Goal: Task Accomplishment & Management: Use online tool/utility

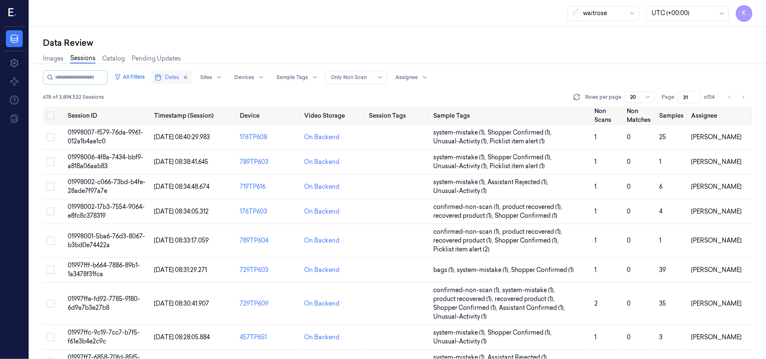
click at [179, 74] on span "Dates" at bounding box center [172, 78] width 14 height 8
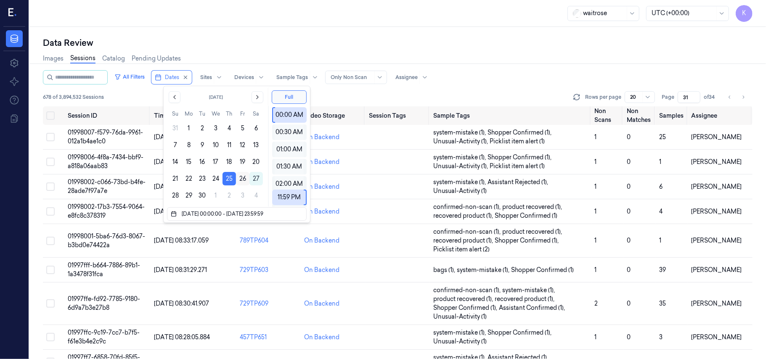
click at [243, 177] on button "26" at bounding box center [242, 178] width 13 height 13
click at [232, 180] on button "25" at bounding box center [229, 178] width 13 height 13
type input "25/09/2025 00:00:00 - 25/09/2025 23:59:59"
click at [235, 179] on button "25" at bounding box center [229, 178] width 13 height 13
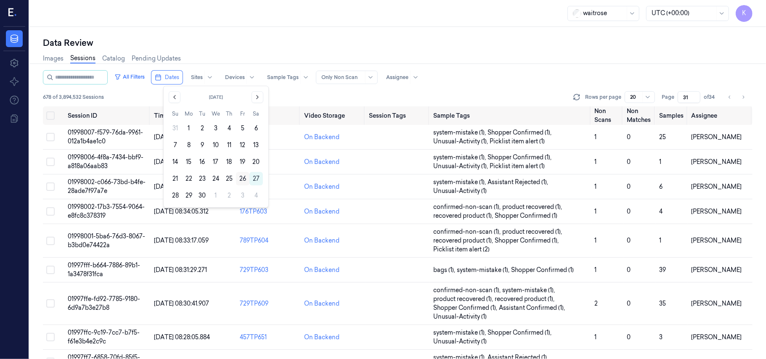
click at [241, 176] on button "26" at bounding box center [242, 178] width 13 height 13
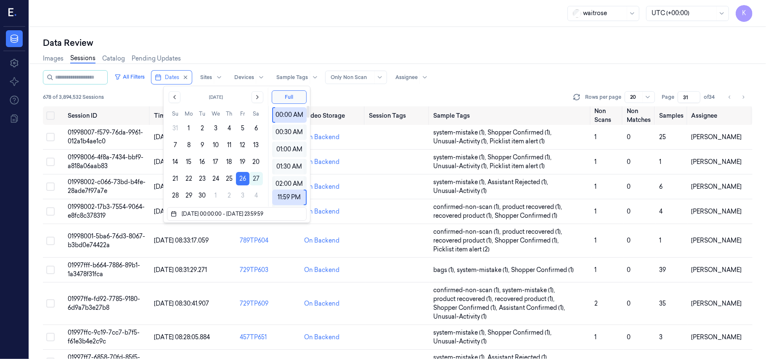
click at [520, 52] on div "Images Sessions Catalog Pending Updates" at bounding box center [398, 59] width 710 height 21
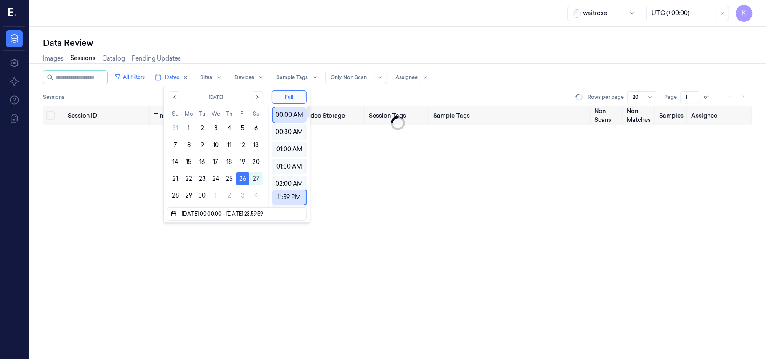
type input "1"
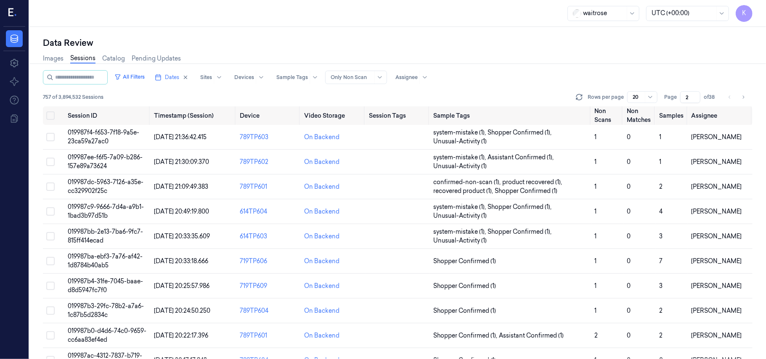
click at [695, 95] on input "2" at bounding box center [690, 97] width 20 height 12
click at [695, 95] on input "3" at bounding box center [690, 97] width 20 height 12
click at [695, 95] on input "4" at bounding box center [690, 97] width 20 height 12
click at [695, 95] on input "5" at bounding box center [690, 97] width 20 height 12
type input "6"
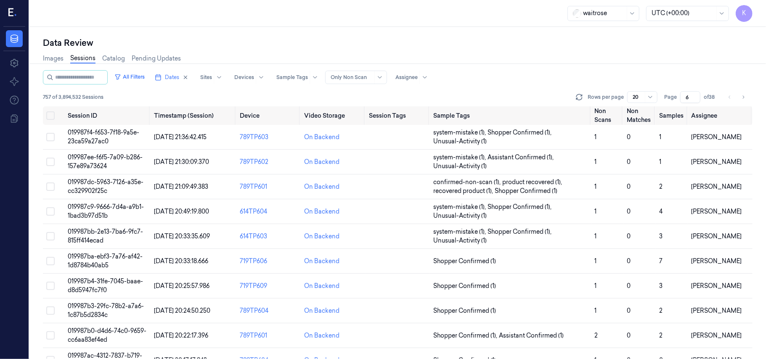
click at [695, 95] on input "6" at bounding box center [690, 97] width 20 height 12
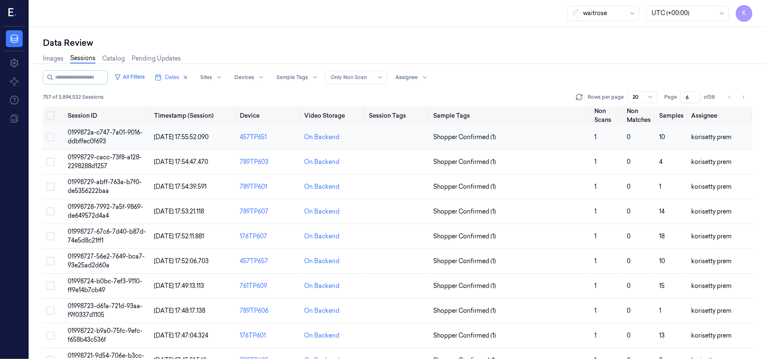
click at [110, 135] on span "0199872a-c747-7a01-9016-ddbffec0f693" at bounding box center [105, 137] width 75 height 16
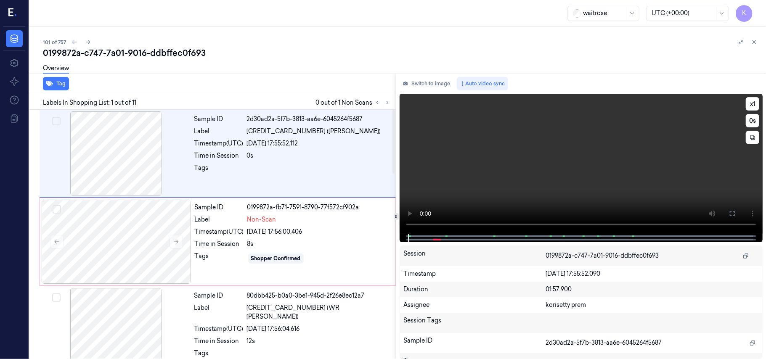
click at [547, 151] on video at bounding box center [581, 164] width 363 height 140
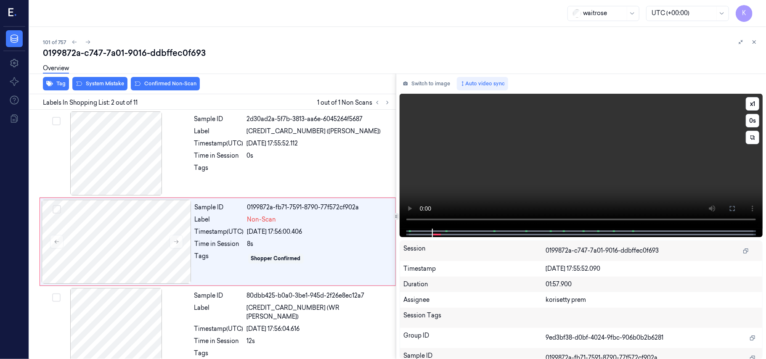
scroll to position [7, 0]
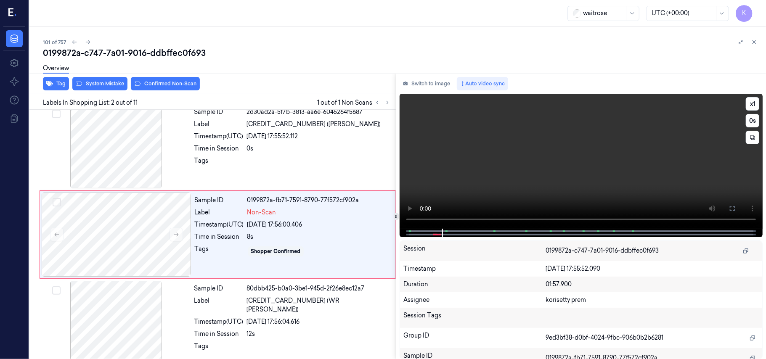
click at [539, 141] on video at bounding box center [581, 161] width 363 height 135
click at [175, 236] on icon at bounding box center [176, 235] width 6 height 6
click at [176, 236] on icon at bounding box center [176, 235] width 6 height 6
click at [177, 236] on icon at bounding box center [176, 235] width 6 height 6
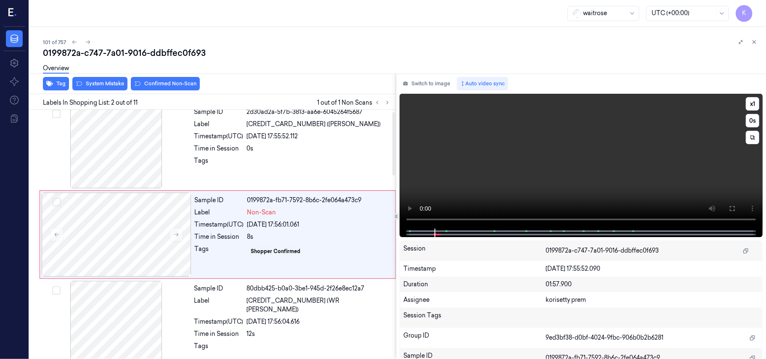
click at [617, 146] on video at bounding box center [581, 161] width 363 height 135
click at [544, 167] on video at bounding box center [581, 161] width 363 height 135
click at [302, 318] on div "26/09/2025 17:56:04.616" at bounding box center [319, 322] width 144 height 9
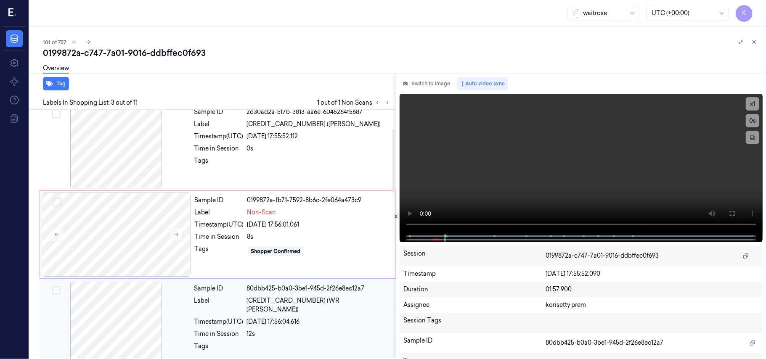
scroll to position [96, 0]
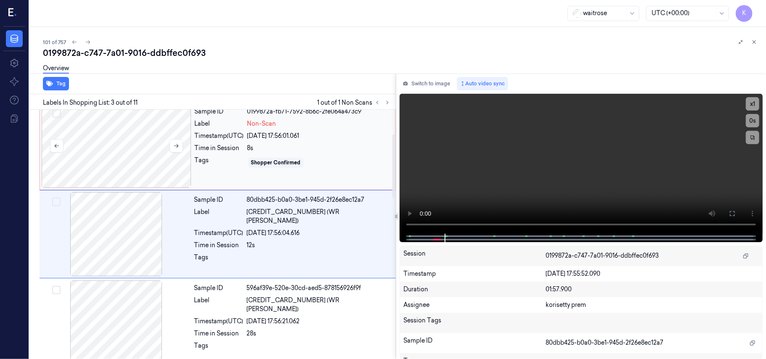
click at [118, 152] on div at bounding box center [117, 146] width 150 height 84
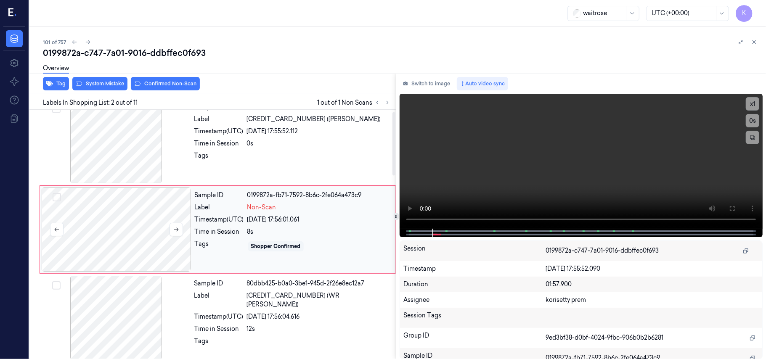
scroll to position [7, 0]
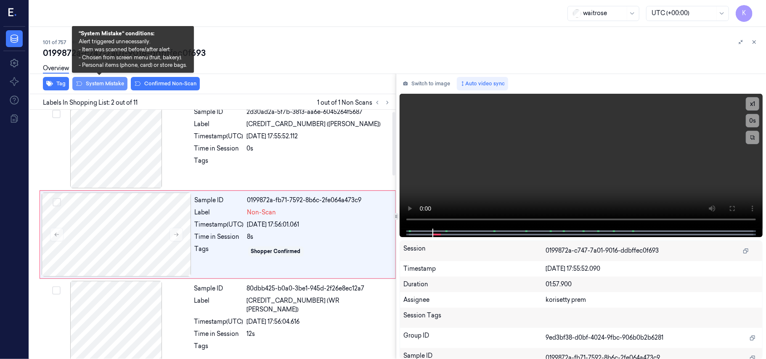
click at [109, 84] on button "System Mistake" at bounding box center [99, 83] width 55 height 13
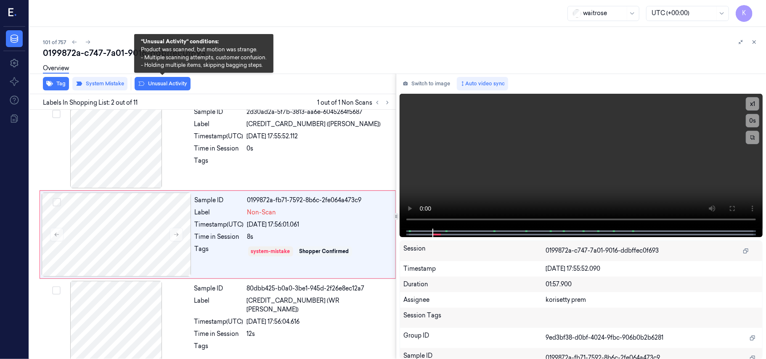
click at [165, 83] on button "Unusual Activity" at bounding box center [163, 83] width 56 height 13
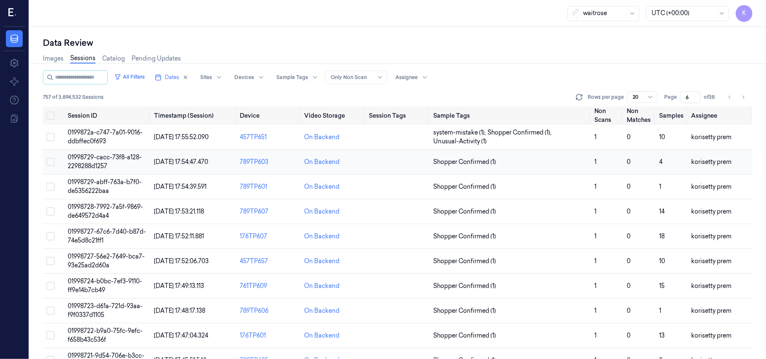
click at [84, 162] on td "01998729-cacc-73f8-a128-2298288d1257" at bounding box center [107, 162] width 86 height 25
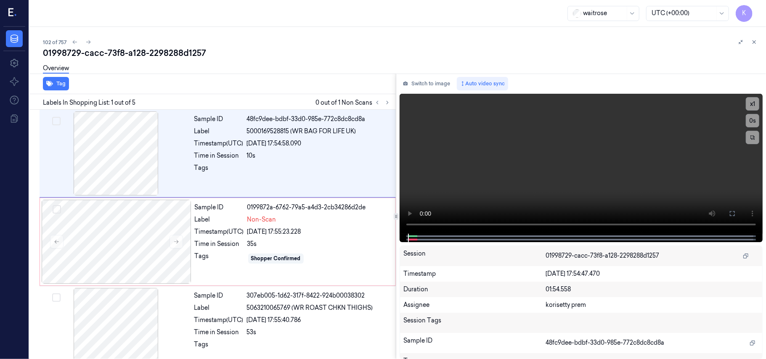
click at [290, 56] on div "01998729-cacc-73f8-a128-2298288d1257" at bounding box center [401, 53] width 716 height 12
click at [472, 146] on video at bounding box center [581, 164] width 363 height 140
click at [749, 104] on button "x 1" at bounding box center [752, 103] width 13 height 13
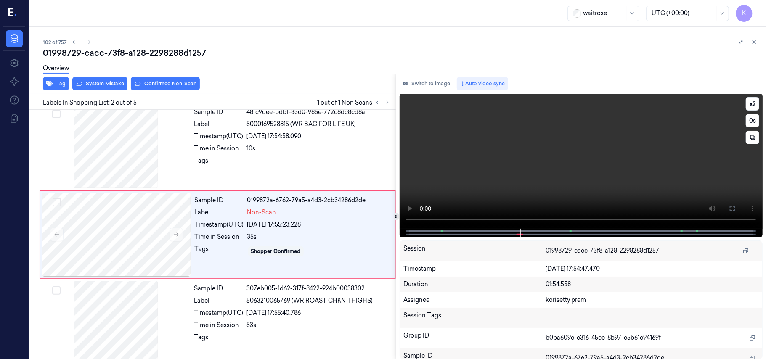
click at [638, 164] on video at bounding box center [581, 161] width 363 height 135
click at [133, 230] on div at bounding box center [117, 235] width 150 height 84
click at [412, 80] on button "Switch to image" at bounding box center [427, 83] width 54 height 13
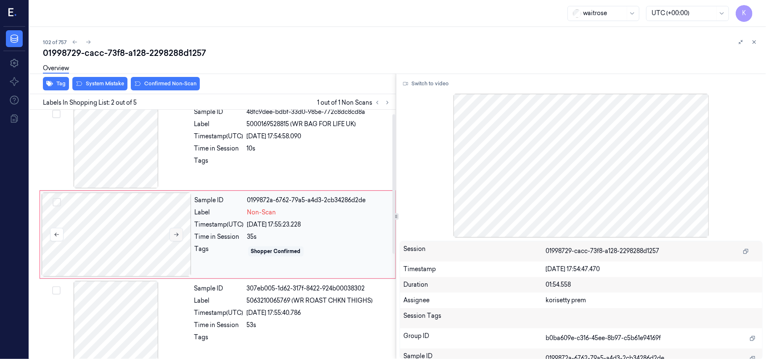
click at [177, 236] on icon at bounding box center [176, 235] width 6 height 6
click at [59, 235] on icon at bounding box center [57, 235] width 6 height 6
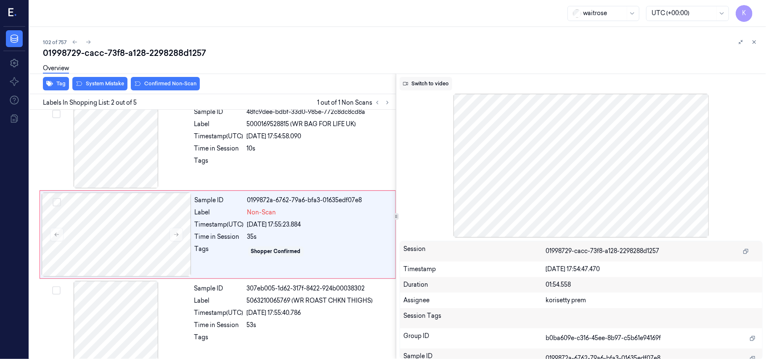
click at [424, 82] on button "Switch to video" at bounding box center [426, 83] width 53 height 13
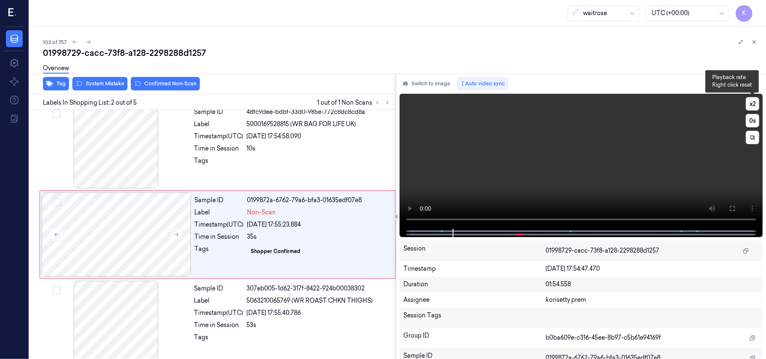
click at [756, 101] on button "x 2" at bounding box center [752, 103] width 13 height 13
click at [756, 101] on button "x 4" at bounding box center [752, 103] width 13 height 13
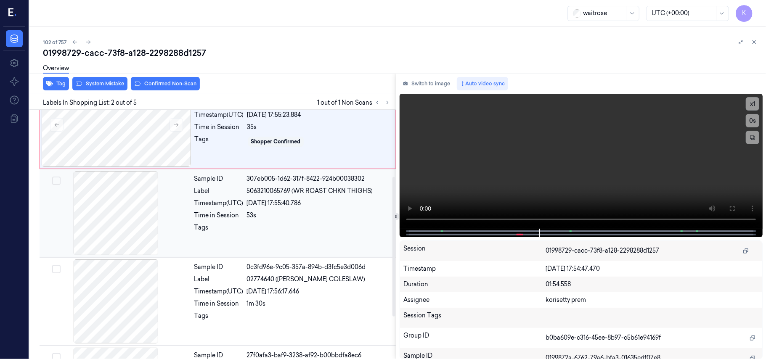
scroll to position [119, 0]
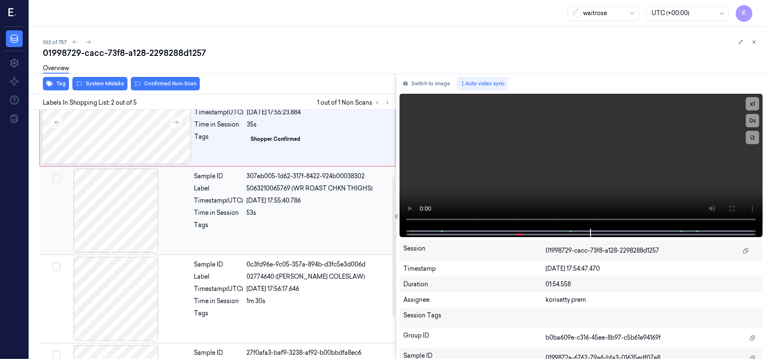
click at [265, 224] on div at bounding box center [319, 227] width 144 height 13
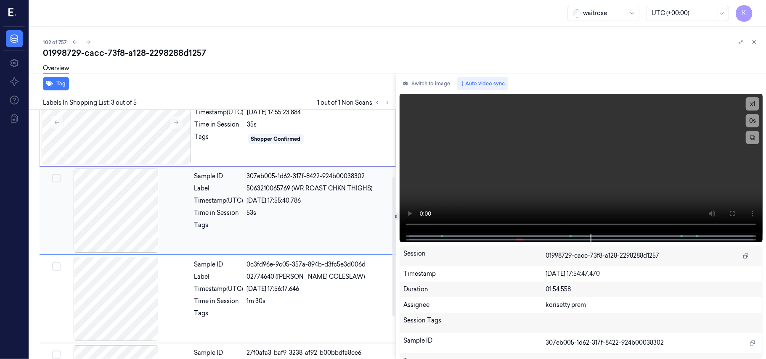
scroll to position [96, 0]
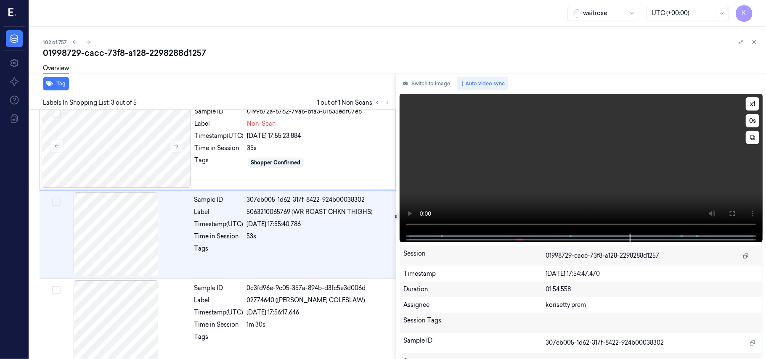
click at [541, 150] on video at bounding box center [581, 164] width 363 height 140
click at [487, 167] on video at bounding box center [581, 164] width 363 height 140
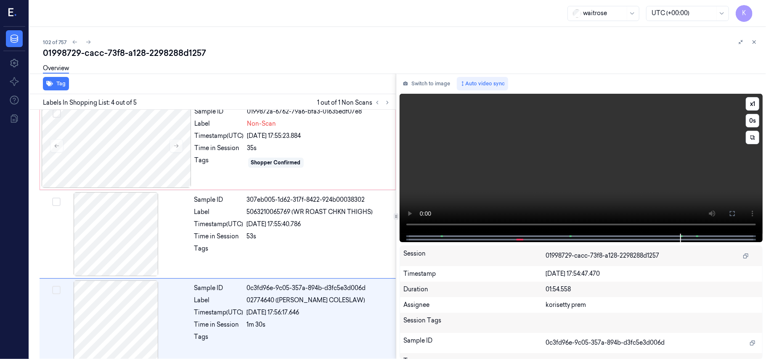
scroll to position [184, 0]
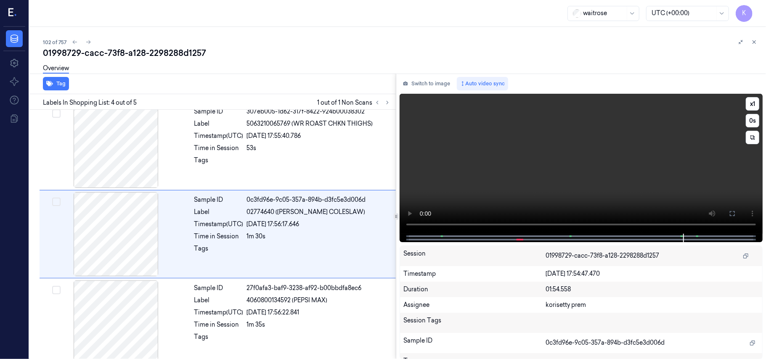
click at [544, 177] on video at bounding box center [581, 164] width 363 height 140
click at [284, 231] on div "Sample ID 0c3fd96e-9c05-357a-894b-d3fc5e3d006d Label 02774640 (WR ESS COLESLAW)…" at bounding box center [292, 234] width 203 height 84
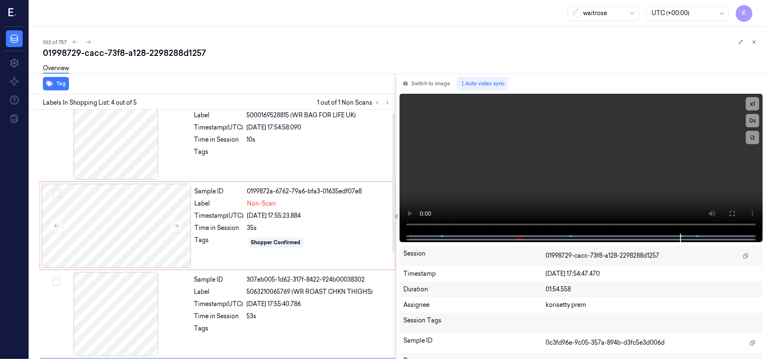
scroll to position [0, 0]
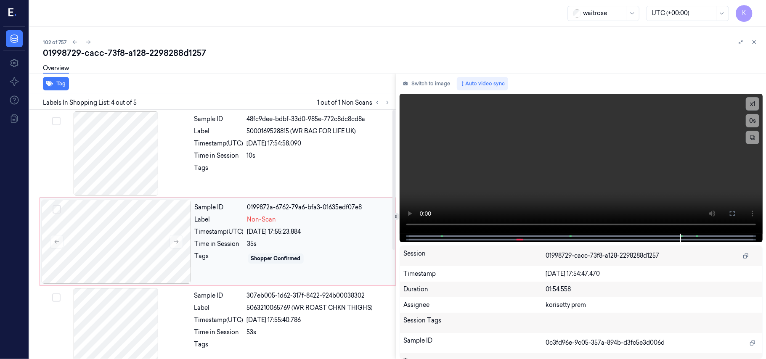
click at [270, 235] on div "26/09/2025 17:55:23.884" at bounding box center [318, 232] width 143 height 9
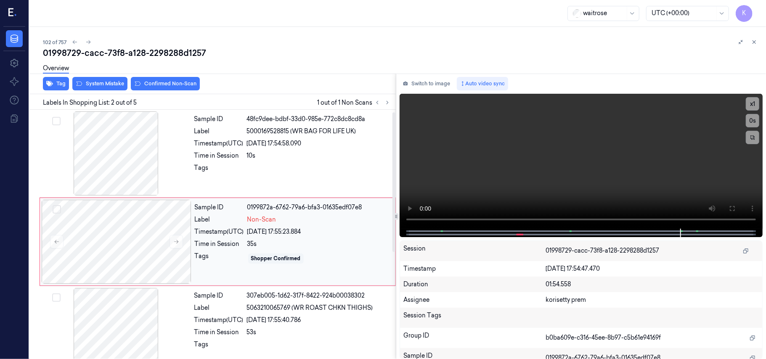
scroll to position [7, 0]
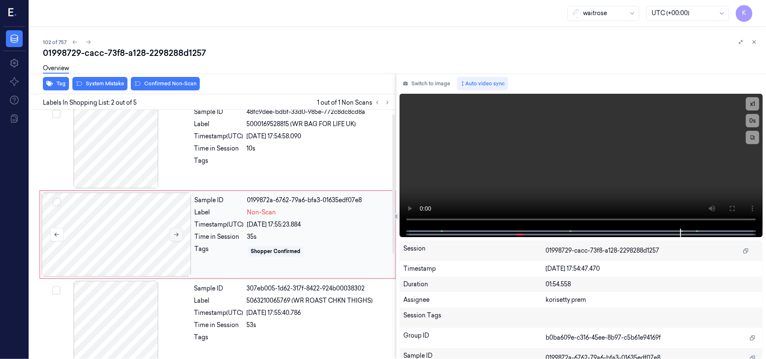
click at [179, 233] on icon at bounding box center [176, 235] width 6 height 6
click at [423, 83] on button "Switch to image" at bounding box center [427, 83] width 54 height 13
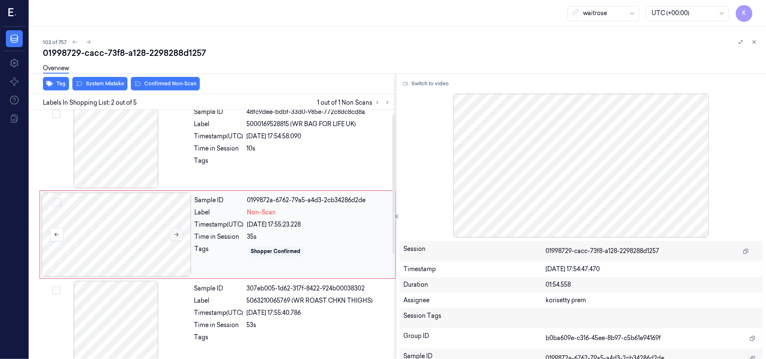
click at [175, 234] on icon at bounding box center [176, 235] width 6 height 6
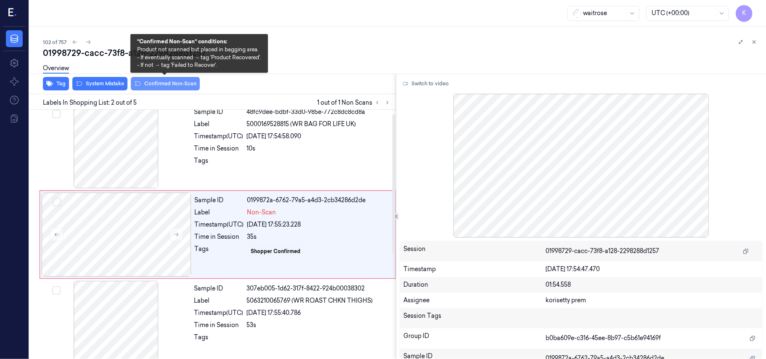
click at [191, 86] on button "Confirmed Non-Scan" at bounding box center [165, 83] width 69 height 13
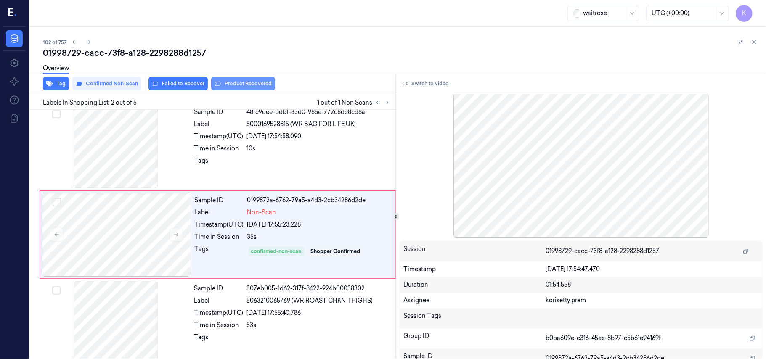
click at [224, 88] on button "Product Recovered" at bounding box center [243, 83] width 64 height 13
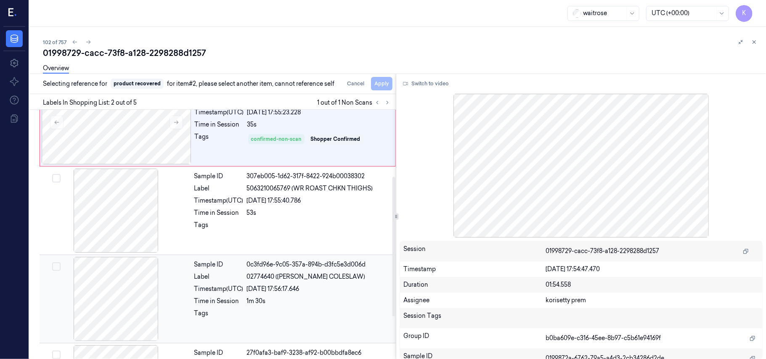
click at [293, 298] on div "1m 30s" at bounding box center [319, 301] width 144 height 9
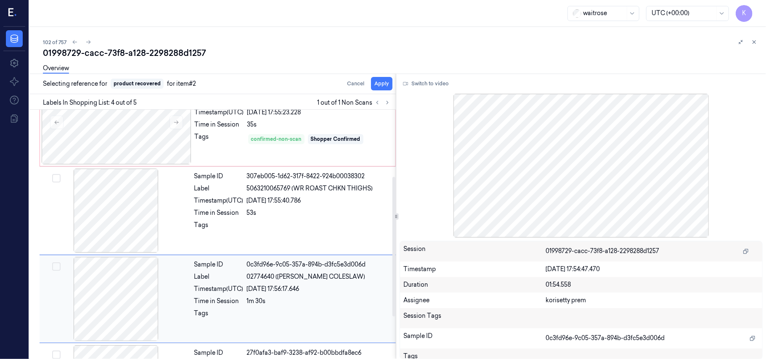
scroll to position [184, 0]
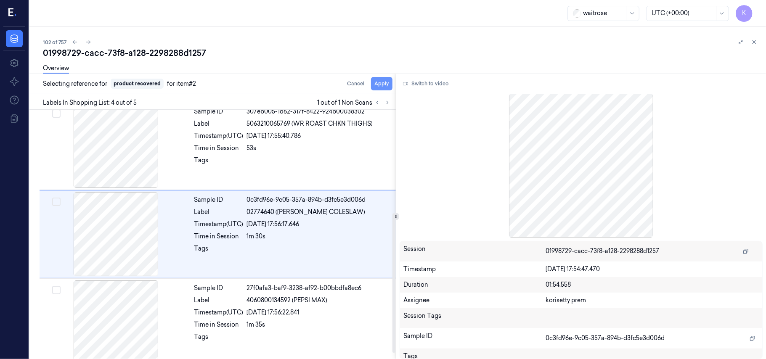
click at [387, 86] on button "Apply" at bounding box center [381, 83] width 21 height 13
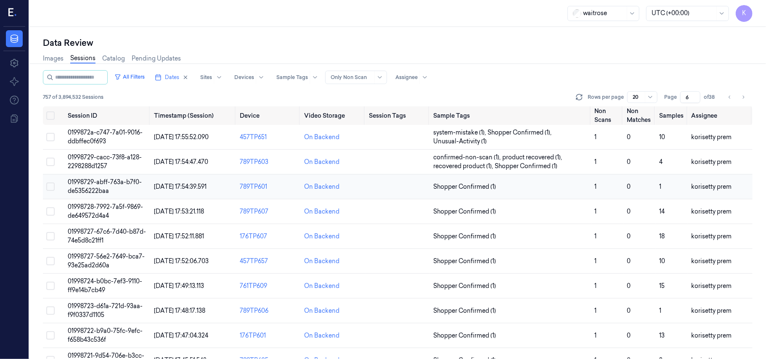
click at [86, 180] on span "01998729-abff-763a-b7f0-de5356222baa" at bounding box center [105, 186] width 74 height 16
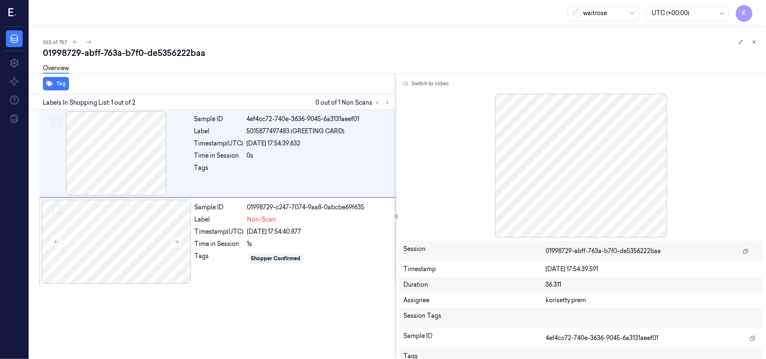
click at [296, 37] on div "103 of 757 01998729-abff-763a-b7f0-de5356222baa Overview Tag Labels In Shopping…" at bounding box center [397, 193] width 737 height 332
click at [419, 80] on button "Switch to video" at bounding box center [426, 83] width 53 height 13
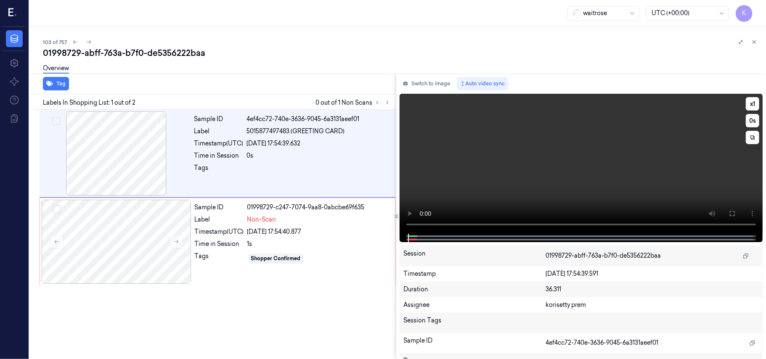
click at [533, 154] on video at bounding box center [581, 164] width 363 height 140
click at [476, 187] on video at bounding box center [581, 164] width 363 height 140
click at [428, 82] on button "Switch to image" at bounding box center [427, 83] width 54 height 13
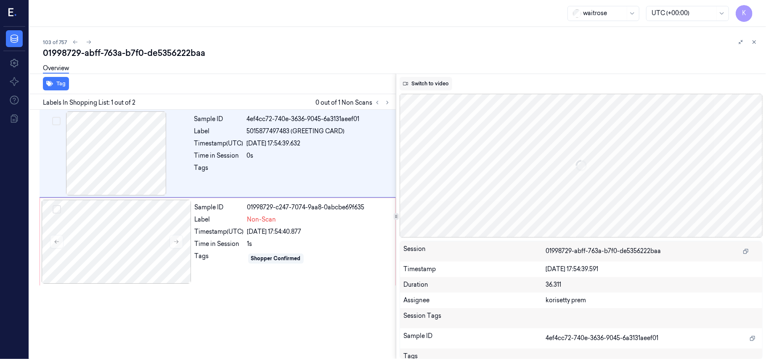
click at [435, 86] on button "Switch to video" at bounding box center [426, 83] width 53 height 13
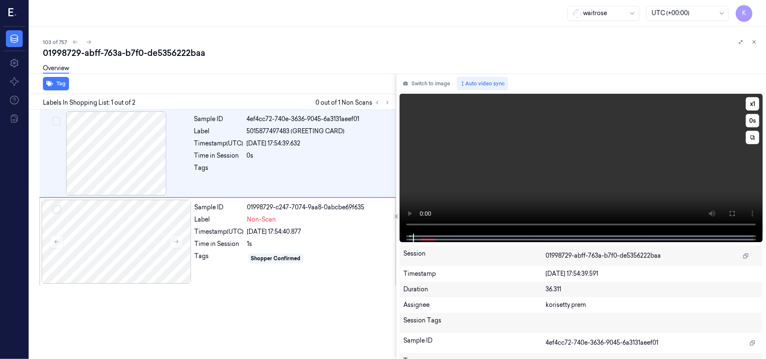
click at [499, 183] on video at bounding box center [581, 164] width 363 height 140
click at [505, 180] on video at bounding box center [581, 164] width 363 height 140
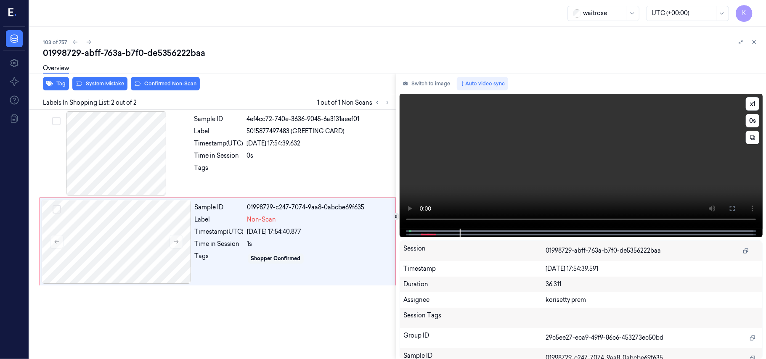
click at [495, 178] on video at bounding box center [581, 161] width 363 height 135
click at [280, 232] on div "26/09/2025 17:54:40.877" at bounding box center [318, 232] width 143 height 9
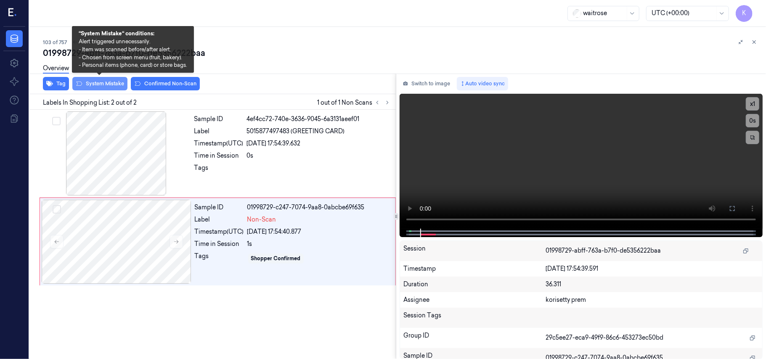
click at [108, 83] on button "System Mistake" at bounding box center [99, 83] width 55 height 13
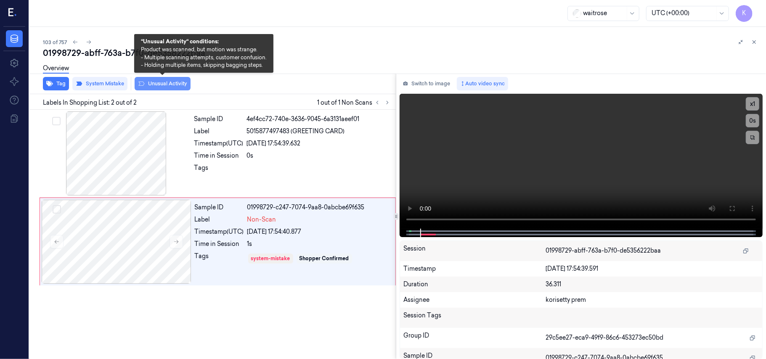
click at [155, 85] on button "Unusual Activity" at bounding box center [163, 83] width 56 height 13
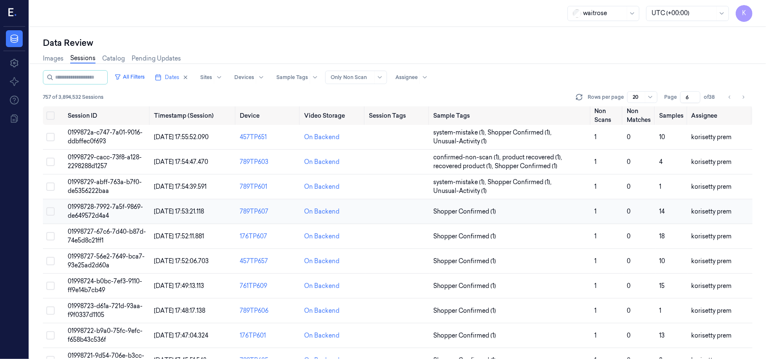
click at [84, 206] on span "01998728-7992-7a5f-9869-de649572d4a4" at bounding box center [105, 211] width 75 height 16
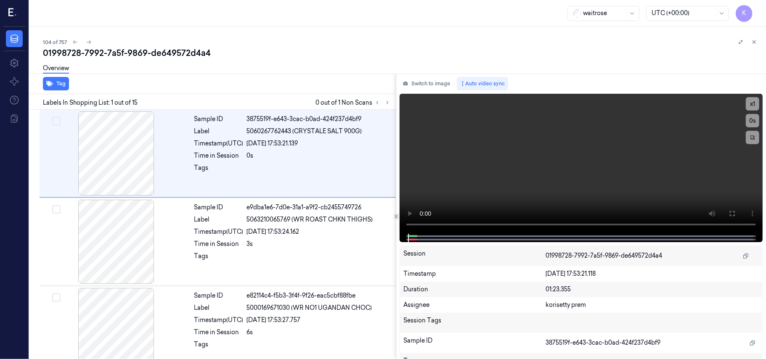
click at [305, 42] on div "104 of 757" at bounding box center [401, 42] width 716 height 10
click at [390, 102] on icon at bounding box center [388, 103] width 6 height 6
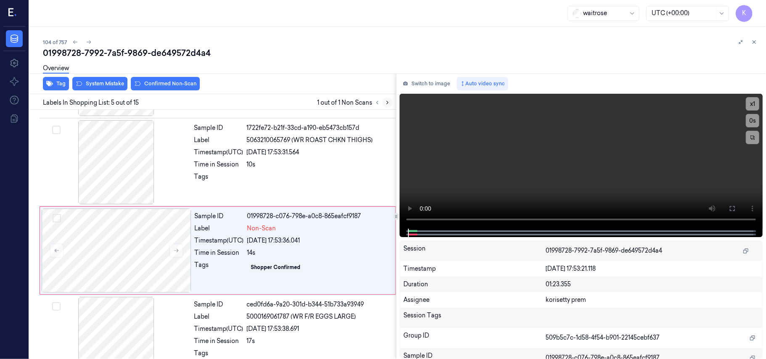
scroll to position [273, 0]
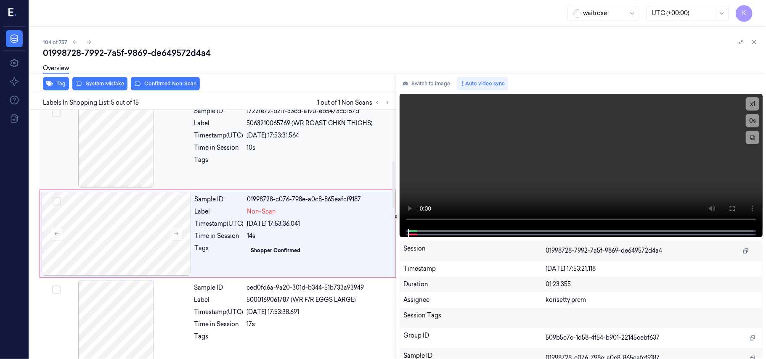
click at [280, 122] on span "5063210065769 (WR ROAST CHKN THIGHS)" at bounding box center [310, 123] width 126 height 9
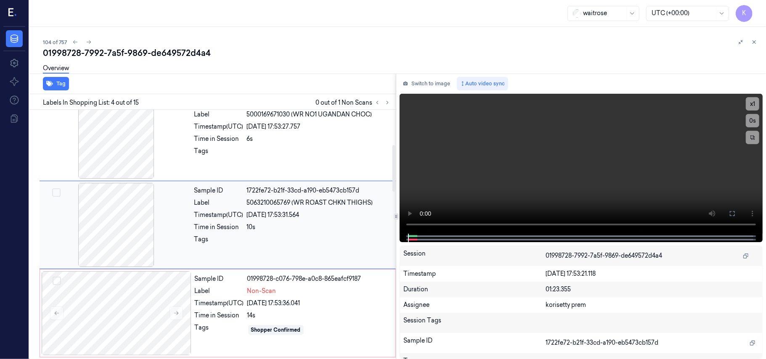
scroll to position [184, 0]
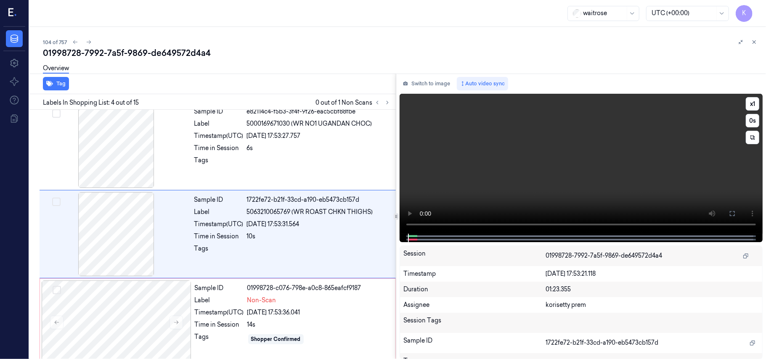
click at [571, 151] on video at bounding box center [581, 164] width 363 height 140
click at [436, 82] on button "Switch to image" at bounding box center [427, 83] width 54 height 13
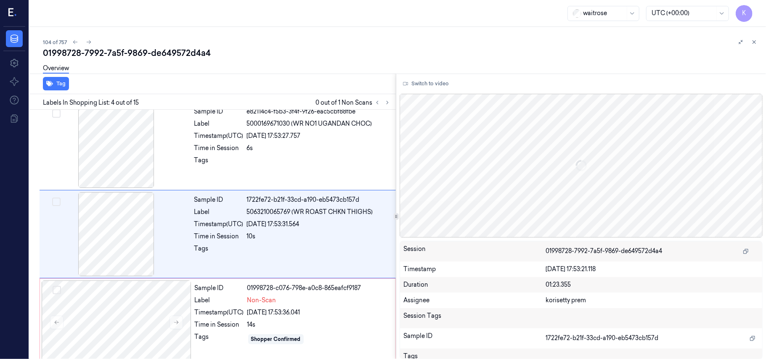
click at [436, 82] on button "Switch to video" at bounding box center [426, 83] width 53 height 13
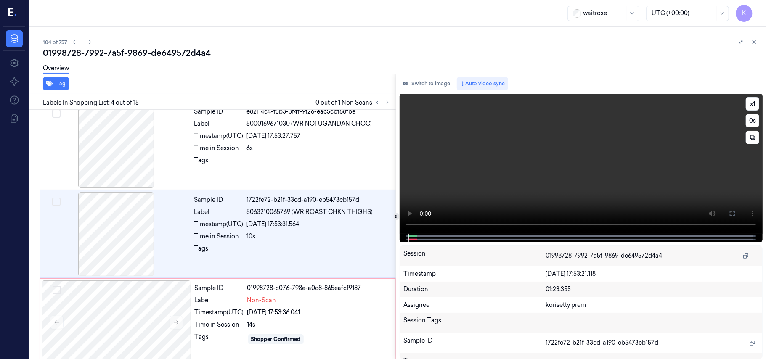
click at [464, 152] on video at bounding box center [581, 164] width 363 height 140
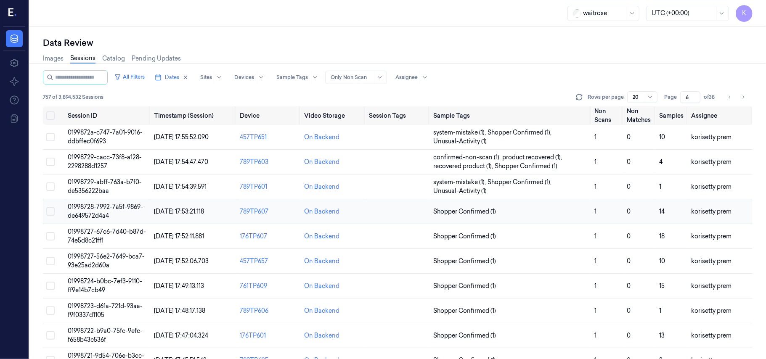
click at [110, 210] on span "01998728-7992-7a5f-9869-de649572d4a4" at bounding box center [105, 211] width 75 height 16
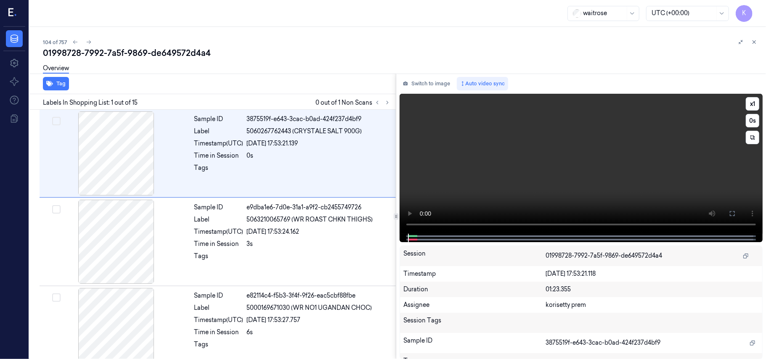
click at [573, 168] on video at bounding box center [581, 164] width 363 height 140
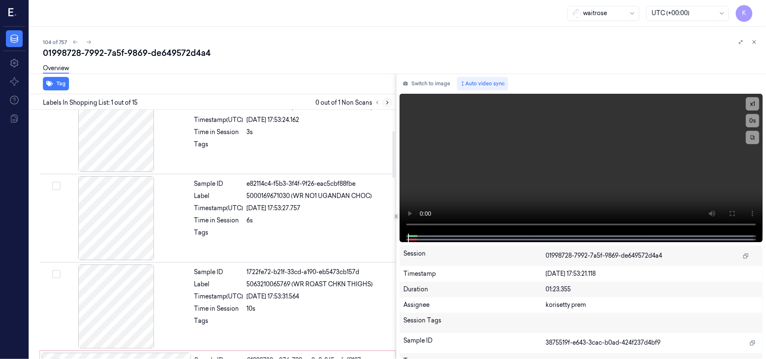
click at [389, 101] on icon at bounding box center [388, 103] width 6 height 6
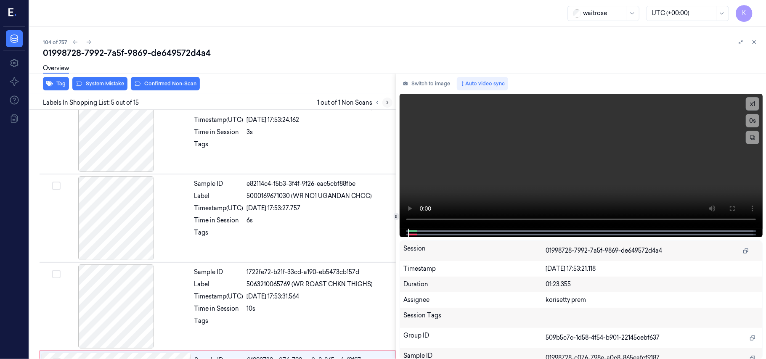
scroll to position [271, 0]
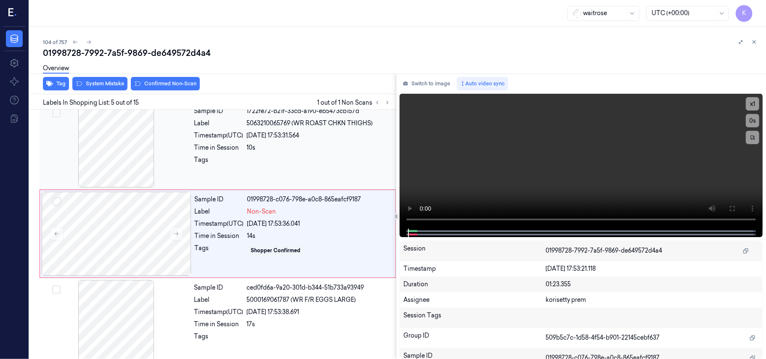
click at [234, 167] on div "Tags" at bounding box center [218, 162] width 49 height 13
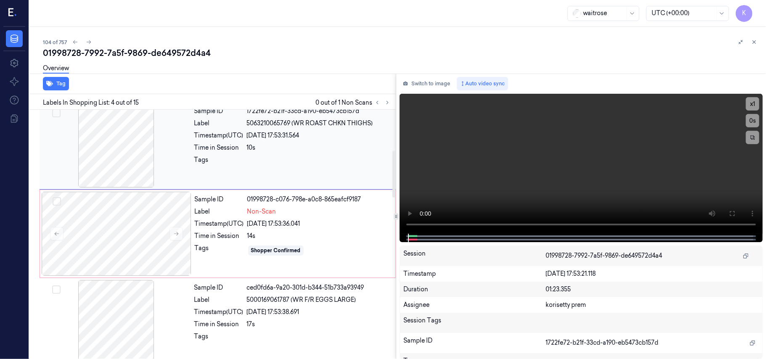
scroll to position [184, 0]
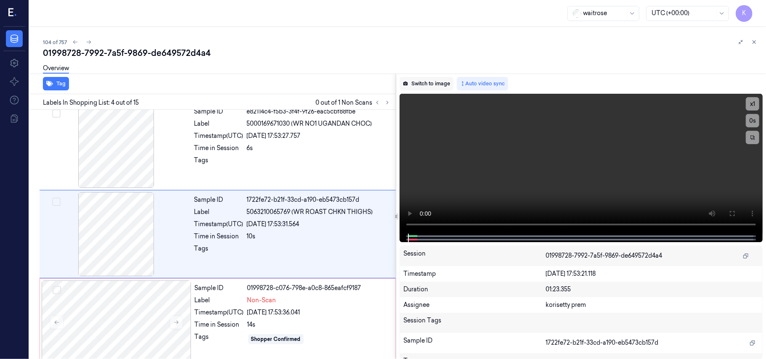
click at [440, 86] on button "Switch to image" at bounding box center [427, 83] width 54 height 13
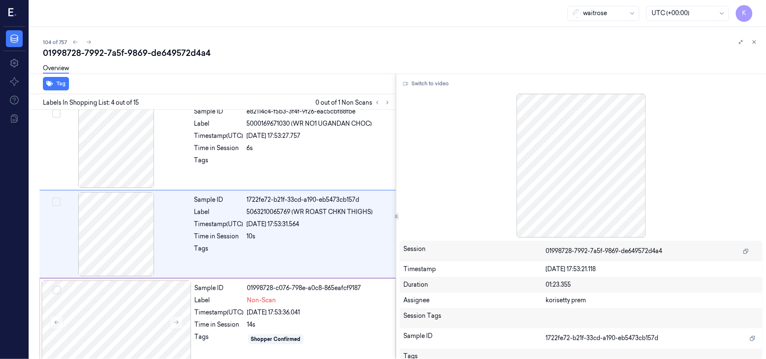
click at [440, 86] on button "Switch to video" at bounding box center [426, 83] width 53 height 13
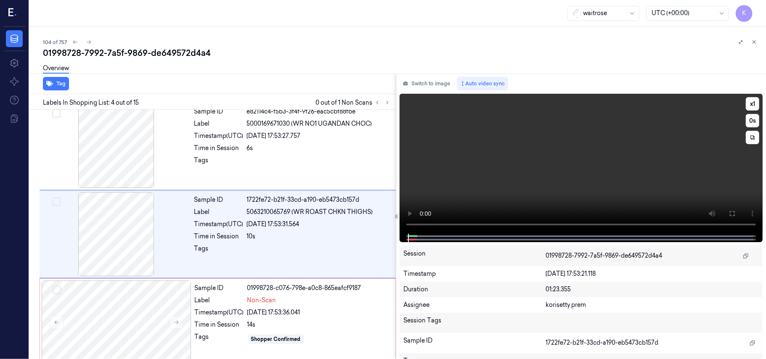
click at [490, 167] on video at bounding box center [581, 164] width 363 height 140
click at [529, 138] on video at bounding box center [581, 164] width 363 height 140
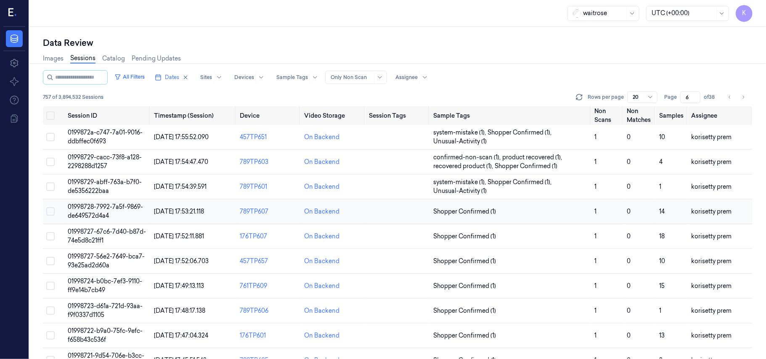
click at [86, 212] on td "01998728-7992-7a5f-9869-de649572d4a4" at bounding box center [107, 211] width 86 height 25
click at [97, 208] on span "01998728-7992-7a5f-9869-de649572d4a4" at bounding box center [105, 211] width 75 height 16
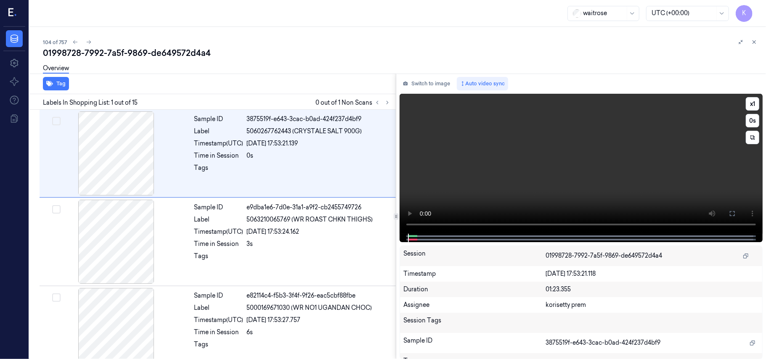
click at [562, 147] on video at bounding box center [581, 164] width 363 height 140
click at [532, 168] on video at bounding box center [581, 164] width 363 height 140
click at [535, 168] on video at bounding box center [581, 164] width 363 height 140
click at [296, 236] on div "26/09/2025 17:53:24.162" at bounding box center [319, 232] width 144 height 9
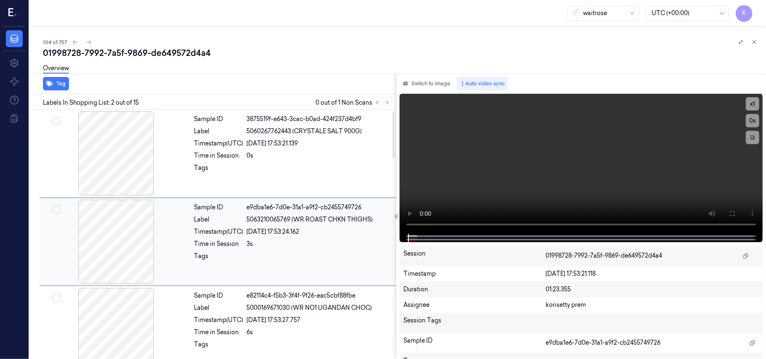
scroll to position [7, 0]
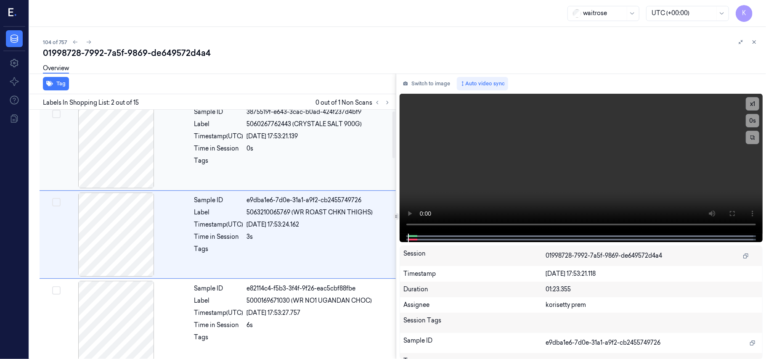
click at [284, 164] on div at bounding box center [319, 163] width 144 height 13
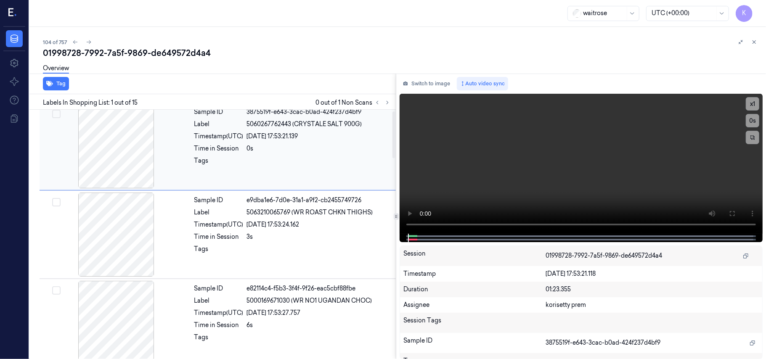
scroll to position [0, 0]
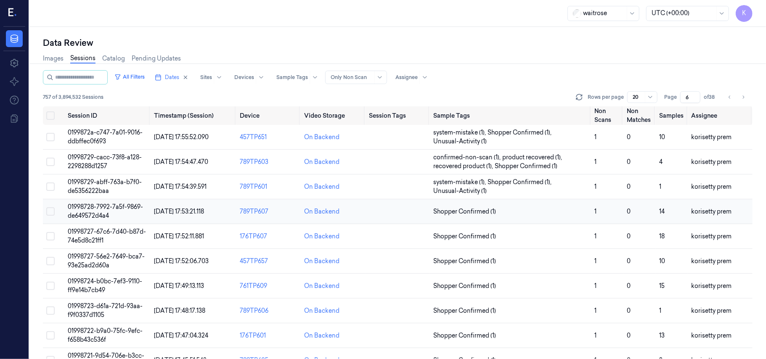
click at [125, 210] on span "01998728-7992-7a5f-9869-de649572d4a4" at bounding box center [105, 211] width 75 height 16
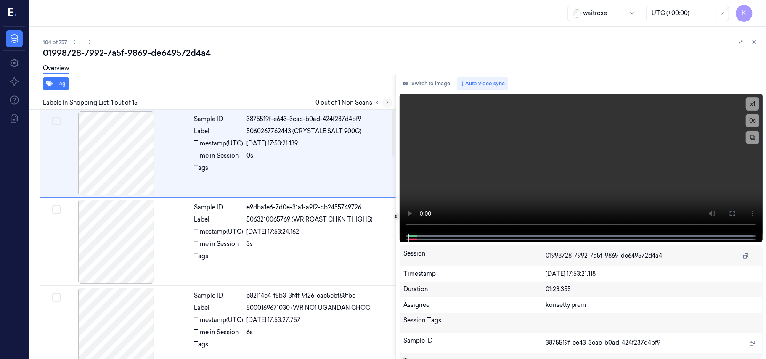
click at [389, 103] on icon at bounding box center [388, 103] width 6 height 6
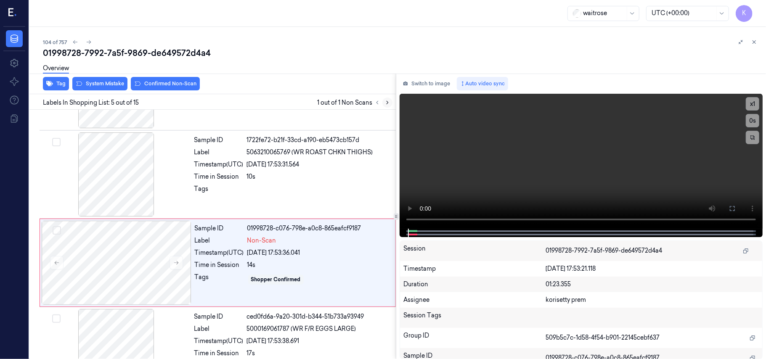
scroll to position [273, 0]
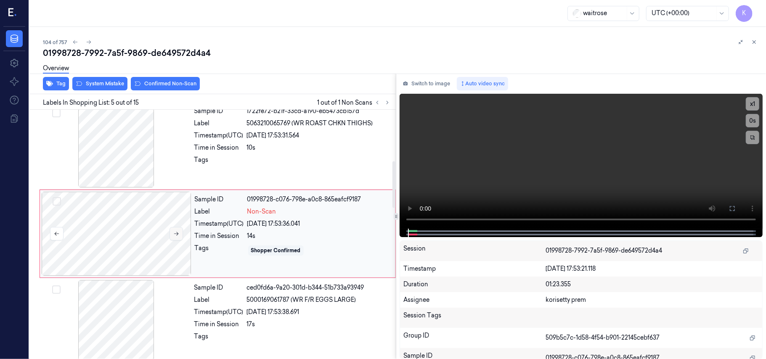
click at [180, 234] on button at bounding box center [176, 233] width 13 height 13
click at [544, 157] on video at bounding box center [581, 161] width 363 height 135
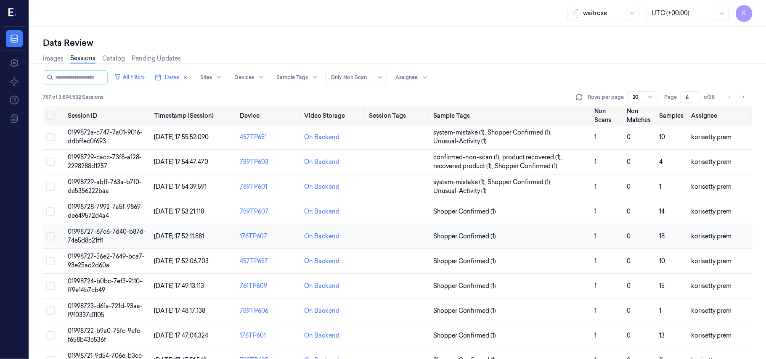
click at [83, 240] on span "01998727-67c6-7d40-b87d-74e5d8c21ff1" at bounding box center [107, 236] width 78 height 16
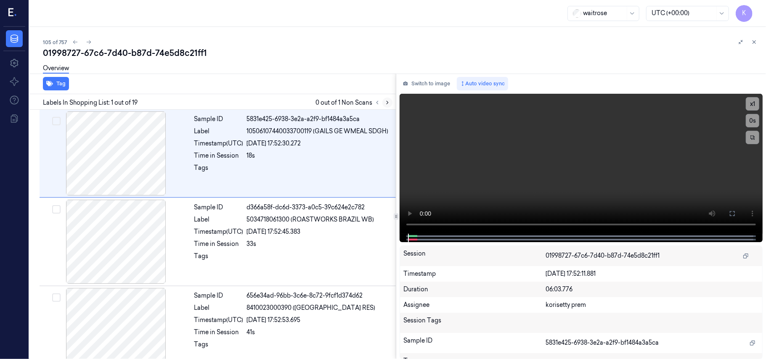
click at [387, 104] on icon at bounding box center [388, 103] width 6 height 6
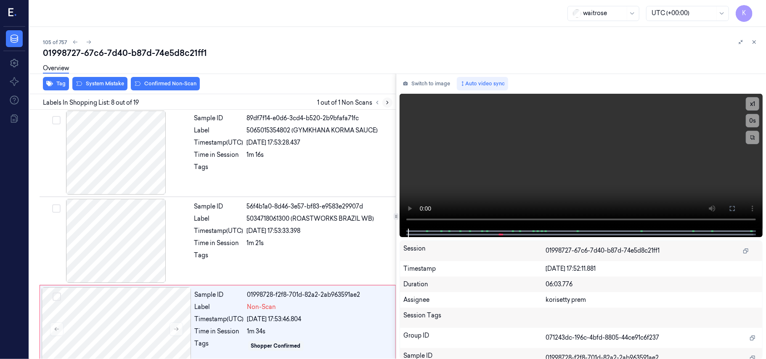
scroll to position [539, 0]
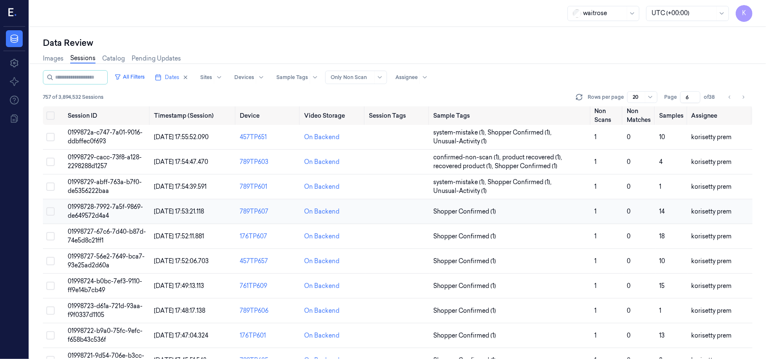
click at [93, 213] on span "01998728-7992-7a5f-9869-de649572d4a4" at bounding box center [105, 211] width 75 height 16
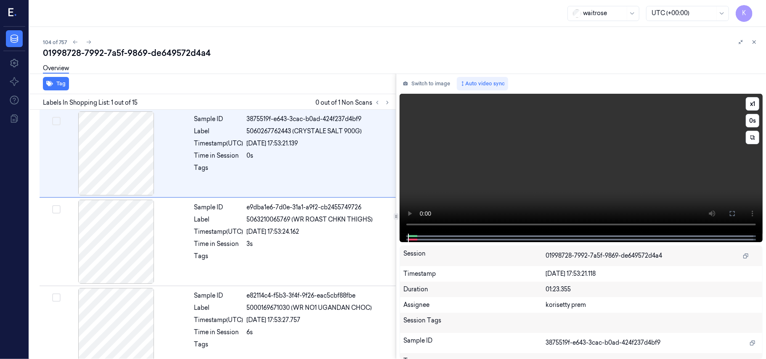
click at [523, 165] on video at bounding box center [581, 164] width 363 height 140
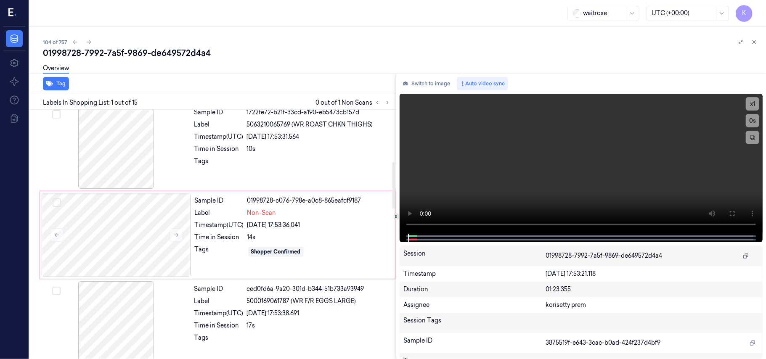
scroll to position [280, 0]
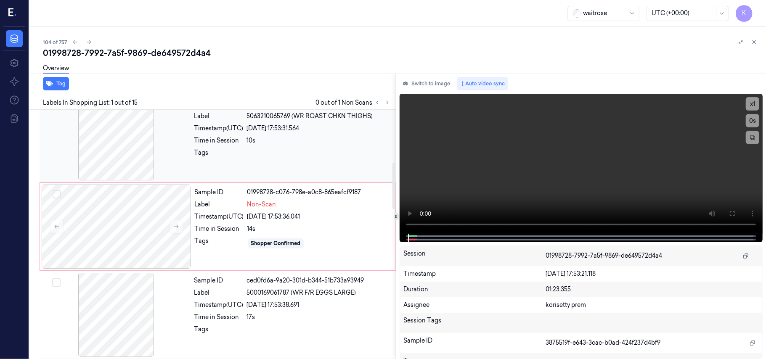
click at [281, 137] on div "10s" at bounding box center [319, 140] width 144 height 9
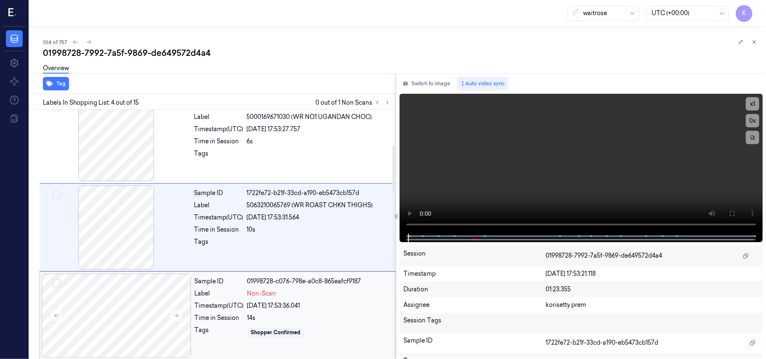
scroll to position [184, 0]
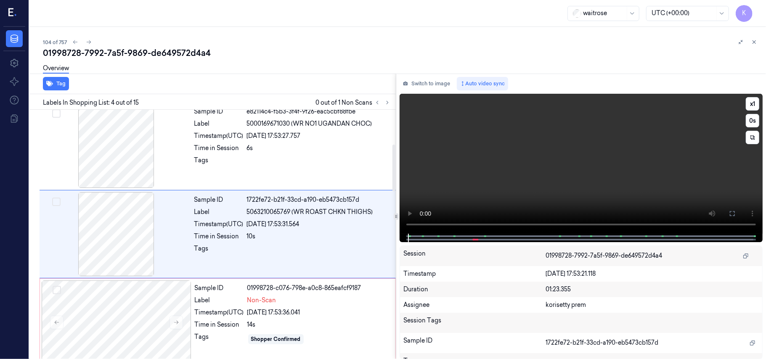
click at [479, 189] on video at bounding box center [581, 164] width 363 height 140
click at [504, 179] on video at bounding box center [581, 164] width 363 height 140
click at [292, 241] on div "Sample ID 1722fe72-b21f-33cd-a190-eb5473cb157d Label 5063210065769 (WR ROAST CH…" at bounding box center [292, 234] width 203 height 84
click at [289, 232] on div "Sample ID 1722fe72-b21f-33cd-a190-eb5473cb157d Label 5063210065769 (WR ROAST CH…" at bounding box center [292, 234] width 203 height 84
click at [618, 175] on video at bounding box center [581, 164] width 363 height 140
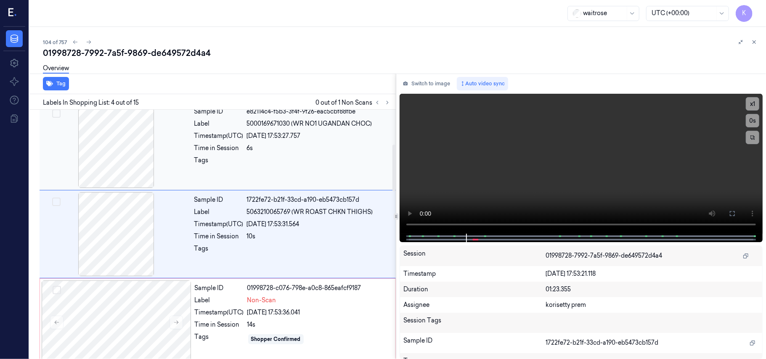
click at [242, 170] on div "Sample ID e82114c4-f5b3-3f4f-9f26-eac5cbf88fbe Label 5000169671030 (WR NO1 UGAN…" at bounding box center [292, 146] width 203 height 84
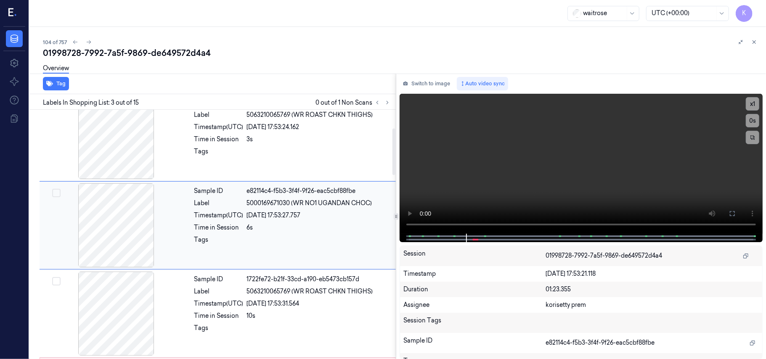
scroll to position [96, 0]
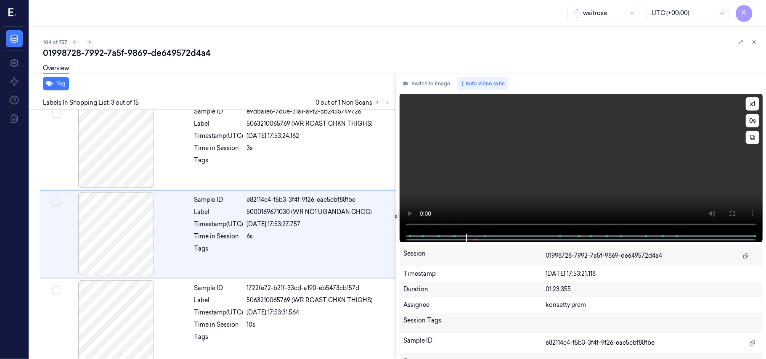
click at [536, 167] on video at bounding box center [581, 164] width 363 height 140
click at [549, 162] on video at bounding box center [581, 164] width 363 height 140
click at [514, 169] on video at bounding box center [581, 164] width 363 height 140
click at [562, 173] on video at bounding box center [581, 164] width 363 height 140
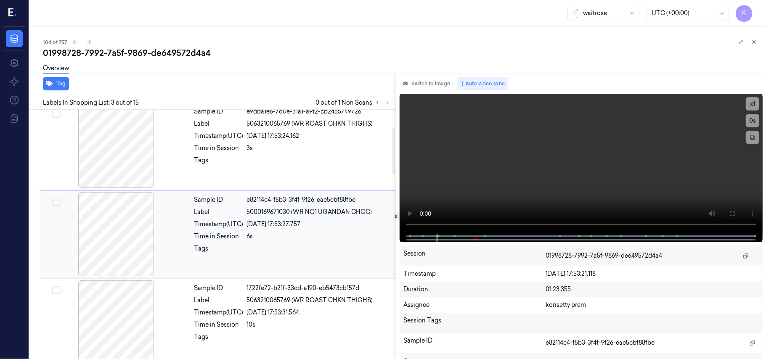
click at [330, 255] on div at bounding box center [319, 250] width 144 height 13
click at [583, 166] on video at bounding box center [581, 164] width 363 height 140
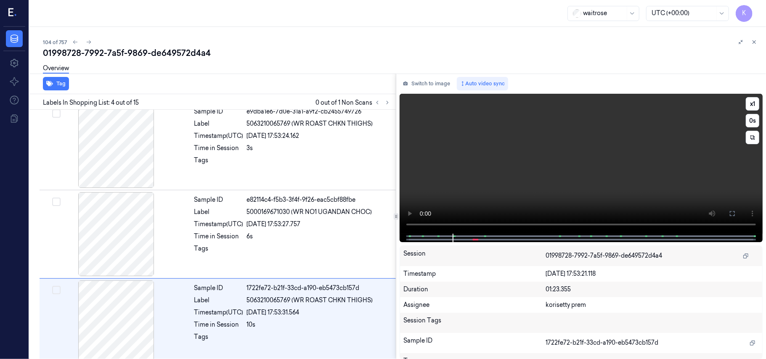
scroll to position [184, 0]
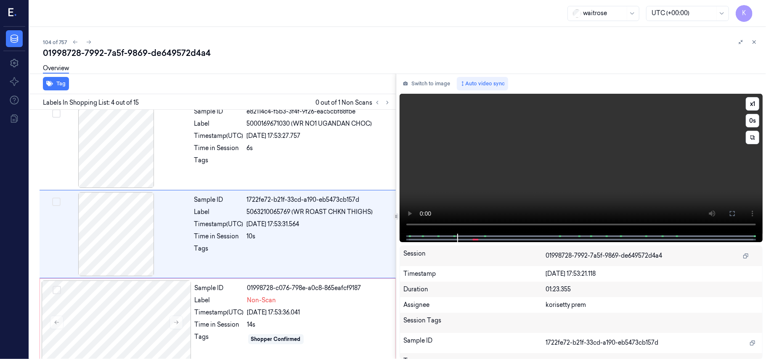
click at [603, 167] on video at bounding box center [581, 164] width 363 height 140
click at [519, 155] on video at bounding box center [581, 164] width 363 height 140
click at [520, 155] on video at bounding box center [581, 164] width 363 height 140
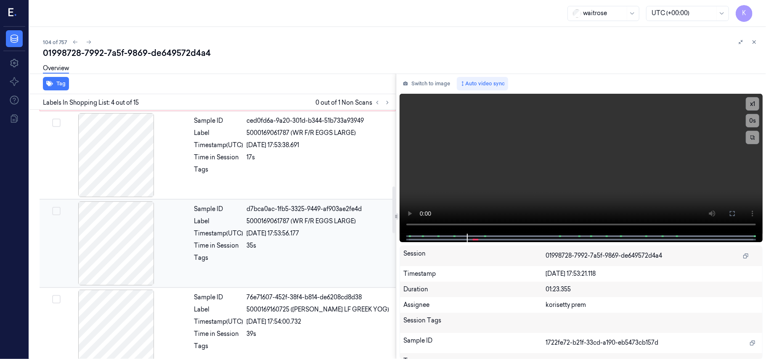
scroll to position [409, 0]
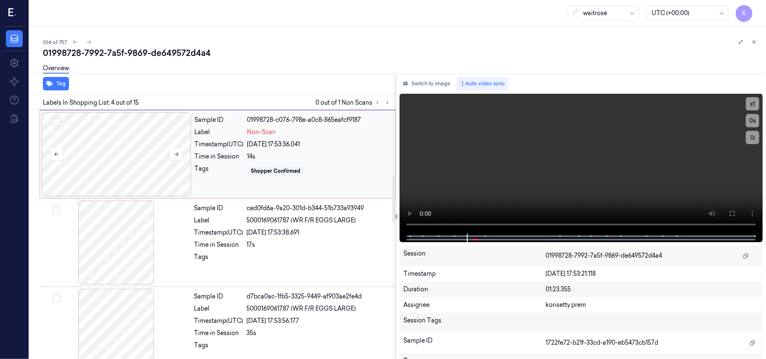
click at [163, 156] on div at bounding box center [117, 154] width 150 height 84
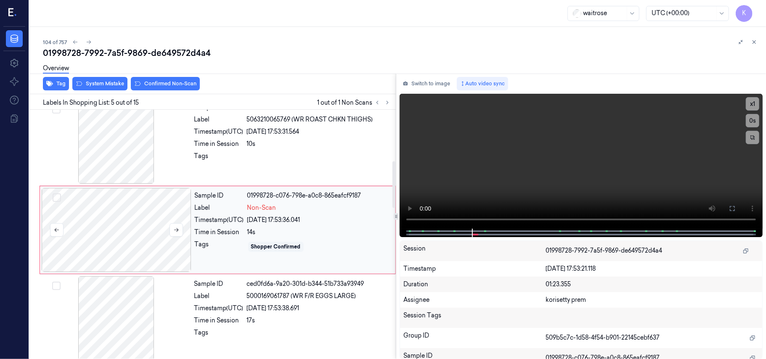
scroll to position [273, 0]
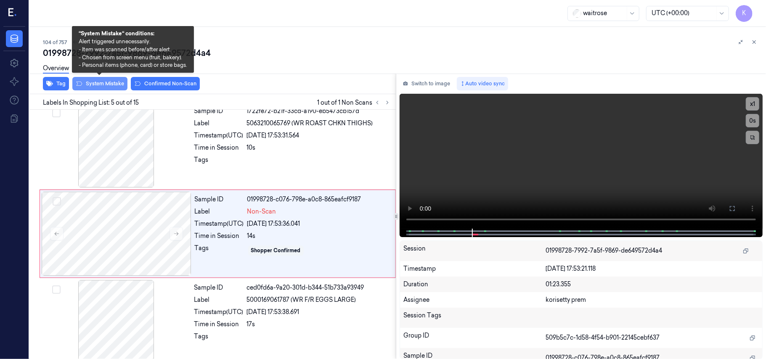
click at [102, 84] on button "System Mistake" at bounding box center [99, 83] width 55 height 13
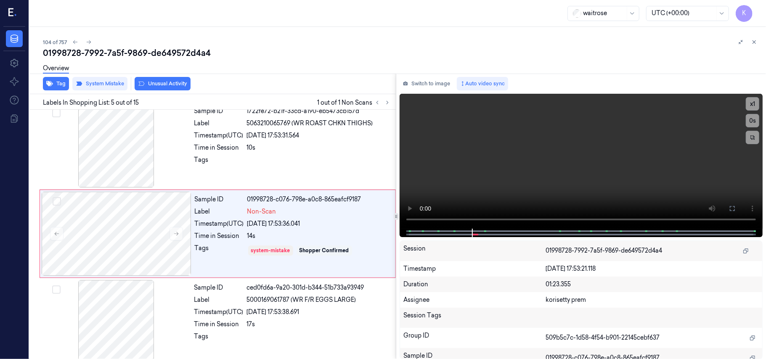
click at [167, 83] on button "Unusual Activity" at bounding box center [163, 83] width 56 height 13
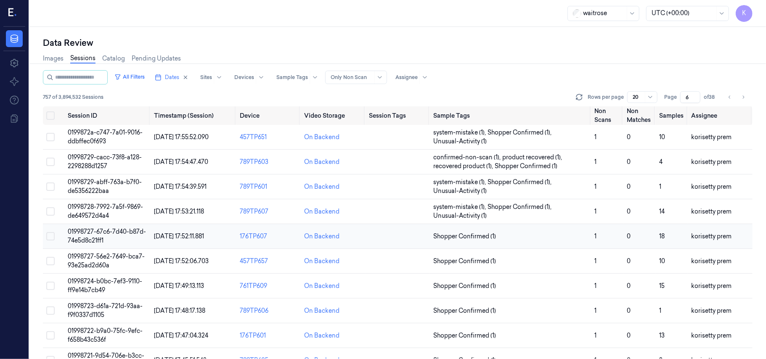
click at [105, 239] on td "01998727-67c6-7d40-b87d-74e5d8c21ff1" at bounding box center [107, 236] width 86 height 25
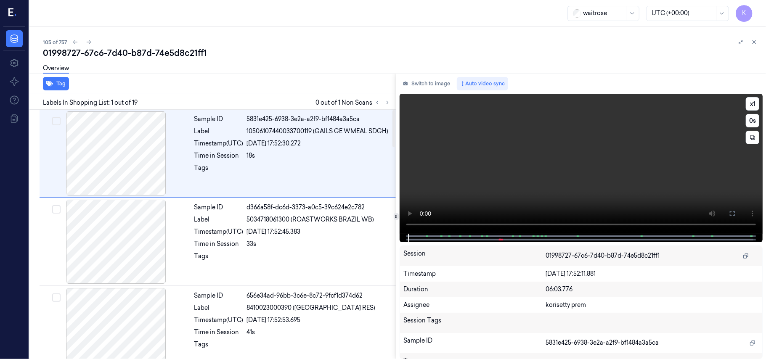
click at [558, 183] on video at bounding box center [581, 164] width 363 height 140
click at [387, 106] on button at bounding box center [387, 103] width 10 height 10
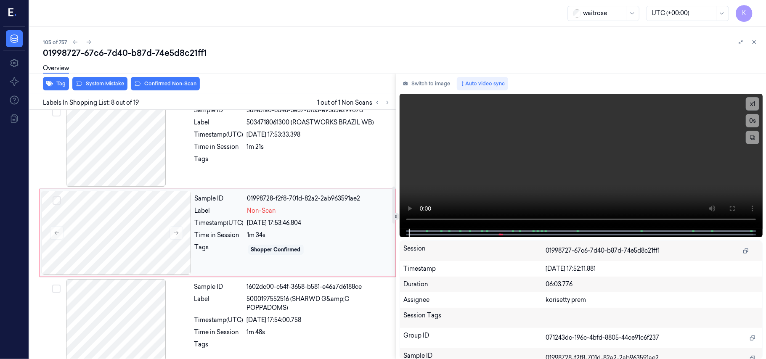
scroll to position [483, 0]
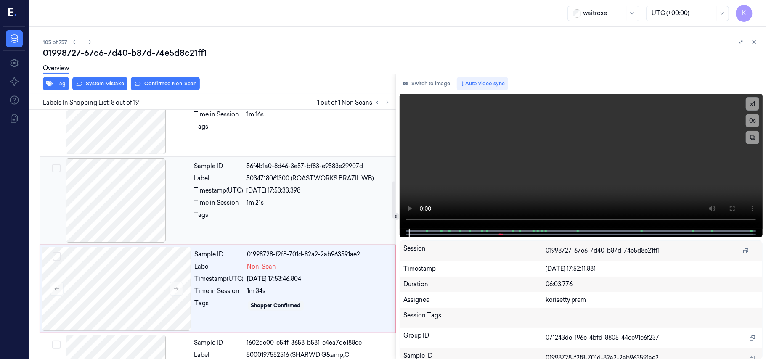
click at [278, 183] on span "5034718061300 (ROASTWORKS BRAZIL WB)" at bounding box center [310, 178] width 127 height 9
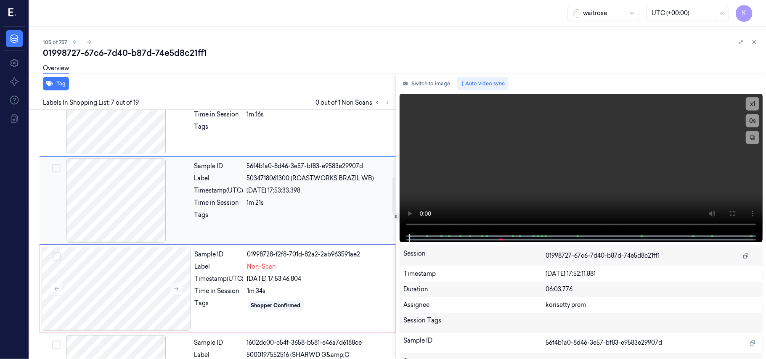
scroll to position [450, 0]
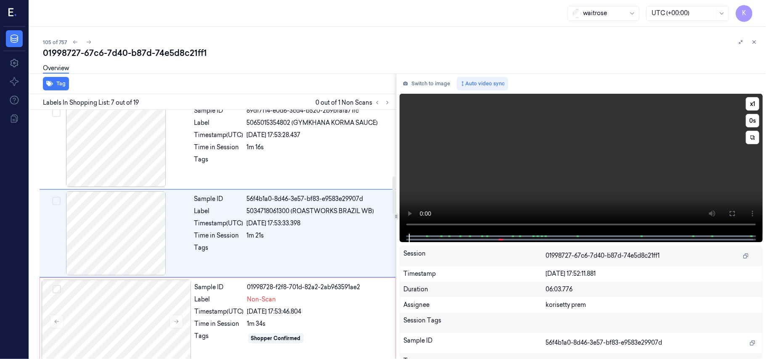
click at [620, 110] on video at bounding box center [581, 164] width 363 height 140
click at [512, 166] on video at bounding box center [581, 164] width 363 height 140
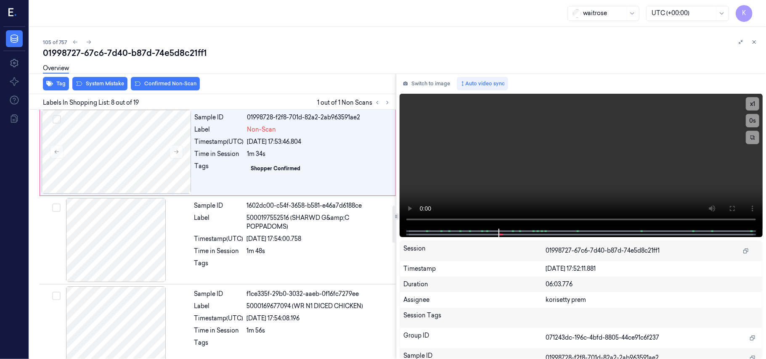
scroll to position [647, 0]
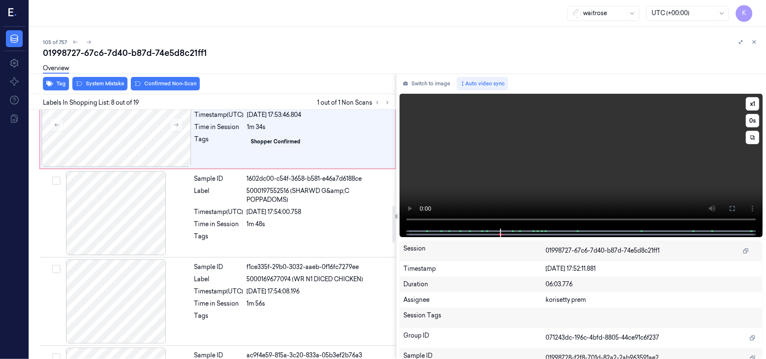
click at [586, 147] on video at bounding box center [581, 161] width 363 height 135
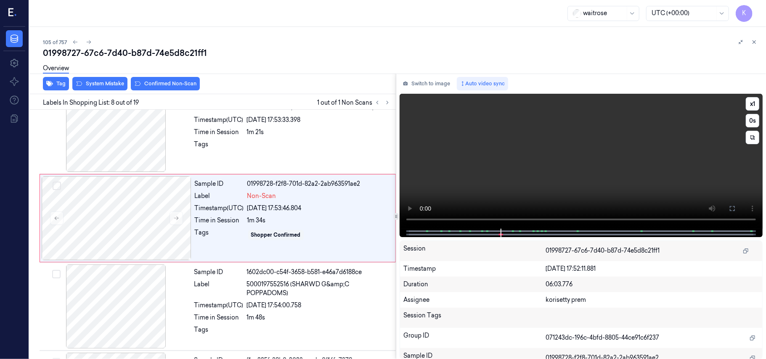
scroll to position [539, 0]
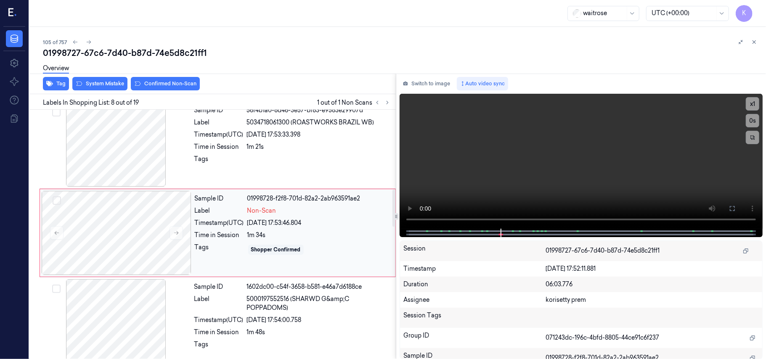
click at [233, 211] on div "Label" at bounding box center [219, 211] width 49 height 9
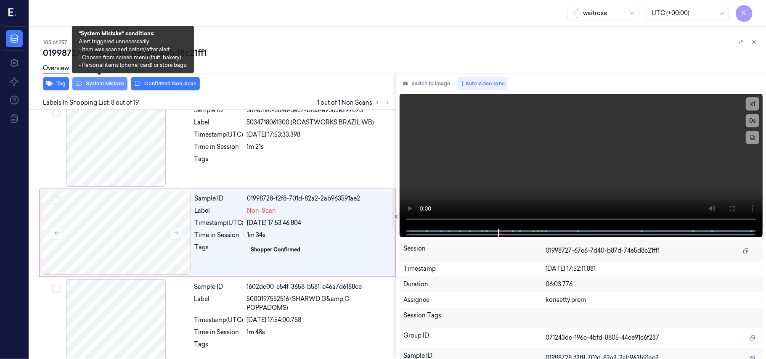
click at [105, 81] on button "System Mistake" at bounding box center [99, 83] width 55 height 13
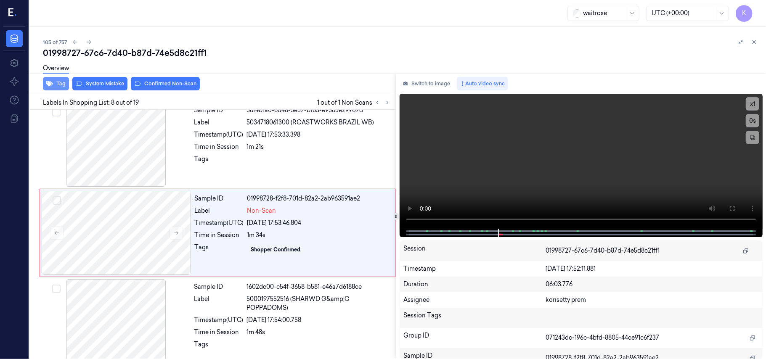
click at [53, 81] on button "Tag" at bounding box center [56, 83] width 26 height 13
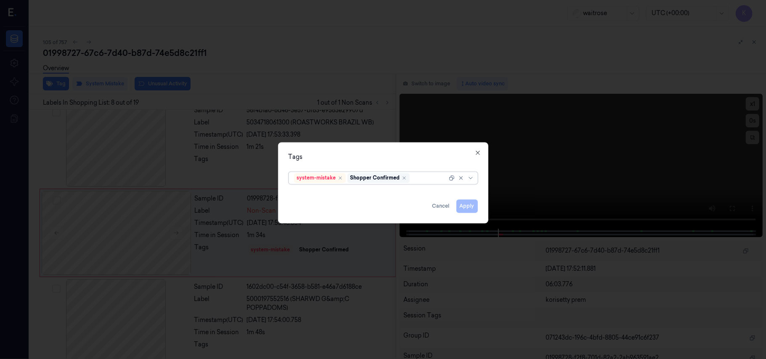
click at [409, 180] on div "Shopper Confirmed" at bounding box center [378, 178] width 62 height 10
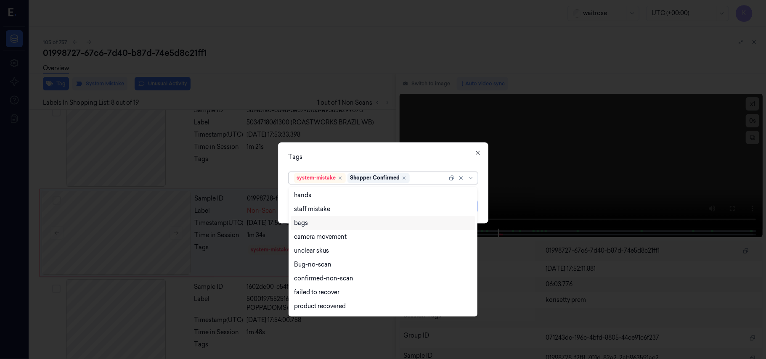
click at [310, 220] on div "bags" at bounding box center [383, 223] width 178 height 9
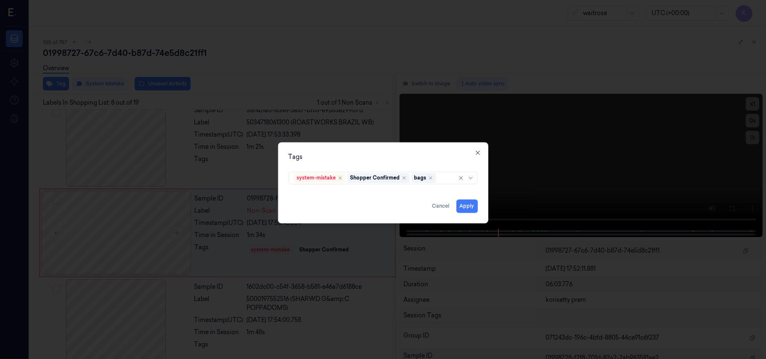
click at [379, 157] on div "Tags" at bounding box center [383, 157] width 189 height 9
click at [474, 205] on button "Apply" at bounding box center [466, 206] width 21 height 13
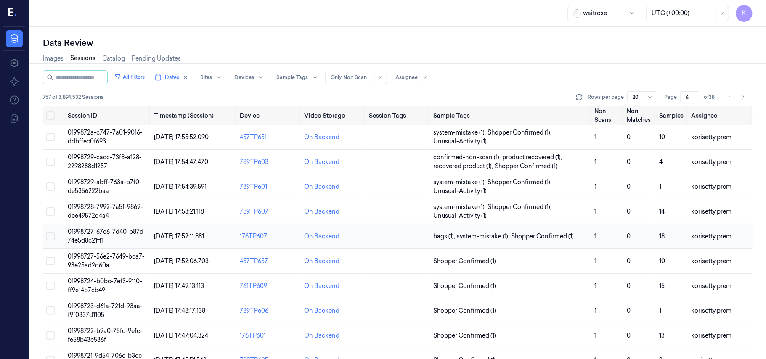
click at [108, 236] on span "01998727-67c6-7d40-b87d-74e5d8c21ff1" at bounding box center [107, 236] width 78 height 16
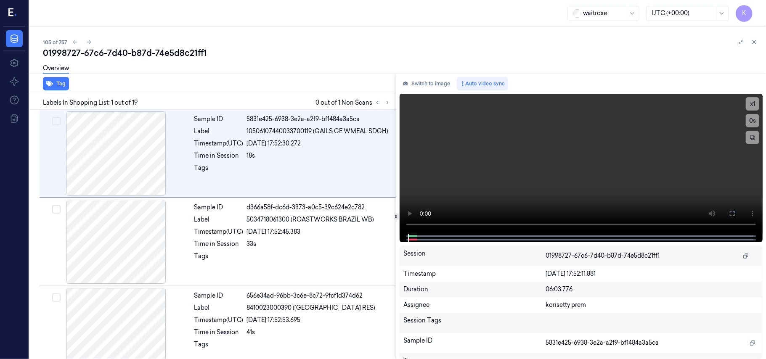
click at [270, 53] on div "01998727-67c6-7d40-b87d-74e5d8c21ff1" at bounding box center [401, 53] width 716 height 12
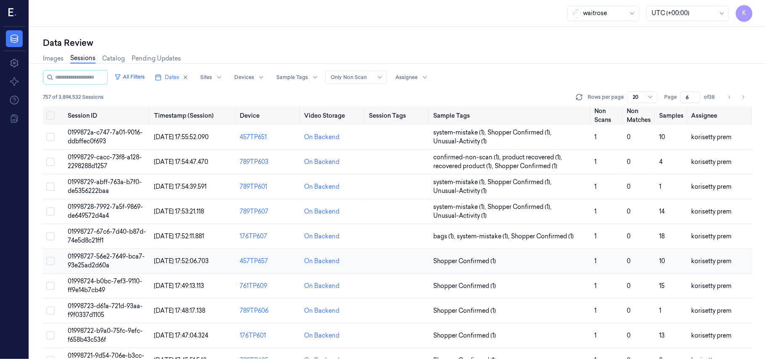
click at [112, 263] on td "01998727-56e2-7649-bca7-93e25ad2d60a" at bounding box center [107, 261] width 86 height 25
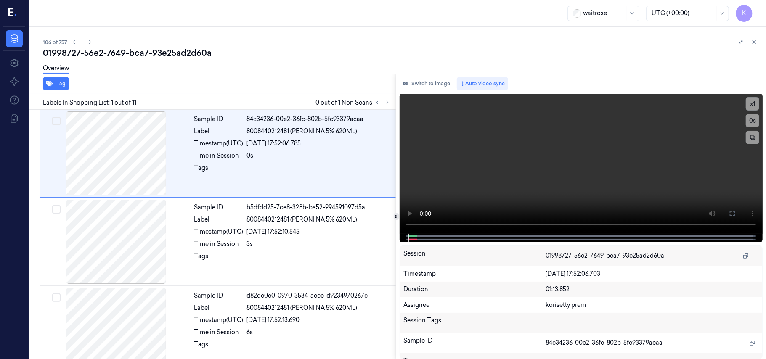
click at [315, 46] on div "106 of 757" at bounding box center [401, 42] width 716 height 10
click at [389, 104] on icon at bounding box center [388, 103] width 6 height 6
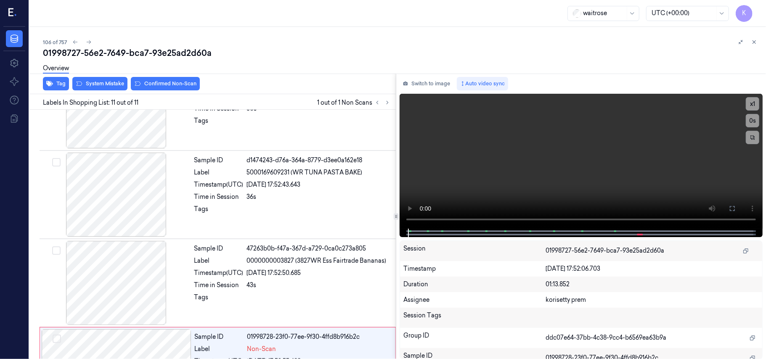
scroll to position [727, 0]
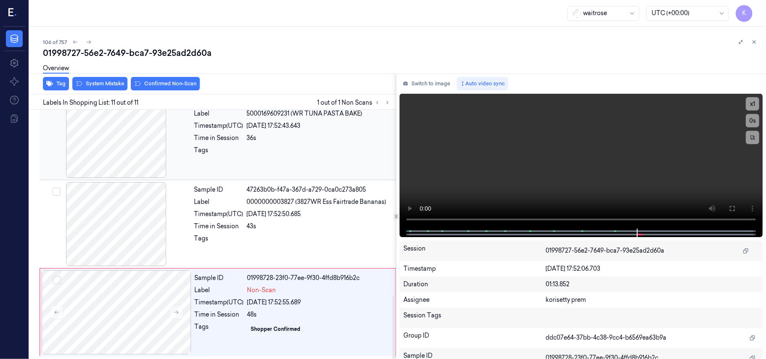
click at [311, 125] on div "26/09/2025 17:52:43.643" at bounding box center [319, 126] width 144 height 9
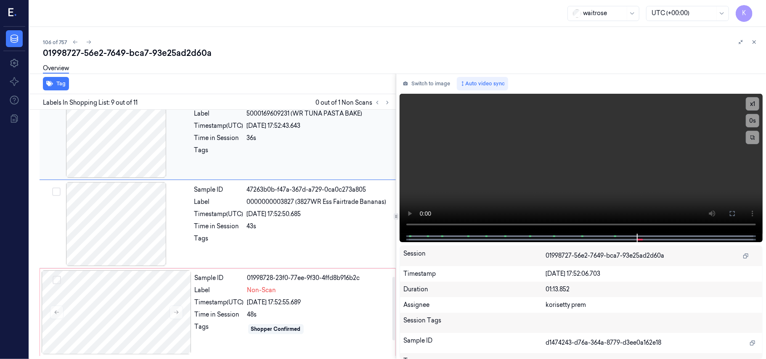
scroll to position [628, 0]
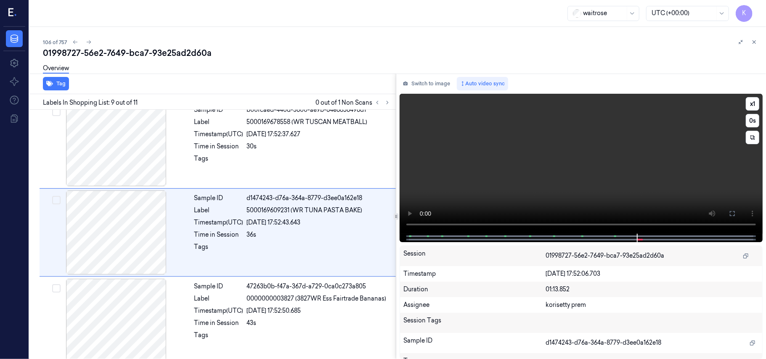
click at [587, 141] on video at bounding box center [581, 164] width 363 height 140
click at [511, 162] on video at bounding box center [581, 164] width 363 height 140
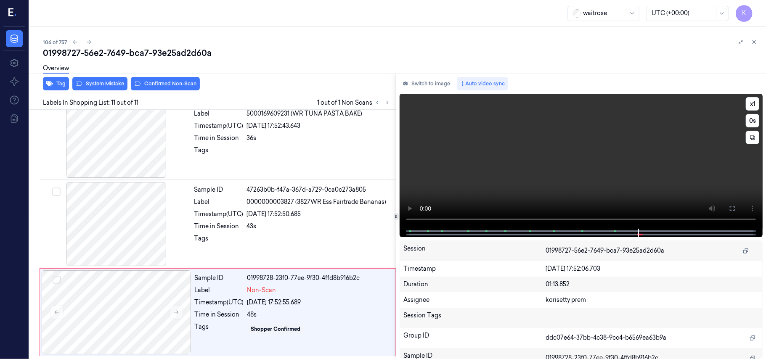
scroll to position [727, 0]
click at [478, 189] on video at bounding box center [581, 161] width 363 height 135
click at [609, 143] on video at bounding box center [581, 161] width 363 height 135
click at [175, 328] on div at bounding box center [117, 313] width 150 height 84
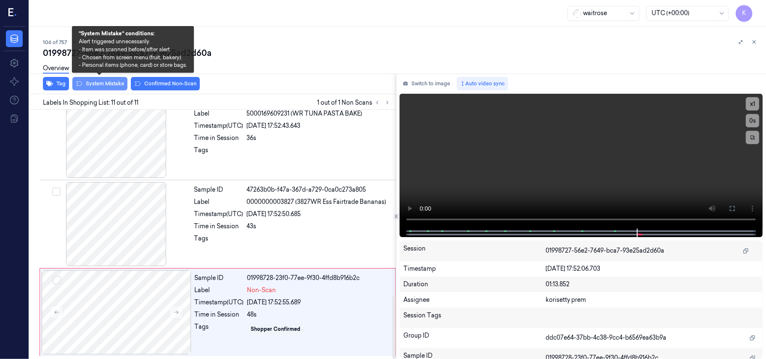
click at [106, 80] on button "System Mistake" at bounding box center [99, 83] width 55 height 13
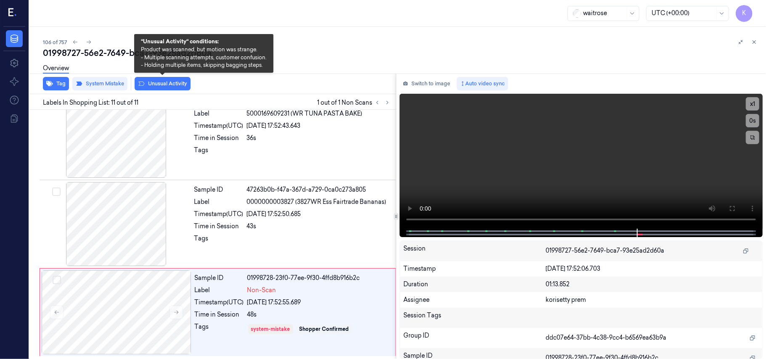
click at [164, 86] on button "Unusual Activity" at bounding box center [163, 83] width 56 height 13
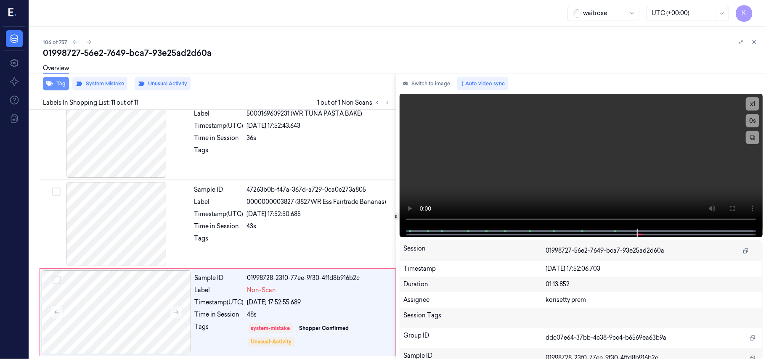
click at [59, 88] on button "Tag" at bounding box center [56, 83] width 26 height 13
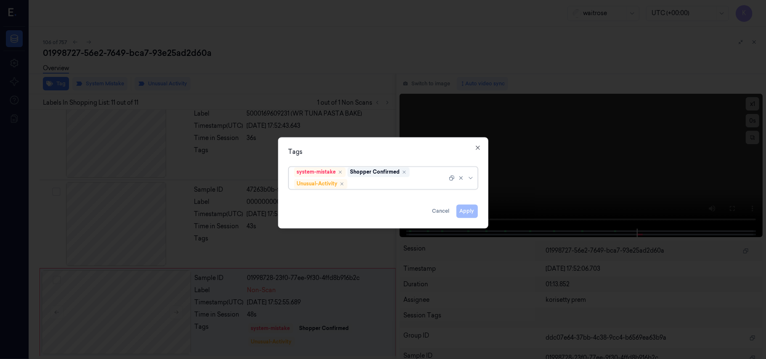
click at [394, 183] on div at bounding box center [398, 184] width 98 height 9
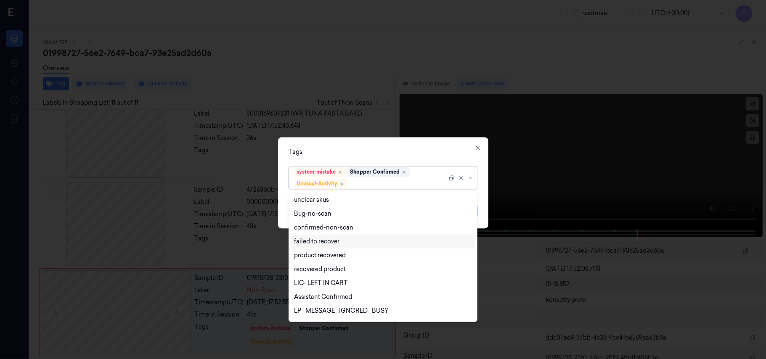
scroll to position [110, 0]
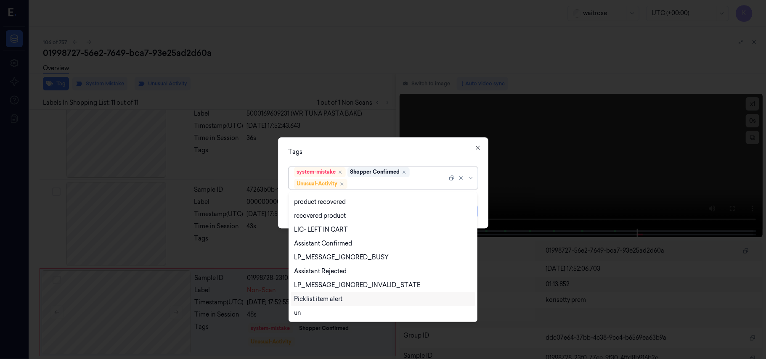
click at [335, 303] on div "Picklist item alert" at bounding box center [318, 299] width 48 height 9
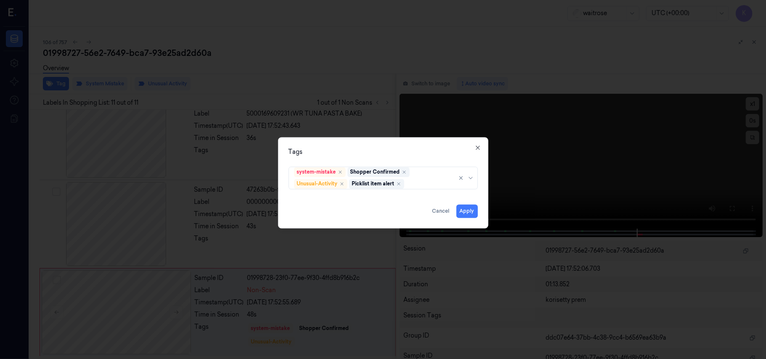
click at [384, 149] on div "Tags" at bounding box center [383, 152] width 189 height 9
click at [463, 209] on button "Apply" at bounding box center [466, 211] width 21 height 13
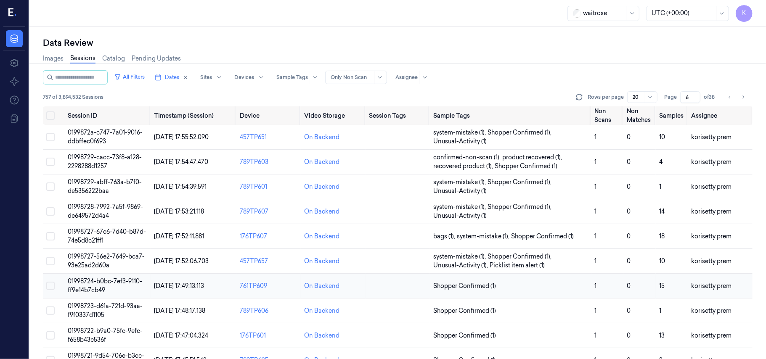
click at [107, 291] on td "01998724-b0bc-7ef3-9110-ff9e14b7cb49" at bounding box center [107, 286] width 86 height 25
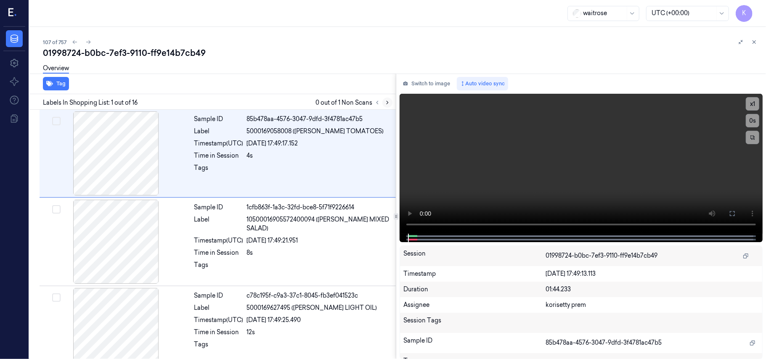
click at [385, 102] on icon at bounding box center [388, 103] width 6 height 6
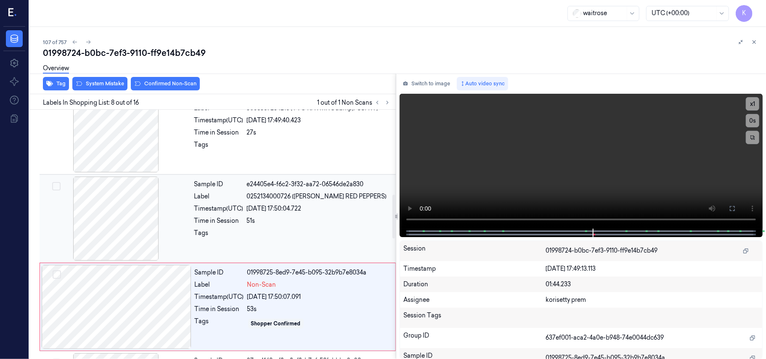
scroll to position [483, 0]
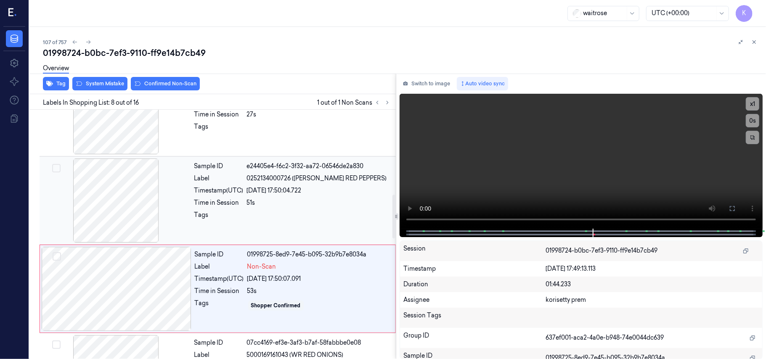
click at [310, 199] on div "Sample ID e24405e4-f6c2-3f32-aa72-06546de2a830 Label 0252134000726 (WR ESS RED …" at bounding box center [292, 201] width 203 height 84
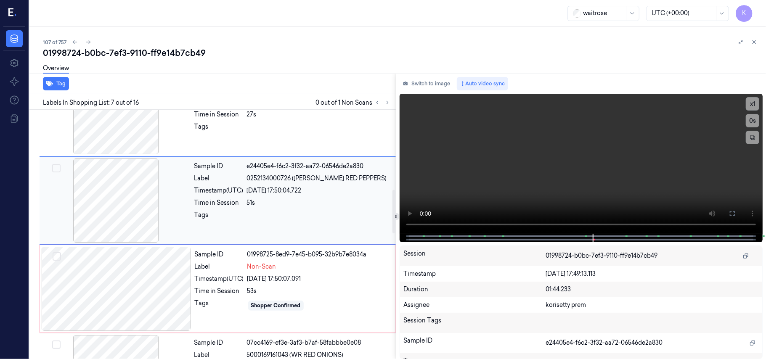
scroll to position [450, 0]
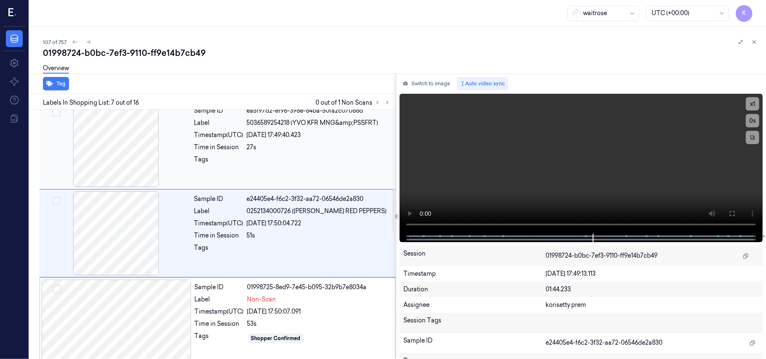
click at [302, 150] on div "27s" at bounding box center [319, 147] width 144 height 9
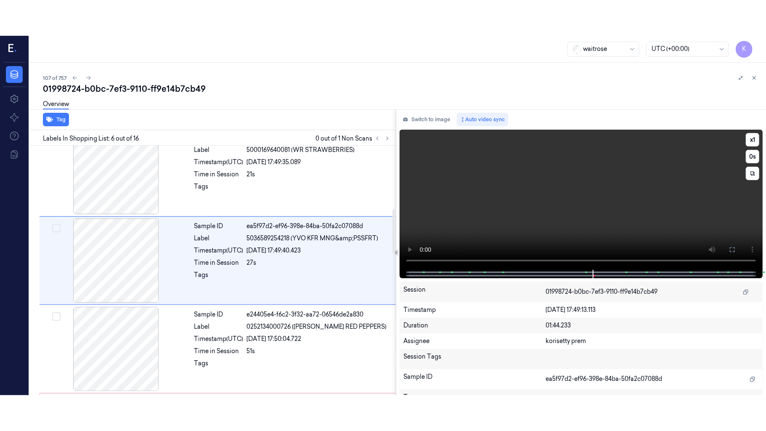
scroll to position [362, 0]
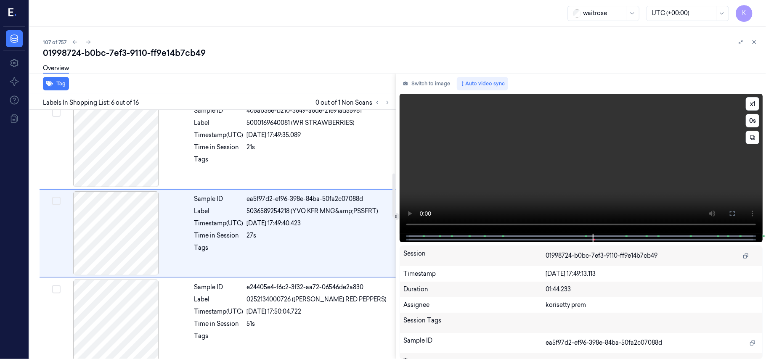
click at [687, 169] on video at bounding box center [581, 164] width 363 height 140
click at [737, 216] on button at bounding box center [732, 213] width 13 height 13
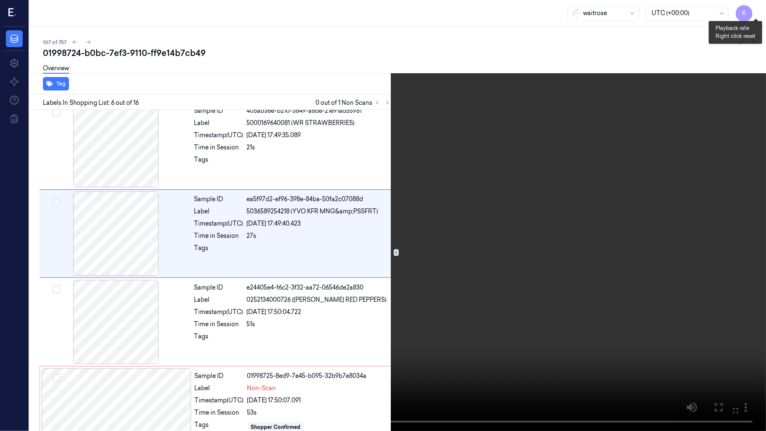
click at [756, 5] on button "x 1" at bounding box center [755, 9] width 13 height 13
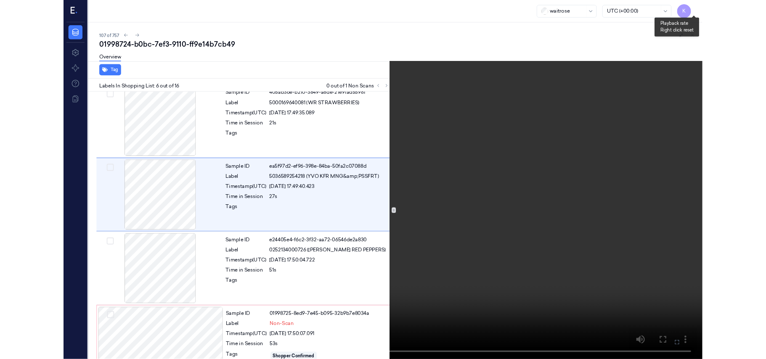
scroll to position [326, 0]
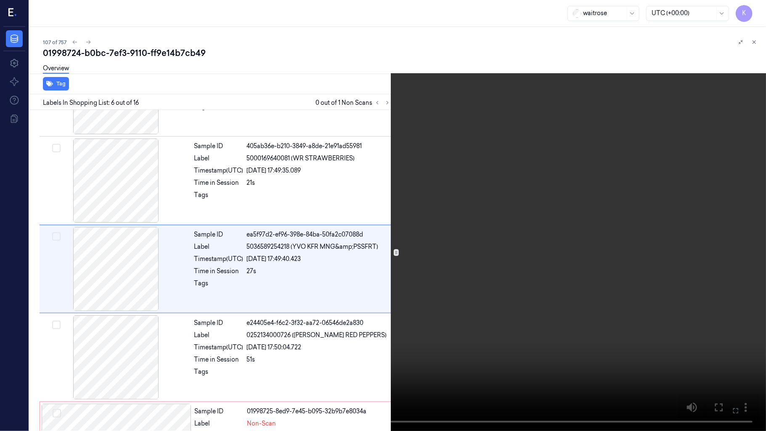
click at [0, 0] on icon at bounding box center [0, 0] width 0 height 0
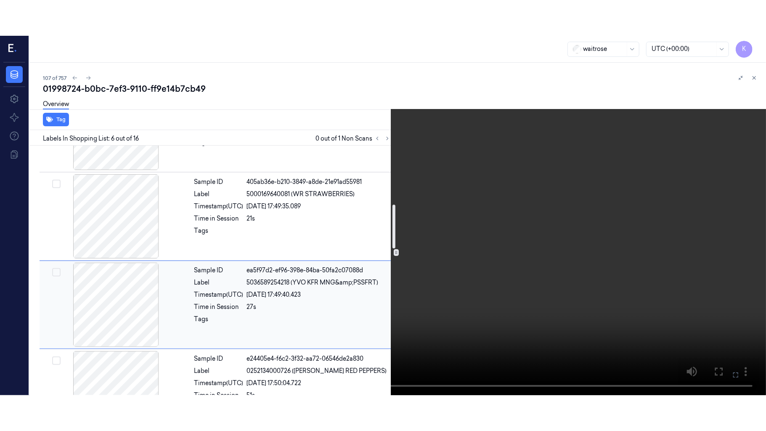
scroll to position [382, 0]
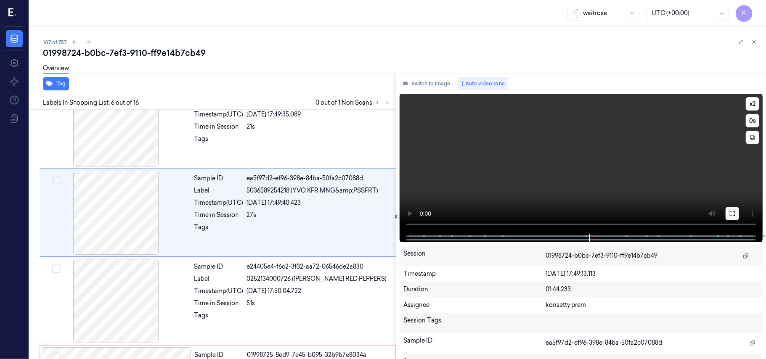
click at [734, 212] on icon at bounding box center [732, 213] width 7 height 7
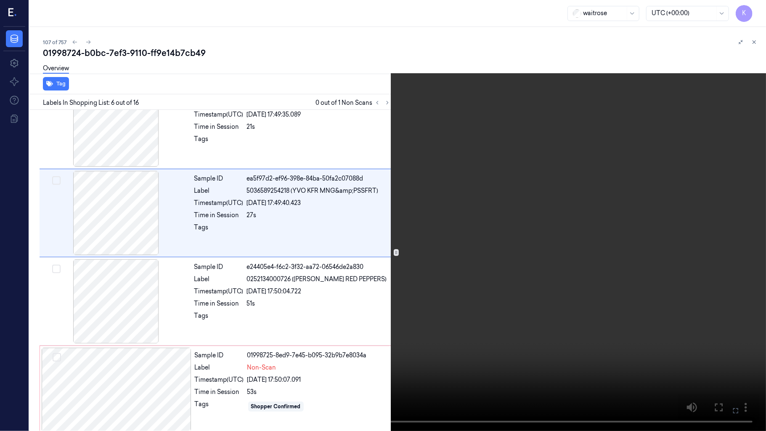
click at [596, 219] on video at bounding box center [383, 215] width 766 height 431
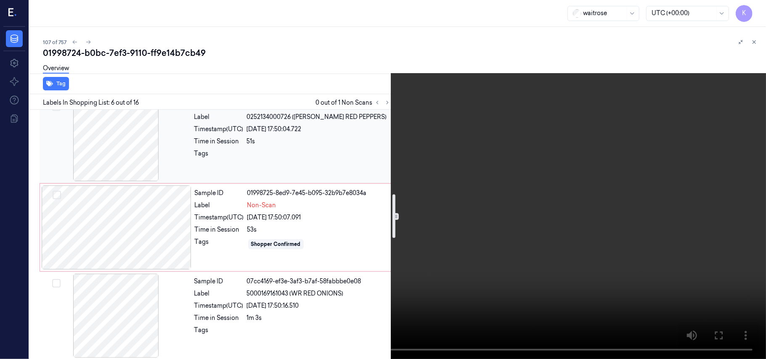
scroll to position [551, 0]
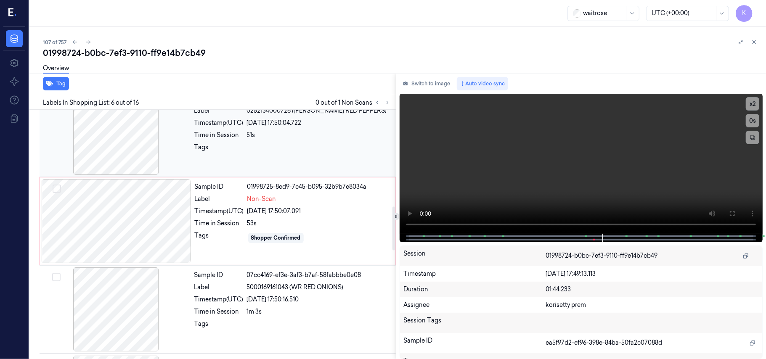
click at [282, 150] on div at bounding box center [319, 149] width 144 height 13
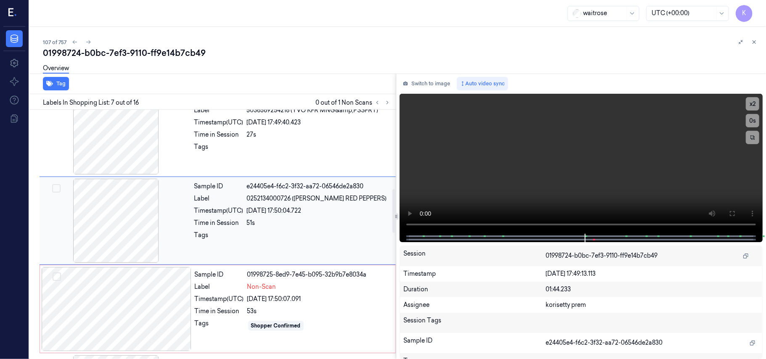
scroll to position [450, 0]
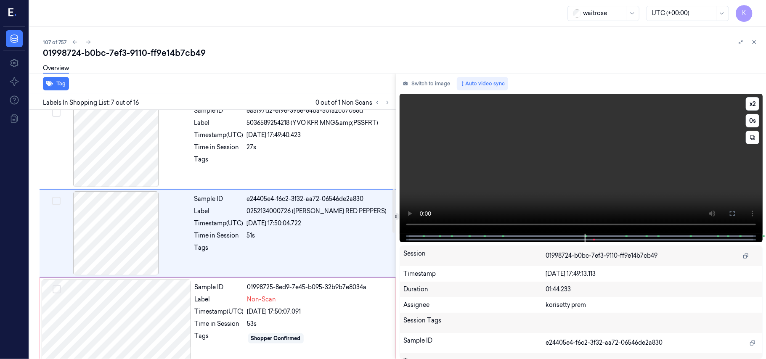
click at [539, 168] on video at bounding box center [581, 164] width 363 height 140
click at [539, 167] on video at bounding box center [581, 164] width 363 height 140
click at [275, 339] on div "Shopper Confirmed" at bounding box center [276, 339] width 50 height 8
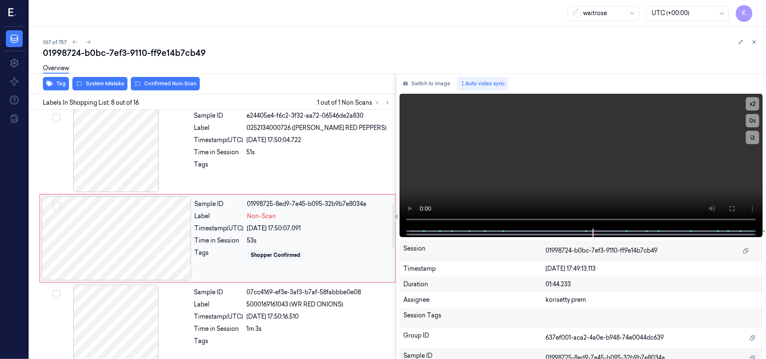
scroll to position [539, 0]
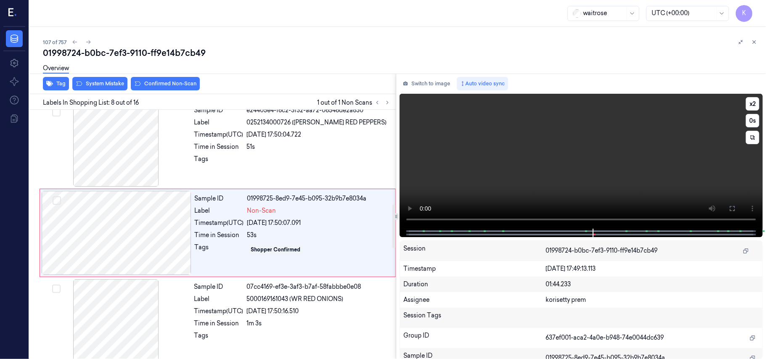
click at [530, 160] on video at bounding box center [581, 161] width 363 height 135
click at [239, 221] on div "Timestamp (UTC)" at bounding box center [219, 223] width 49 height 9
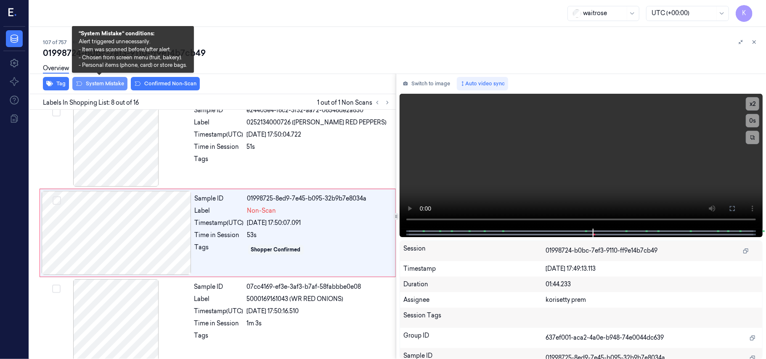
click at [110, 88] on button "System Mistake" at bounding box center [99, 83] width 55 height 13
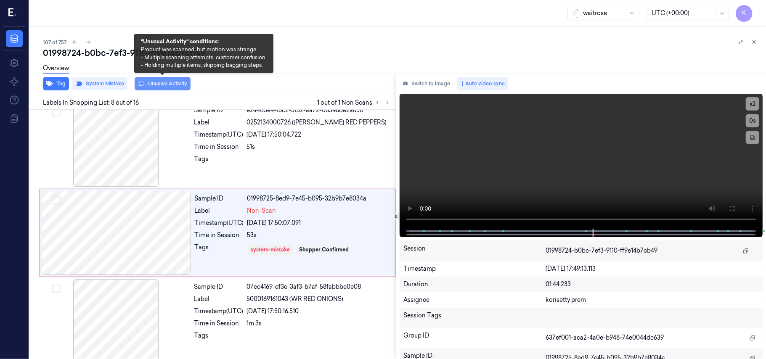
click at [164, 85] on button "Unusual Activity" at bounding box center [163, 83] width 56 height 13
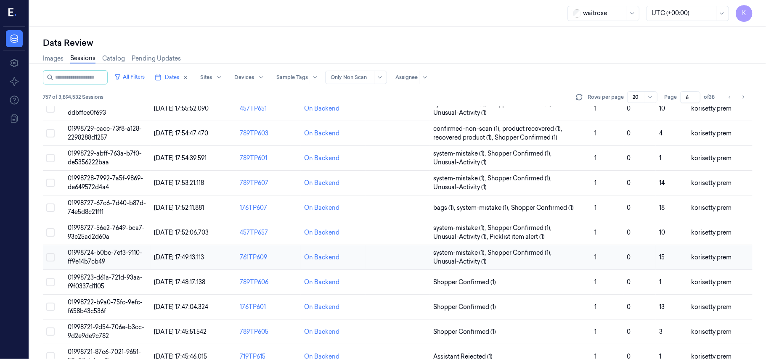
scroll to position [56, 0]
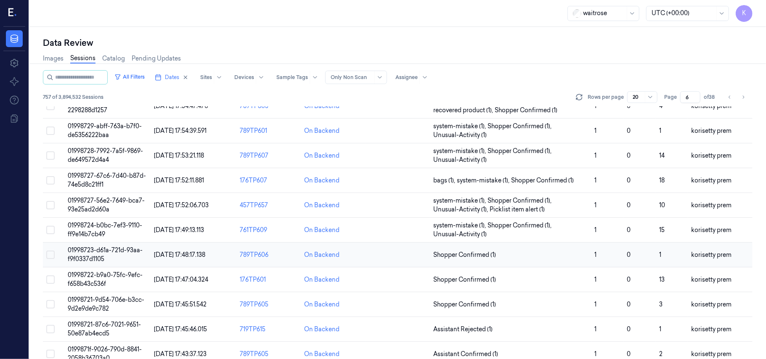
click at [86, 255] on span "01998723-d61a-721d-93aa-f9f0337d1105" at bounding box center [105, 255] width 75 height 16
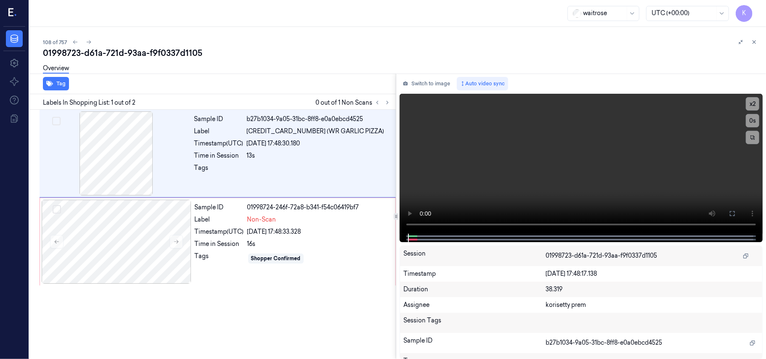
click at [246, 40] on div "108 of 757" at bounding box center [401, 42] width 716 height 10
click at [304, 168] on div at bounding box center [319, 170] width 144 height 13
click at [505, 173] on video at bounding box center [581, 164] width 363 height 140
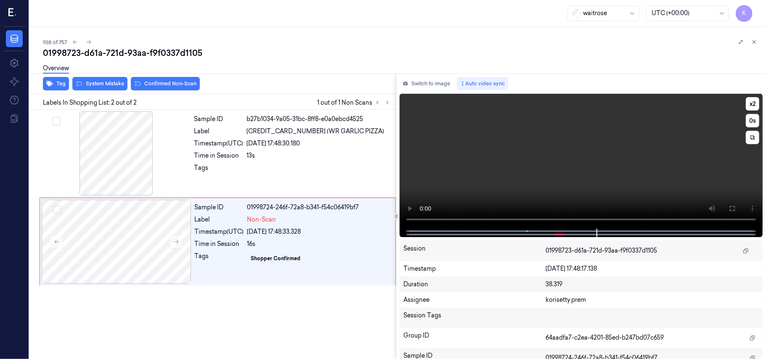
click at [565, 167] on video at bounding box center [581, 161] width 363 height 135
click at [185, 157] on div at bounding box center [116, 153] width 150 height 84
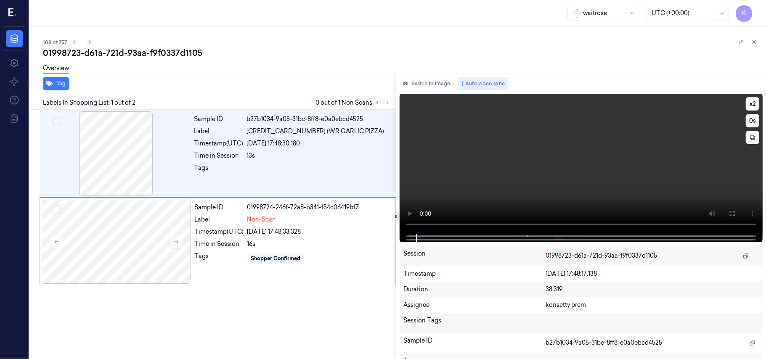
click at [571, 180] on video at bounding box center [581, 164] width 363 height 140
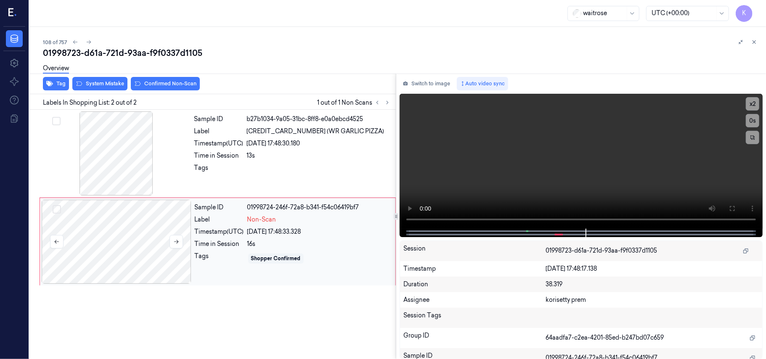
click at [140, 257] on div at bounding box center [117, 242] width 150 height 84
click at [522, 168] on video at bounding box center [581, 161] width 363 height 135
click at [123, 244] on div at bounding box center [117, 242] width 150 height 84
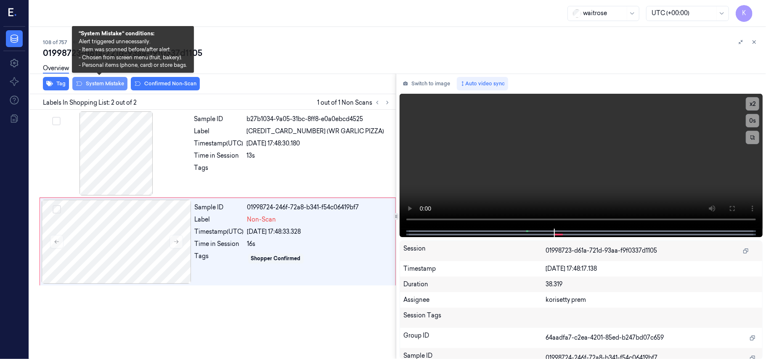
click at [103, 86] on button "System Mistake" at bounding box center [99, 83] width 55 height 13
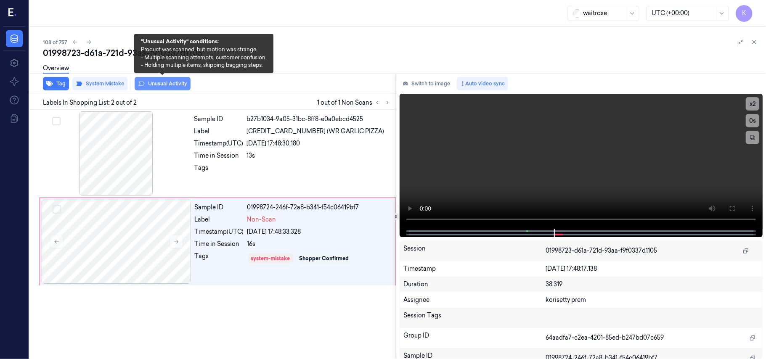
click at [164, 85] on button "Unusual Activity" at bounding box center [163, 83] width 56 height 13
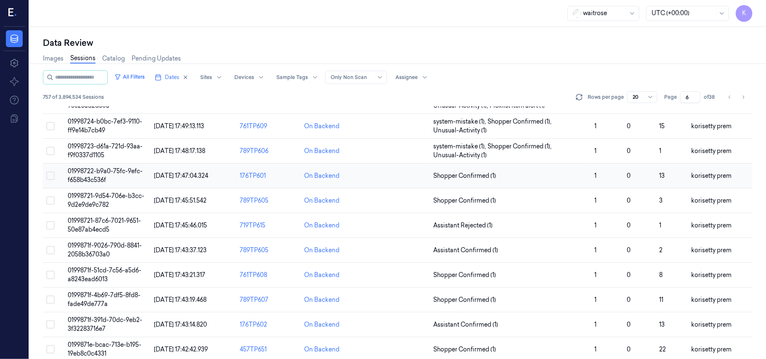
scroll to position [159, 0]
click at [90, 178] on span "01998722-b9a0-75fc-9efc-f658b43c536f" at bounding box center [105, 177] width 75 height 16
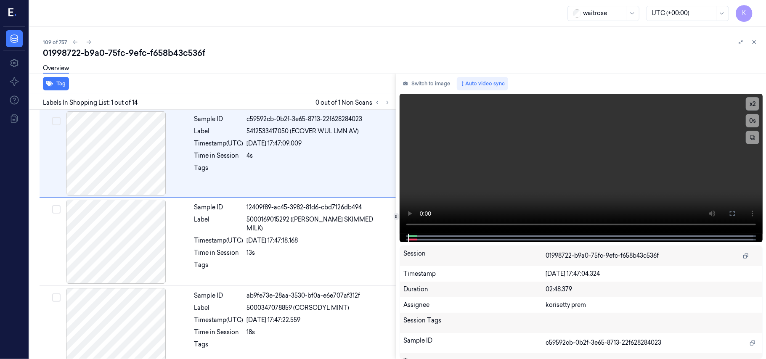
click at [302, 54] on div "01998722-b9a0-75fc-9efc-f658b43c536f" at bounding box center [401, 53] width 716 height 12
click at [389, 103] on icon at bounding box center [388, 103] width 6 height 6
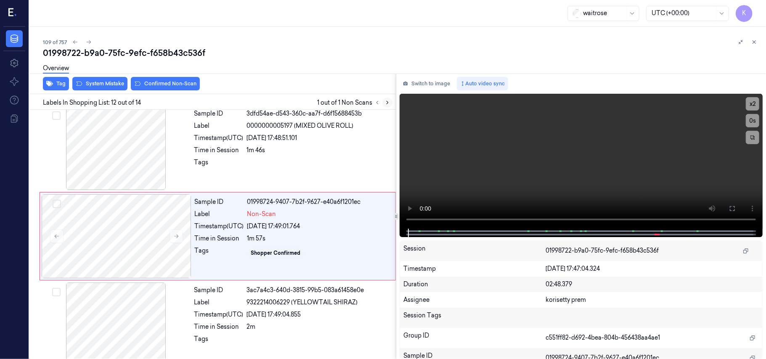
scroll to position [894, 0]
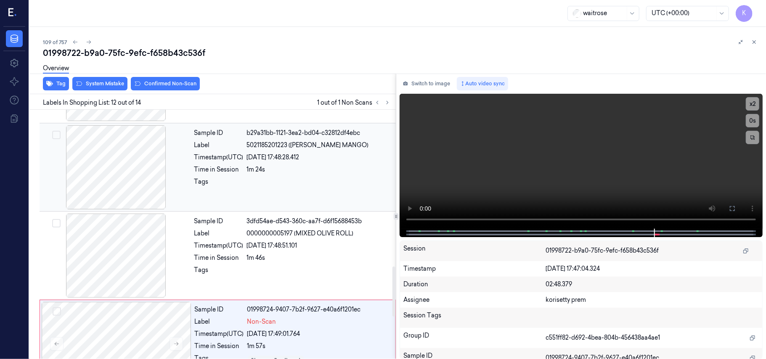
click at [312, 157] on div "26/09/2025 17:48:28.412" at bounding box center [319, 157] width 144 height 9
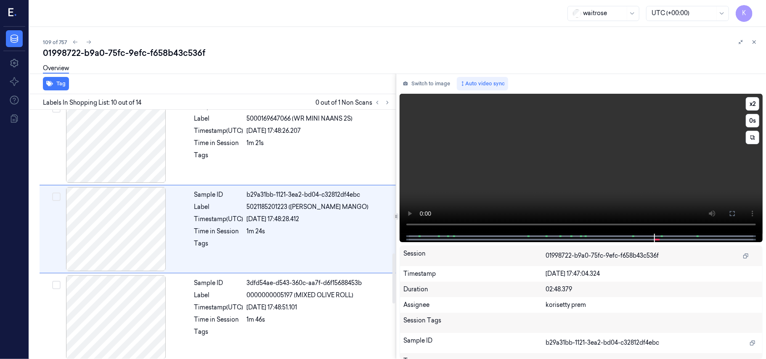
scroll to position [716, 0]
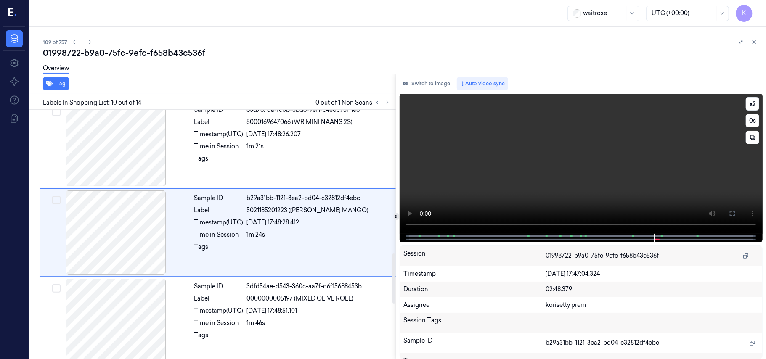
click at [544, 155] on video at bounding box center [581, 164] width 363 height 140
click at [753, 100] on button "x 2" at bounding box center [752, 103] width 13 height 13
click at [753, 100] on button "x 4" at bounding box center [752, 103] width 13 height 13
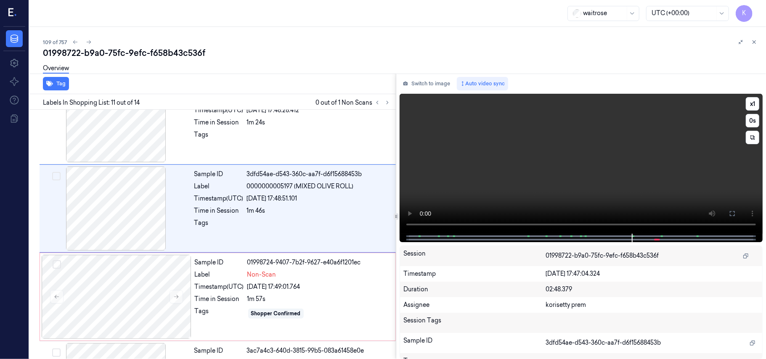
scroll to position [805, 0]
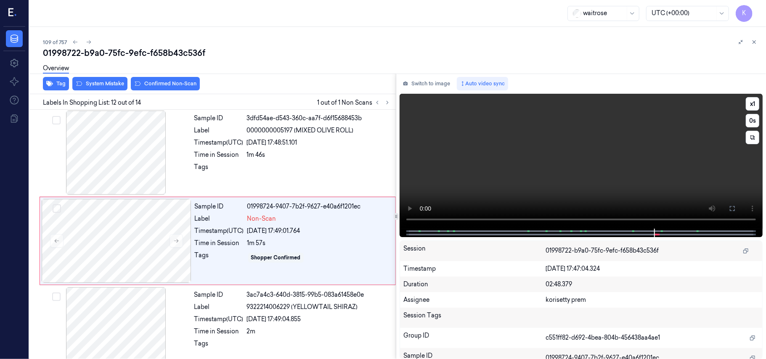
click at [537, 179] on video at bounding box center [581, 161] width 363 height 135
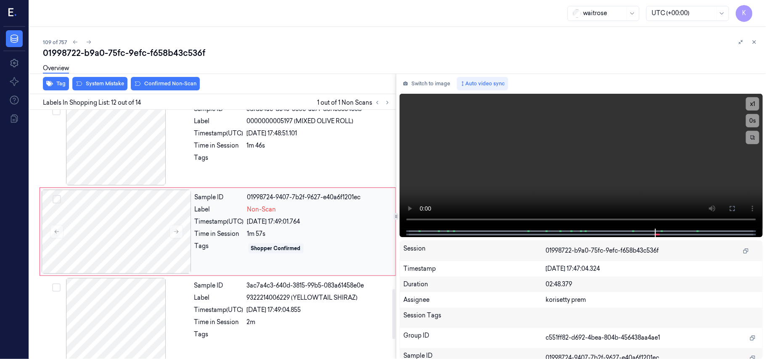
click at [253, 239] on div "1m 57s" at bounding box center [318, 234] width 143 height 9
click at [529, 192] on video at bounding box center [581, 161] width 363 height 135
click at [170, 256] on div at bounding box center [117, 232] width 150 height 84
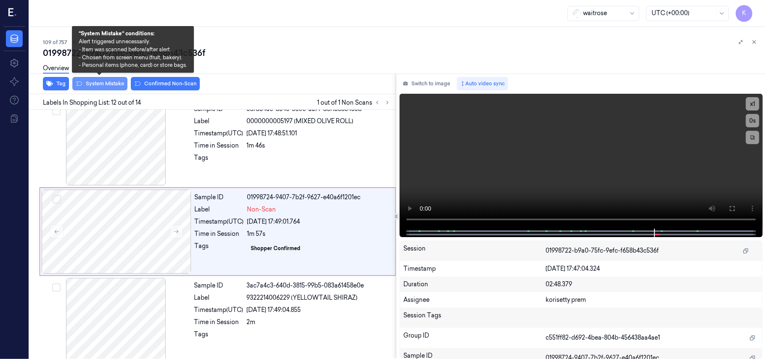
click at [105, 85] on button "System Mistake" at bounding box center [99, 83] width 55 height 13
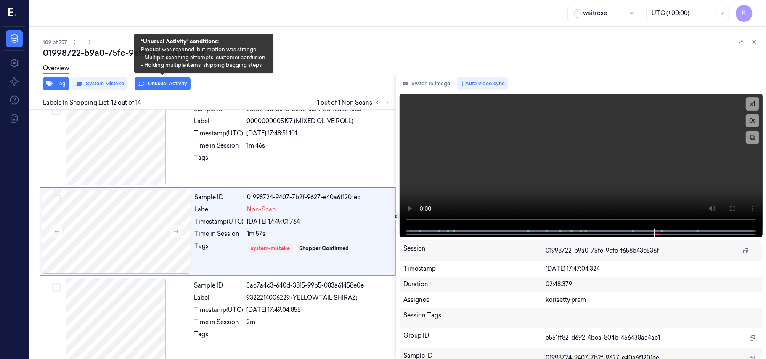
click at [160, 80] on button "Unusual Activity" at bounding box center [163, 83] width 56 height 13
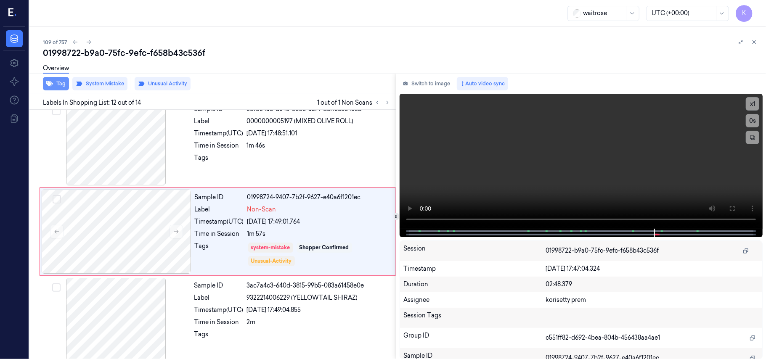
click at [62, 84] on button "Tag" at bounding box center [56, 83] width 26 height 13
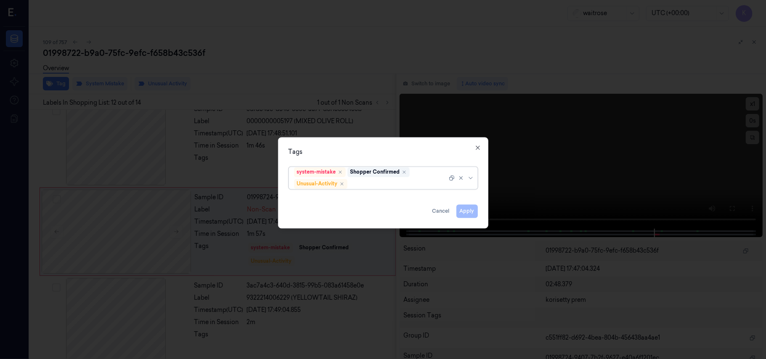
click at [416, 189] on div "system-mistake Shopper Confirmed Unusual-Activity" at bounding box center [383, 178] width 189 height 23
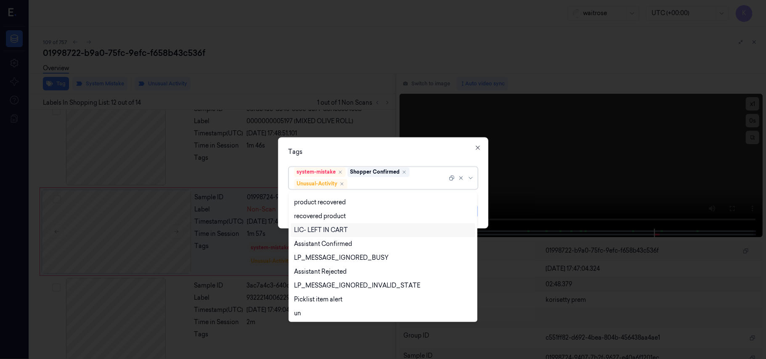
scroll to position [110, 0]
click at [318, 300] on div "Picklist item alert" at bounding box center [318, 299] width 48 height 9
click at [401, 154] on div "Tags" at bounding box center [383, 152] width 189 height 9
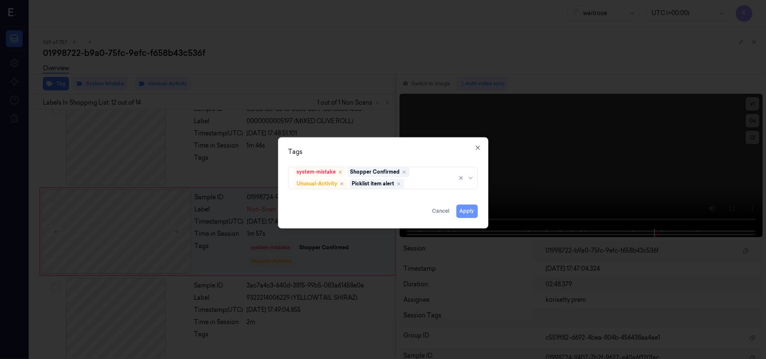
click at [464, 214] on button "Apply" at bounding box center [466, 211] width 21 height 13
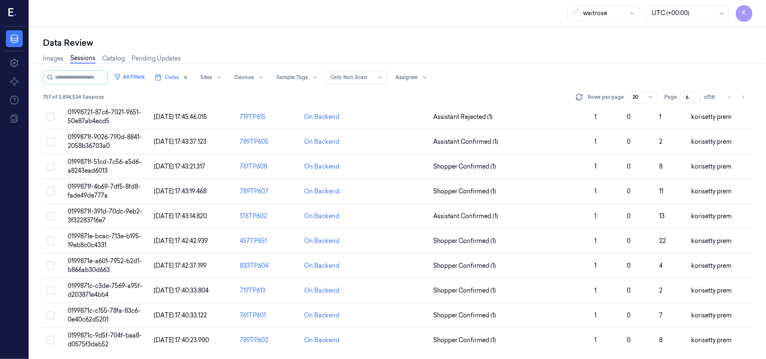
scroll to position [215, 0]
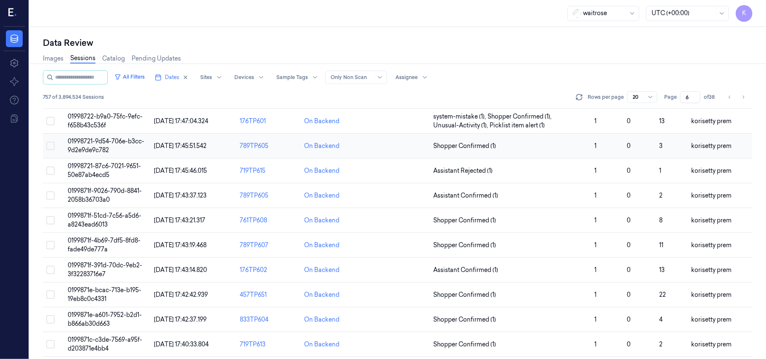
click at [105, 145] on span "01998721-9d54-706e-b3cc-9d2e9de9c782" at bounding box center [106, 146] width 77 height 16
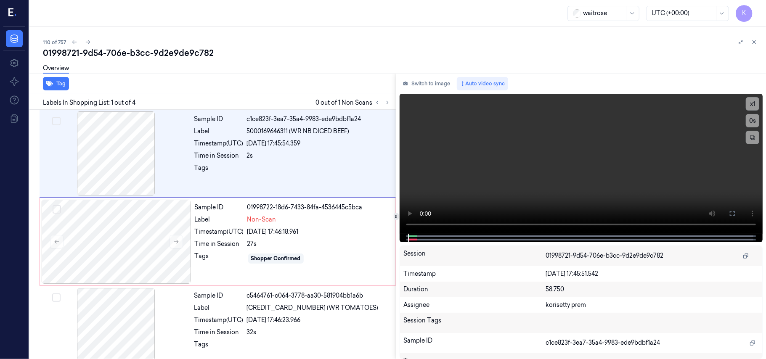
click at [300, 40] on div "110 of 757" at bounding box center [401, 42] width 716 height 10
click at [619, 115] on video at bounding box center [581, 164] width 363 height 140
click at [219, 167] on div "Tags" at bounding box center [218, 170] width 49 height 13
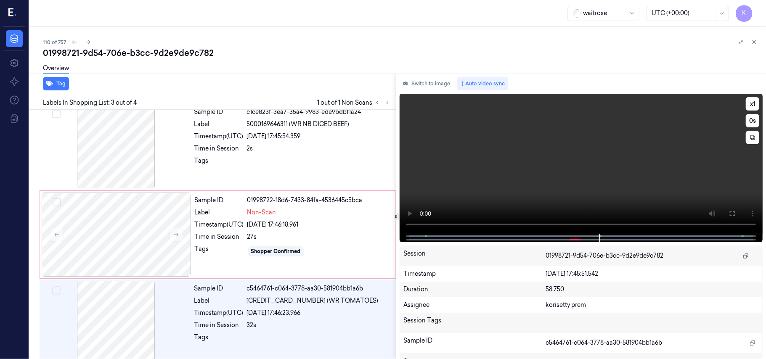
scroll to position [96, 0]
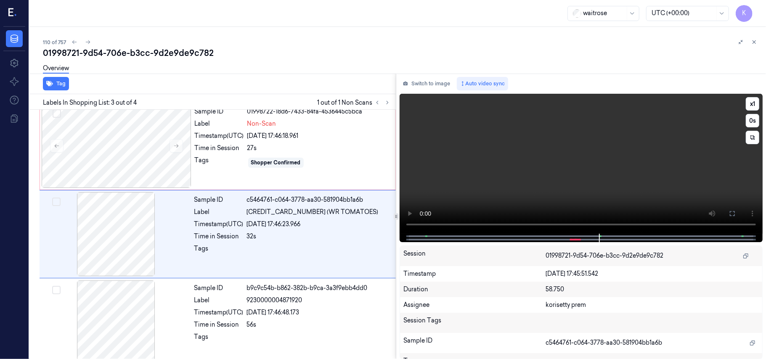
click at [525, 164] on video at bounding box center [581, 164] width 363 height 140
click at [155, 149] on div at bounding box center [117, 146] width 150 height 84
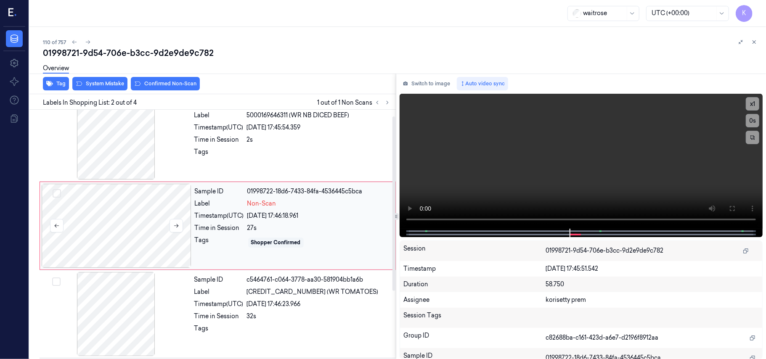
scroll to position [7, 0]
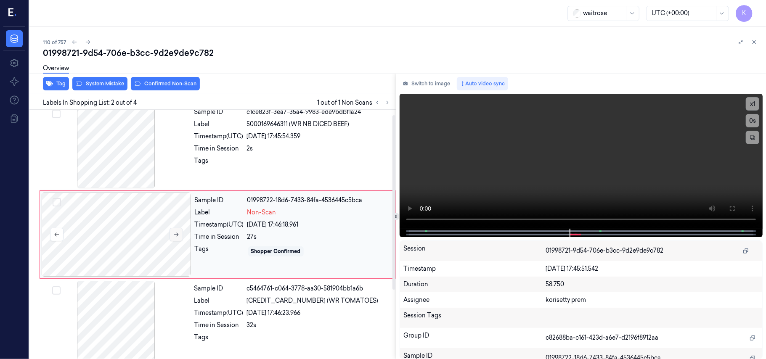
click at [179, 237] on icon at bounding box center [176, 235] width 6 height 6
click at [179, 236] on button at bounding box center [176, 234] width 13 height 13
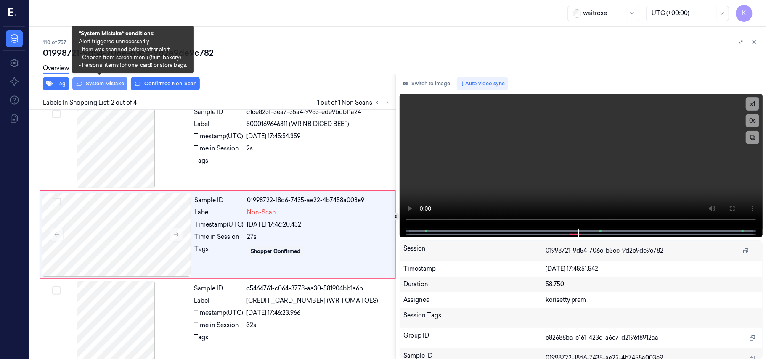
click at [100, 82] on button "System Mistake" at bounding box center [99, 83] width 55 height 13
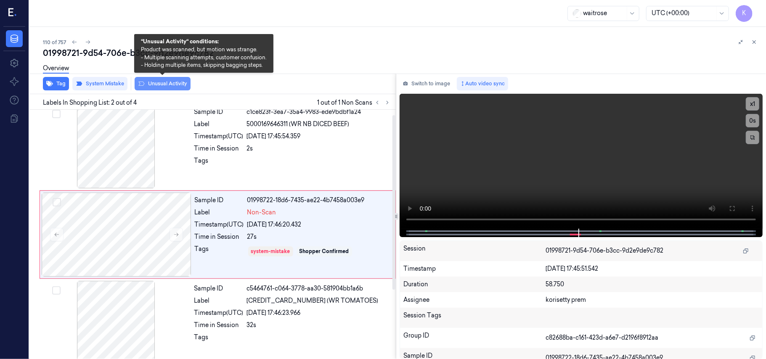
click at [140, 88] on button "Unusual Activity" at bounding box center [163, 83] width 56 height 13
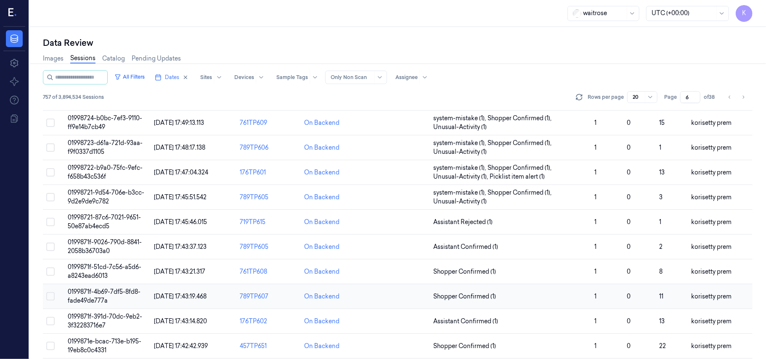
scroll to position [159, 0]
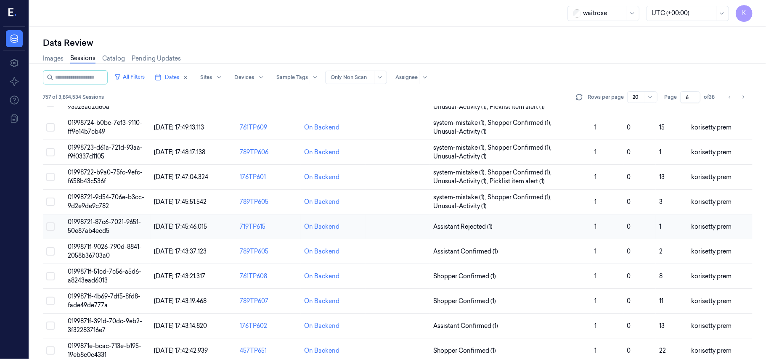
click at [108, 229] on span "01998721-87c6-7021-9651-50e87ab4ecd5" at bounding box center [104, 226] width 73 height 16
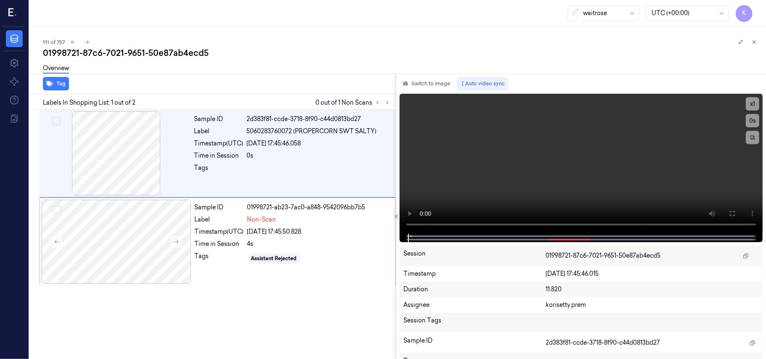
click at [337, 36] on div "111 of 757 01998721-87c6-7021-9651-50e87ab4ecd5 Overview Tag Labels In Shopping…" at bounding box center [397, 193] width 737 height 332
click at [310, 56] on div "01998721-87c6-7021-9651-50e87ab4ecd5" at bounding box center [401, 53] width 716 height 12
click at [520, 162] on video at bounding box center [581, 164] width 363 height 140
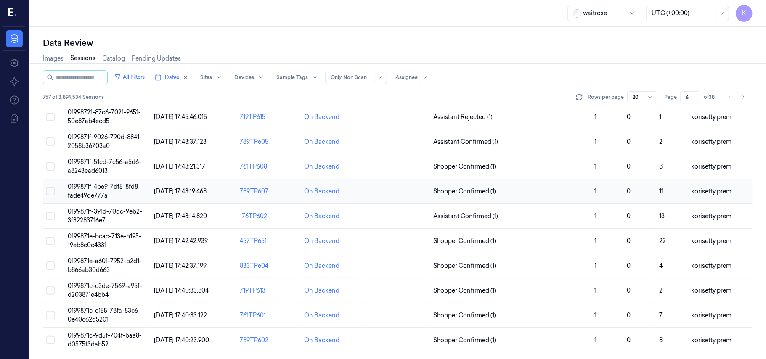
scroll to position [215, 0]
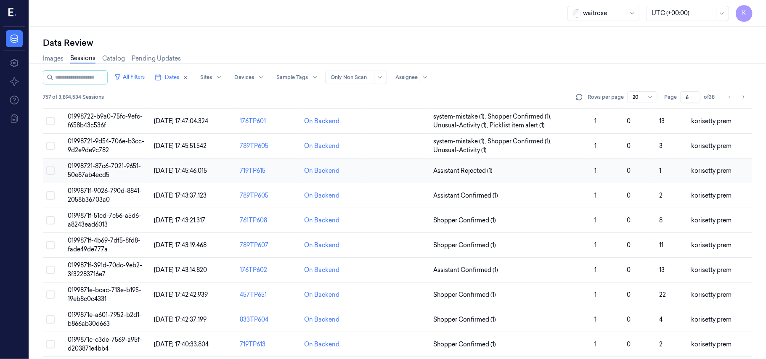
click at [125, 174] on td "01998721-87c6-7021-9651-50e87ab4ecd5" at bounding box center [107, 171] width 86 height 25
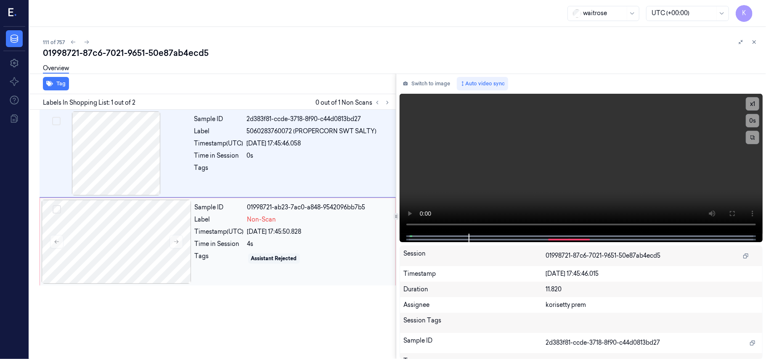
click at [280, 243] on div "4s" at bounding box center [318, 244] width 143 height 9
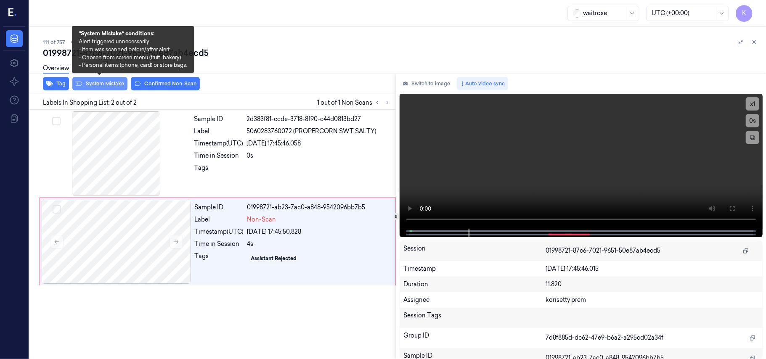
click at [109, 86] on button "System Mistake" at bounding box center [99, 83] width 55 height 13
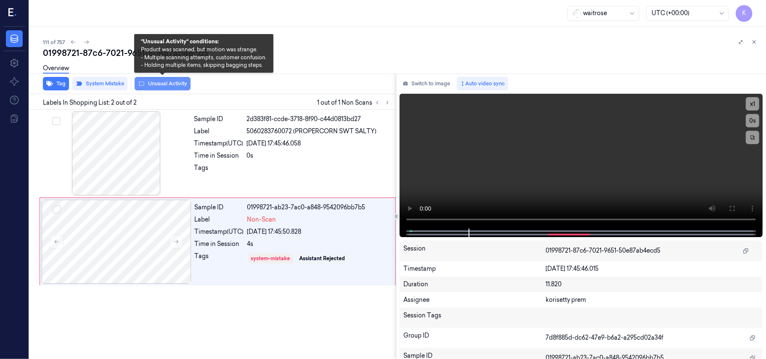
click at [151, 86] on button "Unusual Activity" at bounding box center [163, 83] width 56 height 13
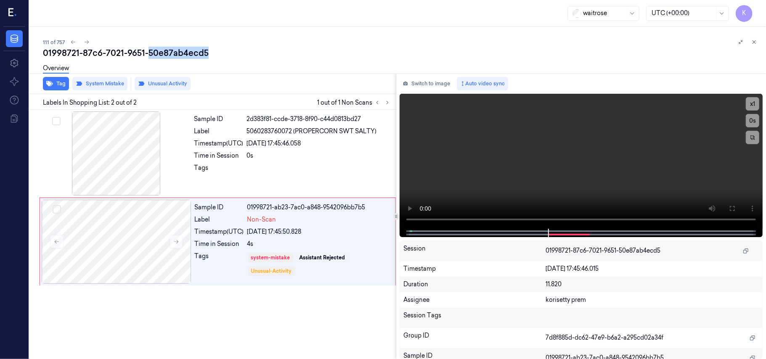
drag, startPoint x: 147, startPoint y: 54, endPoint x: 264, endPoint y: 57, distance: 117.0
click at [264, 57] on div "01998721-87c6-7021-9651-50e87ab4ecd5" at bounding box center [401, 53] width 716 height 12
copy div "50e87ab4ecd5"
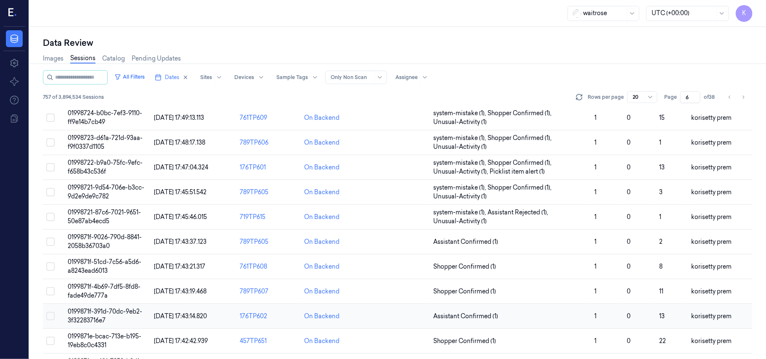
scroll to position [271, 0]
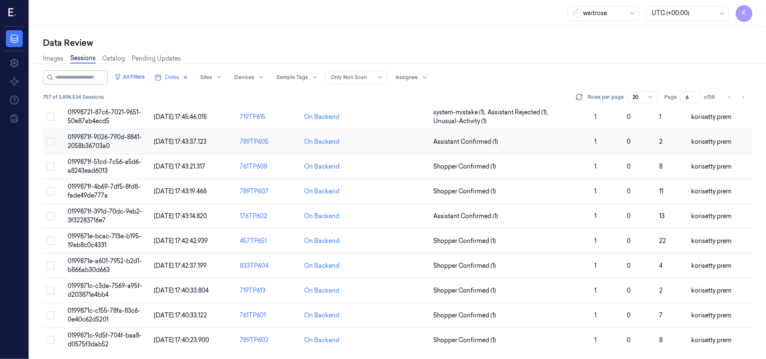
click at [122, 146] on td "0199871f-9026-790d-8841-2058b36703a0" at bounding box center [107, 142] width 86 height 25
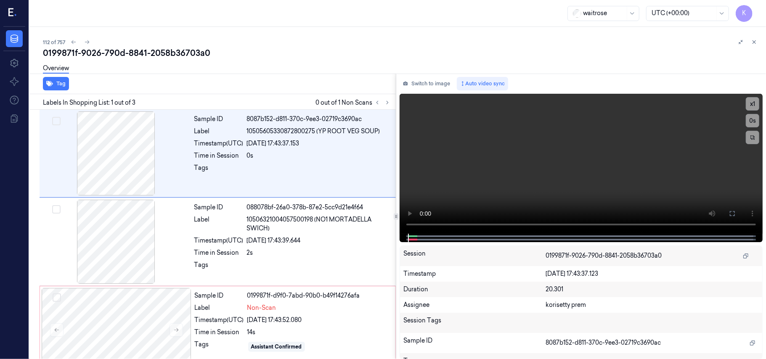
click at [312, 53] on div "0199871f-9026-790d-8841-2058b36703a0" at bounding box center [401, 53] width 716 height 12
click at [500, 172] on video at bounding box center [581, 164] width 363 height 140
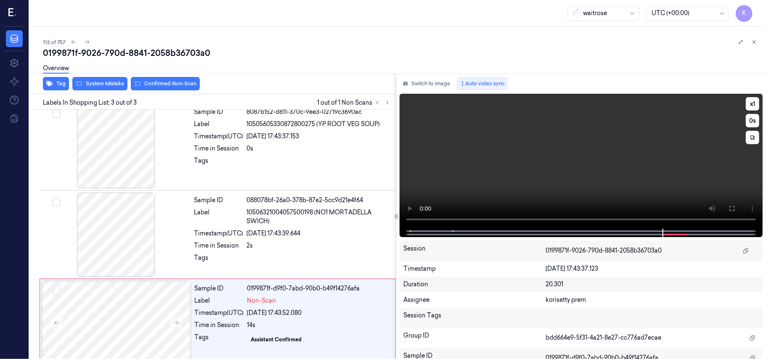
scroll to position [19, 0]
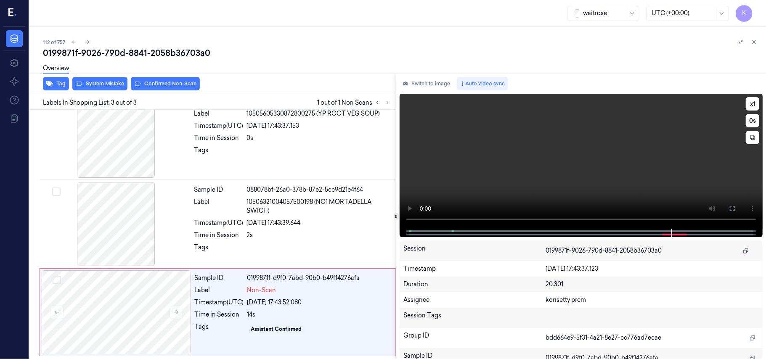
click at [623, 183] on video at bounding box center [581, 161] width 363 height 135
click at [573, 159] on video at bounding box center [581, 161] width 363 height 135
click at [689, 190] on video at bounding box center [581, 161] width 363 height 135
click at [645, 161] on video at bounding box center [581, 161] width 363 height 135
click at [608, 161] on video at bounding box center [581, 161] width 363 height 135
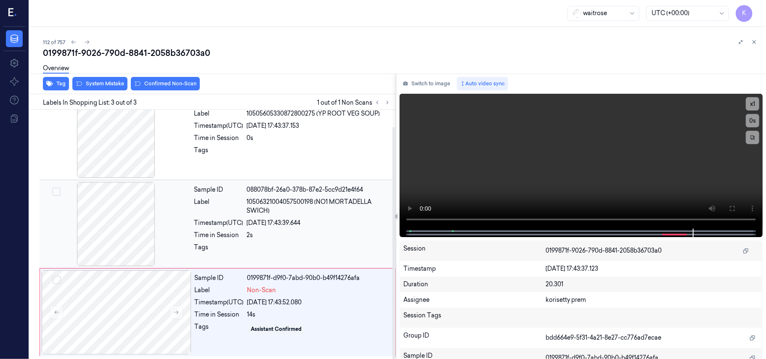
click at [318, 206] on span "10506321004057500198 (NO1 MORTADELLA SWICH)" at bounding box center [319, 207] width 144 height 18
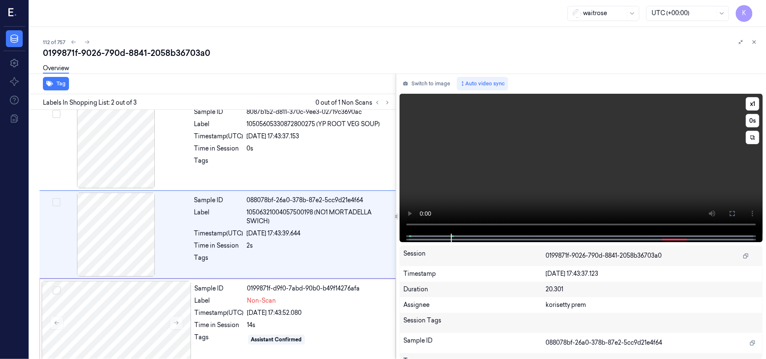
click at [501, 174] on video at bounding box center [581, 164] width 363 height 140
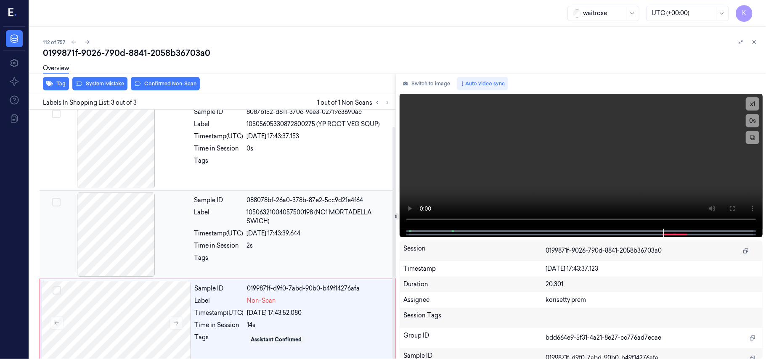
scroll to position [19, 0]
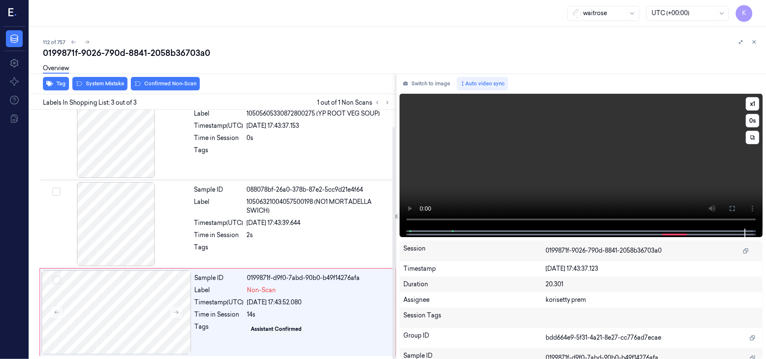
click at [589, 141] on video at bounding box center [581, 161] width 363 height 135
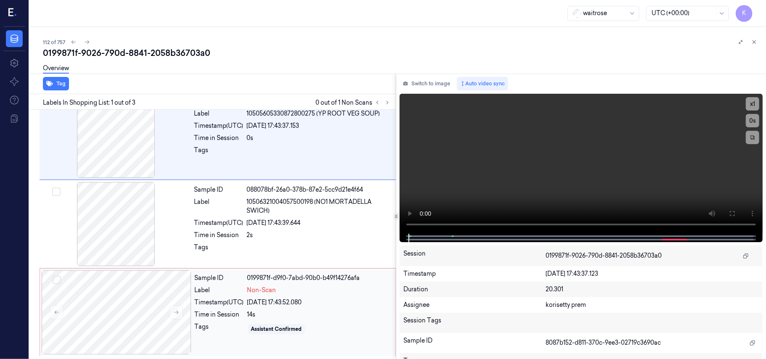
scroll to position [0, 0]
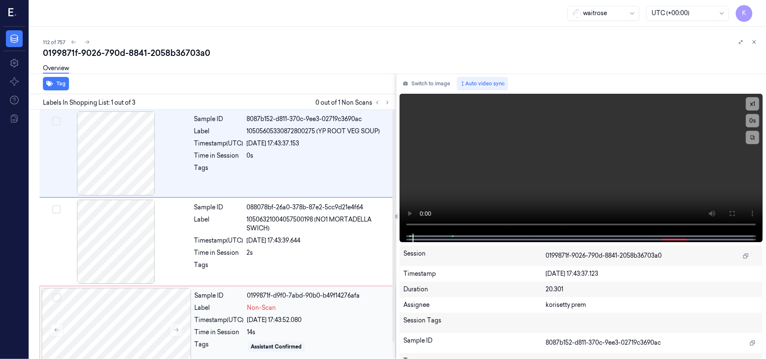
click at [298, 304] on div "Non-Scan" at bounding box center [318, 308] width 143 height 9
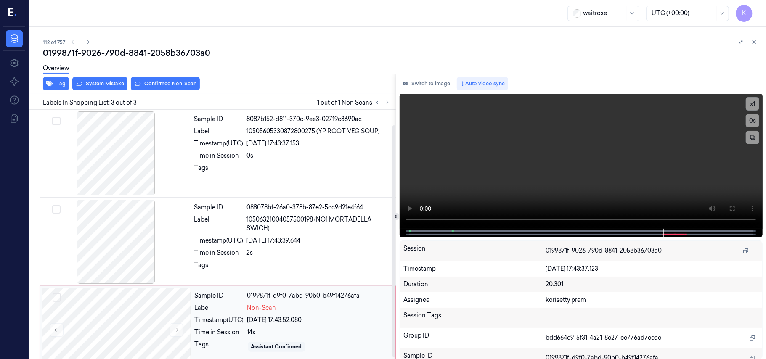
scroll to position [19, 0]
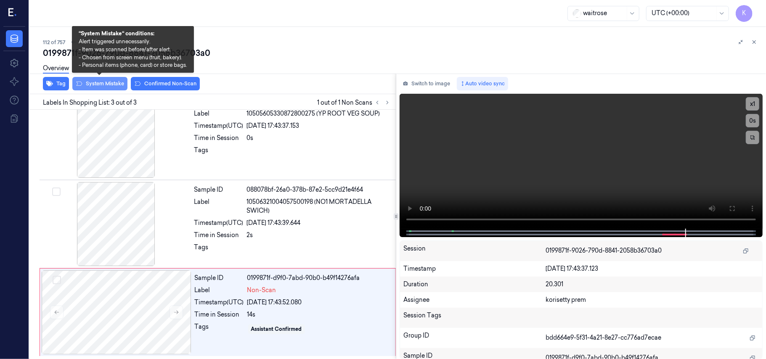
click at [95, 88] on button "System Mistake" at bounding box center [99, 83] width 55 height 13
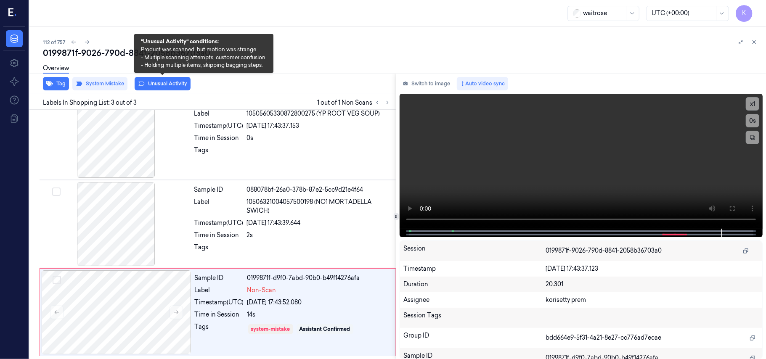
click at [169, 83] on button "Unusual Activity" at bounding box center [163, 83] width 56 height 13
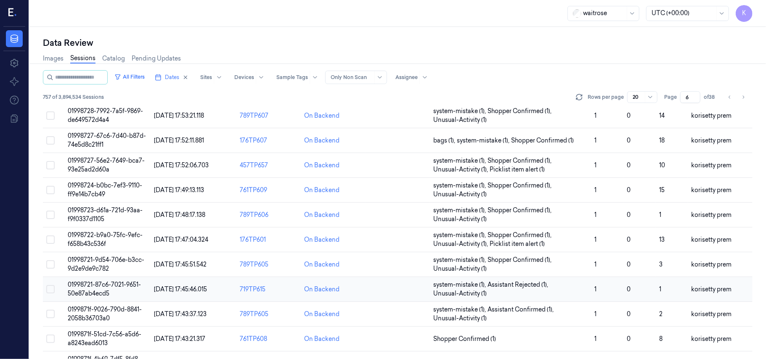
scroll to position [271, 0]
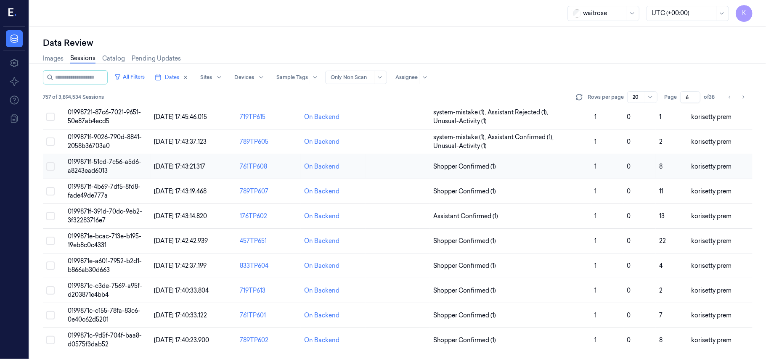
click at [95, 170] on span "0199871f-51cd-7c56-a5d6-a8243ead6013" at bounding box center [105, 166] width 74 height 16
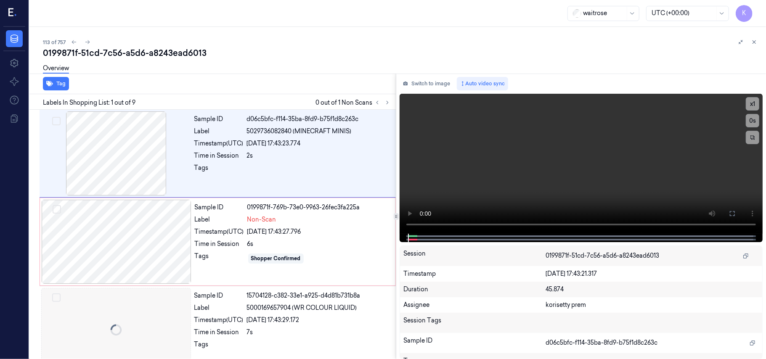
click at [303, 32] on div "113 of 757 0199871f-51cd-7c56-a5d6-a8243ead6013 Overview Tag Labels In Shopping…" at bounding box center [397, 193] width 737 height 332
click at [514, 166] on video at bounding box center [581, 164] width 363 height 140
click at [485, 186] on video at bounding box center [581, 164] width 363 height 140
click at [125, 175] on div at bounding box center [116, 153] width 150 height 84
click at [378, 200] on div "Sample ID 0199871f-769b-73e0-9963-26fec3fa225a Label Non-Scan Timestamp (UTC) 2…" at bounding box center [292, 242] width 202 height 84
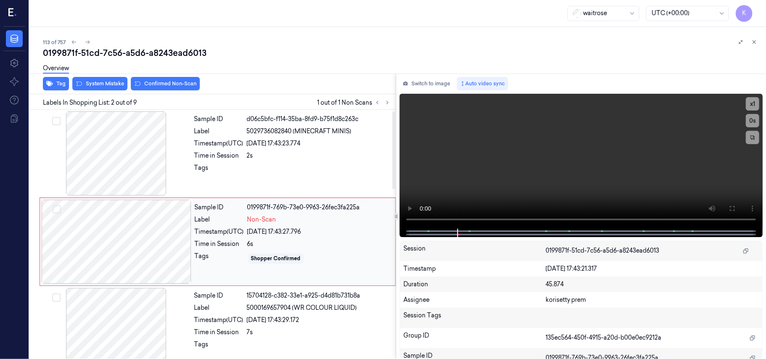
scroll to position [7, 0]
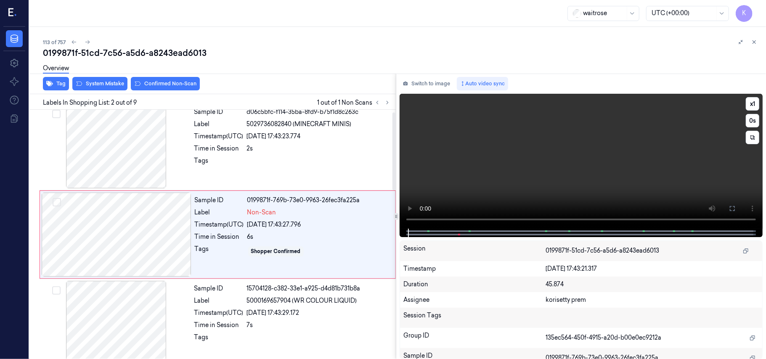
click at [628, 151] on video at bounding box center [581, 161] width 363 height 135
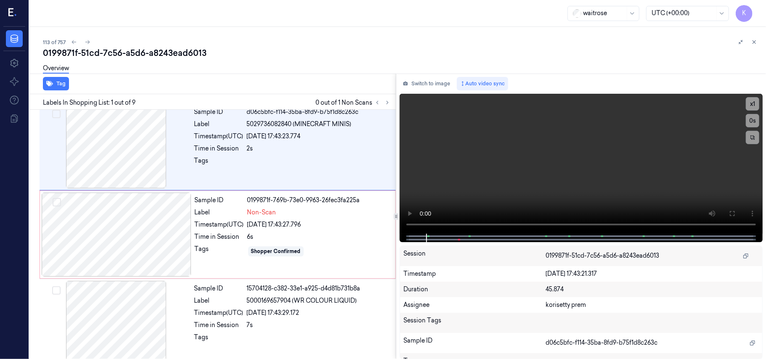
scroll to position [0, 0]
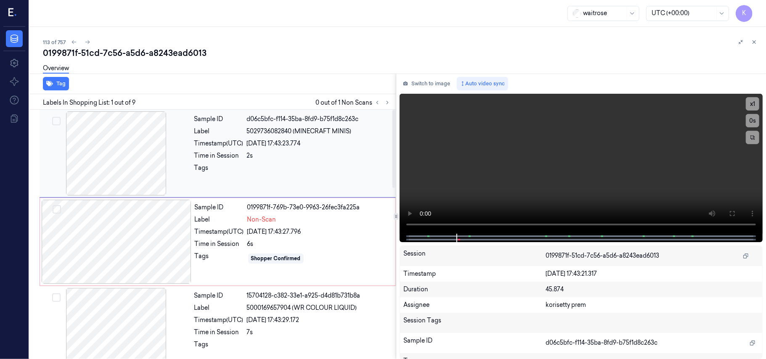
click at [261, 172] on div at bounding box center [319, 170] width 144 height 13
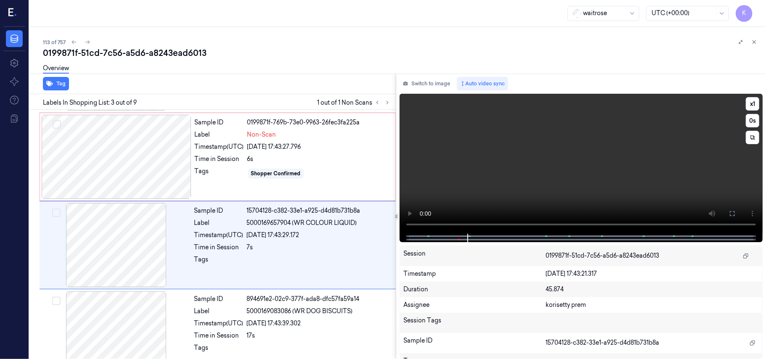
scroll to position [96, 0]
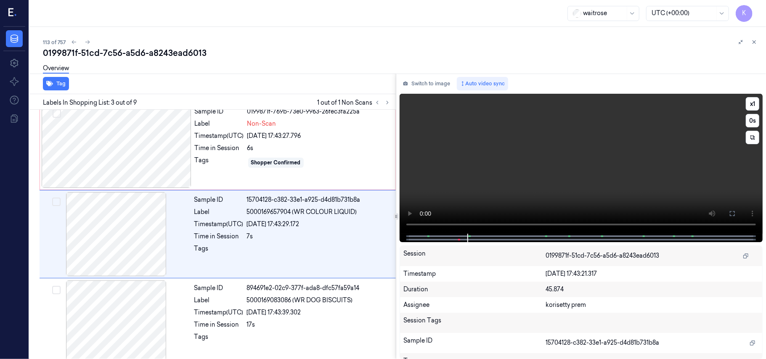
click at [530, 153] on video at bounding box center [581, 164] width 363 height 140
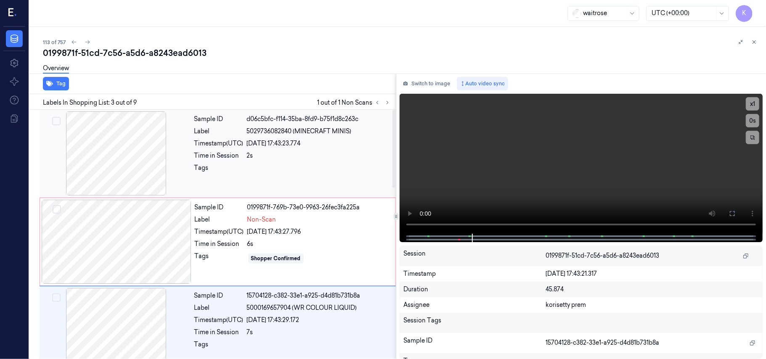
click at [202, 165] on div "Tags" at bounding box center [218, 170] width 49 height 13
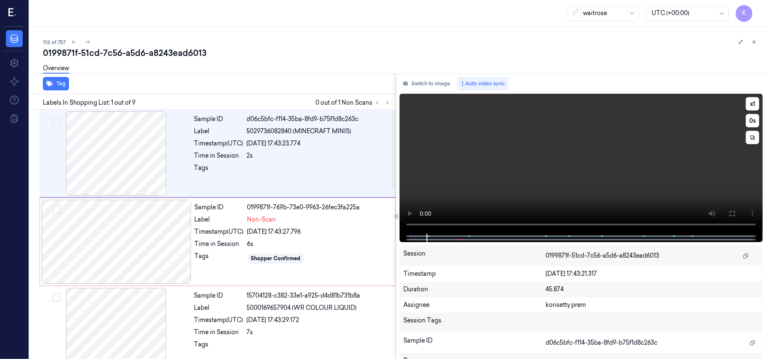
click at [591, 170] on video at bounding box center [581, 164] width 363 height 140
click at [526, 180] on video at bounding box center [581, 164] width 363 height 140
click at [283, 247] on div "6s" at bounding box center [318, 244] width 143 height 9
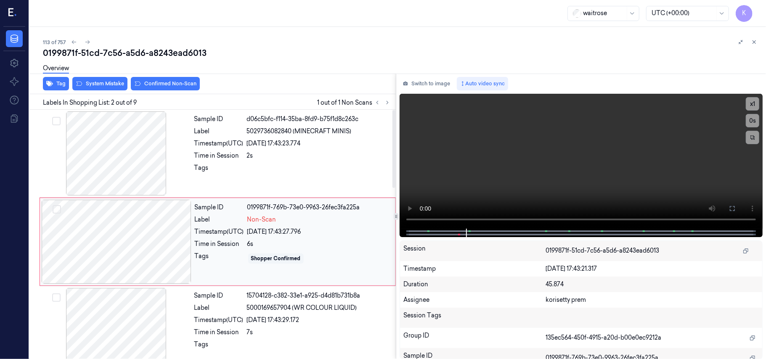
scroll to position [7, 0]
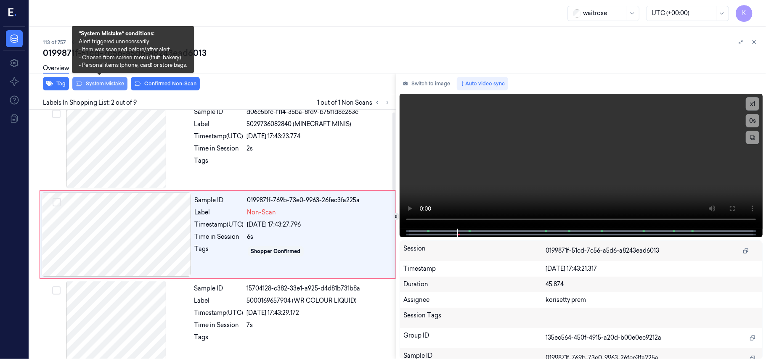
click at [114, 85] on button "System Mistake" at bounding box center [99, 83] width 55 height 13
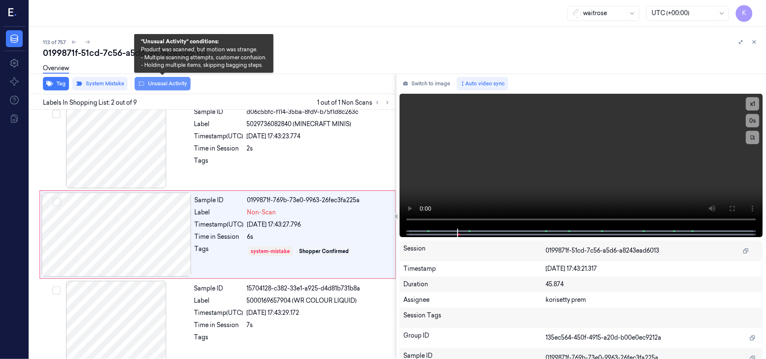
click at [162, 87] on button "Unusual Activity" at bounding box center [163, 83] width 56 height 13
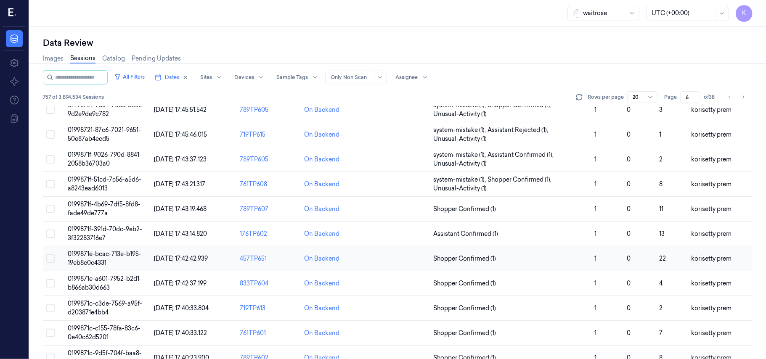
scroll to position [271, 0]
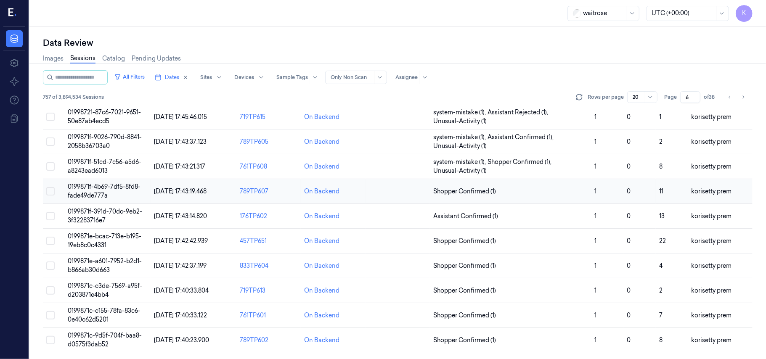
click at [95, 188] on span "0199871f-4b69-7df5-8fd8-fade49de777a" at bounding box center [104, 191] width 73 height 16
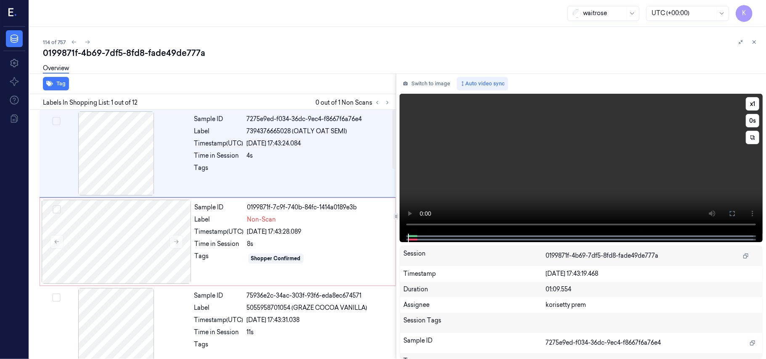
click at [500, 157] on video at bounding box center [581, 164] width 363 height 140
click at [428, 162] on video at bounding box center [581, 164] width 363 height 140
click at [307, 162] on div "Sample ID 7275e9ed-f034-36dc-9ec4-f8667f6a76e4 Label 7394376665028 (OATLY OAT S…" at bounding box center [292, 153] width 203 height 84
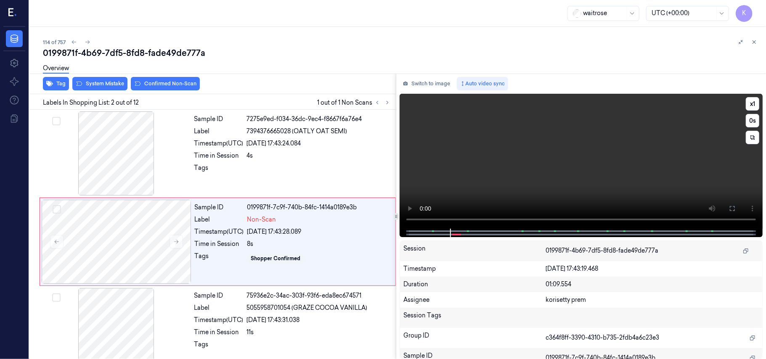
scroll to position [7, 0]
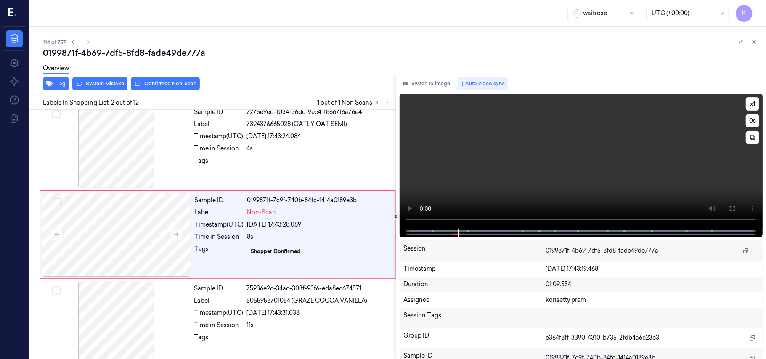
click at [460, 187] on video at bounding box center [581, 161] width 363 height 135
click at [172, 234] on button at bounding box center [176, 234] width 13 height 13
click at [281, 231] on div "Sample ID 0199871f-7c9f-740d-af92-3940b9150f17 Label Non-Scan Timestamp (UTC) 2…" at bounding box center [292, 235] width 202 height 84
click at [540, 178] on video at bounding box center [581, 161] width 363 height 135
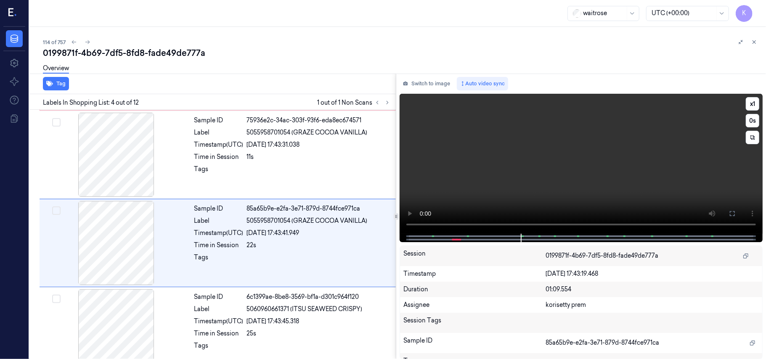
scroll to position [184, 0]
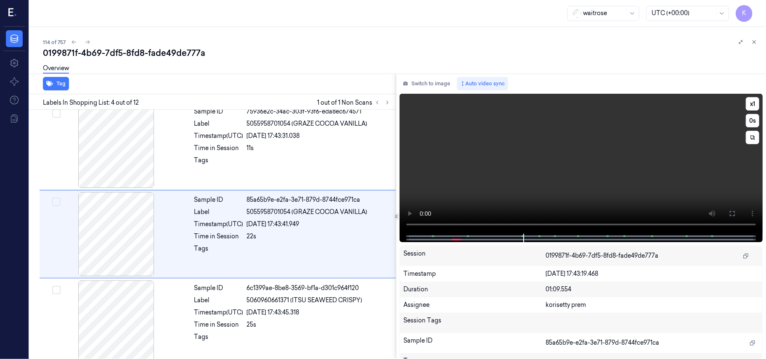
click at [542, 177] on video at bounding box center [581, 164] width 363 height 140
click at [251, 234] on div "22s" at bounding box center [319, 236] width 144 height 9
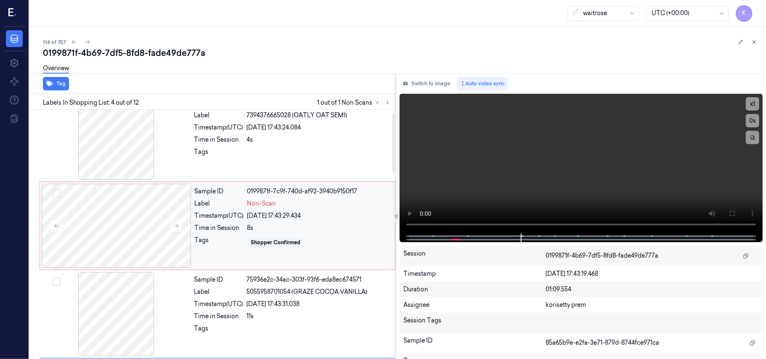
click at [225, 204] on div "Label" at bounding box center [219, 203] width 49 height 9
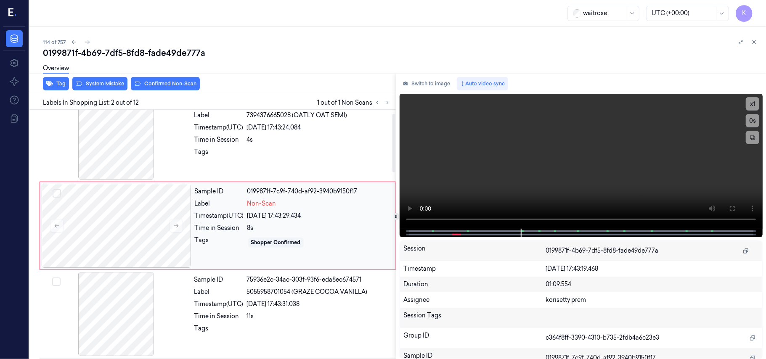
scroll to position [7, 0]
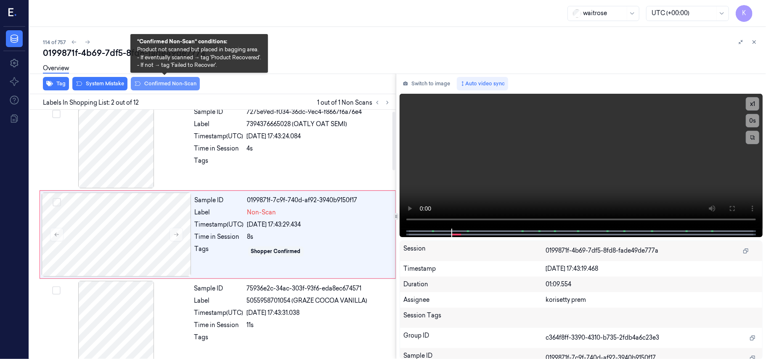
click at [167, 84] on button "Confirmed Non-Scan" at bounding box center [165, 83] width 69 height 13
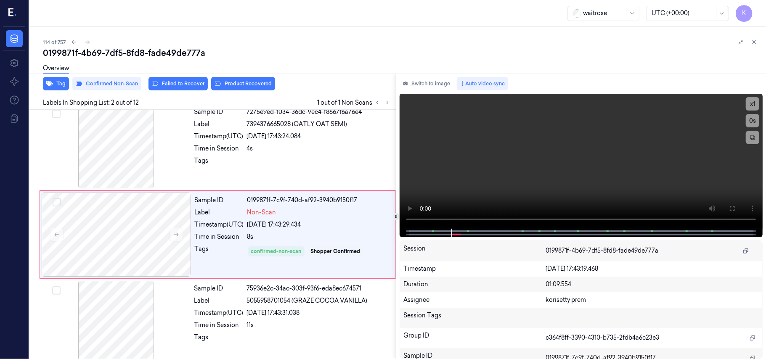
click at [221, 88] on button "Product Recovered" at bounding box center [243, 83] width 64 height 13
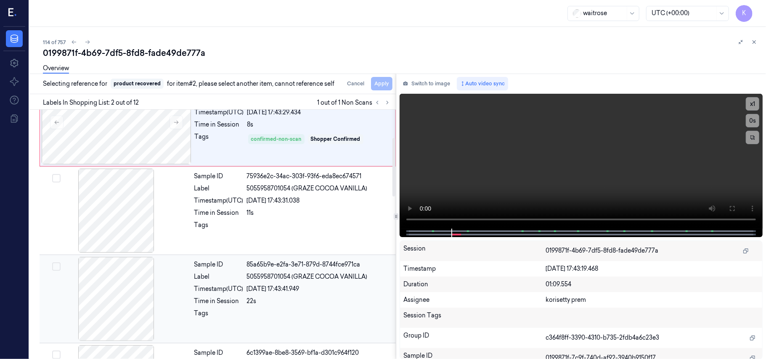
click at [304, 308] on div "Sample ID 85a65b9e-e2fa-3e71-879d-8744fce971ca Label 5055958701054 (GRAZE COCOA…" at bounding box center [292, 299] width 203 height 84
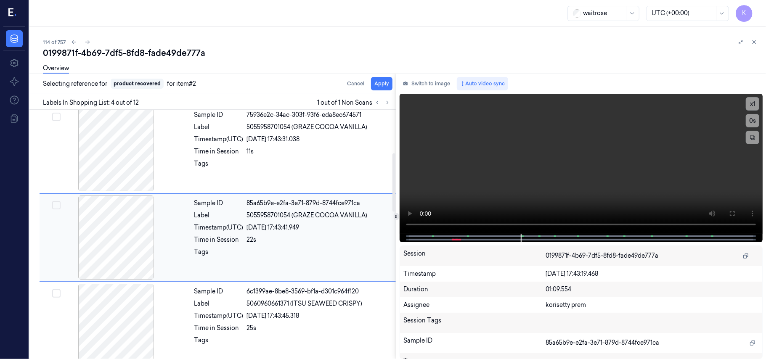
scroll to position [184, 0]
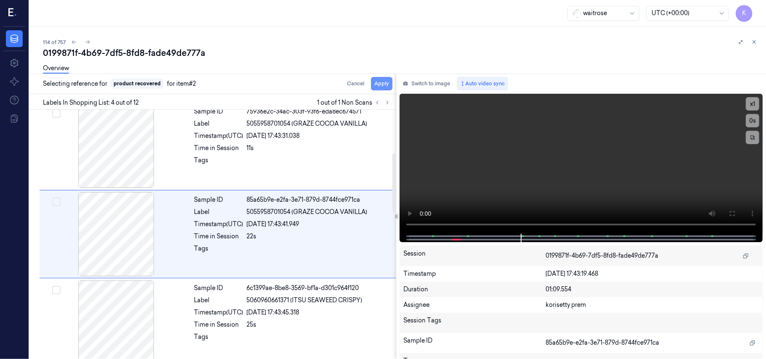
click at [384, 85] on button "Apply" at bounding box center [381, 83] width 21 height 13
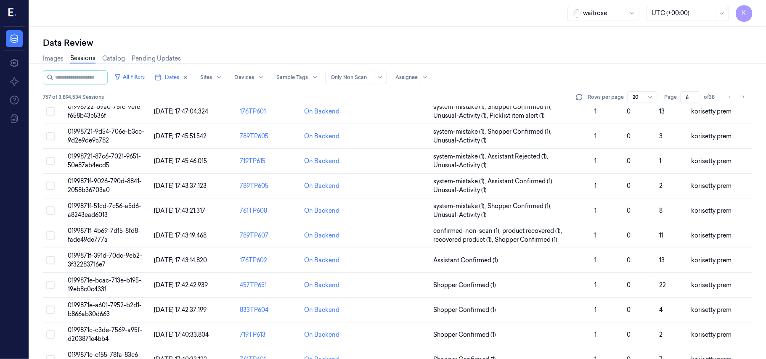
scroll to position [271, 0]
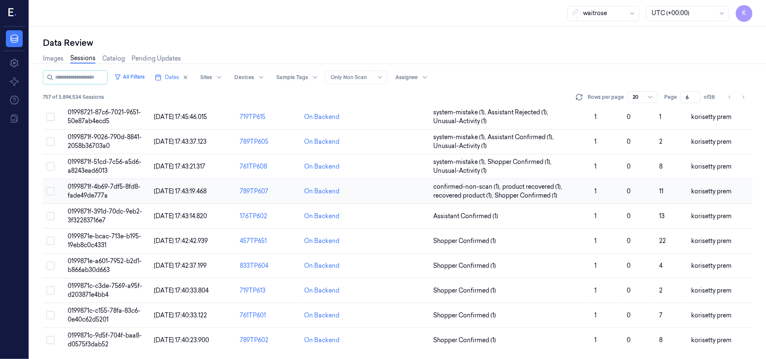
click at [117, 192] on td "0199871f-4b69-7df5-8fd8-fade49de777a" at bounding box center [107, 191] width 86 height 25
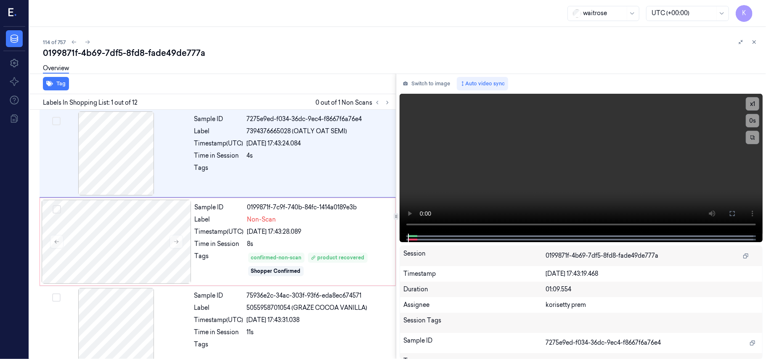
click at [321, 27] on div "114 of 757 0199871f-4b69-7df5-8fd8-fade49de777a Overview Tag Labels In Shopping…" at bounding box center [397, 193] width 737 height 332
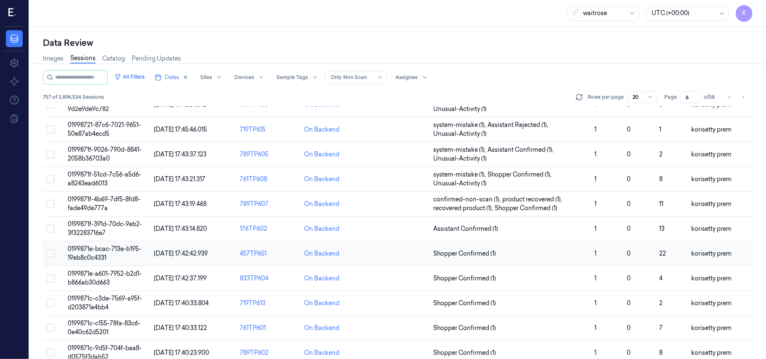
scroll to position [271, 0]
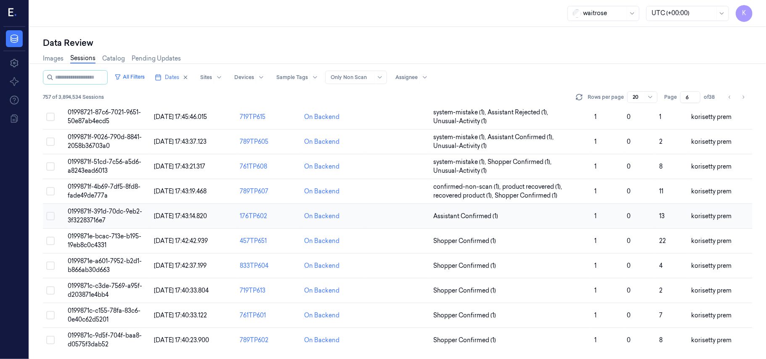
click at [110, 211] on span "0199871f-391d-70dc-9eb2-3f32283716e7" at bounding box center [105, 216] width 74 height 16
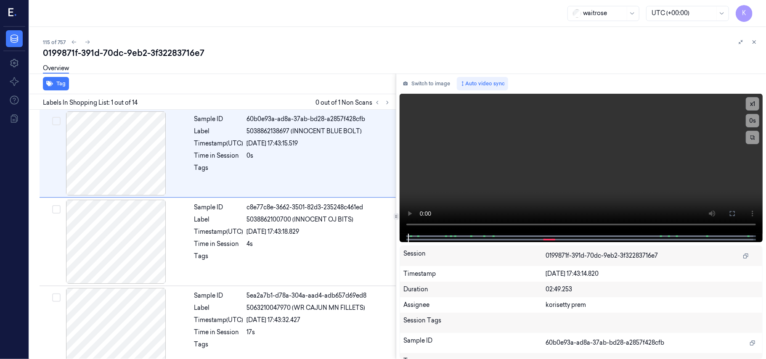
click at [333, 45] on div "115 of 757" at bounding box center [401, 42] width 716 height 10
click at [388, 101] on icon at bounding box center [388, 103] width 6 height 6
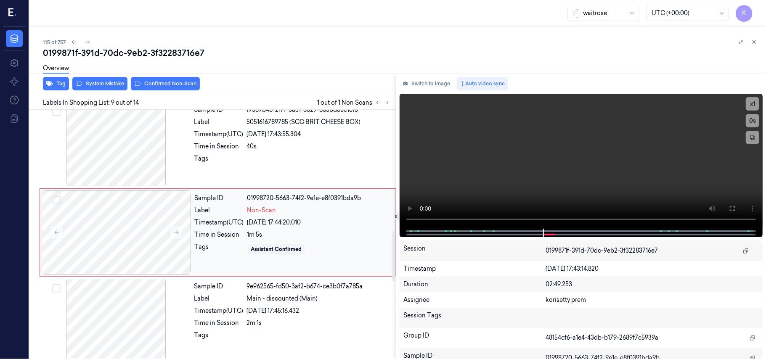
scroll to position [571, 0]
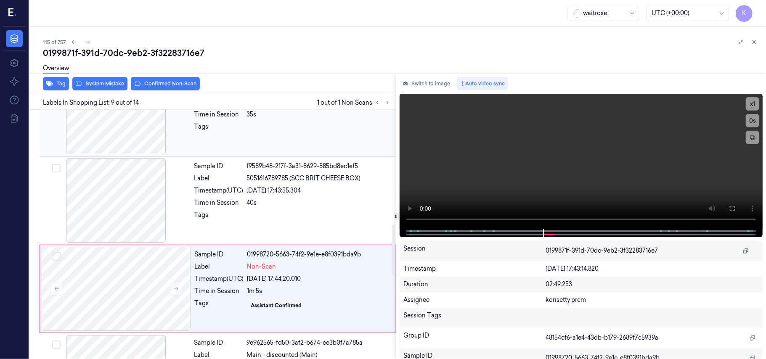
click at [295, 136] on div at bounding box center [319, 128] width 144 height 13
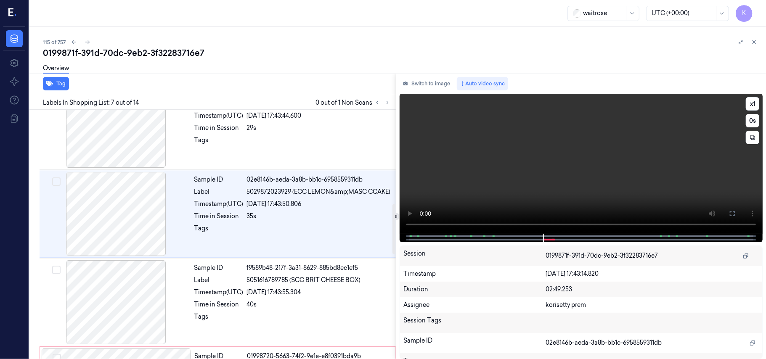
scroll to position [450, 0]
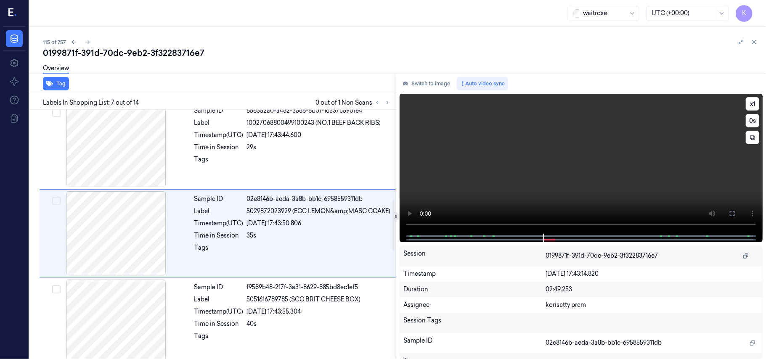
click at [611, 189] on video at bounding box center [581, 164] width 363 height 140
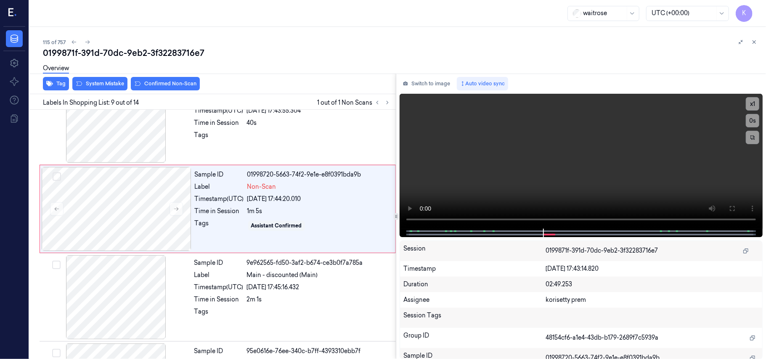
scroll to position [628, 0]
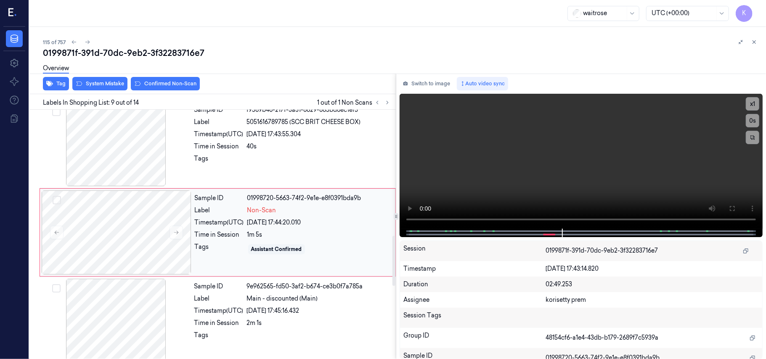
click at [344, 239] on div "1m 5s" at bounding box center [318, 235] width 143 height 9
click at [445, 176] on video at bounding box center [581, 161] width 363 height 135
click at [261, 236] on div "1m 5s" at bounding box center [318, 235] width 143 height 9
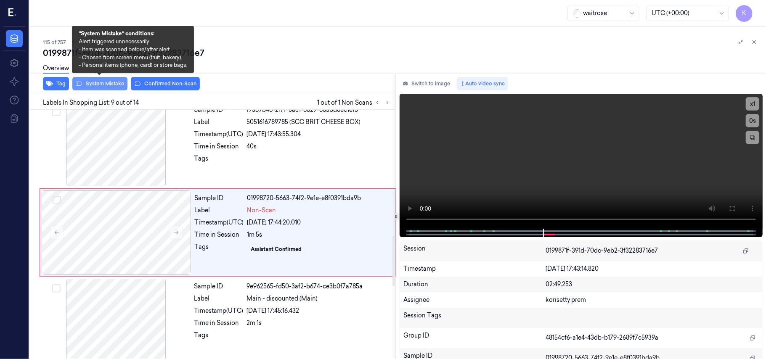
click at [112, 82] on button "System Mistake" at bounding box center [99, 83] width 55 height 13
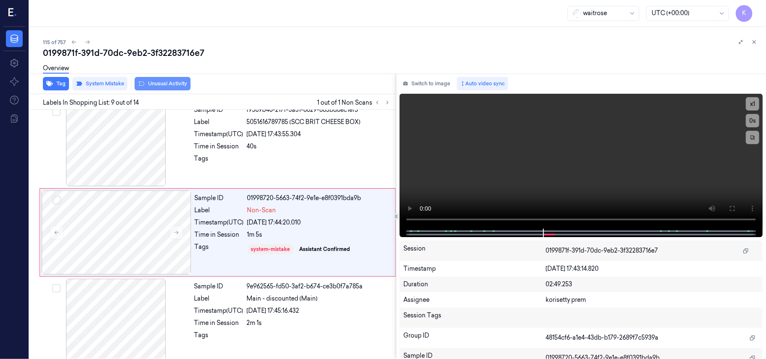
click at [158, 83] on button "Unusual Activity" at bounding box center [163, 83] width 56 height 13
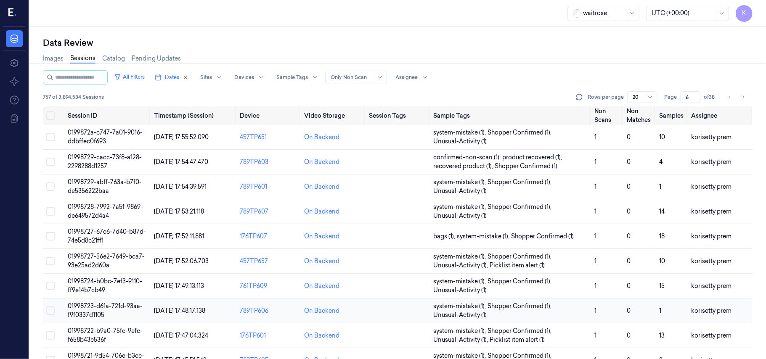
scroll to position [271, 0]
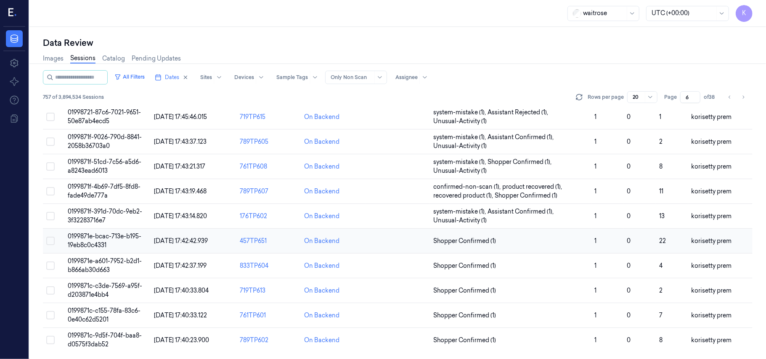
click at [104, 238] on span "0199871e-bcac-713e-b195-19eb8c0c4331" at bounding box center [105, 241] width 74 height 16
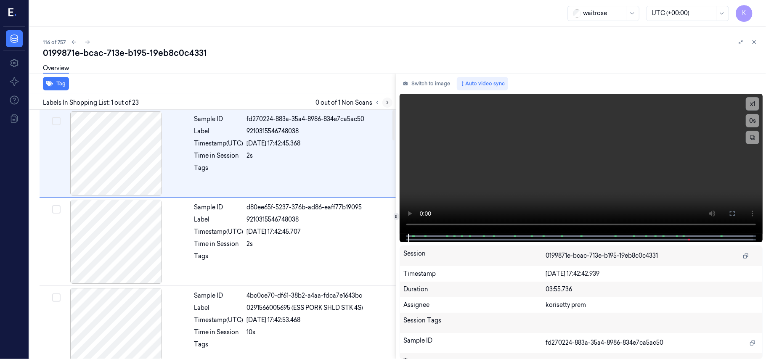
click at [386, 104] on icon at bounding box center [388, 103] width 6 height 6
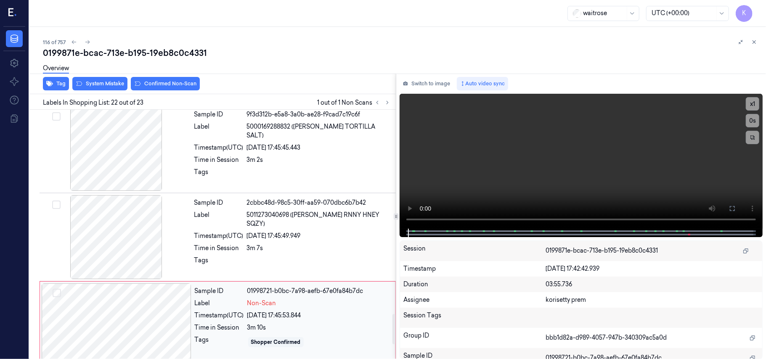
scroll to position [1668, 0]
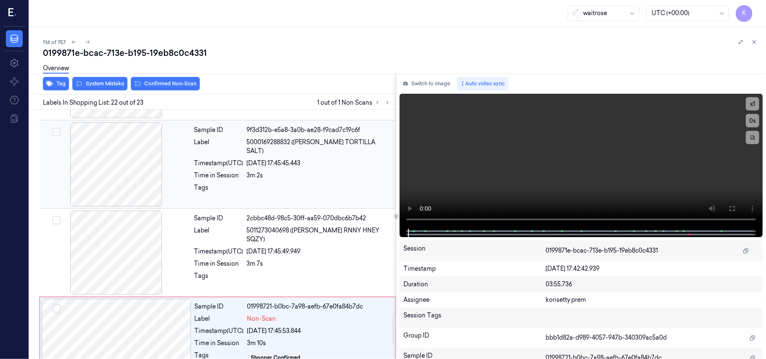
click at [303, 189] on div at bounding box center [319, 189] width 144 height 13
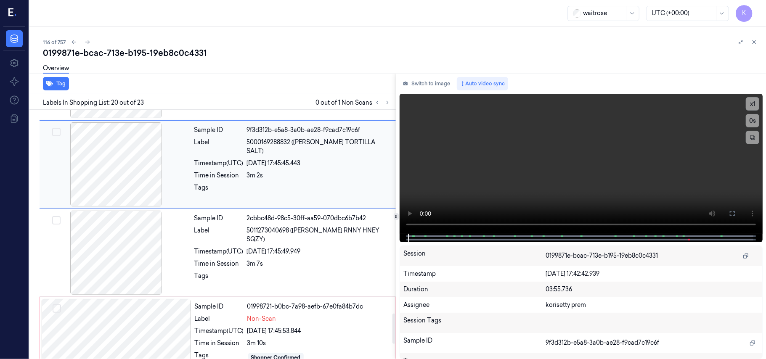
scroll to position [1602, 0]
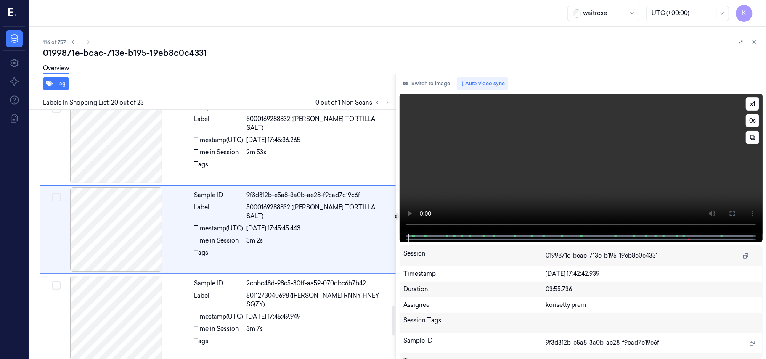
click at [525, 149] on video at bounding box center [581, 164] width 363 height 140
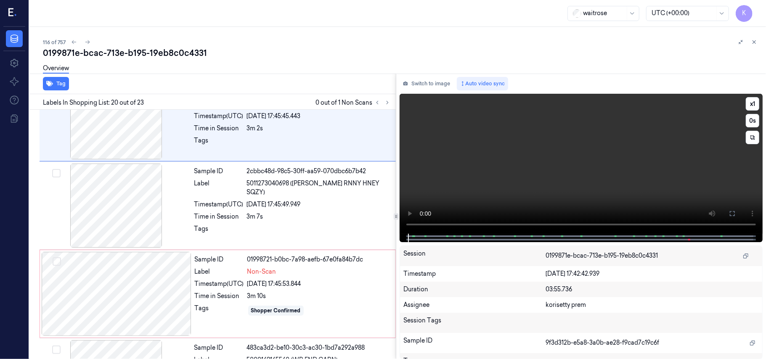
click at [602, 172] on video at bounding box center [581, 164] width 363 height 140
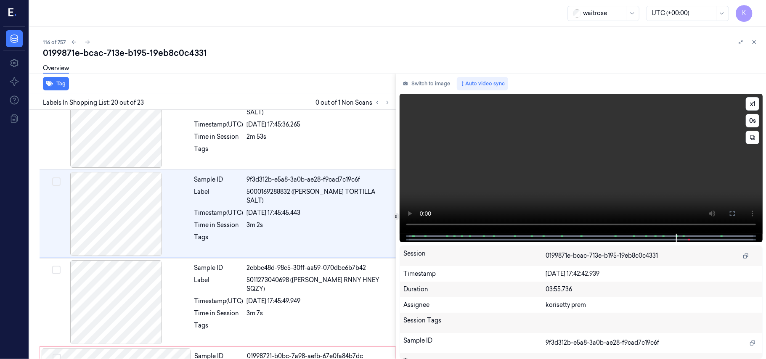
scroll to position [1602, 0]
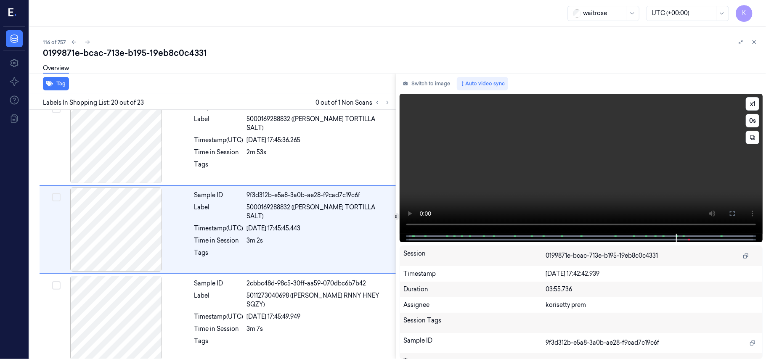
click at [602, 172] on video at bounding box center [581, 164] width 363 height 140
click at [482, 192] on video at bounding box center [581, 164] width 363 height 140
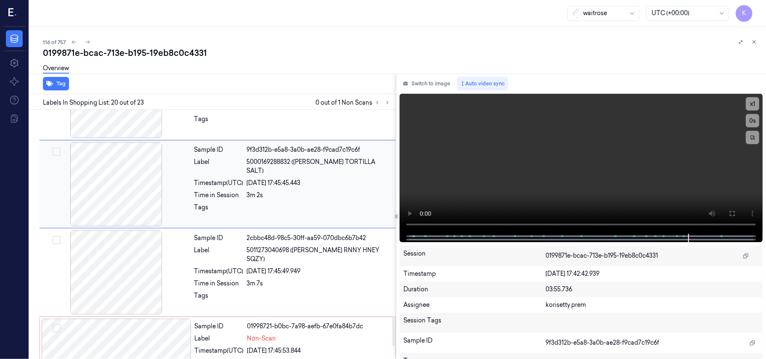
scroll to position [1715, 0]
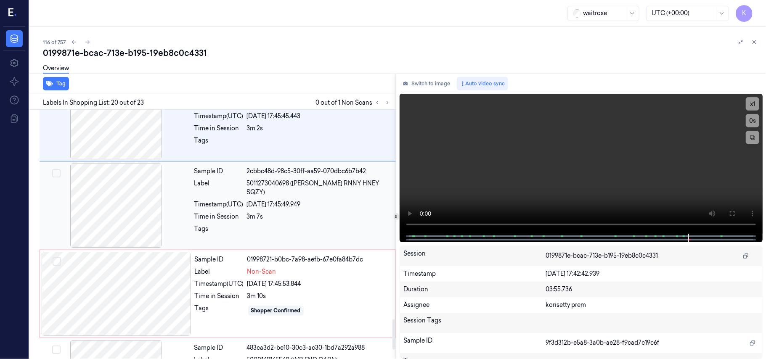
click at [302, 200] on div "26/09/2025 17:45:49.949" at bounding box center [319, 204] width 144 height 9
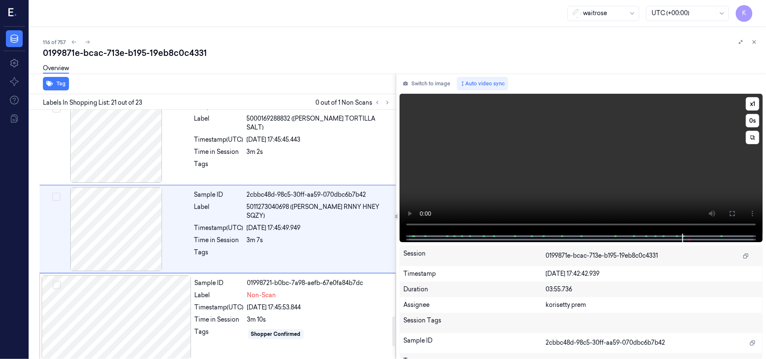
click at [652, 159] on video at bounding box center [581, 164] width 363 height 140
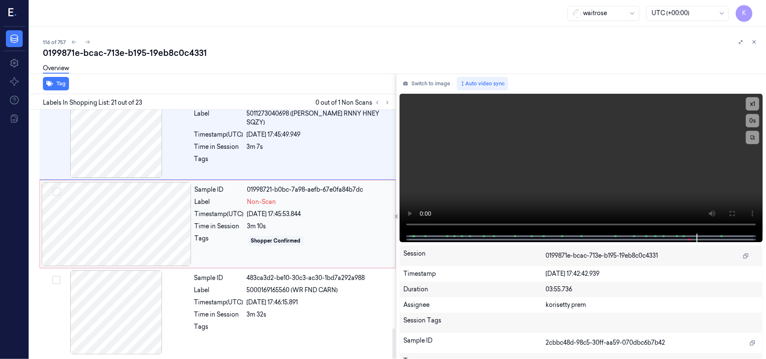
click at [196, 218] on div "Sample ID 01998721-b0bc-7a98-aefb-67e0fa84b7dc Label Non-Scan Timestamp (UTC) 2…" at bounding box center [292, 224] width 202 height 84
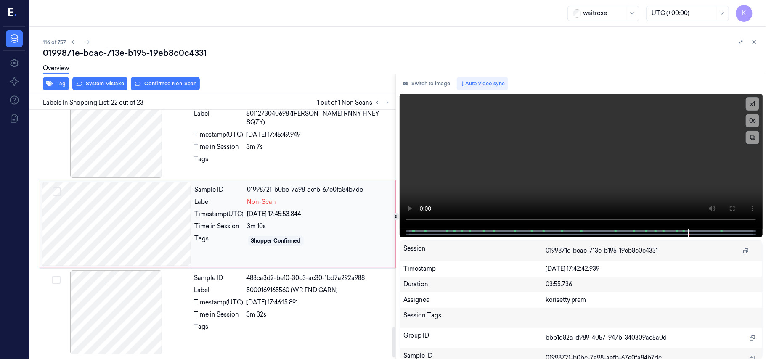
scroll to position [1780, 0]
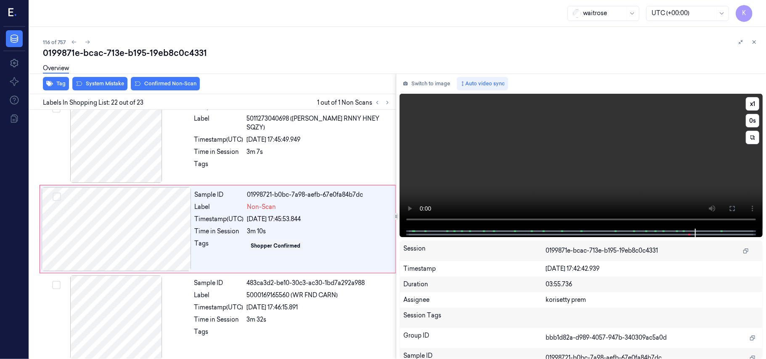
click at [678, 186] on video at bounding box center [581, 161] width 363 height 135
click at [226, 251] on div "Tags" at bounding box center [219, 245] width 49 height 13
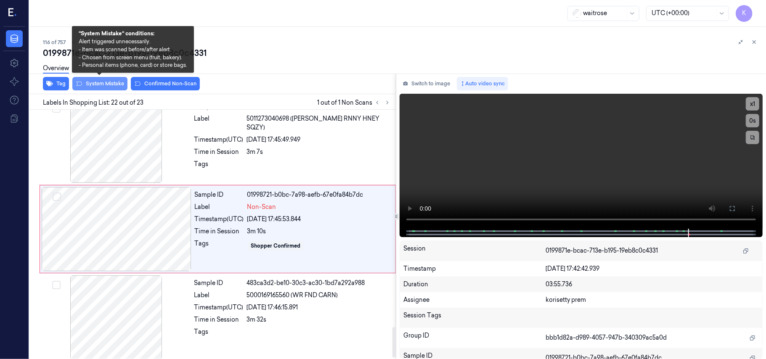
click at [98, 81] on button "System Mistake" at bounding box center [99, 83] width 55 height 13
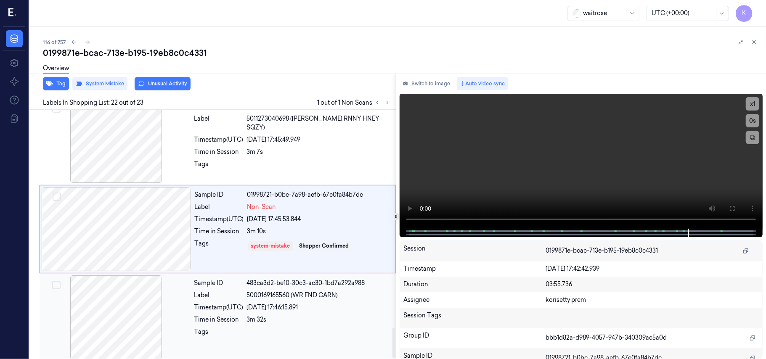
scroll to position [1791, 0]
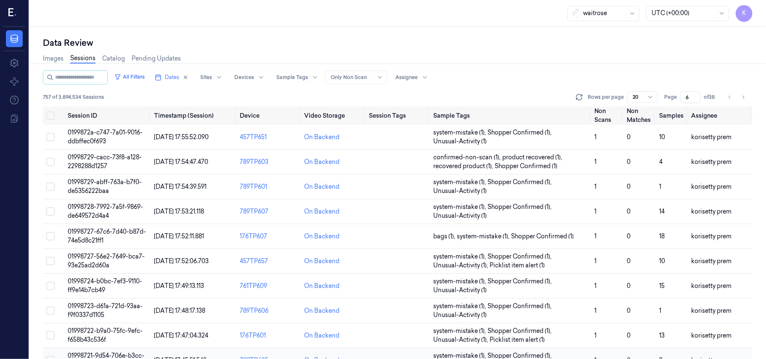
scroll to position [271, 0]
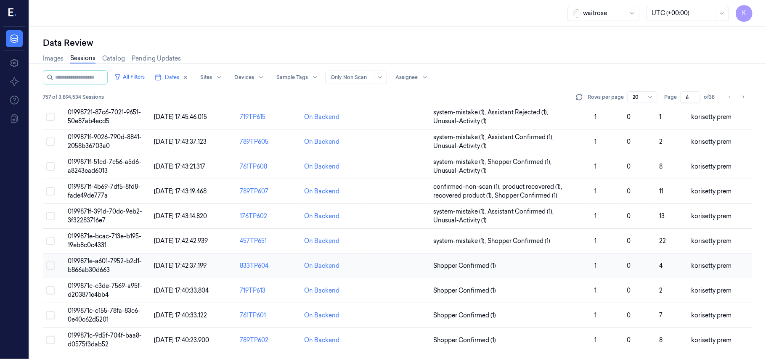
click at [105, 263] on span "0199871e-a601-7952-b2d1-b866ab30d663" at bounding box center [105, 265] width 74 height 16
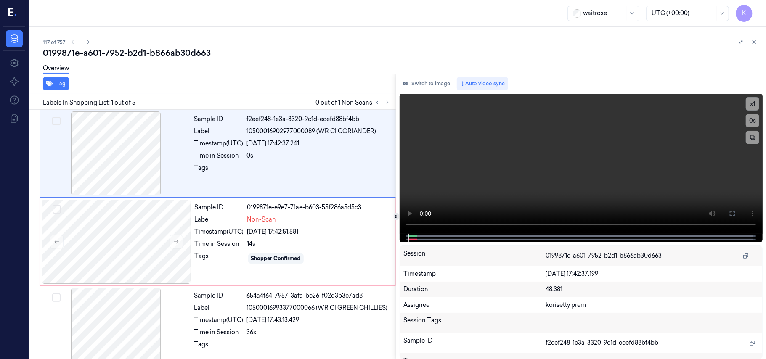
click at [283, 55] on div "0199871e-a601-7952-b2d1-b866ab30d663" at bounding box center [401, 53] width 716 height 12
click at [636, 142] on video at bounding box center [581, 164] width 363 height 140
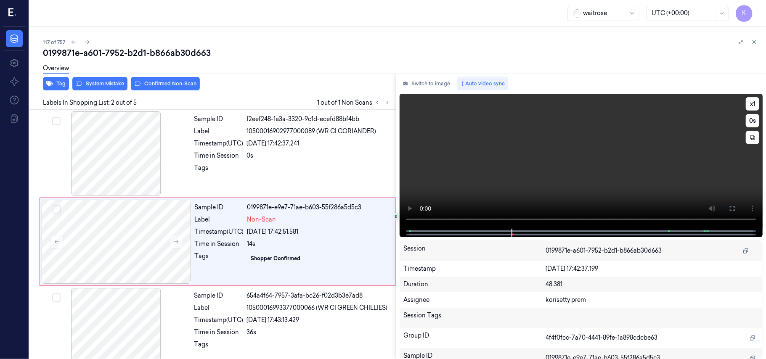
scroll to position [7, 0]
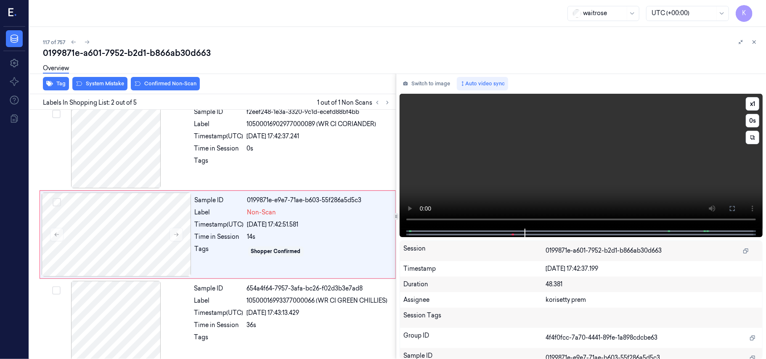
click at [525, 158] on video at bounding box center [581, 161] width 363 height 135
click at [249, 229] on div "26/09/2025 17:42:51.581" at bounding box center [318, 224] width 143 height 9
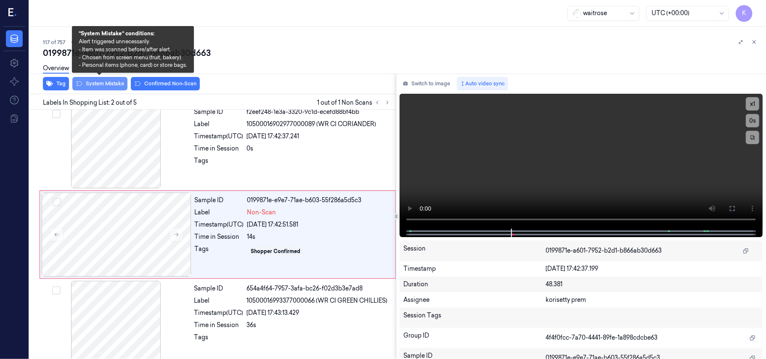
click at [101, 85] on button "System Mistake" at bounding box center [99, 83] width 55 height 13
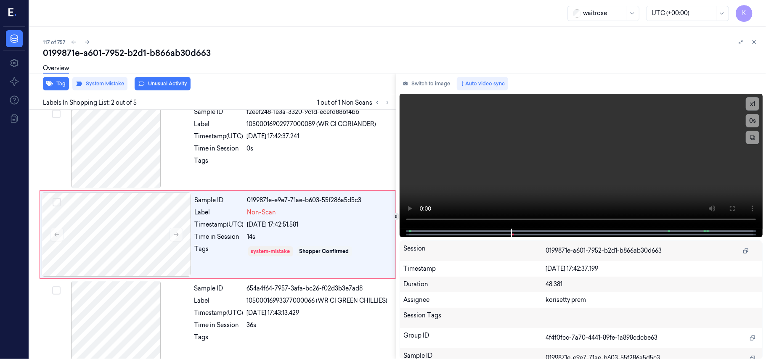
click at [172, 86] on button "Unusual Activity" at bounding box center [163, 83] width 56 height 13
click at [88, 42] on icon at bounding box center [87, 42] width 5 height 4
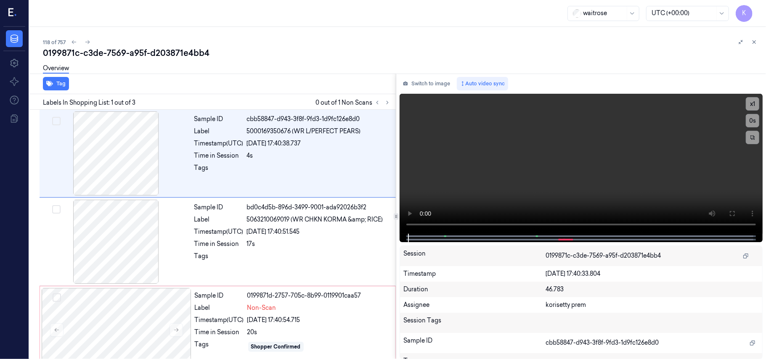
click at [253, 60] on div "Overview" at bounding box center [401, 69] width 716 height 21
click at [287, 103] on div "Labels In Shopping List: 1 out of 3 0 out of 1 Non Scans" at bounding box center [211, 102] width 370 height 16
click at [298, 214] on div "Sample ID bd0c4d5b-896d-3499-9001-ada92026b3f2 Label 5063210069019 (WR CHKN KOR…" at bounding box center [292, 242] width 203 height 84
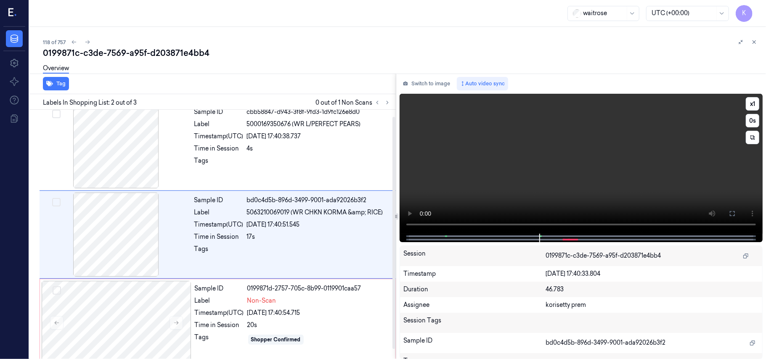
click at [549, 189] on video at bounding box center [581, 164] width 363 height 140
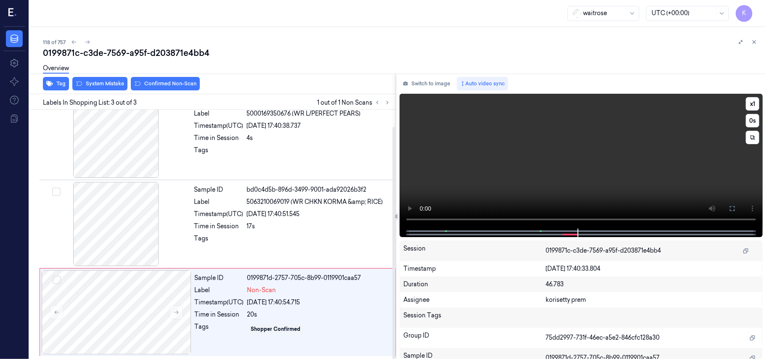
click at [524, 164] on video at bounding box center [581, 161] width 363 height 135
click at [256, 327] on div "Shopper Confirmed" at bounding box center [276, 330] width 50 height 8
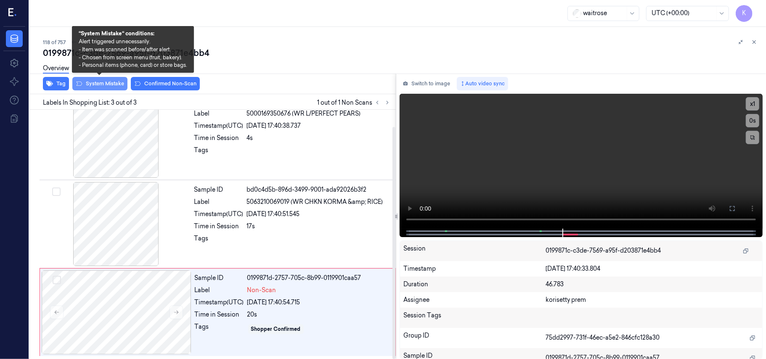
click at [100, 82] on button "System Mistake" at bounding box center [99, 83] width 55 height 13
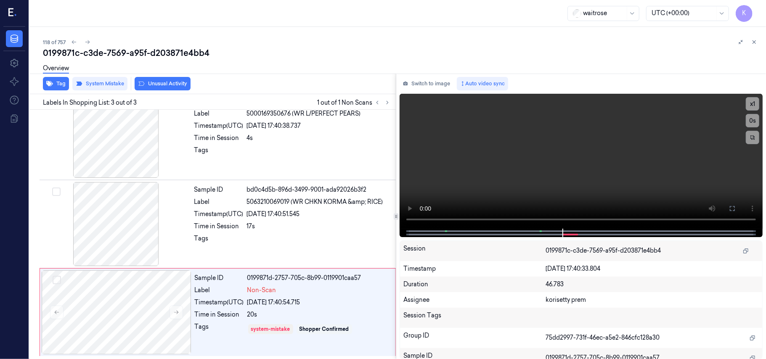
click at [143, 82] on icon at bounding box center [141, 83] width 7 height 7
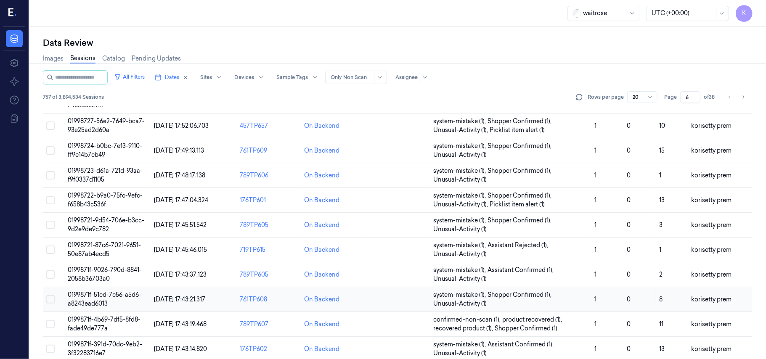
scroll to position [271, 0]
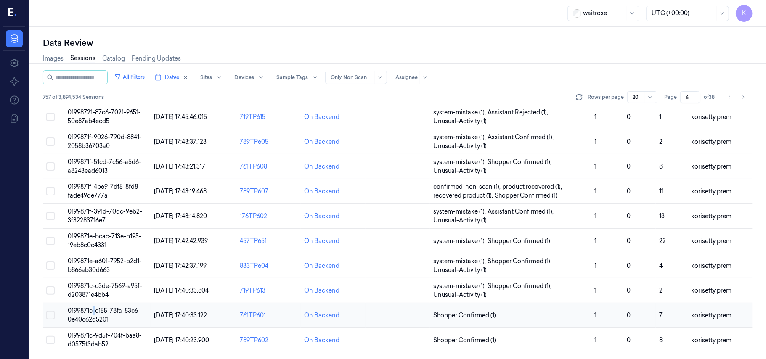
click at [94, 315] on td "0199871c-c155-78fa-83c6-0e40c62d5201" at bounding box center [107, 315] width 86 height 25
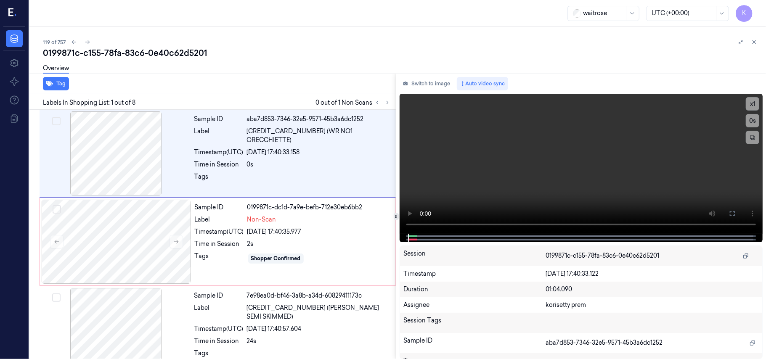
click at [259, 56] on div "0199871c-c155-78fa-83c6-0e40c62d5201" at bounding box center [401, 53] width 716 height 12
click at [581, 132] on video at bounding box center [581, 164] width 363 height 140
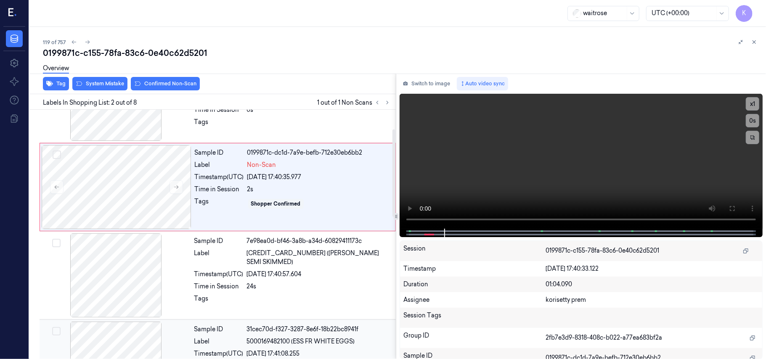
scroll to position [119, 0]
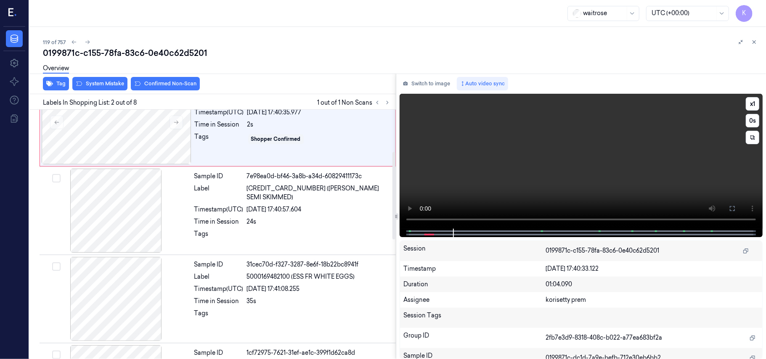
click at [475, 144] on video at bounding box center [581, 161] width 363 height 135
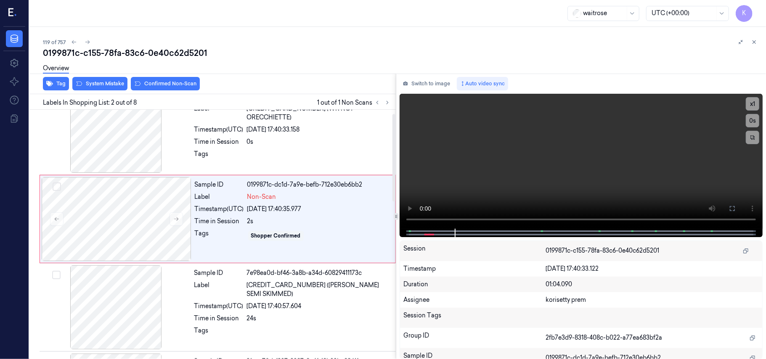
scroll to position [7, 0]
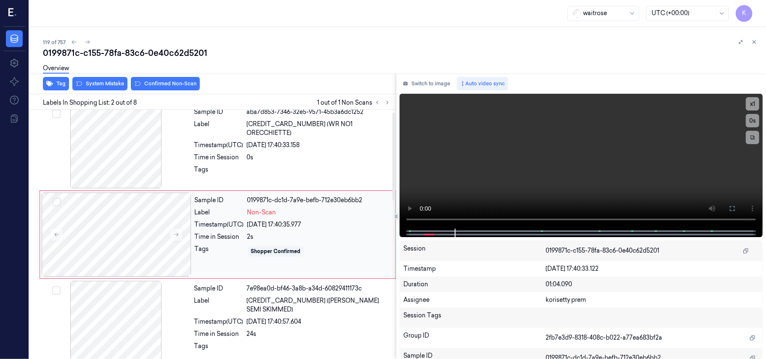
click at [243, 258] on div "Sample ID 0199871c-dc1d-7a9e-befb-712e30eb6bb2 Label Non-Scan Timestamp (UTC) 2…" at bounding box center [292, 235] width 202 height 84
click at [95, 80] on div "Overview" at bounding box center [401, 69] width 716 height 21
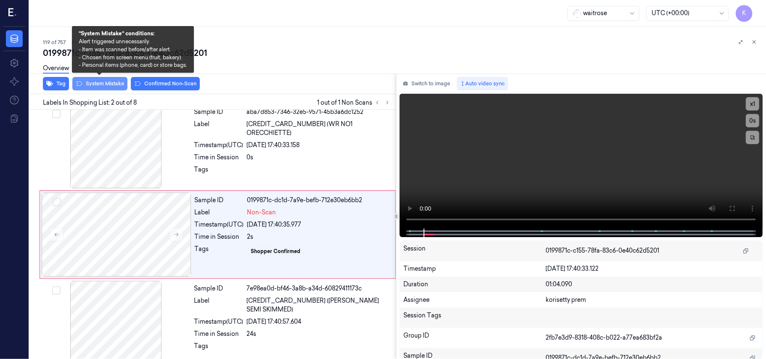
click at [96, 83] on button "System Mistake" at bounding box center [99, 83] width 55 height 13
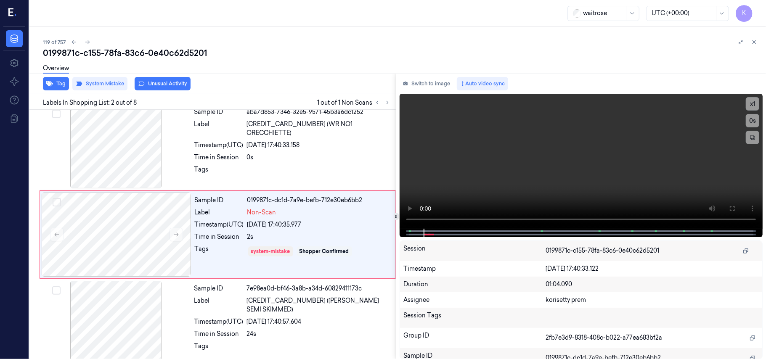
click at [156, 88] on button "Unusual Activity" at bounding box center [163, 83] width 56 height 13
click at [85, 42] on icon at bounding box center [88, 42] width 6 height 6
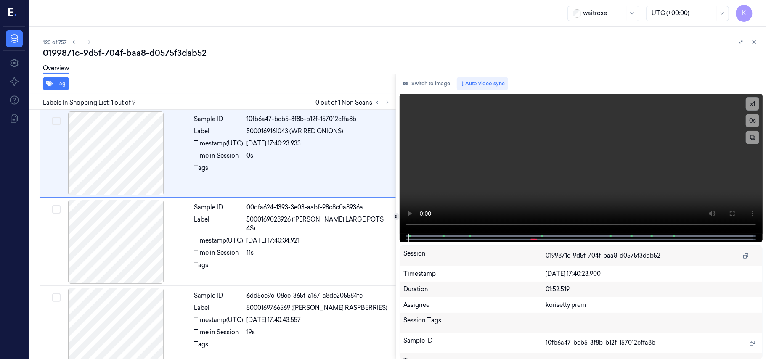
click at [282, 42] on div "120 of 757" at bounding box center [401, 42] width 716 height 10
click at [388, 104] on icon at bounding box center [388, 103] width 6 height 6
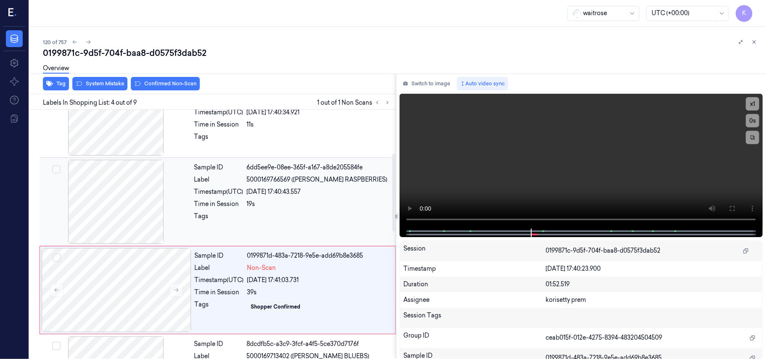
scroll to position [184, 0]
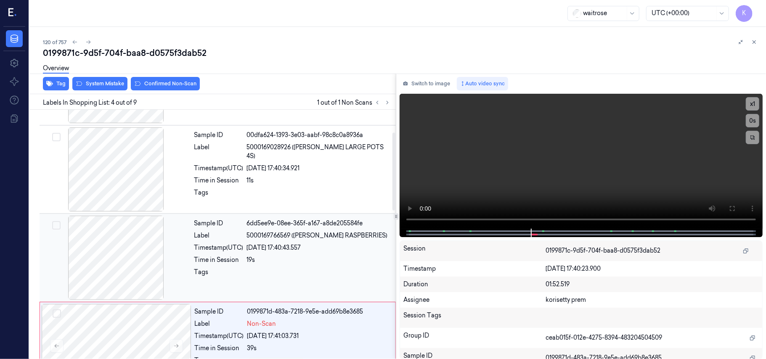
click at [313, 243] on div "Sample ID 6dd5ee9e-08ee-365f-a167-a8de205584fe Label 5000169766569 (WR DORG RAS…" at bounding box center [292, 258] width 203 height 84
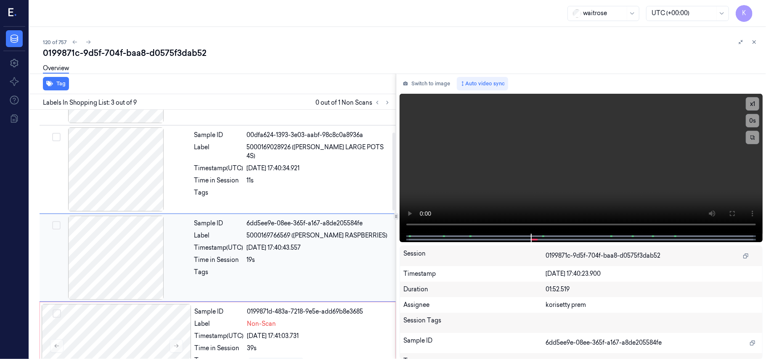
scroll to position [96, 0]
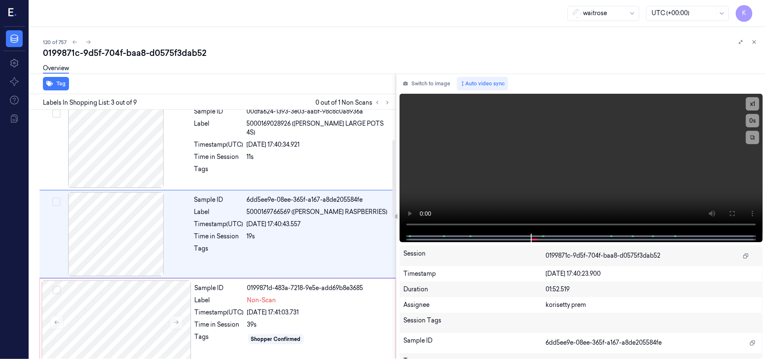
click at [766, 170] on div "Switch to image Auto video sync x 1 0 s Session 0199871c-9d5f-704f-baa8-d0575f3…" at bounding box center [581, 217] width 370 height 286
click at [339, 165] on div at bounding box center [319, 171] width 144 height 13
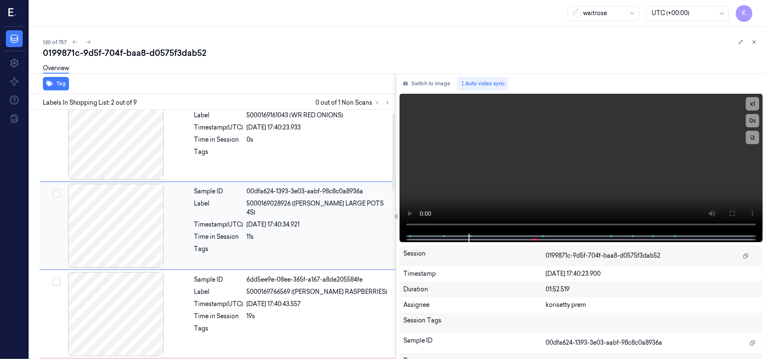
scroll to position [7, 0]
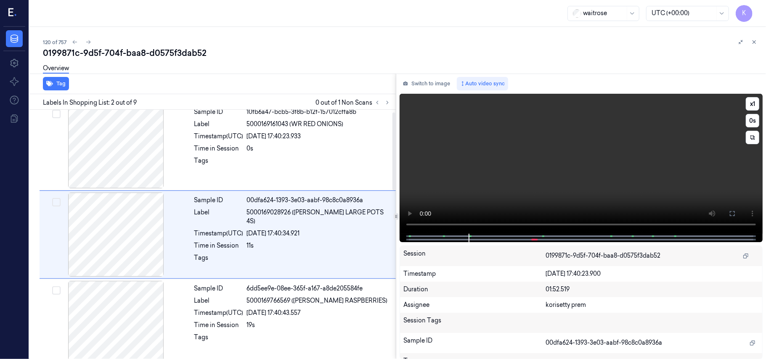
click at [623, 167] on video at bounding box center [581, 164] width 363 height 140
click at [547, 164] on video at bounding box center [581, 164] width 363 height 140
click at [579, 157] on video at bounding box center [581, 164] width 363 height 140
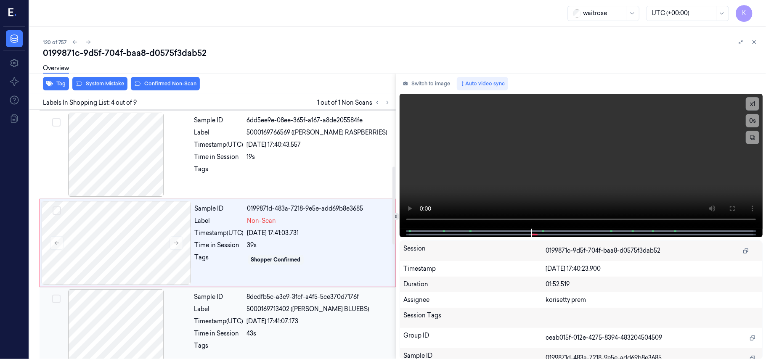
scroll to position [184, 0]
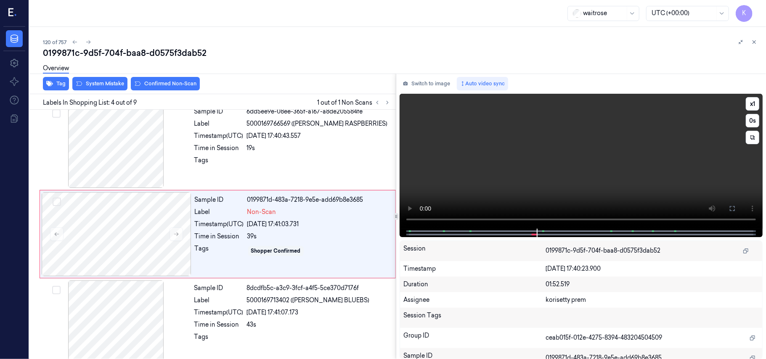
click at [546, 169] on video at bounding box center [581, 161] width 363 height 135
click at [280, 241] on div "Sample ID 0199871d-483a-7218-9e5e-add69b8e3685 Label Non-Scan Timestamp (UTC) 2…" at bounding box center [292, 234] width 202 height 84
click at [310, 158] on div at bounding box center [319, 162] width 144 height 13
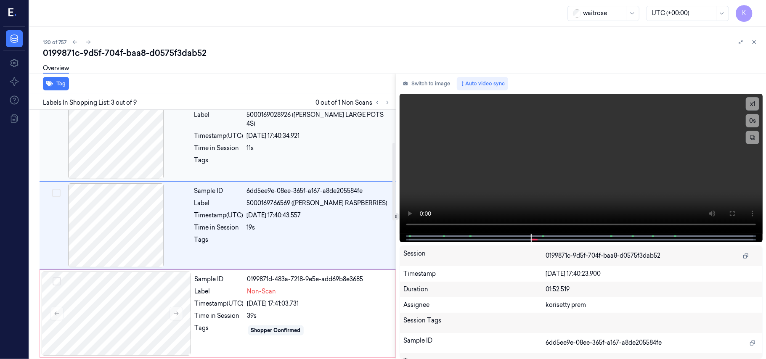
scroll to position [96, 0]
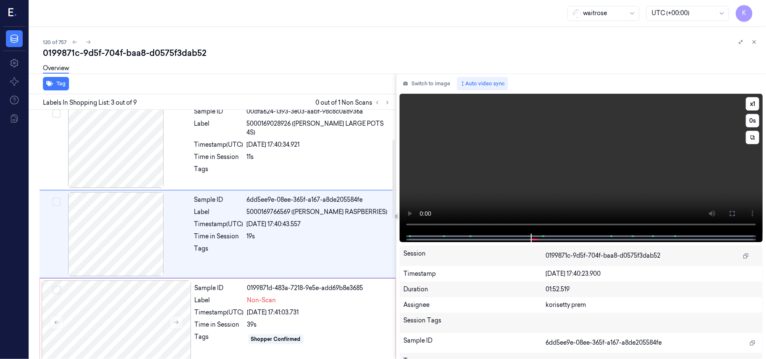
click at [613, 172] on video at bounding box center [581, 164] width 363 height 140
click at [312, 245] on div at bounding box center [319, 250] width 144 height 13
click at [335, 236] on div "19s" at bounding box center [319, 236] width 144 height 9
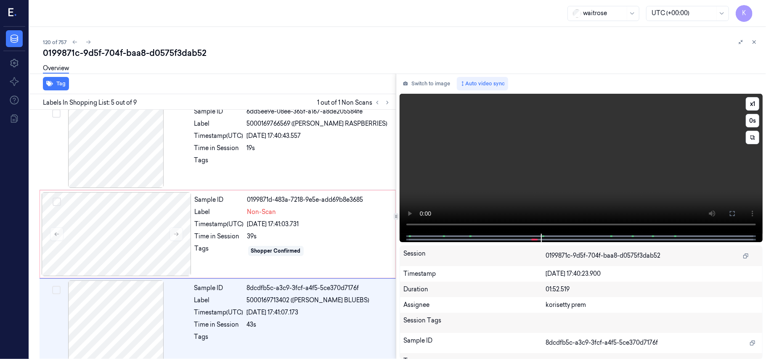
scroll to position [273, 0]
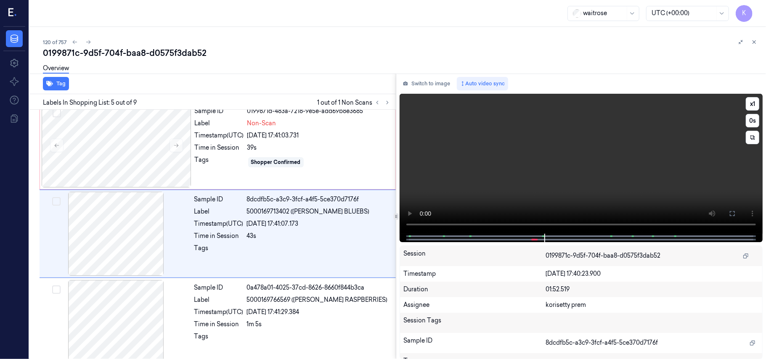
click at [591, 170] on video at bounding box center [581, 164] width 363 height 140
click at [292, 249] on div at bounding box center [319, 250] width 144 height 13
click at [231, 134] on div "Timestamp (UTC)" at bounding box center [219, 135] width 49 height 9
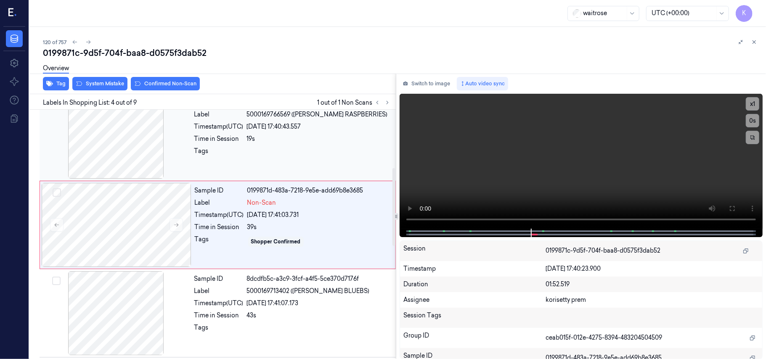
scroll to position [184, 0]
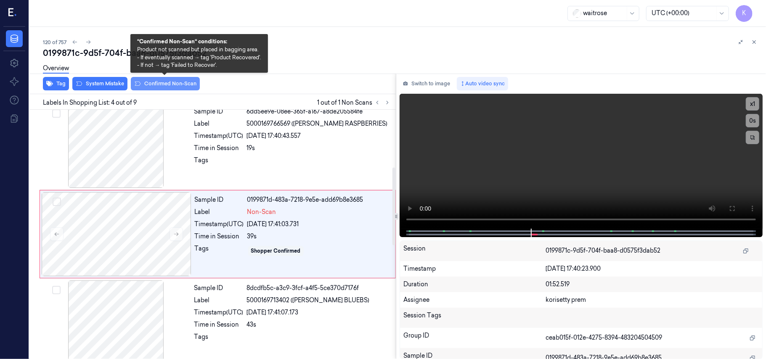
click at [174, 85] on button "Confirmed Non-Scan" at bounding box center [165, 83] width 69 height 13
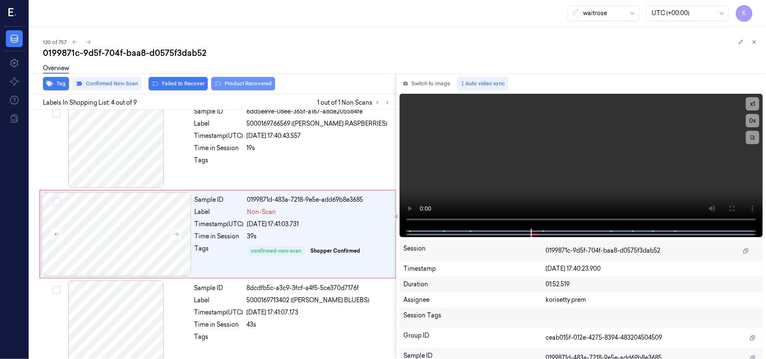
click at [260, 82] on button "Product Recovered" at bounding box center [243, 83] width 64 height 13
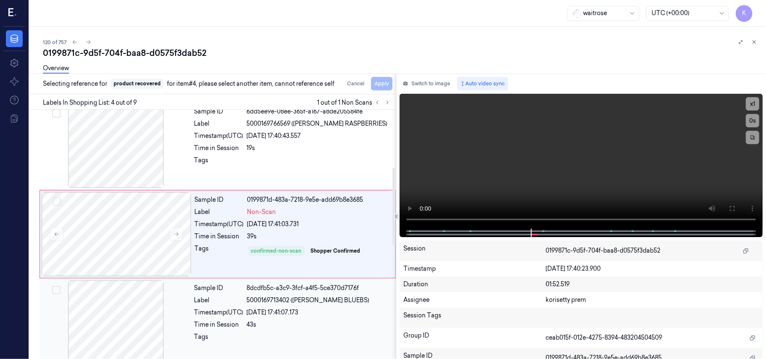
click at [275, 315] on div "26/09/2025 17:41:07.173" at bounding box center [319, 312] width 144 height 9
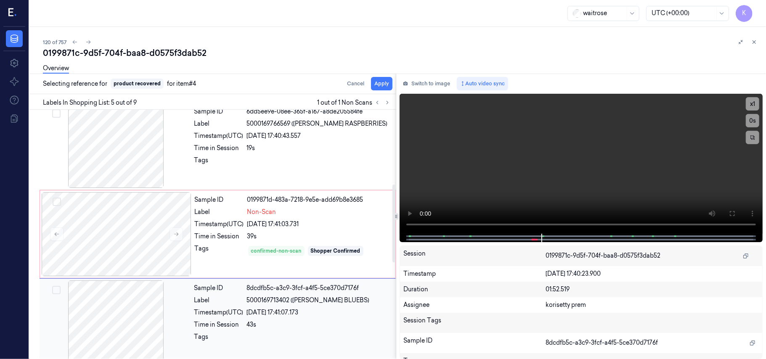
scroll to position [273, 0]
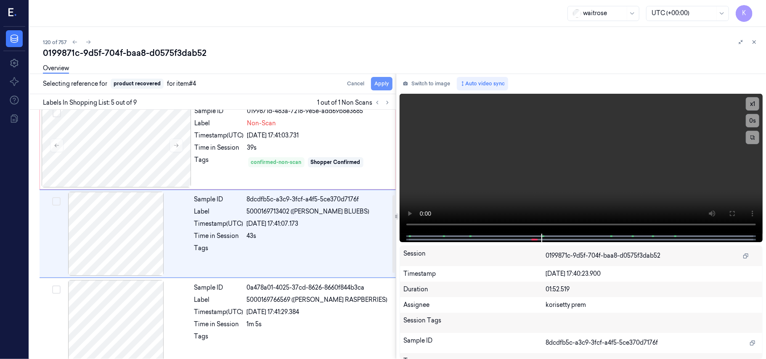
click at [381, 82] on button "Apply" at bounding box center [381, 83] width 21 height 13
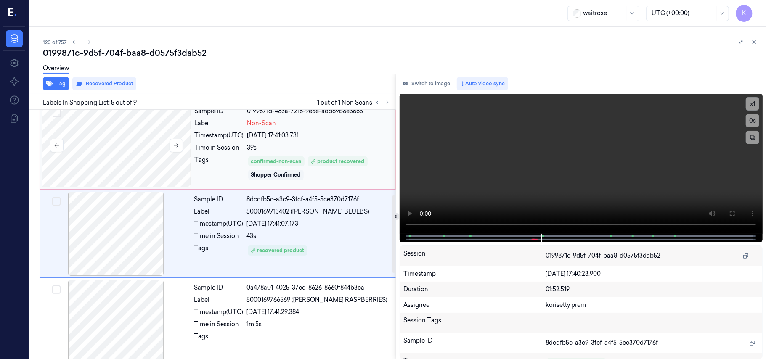
click at [128, 136] on div at bounding box center [117, 145] width 150 height 84
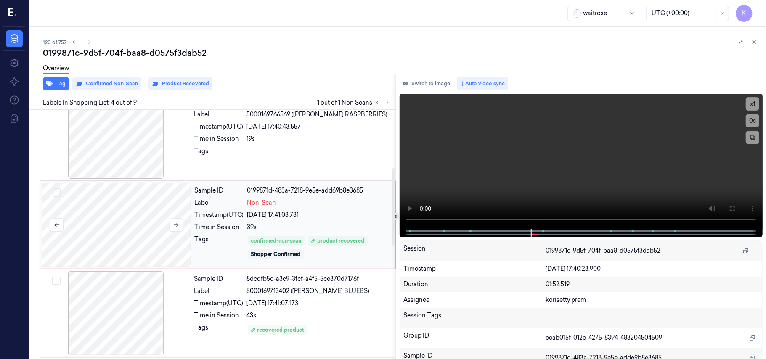
scroll to position [184, 0]
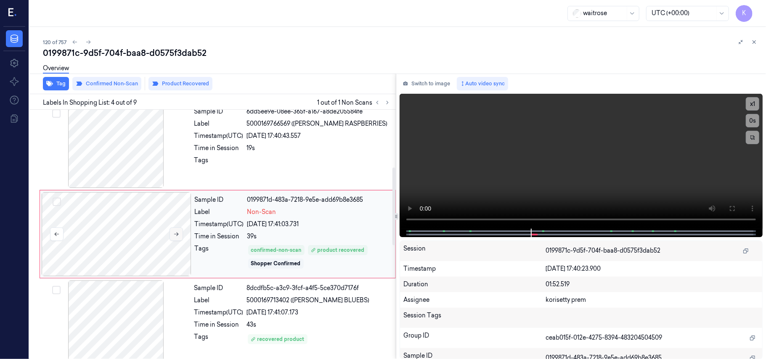
click at [176, 235] on icon at bounding box center [176, 235] width 5 height 4
click at [59, 238] on button at bounding box center [56, 234] width 13 height 13
click at [180, 236] on button at bounding box center [176, 234] width 13 height 13
click at [178, 235] on icon at bounding box center [176, 235] width 5 height 4
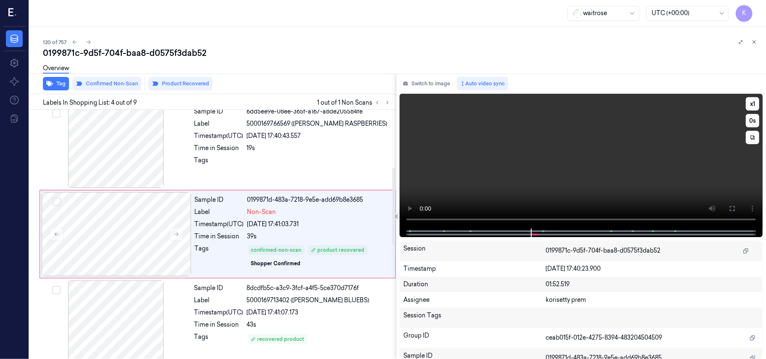
click at [525, 156] on video at bounding box center [581, 161] width 363 height 135
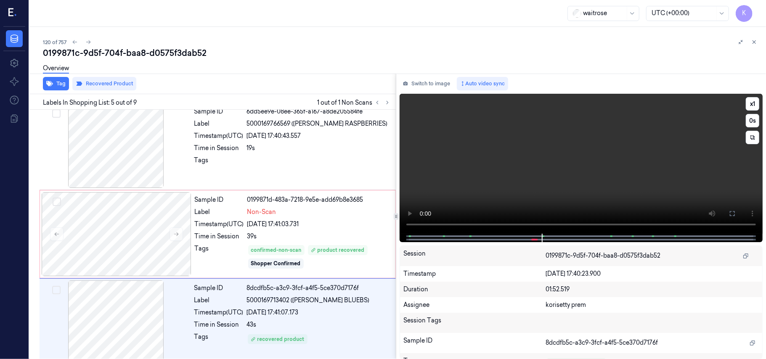
scroll to position [273, 0]
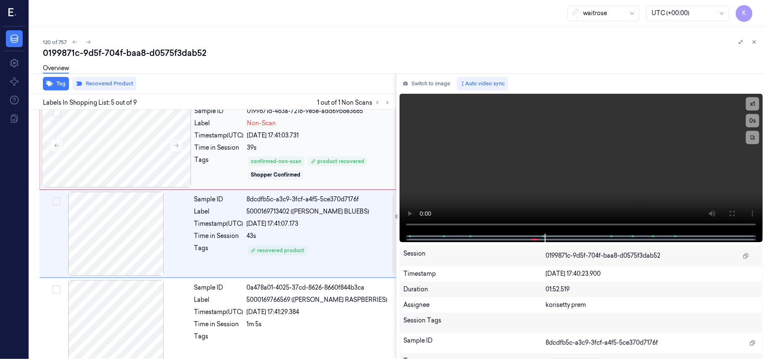
click at [337, 151] on div "39s" at bounding box center [318, 147] width 143 height 9
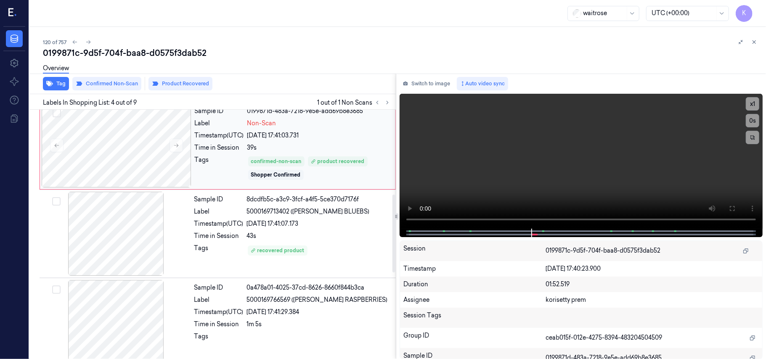
scroll to position [184, 0]
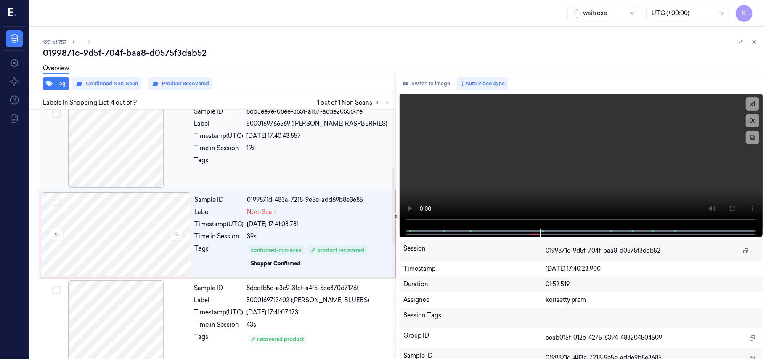
click at [284, 157] on div at bounding box center [319, 162] width 144 height 13
click at [508, 135] on video at bounding box center [581, 161] width 363 height 135
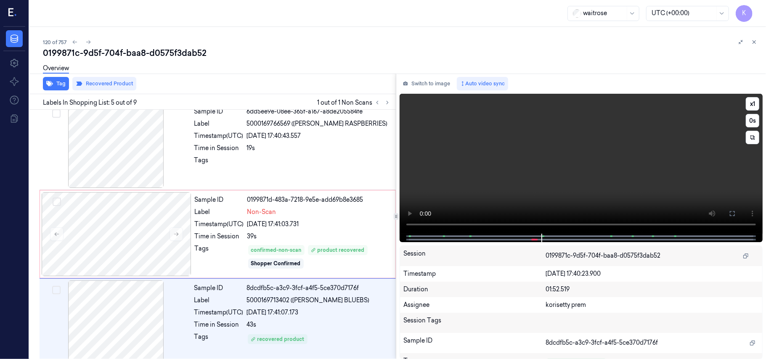
scroll to position [273, 0]
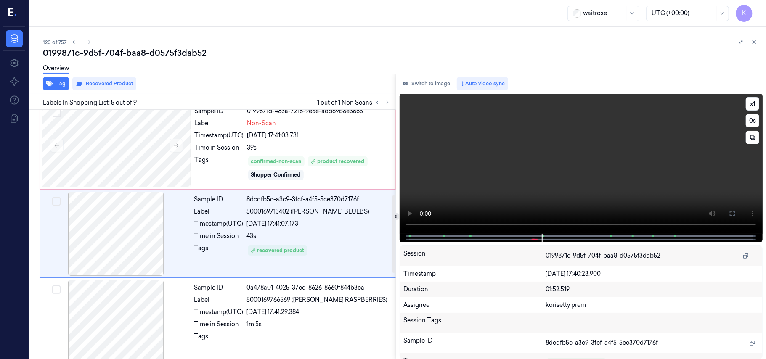
click at [481, 202] on video at bounding box center [581, 164] width 363 height 140
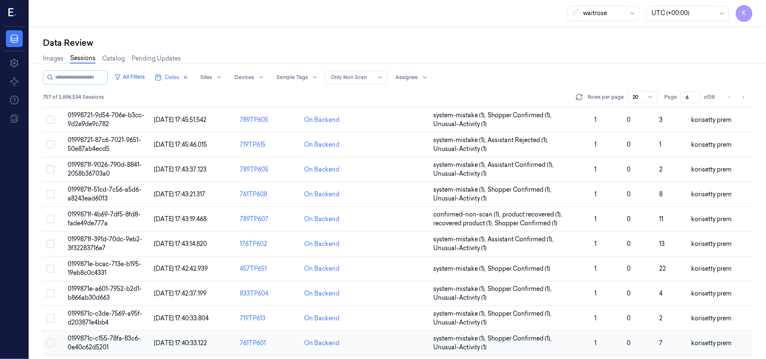
scroll to position [271, 0]
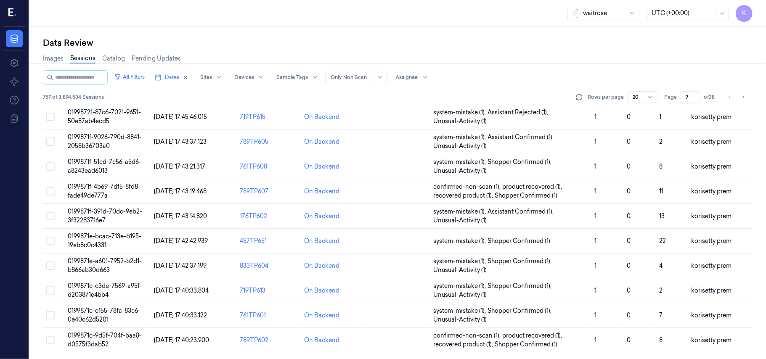
click at [695, 93] on input "7" at bounding box center [690, 97] width 20 height 12
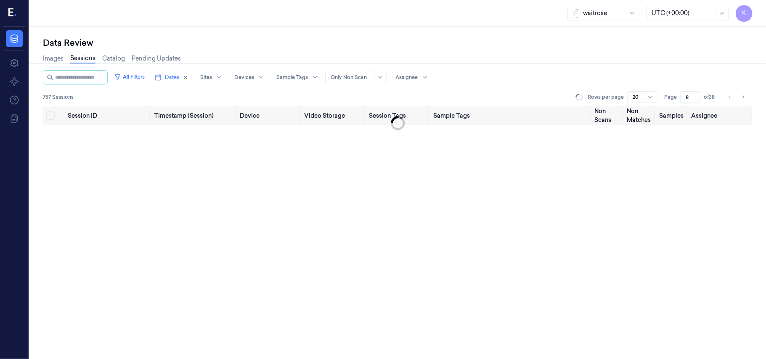
click at [695, 93] on input "8" at bounding box center [690, 97] width 20 height 12
click at [695, 93] on input "9" at bounding box center [690, 97] width 20 height 12
click at [695, 93] on input "10" at bounding box center [690, 97] width 20 height 12
click at [695, 93] on input "11" at bounding box center [690, 97] width 20 height 12
click at [695, 93] on input "12" at bounding box center [689, 97] width 23 height 12
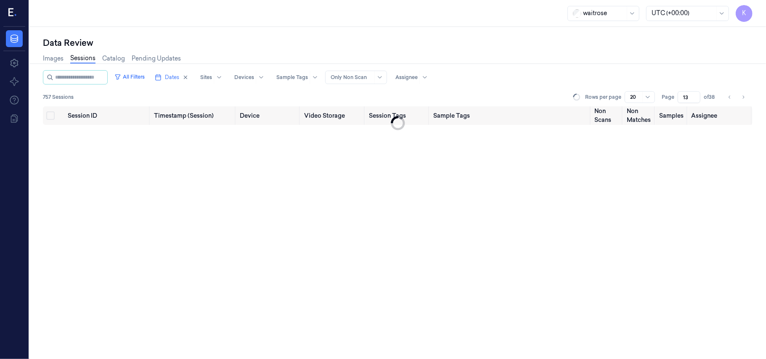
type input "13"
click at [695, 93] on input "13" at bounding box center [689, 97] width 23 height 12
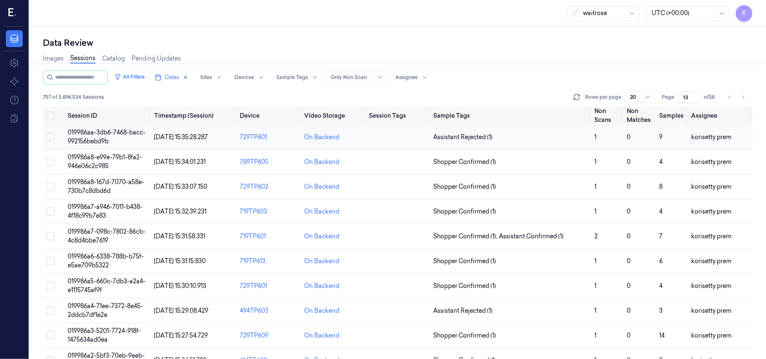
click at [108, 136] on td "019986aa-3db6-7468-bacc-992156bebd9b" at bounding box center [107, 137] width 86 height 25
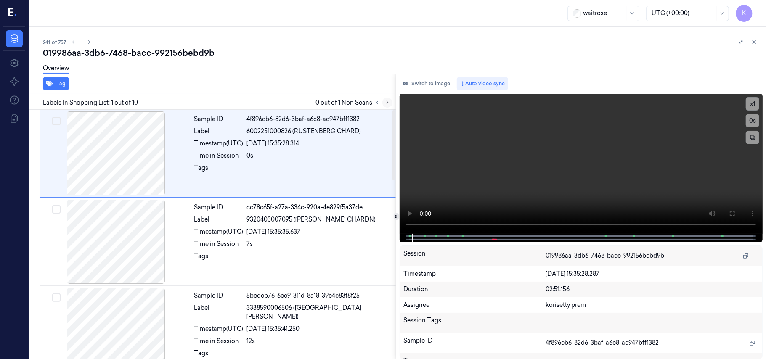
click at [388, 105] on icon at bounding box center [388, 103] width 6 height 6
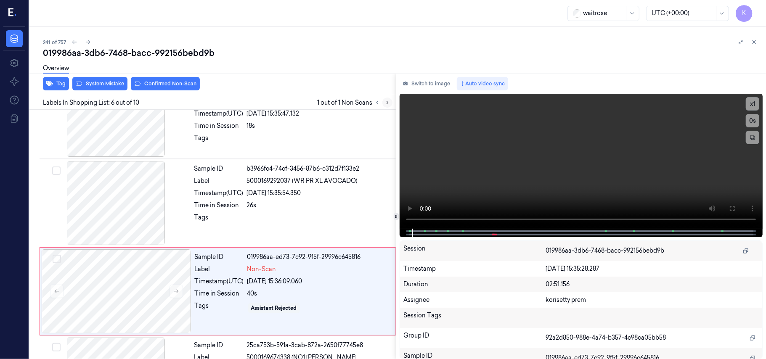
scroll to position [362, 0]
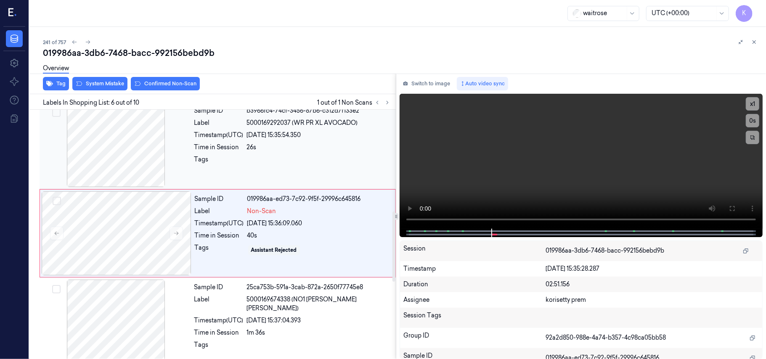
click at [297, 152] on div "26s" at bounding box center [319, 147] width 144 height 9
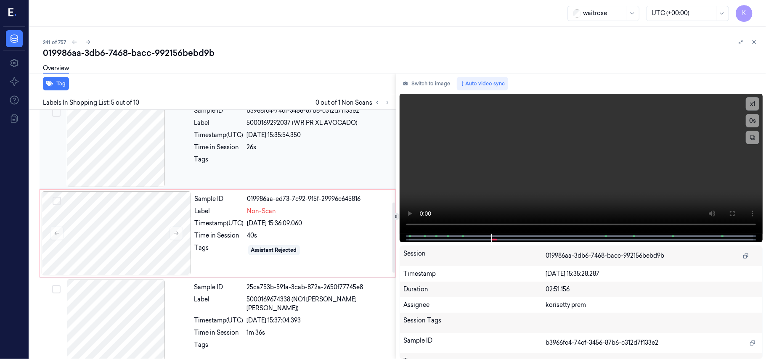
scroll to position [273, 0]
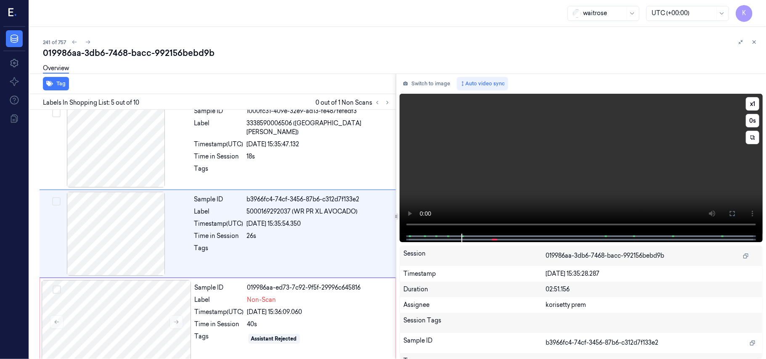
click at [570, 149] on video at bounding box center [581, 164] width 363 height 140
click at [305, 152] on div "18s" at bounding box center [319, 156] width 144 height 9
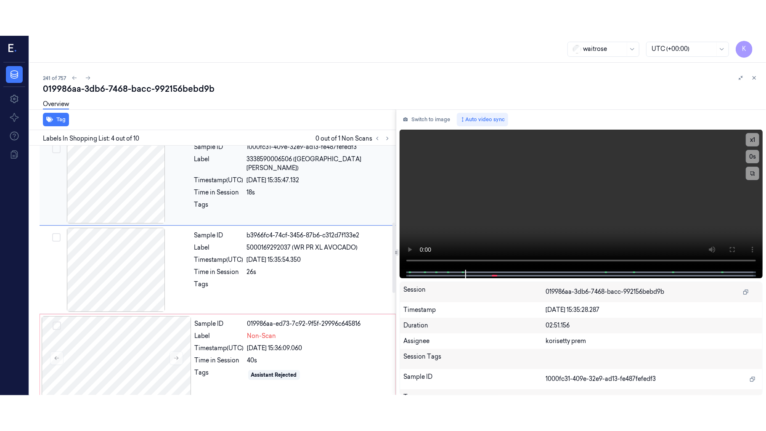
scroll to position [184, 0]
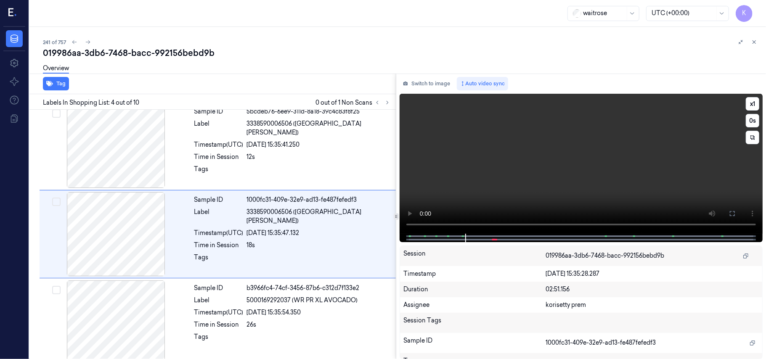
drag, startPoint x: 736, startPoint y: 211, endPoint x: 736, endPoint y: 261, distance: 49.6
click at [736, 212] on button at bounding box center [732, 213] width 13 height 13
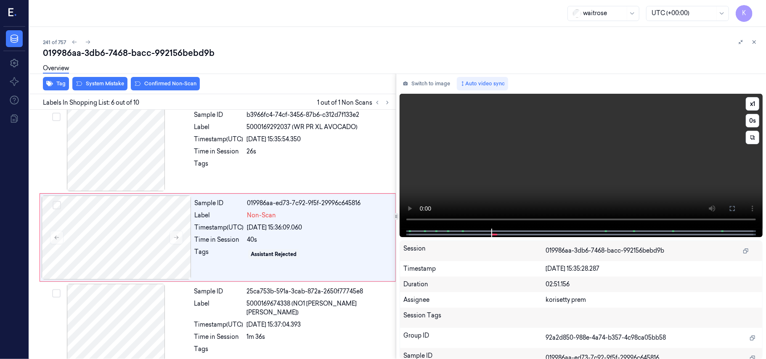
scroll to position [362, 0]
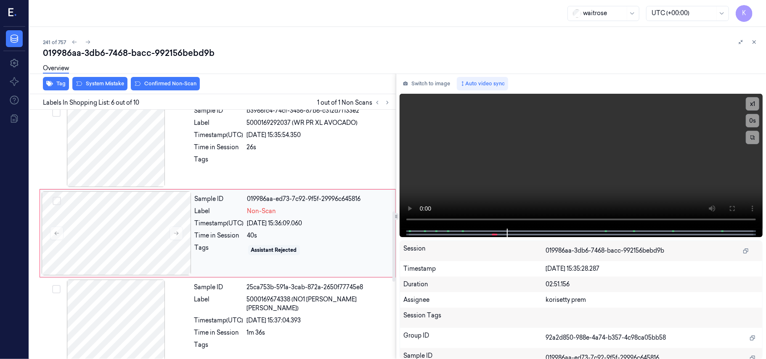
click at [293, 216] on div "Non-Scan" at bounding box center [318, 211] width 143 height 9
click at [304, 185] on div "Sample ID b3966fc4-74cf-3456-87b6-c312d7f133e2 Label 5000169292037 (WR PR XL AV…" at bounding box center [292, 145] width 203 height 84
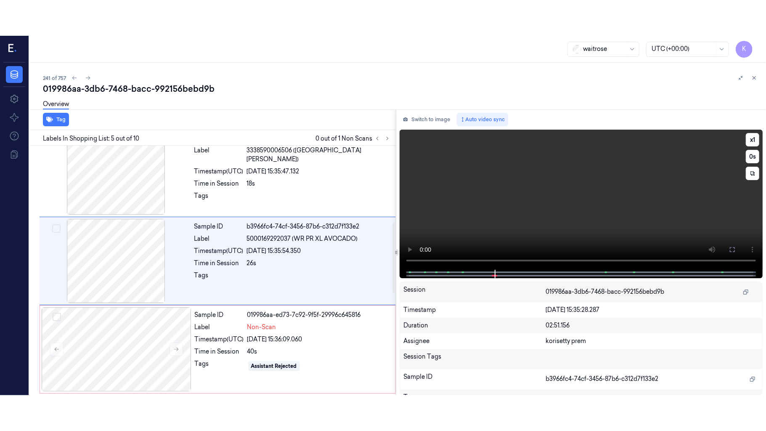
scroll to position [273, 0]
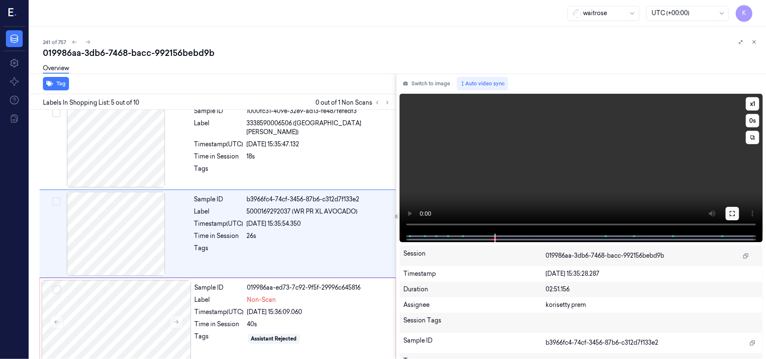
click at [732, 214] on icon at bounding box center [732, 213] width 7 height 7
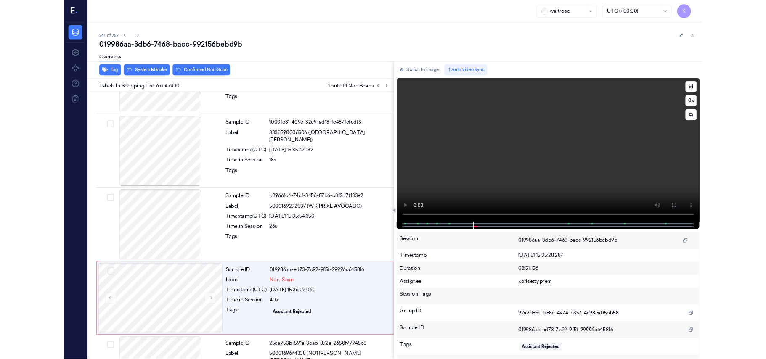
scroll to position [326, 0]
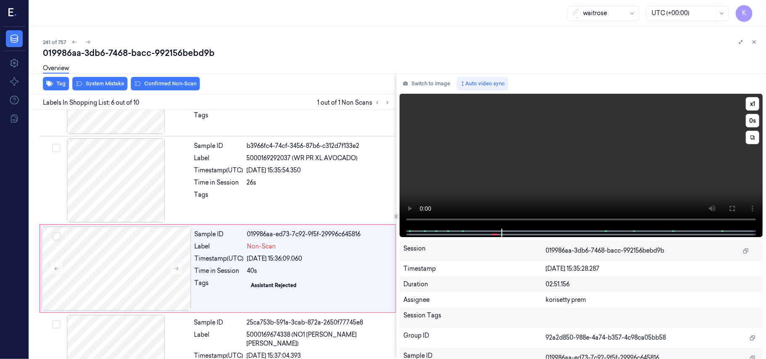
click at [505, 159] on video at bounding box center [581, 161] width 363 height 135
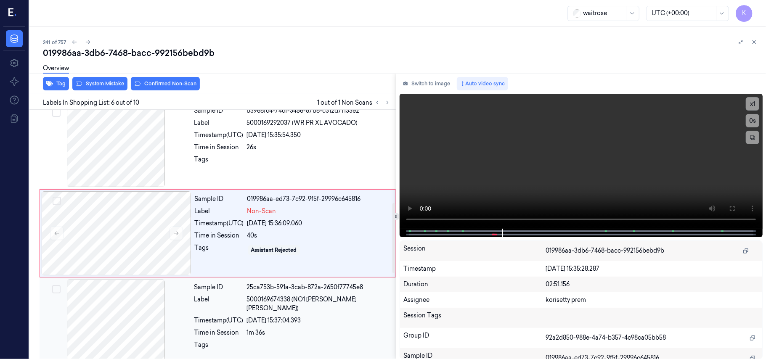
scroll to position [305, 0]
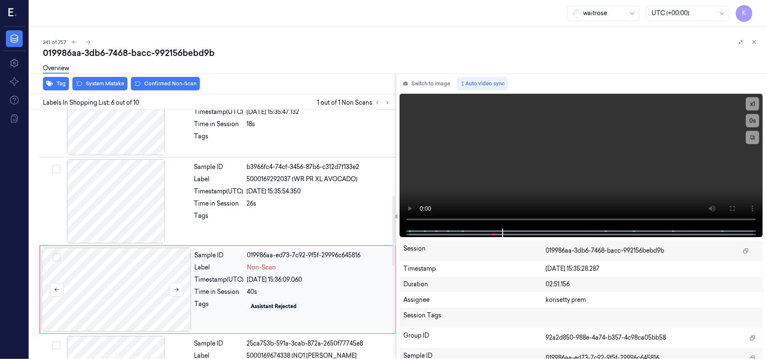
click at [159, 308] on div at bounding box center [117, 290] width 150 height 84
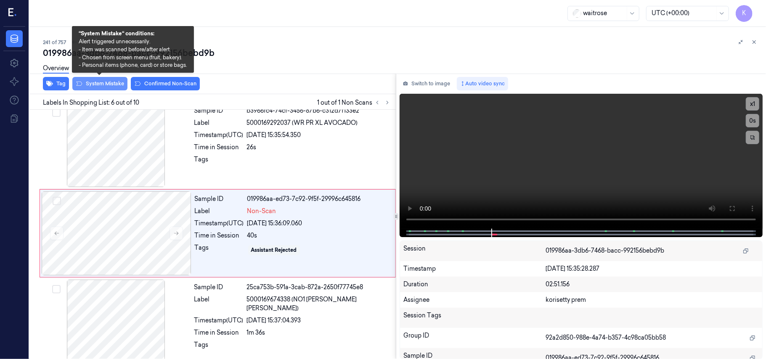
click at [87, 82] on button "System Mistake" at bounding box center [99, 83] width 55 height 13
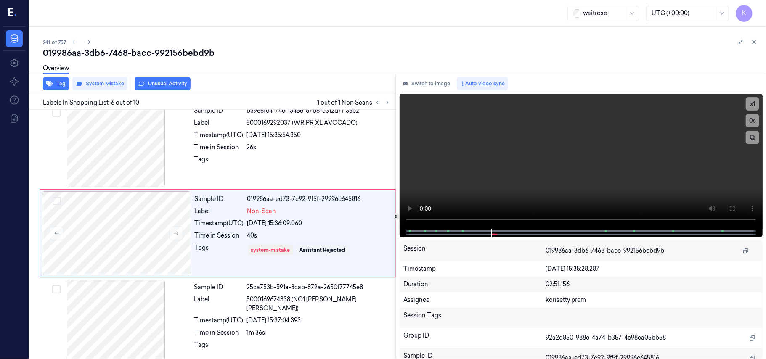
click at [162, 86] on button "Unusual Activity" at bounding box center [163, 83] width 56 height 13
click at [278, 211] on div "Non-Scan" at bounding box center [318, 211] width 143 height 9
click at [206, 162] on div "Tags" at bounding box center [218, 161] width 49 height 13
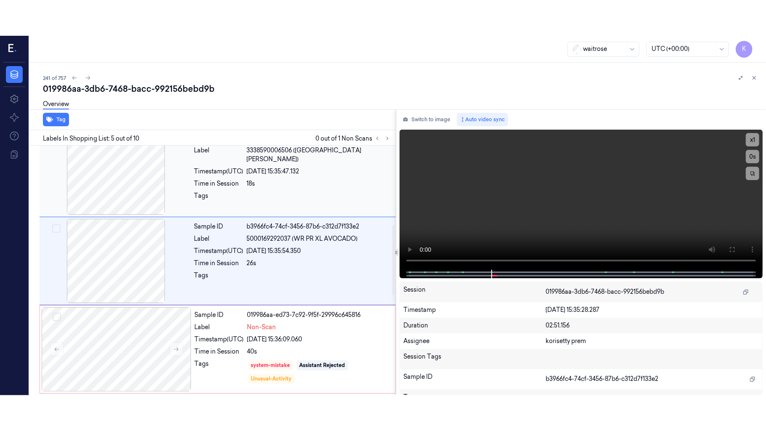
scroll to position [273, 0]
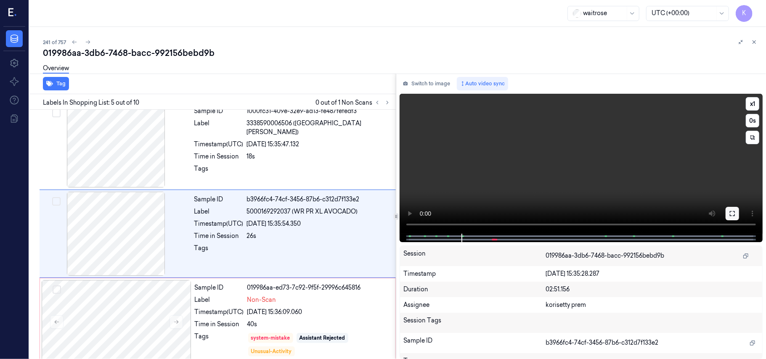
click at [729, 209] on button at bounding box center [732, 213] width 13 height 13
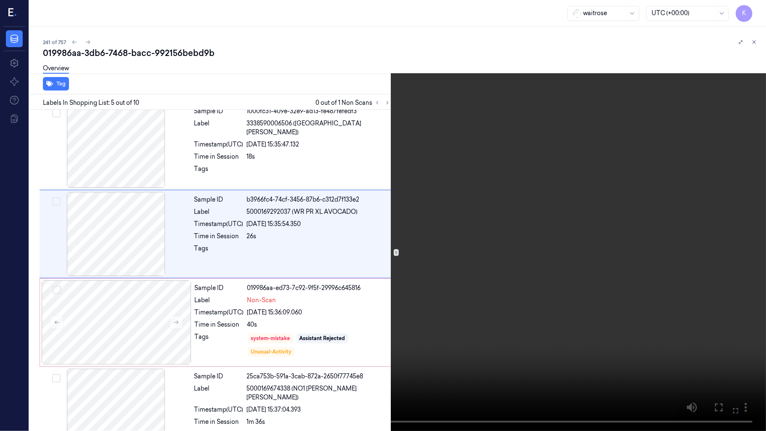
click at [416, 252] on video at bounding box center [383, 215] width 766 height 431
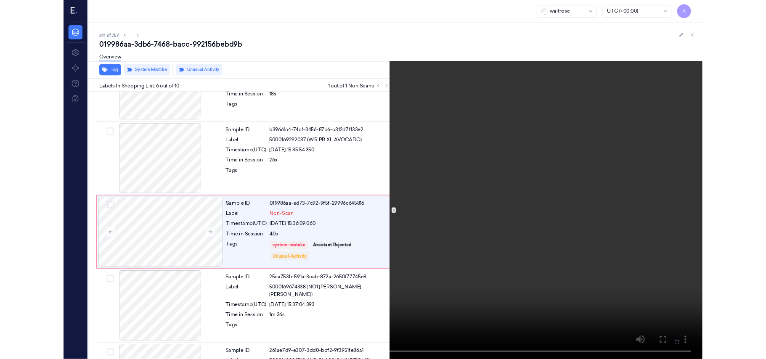
scroll to position [326, 0]
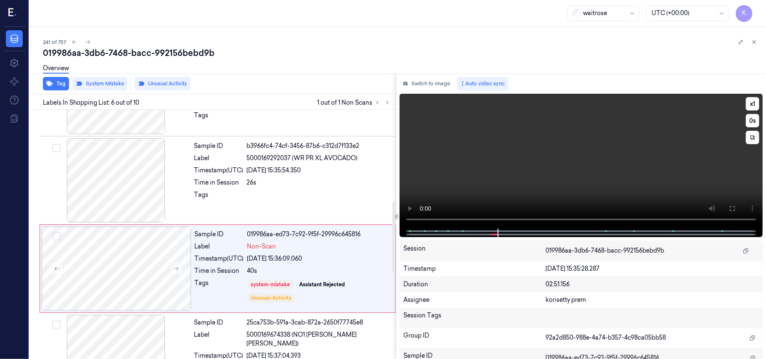
click at [576, 147] on video at bounding box center [581, 161] width 363 height 135
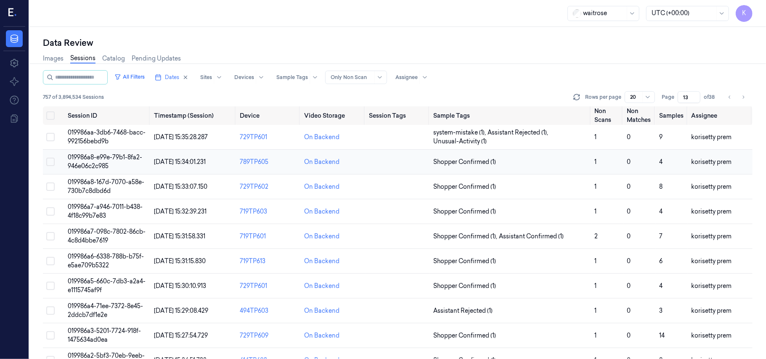
click at [90, 158] on span "019986a8-e99e-79b1-8fa2-946e06c2c985" at bounding box center [105, 162] width 74 height 16
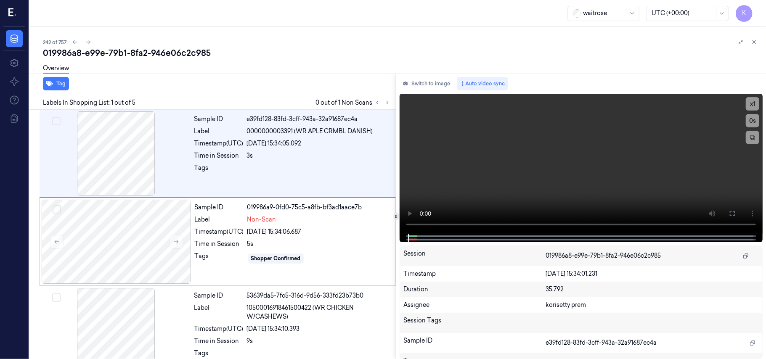
click at [325, 40] on div "242 of 757" at bounding box center [401, 42] width 716 height 10
click at [591, 163] on video at bounding box center [581, 164] width 363 height 140
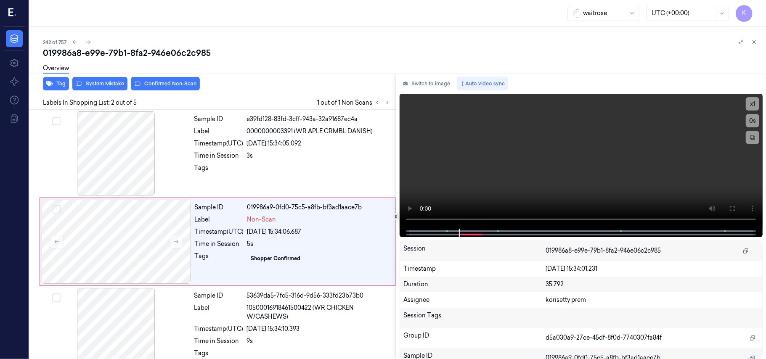
scroll to position [7, 0]
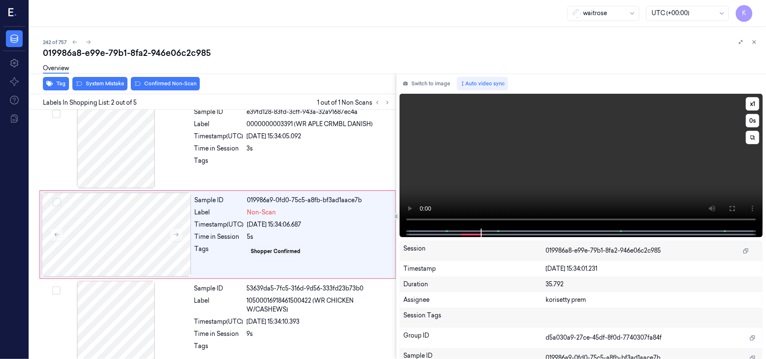
click at [547, 160] on video at bounding box center [581, 161] width 363 height 135
click at [292, 243] on div "Sample ID 019986a9-0fd0-75c5-a8fb-bf3ad1aace7b Label Non-Scan Timestamp (UTC) 2…" at bounding box center [292, 235] width 202 height 84
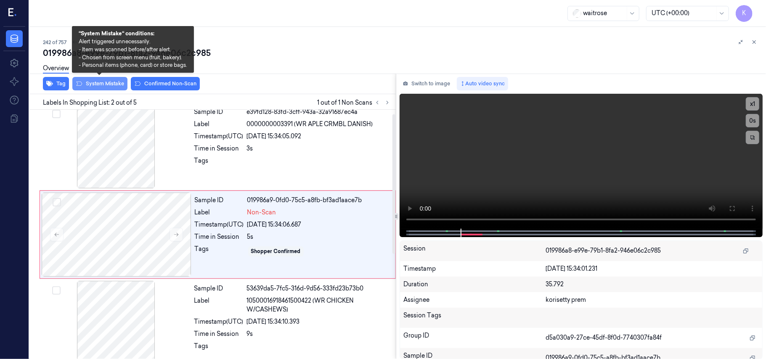
click at [104, 83] on button "System Mistake" at bounding box center [99, 83] width 55 height 13
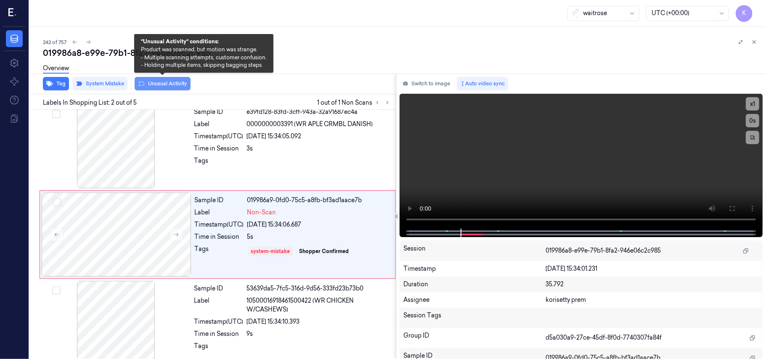
click at [159, 83] on button "Unusual Activity" at bounding box center [163, 83] width 56 height 13
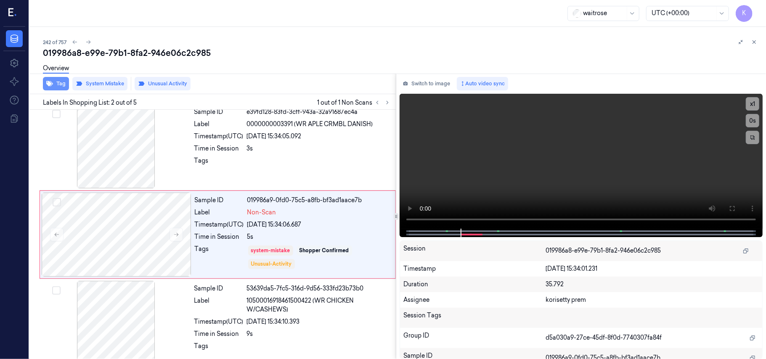
click at [53, 85] on button "Tag" at bounding box center [56, 83] width 26 height 13
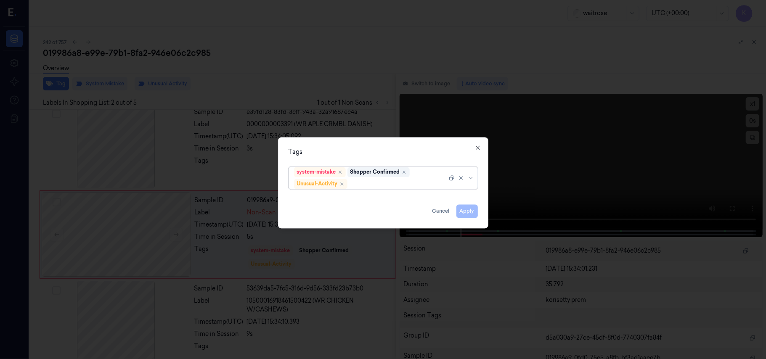
click at [411, 184] on div at bounding box center [398, 184] width 98 height 9
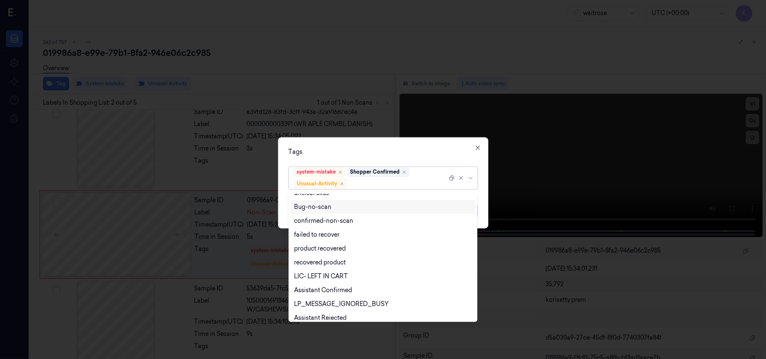
scroll to position [110, 0]
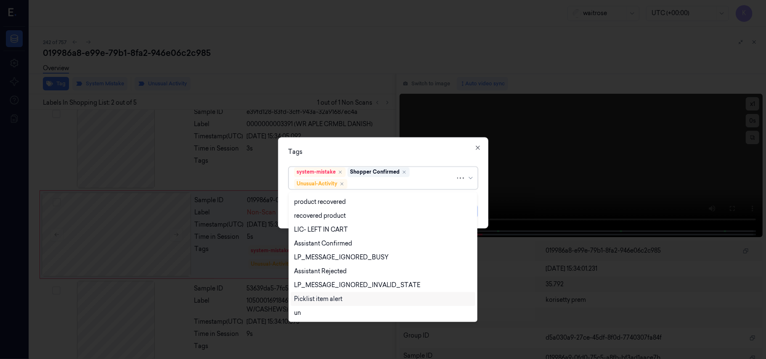
click at [321, 301] on div "Picklist item alert" at bounding box center [318, 299] width 48 height 9
click at [398, 152] on div "Tags" at bounding box center [383, 152] width 189 height 9
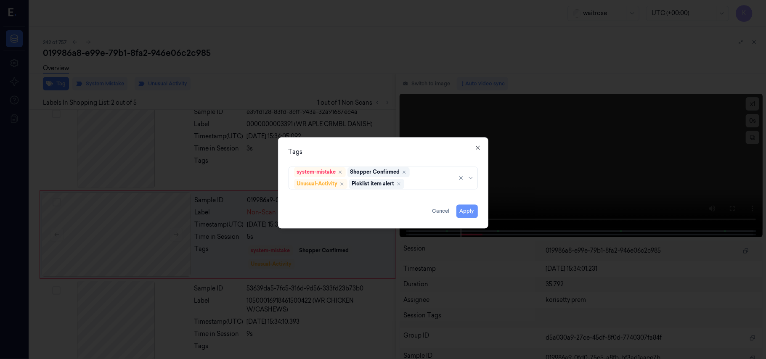
click at [475, 209] on button "Apply" at bounding box center [466, 211] width 21 height 13
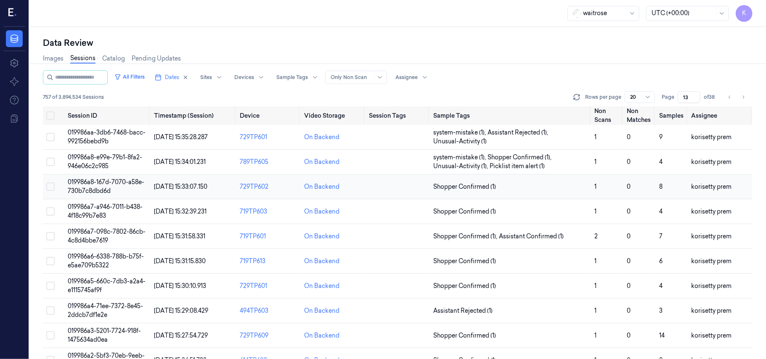
click at [119, 184] on span "019986a8-167d-7070-a58e-730b7c8dbd6d" at bounding box center [106, 186] width 77 height 16
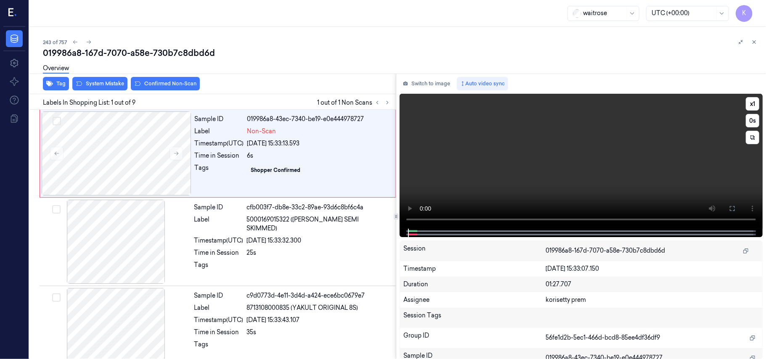
click at [515, 170] on video at bounding box center [581, 161] width 363 height 135
click at [569, 172] on video at bounding box center [581, 161] width 363 height 135
click at [179, 152] on icon at bounding box center [176, 154] width 6 height 6
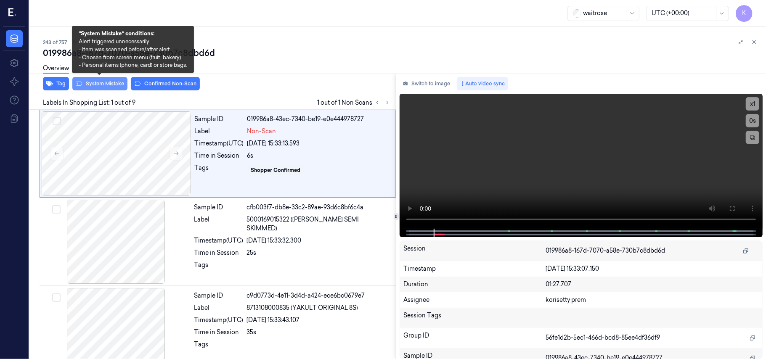
click at [111, 88] on button "System Mistake" at bounding box center [99, 83] width 55 height 13
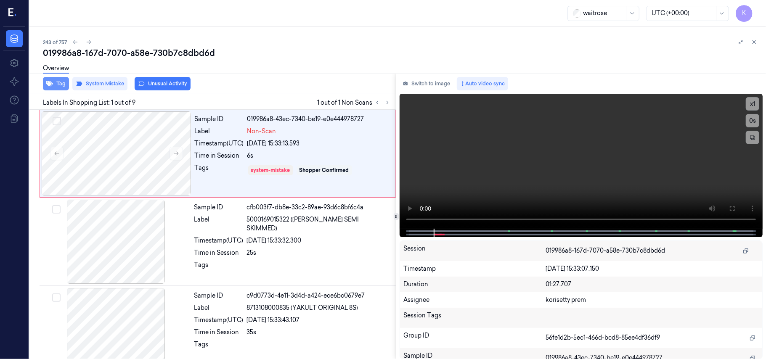
click at [49, 82] on icon "button" at bounding box center [49, 83] width 7 height 5
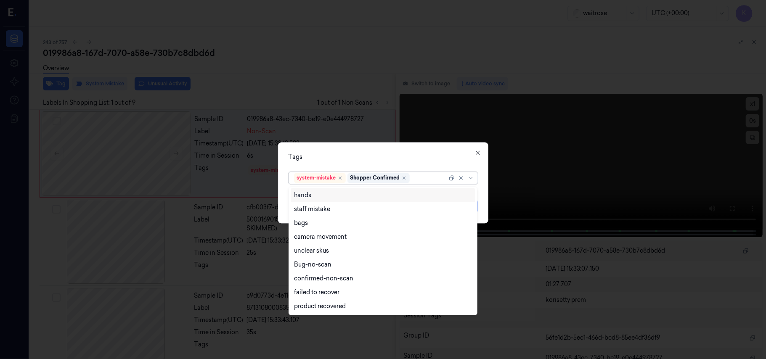
click at [430, 176] on div at bounding box center [429, 178] width 36 height 9
click at [300, 213] on div "staff mistake" at bounding box center [312, 209] width 36 height 9
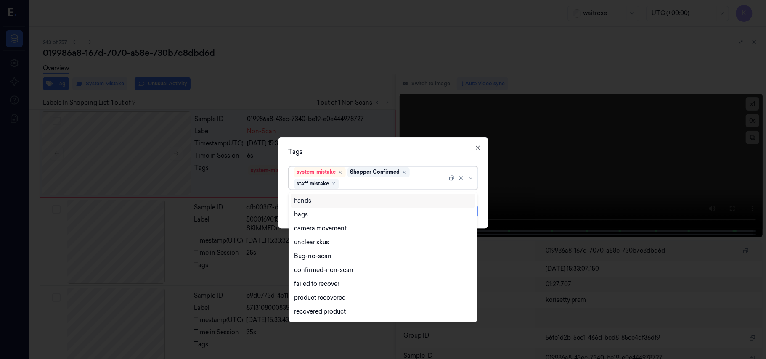
click at [424, 152] on div "Tags" at bounding box center [383, 152] width 189 height 9
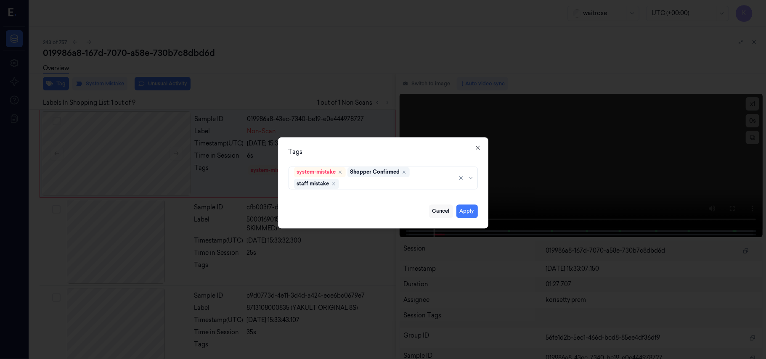
click at [448, 212] on button "Cancel" at bounding box center [441, 211] width 24 height 13
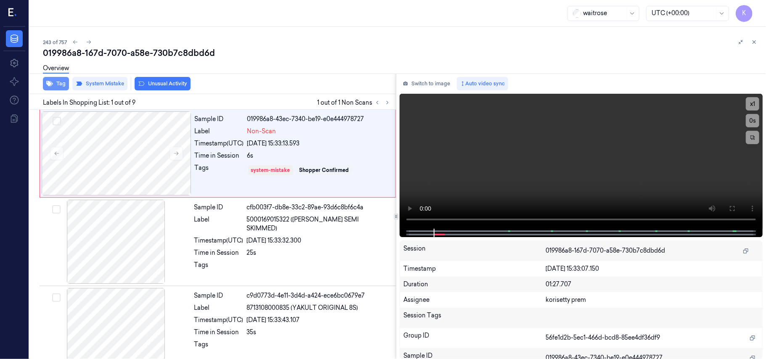
click at [53, 84] on button "Tag" at bounding box center [56, 83] width 26 height 13
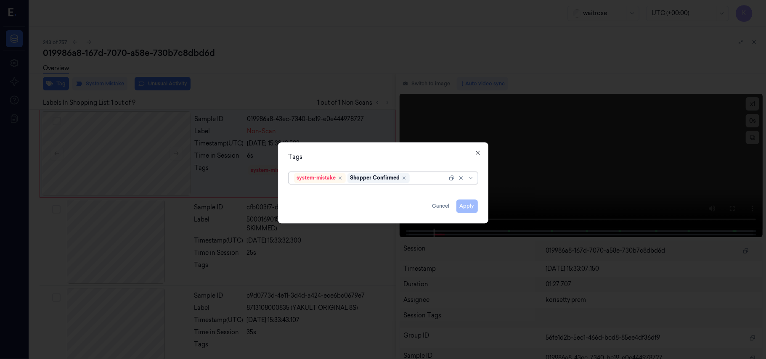
click at [431, 181] on div at bounding box center [429, 178] width 36 height 9
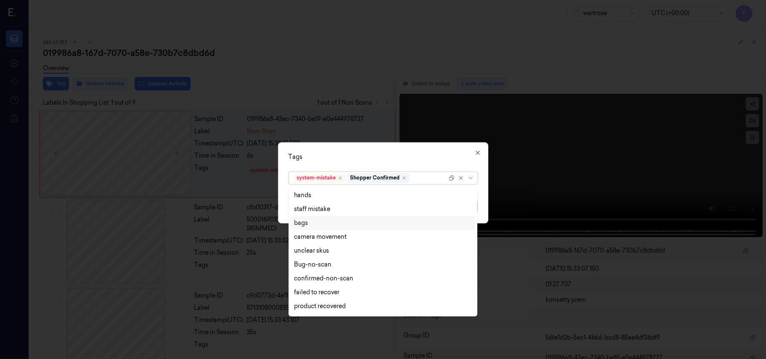
click at [306, 225] on div "bags" at bounding box center [301, 223] width 14 height 9
click at [403, 151] on div "Tags option bags, selected. 17 results available. Use Up and Down to choose opt…" at bounding box center [383, 183] width 210 height 81
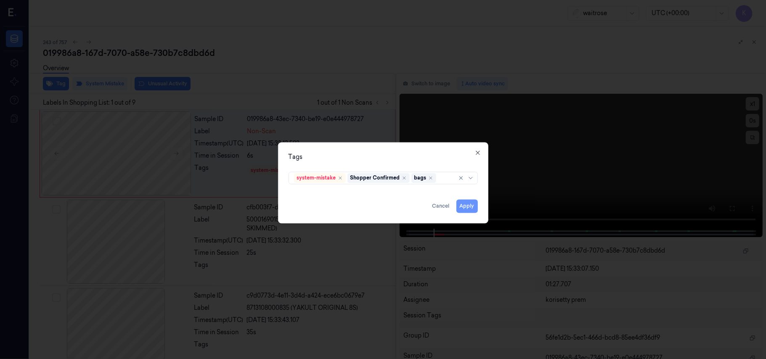
click at [470, 203] on button "Apply" at bounding box center [466, 206] width 21 height 13
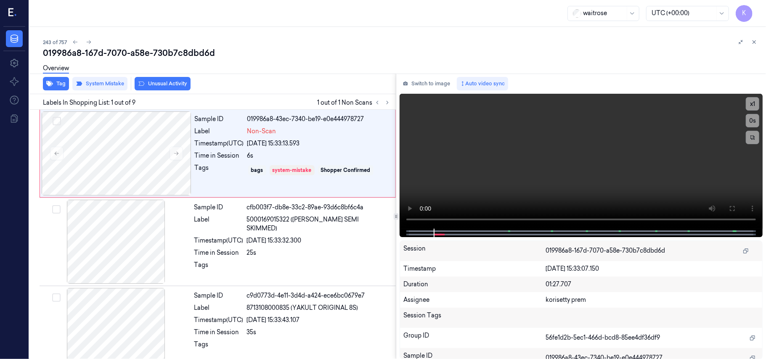
click at [316, 48] on div "019986a8-167d-7070-a58e-730b7c8dbd6d" at bounding box center [401, 53] width 716 height 12
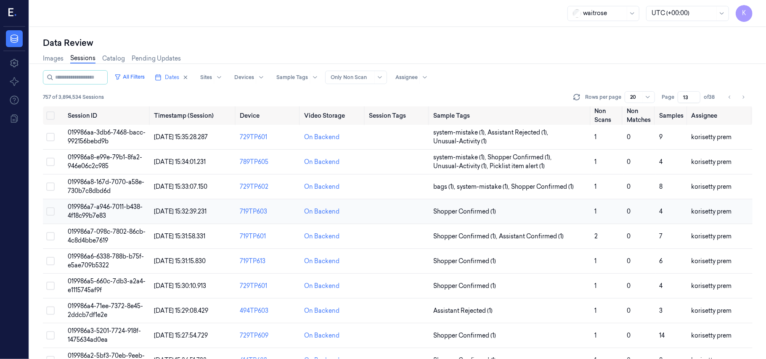
click at [102, 214] on span "019986a7-a946-7011-b438-4f18c99b7e83" at bounding box center [105, 211] width 75 height 16
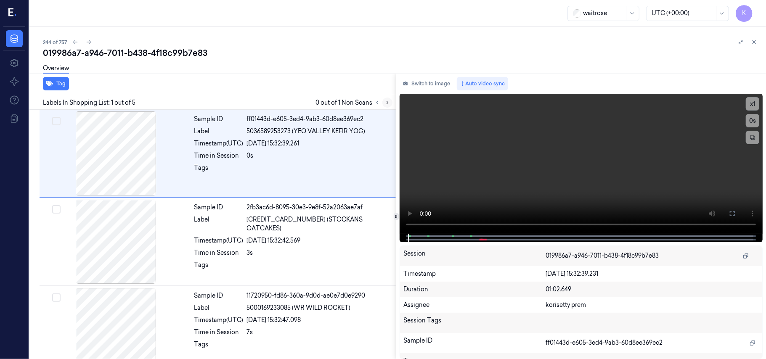
click at [390, 103] on icon at bounding box center [388, 103] width 6 height 6
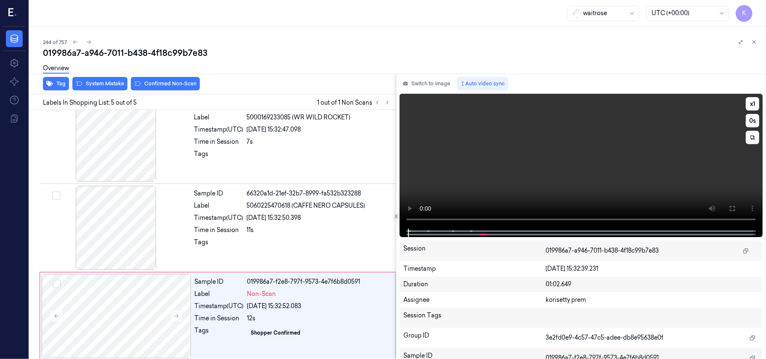
scroll to position [196, 0]
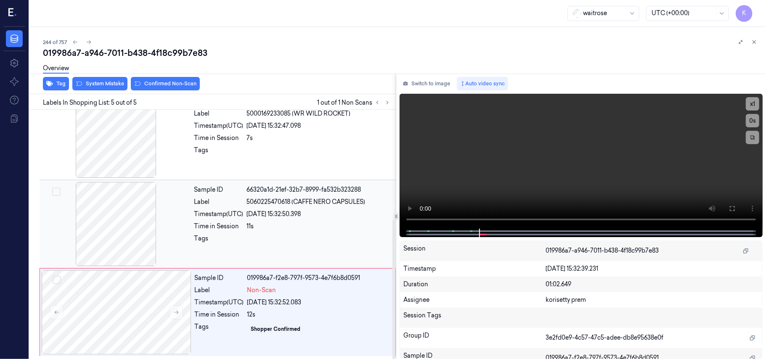
click at [318, 204] on span "5060225470618 (CAFFE NERO CAPSULES)" at bounding box center [306, 202] width 119 height 9
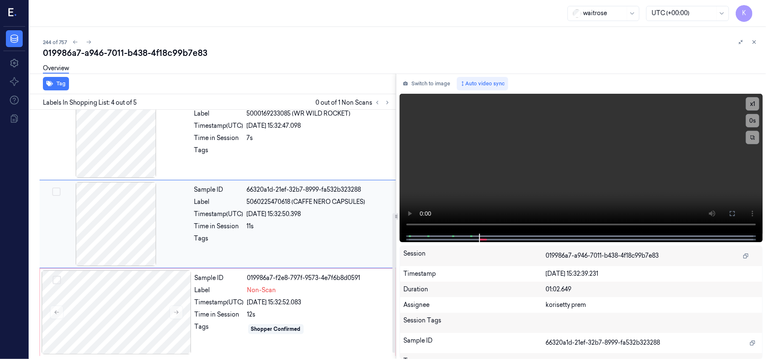
scroll to position [184, 0]
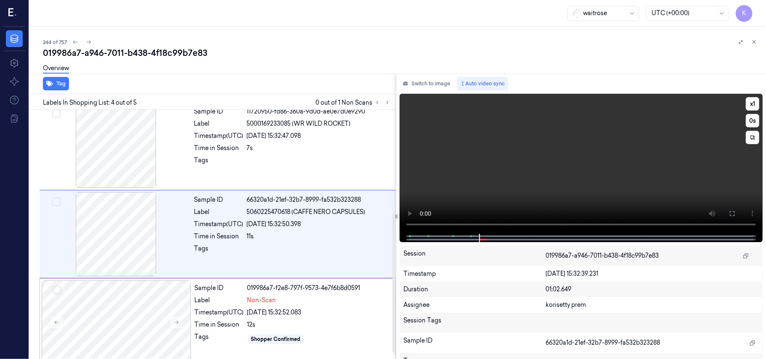
click at [588, 192] on video at bounding box center [581, 164] width 363 height 140
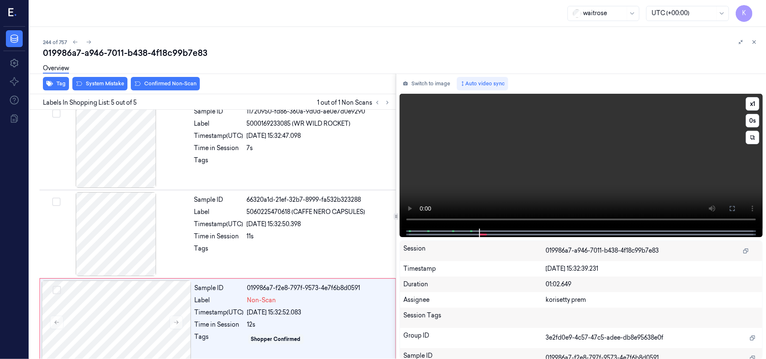
scroll to position [196, 0]
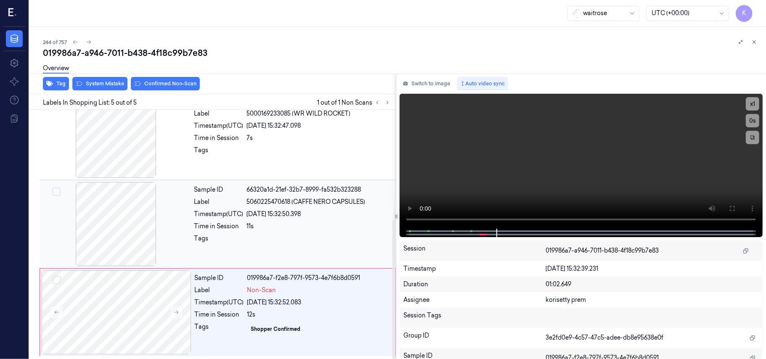
click at [279, 215] on div "26/09/2025 15:32:50.398" at bounding box center [319, 214] width 144 height 9
click at [547, 170] on video at bounding box center [581, 161] width 363 height 135
click at [315, 323] on div "Shopper Confirmed" at bounding box center [318, 329] width 143 height 13
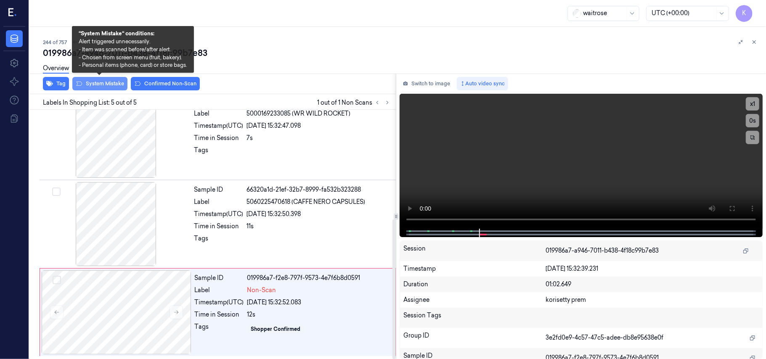
click at [105, 86] on button "System Mistake" at bounding box center [99, 83] width 55 height 13
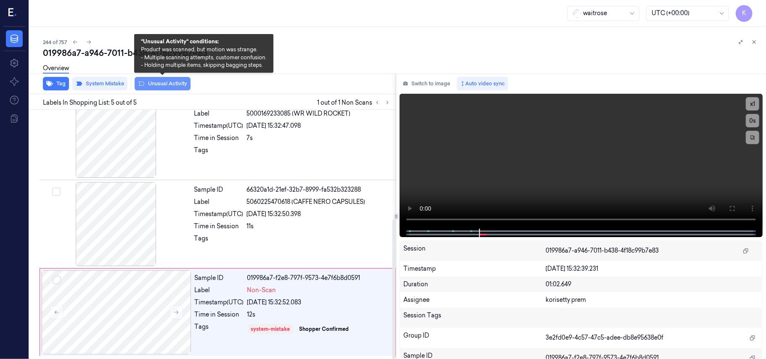
click at [170, 85] on button "Unusual Activity" at bounding box center [163, 83] width 56 height 13
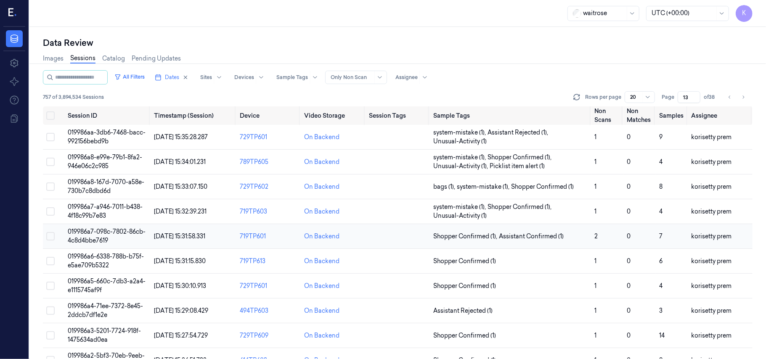
click at [120, 236] on td "019986a7-098c-7802-86cb-4c8d4bbe7619" at bounding box center [107, 236] width 86 height 25
click at [116, 214] on td "019986a7-a946-7011-b438-4f18c99b7e83" at bounding box center [107, 211] width 86 height 25
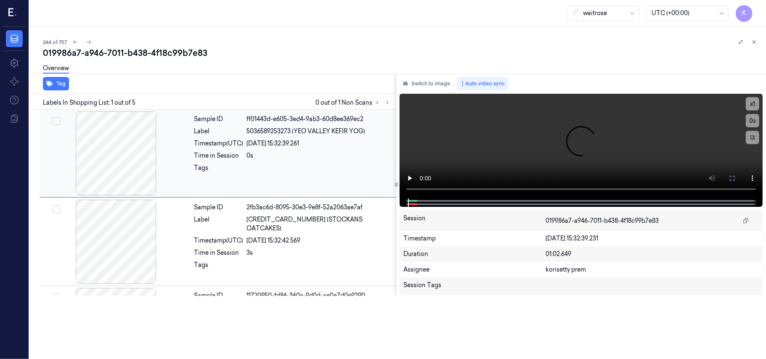
scroll to position [3, 0]
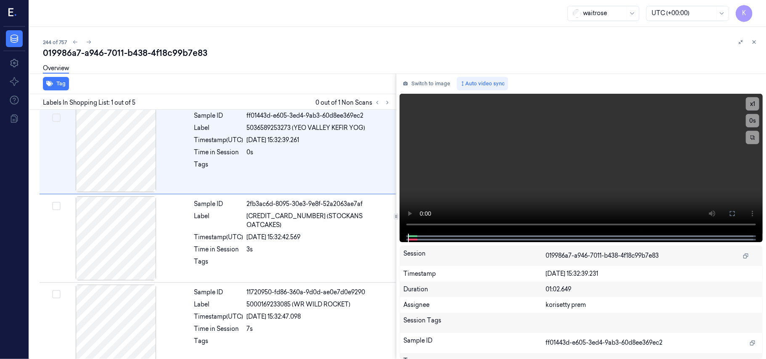
click at [327, 48] on div "019986a7-a946-7011-b438-4f18c99b7e83" at bounding box center [401, 53] width 716 height 12
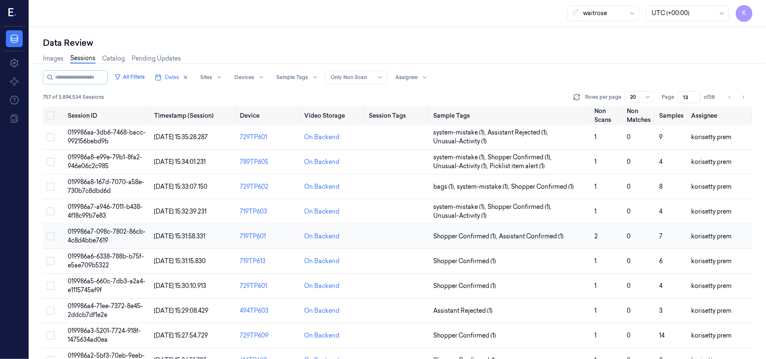
click at [105, 238] on span "019986a7-098c-7802-86cb-4c8d4bbe7619" at bounding box center [107, 236] width 78 height 16
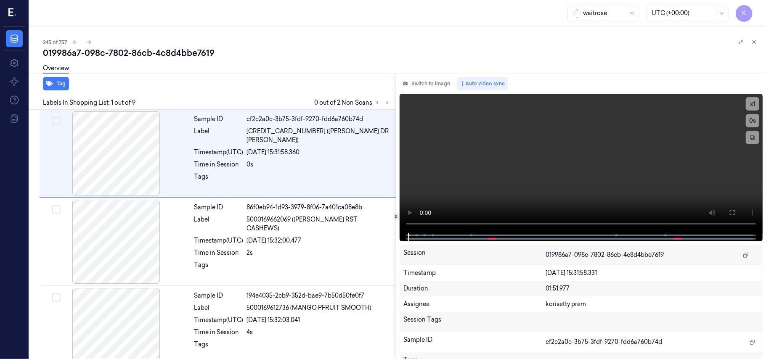
click at [284, 44] on div "245 of 757" at bounding box center [401, 42] width 716 height 10
click at [387, 102] on icon at bounding box center [388, 102] width 2 height 3
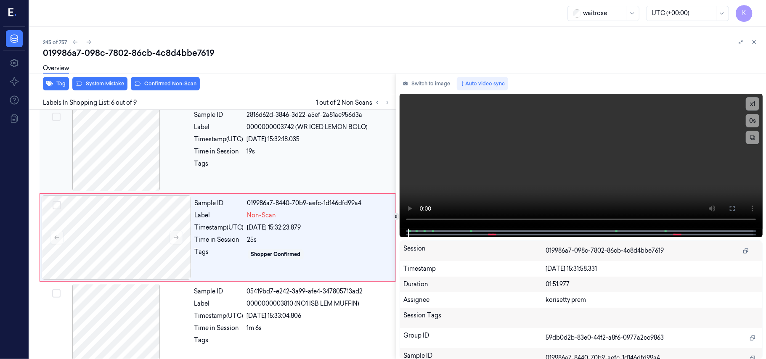
scroll to position [362, 0]
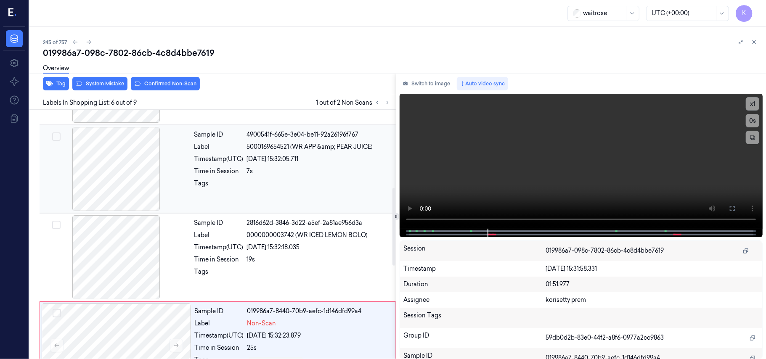
click at [328, 173] on div "7s" at bounding box center [319, 171] width 144 height 9
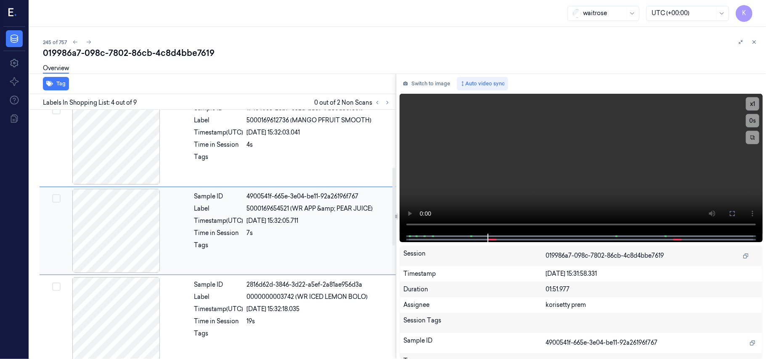
scroll to position [184, 0]
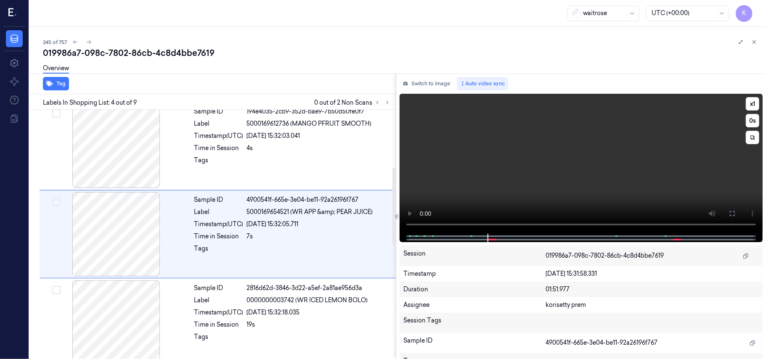
click at [597, 150] on video at bounding box center [581, 164] width 363 height 140
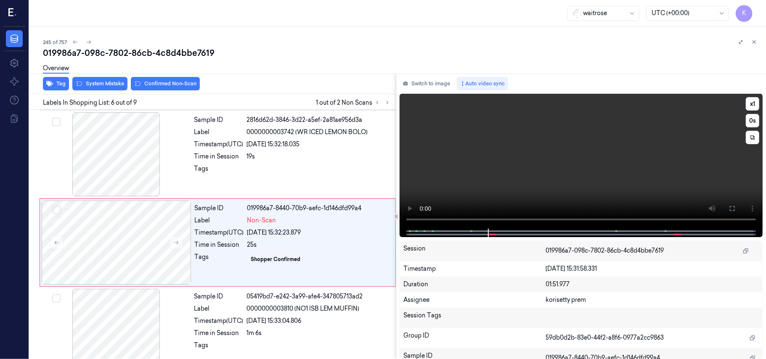
scroll to position [362, 0]
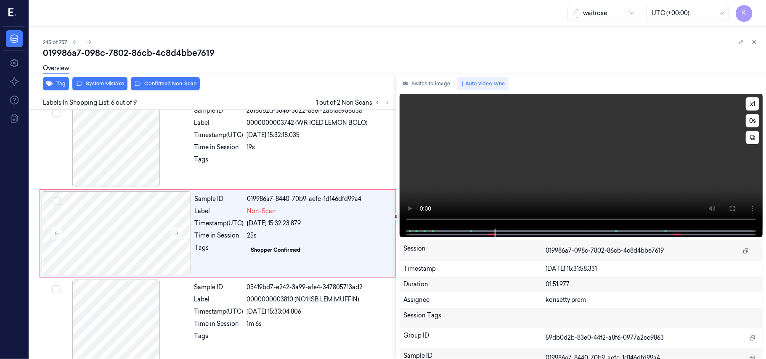
click at [510, 141] on video at bounding box center [581, 161] width 363 height 135
click at [268, 226] on div "26/09/2025 15:32:23.879" at bounding box center [318, 223] width 143 height 9
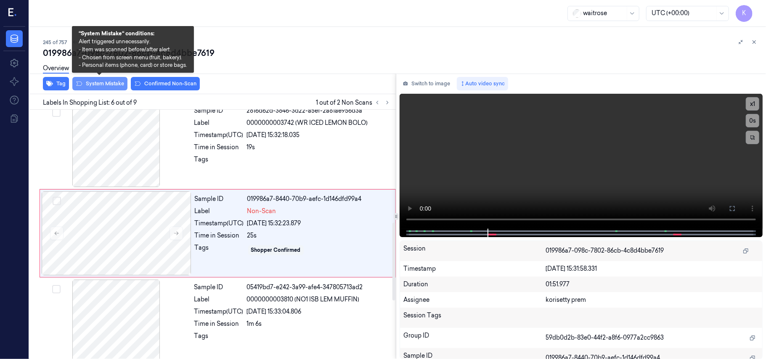
click at [97, 81] on button "System Mistake" at bounding box center [99, 83] width 55 height 13
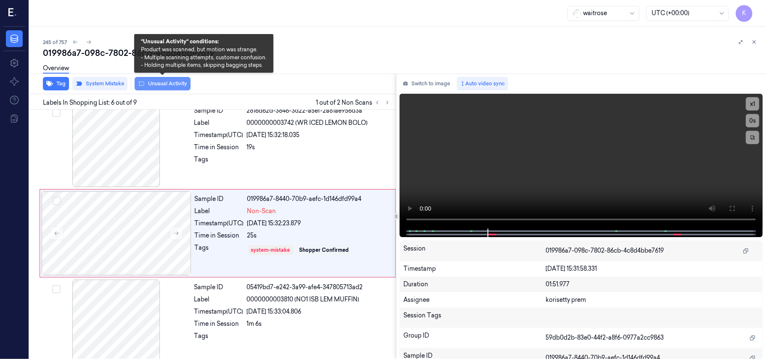
click at [170, 80] on button "Unusual Activity" at bounding box center [163, 83] width 56 height 13
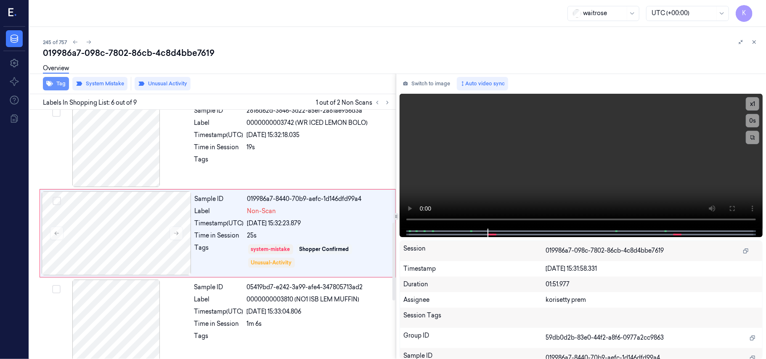
click at [54, 85] on button "Tag" at bounding box center [56, 83] width 26 height 13
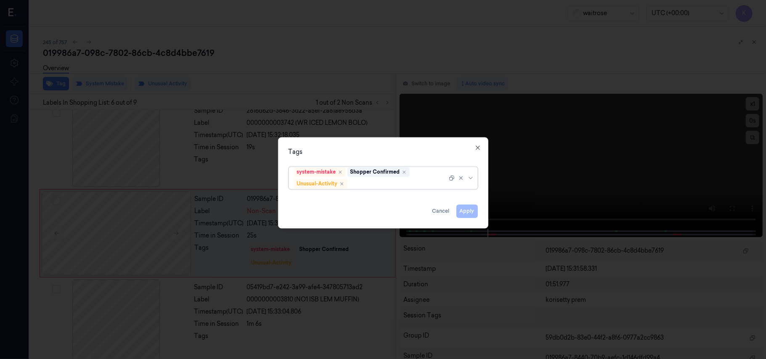
click at [419, 180] on div at bounding box center [398, 184] width 98 height 9
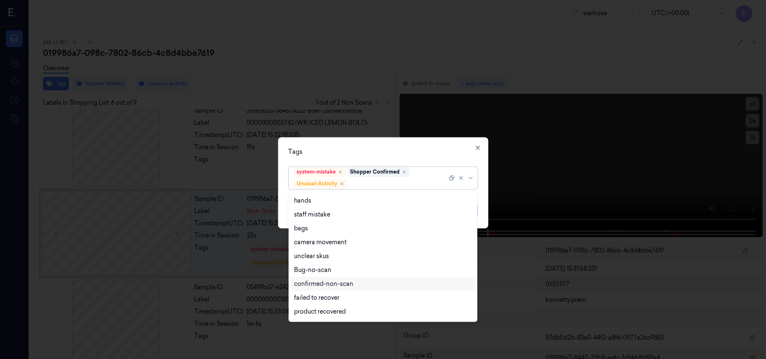
scroll to position [110, 0]
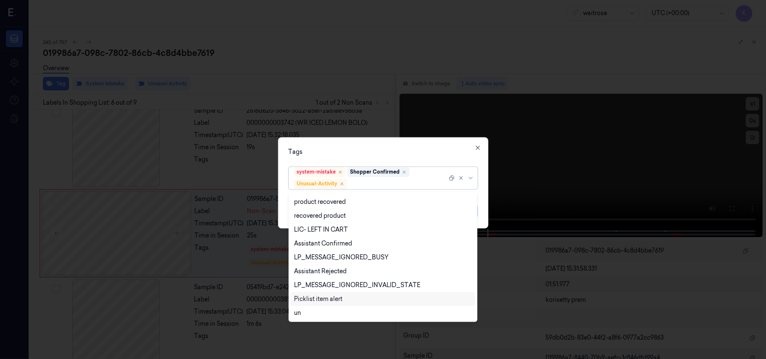
click at [332, 297] on div "Picklist item alert" at bounding box center [318, 299] width 48 height 9
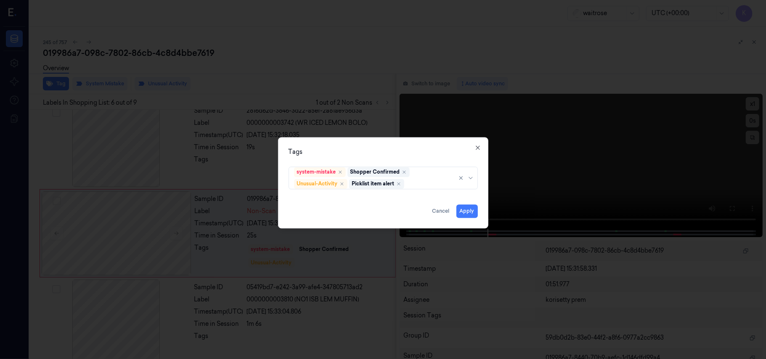
click at [409, 152] on div "Tags" at bounding box center [383, 152] width 189 height 9
click at [465, 210] on button "Apply" at bounding box center [466, 211] width 21 height 13
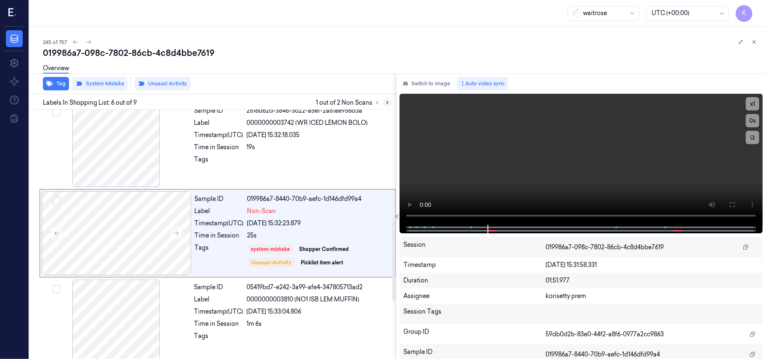
click at [389, 103] on icon at bounding box center [388, 103] width 6 height 6
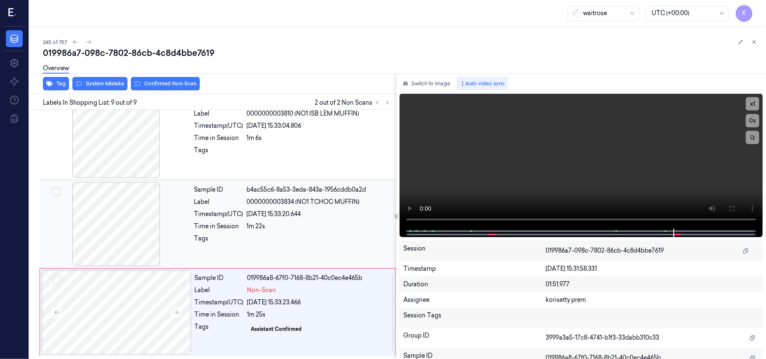
scroll to position [494, 0]
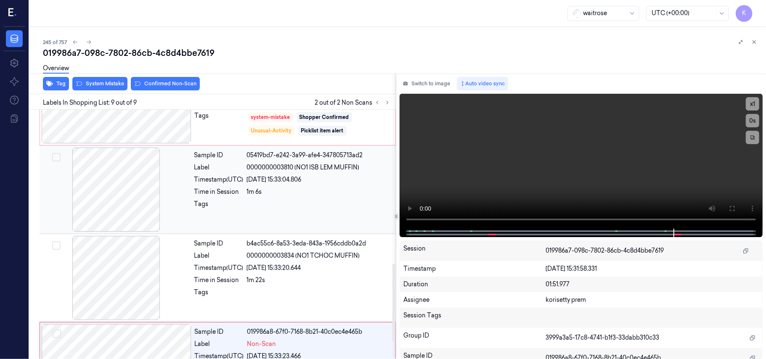
click at [302, 170] on span "0000000003810 (NO1 ISB LEM MUFFIN)" at bounding box center [303, 167] width 113 height 9
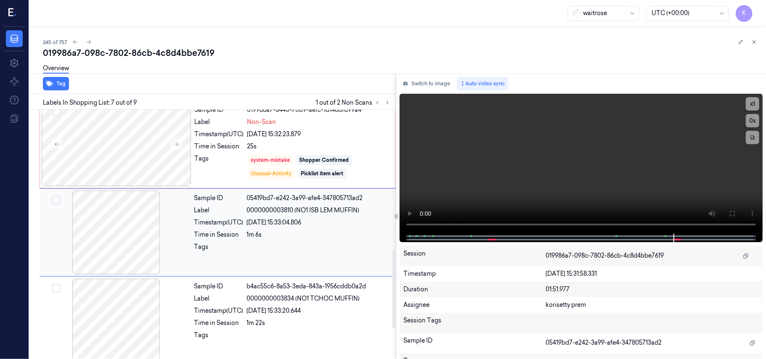
scroll to position [450, 0]
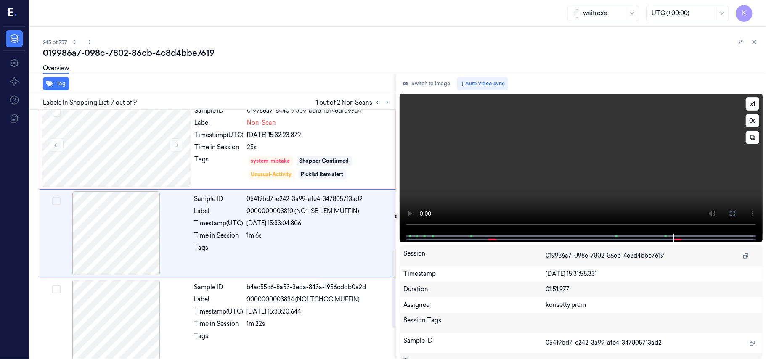
click at [516, 169] on video at bounding box center [581, 164] width 363 height 140
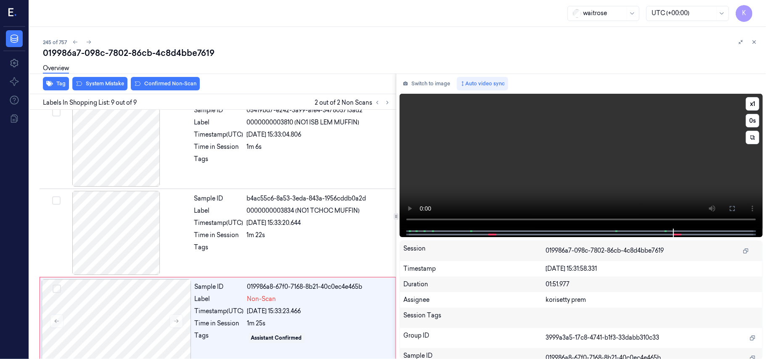
scroll to position [550, 0]
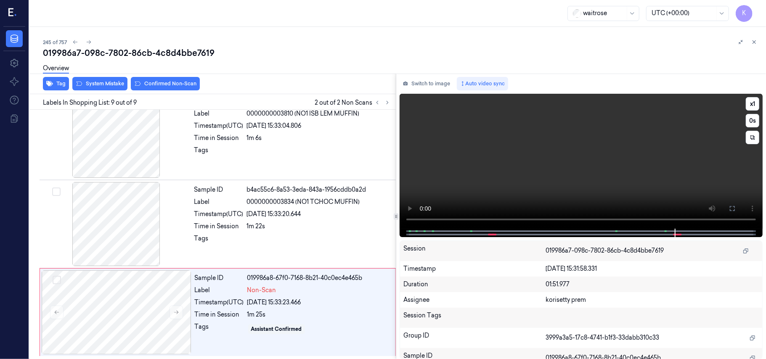
click at [515, 155] on video at bounding box center [581, 161] width 363 height 135
click at [281, 294] on div "Non-Scan" at bounding box center [318, 290] width 143 height 9
click at [99, 78] on div "Overview" at bounding box center [401, 69] width 716 height 21
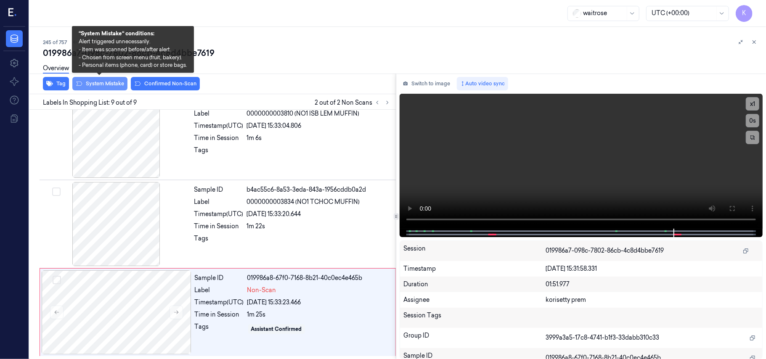
click at [103, 86] on button "System Mistake" at bounding box center [99, 83] width 55 height 13
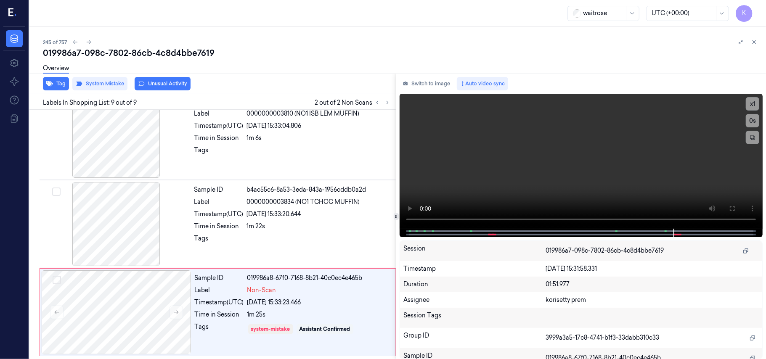
click at [181, 85] on button "Unusual Activity" at bounding box center [163, 83] width 56 height 13
click at [55, 83] on button "Tag" at bounding box center [56, 83] width 26 height 13
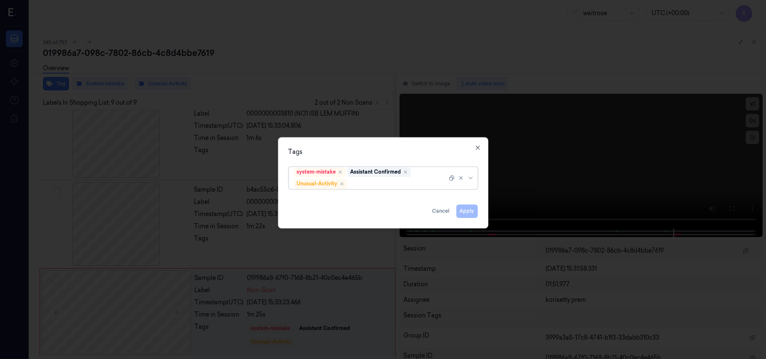
click at [416, 178] on div "system-mistake Assistant Confirmed Unusual-Activity" at bounding box center [370, 178] width 153 height 22
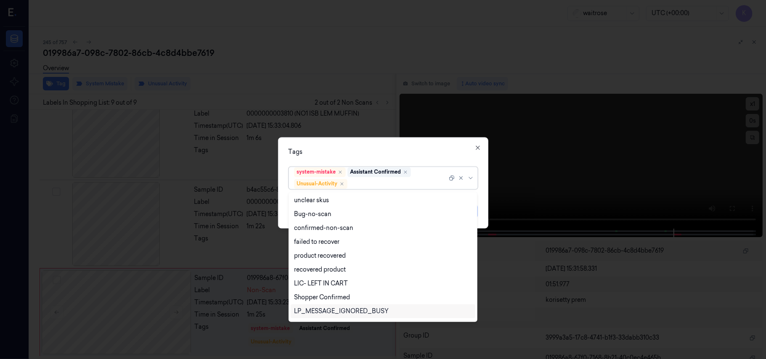
scroll to position [110, 0]
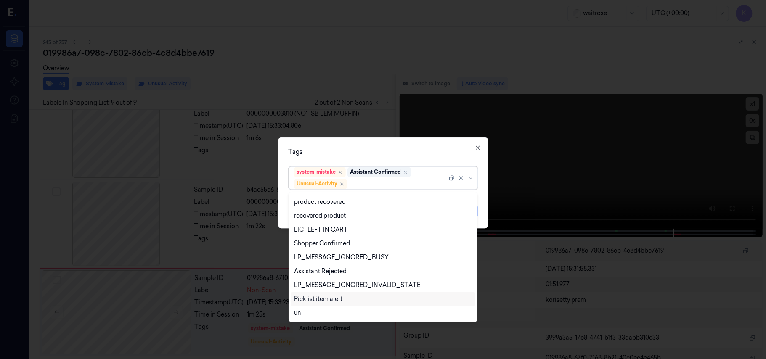
click at [324, 300] on div "Picklist item alert" at bounding box center [318, 299] width 48 height 9
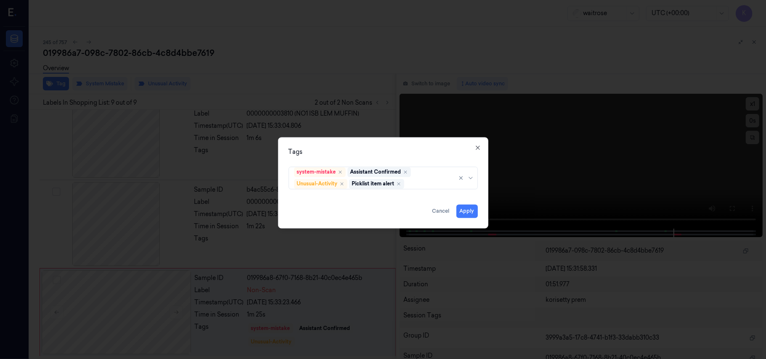
click at [401, 140] on div "Tags system-mistake Assistant Confirmed Unusual-Activity Picklist item alert Ap…" at bounding box center [383, 183] width 210 height 91
click at [460, 211] on button "Apply" at bounding box center [466, 211] width 21 height 13
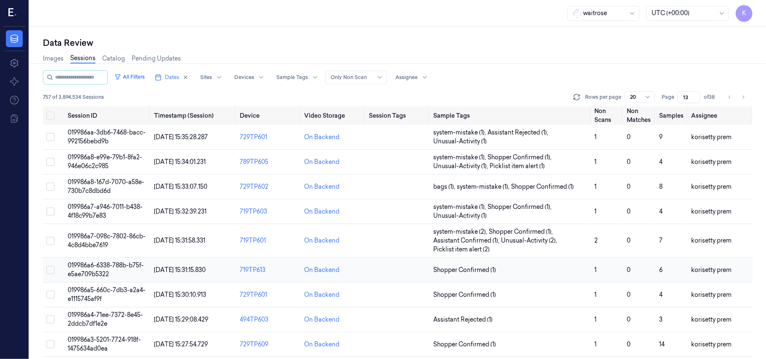
click at [69, 272] on span "019986a6-6338-788b-b75f-e5ae709b5322" at bounding box center [106, 270] width 76 height 16
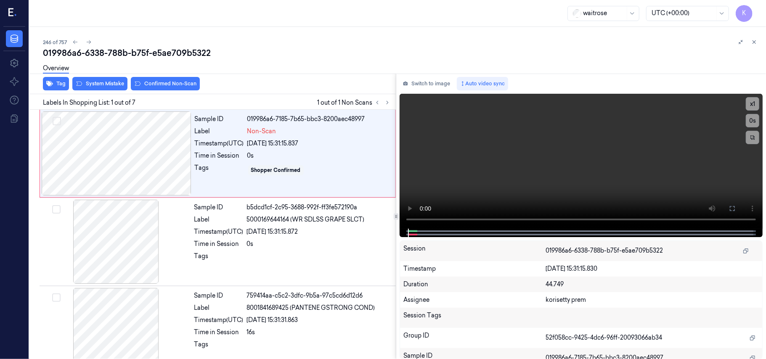
drag, startPoint x: 294, startPoint y: 61, endPoint x: 321, endPoint y: 3, distance: 63.2
click at [294, 60] on div "Overview" at bounding box center [401, 69] width 716 height 21
click at [586, 149] on video at bounding box center [581, 161] width 363 height 135
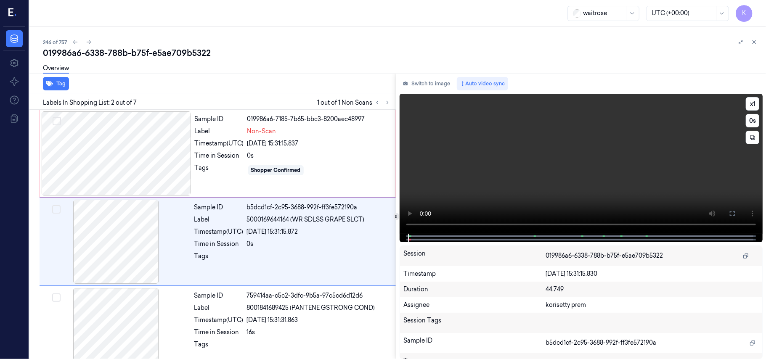
scroll to position [7, 0]
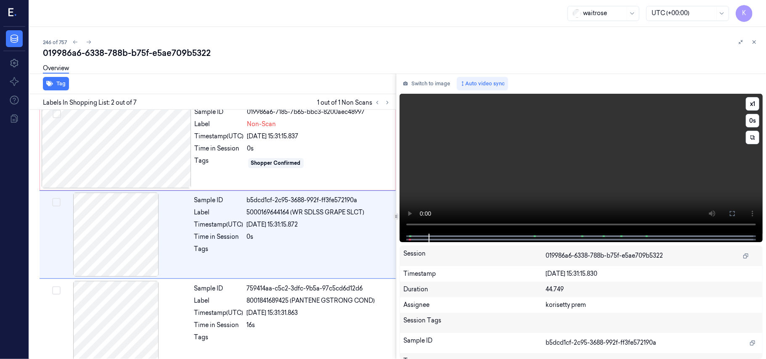
click at [485, 152] on video at bounding box center [581, 164] width 363 height 140
click at [118, 145] on div at bounding box center [117, 146] width 150 height 84
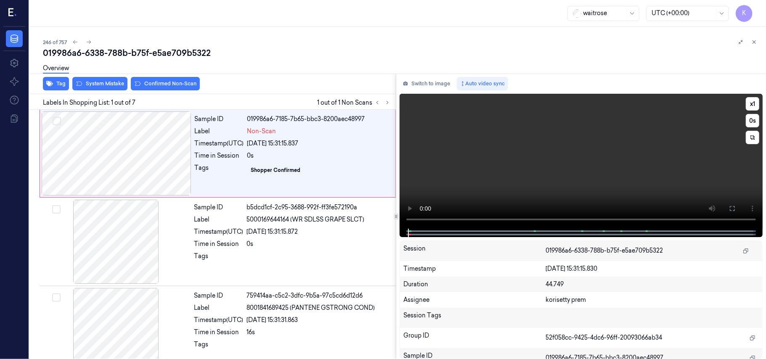
click at [562, 183] on video at bounding box center [581, 161] width 363 height 135
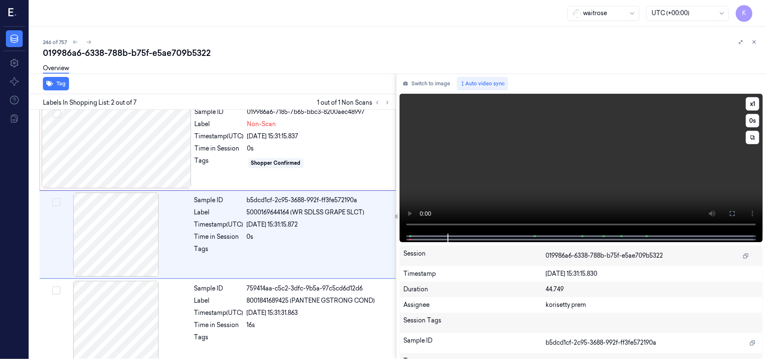
click at [589, 149] on video at bounding box center [581, 164] width 363 height 140
click at [575, 160] on video at bounding box center [581, 164] width 363 height 140
click at [489, 126] on video at bounding box center [581, 164] width 363 height 140
click at [270, 220] on div "26/09/2025 15:31:15.872" at bounding box center [319, 224] width 144 height 9
click at [588, 145] on video at bounding box center [581, 164] width 363 height 140
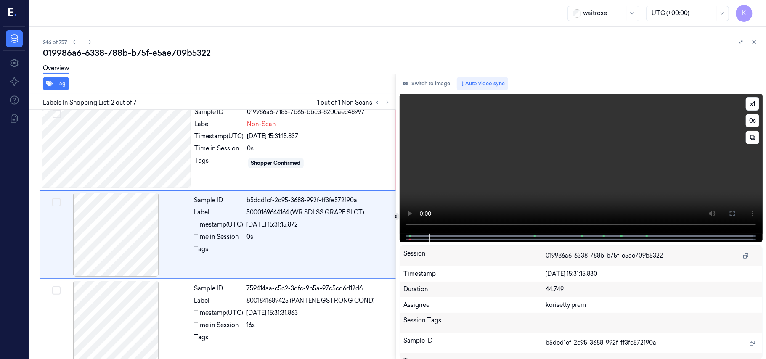
click at [449, 194] on video at bounding box center [581, 164] width 363 height 140
click at [588, 135] on video at bounding box center [581, 164] width 363 height 140
click at [547, 159] on video at bounding box center [581, 164] width 363 height 140
click at [217, 206] on div "Sample ID b5dcd1cf-2c95-3688-992f-ff3fe572190a Label 5000169644164 (WR SDLSS GR…" at bounding box center [292, 235] width 203 height 84
click at [170, 142] on div at bounding box center [117, 146] width 150 height 84
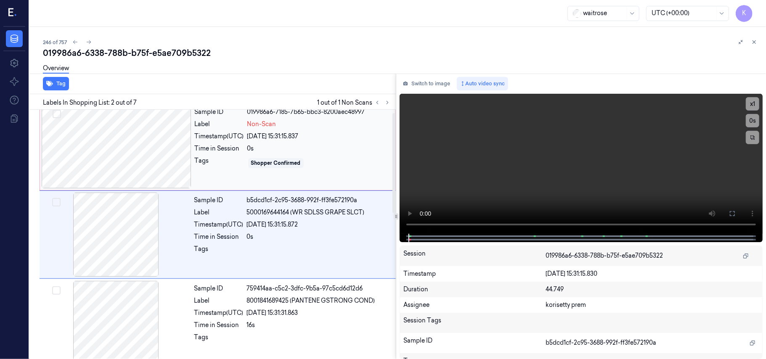
scroll to position [0, 0]
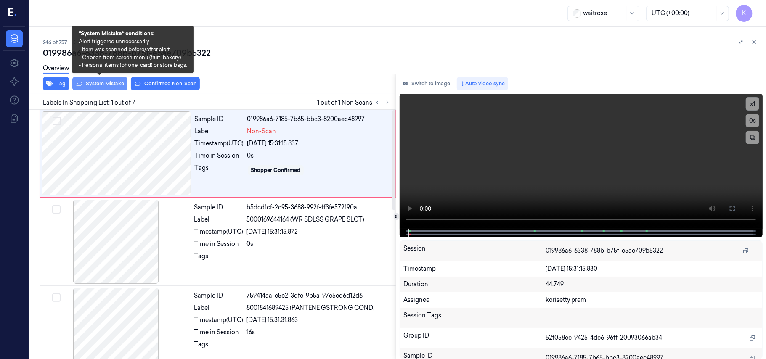
click at [95, 81] on button "System Mistake" at bounding box center [99, 83] width 55 height 13
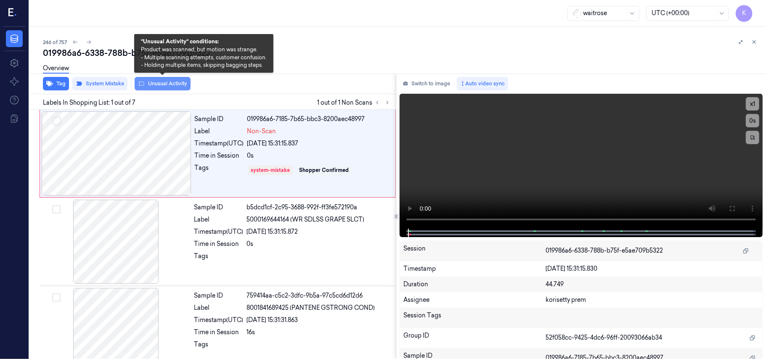
click at [172, 83] on button "Unusual Activity" at bounding box center [163, 83] width 56 height 13
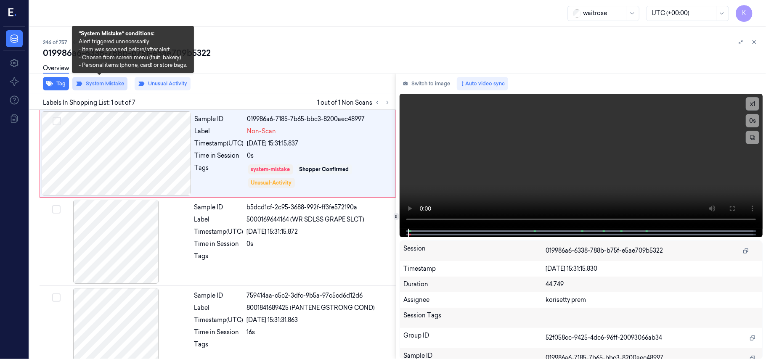
click at [111, 85] on button "System Mistake" at bounding box center [99, 83] width 55 height 13
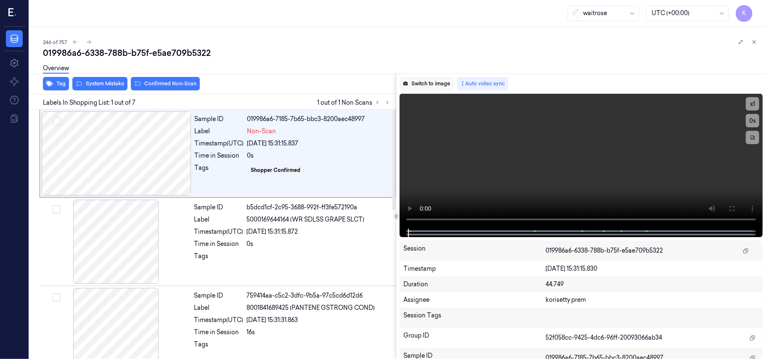
click at [424, 83] on button "Switch to image" at bounding box center [427, 83] width 54 height 13
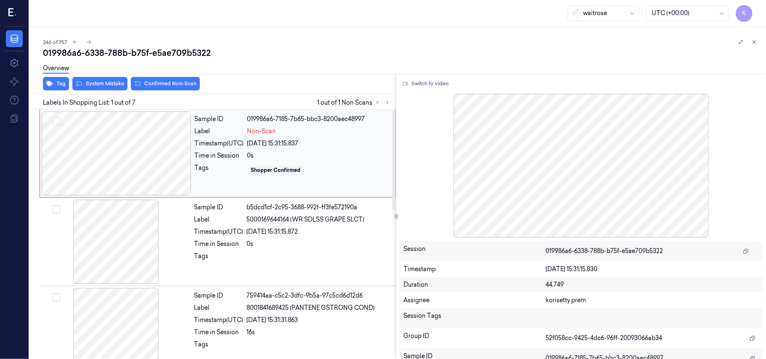
click at [168, 165] on div at bounding box center [117, 153] width 150 height 84
click at [427, 86] on button "Switch to video" at bounding box center [426, 83] width 53 height 13
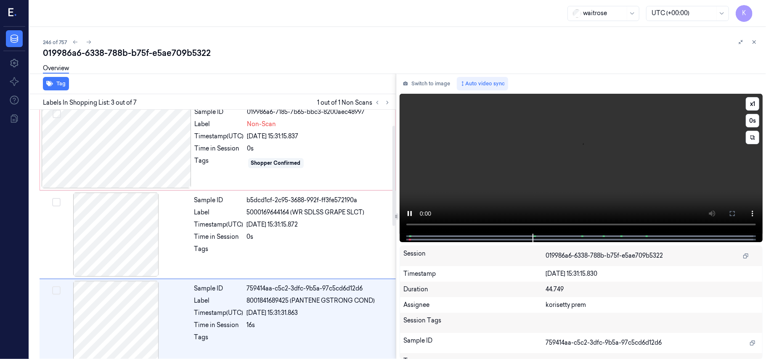
scroll to position [96, 0]
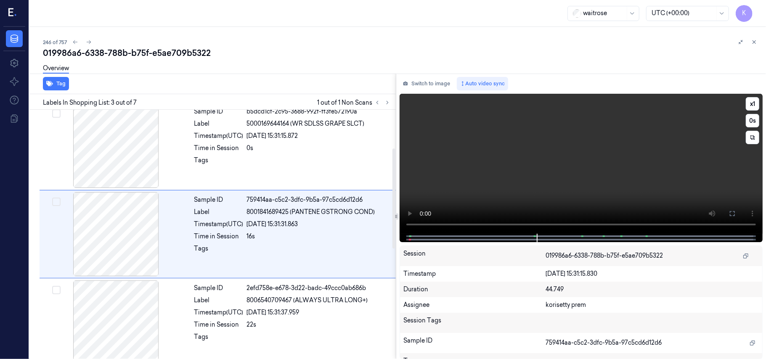
click at [494, 165] on video at bounding box center [581, 164] width 363 height 140
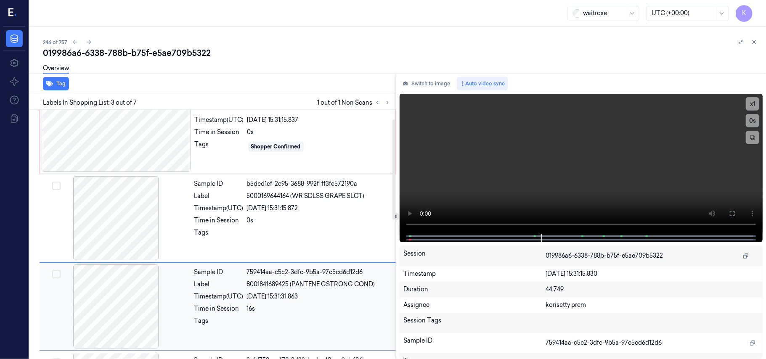
scroll to position [0, 0]
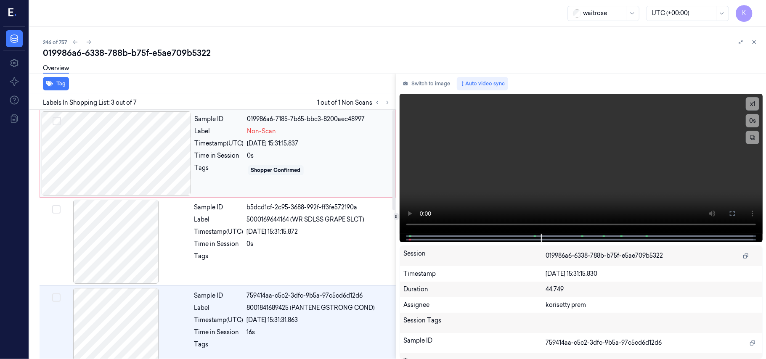
click at [141, 159] on div at bounding box center [117, 153] width 150 height 84
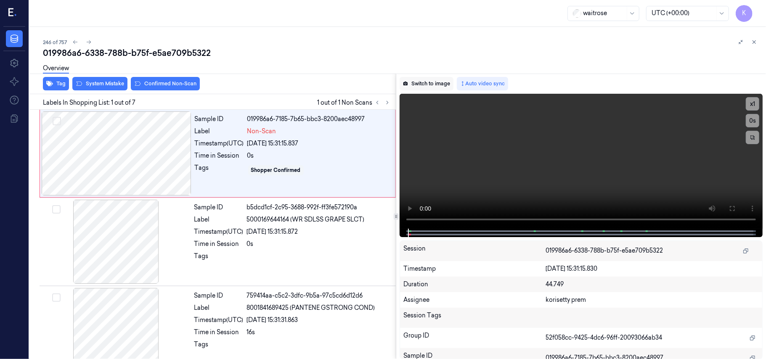
click at [416, 86] on button "Switch to image" at bounding box center [427, 83] width 54 height 13
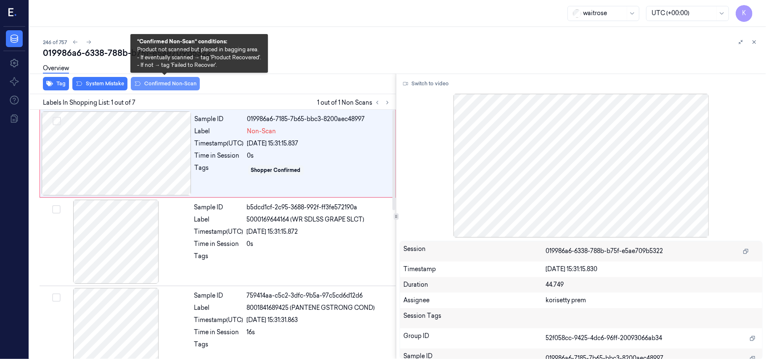
click at [147, 89] on button "Confirmed Non-Scan" at bounding box center [165, 83] width 69 height 13
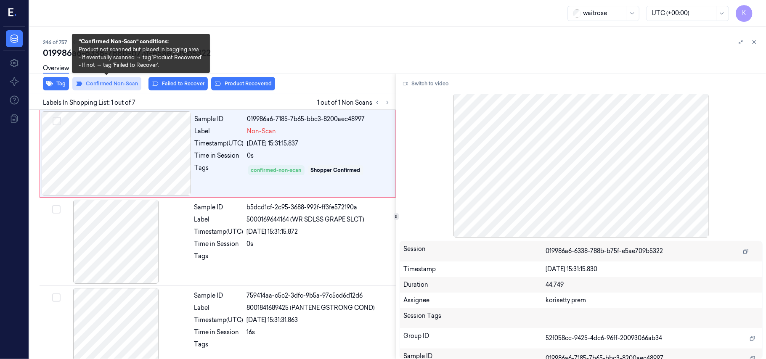
click at [103, 83] on button "Confirmed Non-Scan" at bounding box center [106, 83] width 69 height 13
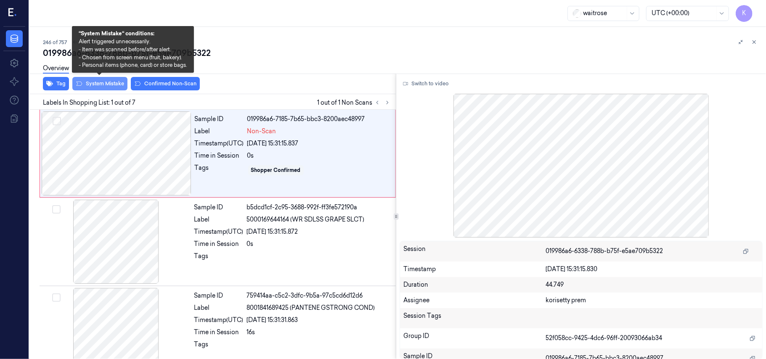
click at [86, 86] on button "System Mistake" at bounding box center [99, 83] width 55 height 13
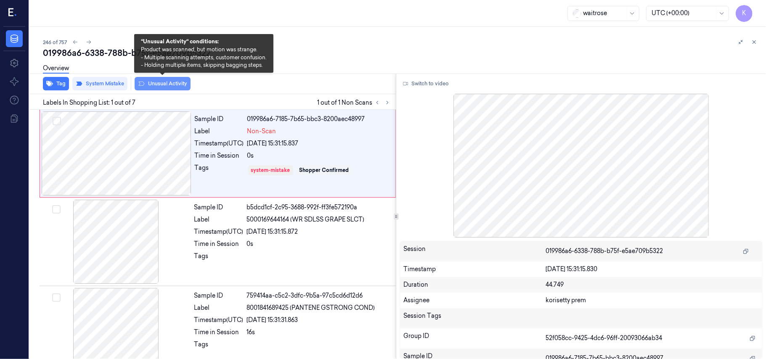
click at [162, 86] on button "Unusual Activity" at bounding box center [163, 83] width 56 height 13
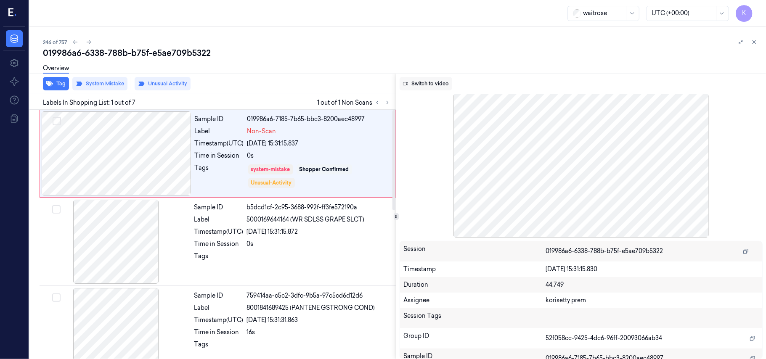
click at [421, 89] on button "Switch to video" at bounding box center [426, 83] width 53 height 13
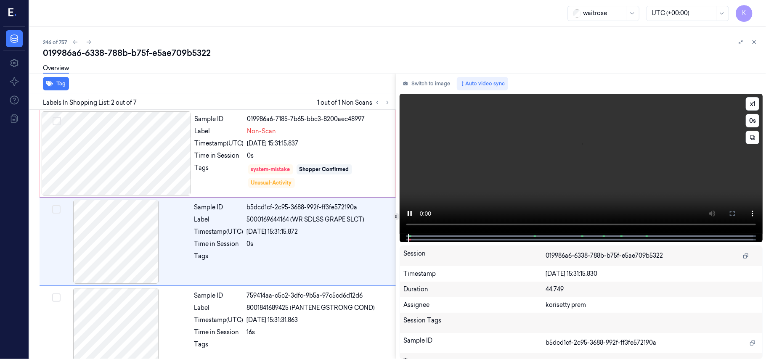
scroll to position [7, 0]
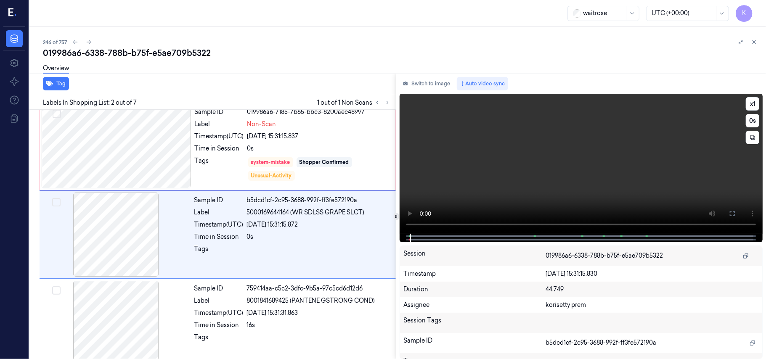
click at [485, 182] on video at bounding box center [581, 164] width 363 height 140
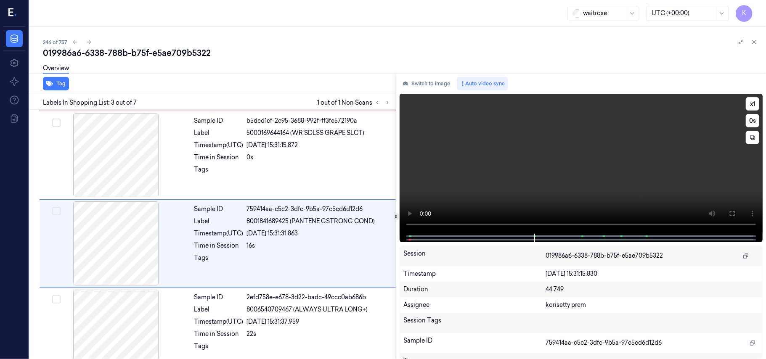
scroll to position [96, 0]
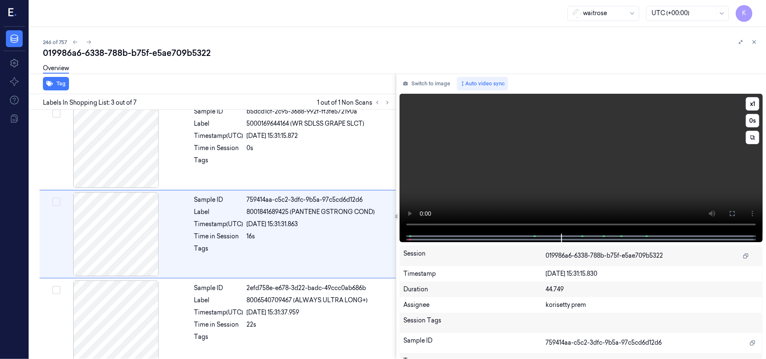
click at [445, 189] on video at bounding box center [581, 164] width 363 height 140
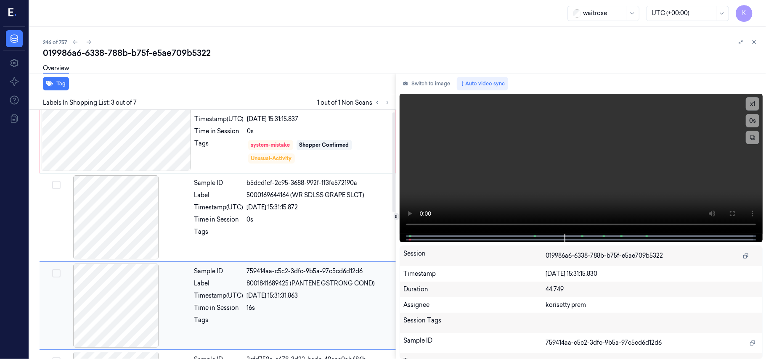
scroll to position [0, 0]
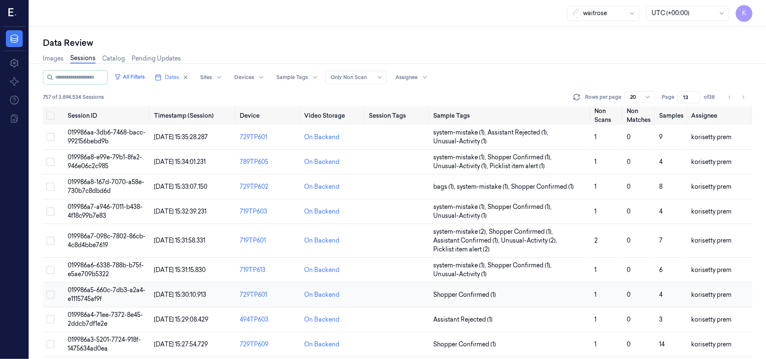
click at [107, 290] on span "019986a5-660c-7db3-a2a4-e1115745af9f" at bounding box center [107, 294] width 78 height 16
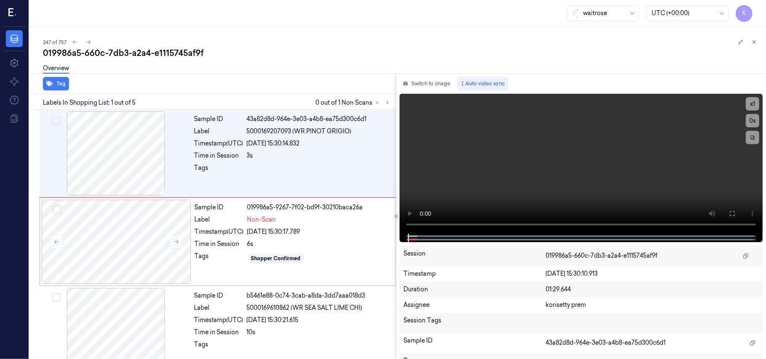
click at [381, 59] on div "Overview" at bounding box center [401, 69] width 716 height 21
click at [507, 163] on video at bounding box center [581, 164] width 363 height 140
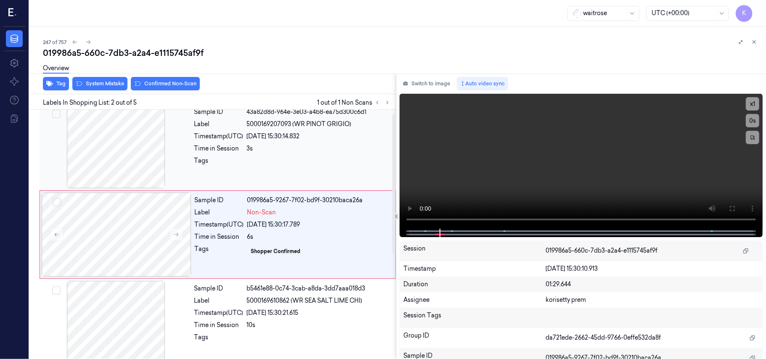
click at [318, 154] on div "Sample ID 43a82d8d-964e-3e03-a4b8-ea75d300c6d1 Label 5000169207093 (WR PINOT GR…" at bounding box center [292, 146] width 203 height 84
click at [237, 170] on div "Sample ID 43a82d8d-964e-3e03-a4b8-ea75d300c6d1 Label 5000169207093 (WR PINOT GR…" at bounding box center [292, 146] width 203 height 84
click at [475, 168] on video at bounding box center [581, 161] width 363 height 135
click at [257, 233] on div "6s" at bounding box center [318, 237] width 143 height 9
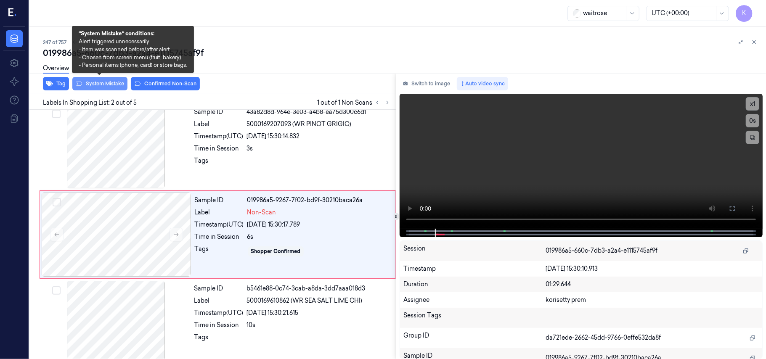
click at [110, 86] on button "System Mistake" at bounding box center [99, 83] width 55 height 13
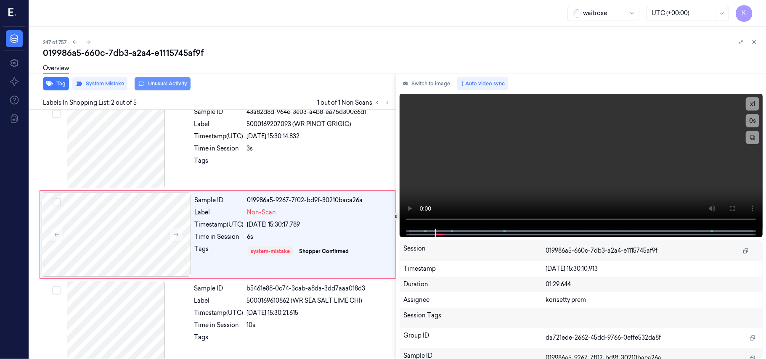
click at [170, 83] on button "Unusual Activity" at bounding box center [163, 83] width 56 height 13
click at [179, 236] on button at bounding box center [176, 234] width 13 height 13
click at [422, 79] on button "Switch to image" at bounding box center [427, 83] width 54 height 13
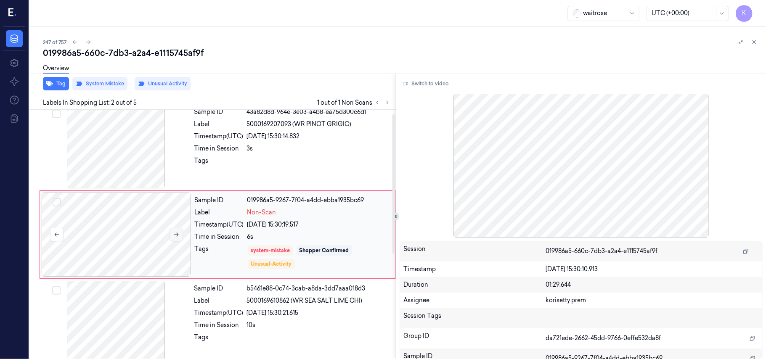
click at [181, 237] on button at bounding box center [176, 234] width 13 height 13
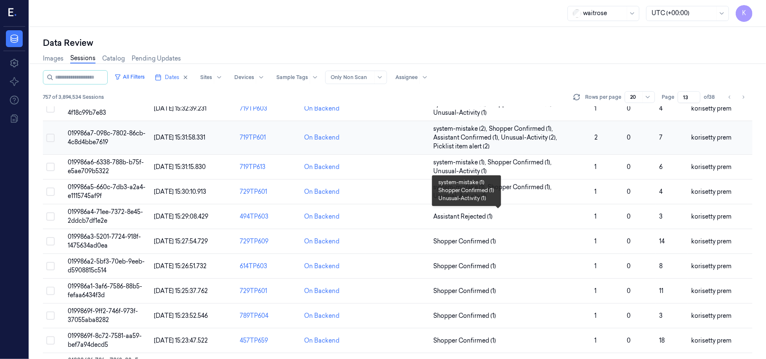
scroll to position [112, 0]
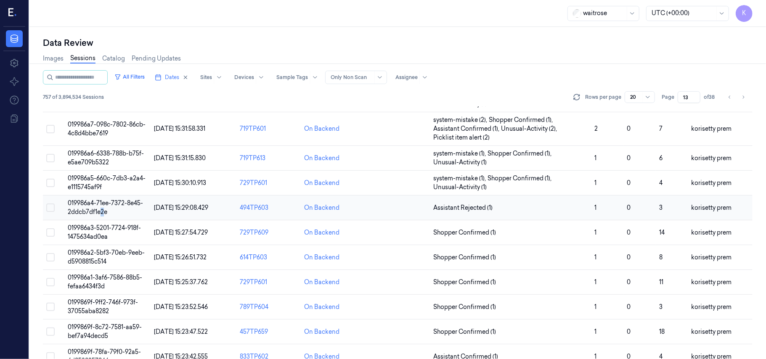
click at [103, 209] on span "019986a4-71ee-7372-8e45-2ddcb7df1e2e" at bounding box center [105, 207] width 75 height 16
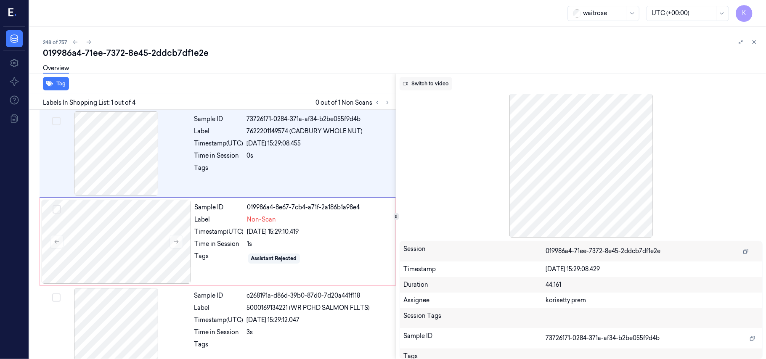
click at [433, 85] on button "Switch to video" at bounding box center [426, 83] width 53 height 13
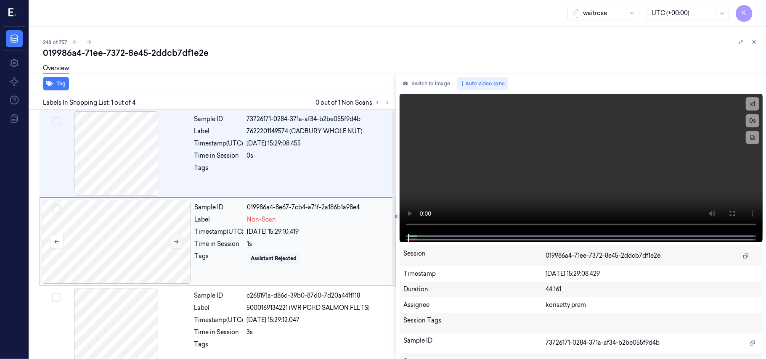
click at [177, 244] on icon at bounding box center [176, 242] width 6 height 6
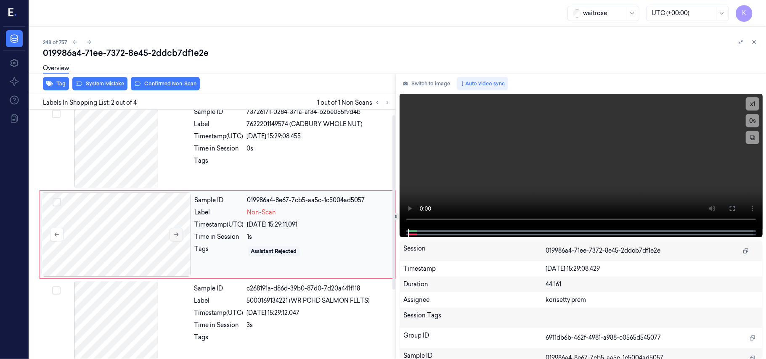
click at [175, 238] on button at bounding box center [176, 234] width 13 height 13
click at [175, 237] on button at bounding box center [176, 234] width 13 height 13
click at [220, 130] on div "Sample ID 73726171-0284-371a-af34-b2be055f9d4b Label 7622201149574 (CADBURY WHO…" at bounding box center [292, 146] width 203 height 84
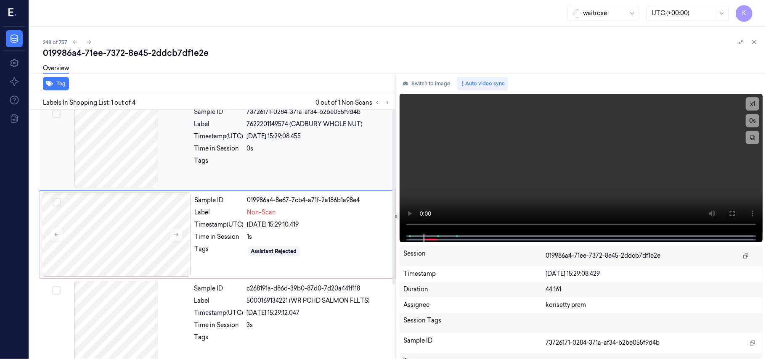
scroll to position [0, 0]
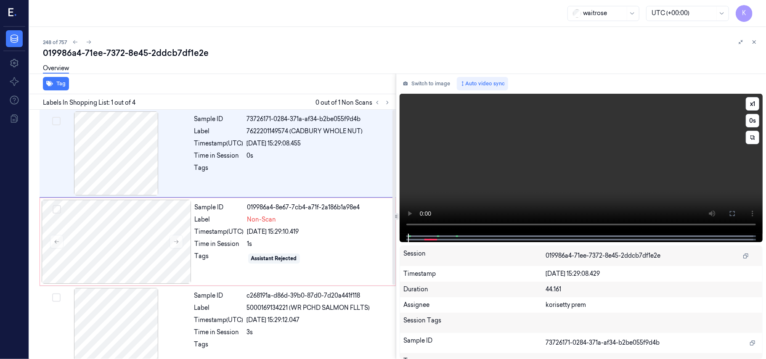
click at [632, 174] on video at bounding box center [581, 164] width 363 height 140
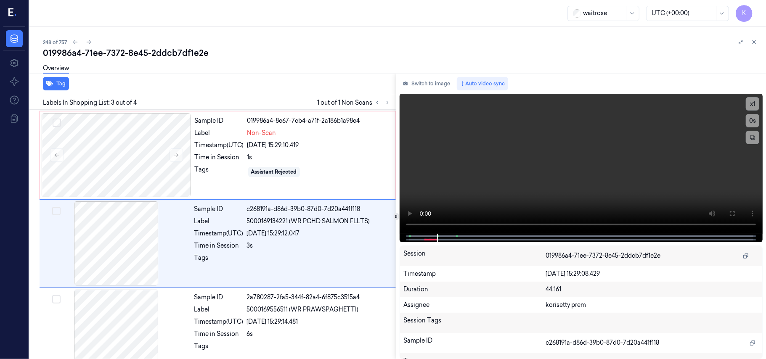
scroll to position [96, 0]
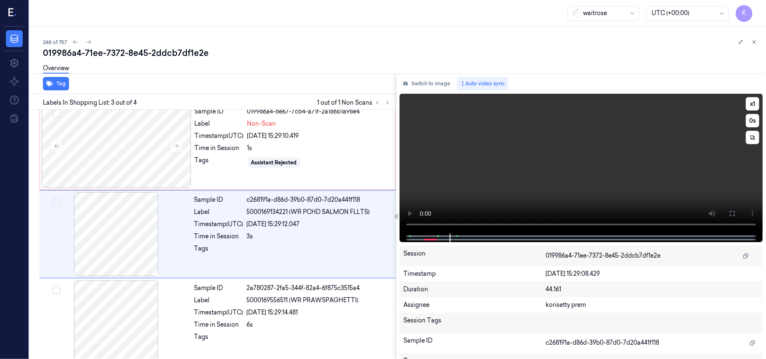
click at [552, 151] on video at bounding box center [581, 164] width 363 height 140
click at [591, 175] on video at bounding box center [581, 164] width 363 height 140
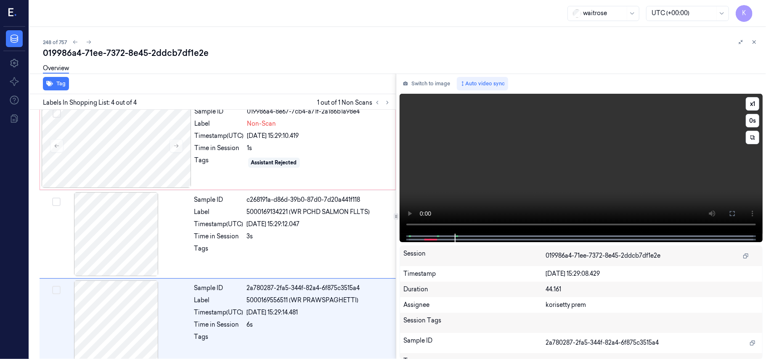
scroll to position [107, 0]
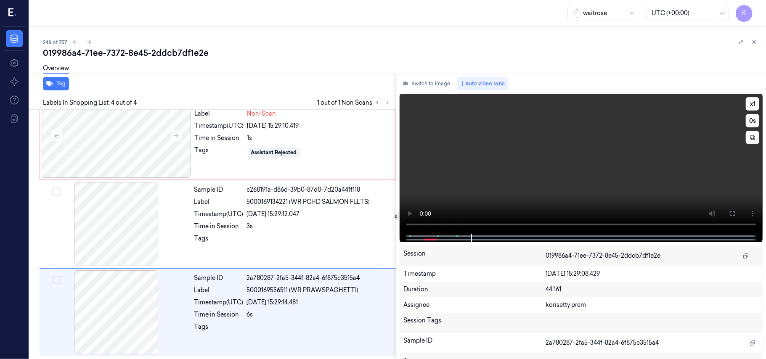
click at [587, 170] on video at bounding box center [581, 164] width 363 height 140
click at [261, 215] on div "26/09/2025 15:29:12.047" at bounding box center [319, 214] width 144 height 9
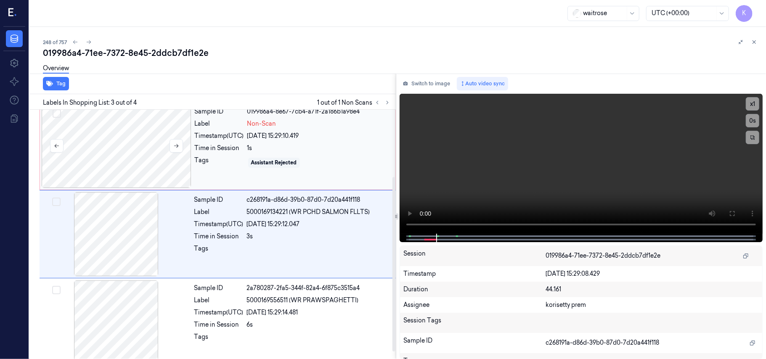
click at [151, 166] on div at bounding box center [117, 146] width 150 height 84
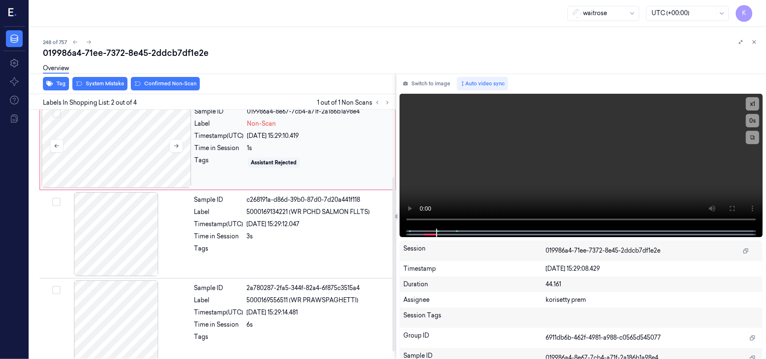
scroll to position [7, 0]
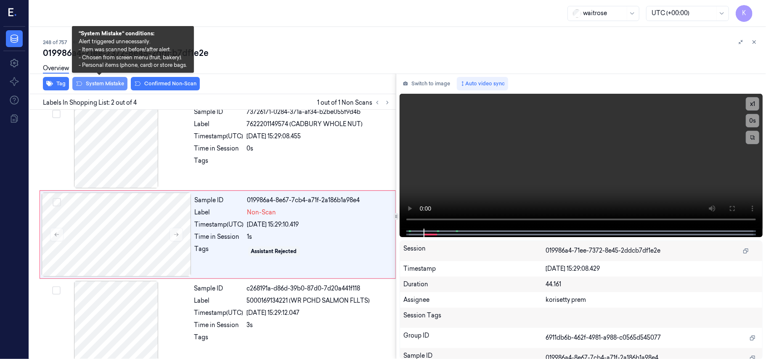
click at [104, 84] on button "System Mistake" at bounding box center [99, 83] width 55 height 13
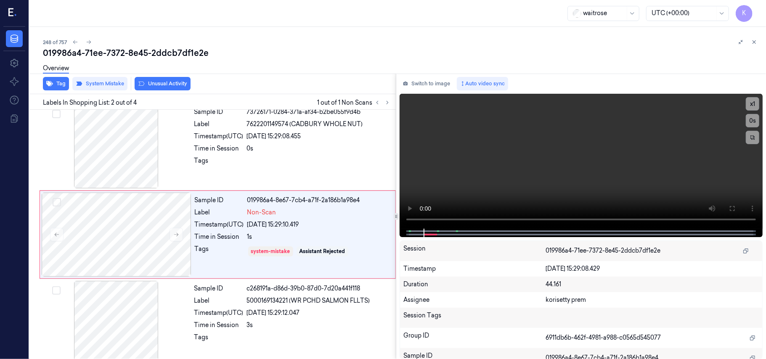
click at [169, 85] on button "Unusual Activity" at bounding box center [163, 83] width 56 height 13
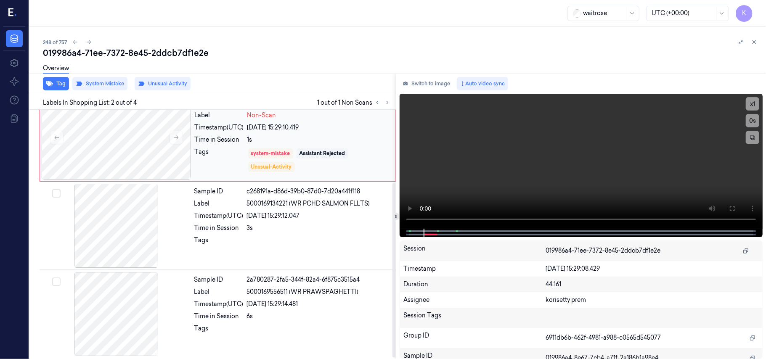
scroll to position [107, 0]
click at [93, 130] on div at bounding box center [117, 136] width 150 height 84
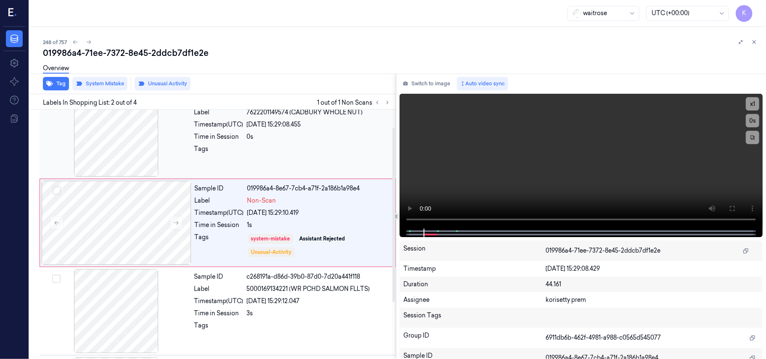
scroll to position [7, 0]
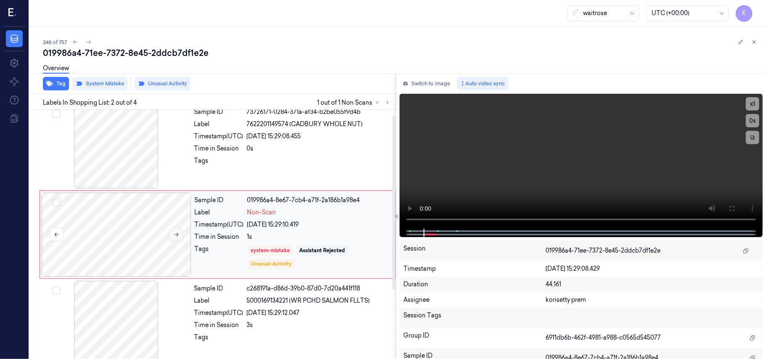
click at [175, 236] on icon at bounding box center [176, 235] width 6 height 6
click at [278, 305] on span "5000169134221 (WR PCHD SALMON FLLTS)" at bounding box center [308, 301] width 123 height 9
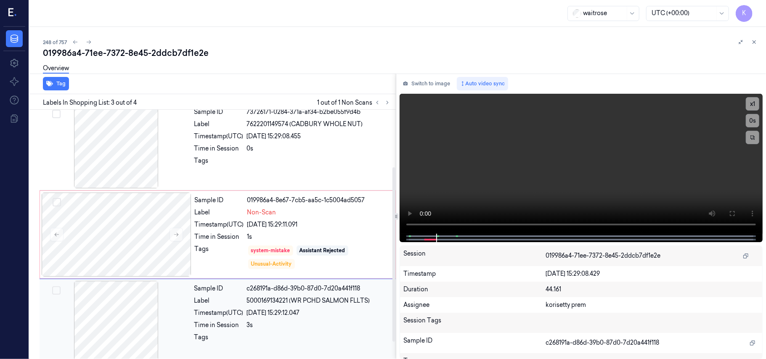
scroll to position [96, 0]
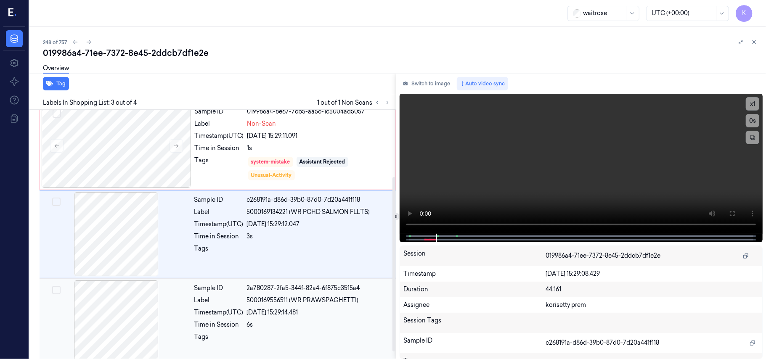
click at [261, 310] on div "26/09/2025 15:29:14.481" at bounding box center [319, 312] width 144 height 9
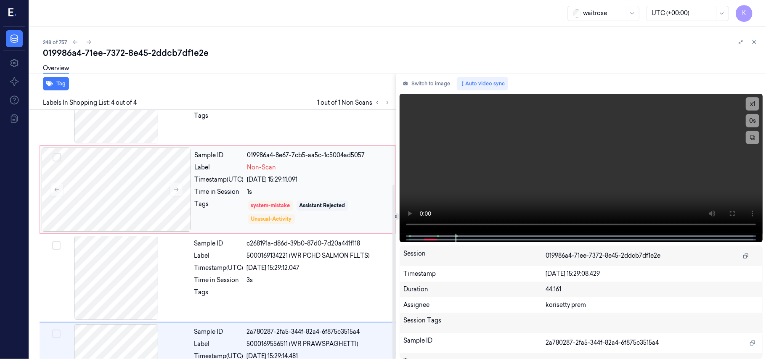
scroll to position [0, 0]
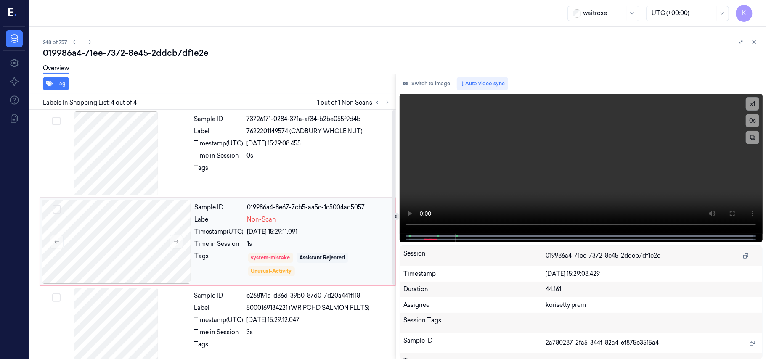
click at [363, 231] on div "26/09/2025 15:29:11.091" at bounding box center [318, 232] width 143 height 9
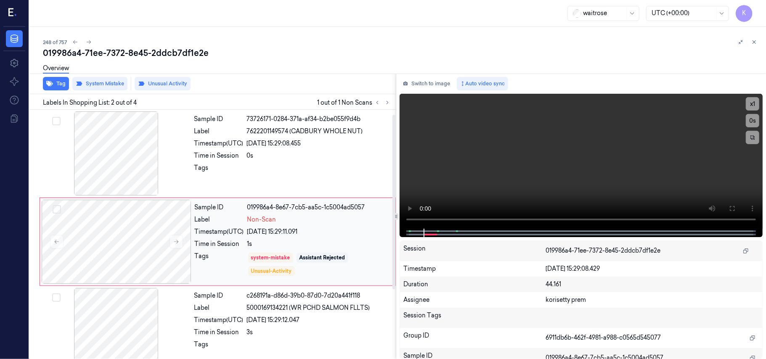
scroll to position [7, 0]
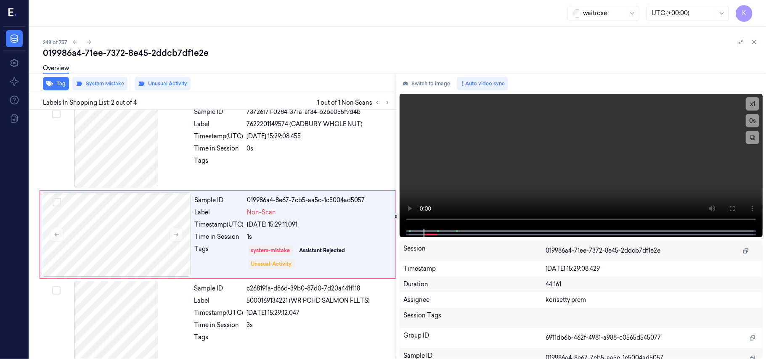
click at [347, 56] on div "019986a4-71ee-7372-8e45-2ddcb7df1e2e" at bounding box center [401, 53] width 716 height 12
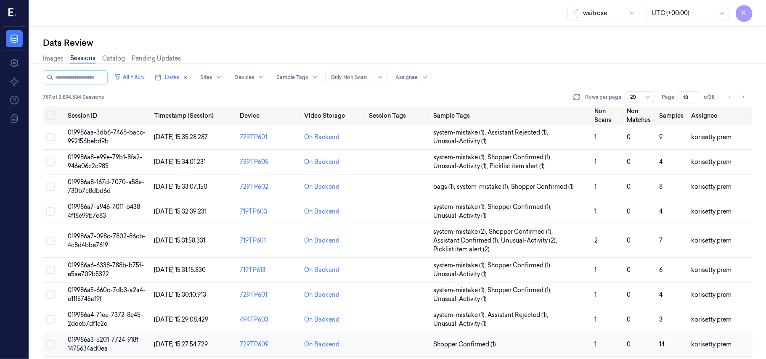
click at [91, 342] on span "019986a3-5201-7724-918f-1475634ad0ea" at bounding box center [104, 344] width 73 height 16
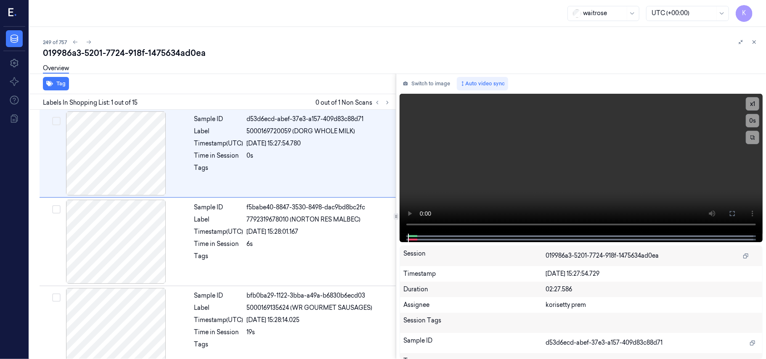
click at [287, 34] on div "249 of 757 019986a3-5201-7724-918f-1475634ad0ea Overview Tag Labels In Shopping…" at bounding box center [397, 193] width 737 height 332
click at [389, 106] on button at bounding box center [387, 103] width 10 height 10
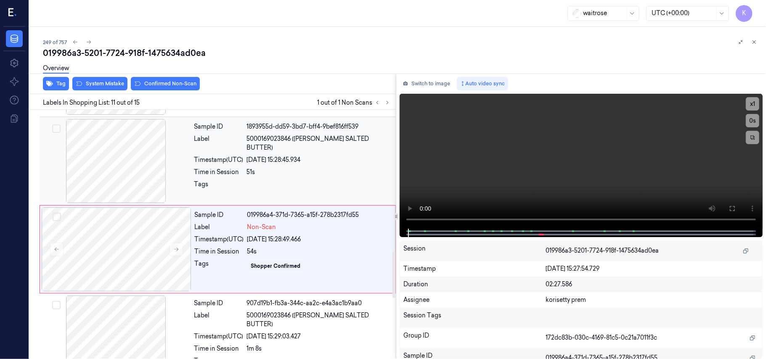
scroll to position [805, 0]
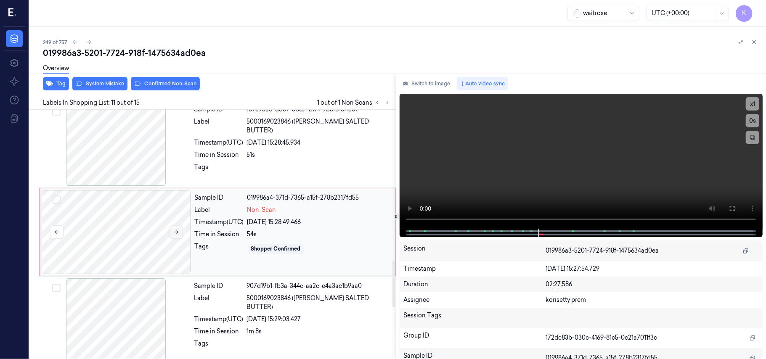
click at [178, 235] on icon at bounding box center [176, 232] width 6 height 6
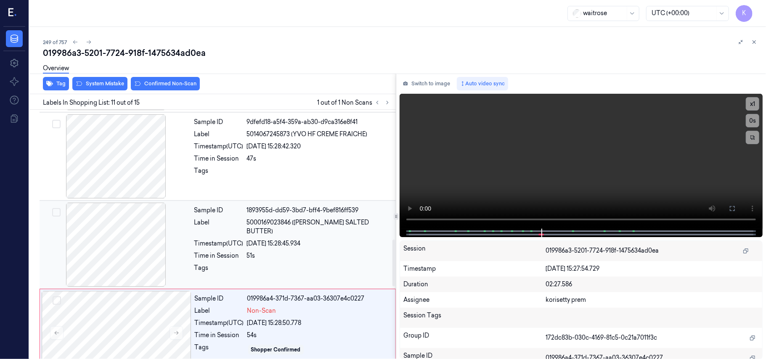
scroll to position [692, 0]
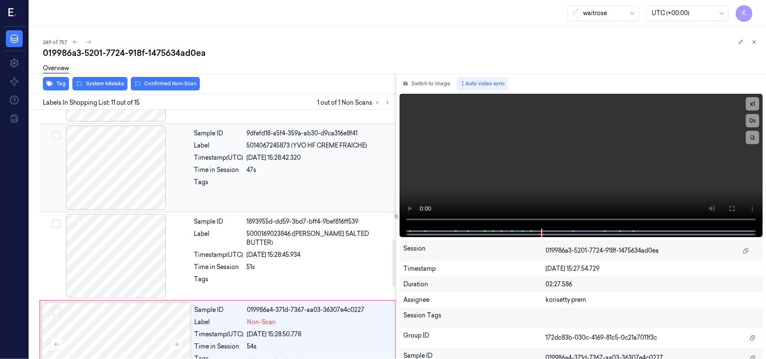
click at [252, 183] on div at bounding box center [319, 184] width 144 height 13
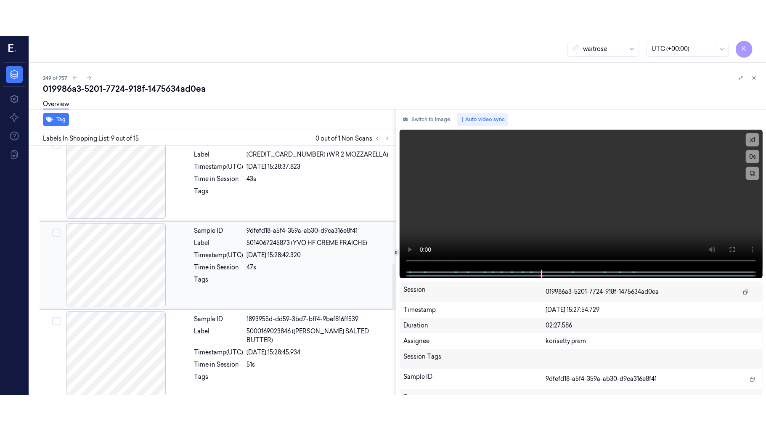
scroll to position [628, 0]
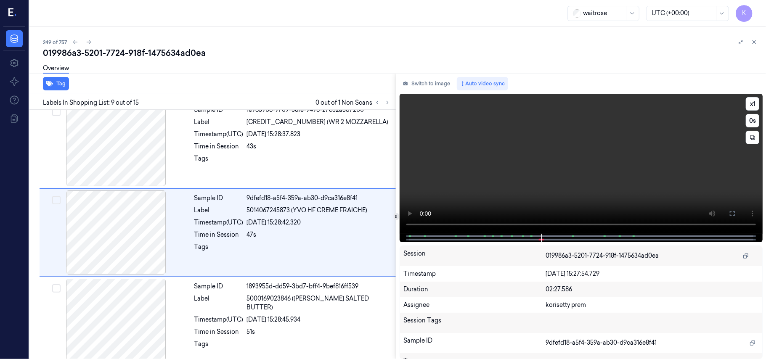
click at [709, 176] on video at bounding box center [581, 164] width 363 height 140
click at [731, 216] on icon at bounding box center [732, 213] width 7 height 7
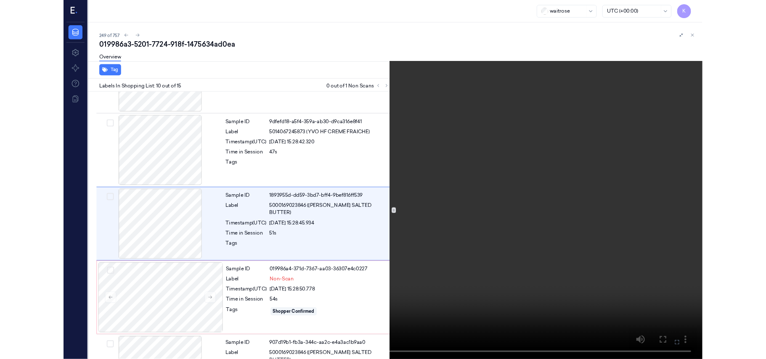
scroll to position [681, 0]
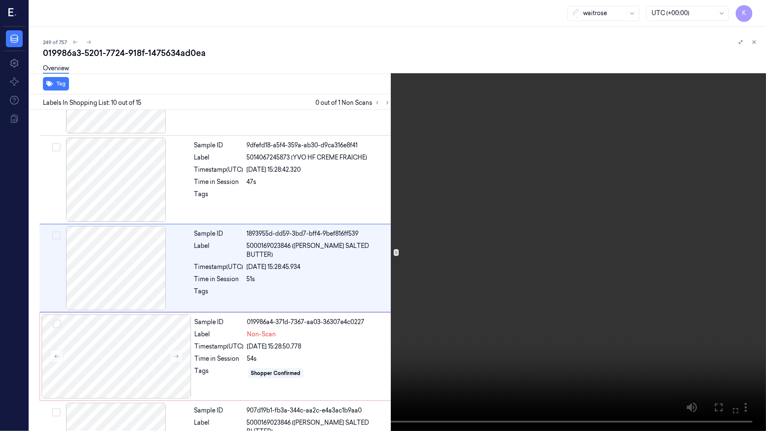
click at [557, 315] on video at bounding box center [383, 215] width 766 height 431
click at [0, 0] on icon at bounding box center [0, 0] width 0 height 0
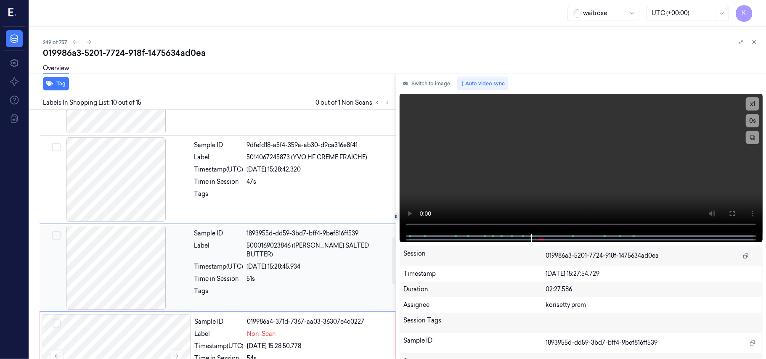
click at [358, 263] on div "26/09/2025 15:28:45.934" at bounding box center [319, 267] width 144 height 9
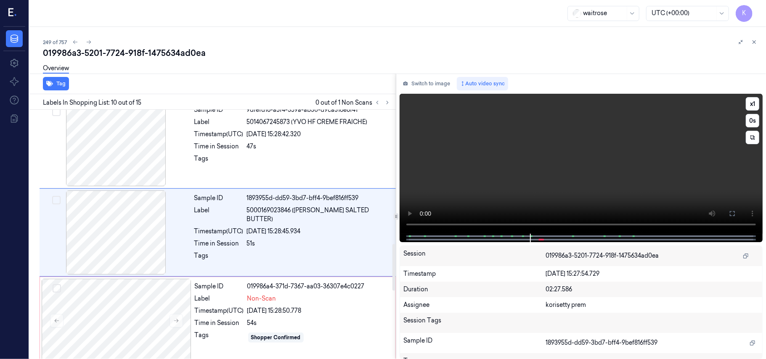
click at [559, 187] on video at bounding box center [581, 164] width 363 height 140
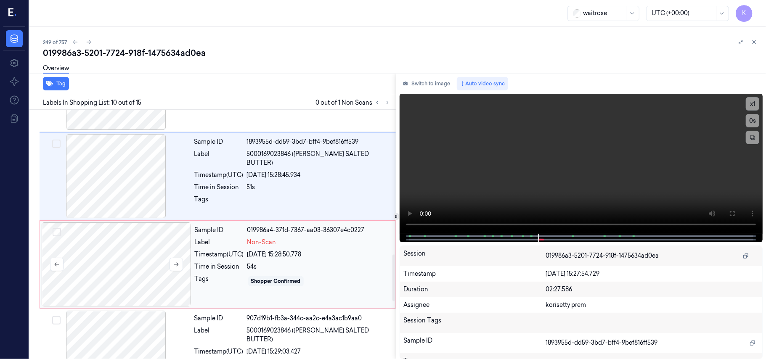
scroll to position [805, 0]
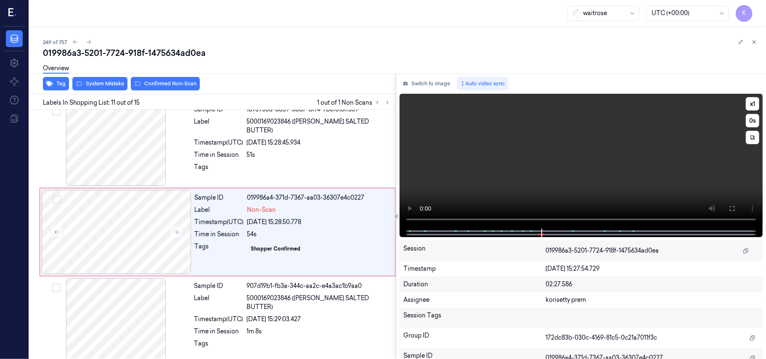
click at [488, 157] on video at bounding box center [581, 161] width 363 height 135
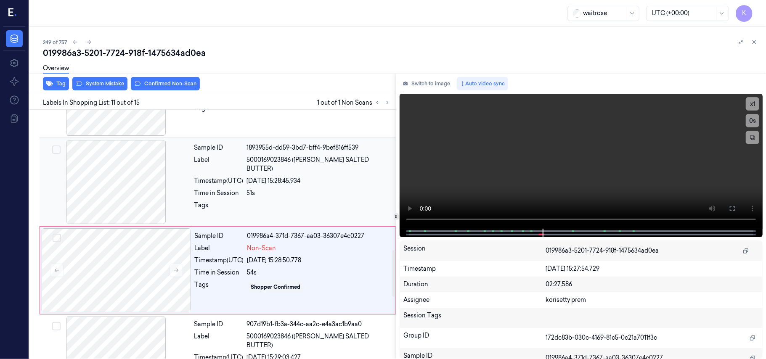
scroll to position [749, 0]
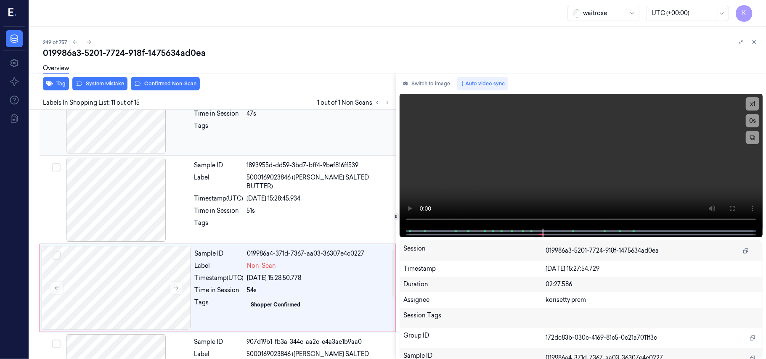
click at [258, 135] on div at bounding box center [319, 128] width 144 height 13
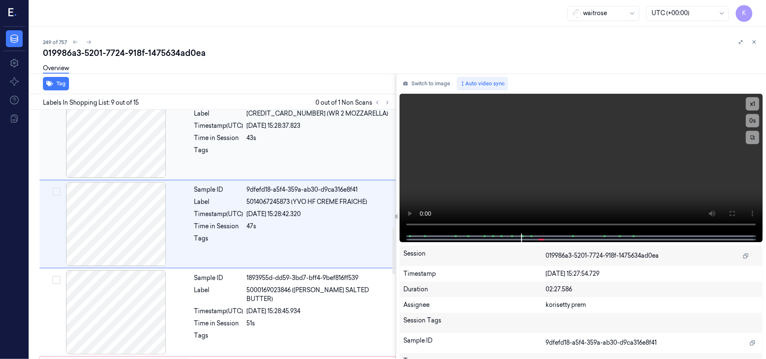
scroll to position [628, 0]
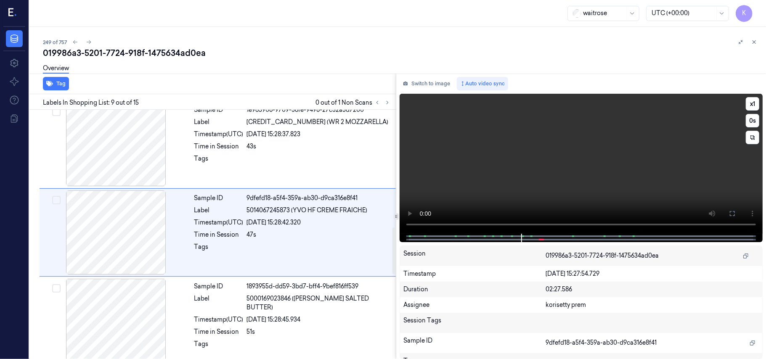
click at [528, 175] on video at bounding box center [581, 164] width 363 height 140
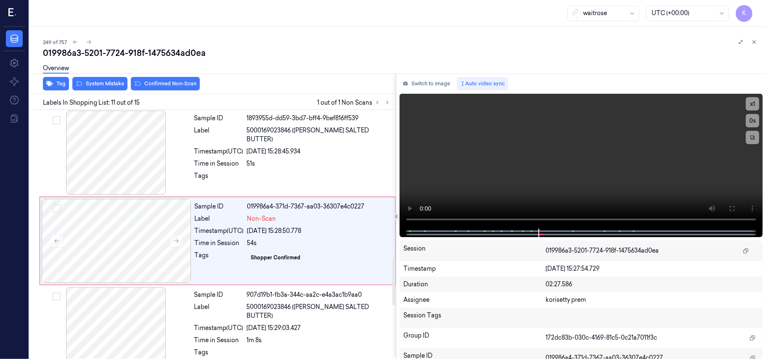
scroll to position [805, 0]
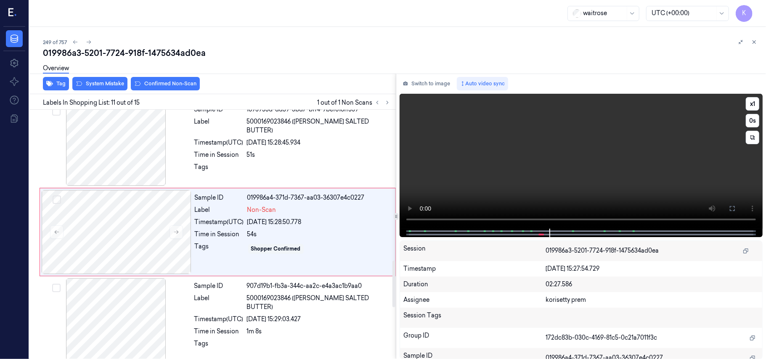
click at [562, 191] on video at bounding box center [581, 161] width 363 height 135
click at [261, 231] on div "Sample ID 019986a4-371d-7367-aa03-36307e4c0227 Label Non-Scan Timestamp (UTC) 2…" at bounding box center [292, 232] width 202 height 84
click at [303, 130] on div "Sample ID 1893955d-dd59-3bd7-bff4-9bef816ff539 Label 5000169023846 (WR ESS SALT…" at bounding box center [292, 144] width 203 height 84
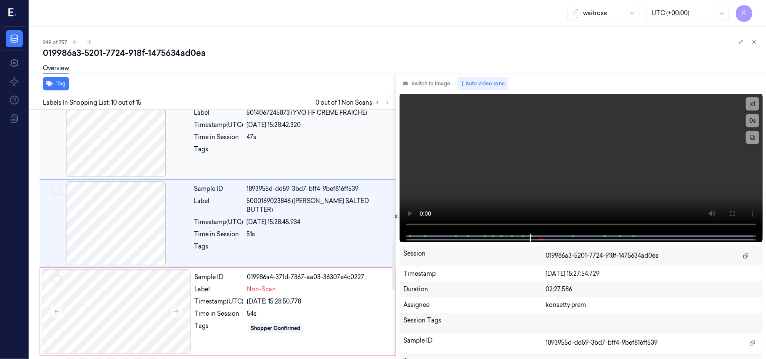
scroll to position [716, 0]
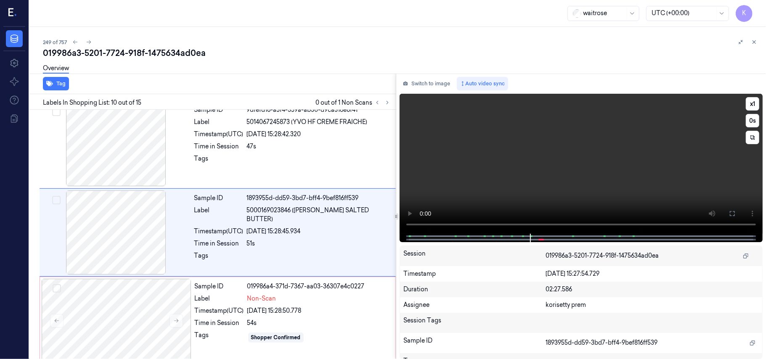
click at [578, 152] on video at bounding box center [581, 164] width 363 height 140
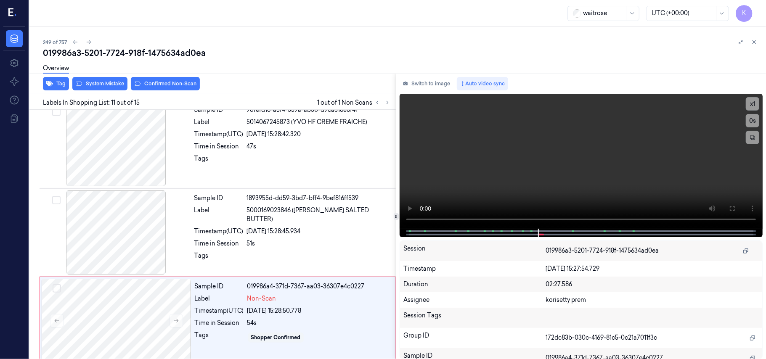
scroll to position [805, 0]
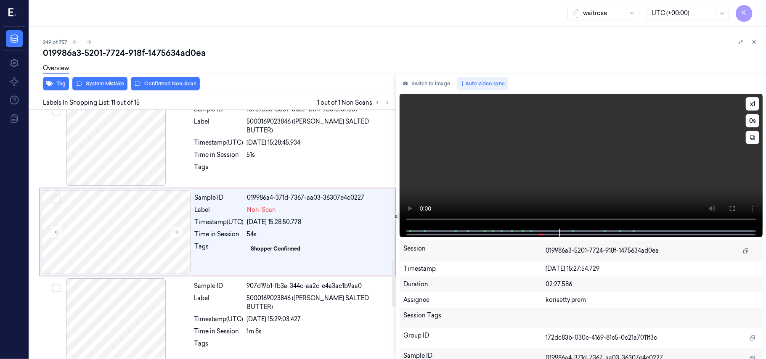
click at [485, 117] on video at bounding box center [581, 161] width 363 height 135
click at [282, 221] on div "26/09/2025 15:28:50.778" at bounding box center [318, 222] width 143 height 9
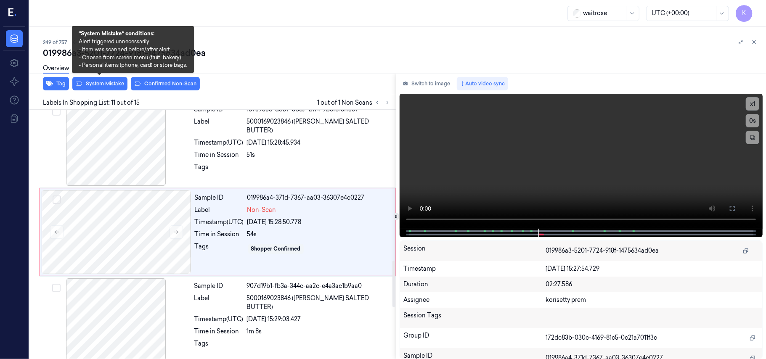
click at [105, 80] on div "Overview" at bounding box center [401, 69] width 716 height 21
click at [106, 85] on button "System Mistake" at bounding box center [99, 83] width 55 height 13
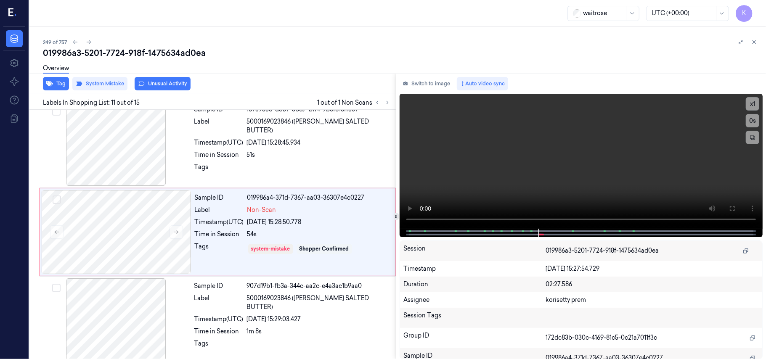
click at [153, 83] on button "Unusual Activity" at bounding box center [163, 83] width 56 height 13
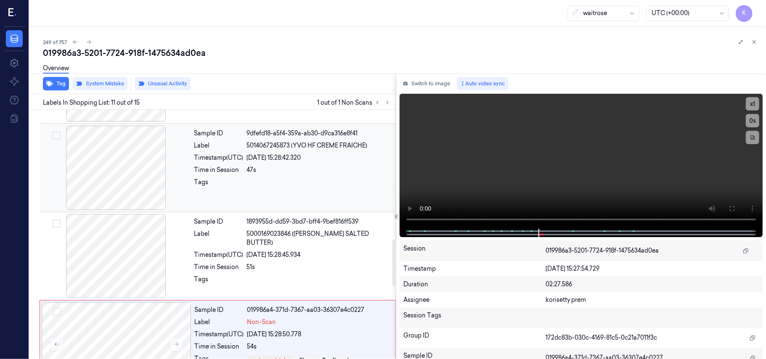
click at [259, 180] on div at bounding box center [319, 184] width 144 height 13
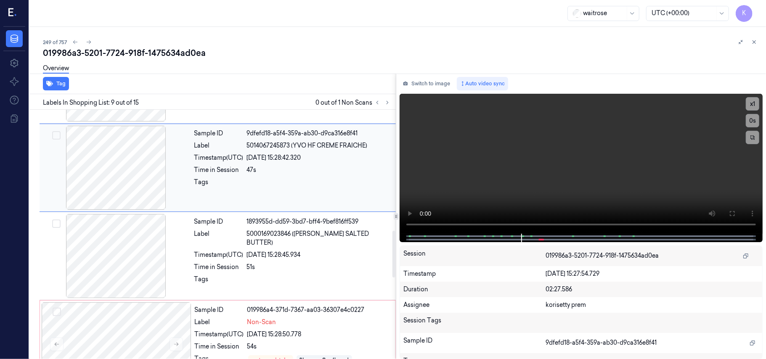
scroll to position [628, 0]
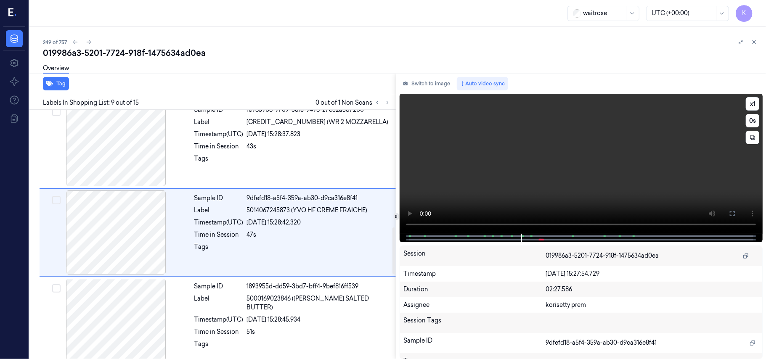
click at [675, 166] on video at bounding box center [581, 164] width 363 height 140
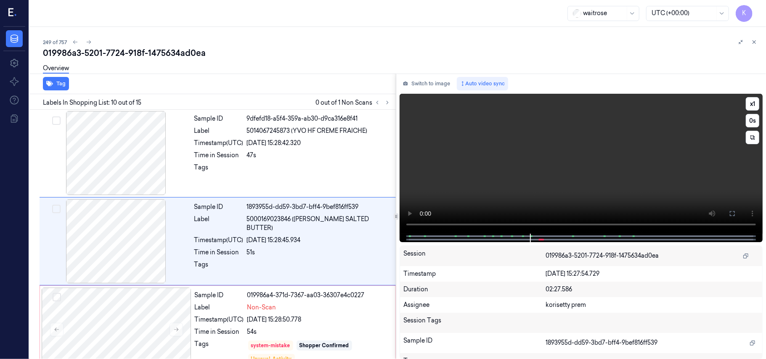
scroll to position [716, 0]
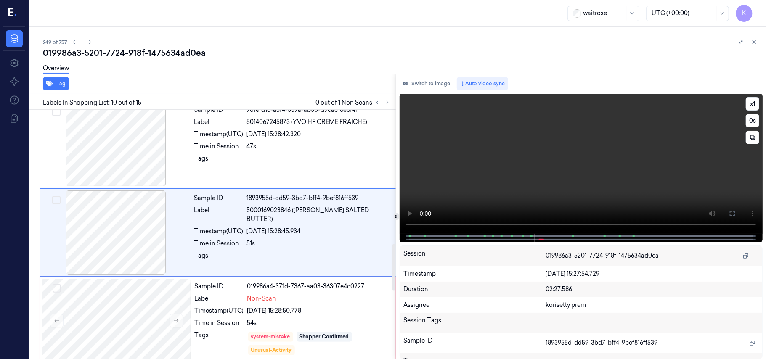
click at [475, 157] on video at bounding box center [581, 164] width 363 height 140
click at [287, 149] on div "47s" at bounding box center [319, 146] width 144 height 9
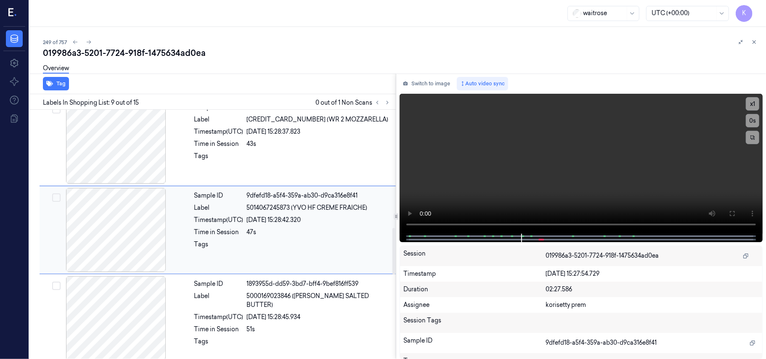
scroll to position [628, 0]
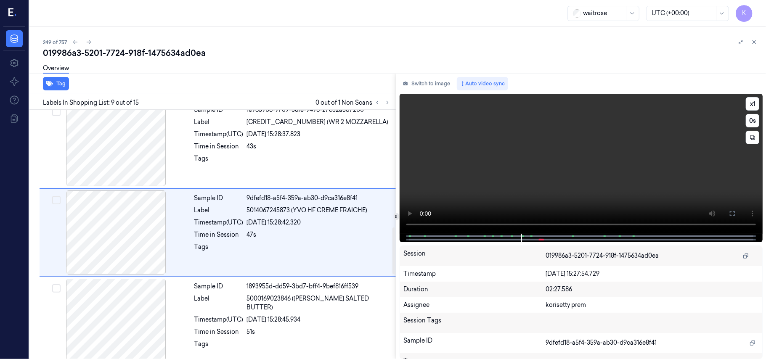
click at [507, 179] on video at bounding box center [581, 164] width 363 height 140
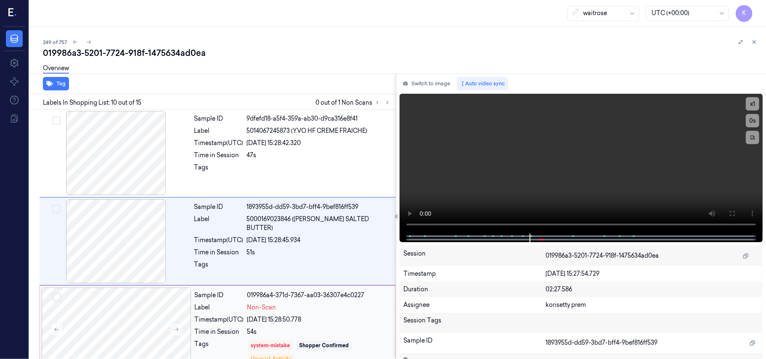
scroll to position [716, 0]
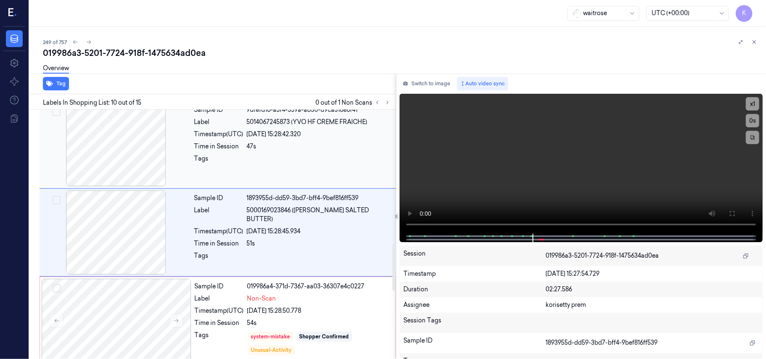
click at [310, 143] on div "Sample ID 9dfefd18-a5f4-359a-ab30-d9ca316e8f41 Label 5014067245873 (YVO HF CREM…" at bounding box center [292, 144] width 203 height 84
click at [507, 146] on video at bounding box center [581, 164] width 363 height 140
click at [509, 147] on video at bounding box center [581, 164] width 363 height 140
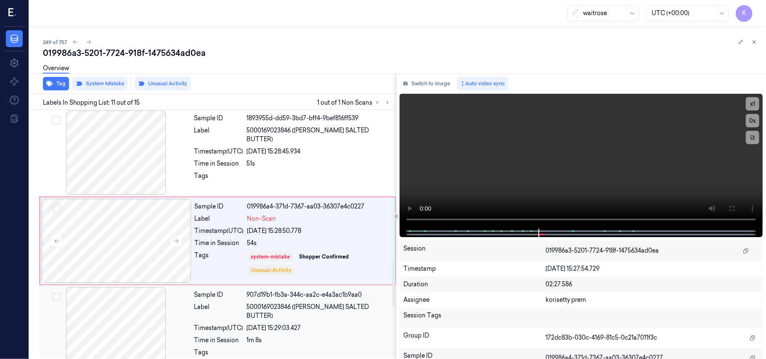
scroll to position [805, 0]
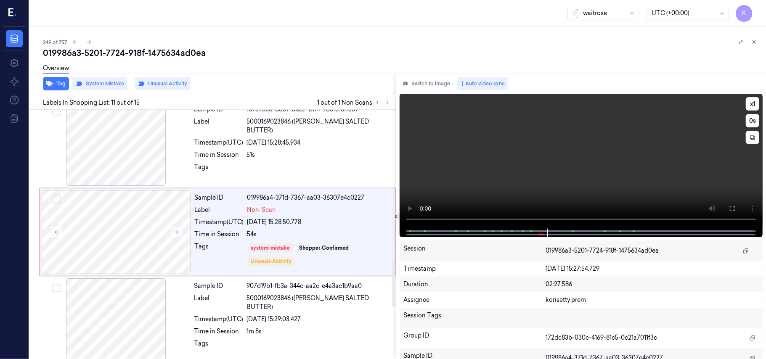
click at [639, 169] on video at bounding box center [581, 161] width 363 height 135
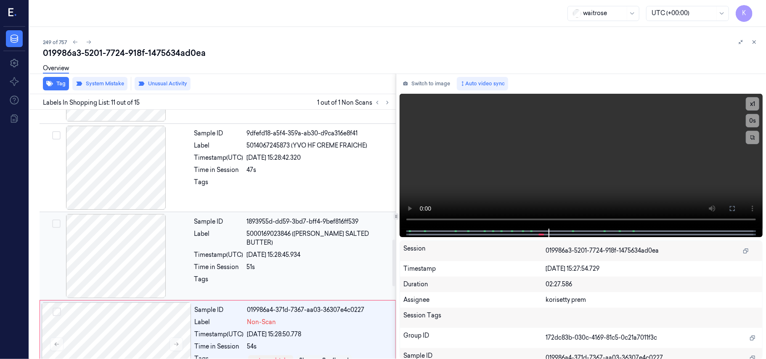
click at [220, 263] on div "Time in Session" at bounding box center [218, 267] width 49 height 9
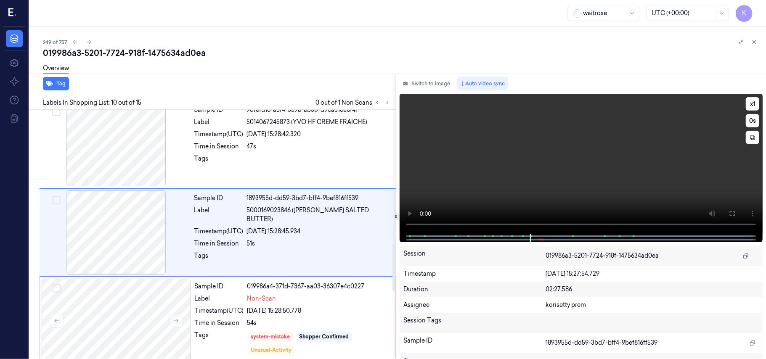
click at [598, 176] on video at bounding box center [581, 164] width 363 height 140
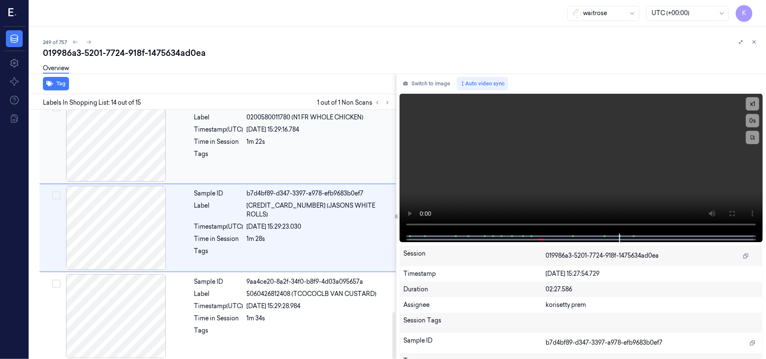
scroll to position [1082, 0]
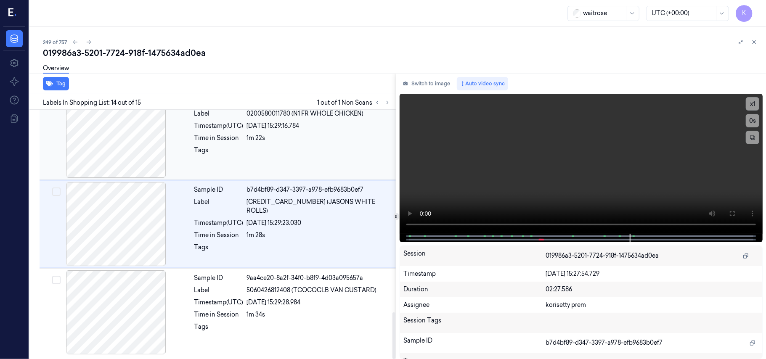
click at [278, 151] on div at bounding box center [319, 152] width 144 height 13
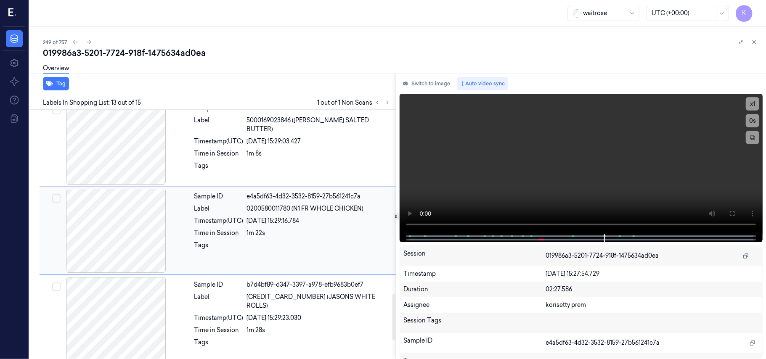
scroll to position [982, 0]
click at [545, 141] on video at bounding box center [581, 164] width 363 height 140
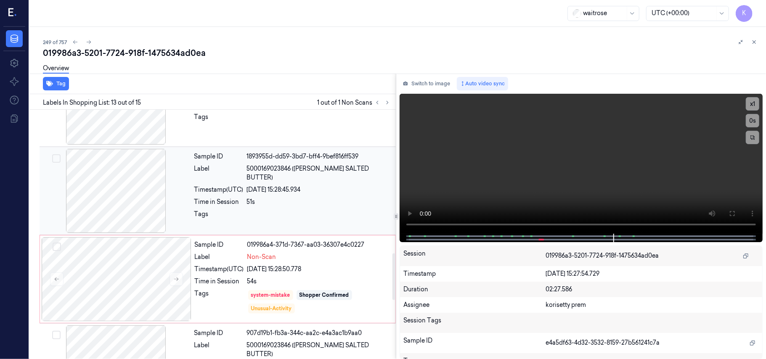
scroll to position [814, 0]
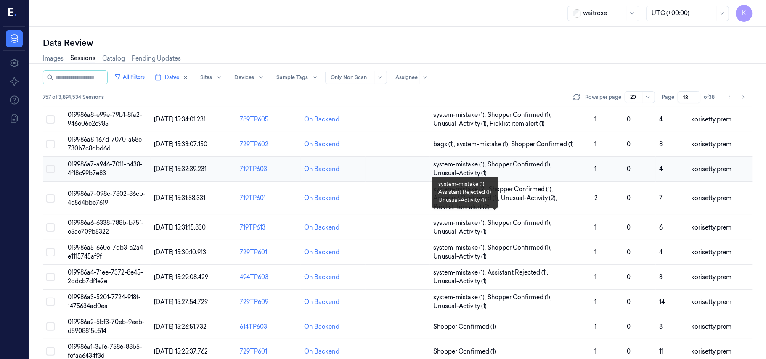
scroll to position [112, 0]
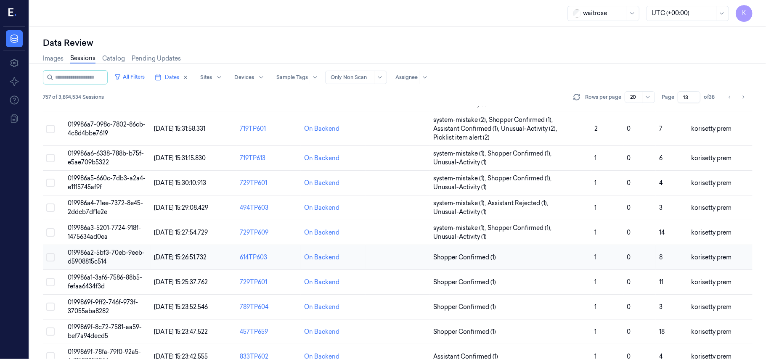
click at [84, 253] on span "019986a2-5bf3-70eb-9eeb-d5908815c514" at bounding box center [106, 257] width 77 height 16
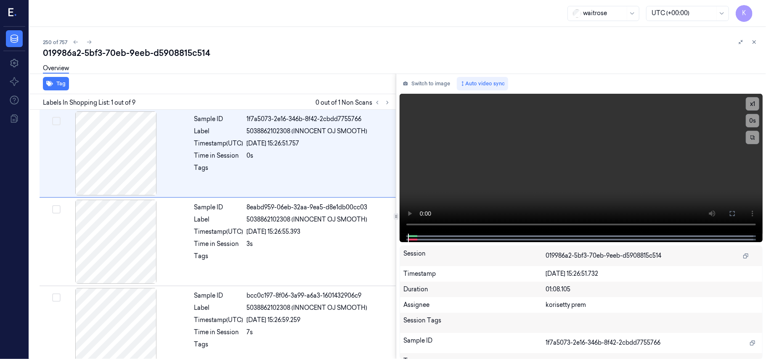
click at [256, 32] on div "250 of 757 019986a2-5bf3-70eb-9eeb-d5908815c514 Overview Tag Labels In Shopping…" at bounding box center [397, 193] width 737 height 332
click at [388, 102] on icon at bounding box center [388, 102] width 2 height 3
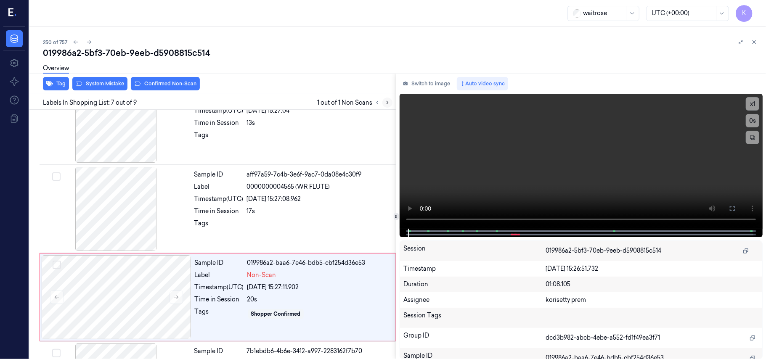
scroll to position [450, 0]
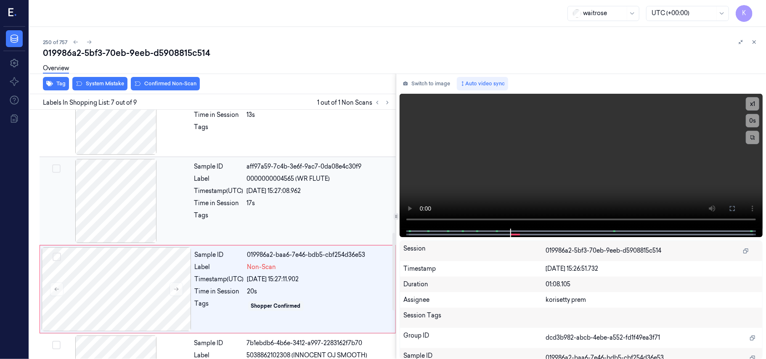
click at [293, 194] on div "26/09/2025 15:27:08.962" at bounding box center [319, 191] width 144 height 9
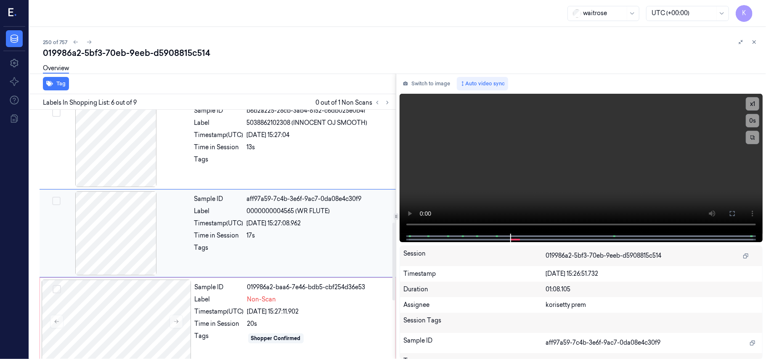
scroll to position [305, 0]
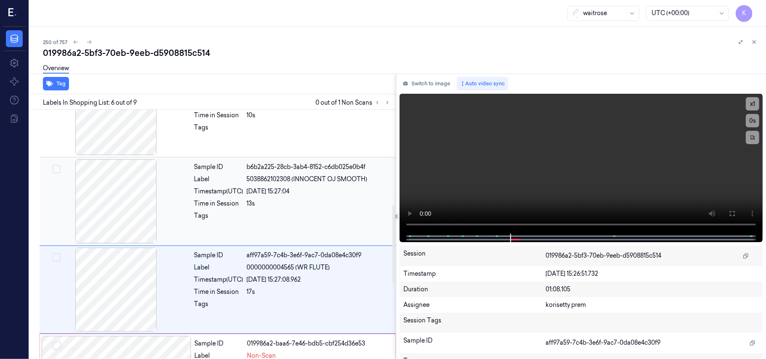
click at [294, 196] on div "Sample ID b6b2a225-28cb-3ab4-8152-c6db025e0b4f Label 5038862102308 (INNOCENT OJ…" at bounding box center [292, 201] width 203 height 84
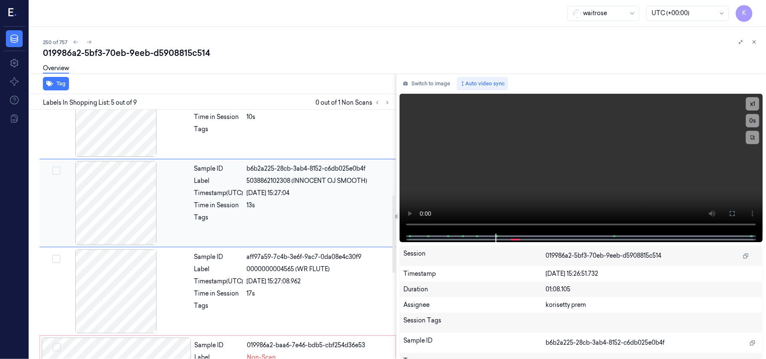
scroll to position [273, 0]
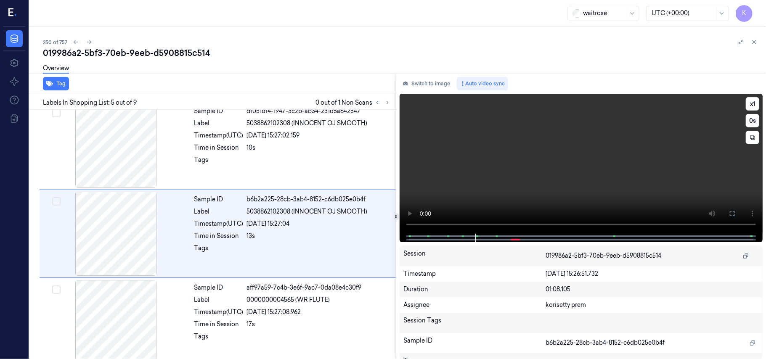
click at [621, 169] on video at bounding box center [581, 164] width 363 height 140
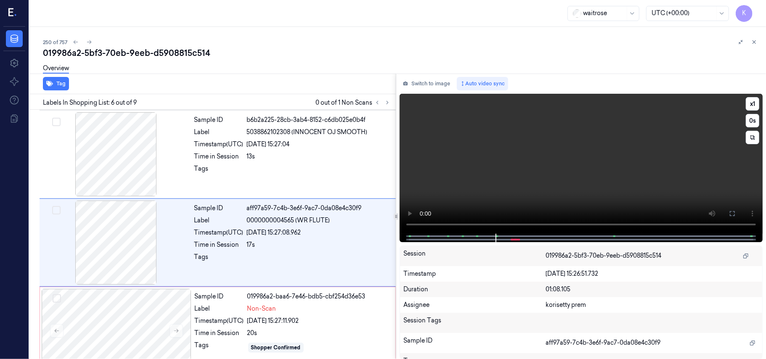
scroll to position [362, 0]
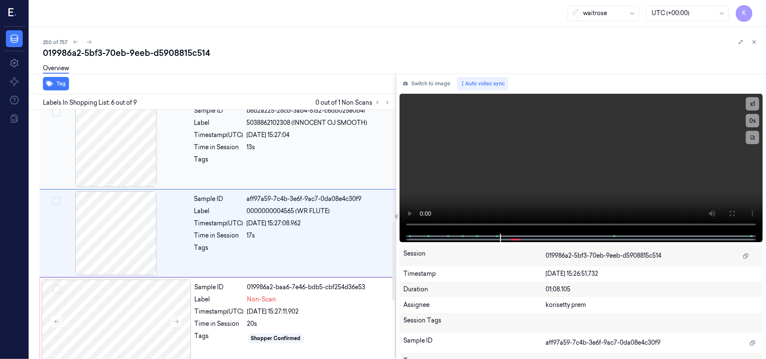
click at [274, 160] on div at bounding box center [319, 161] width 144 height 13
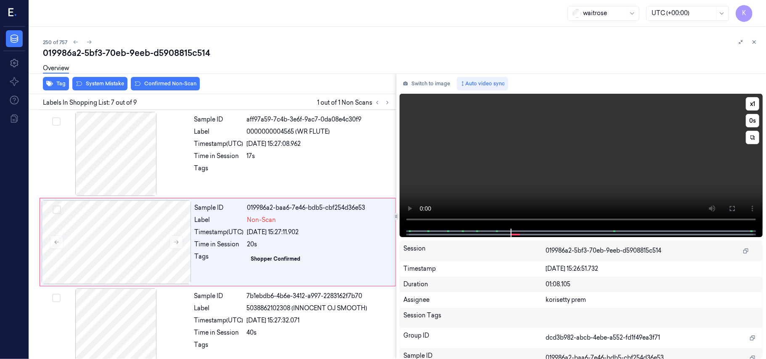
scroll to position [450, 0]
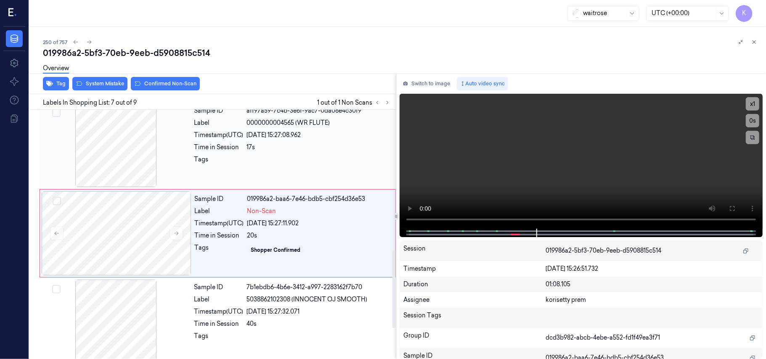
click at [248, 164] on div at bounding box center [319, 161] width 144 height 13
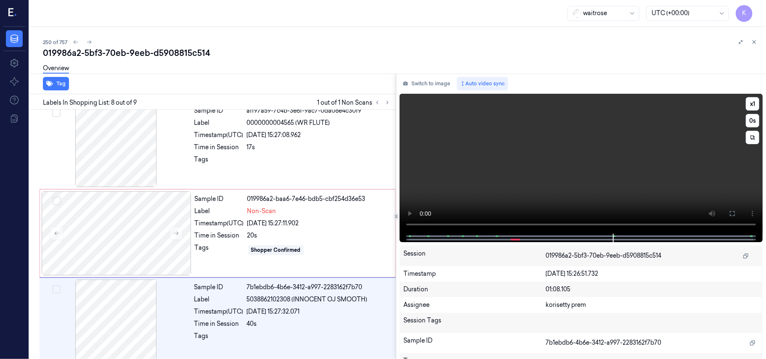
scroll to position [539, 0]
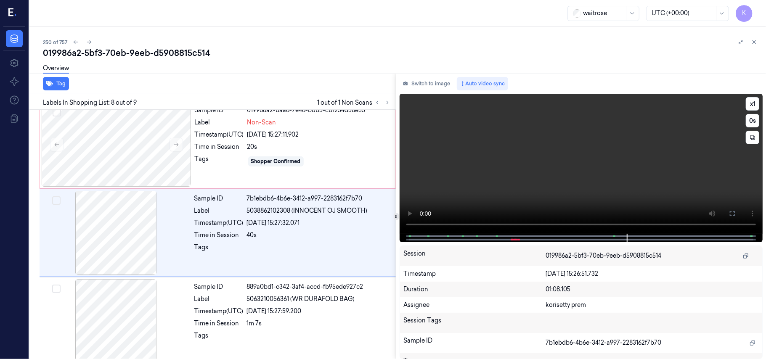
click at [562, 155] on video at bounding box center [581, 164] width 363 height 140
click at [335, 214] on span "5038862102308 (INNOCENT OJ SMOOTH)" at bounding box center [307, 211] width 121 height 9
click at [564, 180] on video at bounding box center [581, 164] width 363 height 140
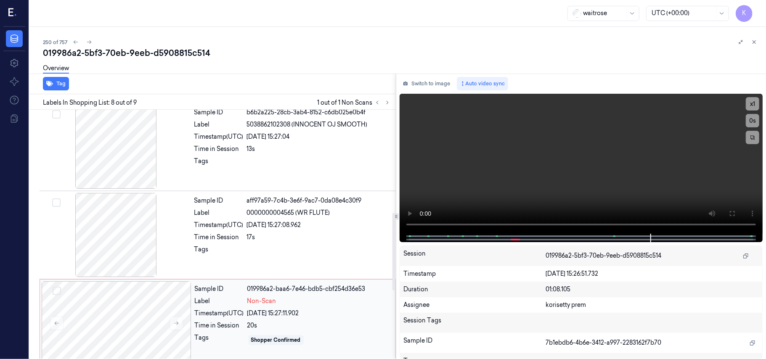
scroll to position [326, 0]
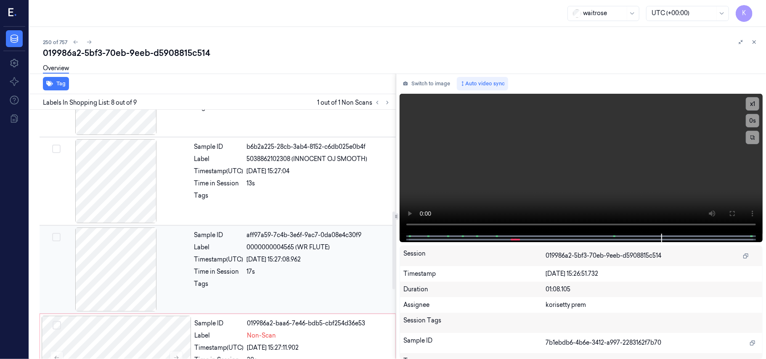
click at [300, 242] on div "Sample ID aff97a59-7c4b-3e6f-9ac7-0da08e4c30f9 Label 0000000004565 (WR FLUTE) T…" at bounding box center [292, 270] width 203 height 84
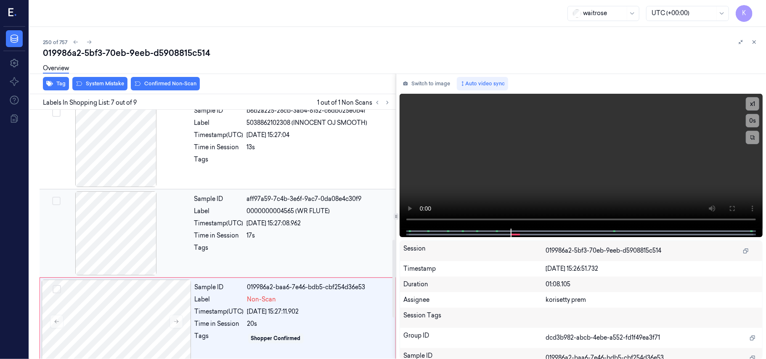
scroll to position [450, 0]
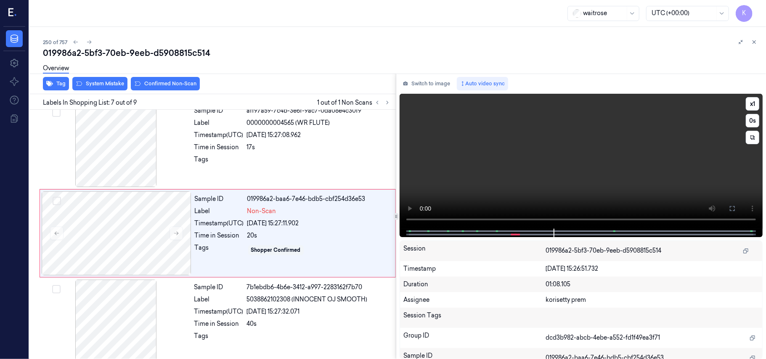
click at [524, 151] on video at bounding box center [581, 161] width 363 height 135
click at [129, 233] on div at bounding box center [117, 233] width 150 height 84
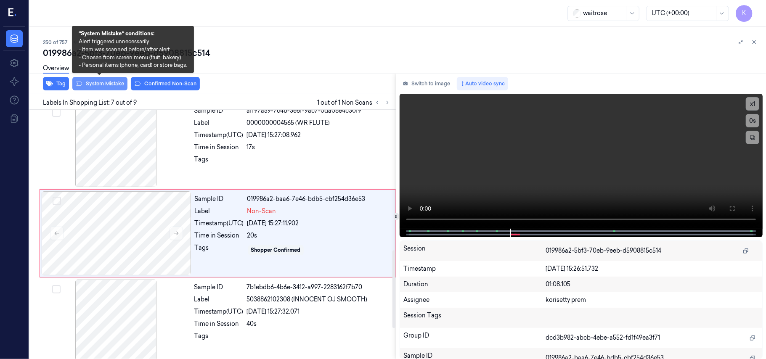
click at [105, 88] on button "System Mistake" at bounding box center [99, 83] width 55 height 13
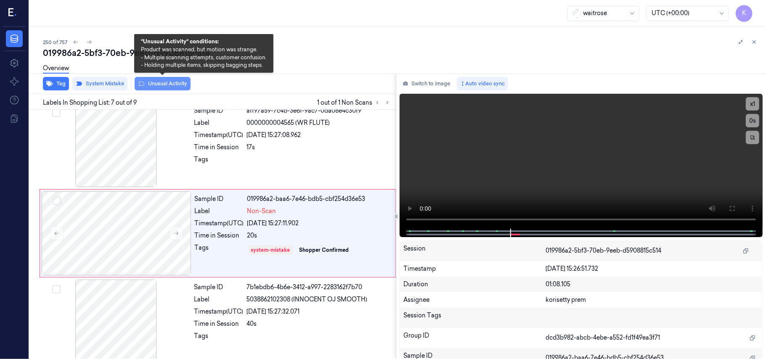
click at [157, 85] on button "Unusual Activity" at bounding box center [163, 83] width 56 height 13
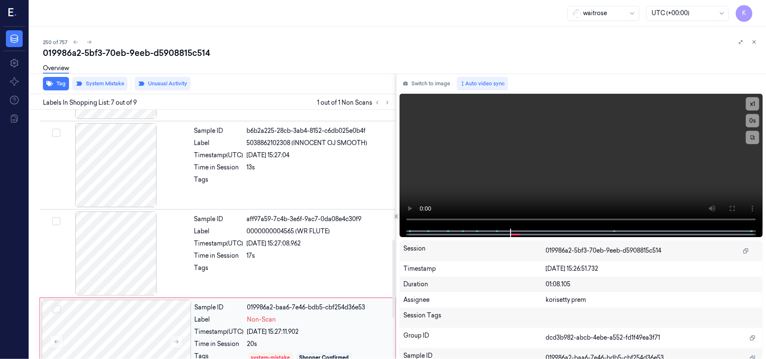
scroll to position [338, 0]
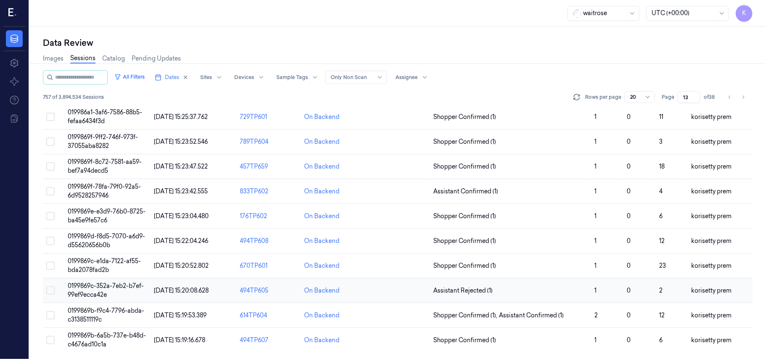
scroll to position [167, 0]
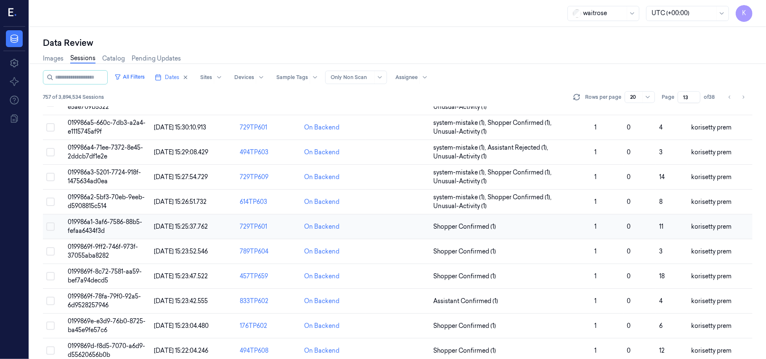
click at [93, 225] on span "019986a1-3af6-7586-88b5-fefaa6434f3d" at bounding box center [105, 226] width 74 height 16
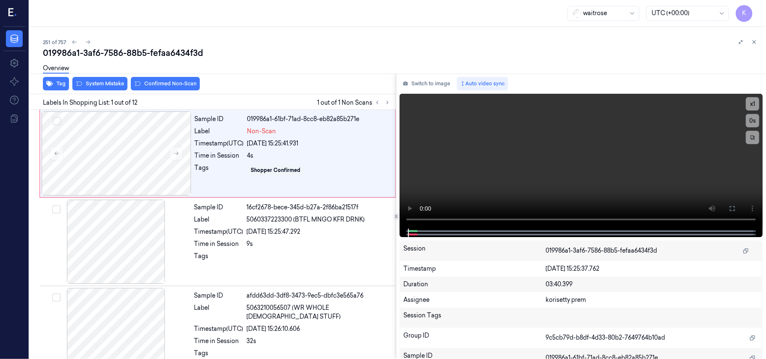
click at [374, 43] on div "251 of 757" at bounding box center [401, 42] width 716 height 10
click at [544, 169] on video at bounding box center [581, 161] width 363 height 135
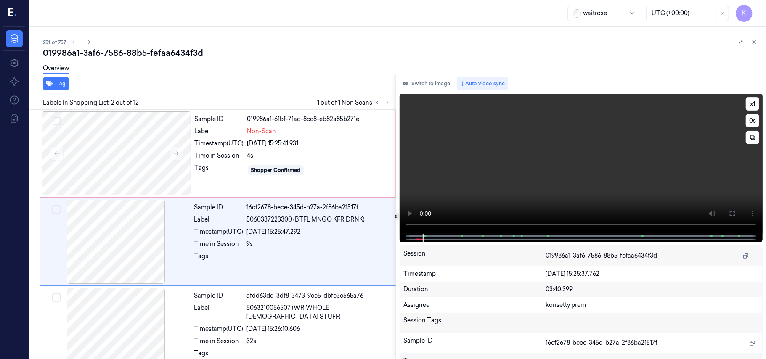
scroll to position [7, 0]
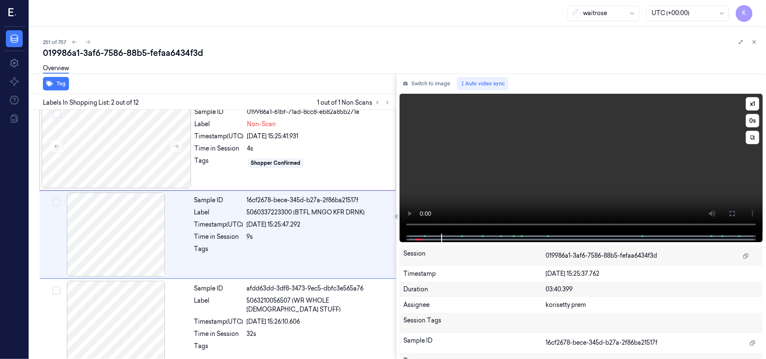
click at [507, 171] on video at bounding box center [581, 164] width 363 height 140
click at [127, 145] on div at bounding box center [117, 146] width 150 height 84
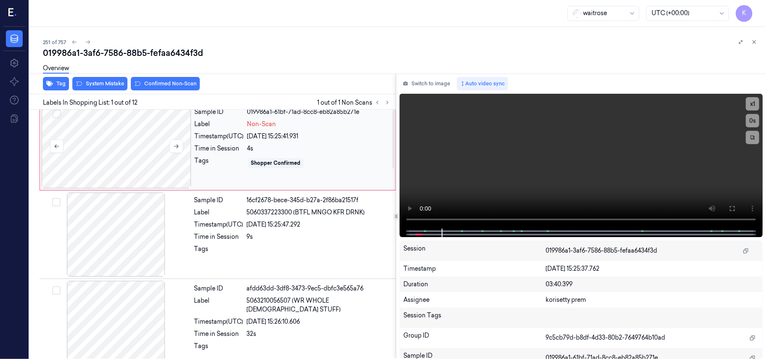
scroll to position [0, 0]
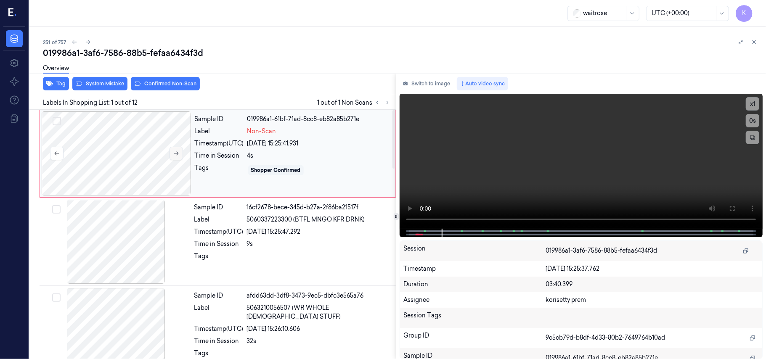
click at [179, 151] on button at bounding box center [176, 153] width 13 height 13
click at [93, 157] on div at bounding box center [117, 153] width 150 height 84
click at [556, 163] on video at bounding box center [581, 161] width 363 height 135
click at [549, 155] on video at bounding box center [581, 161] width 363 height 135
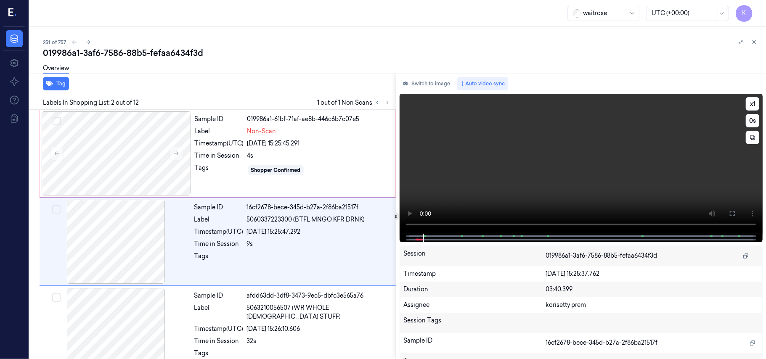
scroll to position [7, 0]
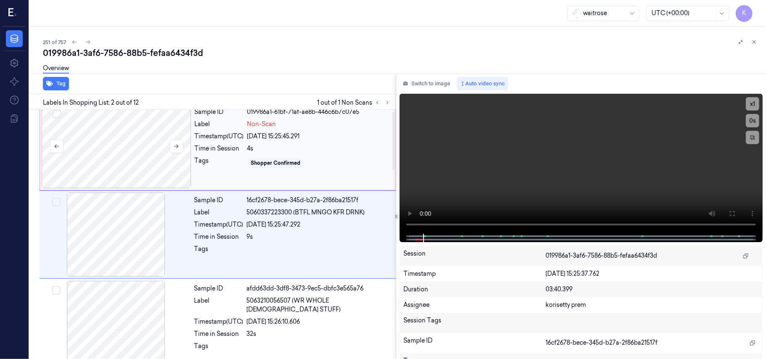
click at [133, 154] on div at bounding box center [117, 146] width 150 height 84
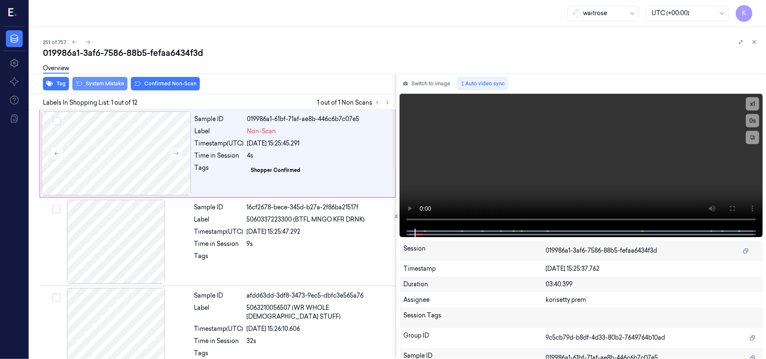
click at [108, 86] on button "System Mistake" at bounding box center [99, 83] width 55 height 13
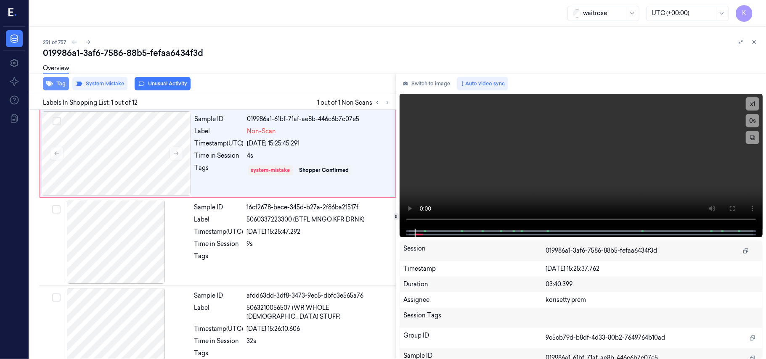
click at [50, 88] on button "Tag" at bounding box center [56, 83] width 26 height 13
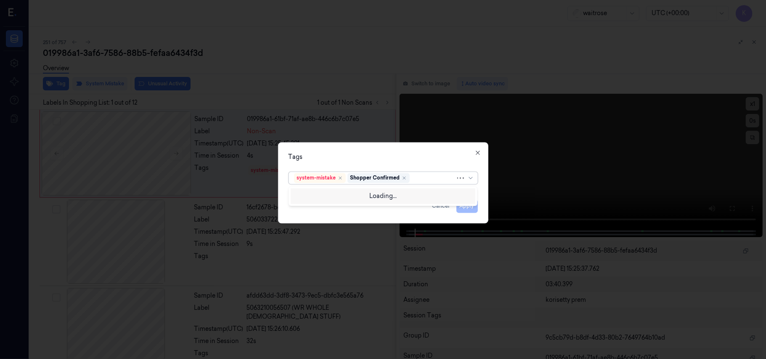
click at [421, 179] on div at bounding box center [433, 178] width 44 height 9
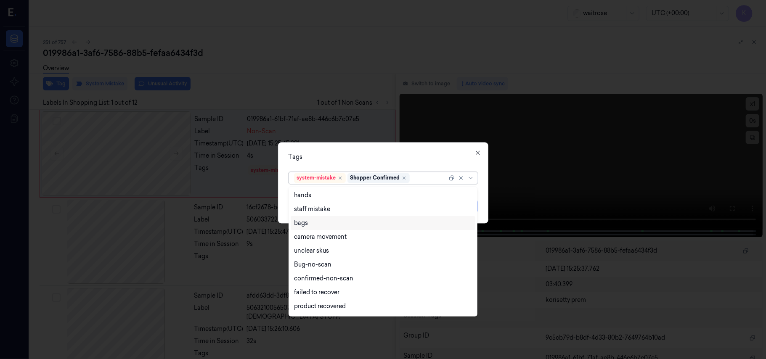
click at [305, 224] on div "bags" at bounding box center [301, 223] width 14 height 9
click at [399, 154] on div "Tags" at bounding box center [383, 157] width 189 height 9
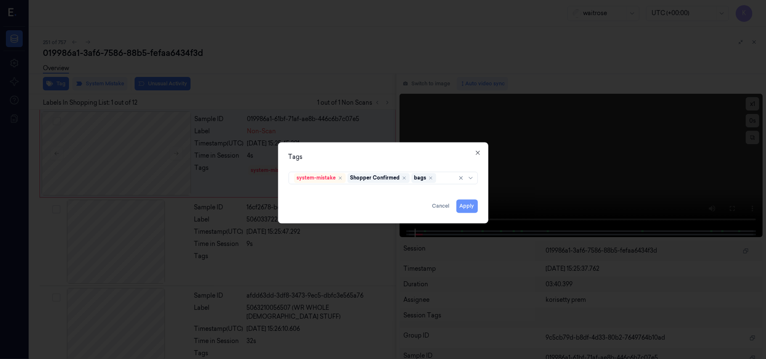
click at [467, 204] on button "Apply" at bounding box center [466, 206] width 21 height 13
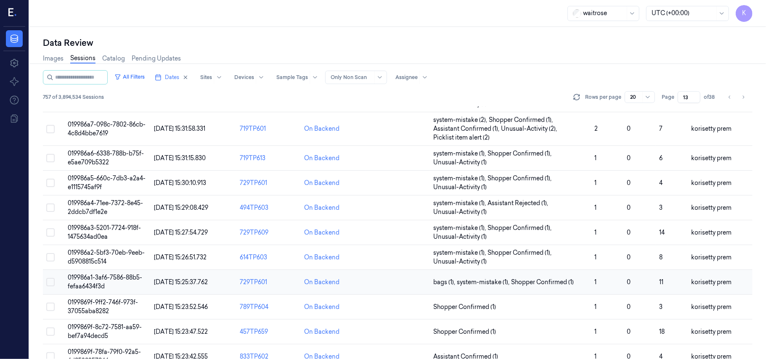
scroll to position [224, 0]
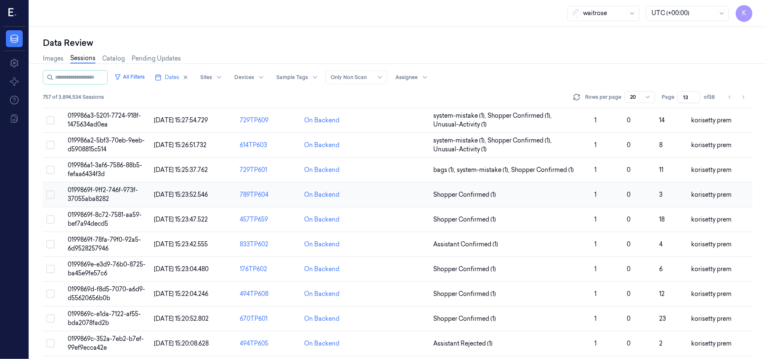
click at [118, 192] on span "0199869f-9ff2-746f-973f-37055aba8282" at bounding box center [103, 194] width 70 height 16
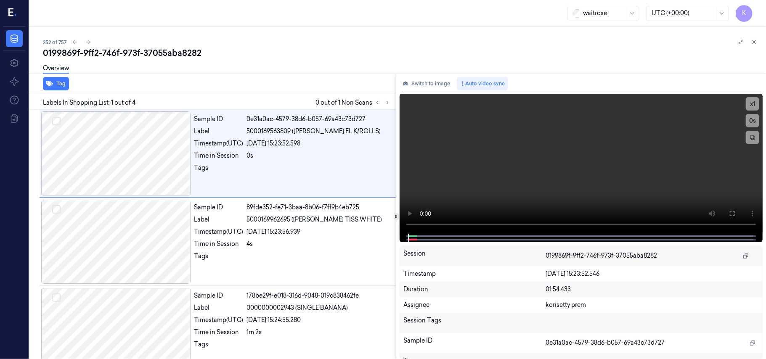
click at [287, 51] on div "0199869f-9ff2-746f-973f-37055aba8282" at bounding box center [401, 53] width 716 height 12
click at [387, 104] on icon at bounding box center [388, 103] width 6 height 6
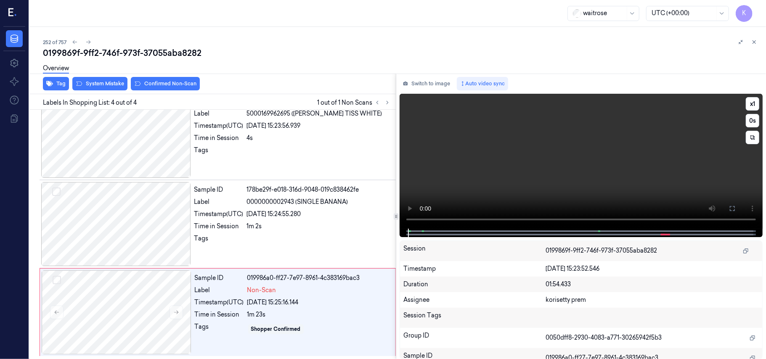
scroll to position [107, 0]
click at [315, 202] on span "0000000002943 (SINGLE BANANA)" at bounding box center [297, 202] width 101 height 9
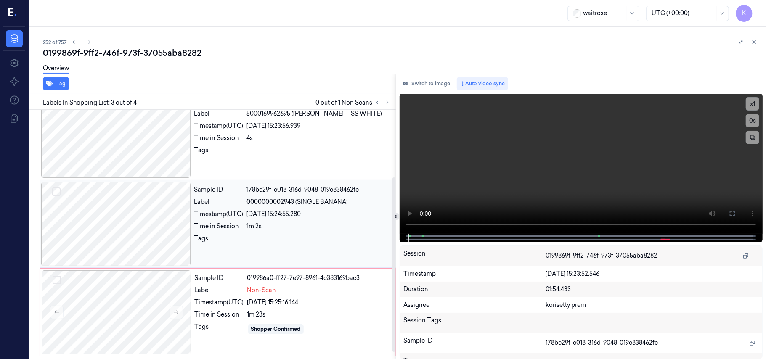
scroll to position [96, 0]
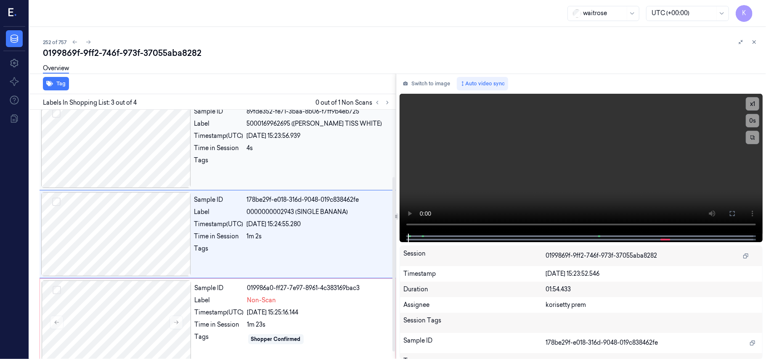
click at [303, 145] on div "4s" at bounding box center [319, 148] width 144 height 9
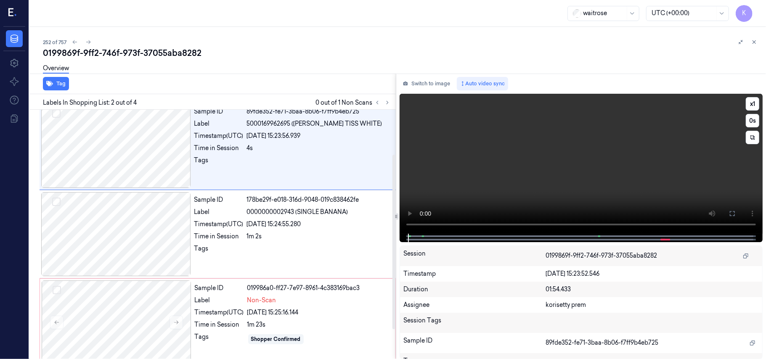
scroll to position [7, 0]
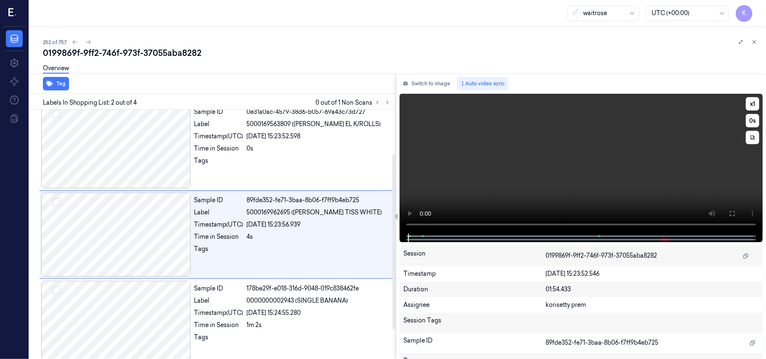
click at [602, 154] on video at bounding box center [581, 164] width 363 height 140
click at [754, 103] on button "x 1" at bounding box center [752, 103] width 13 height 13
click at [738, 212] on button at bounding box center [732, 213] width 13 height 13
click at [548, 195] on video at bounding box center [581, 164] width 363 height 140
click at [746, 102] on button "x 2" at bounding box center [752, 103] width 13 height 13
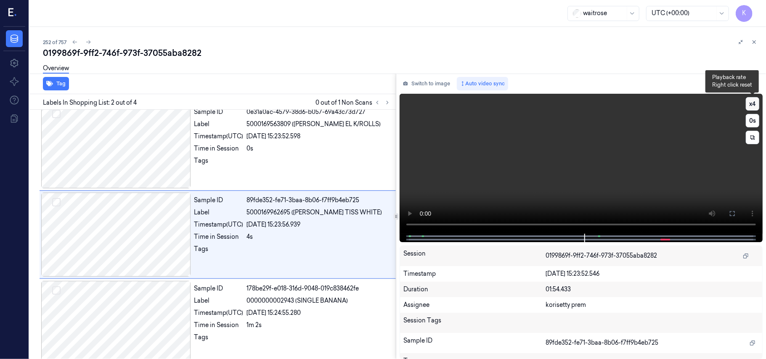
click at [748, 103] on button "x 4" at bounding box center [752, 103] width 13 height 13
click at [625, 164] on video at bounding box center [581, 164] width 363 height 140
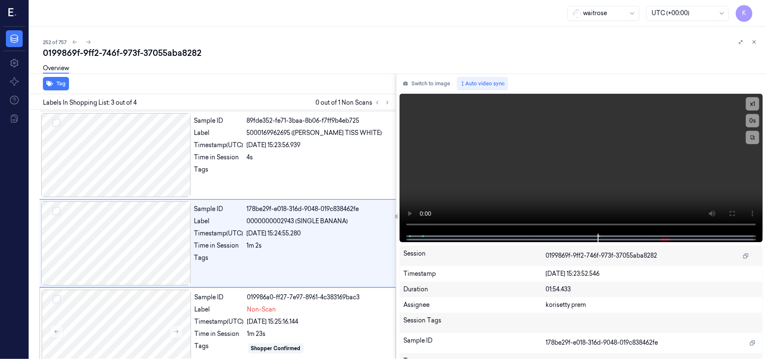
scroll to position [96, 0]
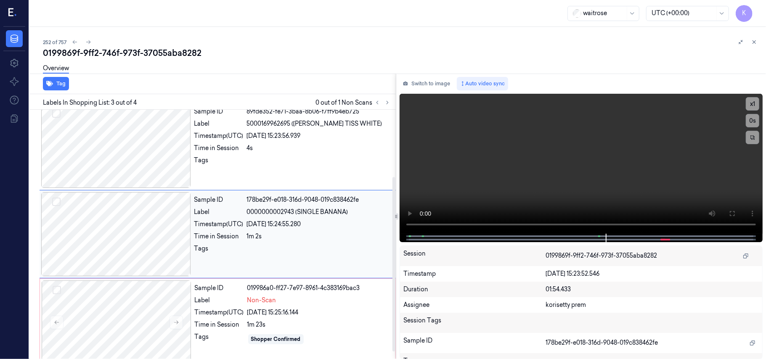
click at [233, 216] on div "Label" at bounding box center [218, 212] width 49 height 9
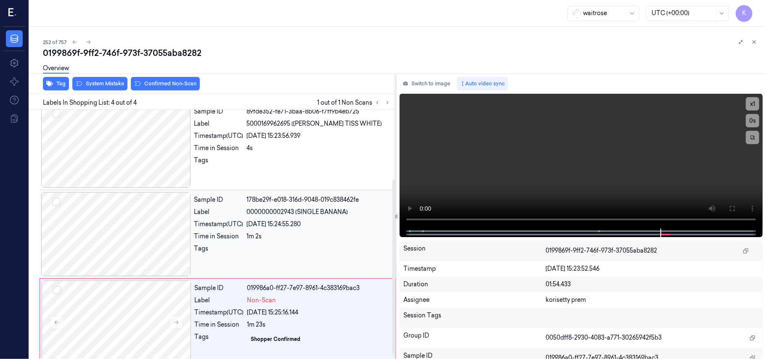
scroll to position [107, 0]
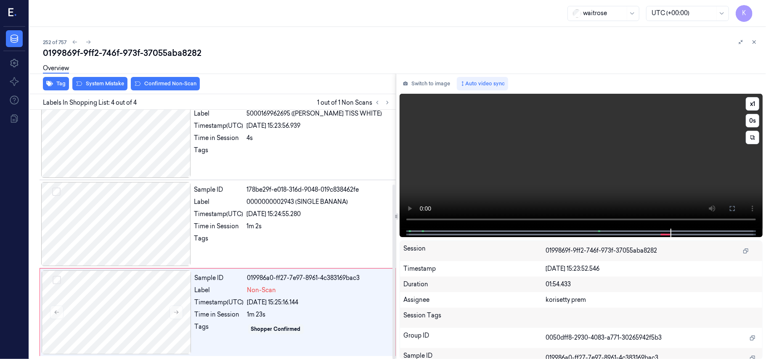
click at [597, 157] on video at bounding box center [581, 161] width 363 height 135
click at [289, 277] on div "019986a0-ff27-7e97-8961-4c383169bac3" at bounding box center [318, 278] width 143 height 9
click at [662, 145] on video at bounding box center [581, 161] width 363 height 135
click at [575, 136] on video at bounding box center [581, 161] width 363 height 135
click at [221, 206] on div "Label" at bounding box center [218, 202] width 49 height 9
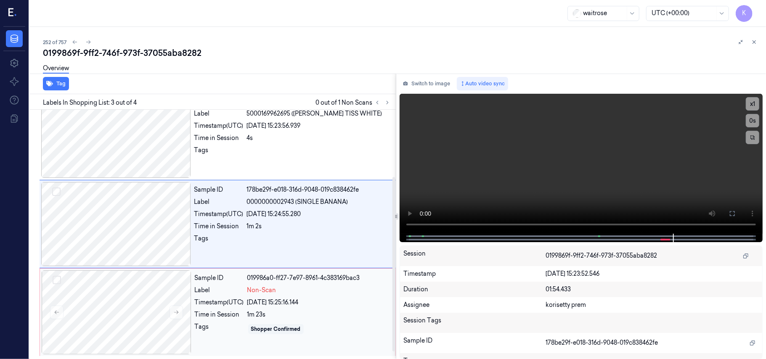
scroll to position [96, 0]
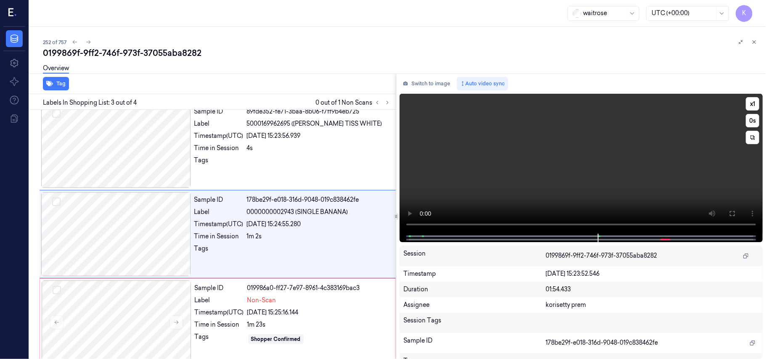
click at [579, 181] on video at bounding box center [581, 164] width 363 height 140
click at [249, 308] on div "Sample ID 019986a0-ff27-7e97-8961-4c383169bac3 Label Non-Scan Timestamp (UTC) 2…" at bounding box center [292, 323] width 202 height 84
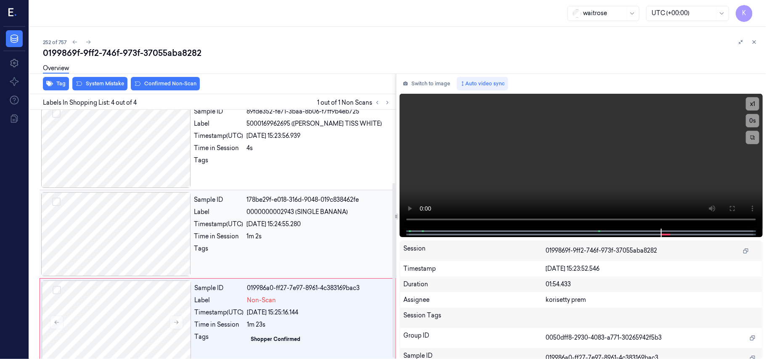
scroll to position [107, 0]
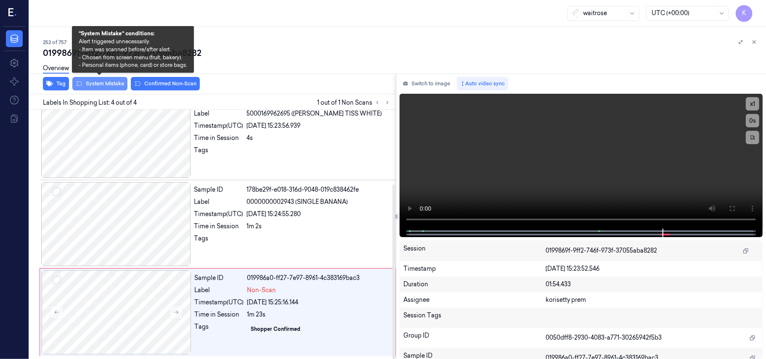
click at [106, 88] on button "System Mistake" at bounding box center [99, 83] width 55 height 13
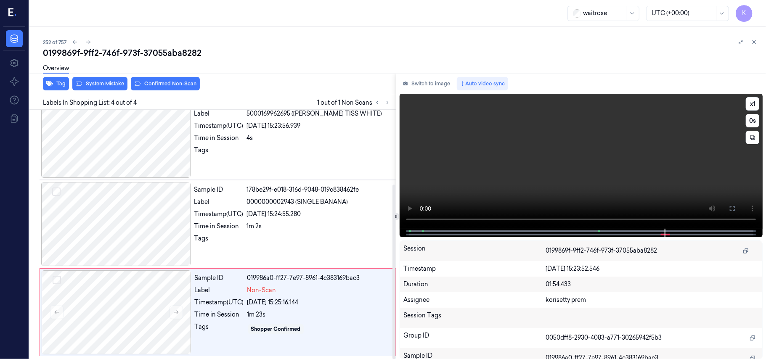
click at [480, 196] on video at bounding box center [581, 161] width 363 height 135
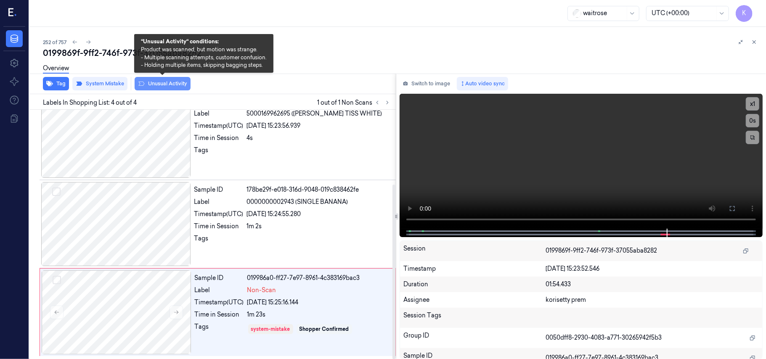
click at [148, 82] on button "Unusual Activity" at bounding box center [163, 83] width 56 height 13
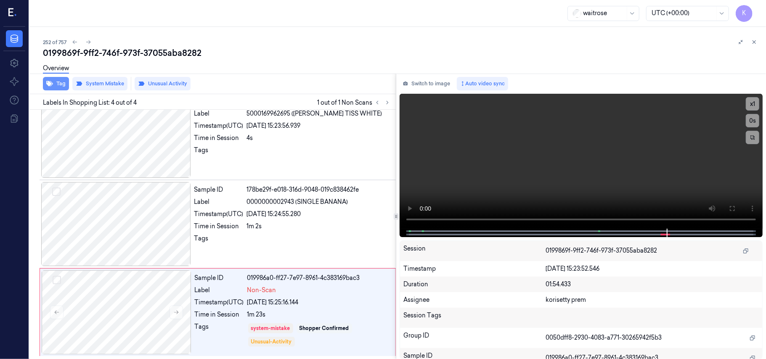
click at [56, 82] on button "Tag" at bounding box center [56, 83] width 26 height 13
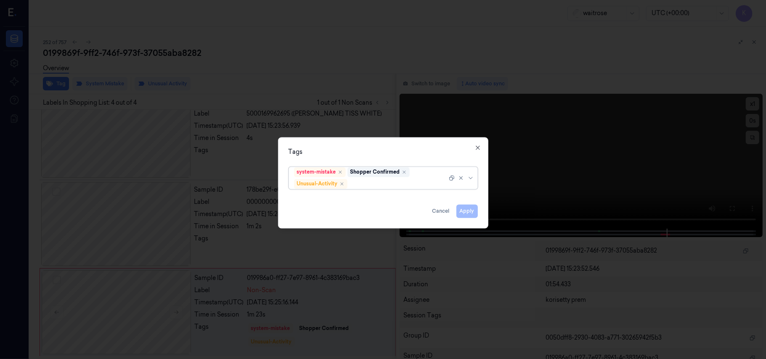
click at [390, 184] on div at bounding box center [398, 184] width 98 height 9
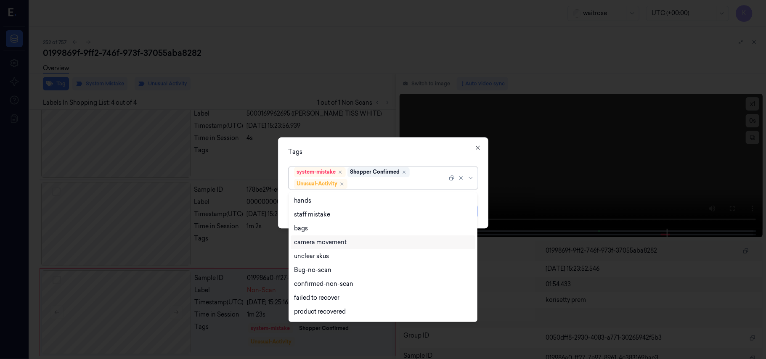
scroll to position [110, 0]
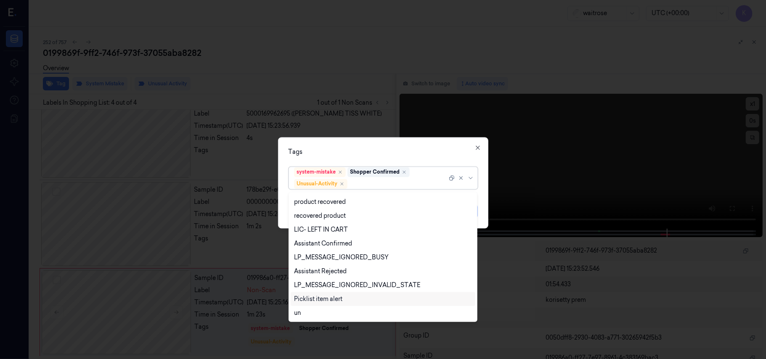
click at [333, 298] on div "Picklist item alert" at bounding box center [318, 299] width 48 height 9
click at [432, 159] on div "Tags option Picklist item alert, selected. 20 results available. Use Up and Dow…" at bounding box center [383, 183] width 210 height 91
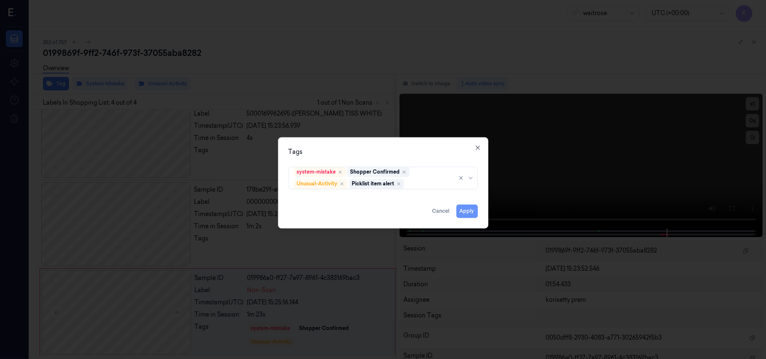
click at [470, 216] on button "Apply" at bounding box center [466, 211] width 21 height 13
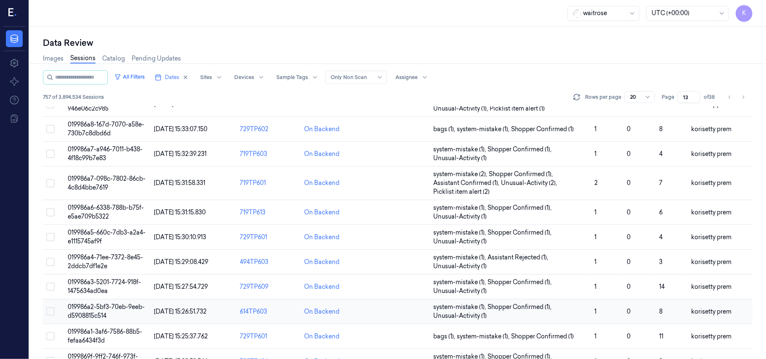
scroll to position [168, 0]
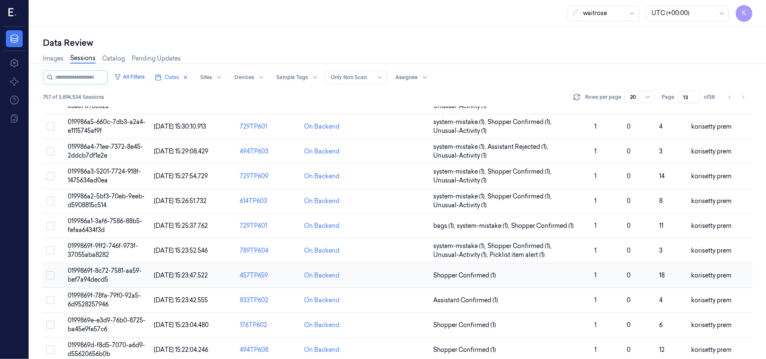
click at [97, 271] on span "0199869f-8c72-7581-aa59-bef7a94decd5" at bounding box center [105, 275] width 74 height 16
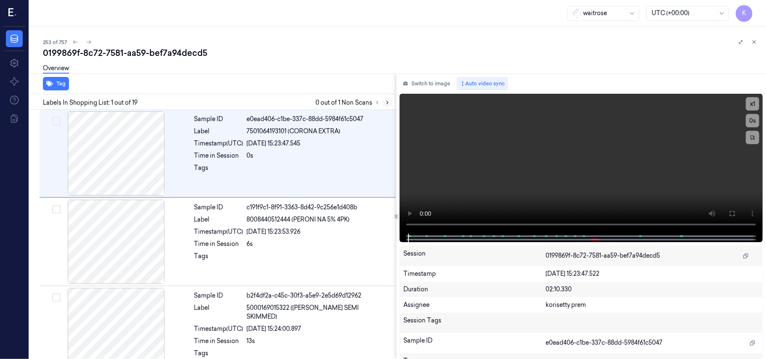
click at [386, 102] on icon at bounding box center [388, 103] width 6 height 6
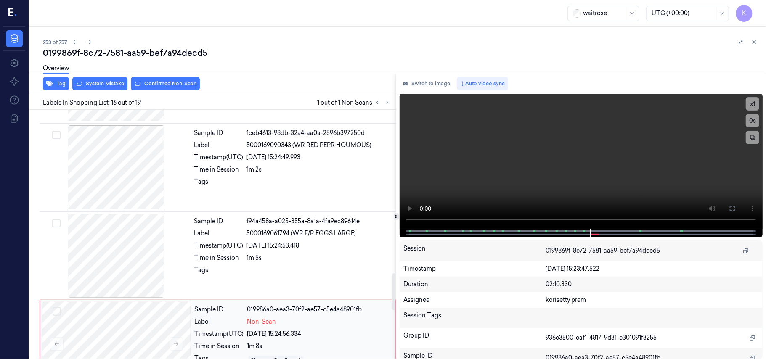
scroll to position [1080, 0]
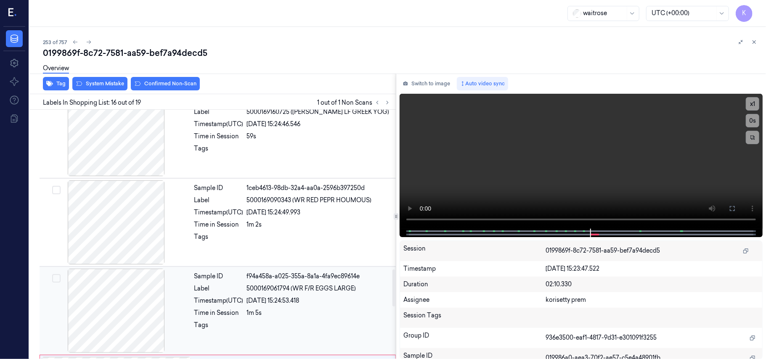
click at [302, 286] on div "Sample ID f94a458a-a025-355a-8a1a-4fa9ec89614e Label 5000169061794 (WR F/R EGGS…" at bounding box center [292, 311] width 203 height 84
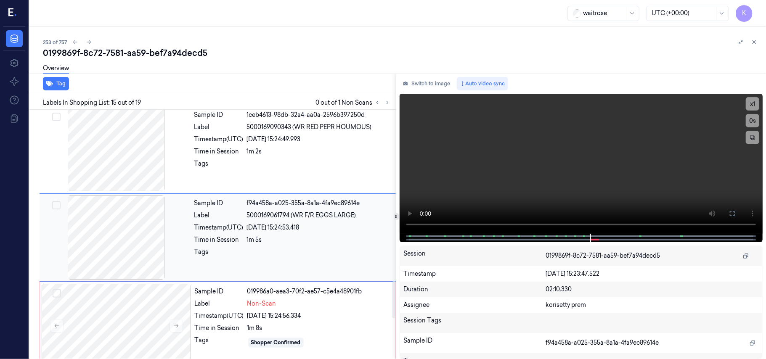
scroll to position [1159, 0]
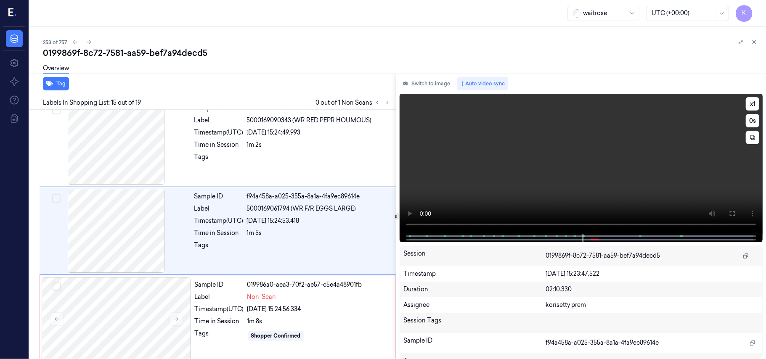
click at [521, 157] on video at bounding box center [581, 164] width 363 height 140
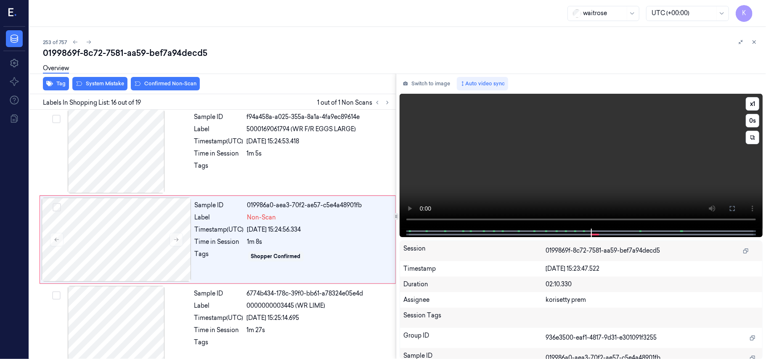
scroll to position [1248, 0]
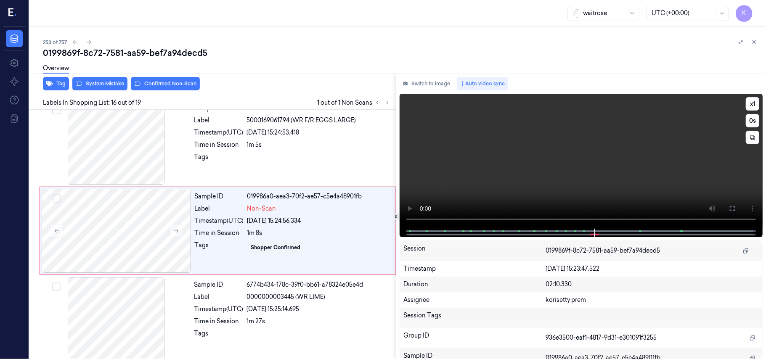
click at [570, 114] on video at bounding box center [581, 161] width 363 height 135
click at [160, 228] on div at bounding box center [117, 231] width 150 height 84
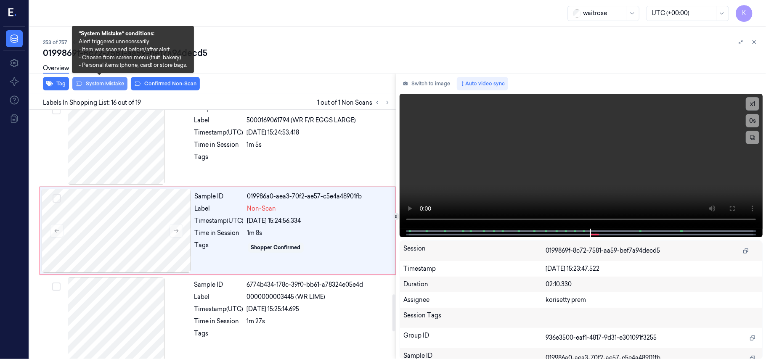
click at [103, 83] on button "System Mistake" at bounding box center [99, 83] width 55 height 13
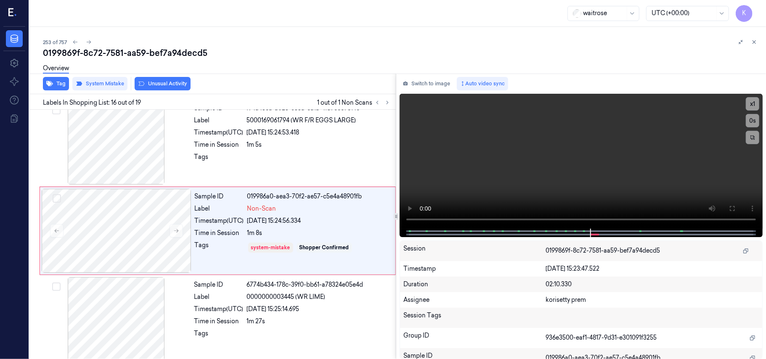
click at [172, 83] on button "Unusual Activity" at bounding box center [163, 83] width 56 height 13
click at [344, 51] on div "0199869f-8c72-7581-aa59-bef7a94decd5" at bounding box center [401, 53] width 716 height 12
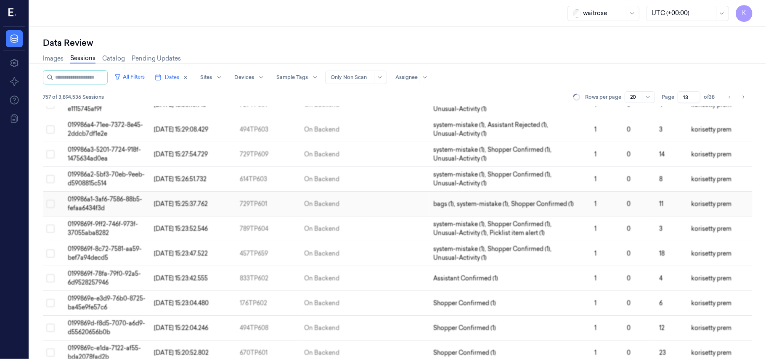
scroll to position [280, 0]
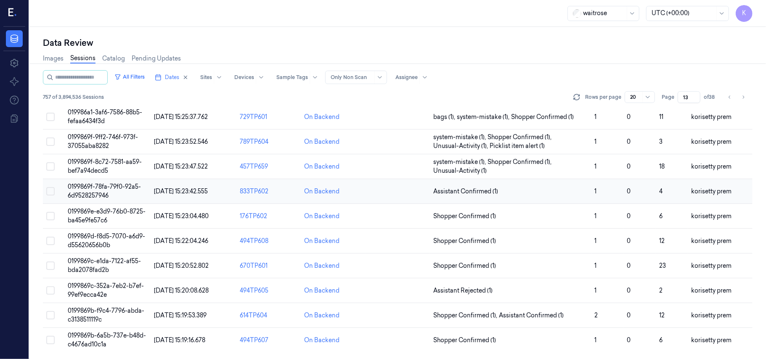
click at [123, 188] on span "0199869f-78fa-79f0-92a5-6d9528257946" at bounding box center [104, 191] width 73 height 16
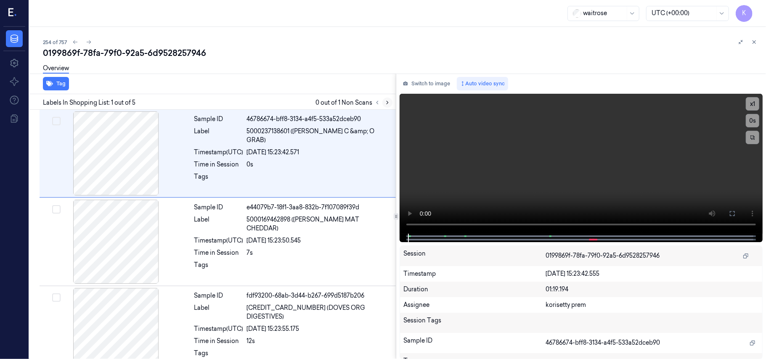
click at [387, 106] on button at bounding box center [387, 103] width 10 height 10
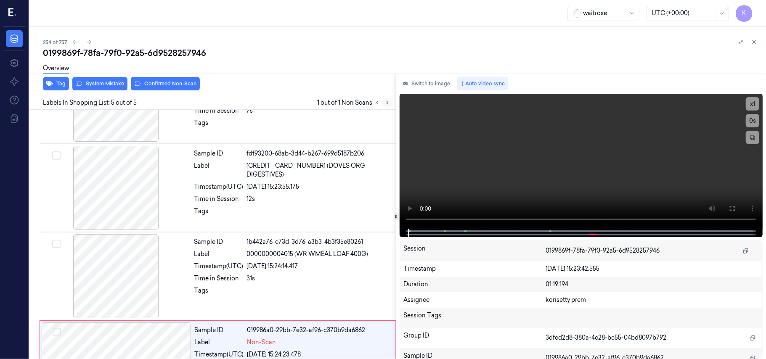
scroll to position [196, 0]
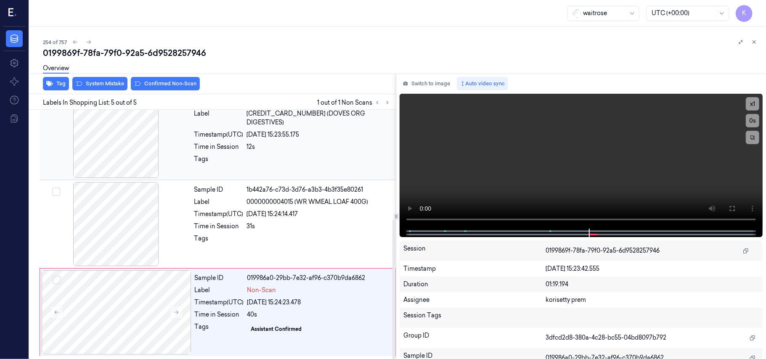
click at [288, 144] on div "Sample ID fdf93200-68ab-3d44-b267-699d5187b206 Label 5011766999991 (DOVES ORG D…" at bounding box center [292, 136] width 203 height 84
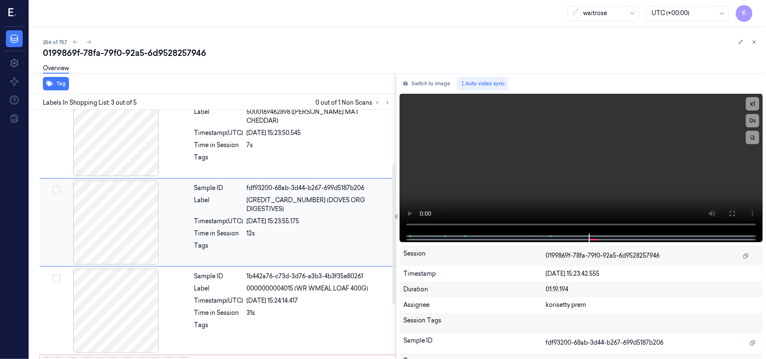
scroll to position [96, 0]
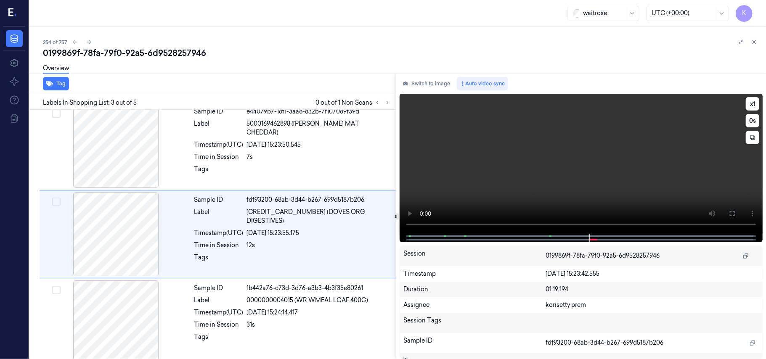
click at [664, 170] on video at bounding box center [581, 164] width 363 height 140
click at [538, 182] on video at bounding box center [581, 164] width 363 height 140
click at [645, 183] on video at bounding box center [581, 164] width 363 height 140
click at [349, 314] on div "26/09/2025 15:24:14.417" at bounding box center [319, 312] width 144 height 9
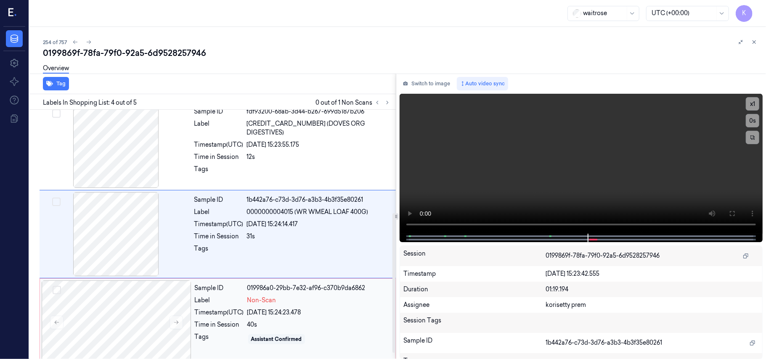
scroll to position [196, 0]
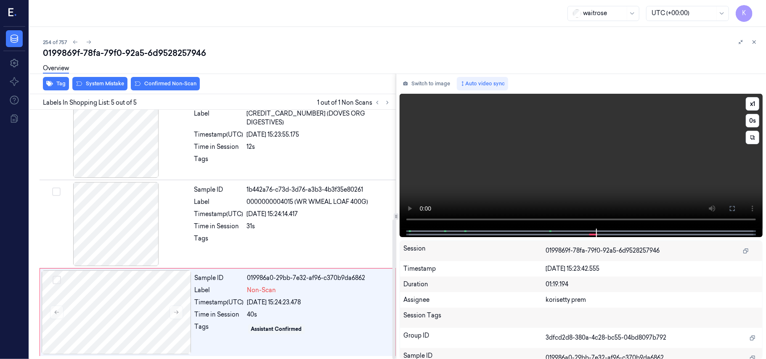
click at [592, 171] on video at bounding box center [581, 161] width 363 height 135
click at [317, 306] on div "26/09/2025 15:24:23.478" at bounding box center [318, 302] width 143 height 9
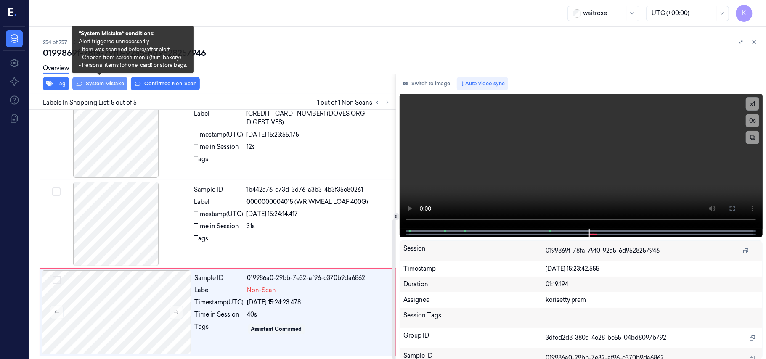
click at [103, 86] on button "System Mistake" at bounding box center [99, 83] width 55 height 13
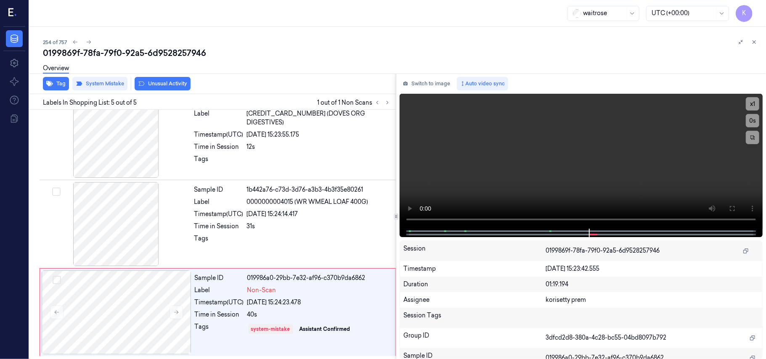
click at [155, 85] on button "Unusual Activity" at bounding box center [163, 83] width 56 height 13
click at [61, 82] on button "Tag" at bounding box center [56, 83] width 26 height 13
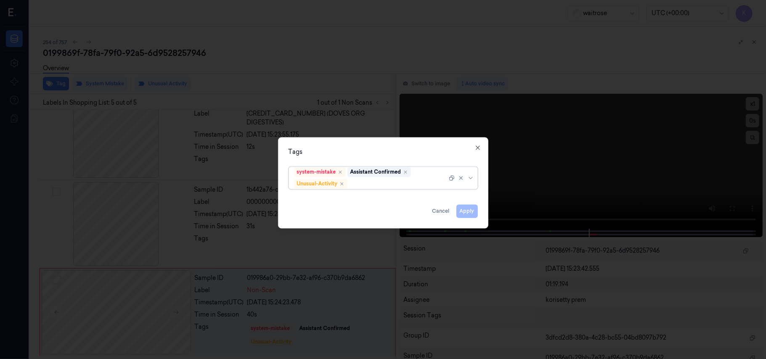
click at [399, 186] on div at bounding box center [398, 184] width 98 height 9
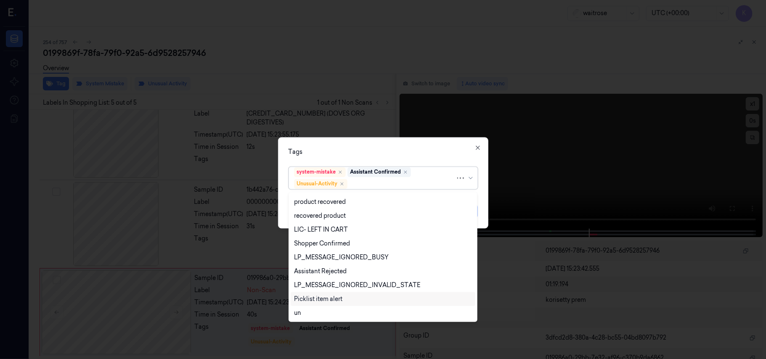
click at [337, 298] on div "Picklist item alert" at bounding box center [318, 299] width 48 height 9
click at [409, 145] on div "Tags option Picklist item alert, selected. 20 results available. Use Up and Dow…" at bounding box center [383, 183] width 210 height 91
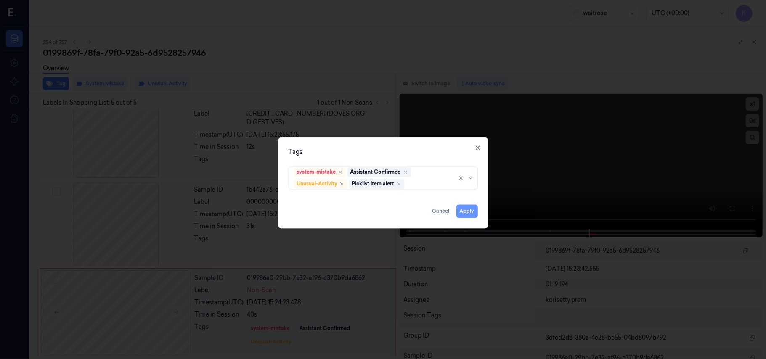
click at [466, 215] on button "Apply" at bounding box center [466, 211] width 21 height 13
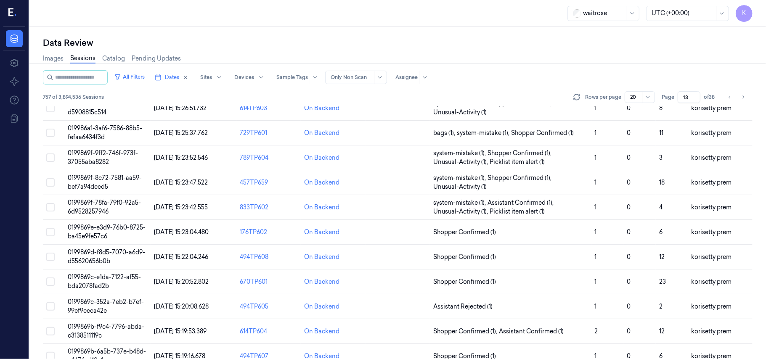
scroll to position [280, 0]
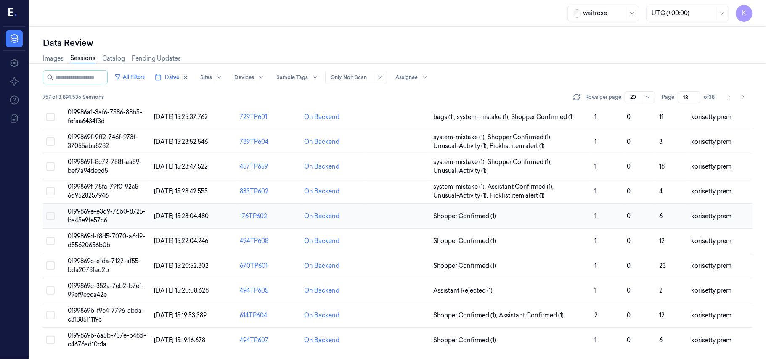
click at [110, 210] on span "0199869e-e3d9-76b0-8725-ba45e9fe57c6" at bounding box center [107, 216] width 78 height 16
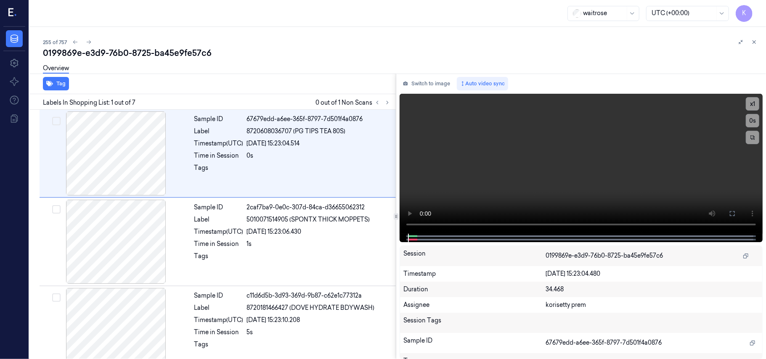
click at [337, 56] on div "0199869e-e3d9-76b0-8725-ba45e9fe57c6" at bounding box center [401, 53] width 716 height 12
click at [390, 103] on icon at bounding box center [388, 103] width 6 height 6
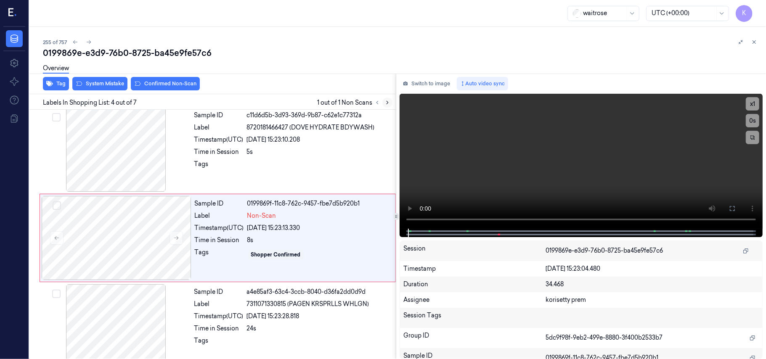
scroll to position [184, 0]
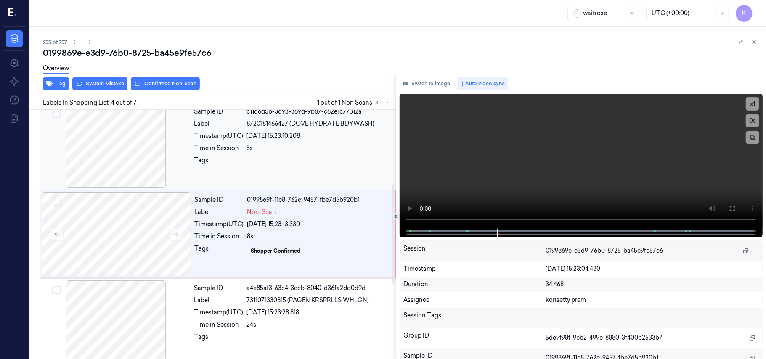
click at [332, 137] on div "26/09/2025 15:23:10.208" at bounding box center [319, 136] width 144 height 9
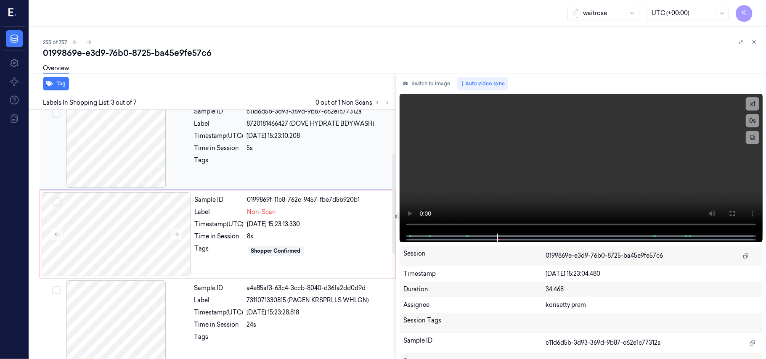
scroll to position [96, 0]
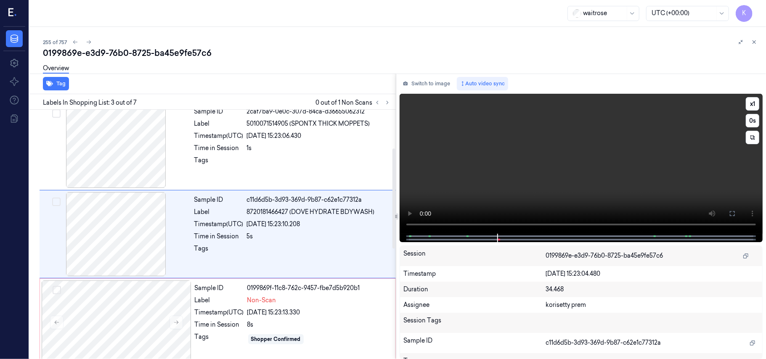
click at [510, 154] on video at bounding box center [581, 164] width 363 height 140
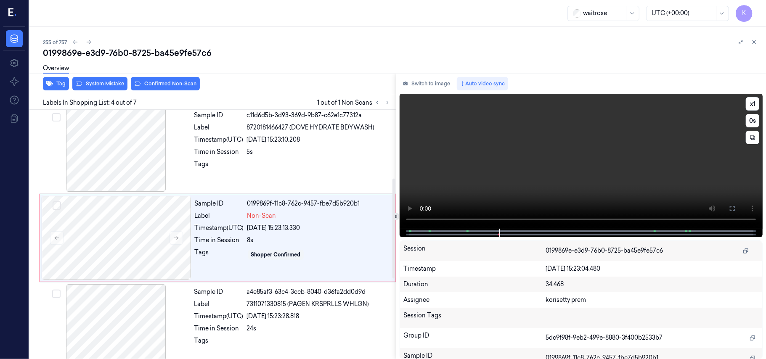
scroll to position [184, 0]
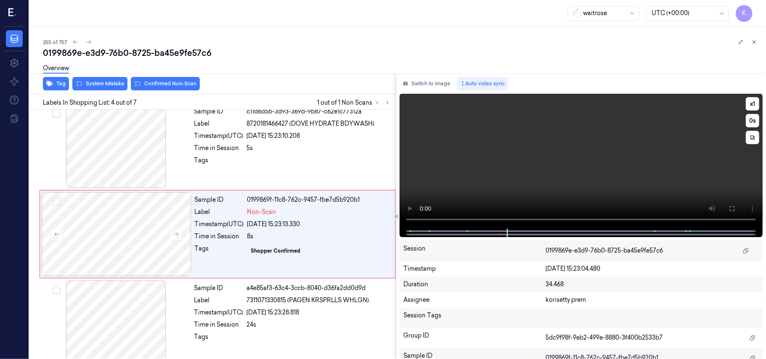
click at [469, 178] on video at bounding box center [581, 161] width 363 height 135
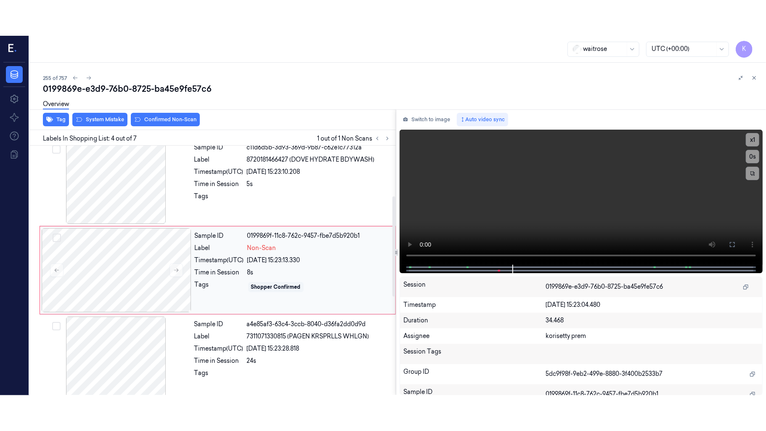
scroll to position [0, 0]
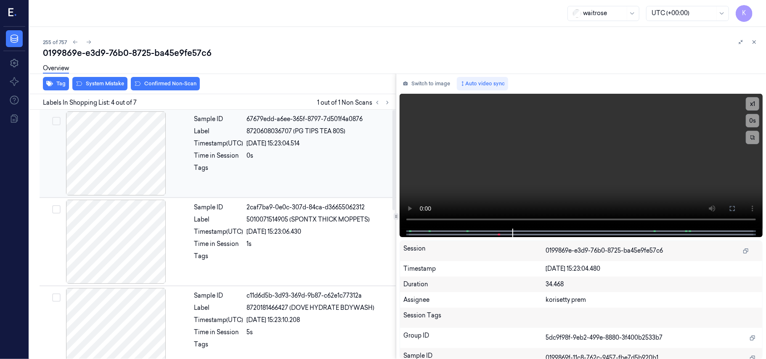
click at [215, 169] on div "Tags" at bounding box center [218, 170] width 49 height 13
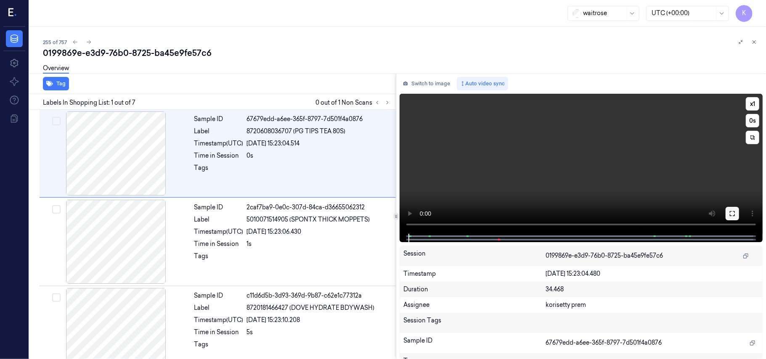
click at [727, 215] on button at bounding box center [732, 213] width 13 height 13
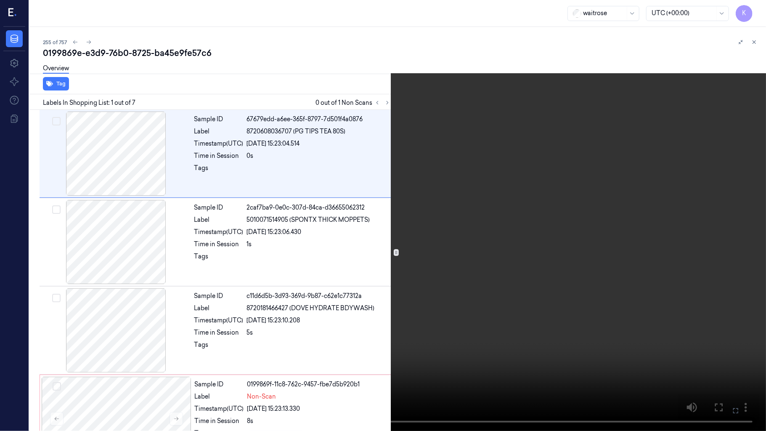
click at [519, 189] on video at bounding box center [383, 215] width 766 height 431
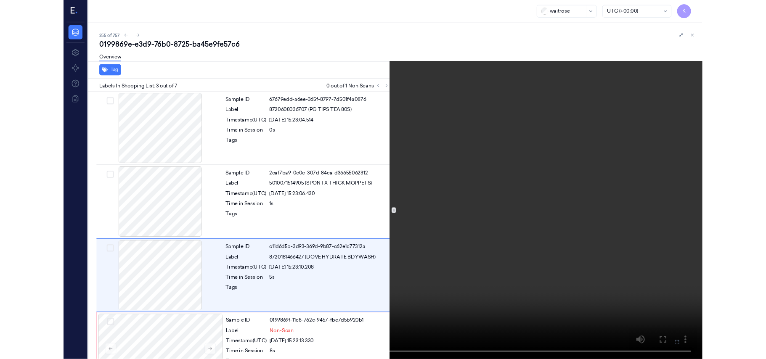
scroll to position [61, 0]
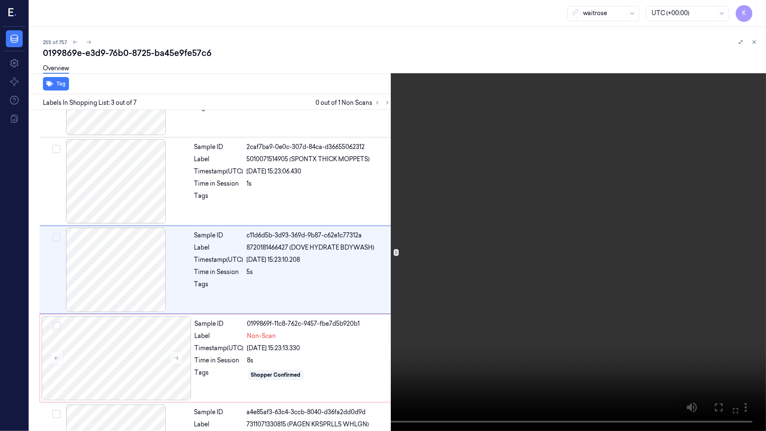
click at [297, 312] on video at bounding box center [383, 215] width 766 height 431
click at [0, 0] on icon at bounding box center [0, 0] width 0 height 0
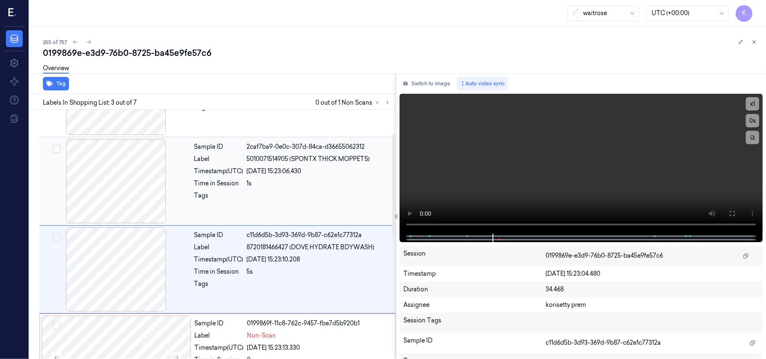
click at [275, 194] on div at bounding box center [319, 197] width 144 height 13
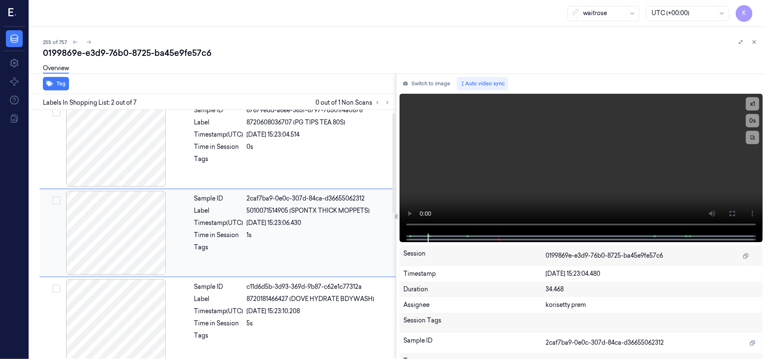
scroll to position [7, 0]
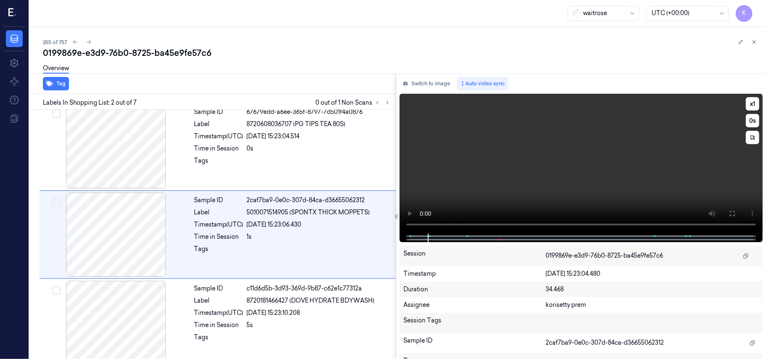
click at [597, 153] on video at bounding box center [581, 164] width 363 height 140
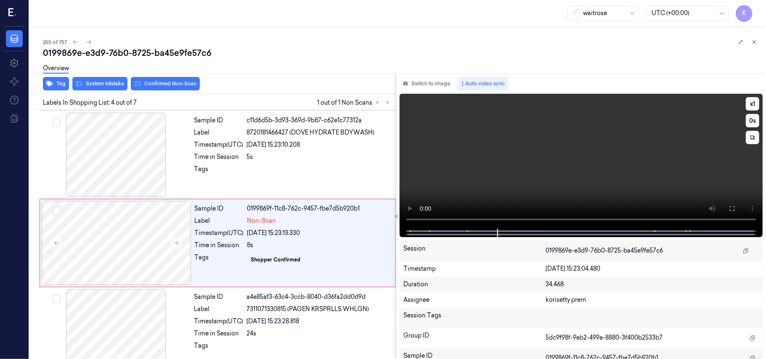
scroll to position [184, 0]
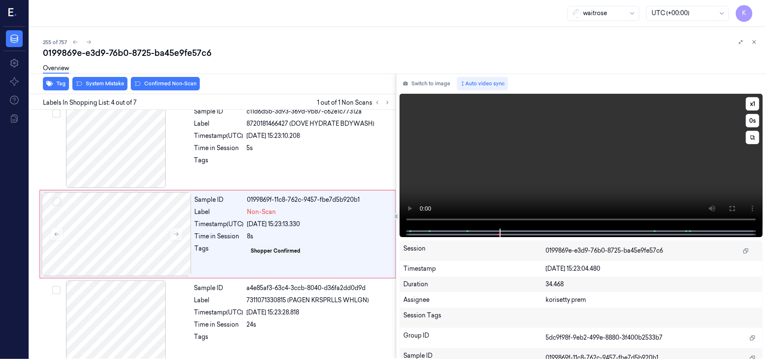
click at [563, 153] on video at bounding box center [581, 161] width 363 height 135
click at [293, 234] on div "8s" at bounding box center [318, 236] width 143 height 9
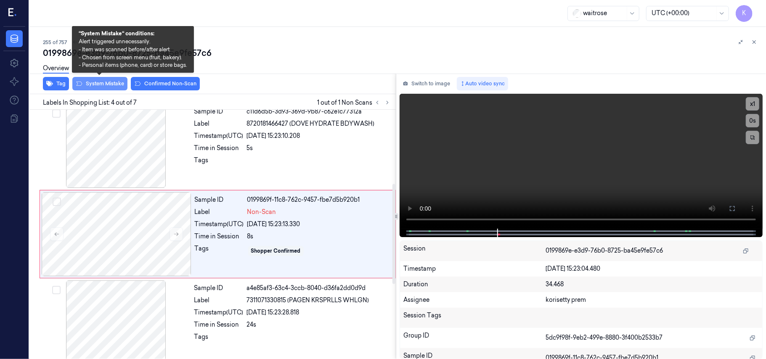
click at [95, 84] on button "System Mistake" at bounding box center [99, 83] width 55 height 13
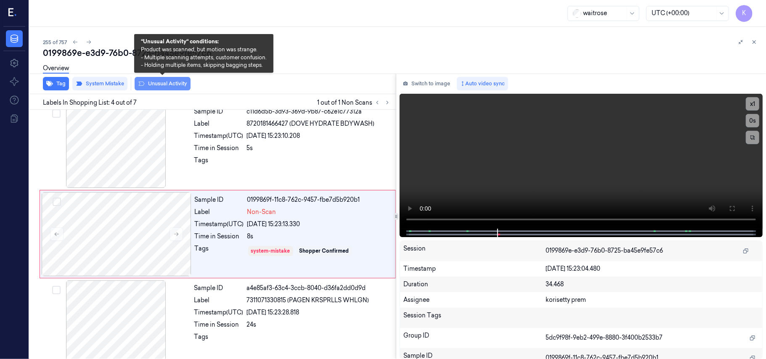
click at [173, 89] on button "Unusual Activity" at bounding box center [163, 83] width 56 height 13
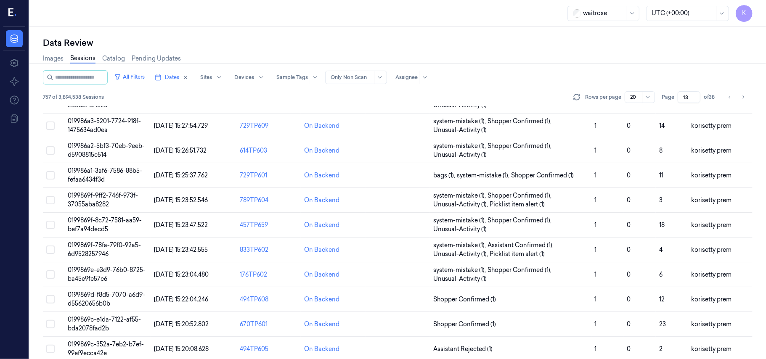
scroll to position [280, 0]
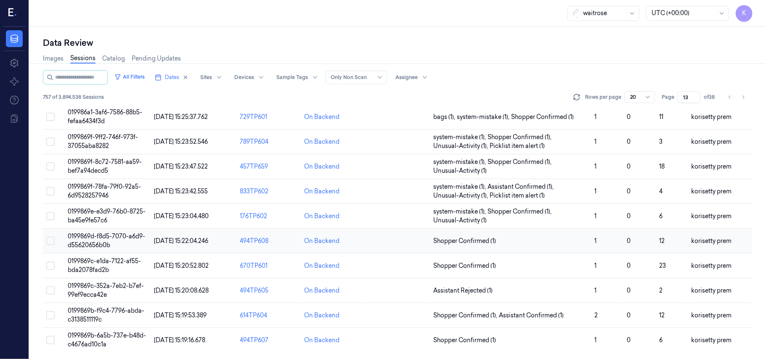
click at [106, 240] on td "0199869d-f8d5-7070-a6d9-d55620656b0b" at bounding box center [107, 241] width 86 height 25
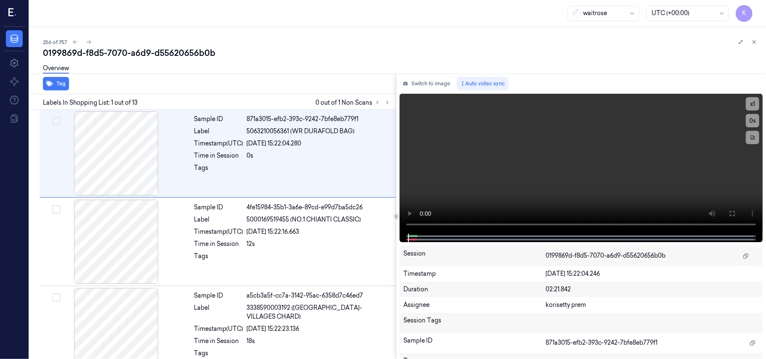
click at [339, 48] on div "0199869d-f8d5-7070-a6d9-d55620656b0b" at bounding box center [401, 53] width 716 height 12
click at [389, 103] on icon at bounding box center [388, 103] width 6 height 6
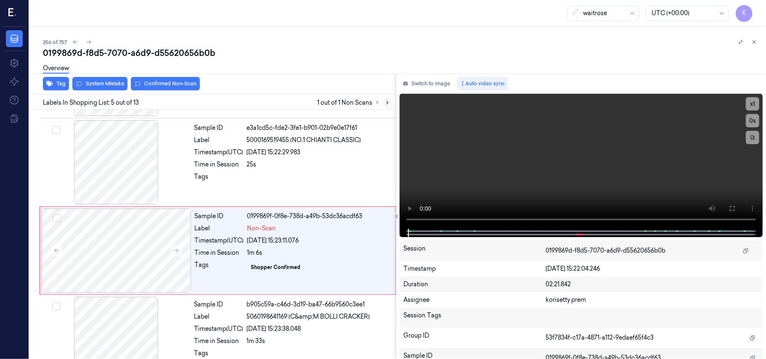
scroll to position [273, 0]
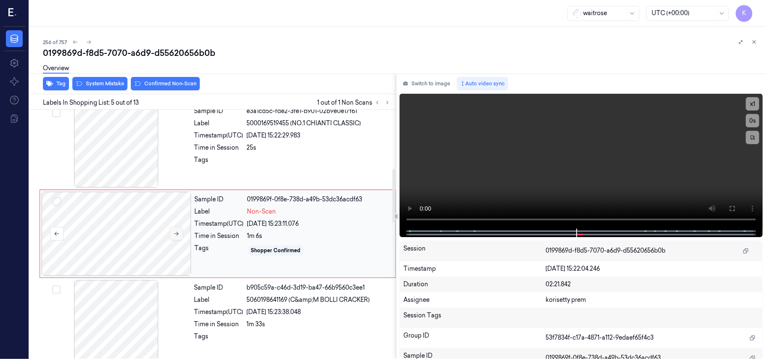
click at [179, 238] on button at bounding box center [176, 233] width 13 height 13
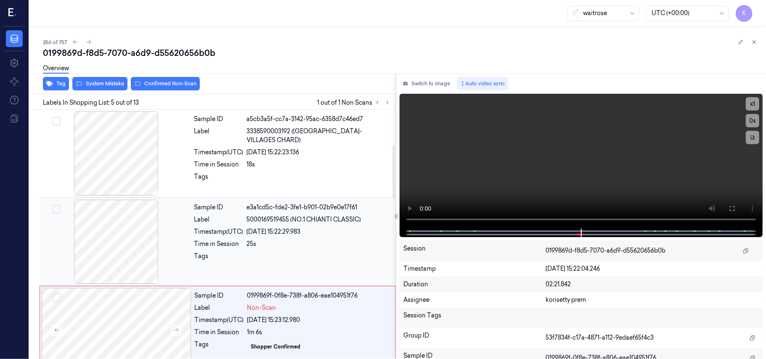
scroll to position [161, 0]
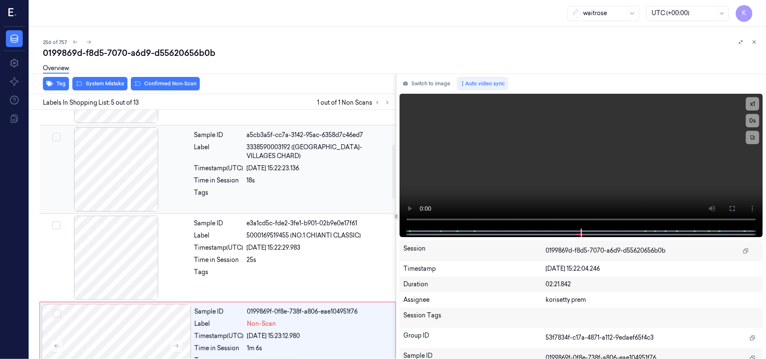
click at [300, 164] on div "26/09/2025 15:22:23.136" at bounding box center [319, 168] width 144 height 9
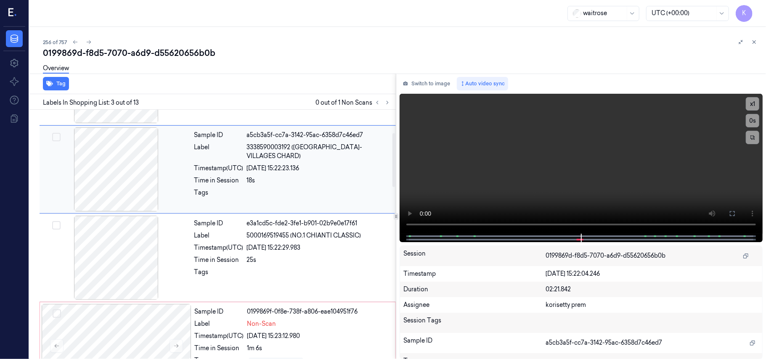
scroll to position [96, 0]
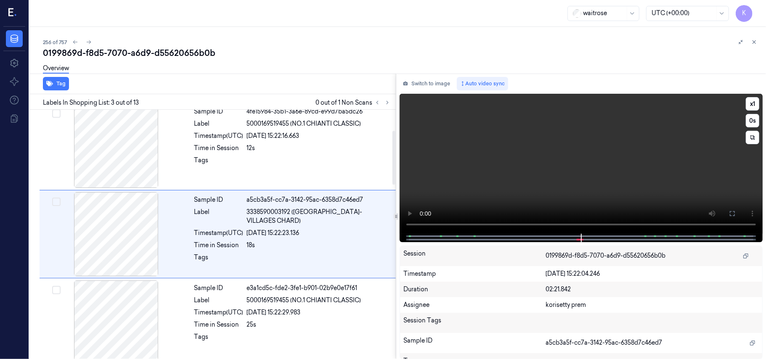
click at [544, 171] on video at bounding box center [581, 164] width 363 height 140
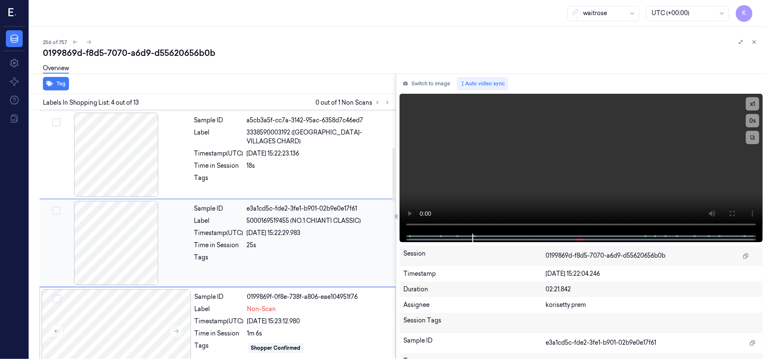
scroll to position [184, 0]
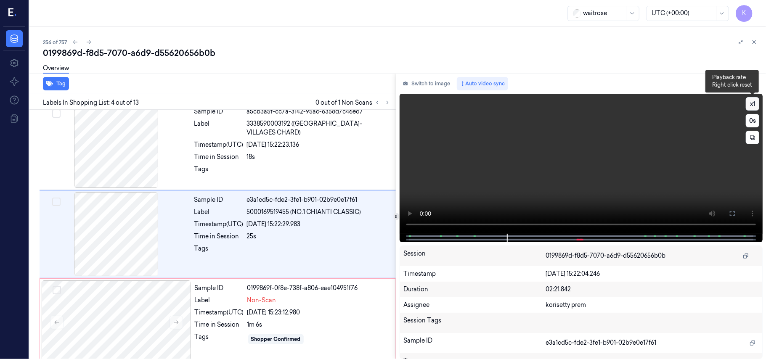
click at [755, 105] on button "x 1" at bounding box center [752, 103] width 13 height 13
click at [752, 106] on button "x 2" at bounding box center [752, 103] width 13 height 13
click at [752, 106] on button "x 4" at bounding box center [752, 103] width 13 height 13
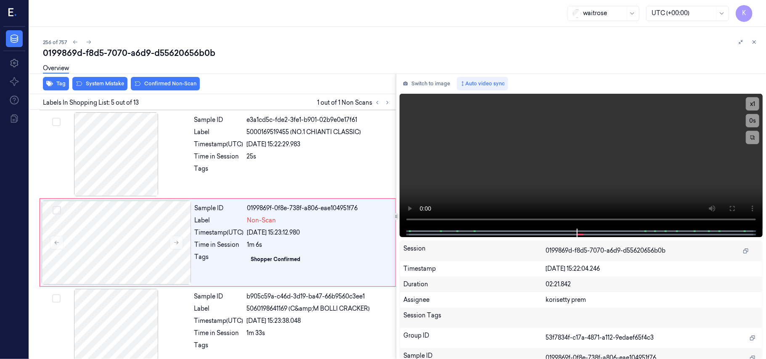
scroll to position [273, 0]
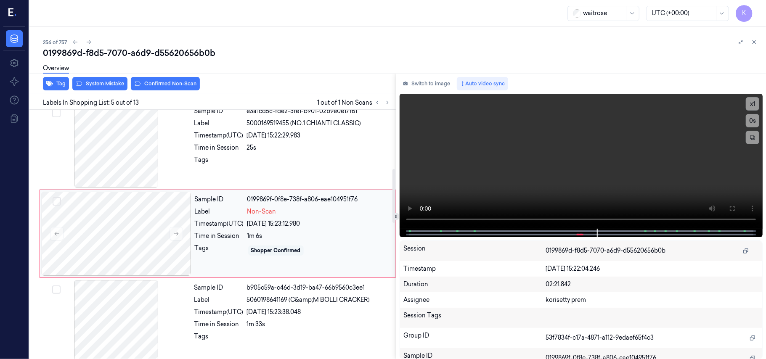
click at [261, 246] on div "Shopper Confirmed" at bounding box center [276, 251] width 56 height 10
click at [505, 187] on video at bounding box center [581, 161] width 363 height 135
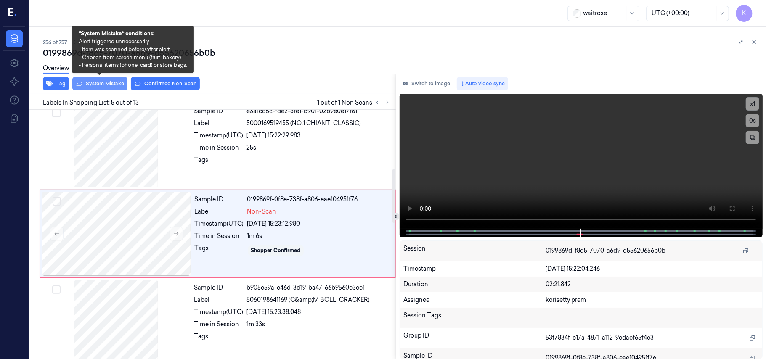
click at [97, 83] on button "System Mistake" at bounding box center [99, 83] width 55 height 13
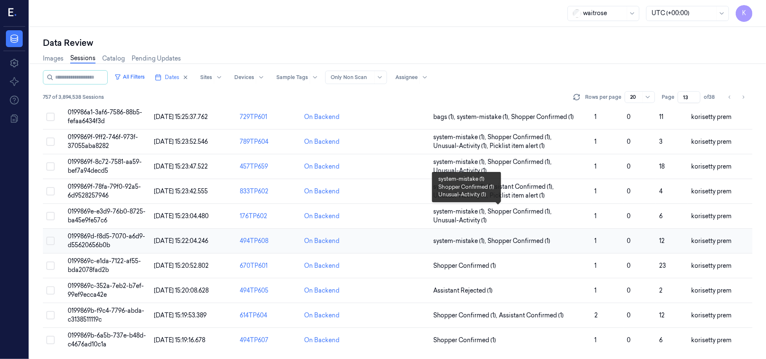
scroll to position [280, 0]
click at [120, 268] on td "0199869c-e1da-7122-af55-bda2078fad2b" at bounding box center [107, 266] width 86 height 25
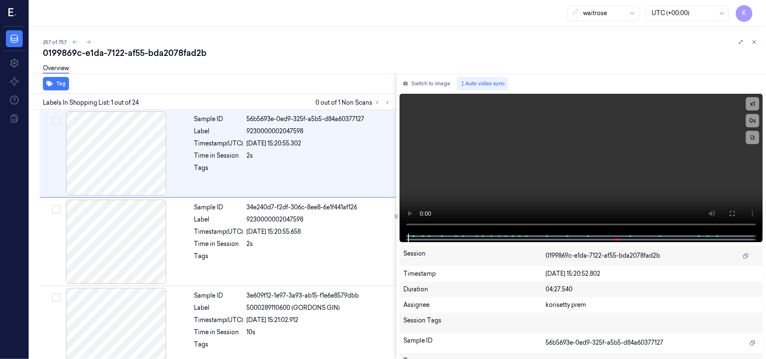
click at [284, 49] on div "0199869c-e1da-7122-af55-bda2078fad2b" at bounding box center [401, 53] width 716 height 12
click at [387, 105] on icon at bounding box center [388, 103] width 6 height 6
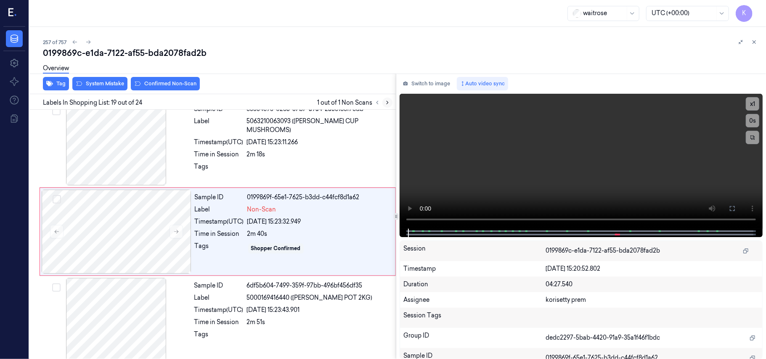
scroll to position [1514, 0]
click at [295, 143] on div "Sample ID e3334c93-0265-37b7-a9a4-2a5c188f7edb Label 5063210063093 (WR ESS CUP …" at bounding box center [292, 142] width 203 height 84
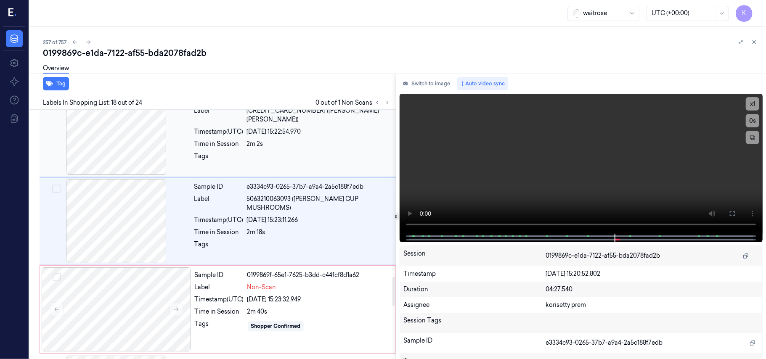
scroll to position [1425, 0]
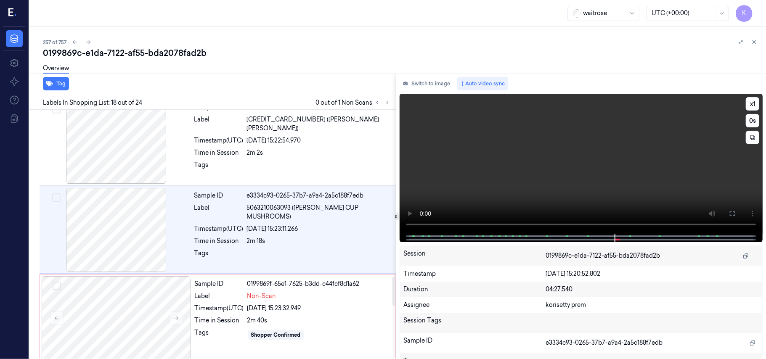
click at [580, 147] on video at bounding box center [581, 164] width 363 height 140
click at [516, 191] on video at bounding box center [581, 164] width 363 height 140
click at [569, 177] on video at bounding box center [581, 164] width 363 height 140
click at [255, 165] on div at bounding box center [319, 167] width 144 height 13
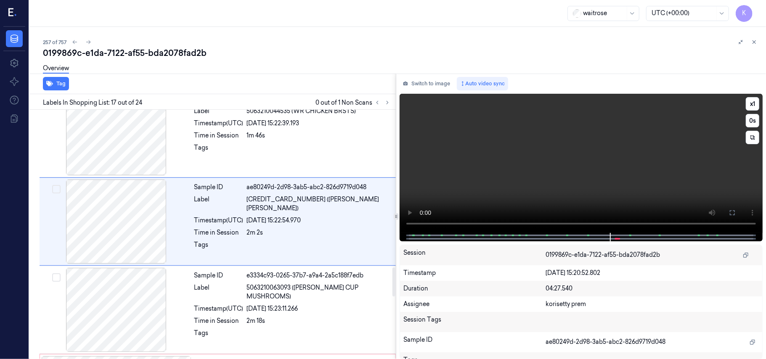
scroll to position [1337, 0]
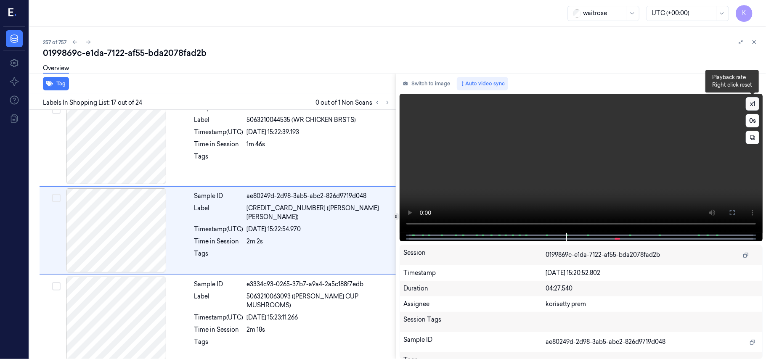
click at [752, 104] on button "x 1" at bounding box center [752, 103] width 13 height 13
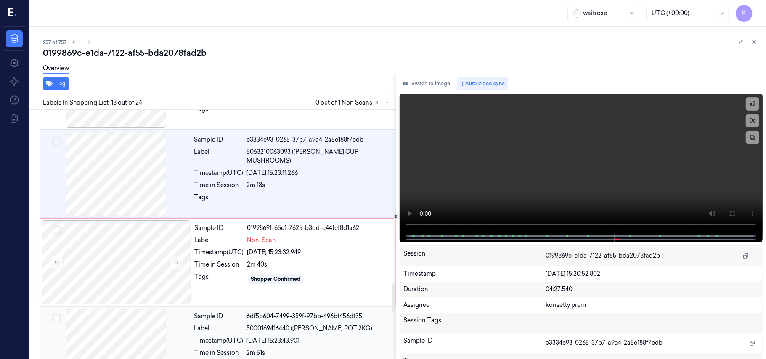
scroll to position [1514, 0]
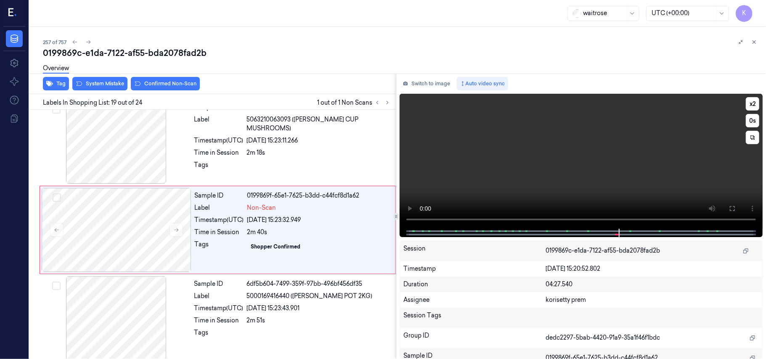
click at [559, 170] on video at bounding box center [581, 161] width 363 height 135
click at [339, 220] on div "26/09/2025 15:23:32.949" at bounding box center [318, 220] width 143 height 9
click at [581, 174] on video at bounding box center [581, 161] width 363 height 135
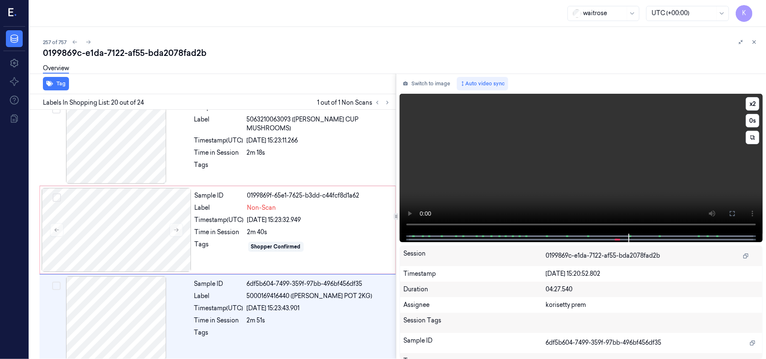
scroll to position [1602, 0]
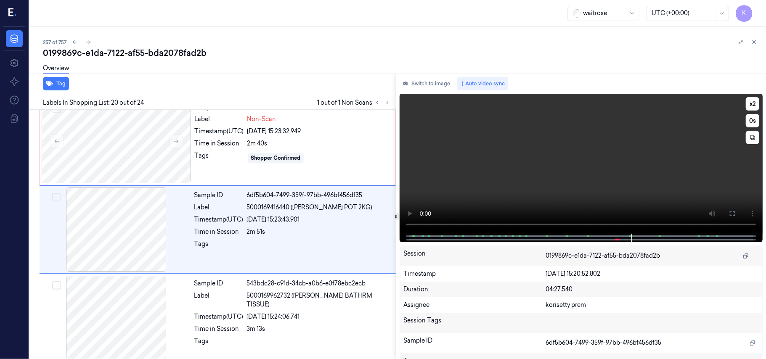
click at [584, 176] on video at bounding box center [581, 164] width 363 height 140
click at [350, 165] on div "Shopper Confirmed" at bounding box center [318, 157] width 143 height 13
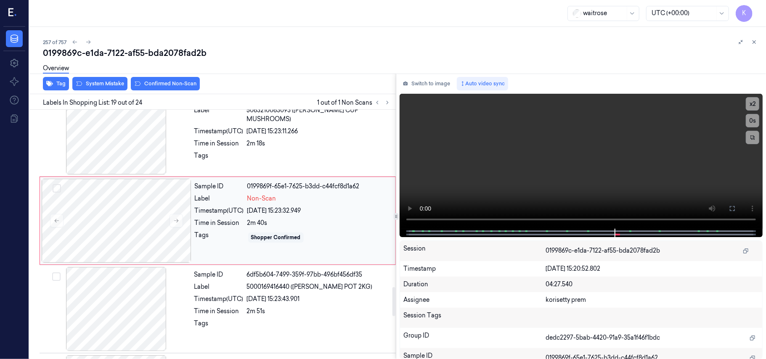
scroll to position [1514, 0]
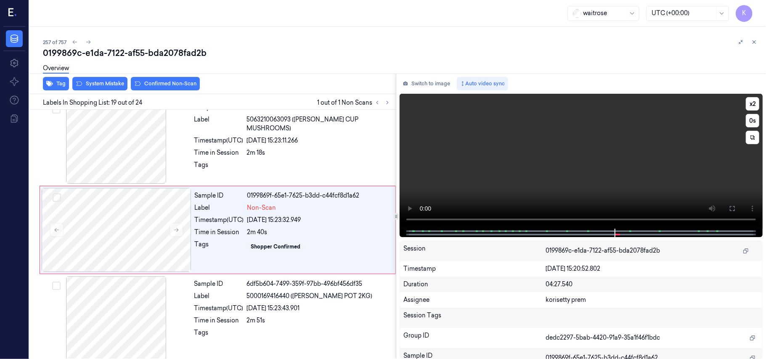
click at [536, 183] on video at bounding box center [581, 161] width 363 height 135
click at [573, 157] on video at bounding box center [581, 161] width 363 height 135
click at [177, 232] on icon at bounding box center [176, 230] width 5 height 4
click at [178, 233] on icon at bounding box center [176, 230] width 6 height 6
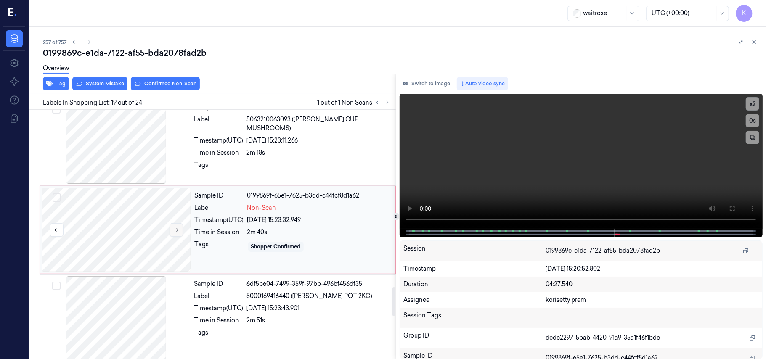
click at [178, 233] on icon at bounding box center [176, 230] width 6 height 6
click at [649, 162] on video at bounding box center [581, 161] width 363 height 135
click at [618, 154] on video at bounding box center [581, 161] width 363 height 135
click at [310, 313] on div "26/09/2025 15:23:43.901" at bounding box center [319, 308] width 144 height 9
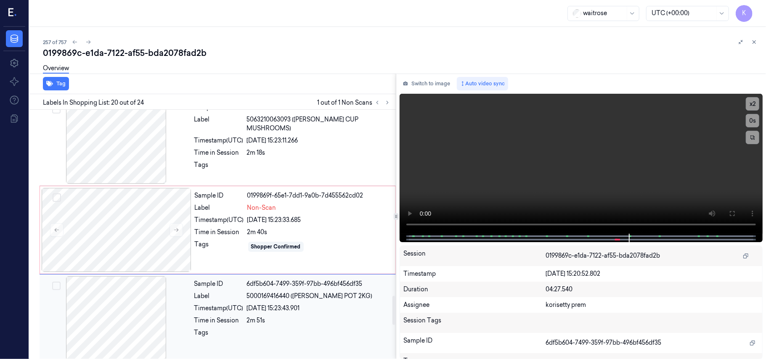
scroll to position [1602, 0]
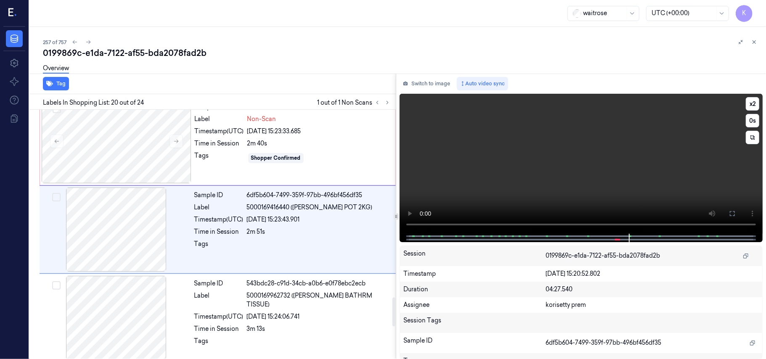
click at [618, 181] on video at bounding box center [581, 164] width 363 height 140
click at [292, 147] on div "2m 40s" at bounding box center [318, 143] width 143 height 9
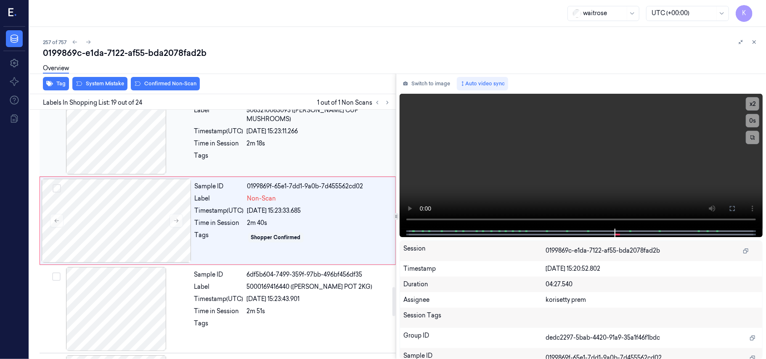
scroll to position [1514, 0]
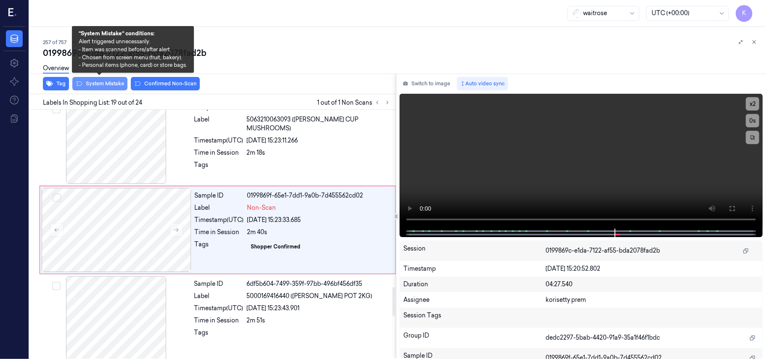
click at [84, 80] on button "System Mistake" at bounding box center [99, 83] width 55 height 13
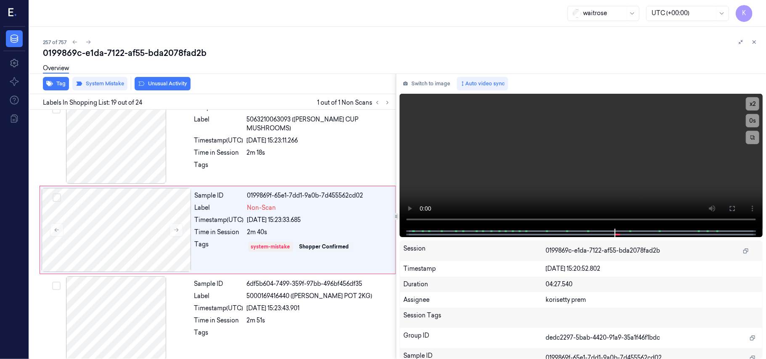
click at [150, 82] on button "Unusual Activity" at bounding box center [163, 83] width 56 height 13
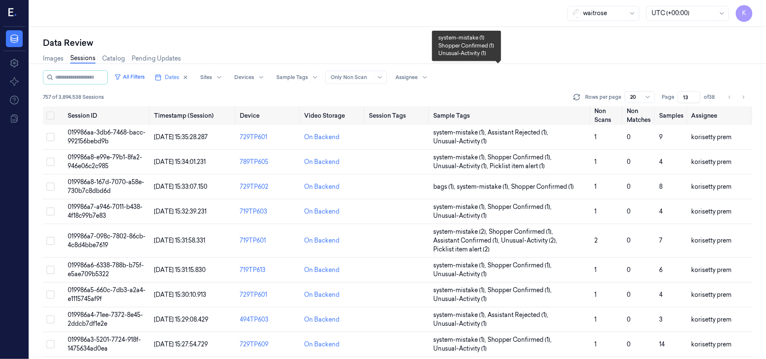
scroll to position [280, 0]
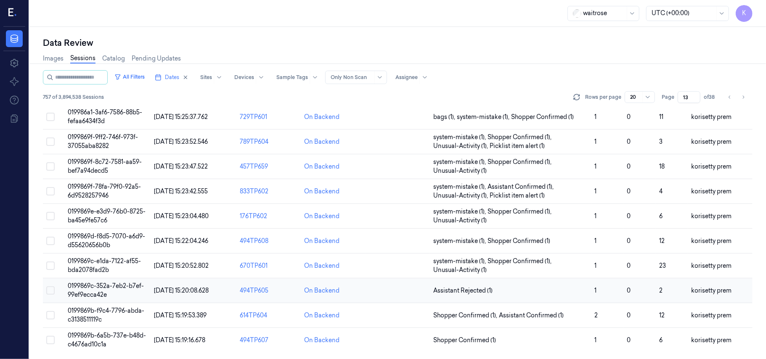
click at [121, 286] on span "0199869c-352a-7eb2-b7ef-99ef9ecca42e" at bounding box center [106, 290] width 76 height 16
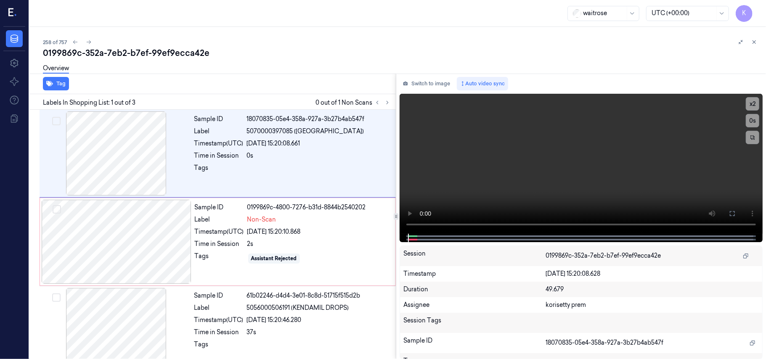
click at [285, 53] on div "0199869c-352a-7eb2-b7ef-99ef9ecca42e" at bounding box center [401, 53] width 716 height 12
click at [611, 156] on video at bounding box center [581, 164] width 363 height 140
click at [544, 145] on video at bounding box center [581, 164] width 363 height 140
click at [279, 152] on div "0s" at bounding box center [319, 155] width 144 height 9
click at [579, 153] on video at bounding box center [581, 164] width 363 height 140
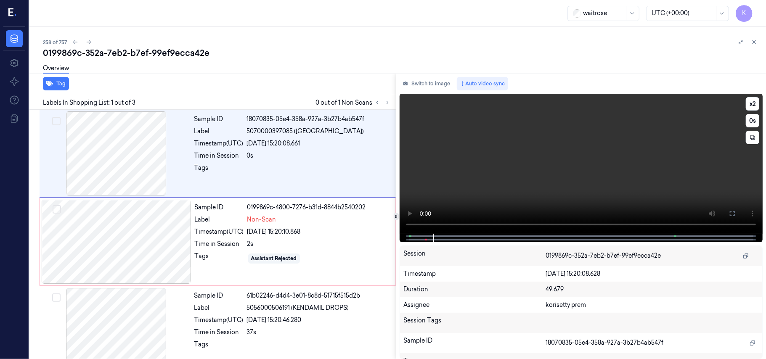
click at [620, 166] on video at bounding box center [581, 164] width 363 height 140
click at [356, 219] on div "Non-Scan" at bounding box center [318, 219] width 143 height 9
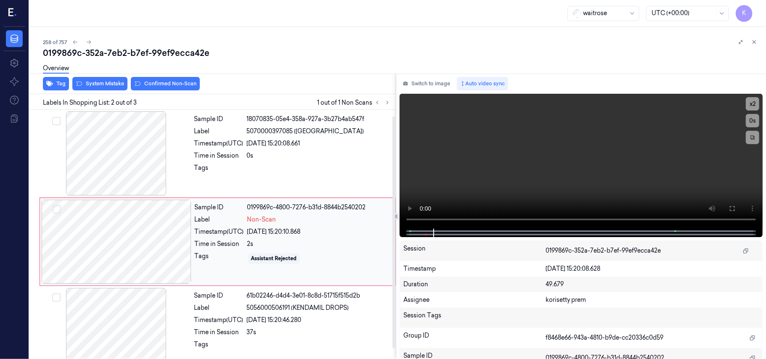
scroll to position [7, 0]
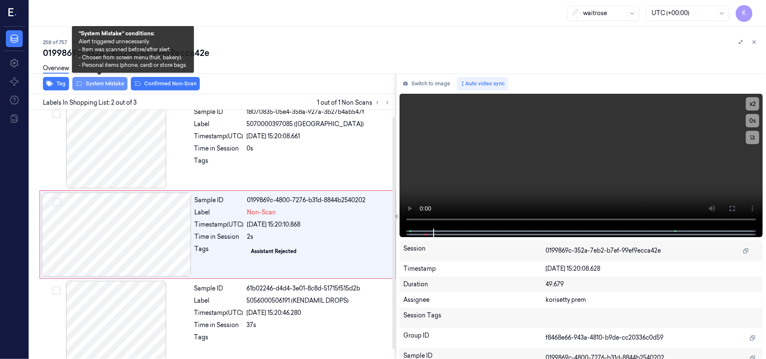
click at [110, 83] on button "System Mistake" at bounding box center [99, 83] width 55 height 13
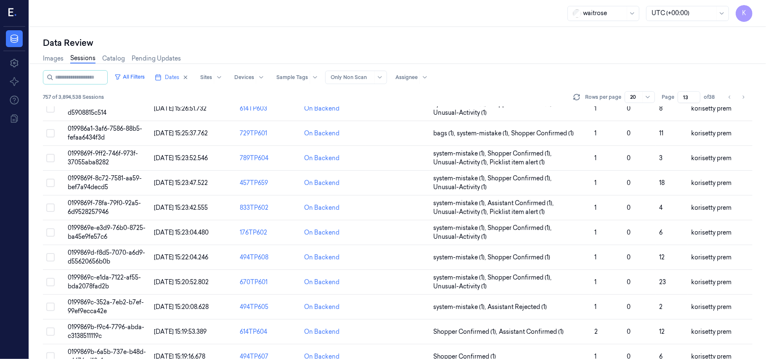
scroll to position [280, 0]
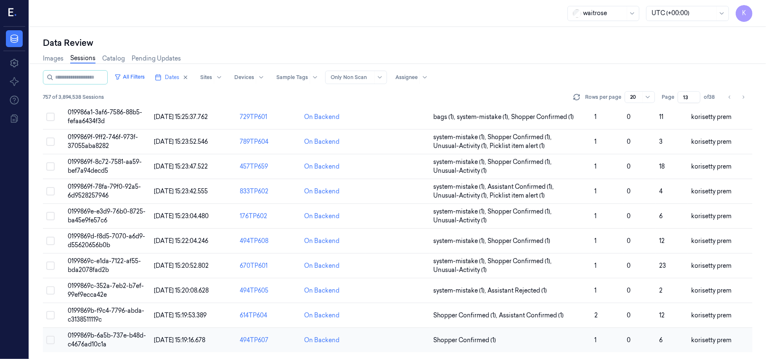
click at [121, 339] on span "0199869b-6a5b-737e-b48d-c4676ad10c1a" at bounding box center [107, 340] width 78 height 16
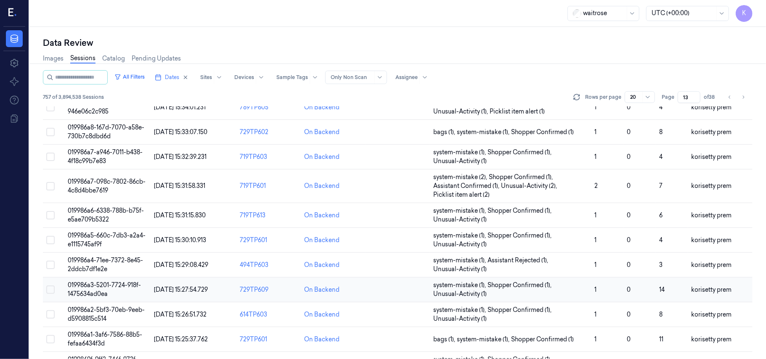
scroll to position [280, 0]
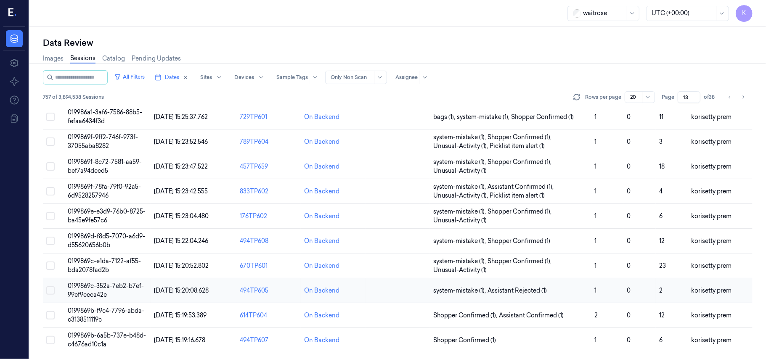
click at [113, 292] on td "0199869c-352a-7eb2-b7ef-99ef9ecca42e" at bounding box center [107, 291] width 86 height 25
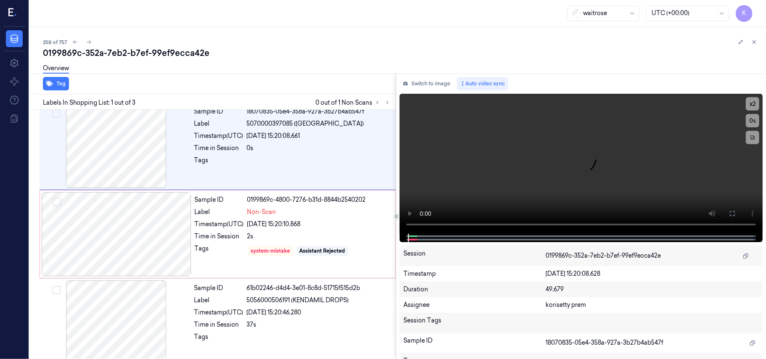
scroll to position [8, 0]
click at [367, 29] on div "258 of 757 0199869c-352a-7eb2-b7ef-99ef9ecca42e Overview Tag Labels In Shopping…" at bounding box center [397, 193] width 737 height 332
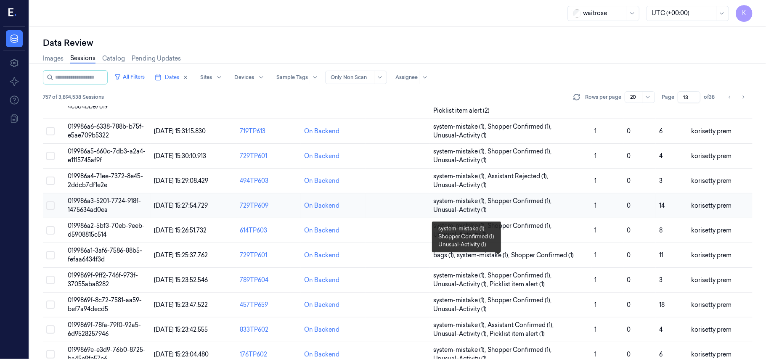
scroll to position [280, 0]
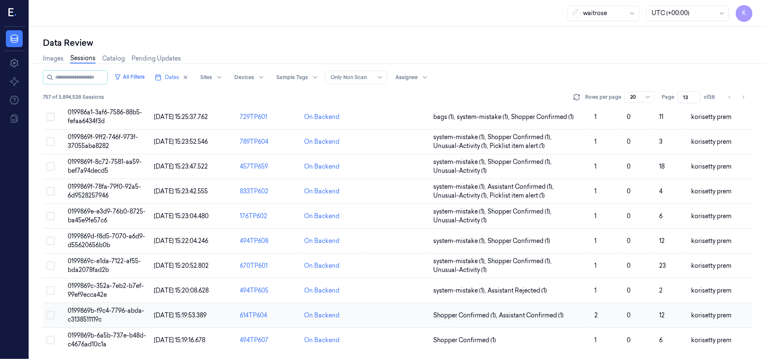
click at [98, 318] on span "0199869b-f9c4-7796-abda-c3138511119c" at bounding box center [106, 315] width 77 height 16
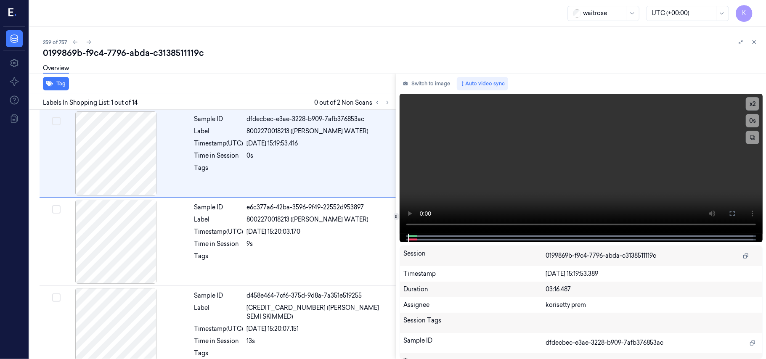
click at [312, 80] on div "Overview" at bounding box center [401, 69] width 716 height 21
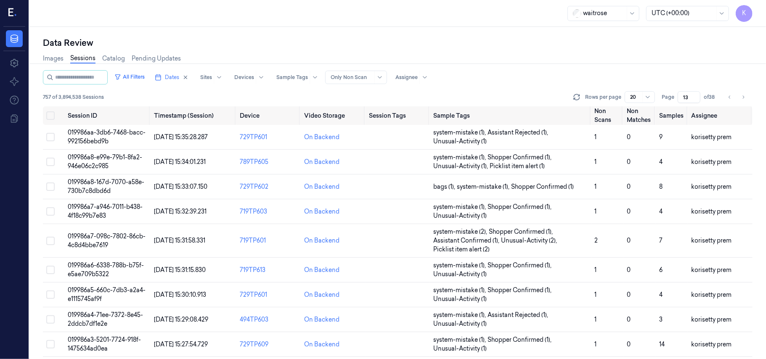
scroll to position [280, 0]
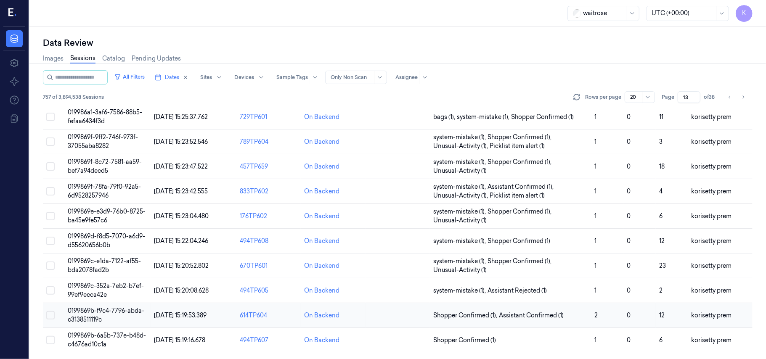
click at [103, 317] on td "0199869b-f9c4-7796-abda-c3138511119c" at bounding box center [107, 315] width 86 height 25
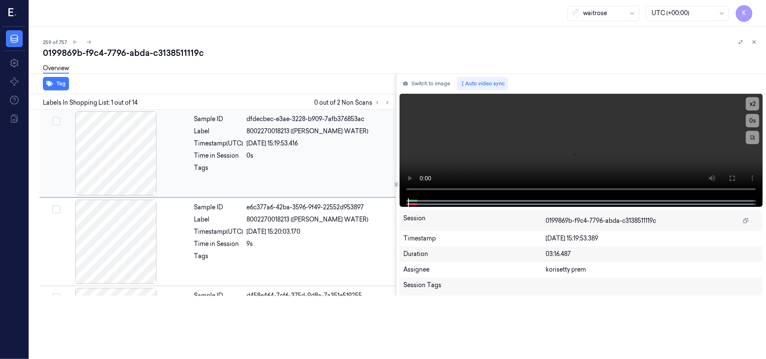
scroll to position [8, 0]
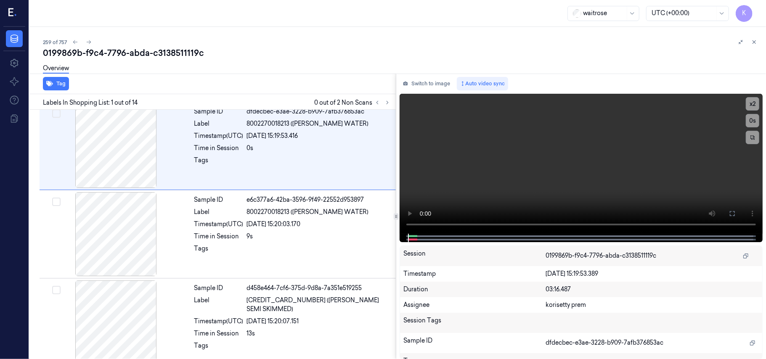
drag, startPoint x: 331, startPoint y: 53, endPoint x: 329, endPoint y: 29, distance: 24.5
click at [332, 54] on div "0199869b-f9c4-7796-abda-c3138511119c" at bounding box center [401, 53] width 716 height 12
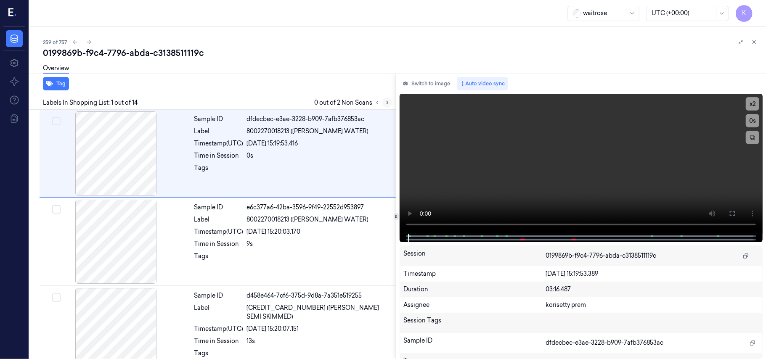
click at [391, 102] on button at bounding box center [387, 103] width 10 height 10
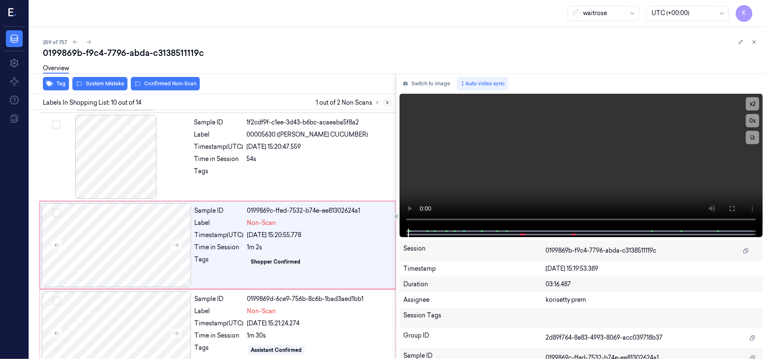
scroll to position [716, 0]
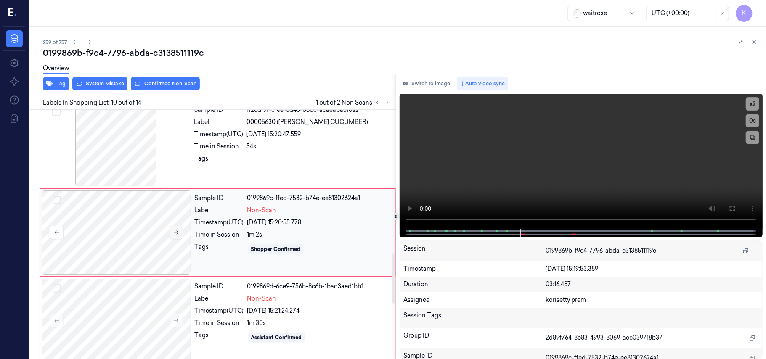
click at [182, 235] on button at bounding box center [176, 232] width 13 height 13
click at [211, 328] on div "Time in Session" at bounding box center [219, 323] width 49 height 9
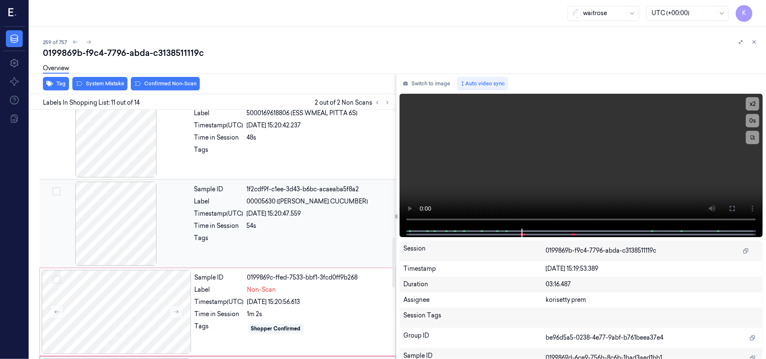
click at [329, 225] on div "54s" at bounding box center [319, 226] width 144 height 9
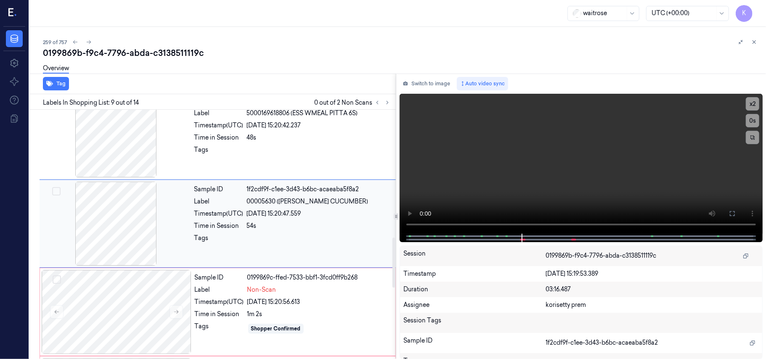
scroll to position [628, 0]
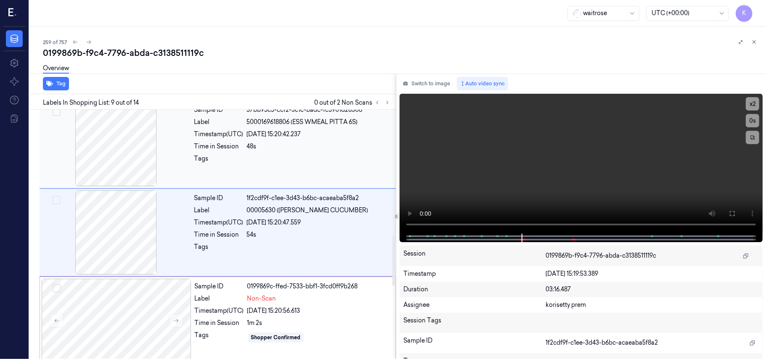
click at [308, 127] on span "5000169618806 (ESS WMEAL PITTA 6S)" at bounding box center [302, 122] width 111 height 9
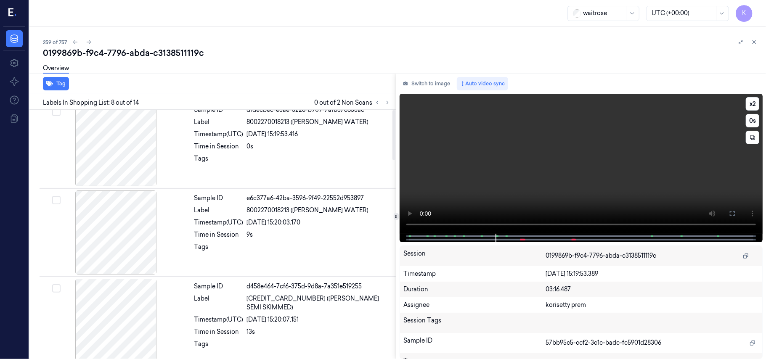
scroll to position [0, 0]
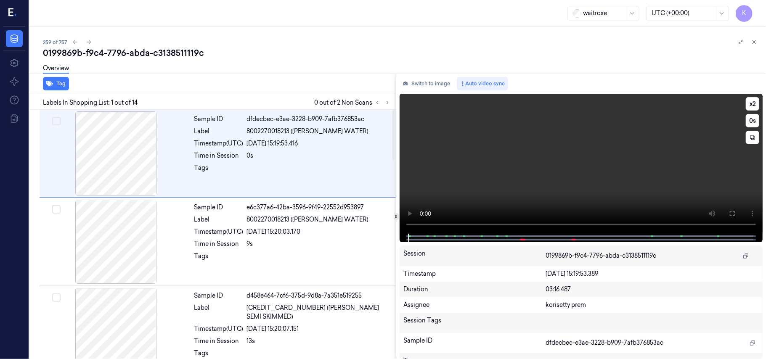
click at [493, 177] on video at bounding box center [581, 164] width 363 height 140
click at [557, 155] on video at bounding box center [581, 164] width 363 height 140
click at [747, 98] on button "x 2" at bounding box center [752, 103] width 13 height 13
click at [751, 102] on button "x 4" at bounding box center [752, 103] width 13 height 13
click at [386, 105] on icon at bounding box center [388, 103] width 6 height 6
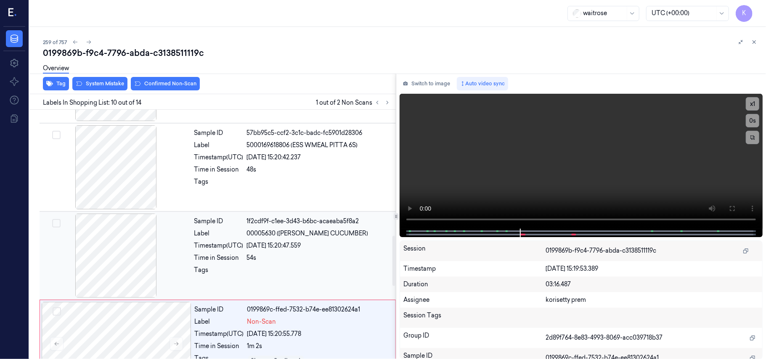
scroll to position [604, 0]
click at [295, 178] on div "Sample ID 57bb95c5-ccf2-3c1c-badc-fc5901d28306 Label 5000169618806 (ESS WMEAL P…" at bounding box center [292, 168] width 203 height 84
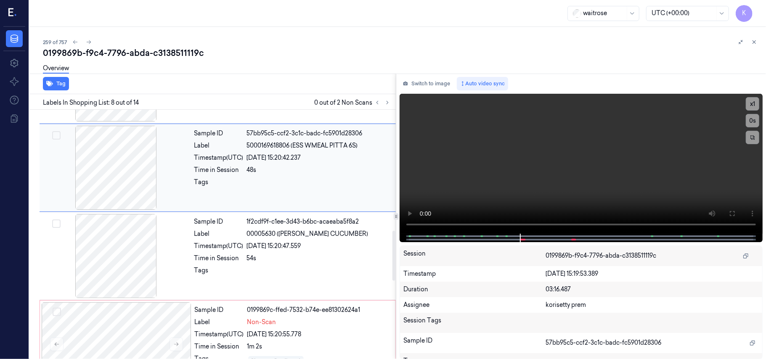
scroll to position [539, 0]
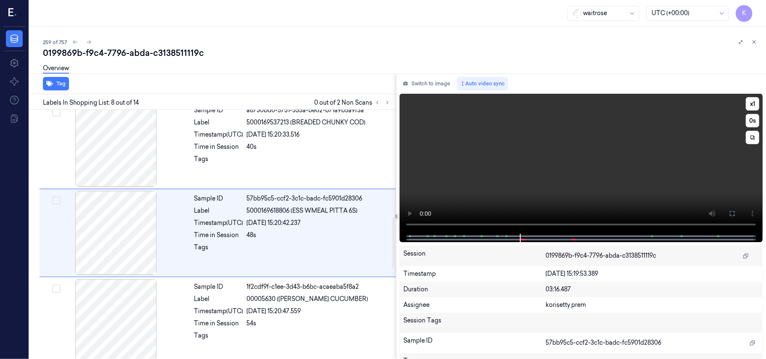
click at [638, 157] on video at bounding box center [581, 164] width 363 height 140
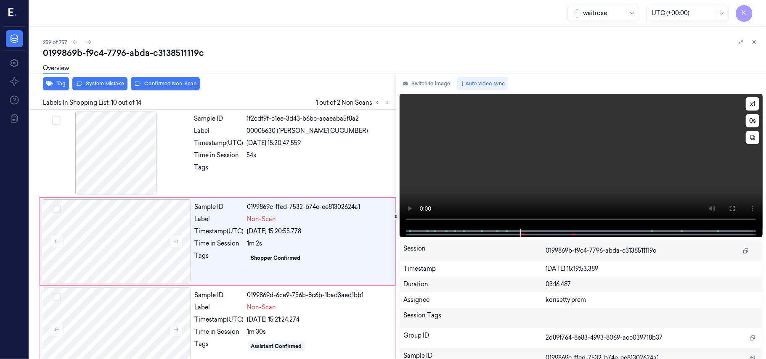
scroll to position [716, 0]
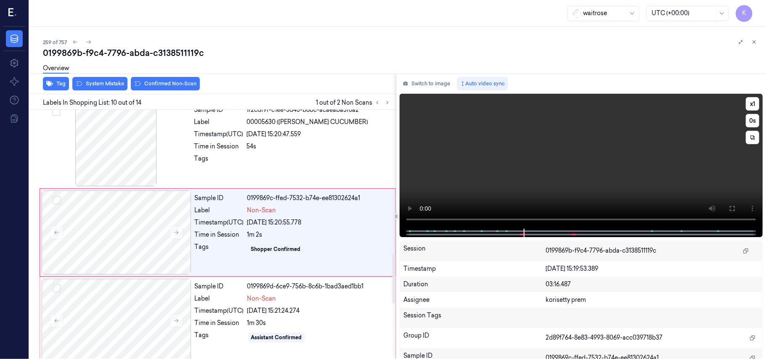
click at [512, 178] on video at bounding box center [581, 161] width 363 height 135
click at [282, 154] on div "Sample ID 1f2cdf9f-c1ee-3d43-b6bc-acaeaba5f8a2 Label 00005630 (WR ESS CUCUMBER)…" at bounding box center [292, 144] width 203 height 84
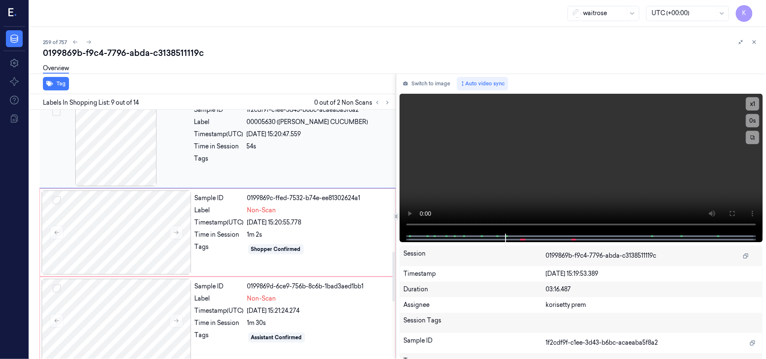
scroll to position [628, 0]
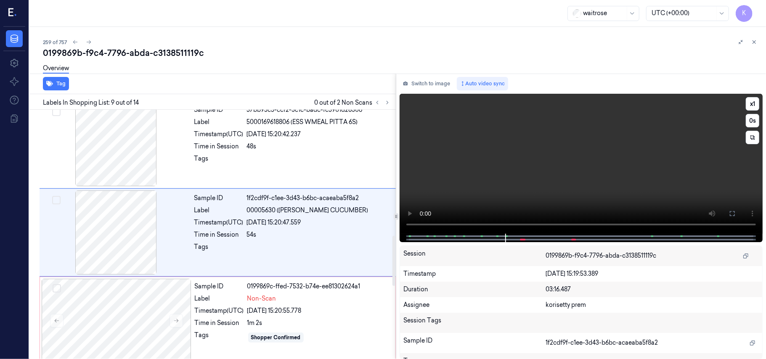
click at [563, 162] on video at bounding box center [581, 164] width 363 height 140
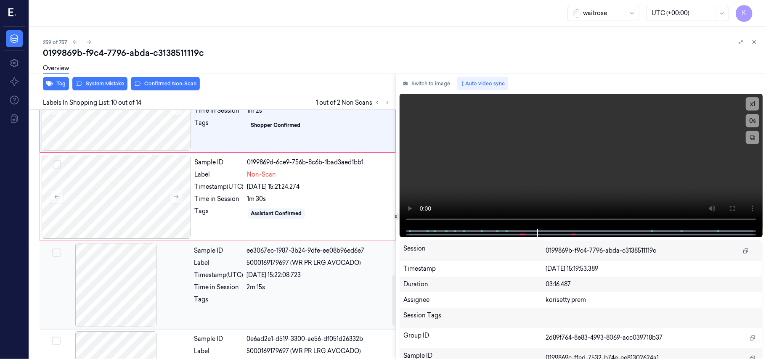
scroll to position [825, 0]
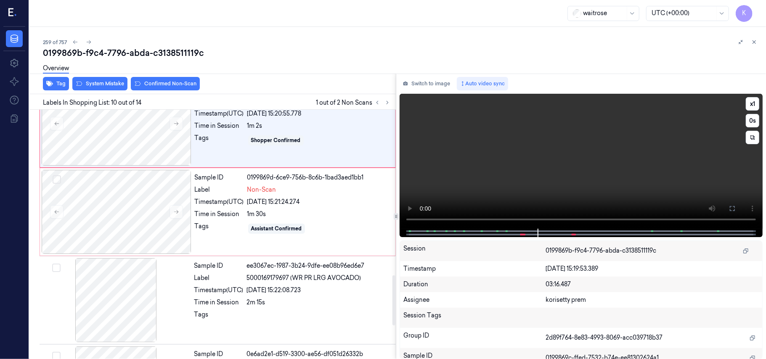
click at [496, 158] on video at bounding box center [581, 161] width 363 height 135
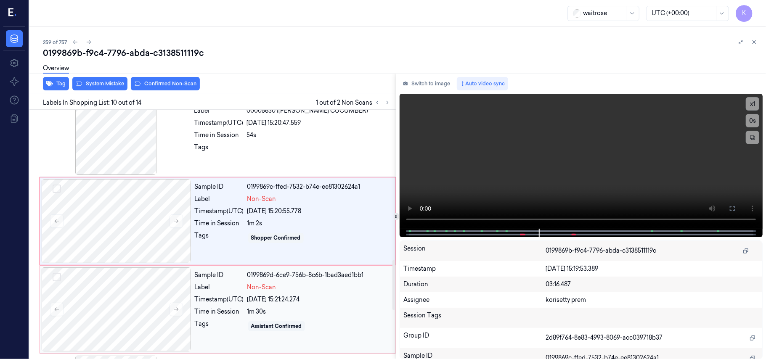
click at [245, 201] on div "Sample ID dfdecbec-e3ae-3228-b909-7afb376853ac Label 8002270018213 (PELLEGRINO …" at bounding box center [211, 1] width 370 height 1239
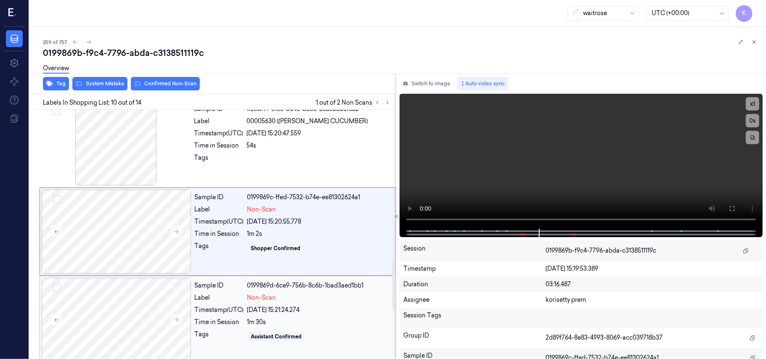
scroll to position [716, 0]
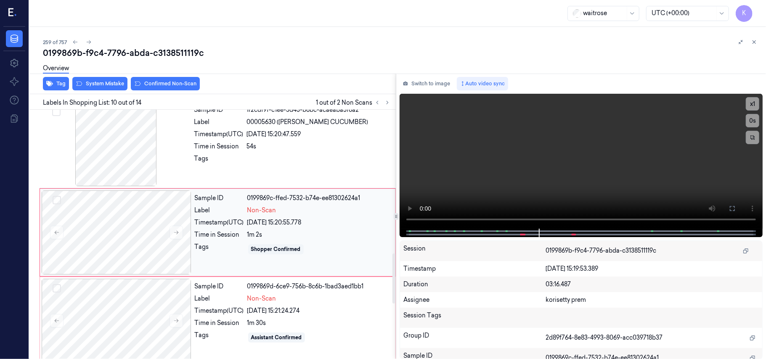
click at [264, 234] on div "1m 2s" at bounding box center [318, 235] width 143 height 9
click at [91, 80] on div "Overview" at bounding box center [401, 69] width 716 height 21
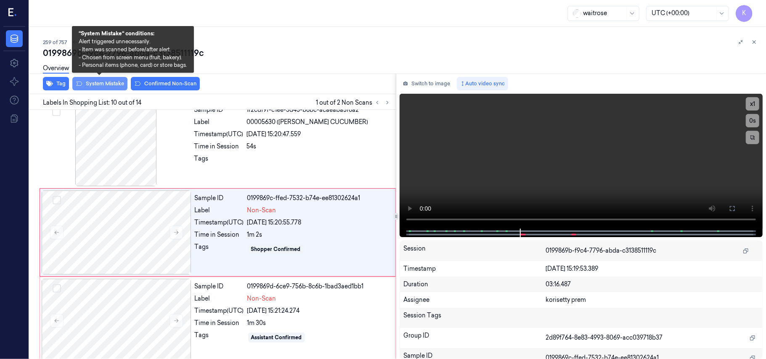
click at [95, 83] on button "System Mistake" at bounding box center [99, 83] width 55 height 13
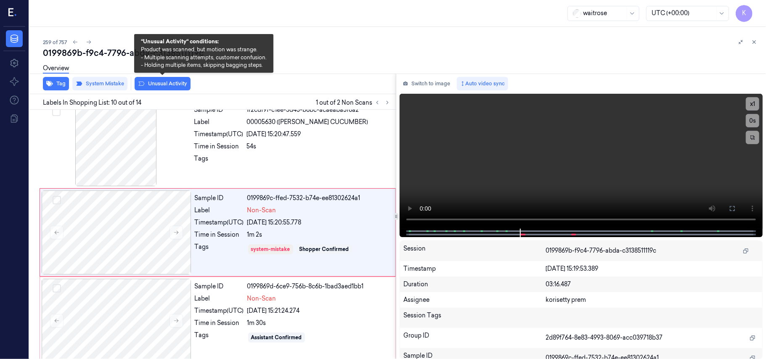
click at [169, 85] on button "Unusual Activity" at bounding box center [163, 83] width 56 height 13
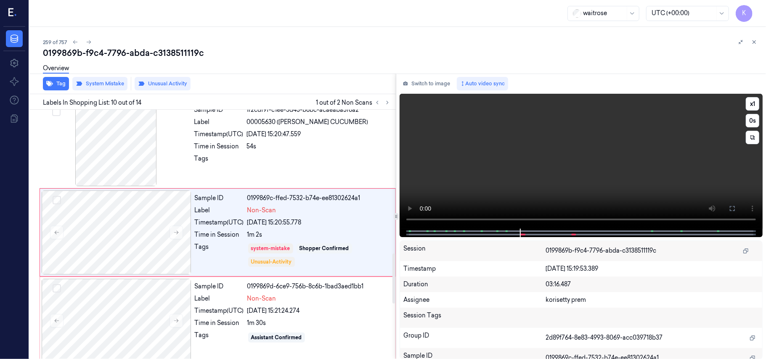
click at [515, 183] on video at bounding box center [581, 161] width 363 height 135
click at [756, 101] on button "x 1" at bounding box center [752, 103] width 13 height 13
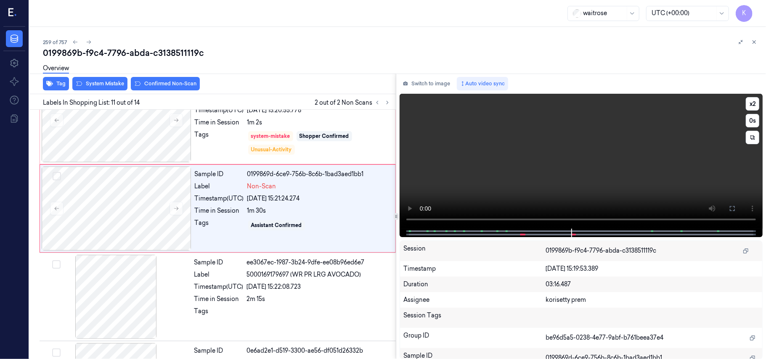
scroll to position [805, 0]
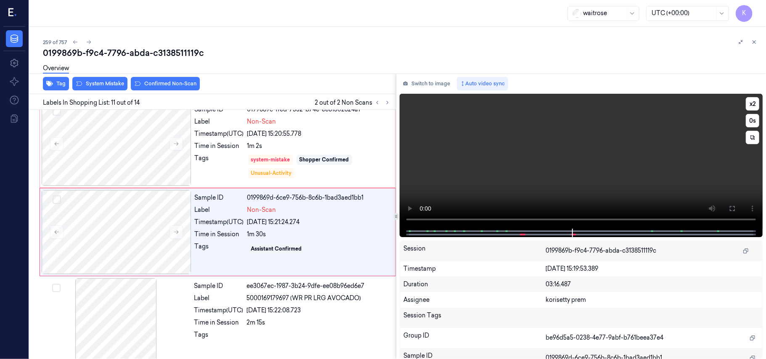
click at [490, 147] on video at bounding box center [581, 161] width 363 height 135
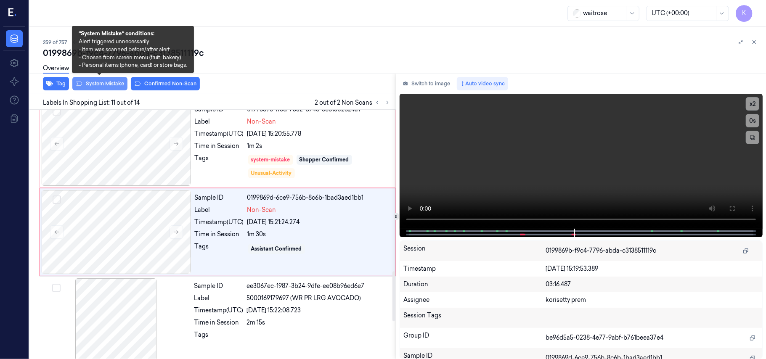
click at [114, 81] on button "System Mistake" at bounding box center [99, 83] width 55 height 13
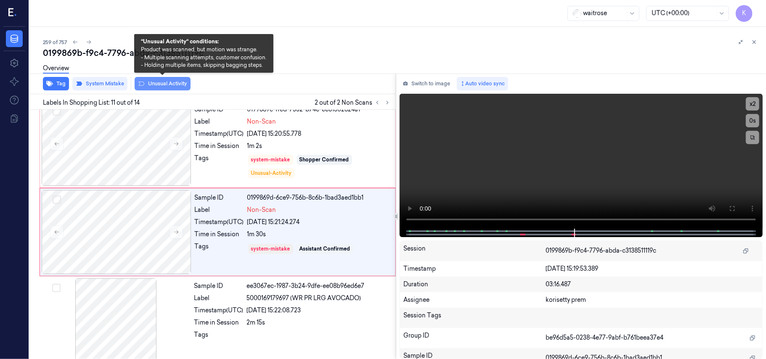
click at [175, 85] on button "Unusual Activity" at bounding box center [163, 83] width 56 height 13
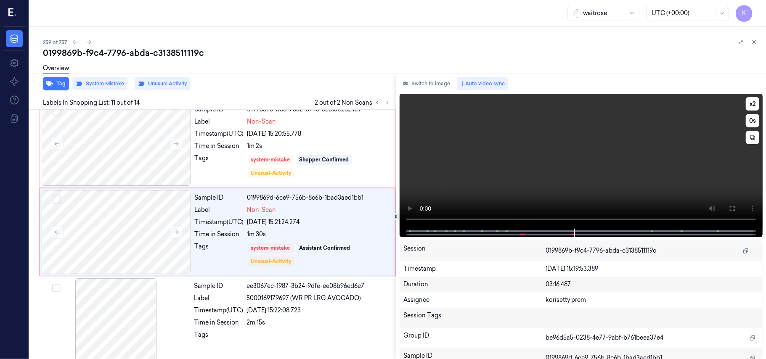
click at [504, 186] on video at bounding box center [581, 161] width 363 height 135
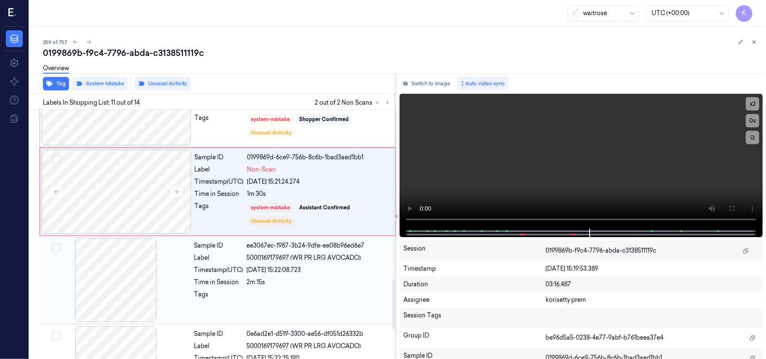
scroll to position [861, 0]
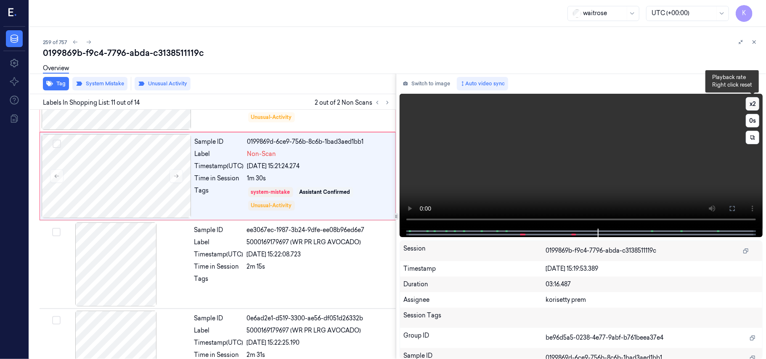
click at [756, 102] on button "x 2" at bounding box center [752, 103] width 13 height 13
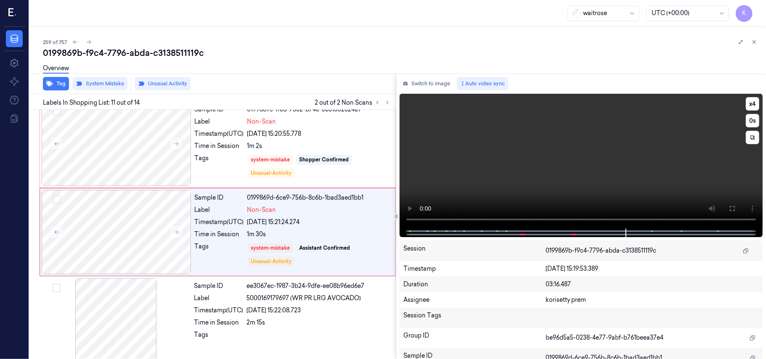
click at [633, 170] on video at bounding box center [581, 161] width 363 height 135
click at [754, 105] on button "x 4" at bounding box center [752, 103] width 13 height 13
click at [754, 105] on button "x 1" at bounding box center [752, 103] width 13 height 13
click at [754, 105] on button "x 2" at bounding box center [752, 103] width 13 height 13
click at [754, 105] on button "x 4" at bounding box center [752, 103] width 13 height 13
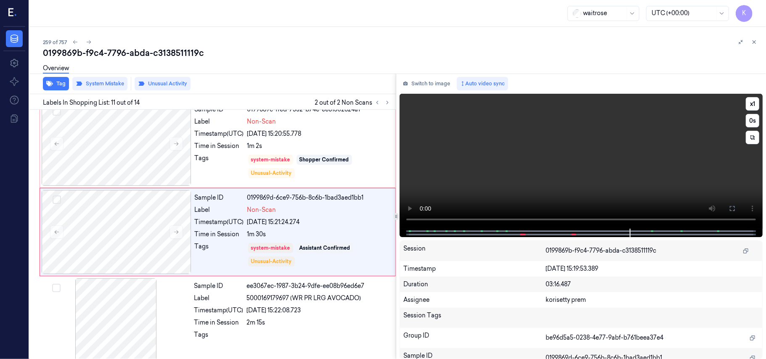
click at [688, 140] on video at bounding box center [581, 161] width 363 height 135
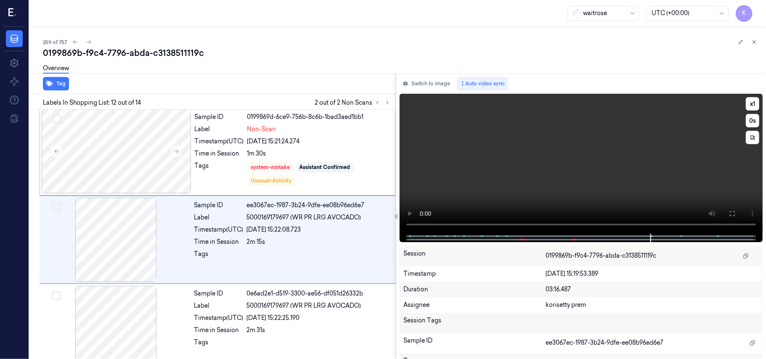
click at [509, 147] on video at bounding box center [581, 164] width 363 height 140
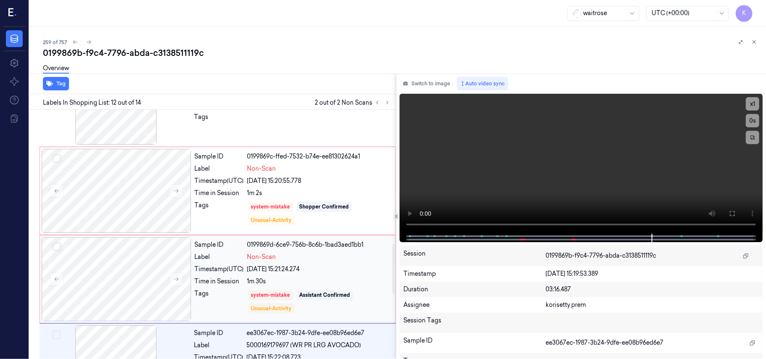
scroll to position [669, 0]
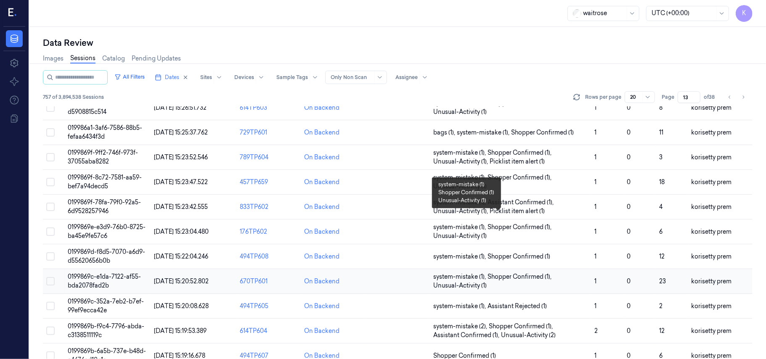
scroll to position [280, 0]
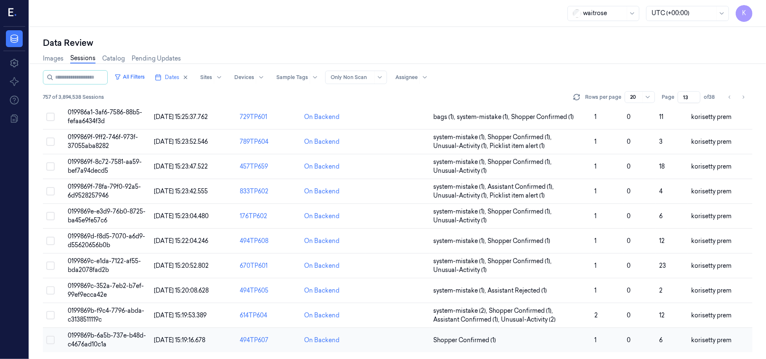
click at [99, 336] on span "0199869b-6a5b-737e-b48d-c4676ad10c1a" at bounding box center [107, 340] width 78 height 16
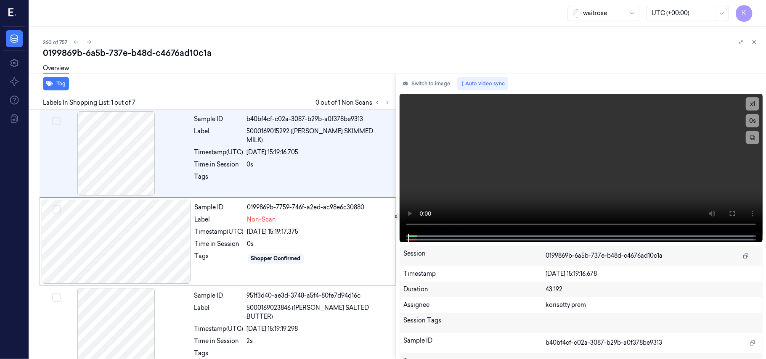
click at [345, 58] on div "0199869b-6a5b-737e-b48d-c4676ad10c1a" at bounding box center [401, 53] width 716 height 12
click at [529, 157] on video at bounding box center [581, 164] width 363 height 140
click at [608, 162] on video at bounding box center [581, 164] width 363 height 140
click at [181, 248] on div at bounding box center [117, 242] width 150 height 84
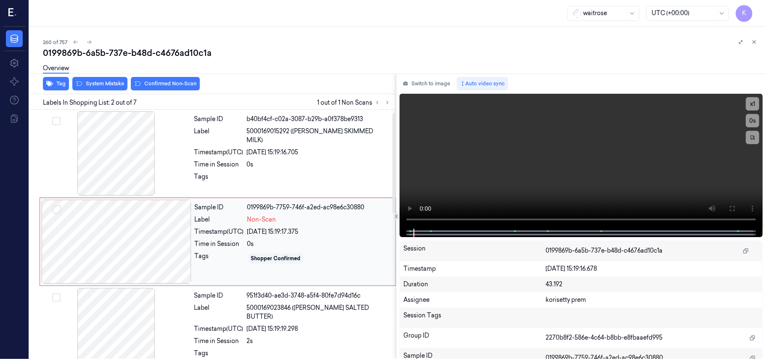
scroll to position [7, 0]
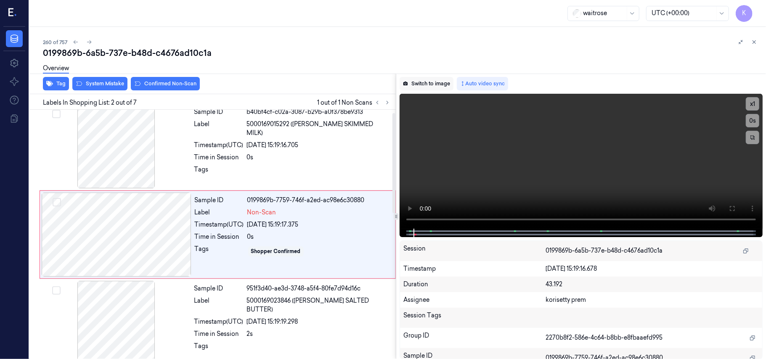
click at [438, 83] on button "Switch to image" at bounding box center [427, 83] width 54 height 13
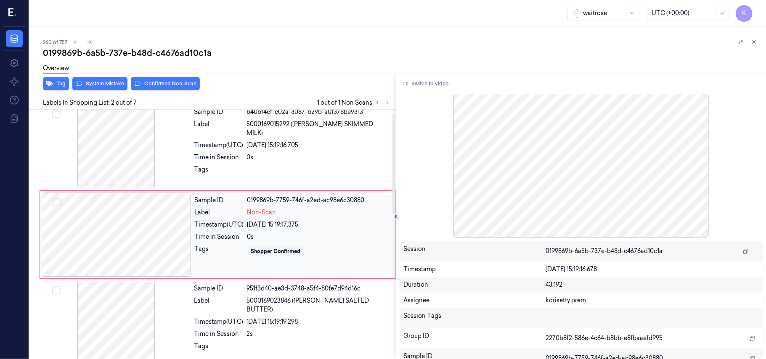
click at [228, 241] on div "Time in Session" at bounding box center [219, 237] width 49 height 9
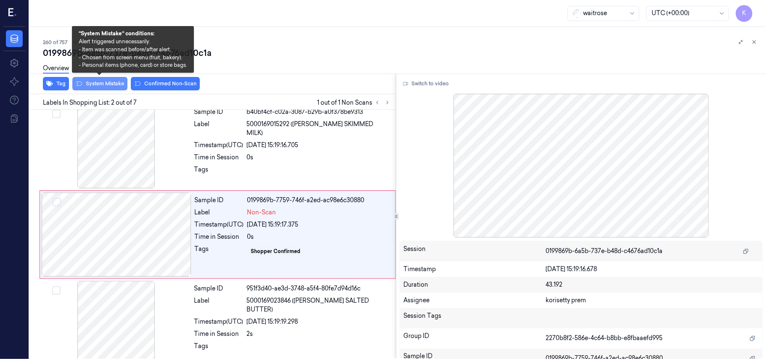
click at [97, 85] on button "System Mistake" at bounding box center [99, 83] width 55 height 13
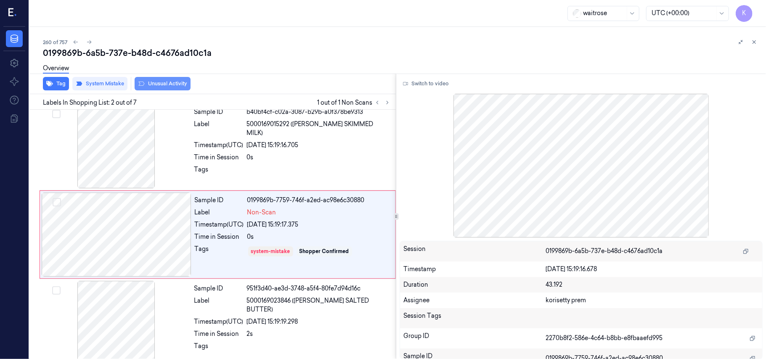
click at [140, 88] on button "Unusual Activity" at bounding box center [163, 83] width 56 height 13
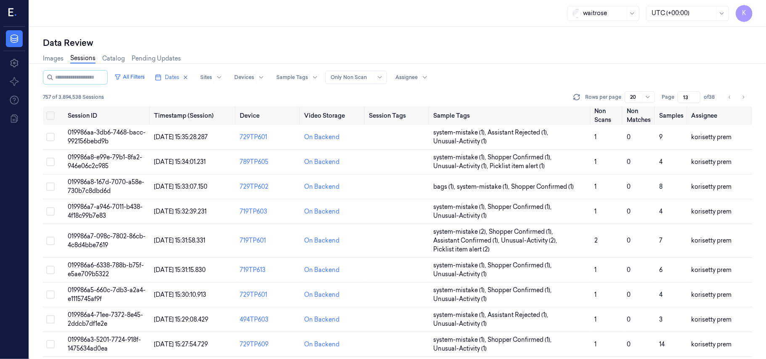
scroll to position [280, 0]
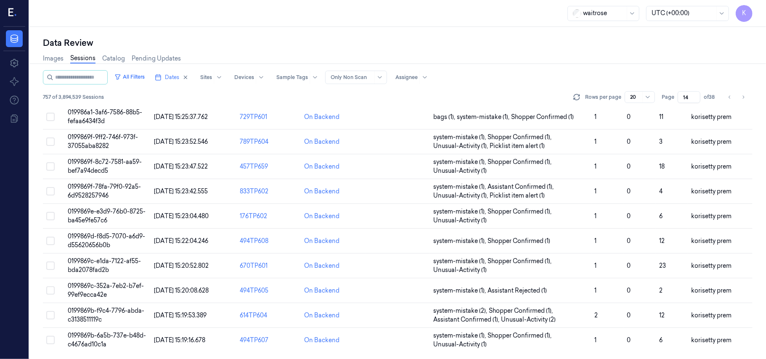
click at [695, 94] on input "14" at bounding box center [689, 97] width 23 height 12
click at [695, 94] on input "15" at bounding box center [689, 97] width 23 height 12
click at [695, 94] on input "16" at bounding box center [689, 97] width 23 height 12
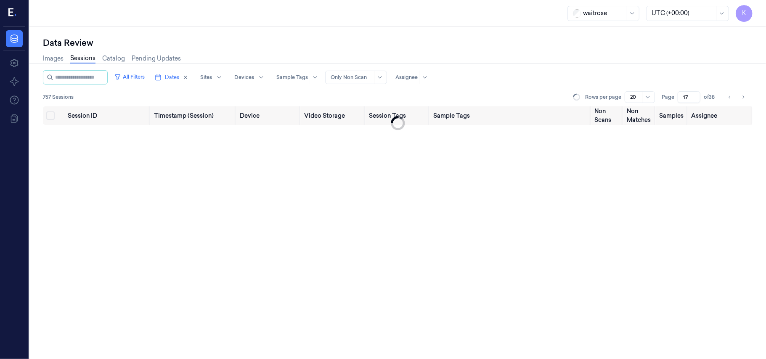
click at [695, 94] on input "17" at bounding box center [689, 97] width 23 height 12
click at [695, 94] on input "18" at bounding box center [689, 97] width 23 height 12
click at [695, 94] on input "19" at bounding box center [689, 97] width 23 height 12
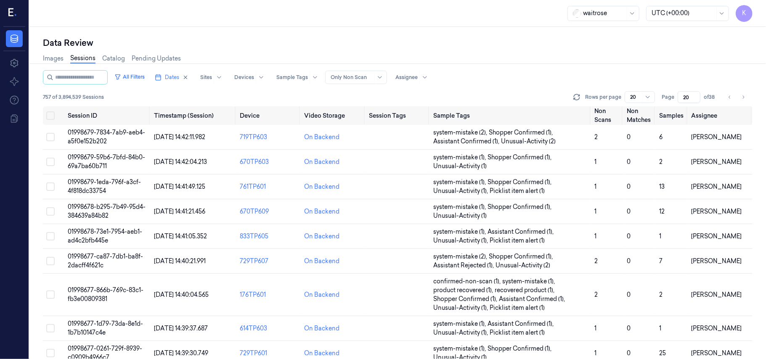
click at [695, 94] on input "20" at bounding box center [689, 97] width 23 height 12
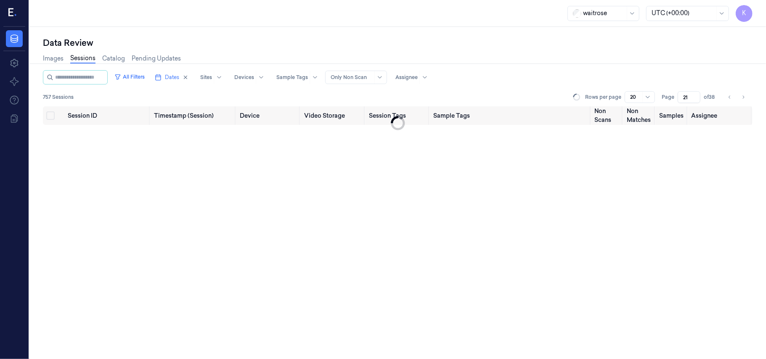
click at [695, 94] on input "21" at bounding box center [689, 97] width 23 height 12
click at [695, 94] on input "22" at bounding box center [689, 97] width 23 height 12
click at [695, 94] on input "23" at bounding box center [689, 97] width 23 height 12
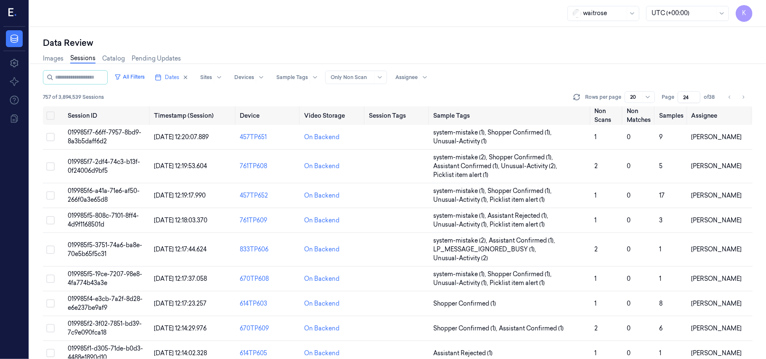
type input "24"
click at [695, 94] on input "24" at bounding box center [689, 97] width 23 height 12
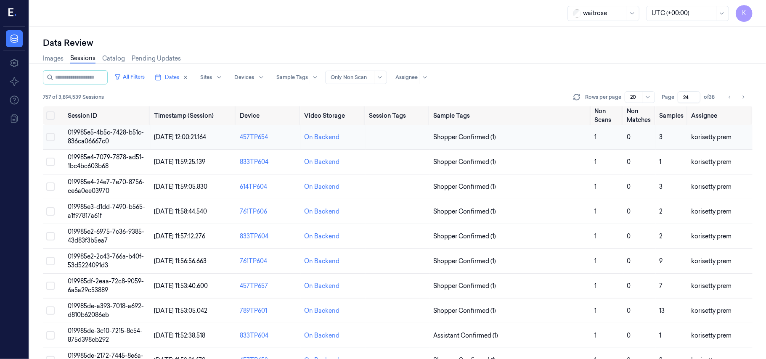
click at [102, 133] on span "019985e5-4b5c-7428-b51c-836ca06667c0" at bounding box center [106, 137] width 76 height 16
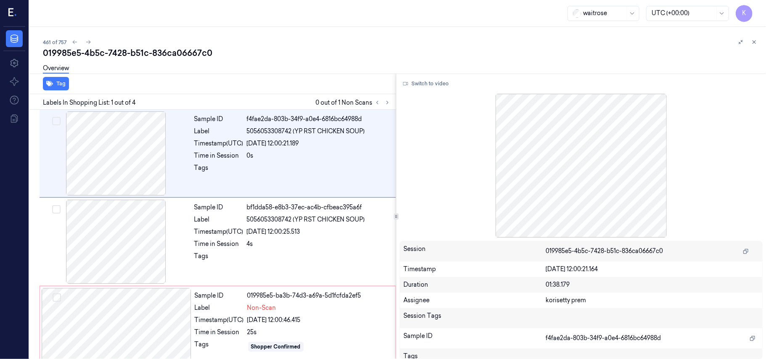
click at [312, 37] on div "461 of 757" at bounding box center [401, 42] width 716 height 10
click at [391, 103] on button at bounding box center [387, 103] width 10 height 10
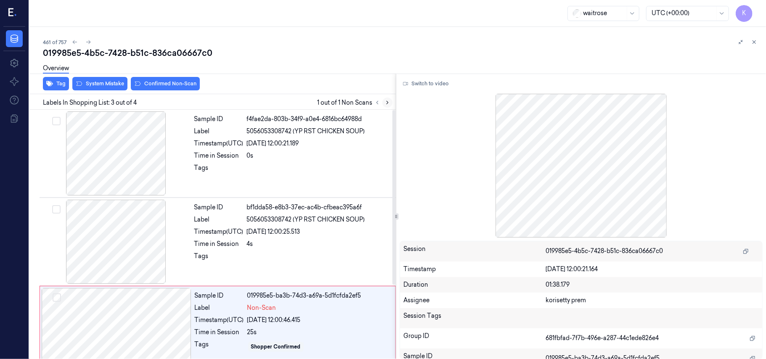
scroll to position [96, 0]
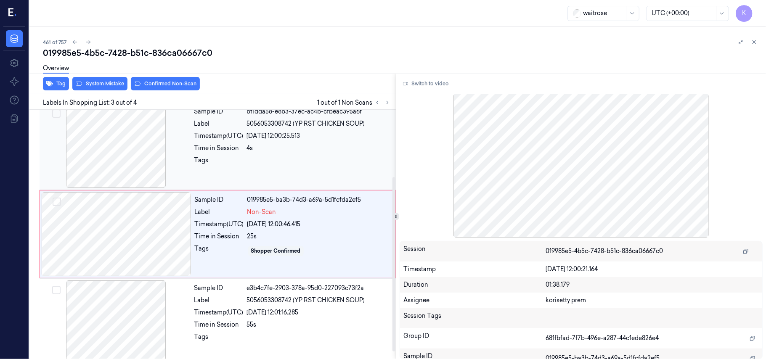
click at [297, 128] on span "5056053308742 (YP RST CHICKEN SOUP)" at bounding box center [306, 123] width 118 height 9
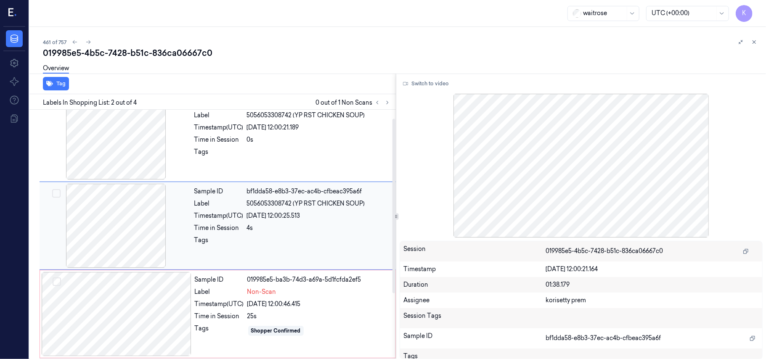
scroll to position [7, 0]
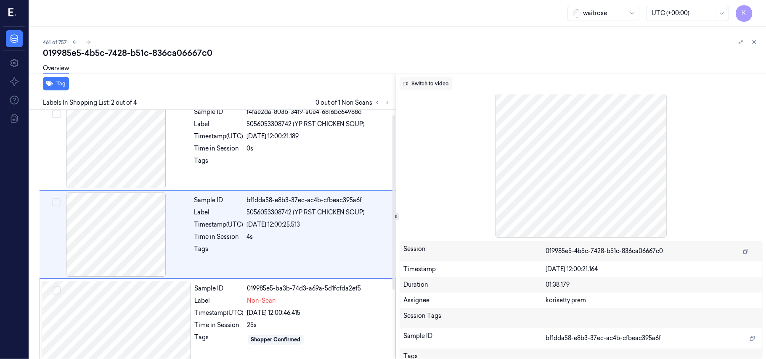
click at [422, 86] on button "Switch to video" at bounding box center [426, 83] width 53 height 13
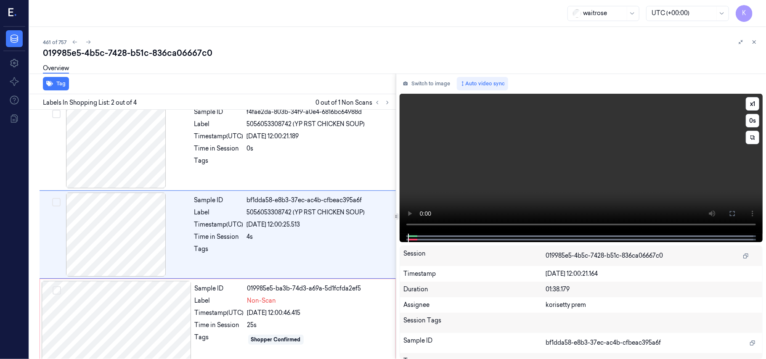
click at [525, 192] on video at bounding box center [581, 164] width 363 height 140
click at [659, 142] on video at bounding box center [581, 164] width 363 height 140
click at [584, 154] on video at bounding box center [581, 164] width 363 height 140
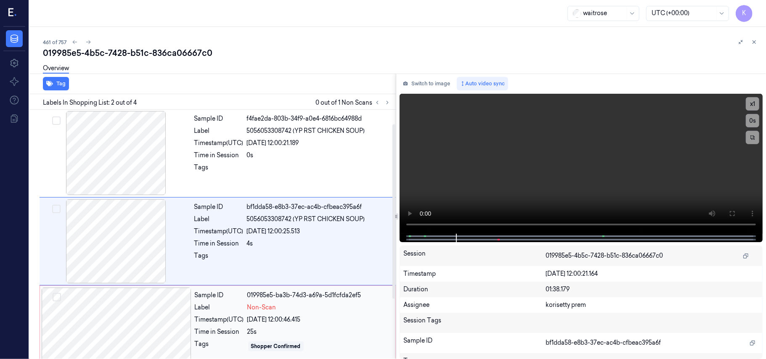
scroll to position [0, 0]
click at [244, 132] on div "Label 5056053308742 (YP RST CHICKEN SOUP)" at bounding box center [292, 131] width 196 height 9
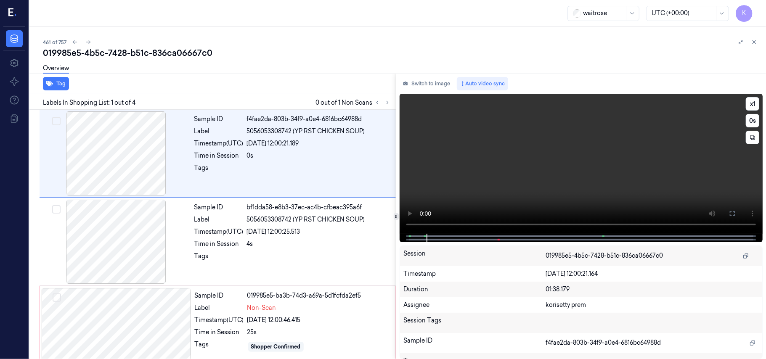
click at [468, 169] on video at bounding box center [581, 164] width 363 height 140
click at [255, 143] on div "26/09/2025 12:00:21.189" at bounding box center [319, 143] width 144 height 9
click at [607, 183] on video at bounding box center [581, 164] width 363 height 140
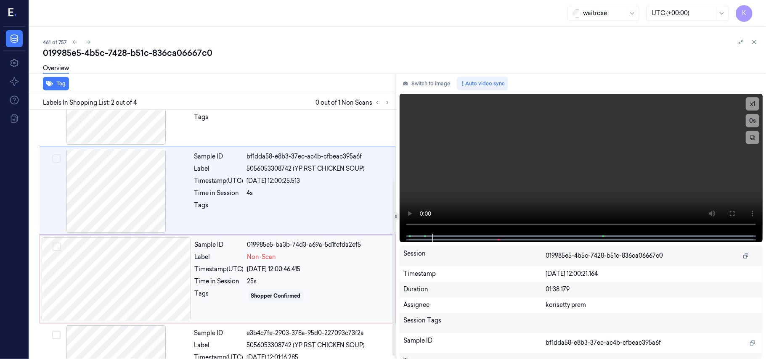
scroll to position [107, 0]
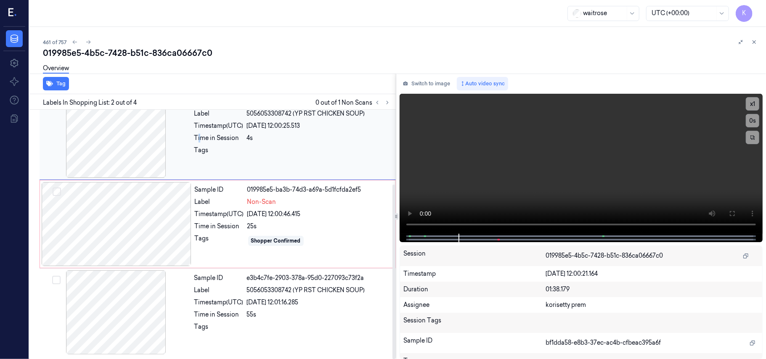
click at [199, 140] on div "Time in Session" at bounding box center [218, 138] width 49 height 9
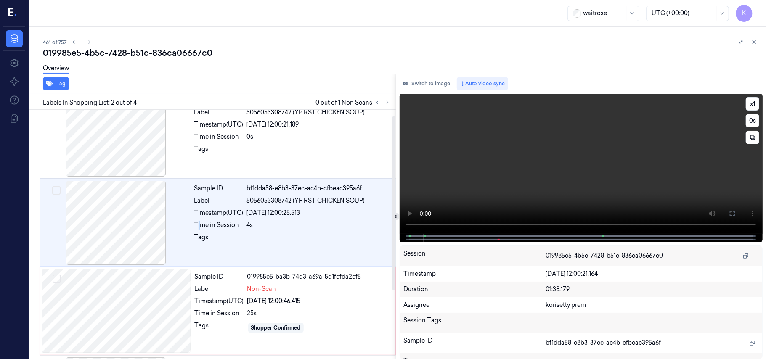
scroll to position [7, 0]
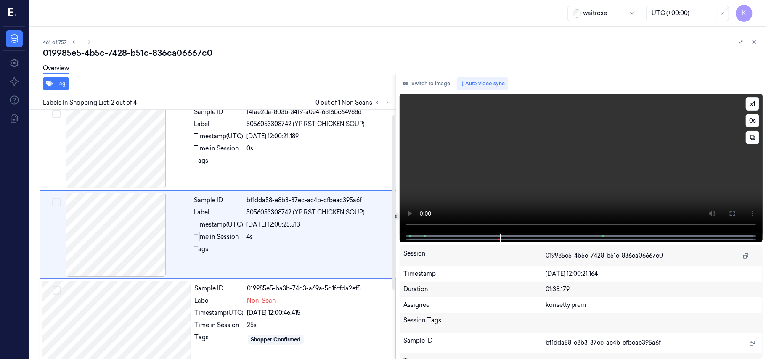
click at [468, 188] on video at bounding box center [581, 164] width 363 height 140
click at [273, 321] on div "25s" at bounding box center [318, 325] width 143 height 9
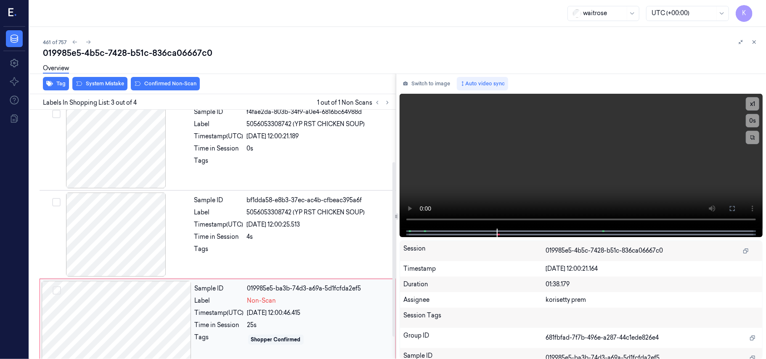
scroll to position [96, 0]
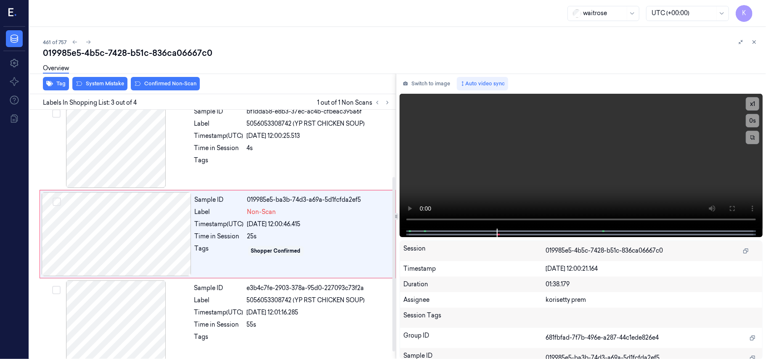
click at [102, 79] on div "Overview" at bounding box center [401, 69] width 716 height 21
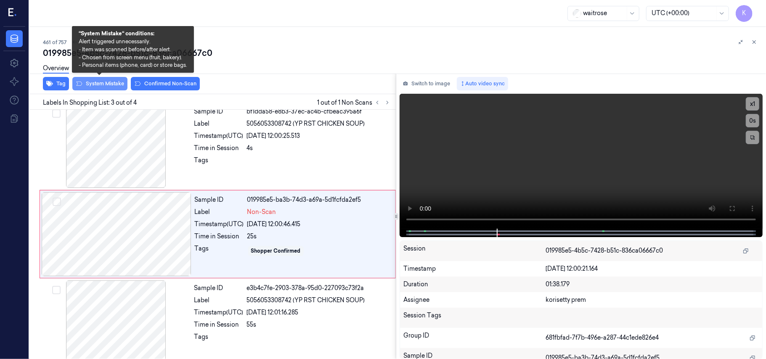
click at [100, 82] on button "System Mistake" at bounding box center [99, 83] width 55 height 13
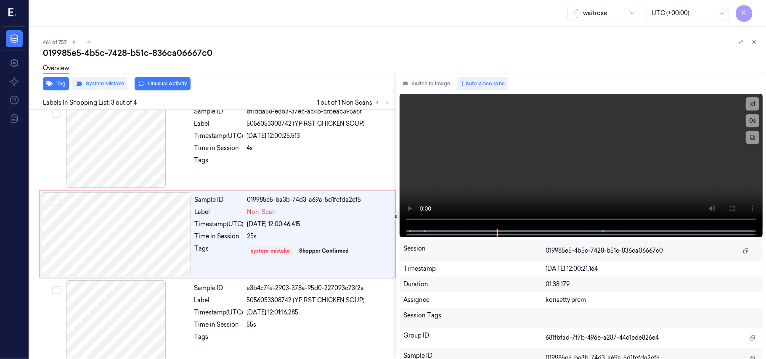
click at [155, 83] on button "Unusual Activity" at bounding box center [163, 83] width 56 height 13
click at [554, 146] on video at bounding box center [581, 161] width 363 height 135
click at [248, 297] on span "5056053308742 (YP RST CHICKEN SOUP)" at bounding box center [306, 300] width 118 height 9
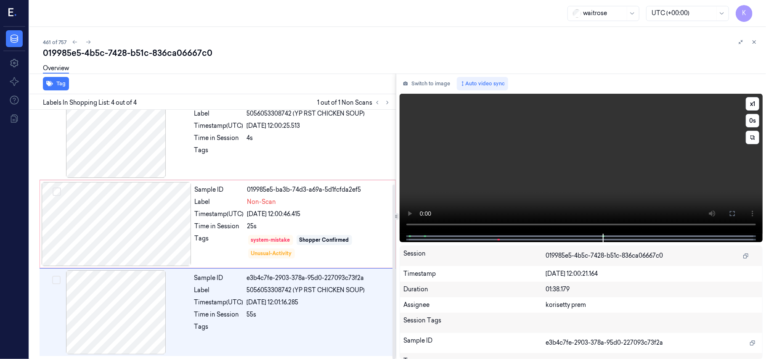
click at [535, 165] on video at bounding box center [581, 164] width 363 height 140
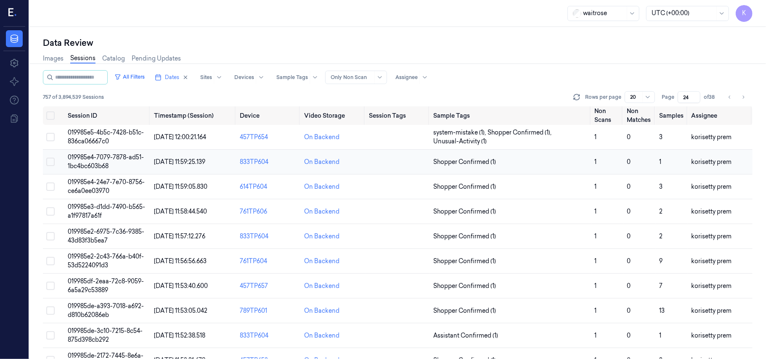
click at [105, 161] on span "019985e4-7079-7878-ad51-1bc4bc603b68" at bounding box center [106, 162] width 76 height 16
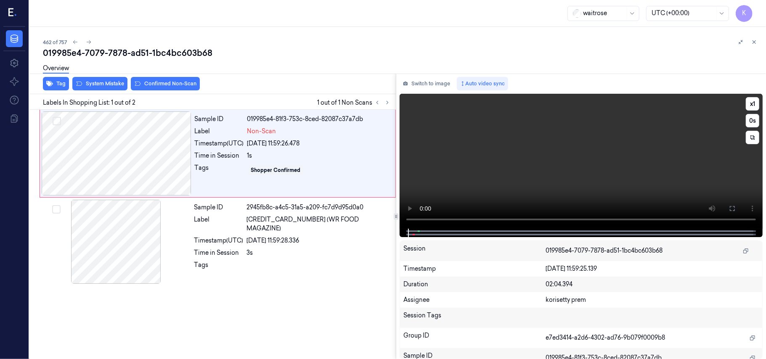
click at [527, 162] on video at bounding box center [581, 161] width 363 height 135
click at [630, 147] on video at bounding box center [581, 161] width 363 height 135
click at [122, 134] on div at bounding box center [117, 153] width 150 height 84
click at [603, 170] on video at bounding box center [581, 161] width 363 height 135
click at [646, 145] on video at bounding box center [581, 161] width 363 height 135
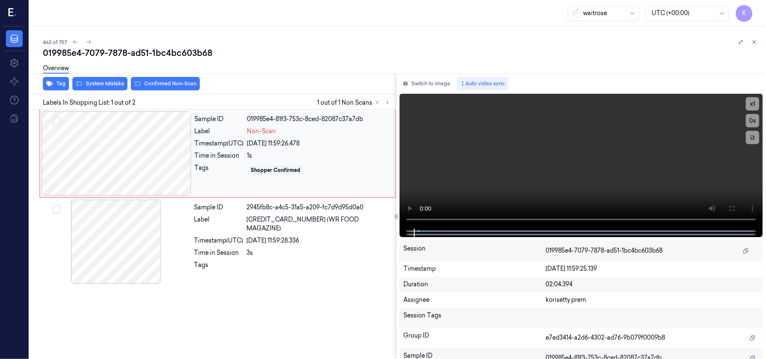
click at [100, 130] on div at bounding box center [117, 153] width 150 height 84
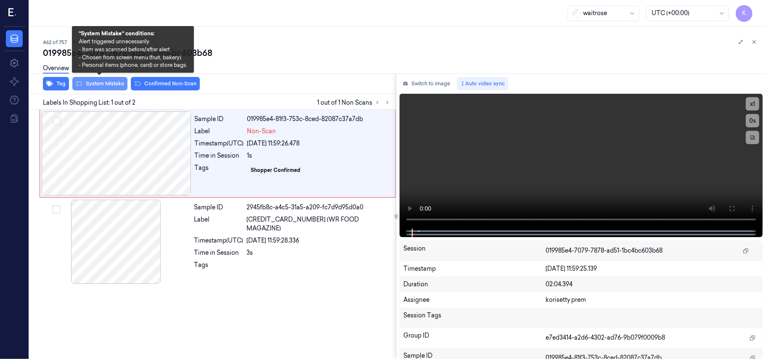
click at [103, 85] on button "System Mistake" at bounding box center [99, 83] width 55 height 13
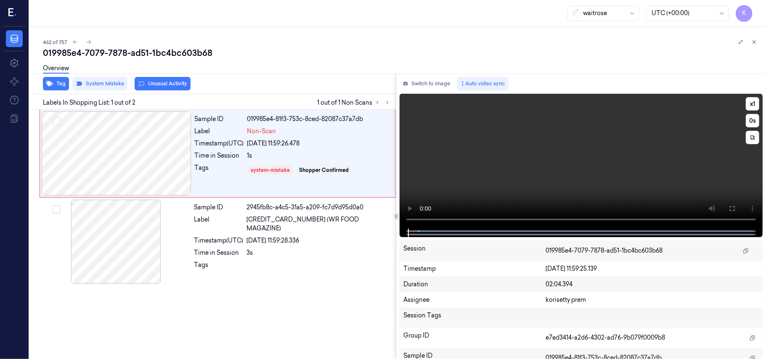
drag, startPoint x: 732, startPoint y: 207, endPoint x: 729, endPoint y: 258, distance: 51.0
click at [733, 208] on icon at bounding box center [732, 208] width 7 height 7
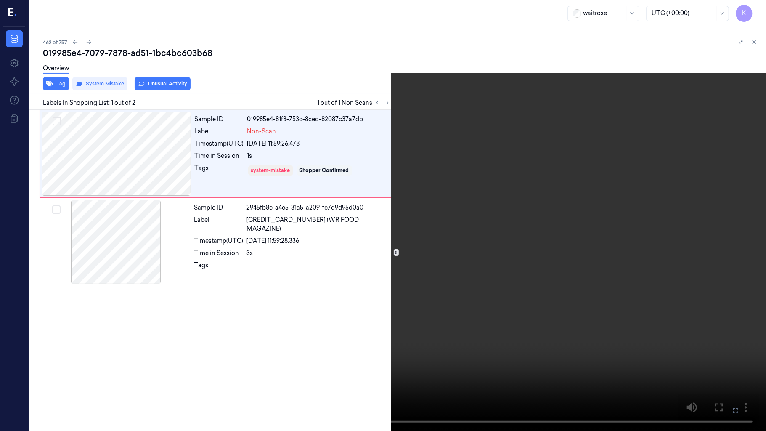
click at [458, 268] on video at bounding box center [383, 215] width 766 height 431
click at [537, 264] on video at bounding box center [383, 215] width 766 height 431
click at [0, 0] on icon at bounding box center [0, 0] width 0 height 0
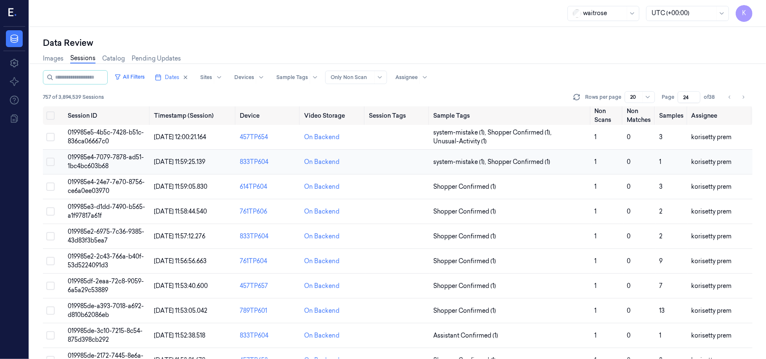
click at [103, 162] on td "019985e4-7079-7878-ad51-1bc4bc603b68" at bounding box center [107, 162] width 86 height 25
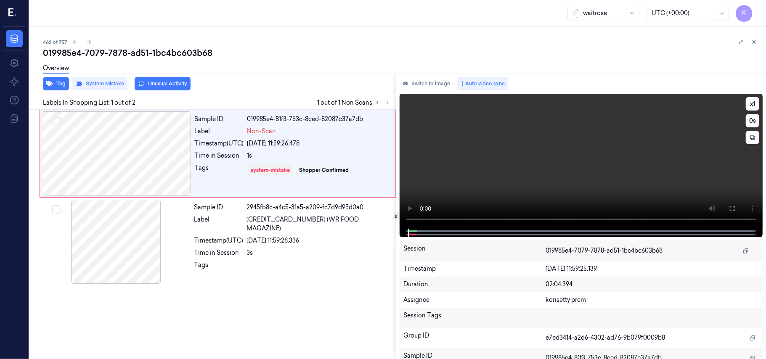
click at [510, 143] on video at bounding box center [581, 161] width 363 height 135
click at [734, 204] on button at bounding box center [732, 208] width 13 height 13
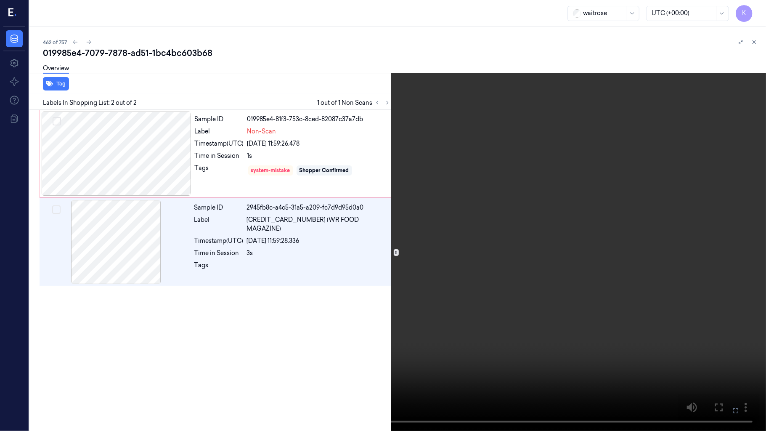
click at [329, 318] on video at bounding box center [383, 215] width 766 height 431
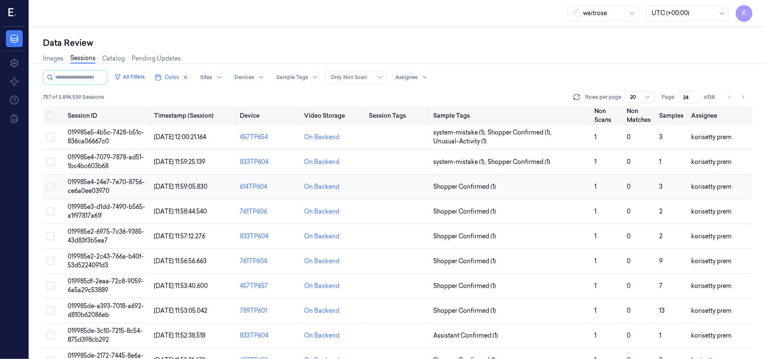
click at [88, 183] on span "019985e4-24e7-7e70-8756-ce6a0ee03970" at bounding box center [106, 186] width 77 height 16
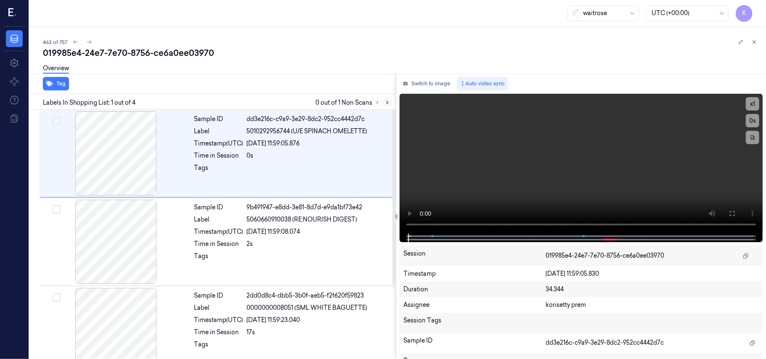
click at [389, 105] on button at bounding box center [387, 103] width 10 height 10
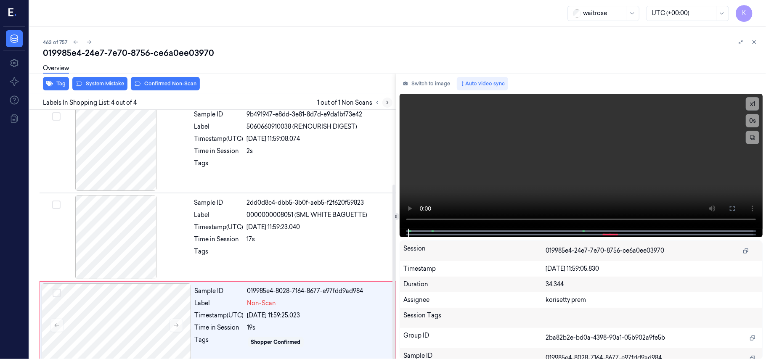
scroll to position [107, 0]
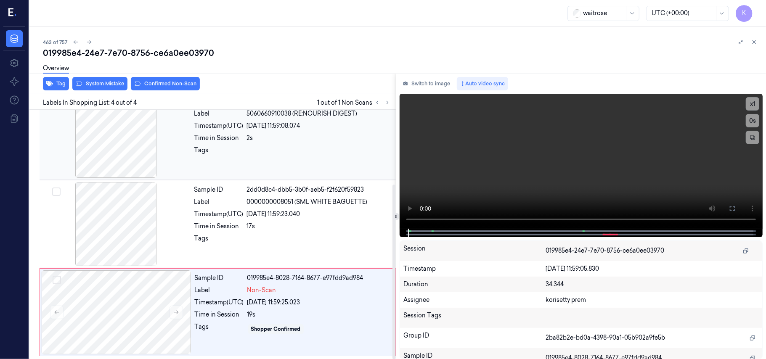
click at [278, 146] on div at bounding box center [319, 152] width 144 height 13
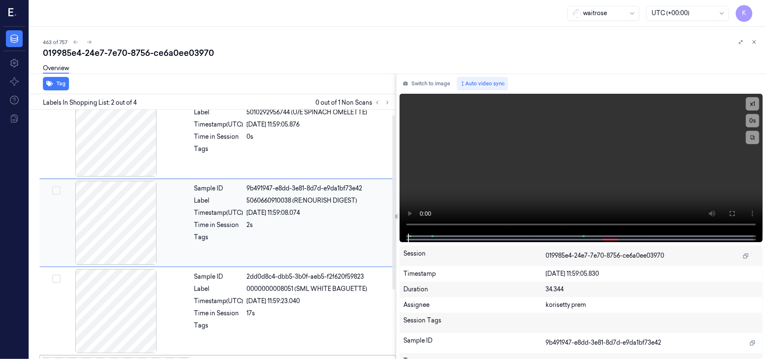
scroll to position [7, 0]
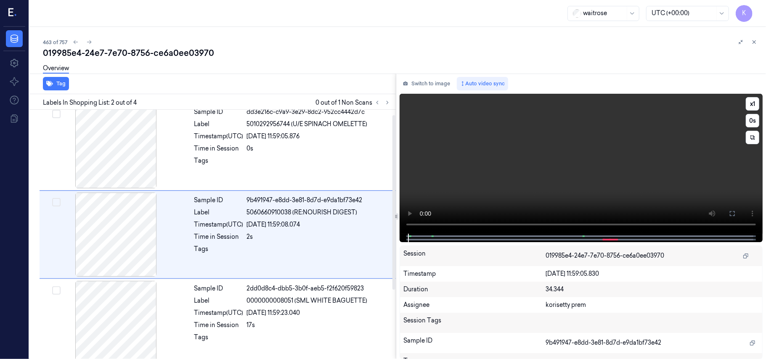
click at [624, 157] on video at bounding box center [581, 164] width 363 height 140
click at [282, 308] on div "Sample ID 2dd0d8c4-dbb5-3b0f-aeb5-f2f620f59823 Label 0000000008051 (SML WHITE B…" at bounding box center [292, 323] width 203 height 84
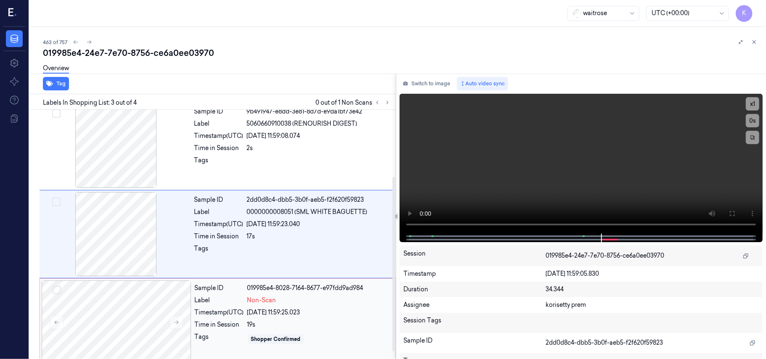
scroll to position [107, 0]
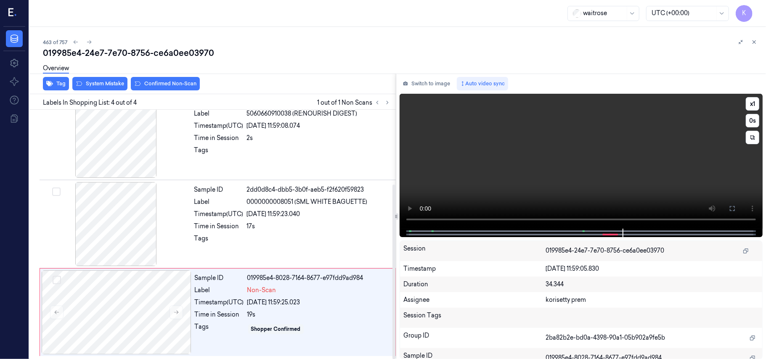
click at [606, 164] on video at bounding box center [581, 161] width 363 height 135
click at [224, 331] on div "Tags" at bounding box center [219, 329] width 49 height 13
click at [104, 72] on div "Overview" at bounding box center [401, 69] width 716 height 21
click at [103, 80] on button "System Mistake" at bounding box center [99, 83] width 55 height 13
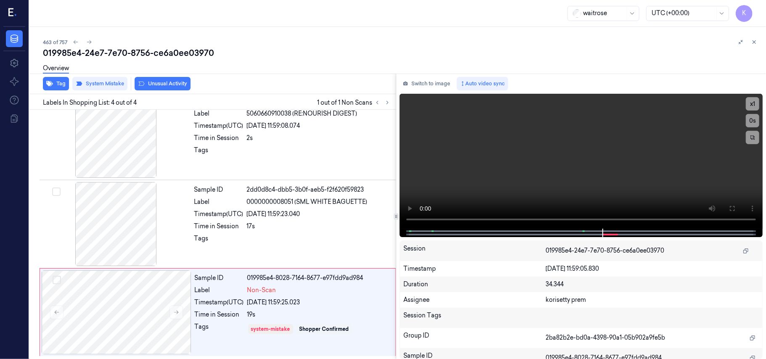
click at [146, 83] on button "Unusual Activity" at bounding box center [163, 83] width 56 height 13
click at [53, 85] on button "Tag" at bounding box center [56, 83] width 26 height 13
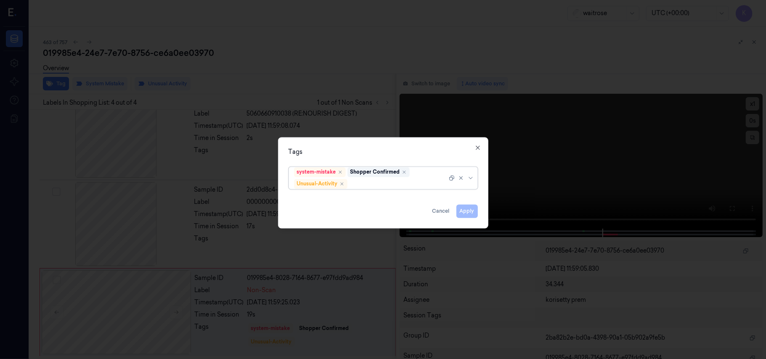
click at [391, 191] on div "options system-mistake,Shopper Confirmed,Unusual-Activity, selected. Select is …" at bounding box center [383, 178] width 203 height 28
click at [397, 188] on div at bounding box center [401, 184] width 104 height 9
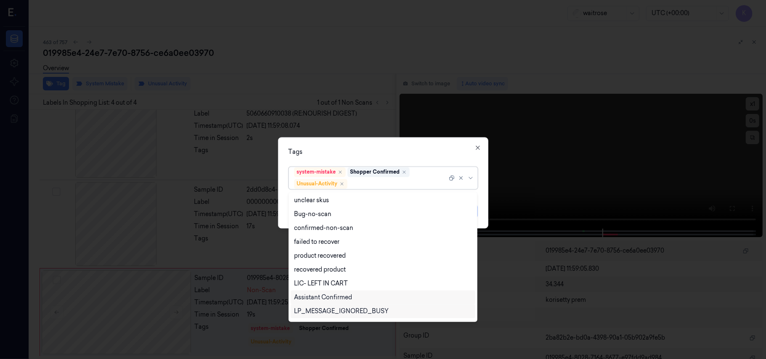
scroll to position [110, 0]
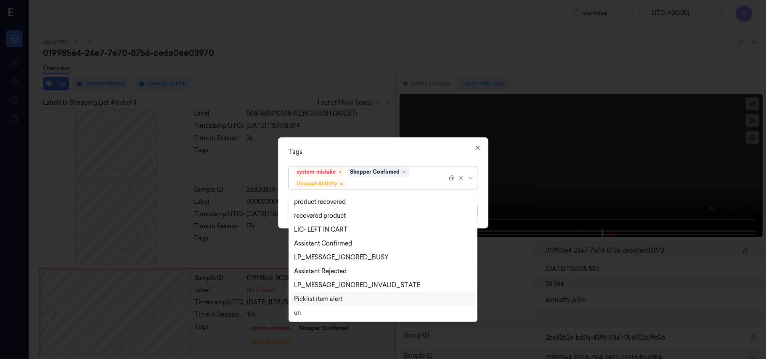
click at [336, 303] on div "Picklist item alert" at bounding box center [318, 299] width 48 height 9
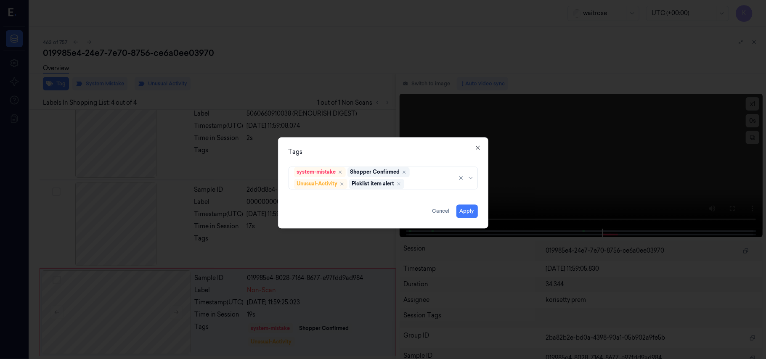
click at [422, 150] on div "Tags" at bounding box center [383, 152] width 189 height 9
click at [460, 211] on button "Apply" at bounding box center [466, 211] width 21 height 13
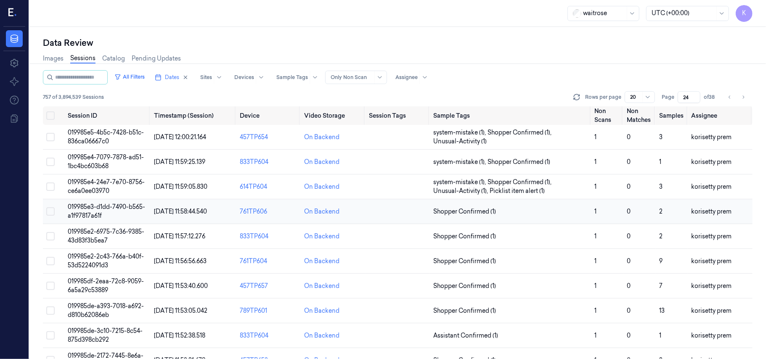
click at [113, 209] on span "019985e3-d1dd-7490-b565-a1f97817a61f" at bounding box center [106, 211] width 77 height 16
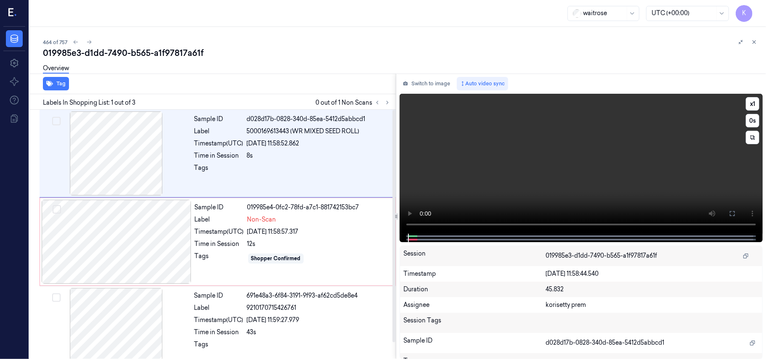
click at [494, 173] on video at bounding box center [581, 164] width 363 height 140
click at [231, 157] on div "Time in Session" at bounding box center [218, 155] width 49 height 9
click at [147, 250] on div at bounding box center [117, 242] width 150 height 84
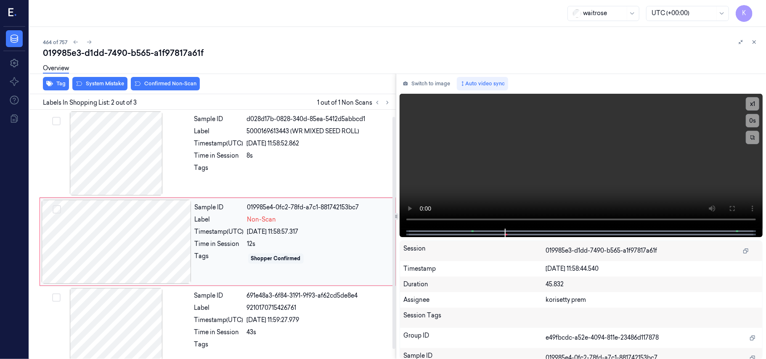
scroll to position [7, 0]
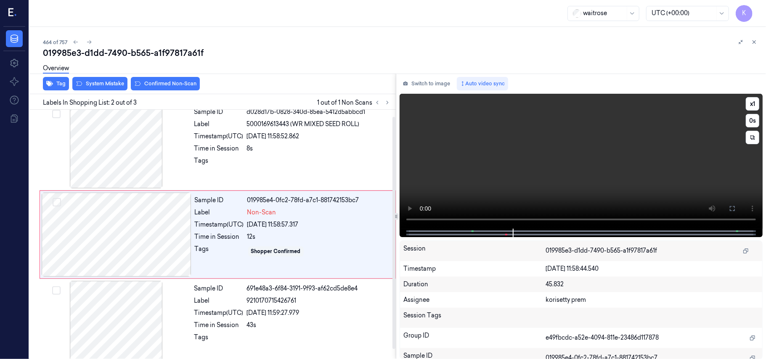
click at [546, 179] on video at bounding box center [581, 161] width 363 height 135
click at [114, 218] on div at bounding box center [117, 235] width 150 height 84
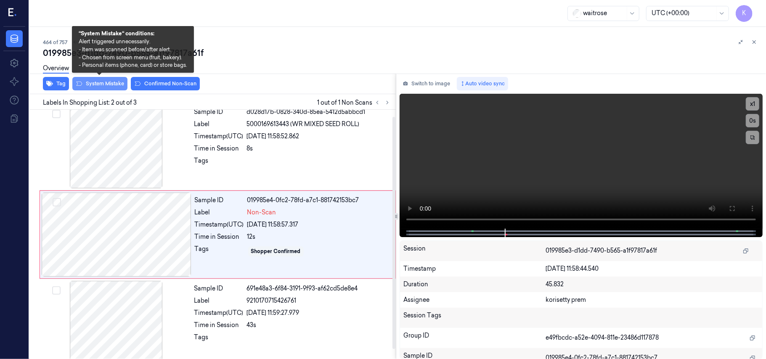
click at [92, 84] on button "System Mistake" at bounding box center [99, 83] width 55 height 13
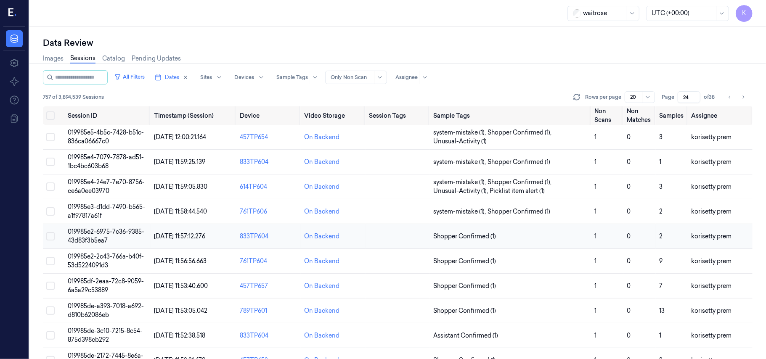
click at [106, 236] on td "019985e2-6975-7c36-9385-43d83f3b5ea7" at bounding box center [107, 236] width 86 height 25
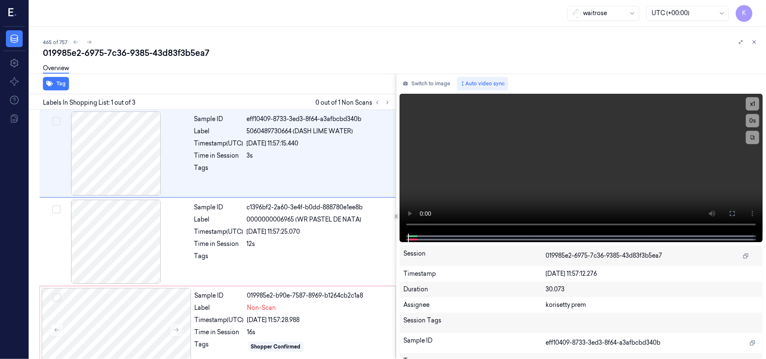
click at [283, 61] on div "Overview" at bounding box center [401, 69] width 716 height 21
click at [389, 103] on icon at bounding box center [388, 103] width 6 height 6
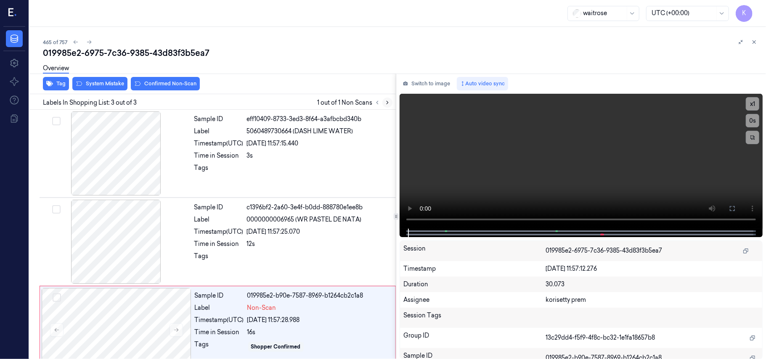
scroll to position [19, 0]
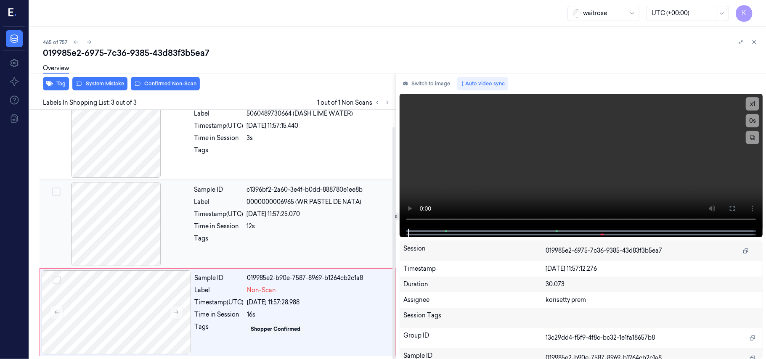
click at [274, 262] on div "Sample ID c1396bf2-2a60-3e4f-b0dd-888780e1ee8b Label 0000000006965 (WR PASTEL D…" at bounding box center [292, 224] width 203 height 84
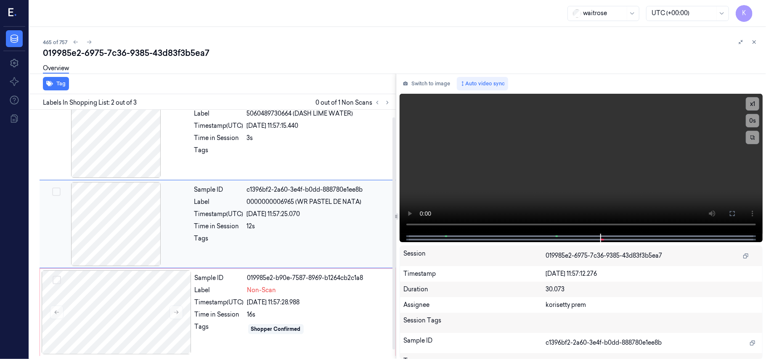
scroll to position [7, 0]
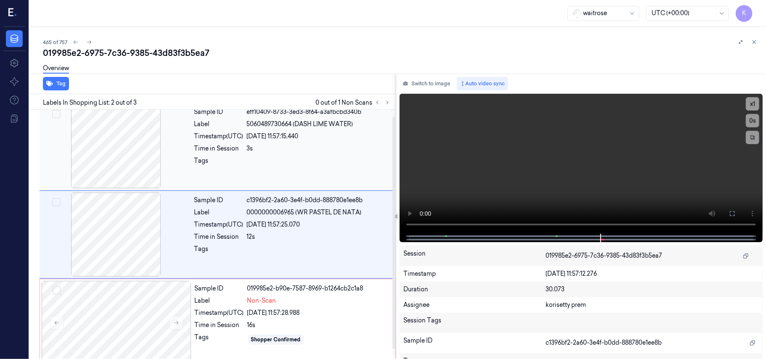
click at [230, 152] on div "Time in Session" at bounding box center [218, 148] width 49 height 9
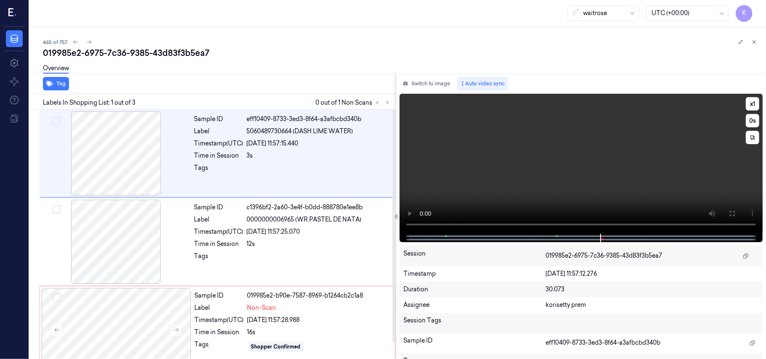
click at [486, 172] on video at bounding box center [581, 164] width 363 height 140
click at [606, 157] on video at bounding box center [581, 164] width 363 height 140
click at [544, 155] on video at bounding box center [581, 164] width 363 height 140
click at [296, 221] on span "0000000006965 (WR PASTEL DE NATA)" at bounding box center [304, 219] width 115 height 9
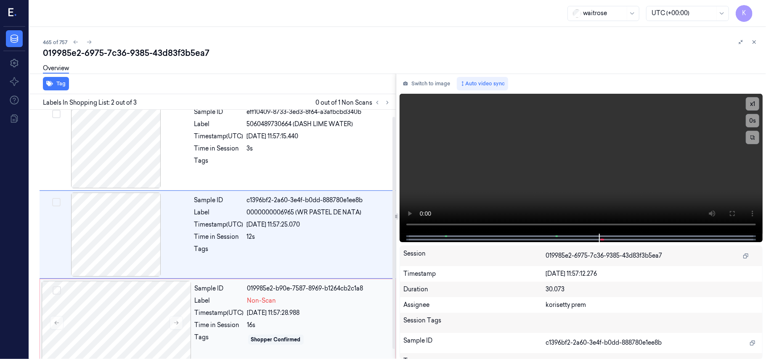
scroll to position [19, 0]
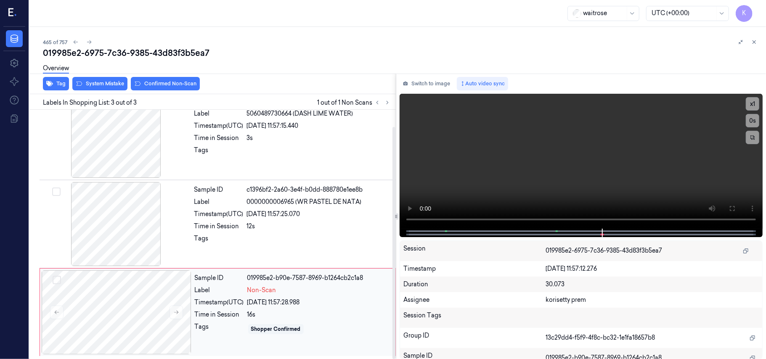
click at [295, 307] on div "Sample ID 019985e2-b90e-7587-8969-b1264cb2c1a8 Label Non-Scan Timestamp (UTC) 2…" at bounding box center [292, 313] width 202 height 84
click at [605, 169] on video at bounding box center [581, 161] width 363 height 135
click at [117, 80] on div "Overview" at bounding box center [401, 69] width 716 height 21
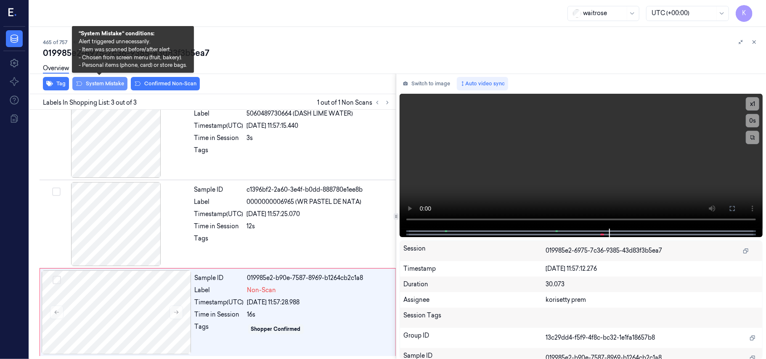
click at [110, 86] on button "System Mistake" at bounding box center [99, 83] width 55 height 13
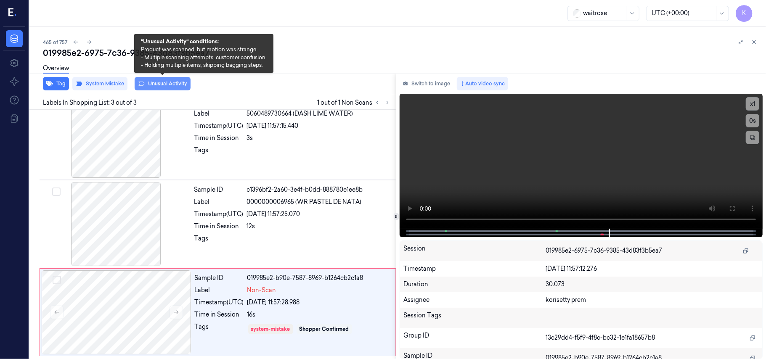
click at [151, 88] on button "Unusual Activity" at bounding box center [163, 83] width 56 height 13
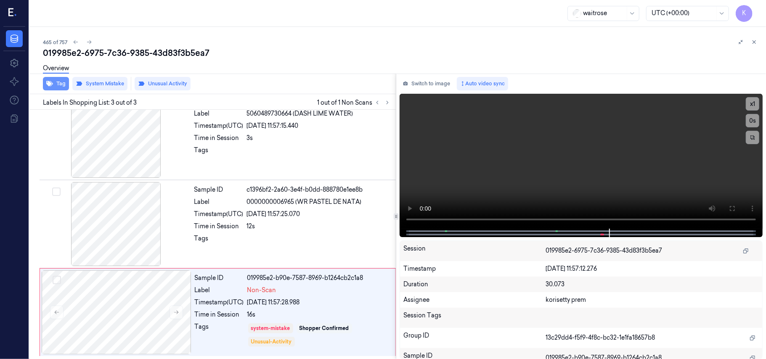
click at [51, 86] on icon "button" at bounding box center [49, 83] width 7 height 7
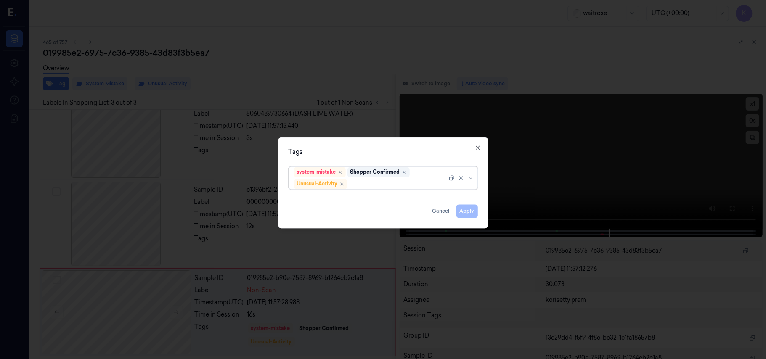
click at [393, 183] on div at bounding box center [398, 184] width 98 height 9
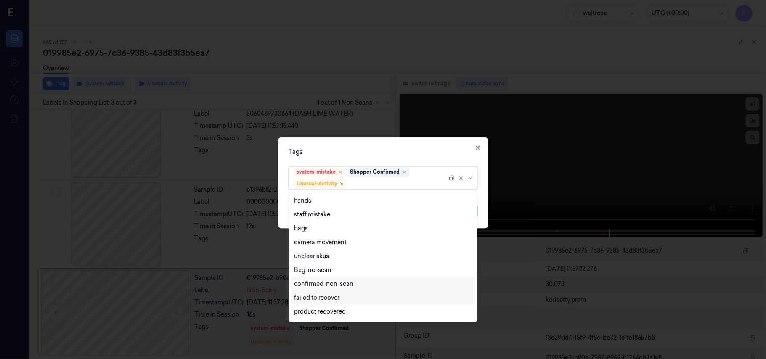
scroll to position [110, 0]
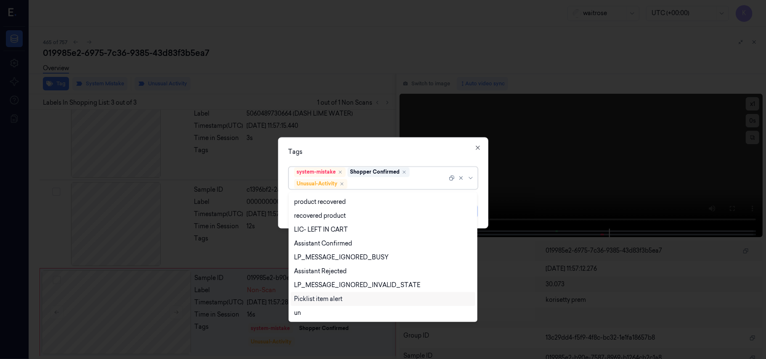
click at [324, 302] on div "Picklist item alert" at bounding box center [318, 299] width 48 height 9
click at [433, 151] on div "Tags" at bounding box center [383, 152] width 189 height 9
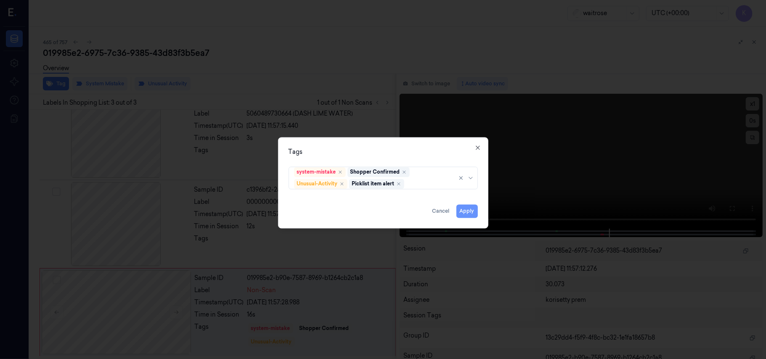
click at [468, 214] on button "Apply" at bounding box center [466, 211] width 21 height 13
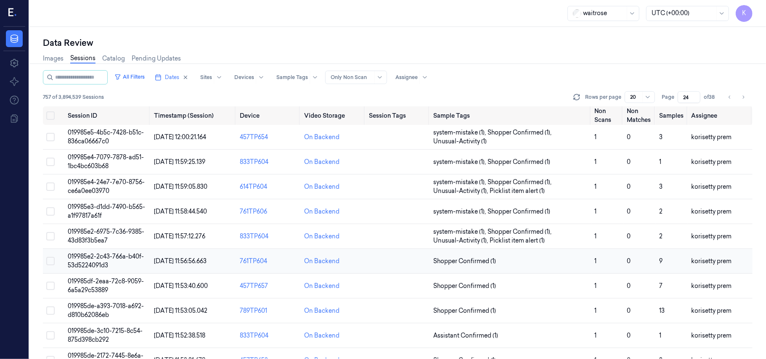
click at [118, 254] on span "019985e2-2c43-766a-b40f-53d5224091d3" at bounding box center [106, 261] width 76 height 16
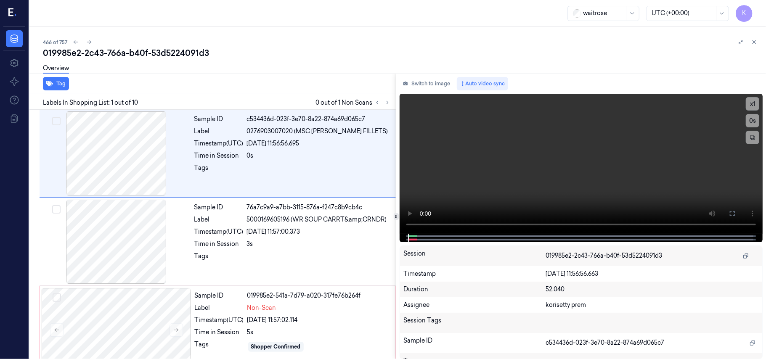
click at [310, 48] on div "019985e2-2c43-766a-b40f-53d5224091d3" at bounding box center [401, 53] width 716 height 12
click at [325, 158] on div "0s" at bounding box center [319, 155] width 144 height 9
click at [659, 175] on video at bounding box center [581, 164] width 363 height 140
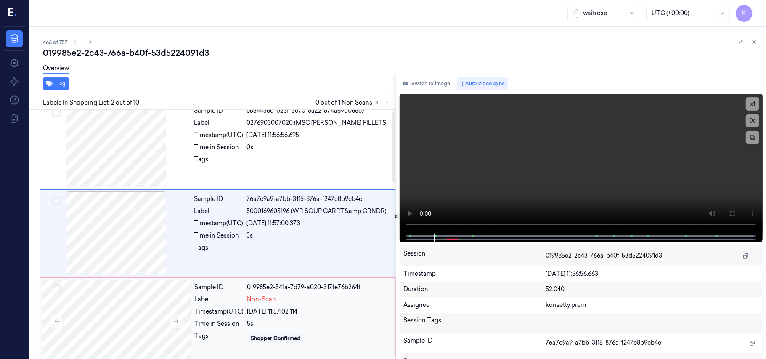
scroll to position [7, 0]
click at [549, 167] on video at bounding box center [581, 164] width 363 height 140
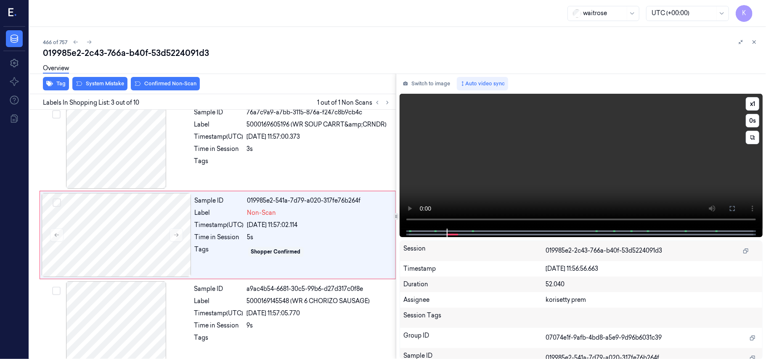
scroll to position [96, 0]
click at [292, 150] on div "3s" at bounding box center [319, 148] width 144 height 9
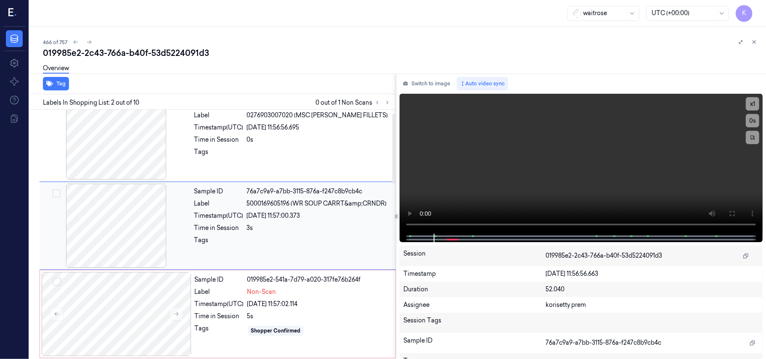
scroll to position [7, 0]
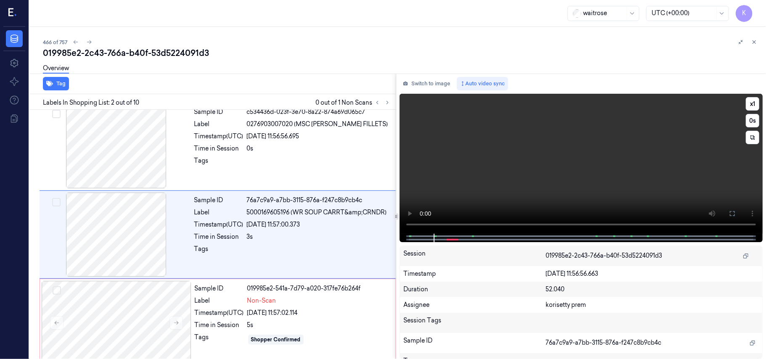
click at [579, 170] on video at bounding box center [581, 164] width 363 height 140
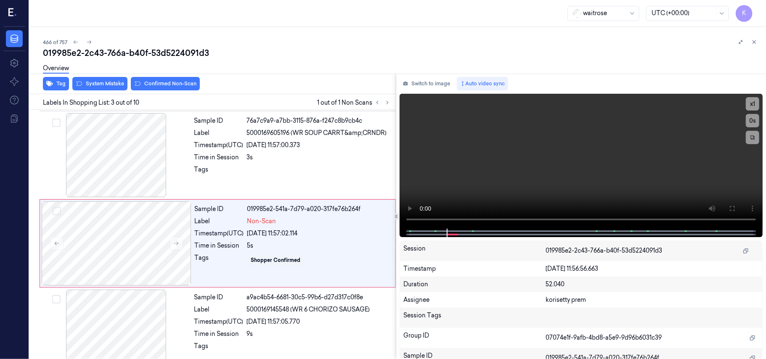
scroll to position [96, 0]
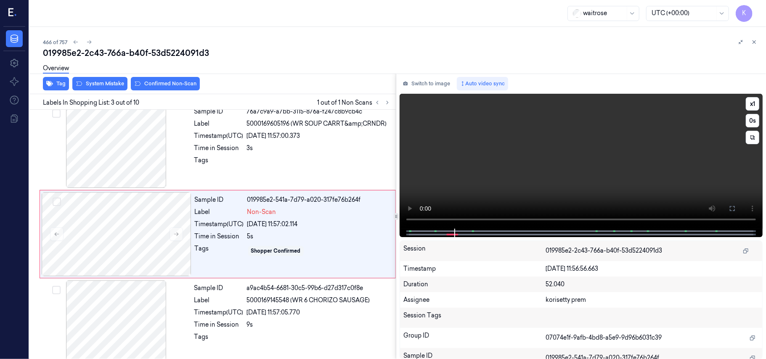
click at [586, 170] on video at bounding box center [581, 161] width 363 height 135
click at [177, 233] on icon at bounding box center [176, 234] width 6 height 6
click at [579, 176] on video at bounding box center [581, 161] width 363 height 135
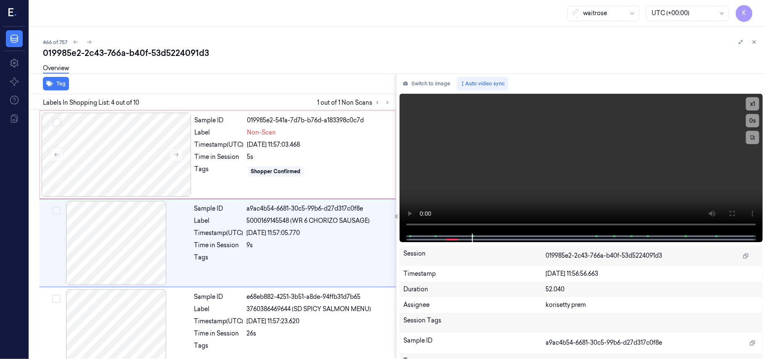
scroll to position [184, 0]
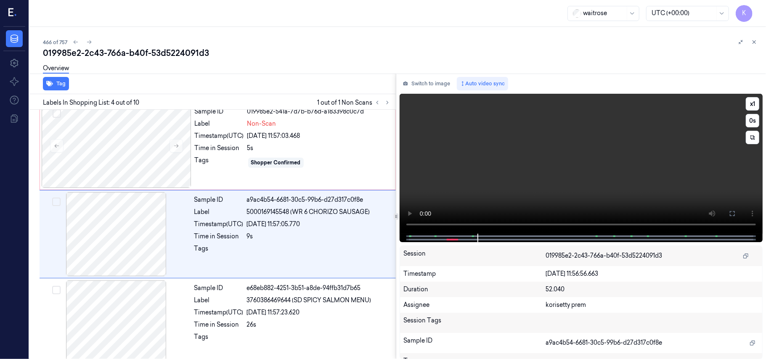
click at [571, 176] on video at bounding box center [581, 164] width 363 height 140
click at [613, 177] on video at bounding box center [581, 164] width 363 height 140
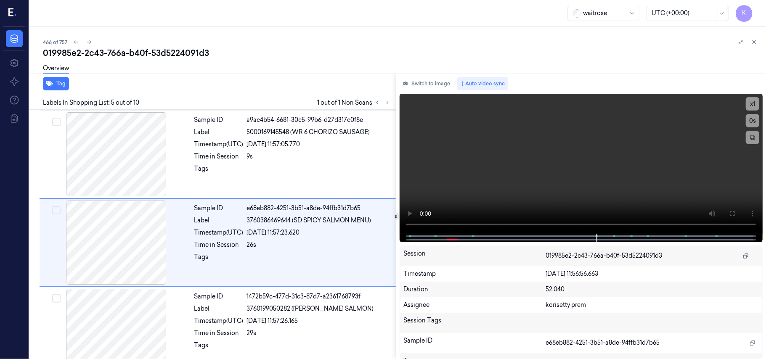
scroll to position [273, 0]
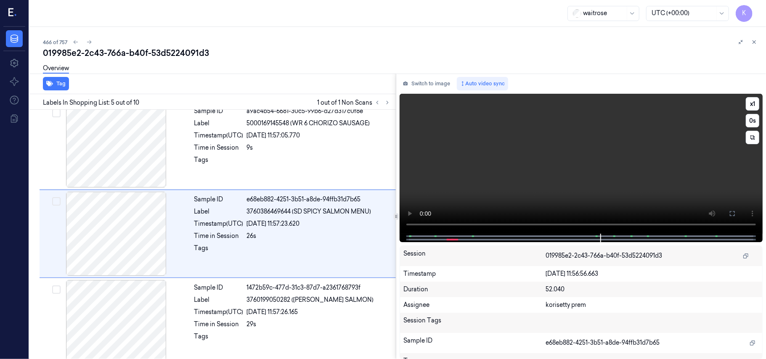
click at [544, 171] on video at bounding box center [581, 164] width 363 height 140
click at [238, 273] on div "Sample ID e68eb882-4251-3b51-a8de-94ffb31d7b65 Label 3760386469644 (SD SPICY SA…" at bounding box center [292, 234] width 203 height 84
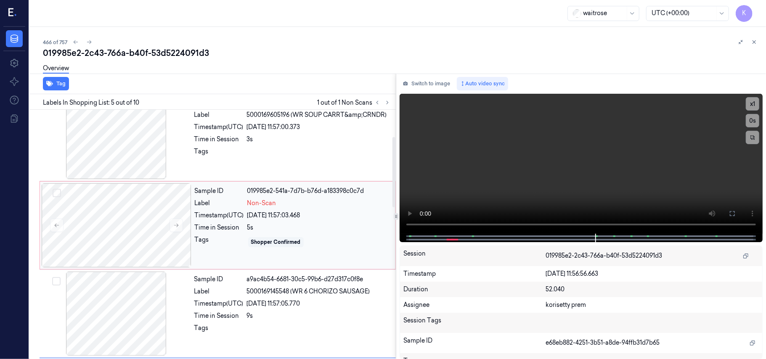
scroll to position [0, 0]
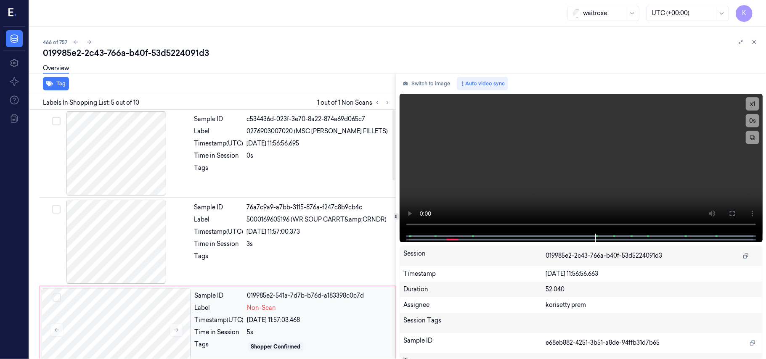
click at [274, 326] on div "Sample ID 019985e2-541a-7d7b-b76d-a183398c0c7d Label Non-Scan Timestamp (UTC) 2…" at bounding box center [292, 330] width 202 height 84
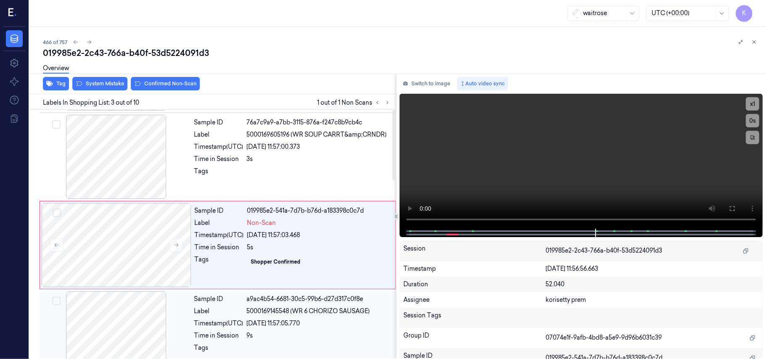
scroll to position [96, 0]
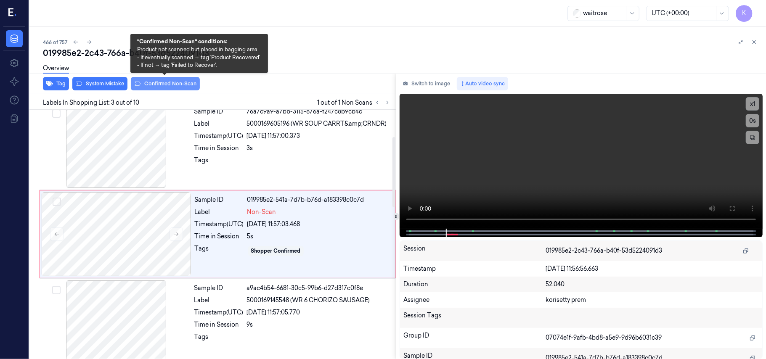
click at [151, 83] on button "Confirmed Non-Scan" at bounding box center [165, 83] width 69 height 13
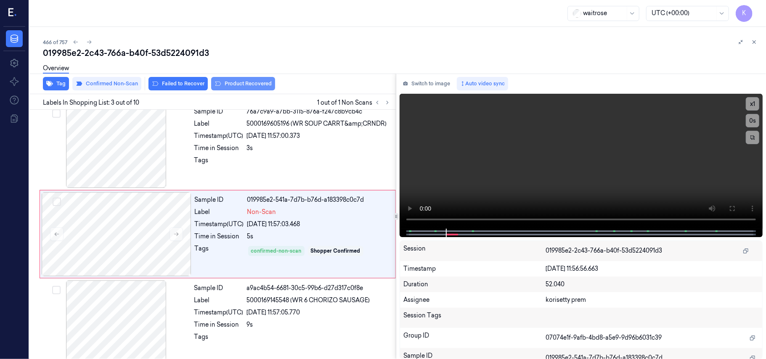
click at [237, 84] on button "Product Recovered" at bounding box center [243, 83] width 64 height 13
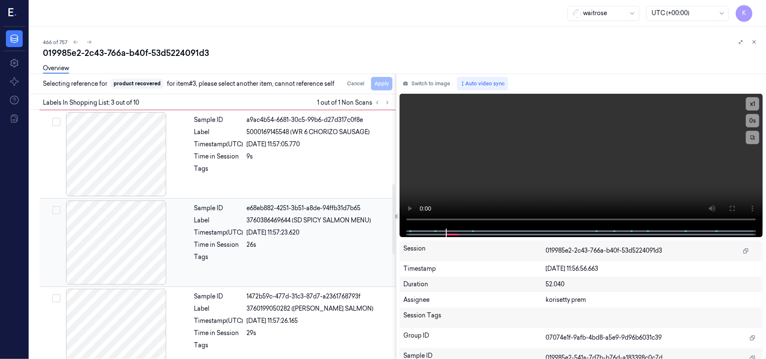
click at [270, 241] on div "Sample ID e68eb882-4251-3b51-a8de-94ffb31d7b65 Label 3760386469644 (SD SPICY SA…" at bounding box center [292, 243] width 203 height 84
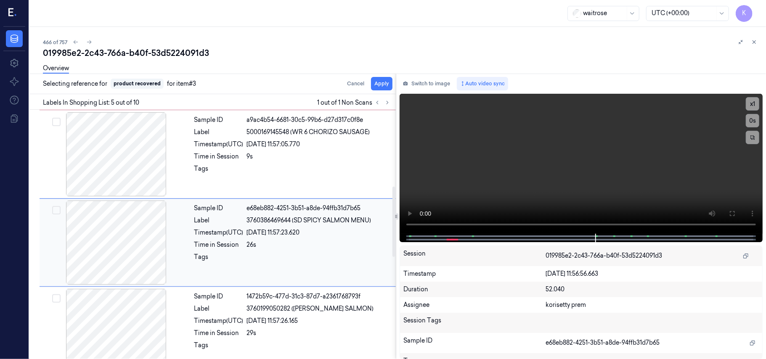
scroll to position [273, 0]
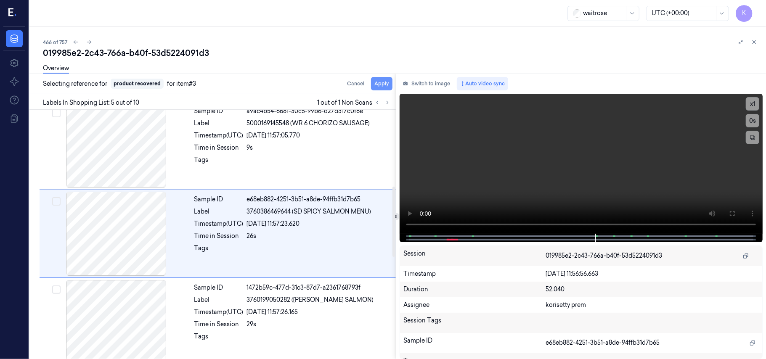
click at [379, 82] on button "Apply" at bounding box center [381, 83] width 21 height 13
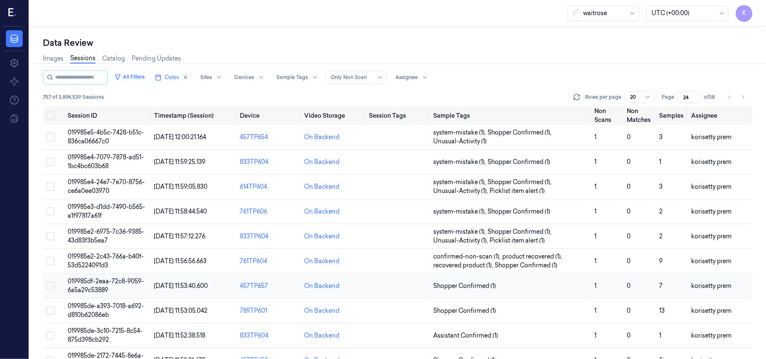
click at [118, 291] on td "019985df-2eaa-72c8-9059-6a5a29c53889" at bounding box center [107, 286] width 86 height 25
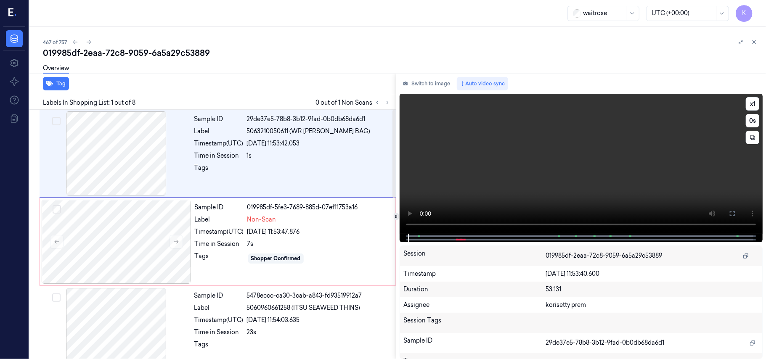
click at [555, 157] on video at bounding box center [581, 164] width 363 height 140
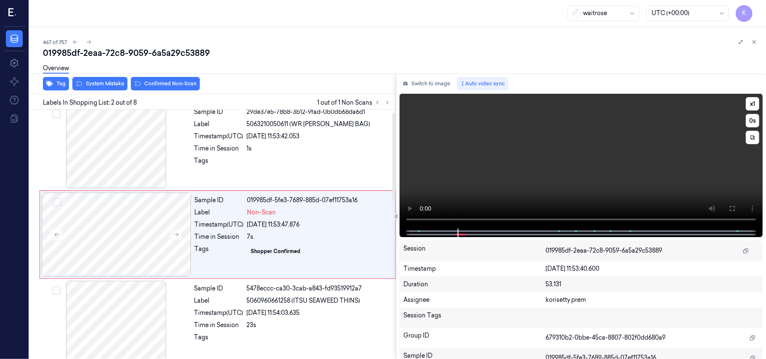
click at [496, 175] on video at bounding box center [581, 161] width 363 height 135
click at [733, 207] on icon at bounding box center [732, 208] width 7 height 7
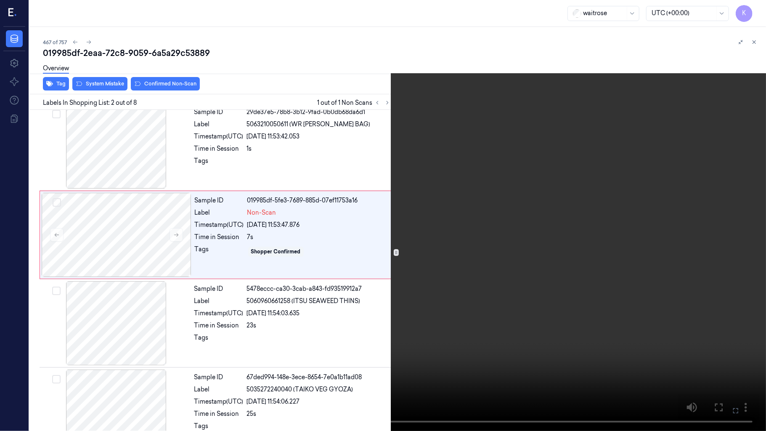
click at [0, 0] on button at bounding box center [0, 0] width 0 height 0
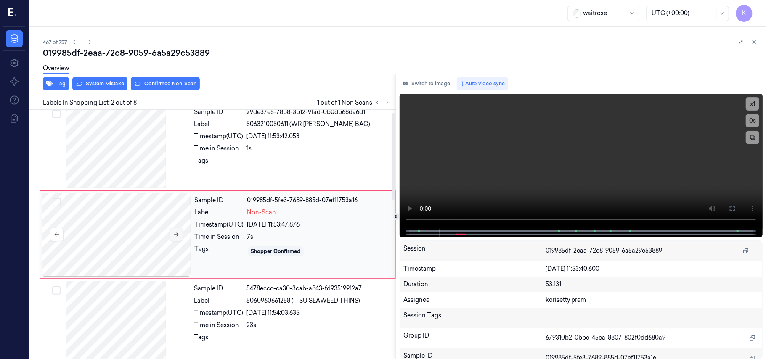
click at [178, 237] on icon at bounding box center [176, 235] width 6 height 6
click at [255, 157] on div at bounding box center [319, 163] width 144 height 13
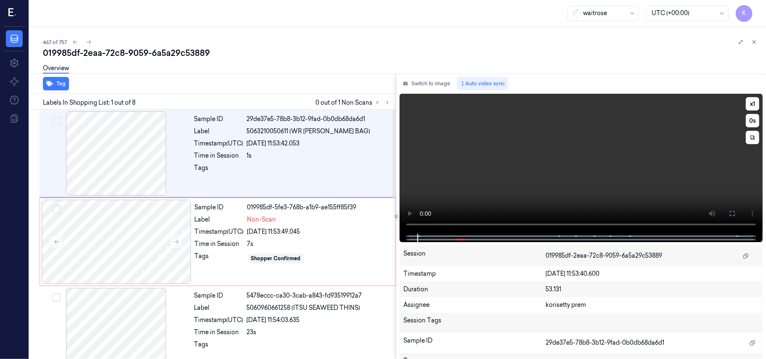
click at [515, 173] on video at bounding box center [581, 164] width 363 height 140
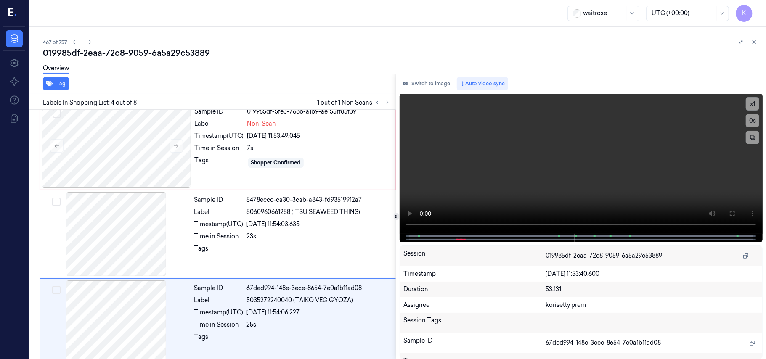
scroll to position [184, 0]
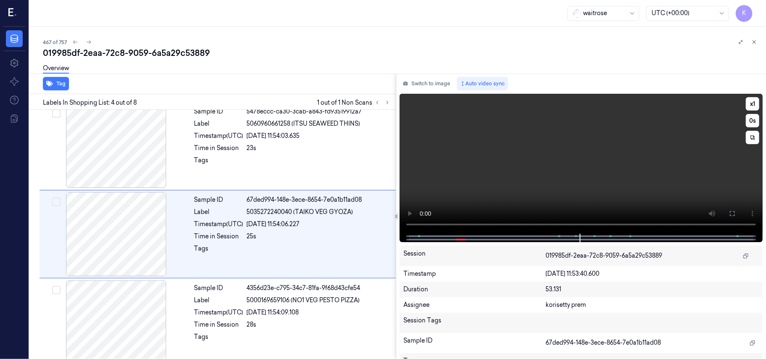
click at [523, 183] on video at bounding box center [581, 164] width 363 height 140
click at [298, 139] on div "26/09/2025 11:54:03.635" at bounding box center [319, 136] width 144 height 9
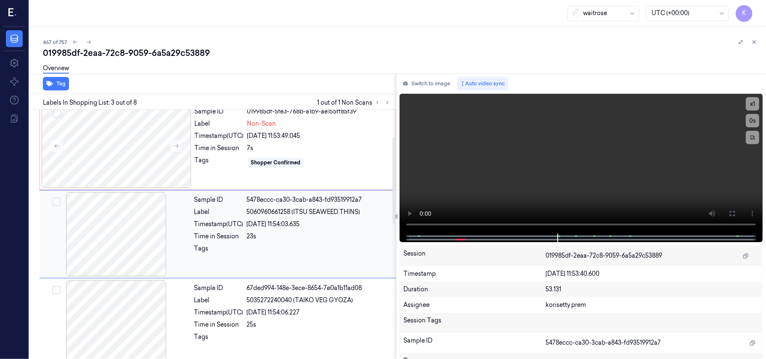
scroll to position [0, 0]
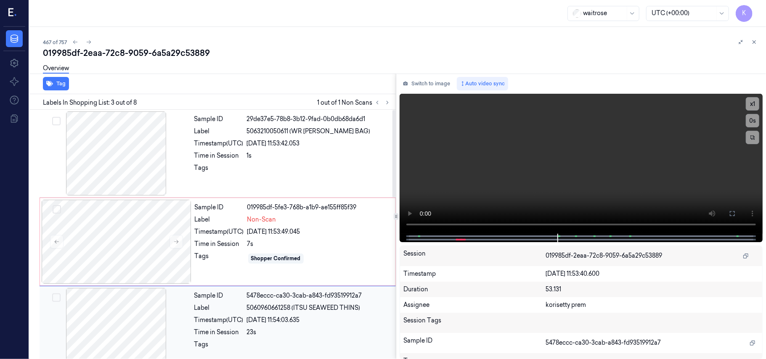
click at [268, 215] on div "Sample ID 019985df-5fe3-768b-a1b9-ae155ff85f39 Label Non-Scan Timestamp (UTC) 2…" at bounding box center [292, 242] width 202 height 84
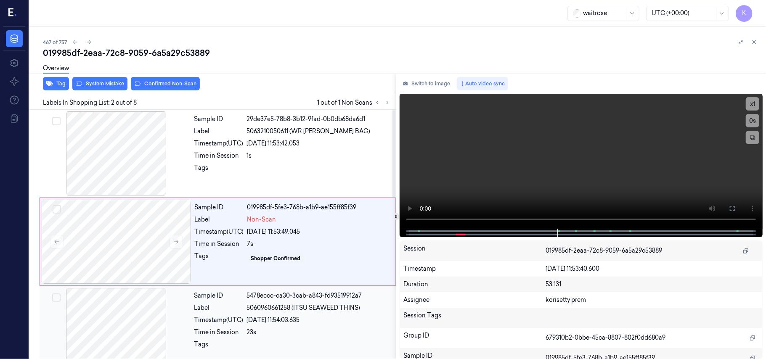
scroll to position [7, 0]
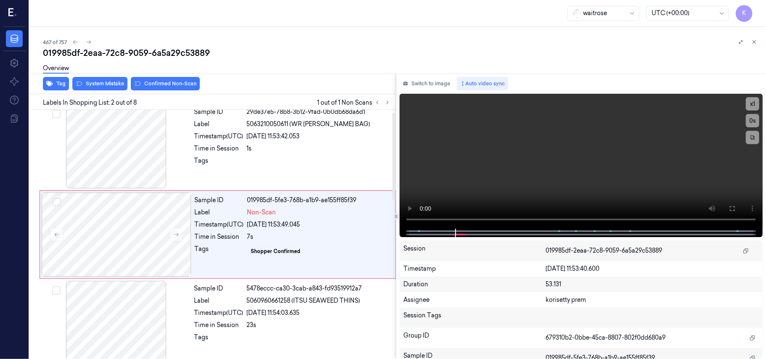
click at [162, 80] on div "Overview" at bounding box center [401, 69] width 716 height 21
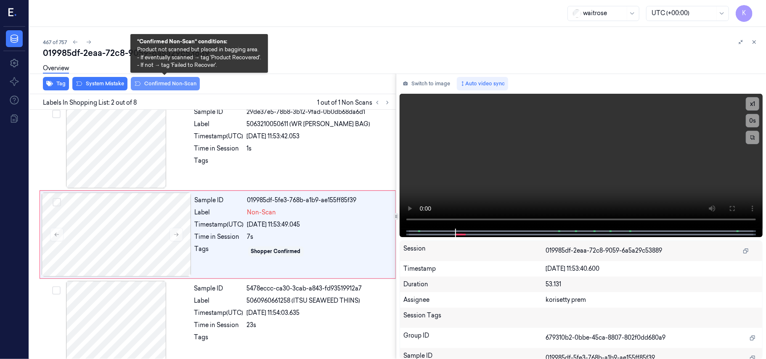
click at [162, 85] on button "Confirmed Non-Scan" at bounding box center [165, 83] width 69 height 13
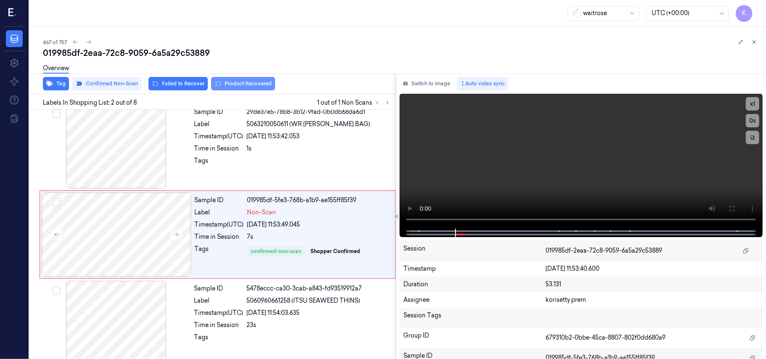
click at [228, 85] on button "Product Recovered" at bounding box center [243, 83] width 64 height 13
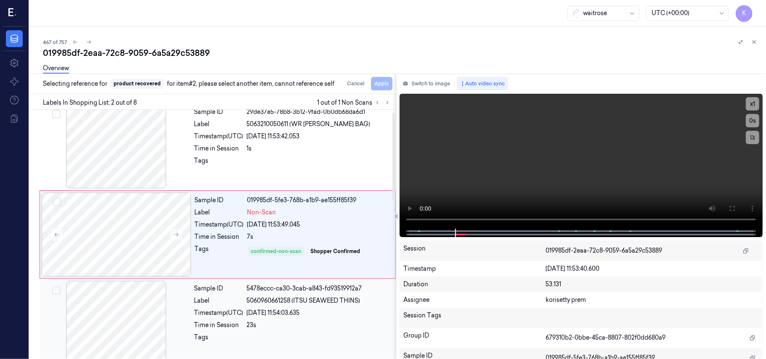
click at [294, 323] on div "23s" at bounding box center [319, 325] width 144 height 9
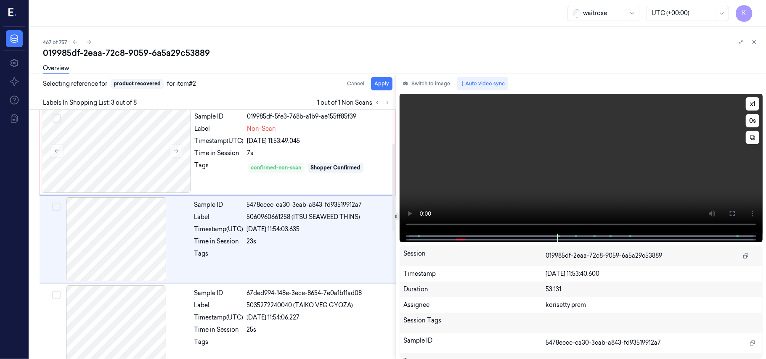
scroll to position [96, 0]
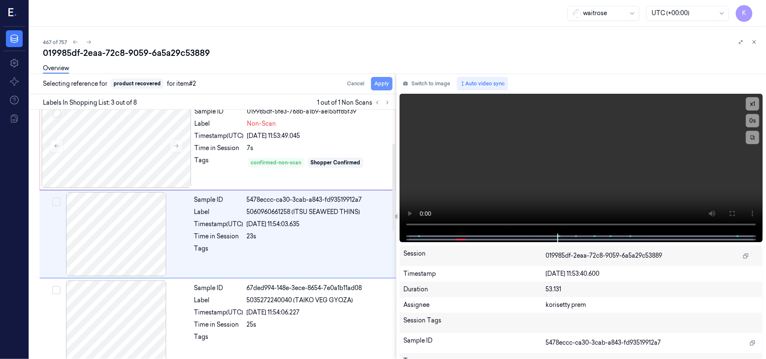
click at [384, 82] on button "Apply" at bounding box center [381, 83] width 21 height 13
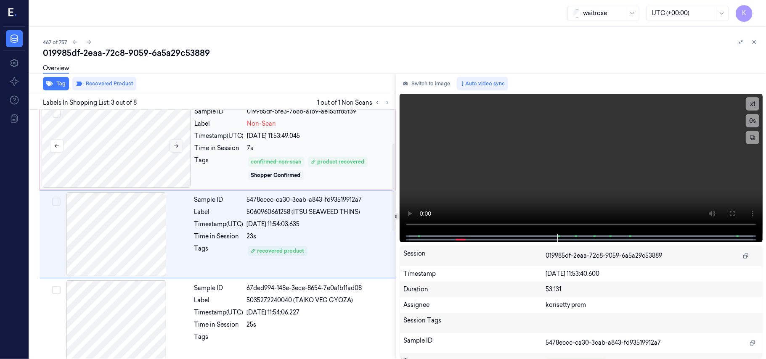
click at [177, 146] on icon at bounding box center [176, 146] width 5 height 4
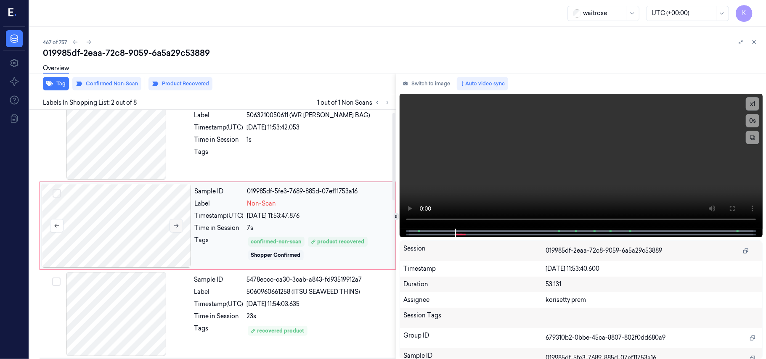
scroll to position [7, 0]
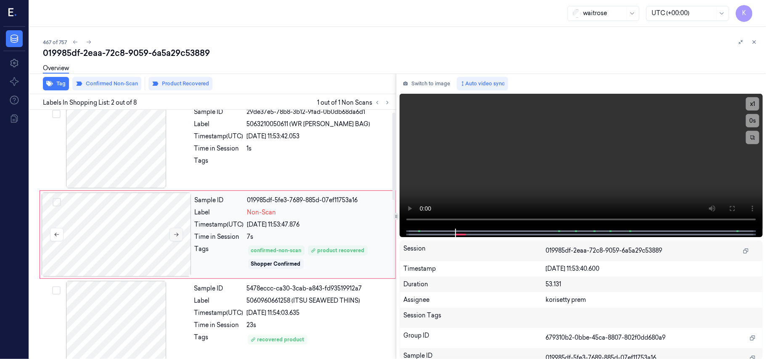
click at [179, 233] on button at bounding box center [176, 234] width 13 height 13
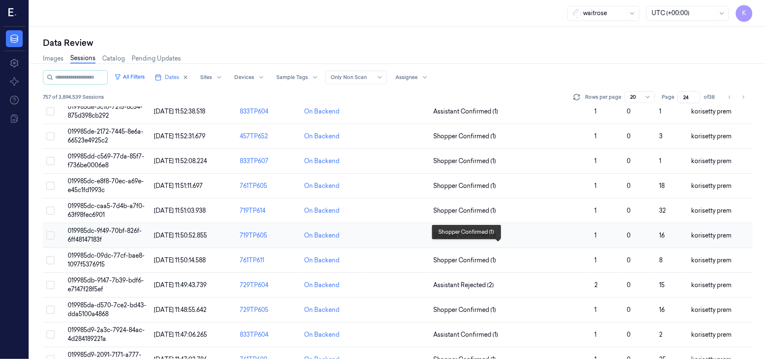
scroll to position [112, 0]
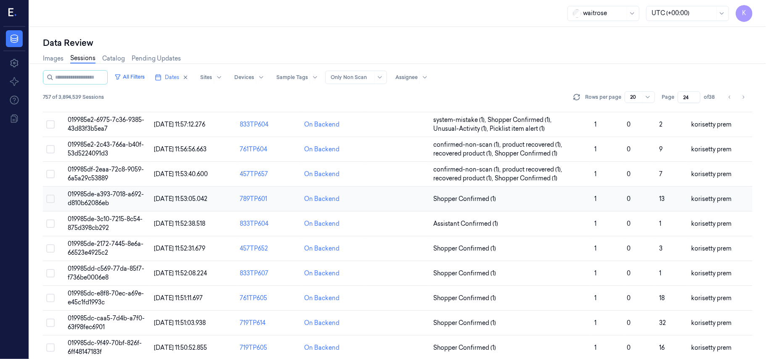
click at [106, 201] on span "019985de-a393-7018-a692-d810b62086eb" at bounding box center [106, 199] width 76 height 16
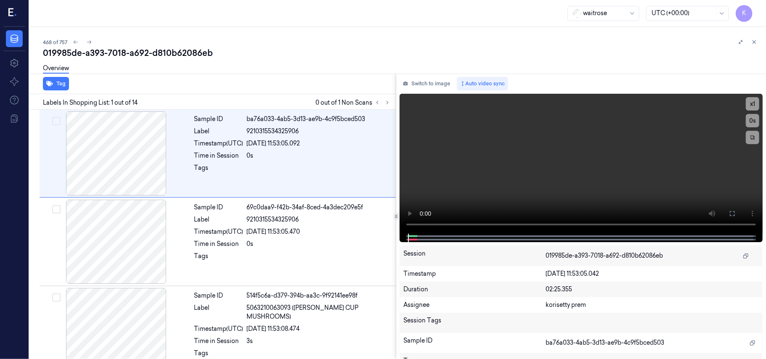
click at [253, 34] on div "468 of 757 019985de-a393-7018-a692-d810b62086eb Overview Tag Labels In Shopping…" at bounding box center [397, 193] width 737 height 332
click at [390, 102] on icon at bounding box center [388, 103] width 6 height 6
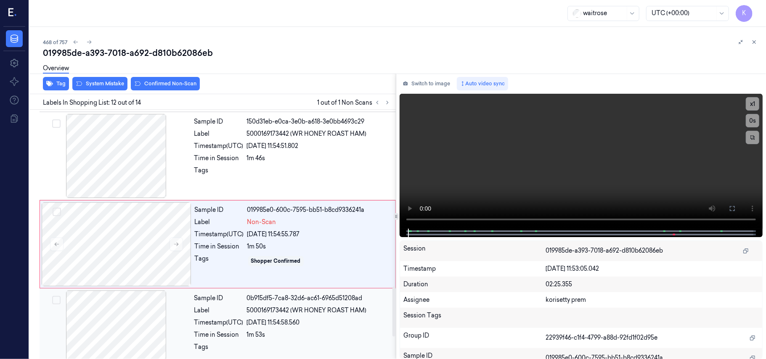
scroll to position [894, 0]
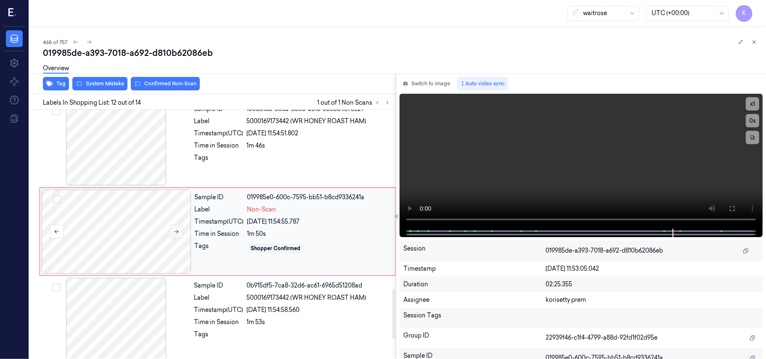
click at [178, 235] on icon at bounding box center [176, 232] width 6 height 6
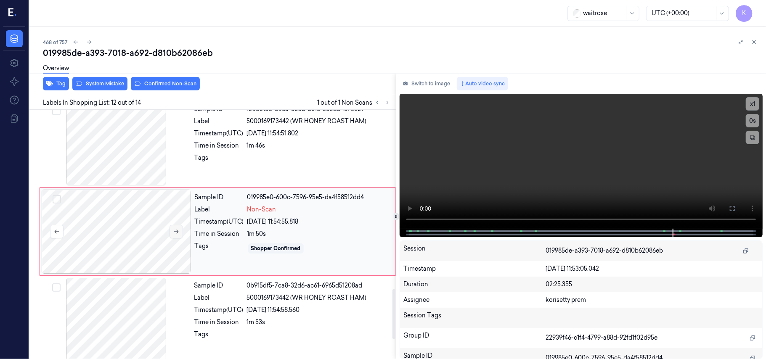
click at [178, 235] on icon at bounding box center [176, 232] width 6 height 6
click at [332, 146] on div "1m 46s" at bounding box center [319, 145] width 144 height 9
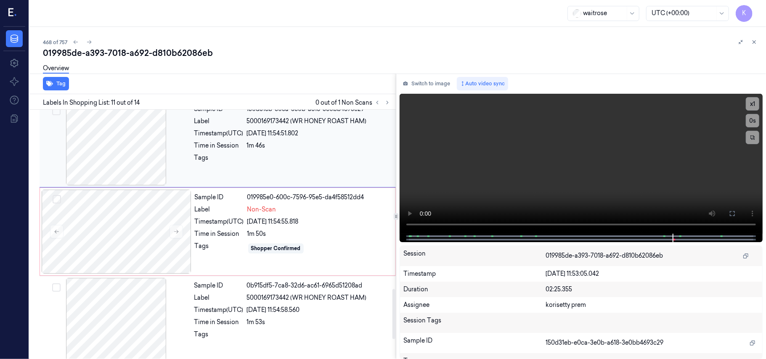
scroll to position [805, 0]
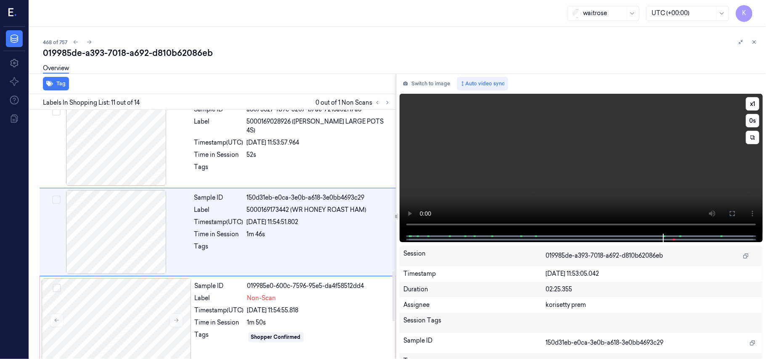
click at [653, 161] on video at bounding box center [581, 164] width 363 height 140
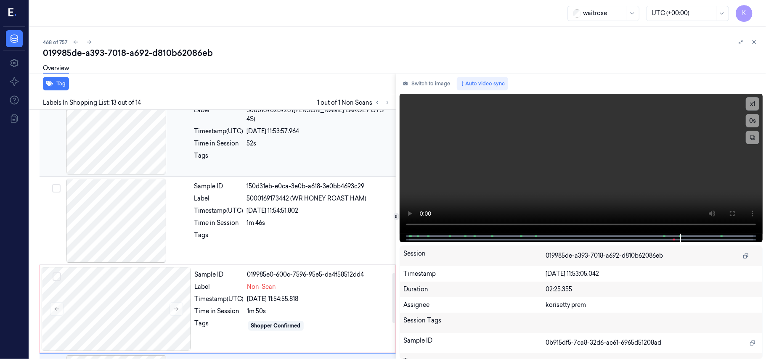
scroll to position [814, 0]
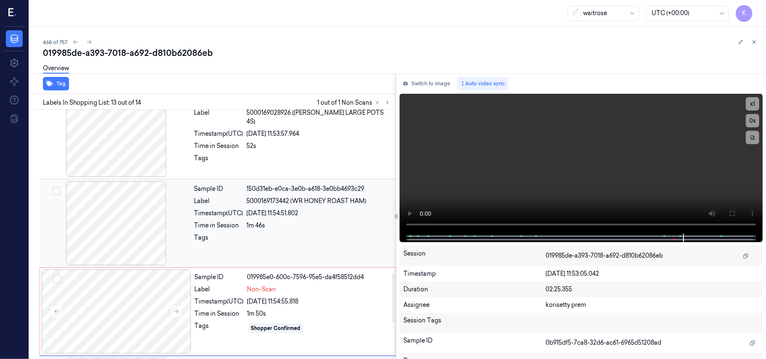
click at [295, 206] on span "5000169173442 (WR HONEY ROAST HAM)" at bounding box center [307, 201] width 120 height 9
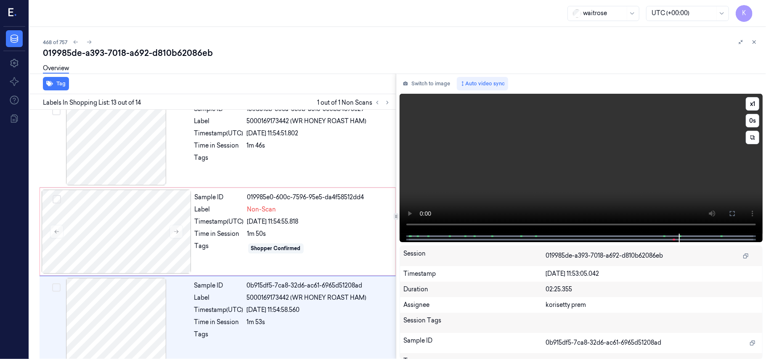
scroll to position [982, 0]
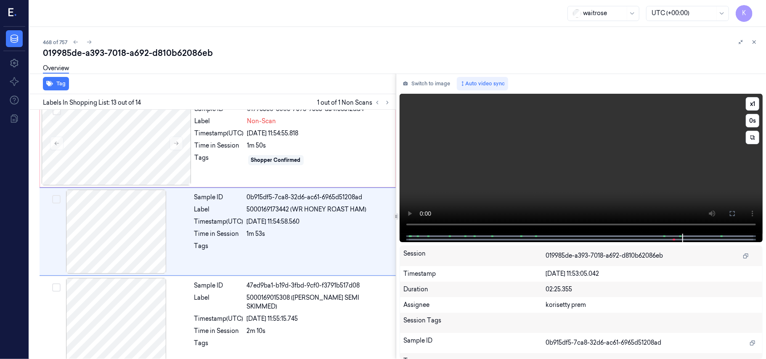
click at [537, 184] on video at bounding box center [581, 164] width 363 height 140
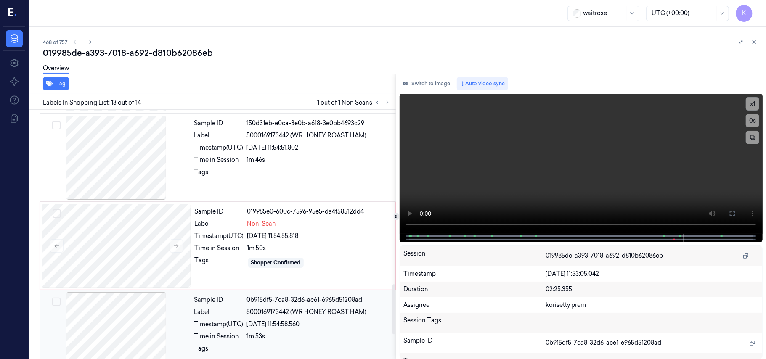
scroll to position [870, 0]
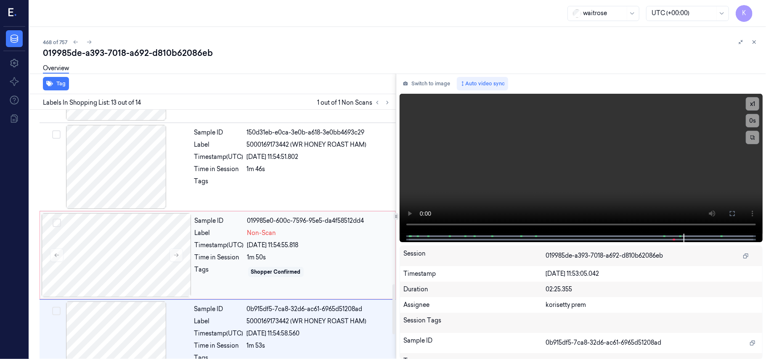
click at [260, 266] on div "Sample ID 019985e0-600c-7596-95e5-da4f58512dd4 Label Non-Scan Timestamp (UTC) 2…" at bounding box center [292, 255] width 202 height 84
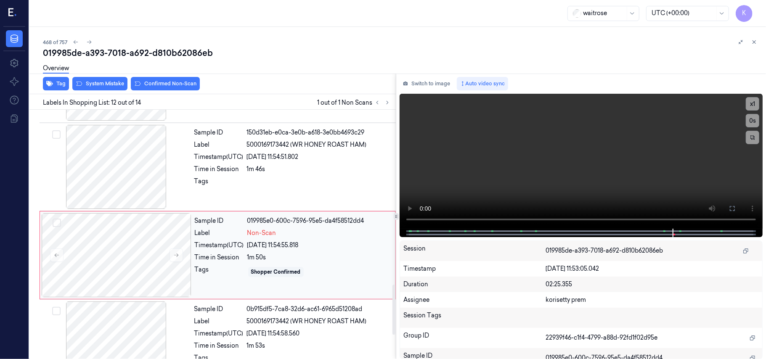
scroll to position [894, 0]
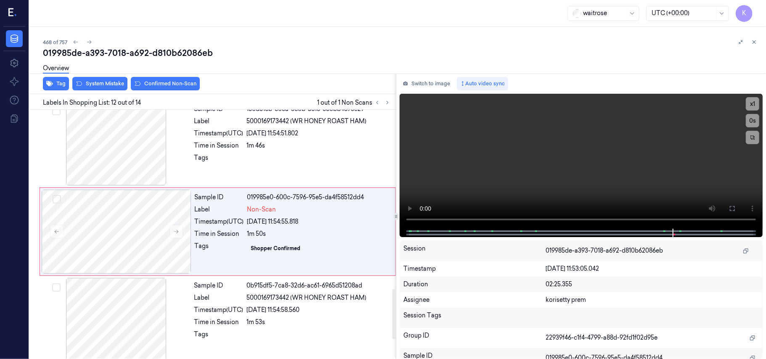
click at [105, 77] on div "Overview" at bounding box center [401, 69] width 716 height 21
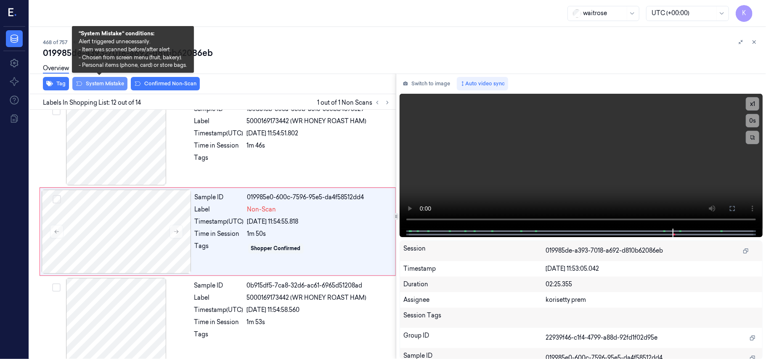
click at [102, 81] on button "System Mistake" at bounding box center [99, 83] width 55 height 13
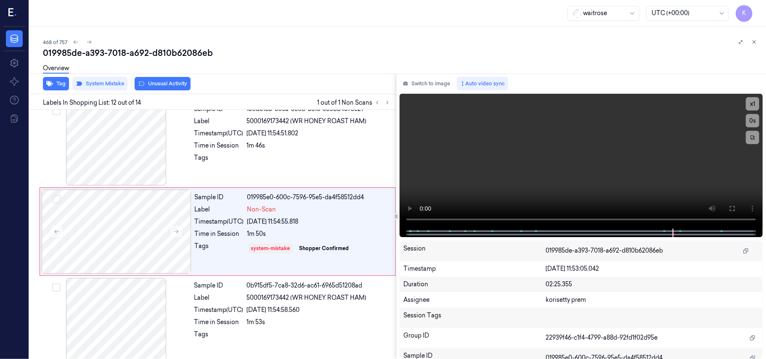
click at [166, 84] on button "Unusual Activity" at bounding box center [163, 83] width 56 height 13
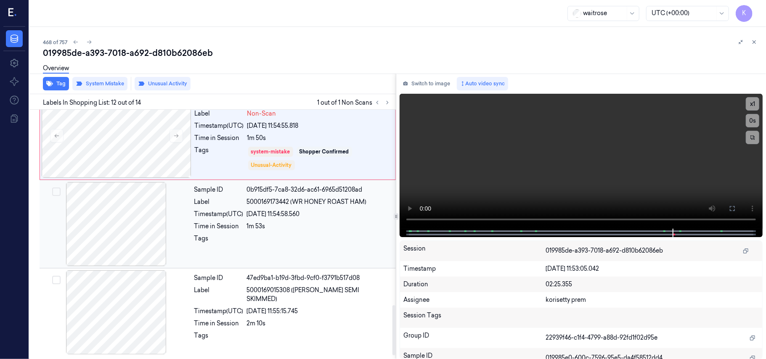
scroll to position [993, 0]
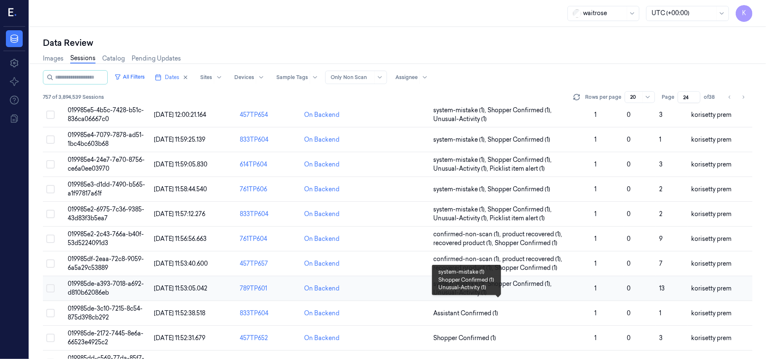
scroll to position [56, 0]
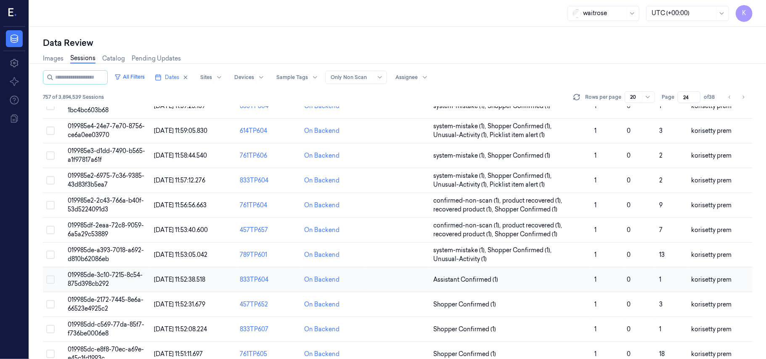
click at [111, 280] on td "019985de-3c10-7215-8c54-875d398cb292" at bounding box center [107, 280] width 86 height 25
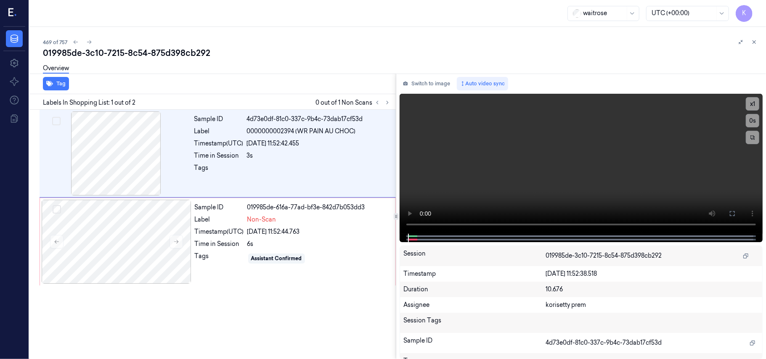
click at [285, 41] on div "469 of 757" at bounding box center [401, 42] width 716 height 10
click at [280, 167] on div at bounding box center [319, 170] width 144 height 13
click at [529, 172] on video at bounding box center [581, 164] width 363 height 140
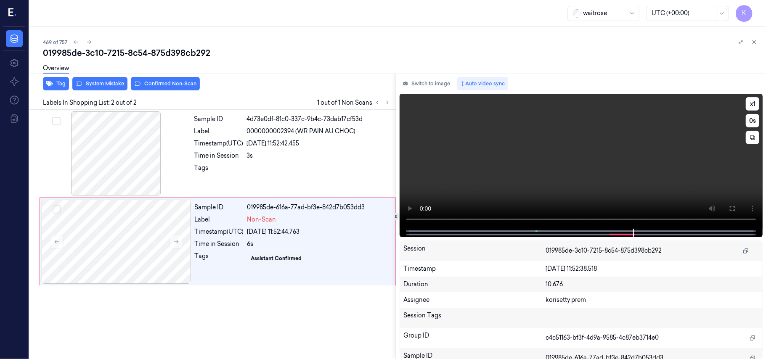
click at [553, 182] on video at bounding box center [581, 161] width 363 height 135
click at [228, 141] on div "Timestamp (UTC)" at bounding box center [218, 143] width 49 height 9
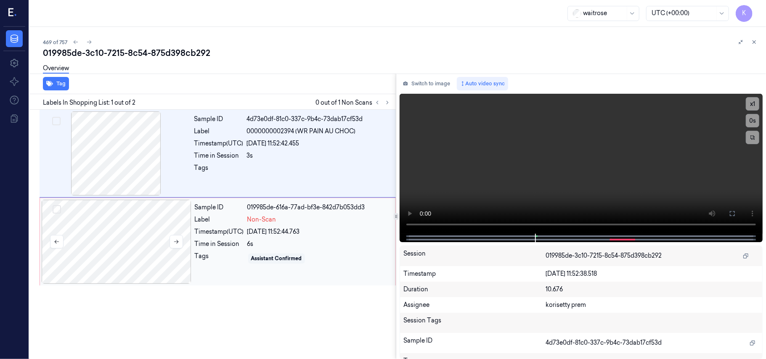
click at [164, 227] on div at bounding box center [117, 242] width 150 height 84
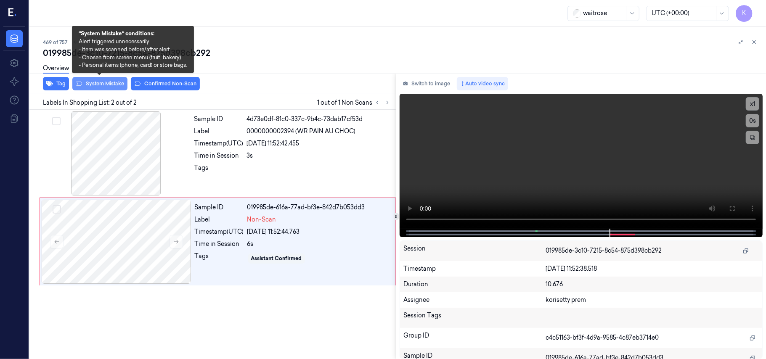
click at [109, 88] on button "System Mistake" at bounding box center [99, 83] width 55 height 13
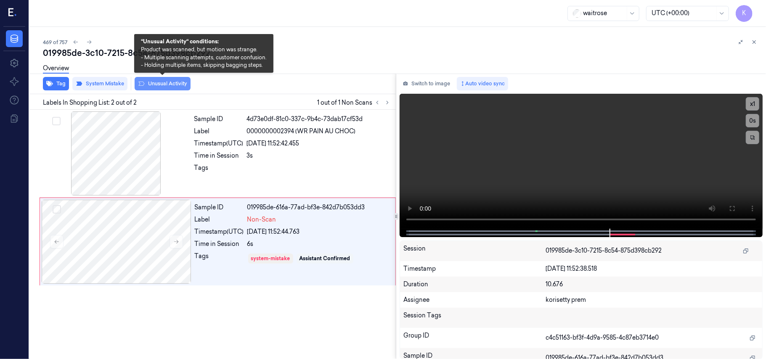
click at [161, 86] on button "Unusual Activity" at bounding box center [163, 83] width 56 height 13
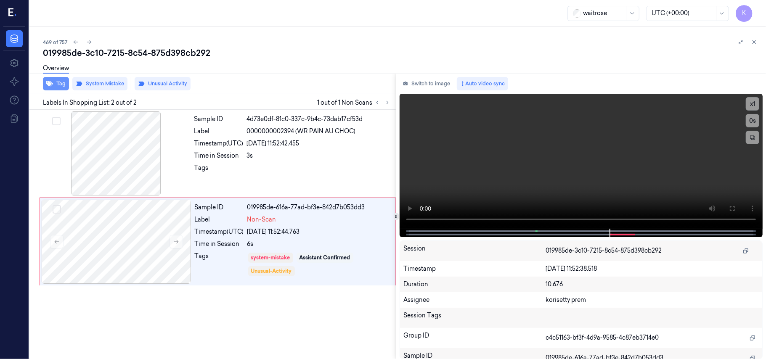
click at [55, 85] on button "Tag" at bounding box center [56, 83] width 26 height 13
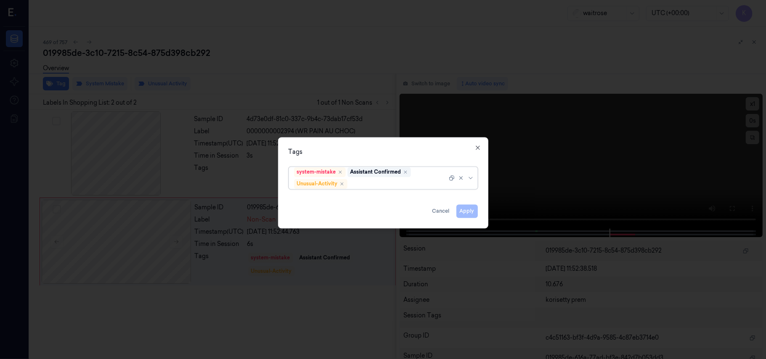
click at [392, 188] on div at bounding box center [398, 184] width 98 height 9
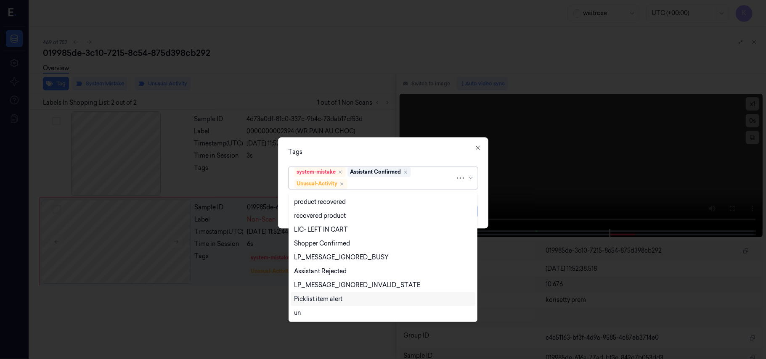
click at [347, 303] on div "Picklist item alert" at bounding box center [383, 299] width 178 height 9
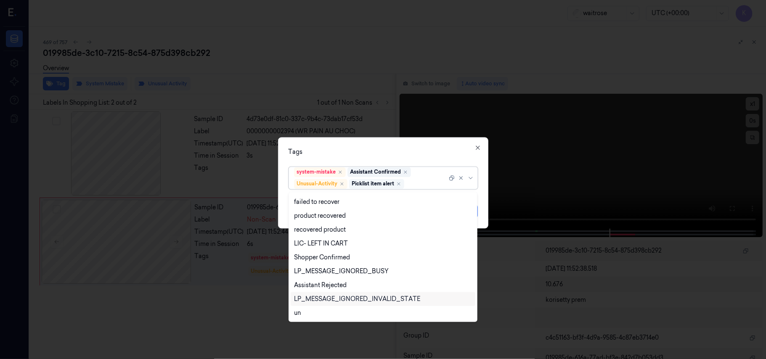
scroll to position [110, 0]
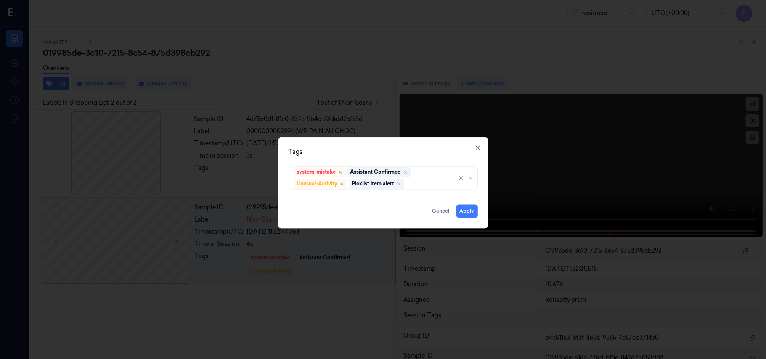
click at [390, 155] on div "Tags" at bounding box center [383, 152] width 189 height 9
click at [470, 213] on button "Apply" at bounding box center [466, 211] width 21 height 13
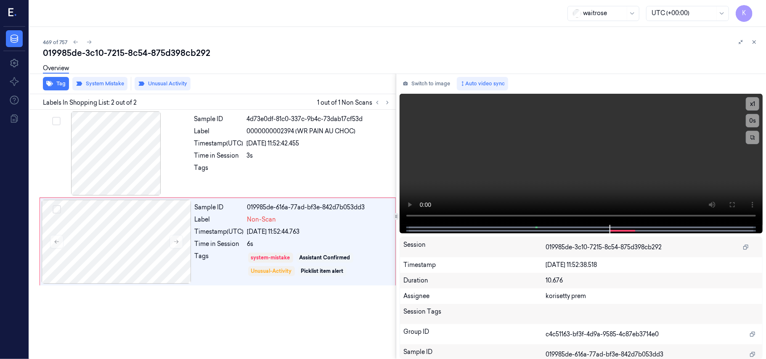
click at [260, 60] on div "Overview" at bounding box center [401, 69] width 716 height 21
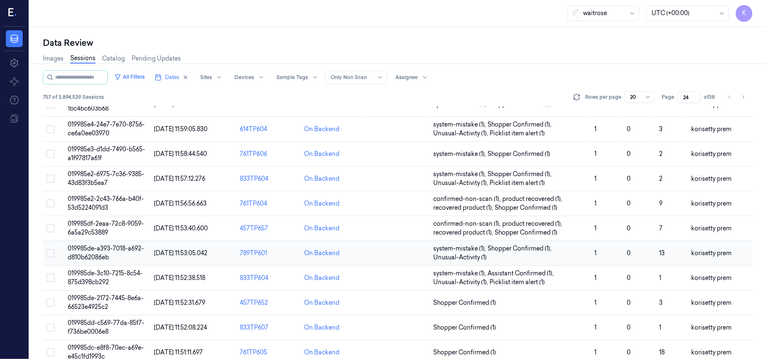
scroll to position [112, 0]
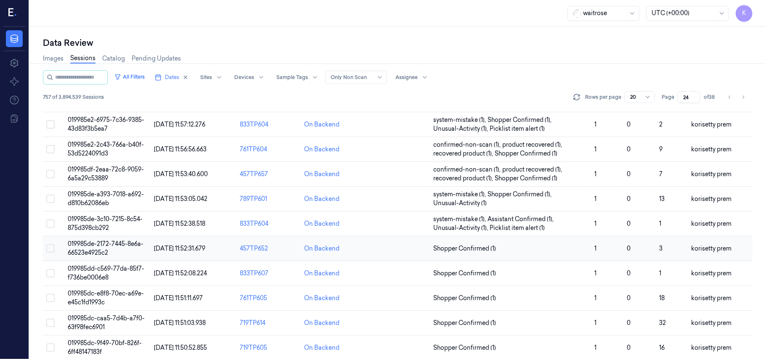
click at [110, 247] on span "019985de-2172-7445-8e6a-66523e4925c2" at bounding box center [106, 248] width 76 height 16
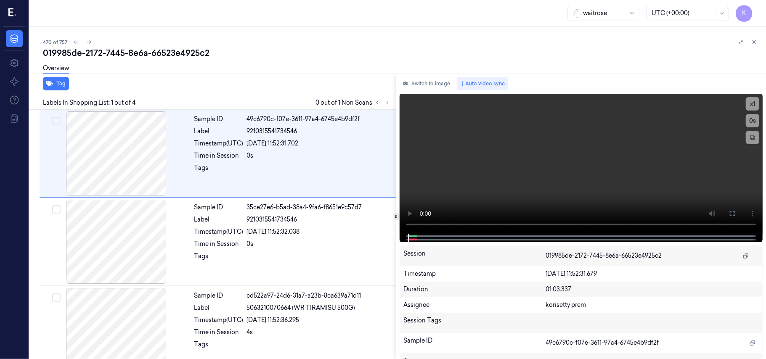
click at [370, 41] on div "470 of 757" at bounding box center [401, 42] width 716 height 10
click at [389, 101] on icon at bounding box center [388, 103] width 6 height 6
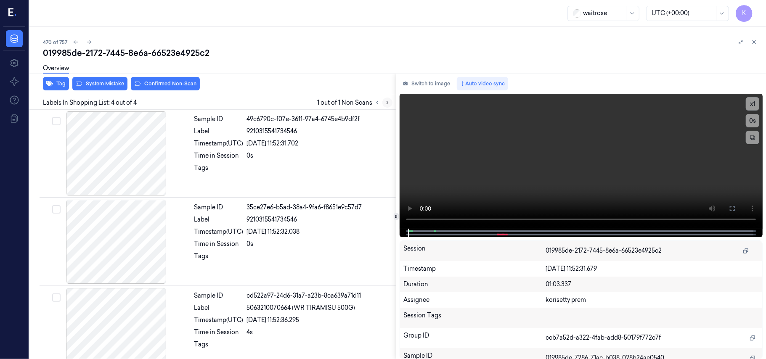
scroll to position [107, 0]
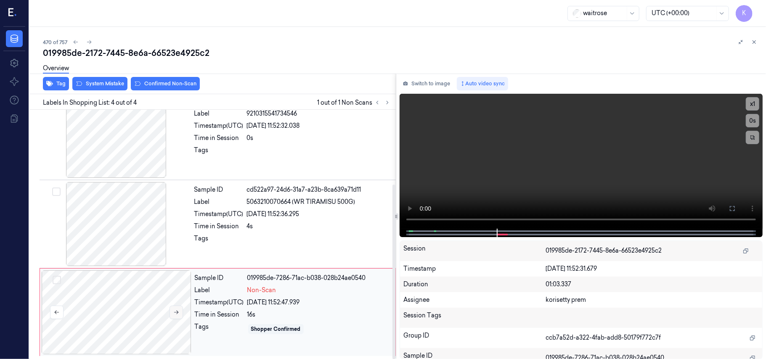
click at [178, 313] on icon at bounding box center [176, 313] width 6 height 6
click at [277, 210] on div "26/09/2025 11:52:36.295" at bounding box center [319, 214] width 144 height 9
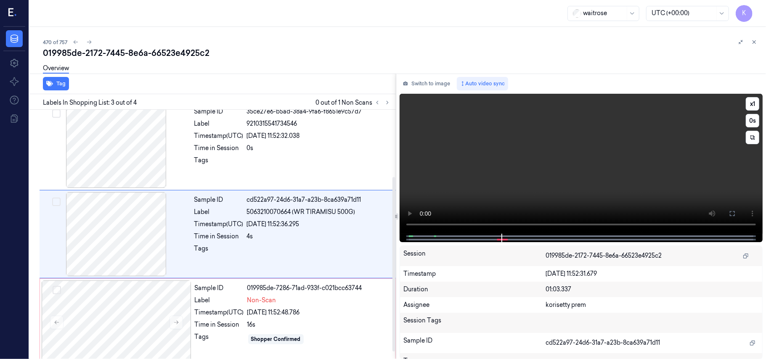
click at [561, 149] on video at bounding box center [581, 164] width 363 height 140
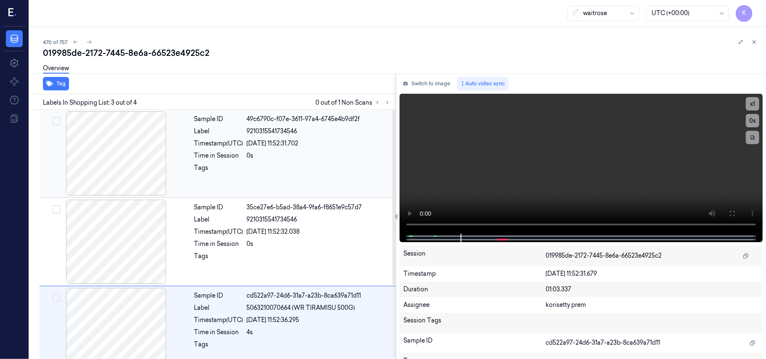
click at [263, 135] on span "9210315541734546" at bounding box center [272, 131] width 50 height 9
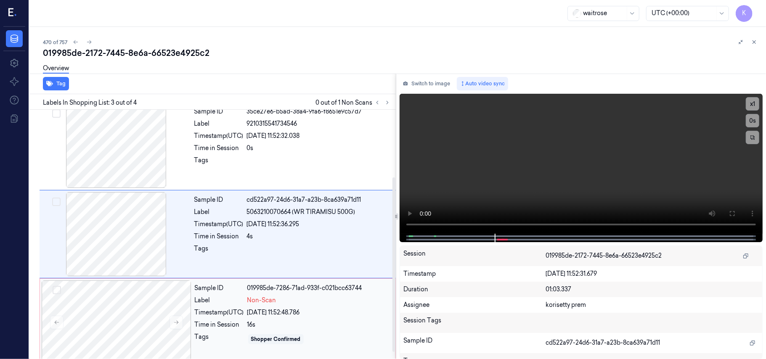
scroll to position [107, 0]
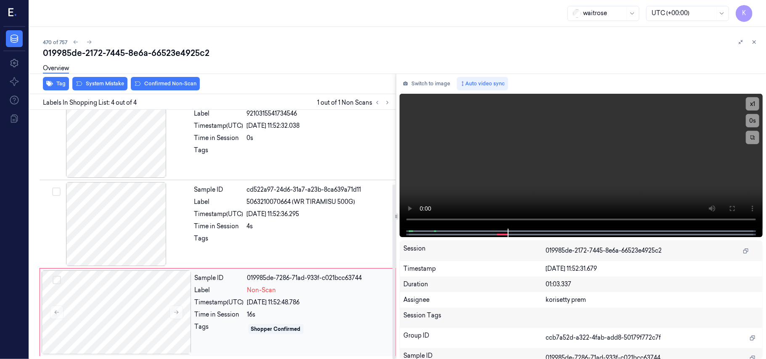
click at [281, 308] on div "Sample ID 019985de-7286-71ad-933f-c021bcc63744 Label Non-Scan Timestamp (UTC) 2…" at bounding box center [292, 313] width 202 height 84
click at [596, 152] on video at bounding box center [581, 161] width 363 height 135
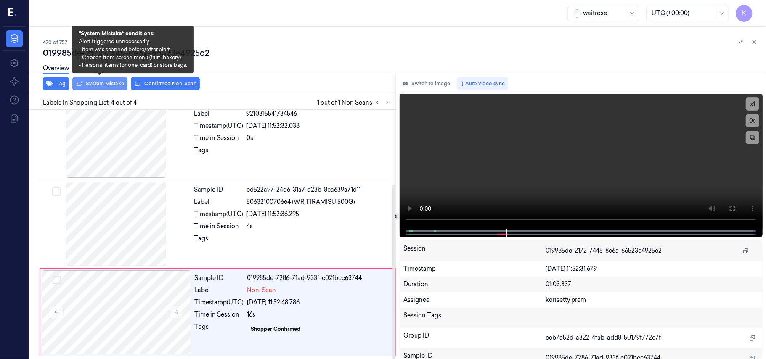
click at [97, 83] on button "System Mistake" at bounding box center [99, 83] width 55 height 13
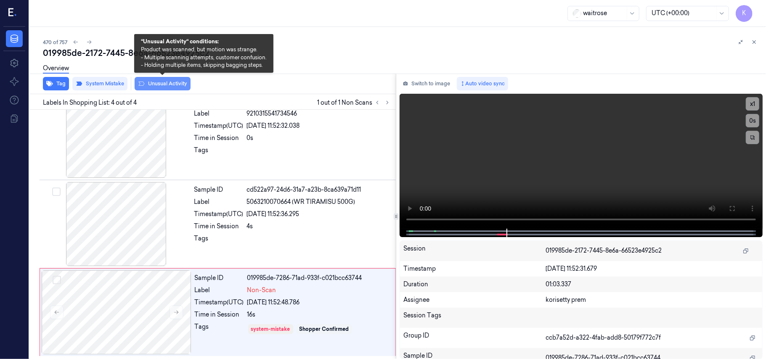
click at [164, 86] on button "Unusual Activity" at bounding box center [163, 83] width 56 height 13
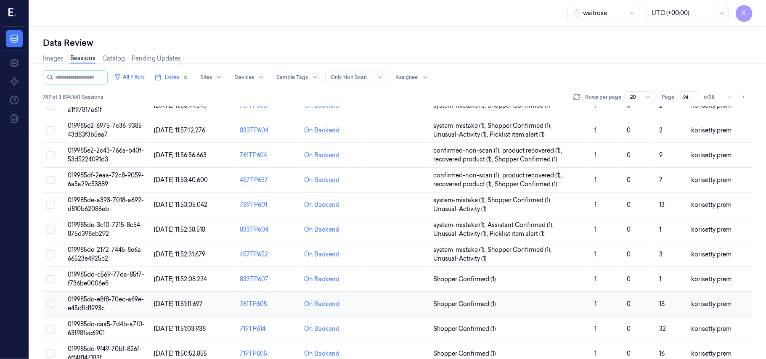
scroll to position [112, 0]
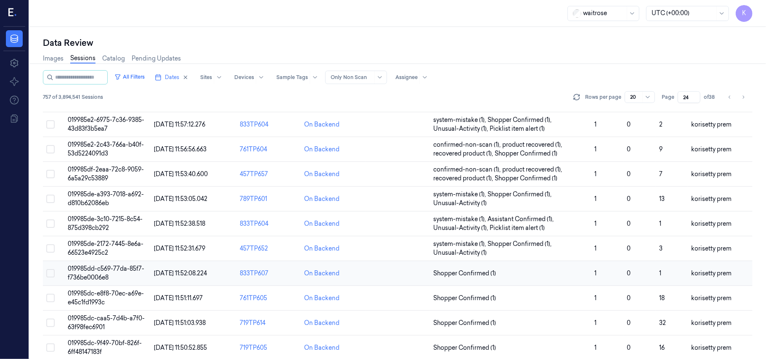
click at [105, 272] on span "019985dd-c569-77da-85f7-f736be0006e8" at bounding box center [106, 273] width 77 height 16
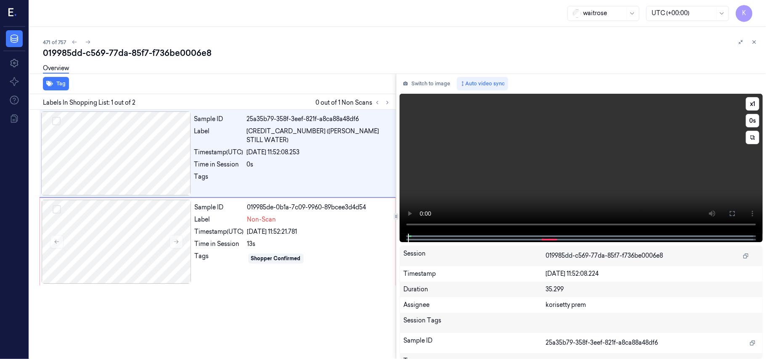
click at [539, 163] on video at bounding box center [581, 164] width 363 height 140
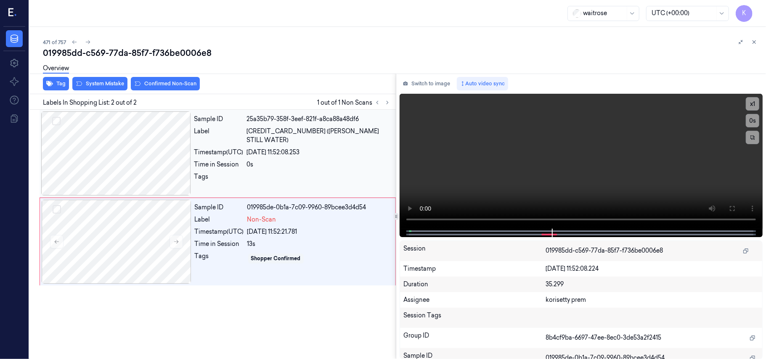
click at [115, 154] on div at bounding box center [116, 153] width 150 height 84
click at [497, 165] on video at bounding box center [581, 161] width 363 height 135
click at [229, 260] on div "Tags" at bounding box center [219, 258] width 49 height 13
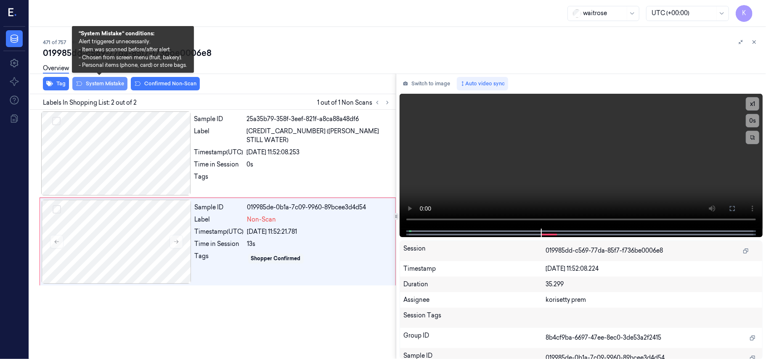
click at [105, 83] on button "System Mistake" at bounding box center [99, 83] width 55 height 13
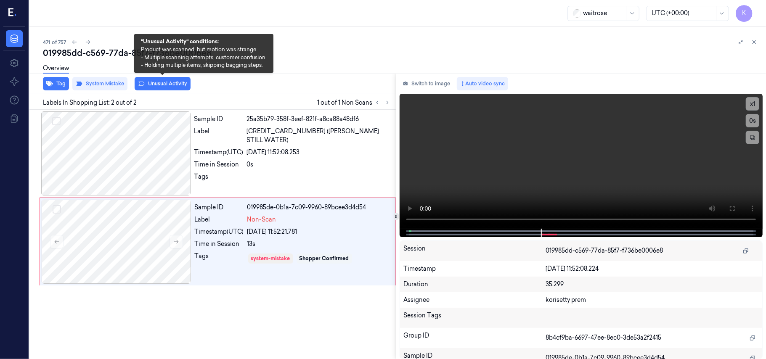
click at [160, 80] on button "Unusual Activity" at bounding box center [163, 83] width 56 height 13
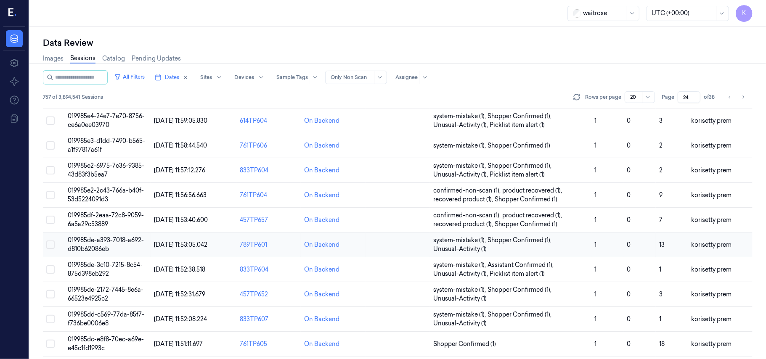
scroll to position [168, 0]
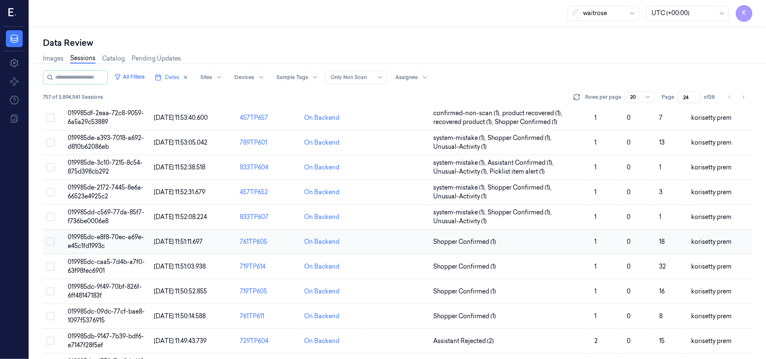
click at [93, 239] on span "019985dc-e8f8-70ec-a69e-e45c1fd1993c" at bounding box center [106, 241] width 76 height 16
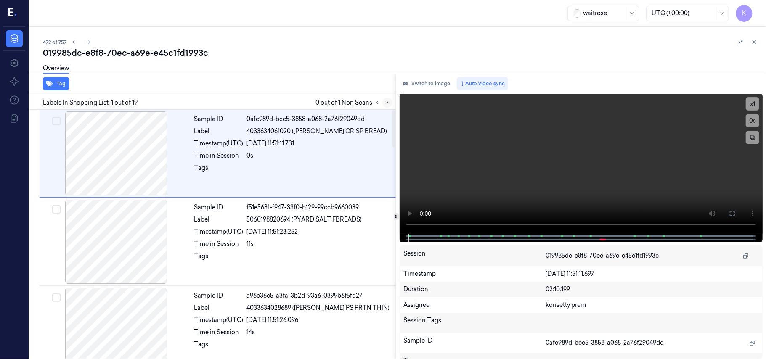
click at [388, 103] on icon at bounding box center [388, 103] width 6 height 6
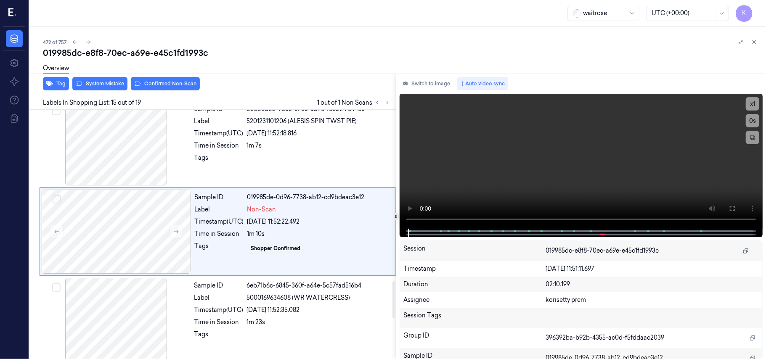
scroll to position [1159, 0]
click at [267, 154] on div "Sample ID 0200ed02-9b35-378a-ab9e-f8ea177c44c5 Label 5201231101206 (ALESIS SPIN…" at bounding box center [292, 143] width 203 height 84
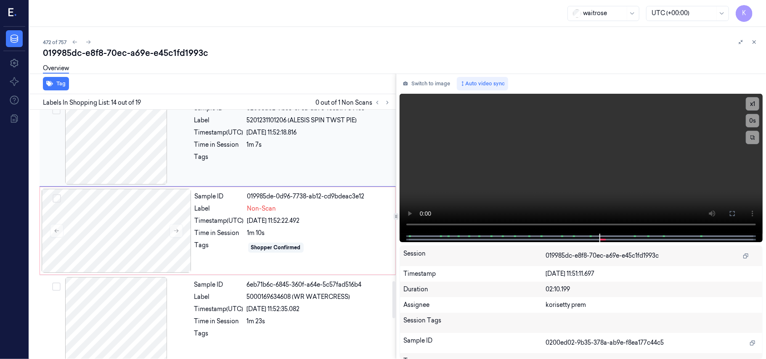
scroll to position [1071, 0]
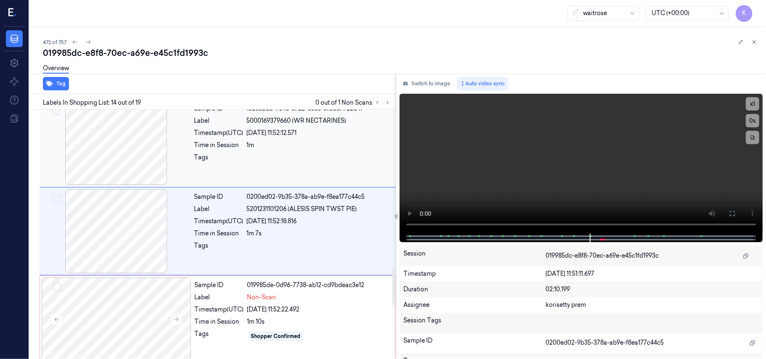
click at [241, 154] on div "Sample ID 15a63adb-9e46-3722-8c8e-3fbd87722d4f Label 5000169379660 (WR NECTARIN…" at bounding box center [292, 143] width 203 height 84
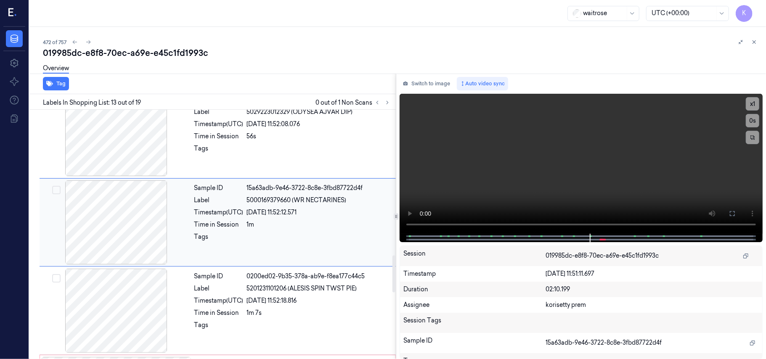
scroll to position [982, 0]
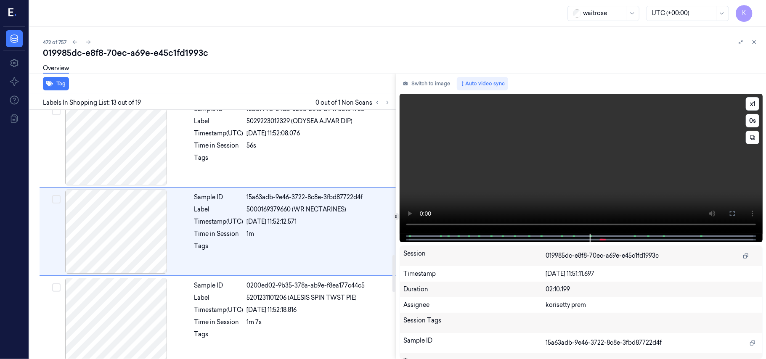
click at [526, 151] on video at bounding box center [581, 164] width 363 height 140
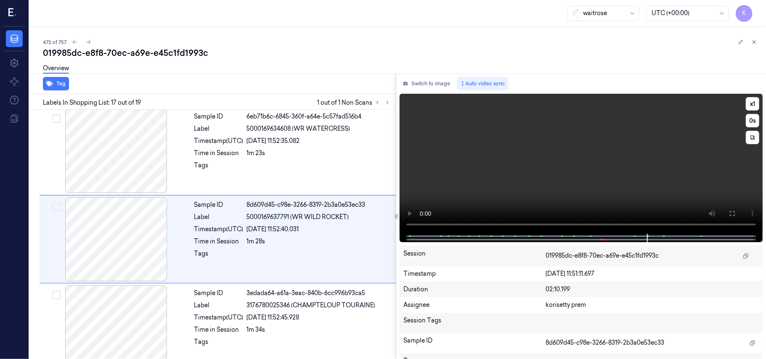
scroll to position [1337, 0]
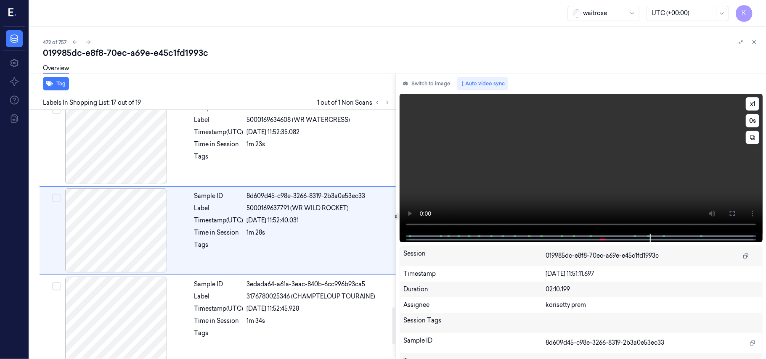
click at [527, 170] on video at bounding box center [581, 164] width 363 height 140
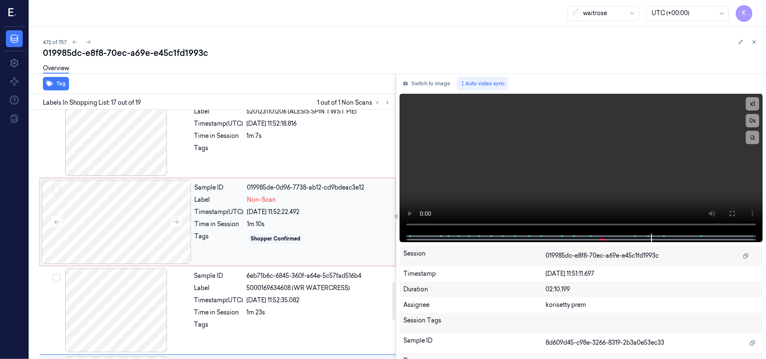
click at [244, 242] on div "Tags" at bounding box center [219, 238] width 49 height 13
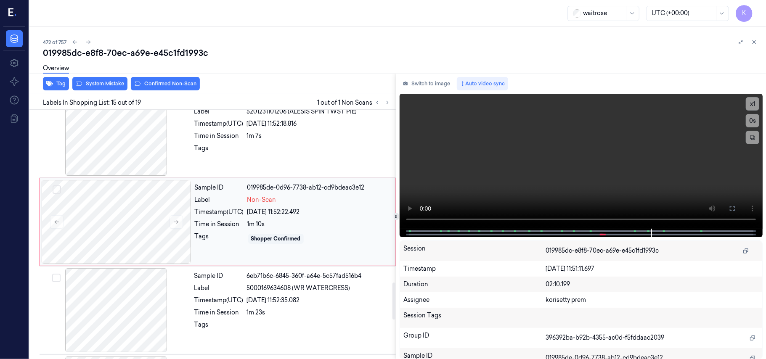
scroll to position [1159, 0]
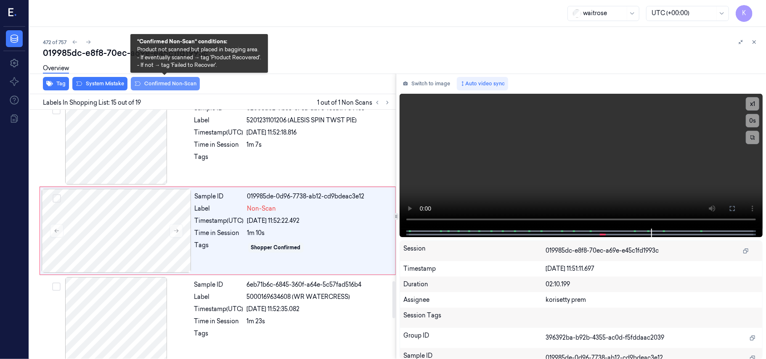
click at [167, 88] on button "Confirmed Non-Scan" at bounding box center [165, 83] width 69 height 13
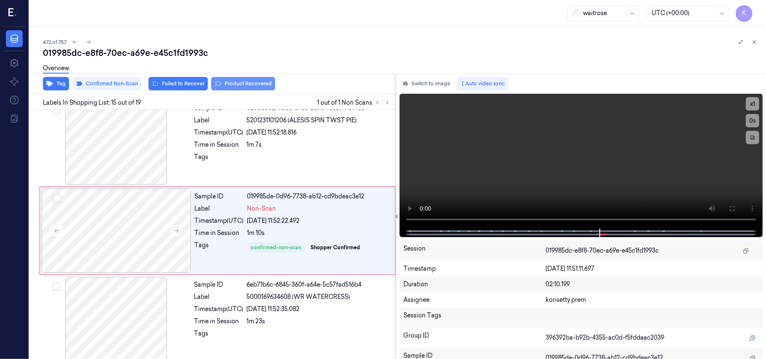
click at [238, 86] on button "Product Recovered" at bounding box center [243, 83] width 64 height 13
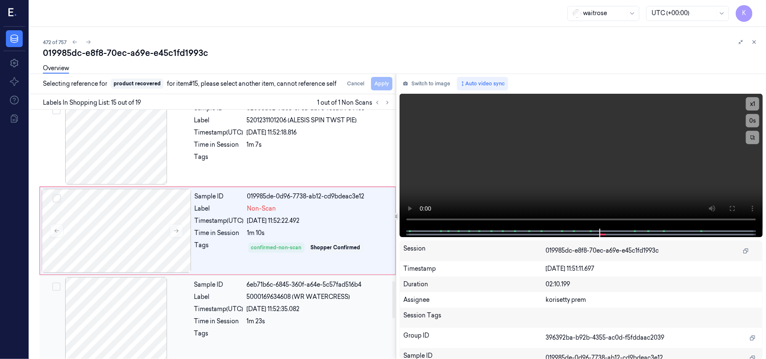
click at [298, 313] on div "26/09/2025 11:52:35.082" at bounding box center [319, 309] width 144 height 9
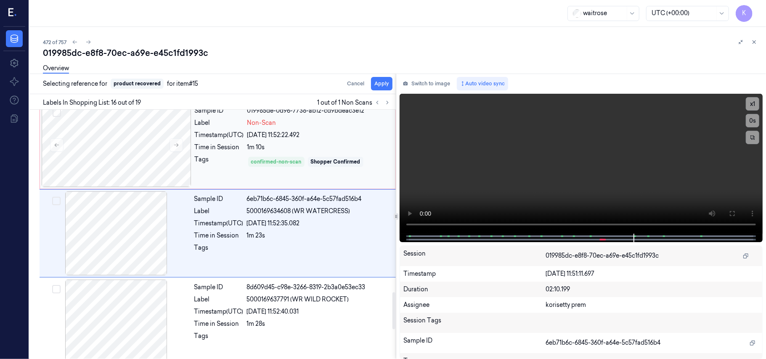
scroll to position [1248, 0]
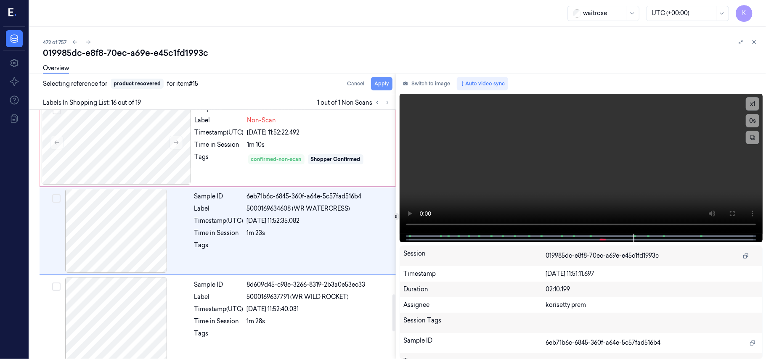
click at [384, 83] on button "Apply" at bounding box center [381, 83] width 21 height 13
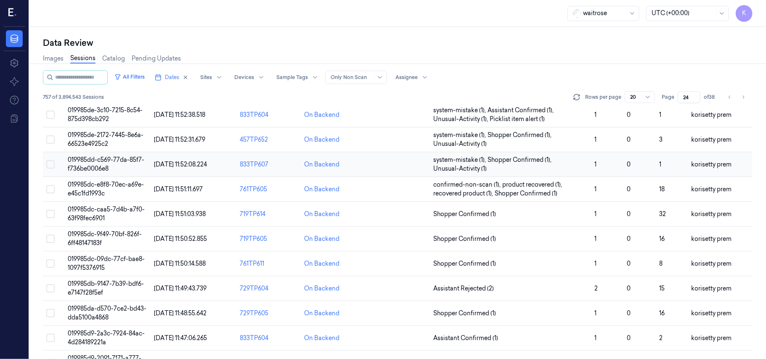
scroll to position [224, 0]
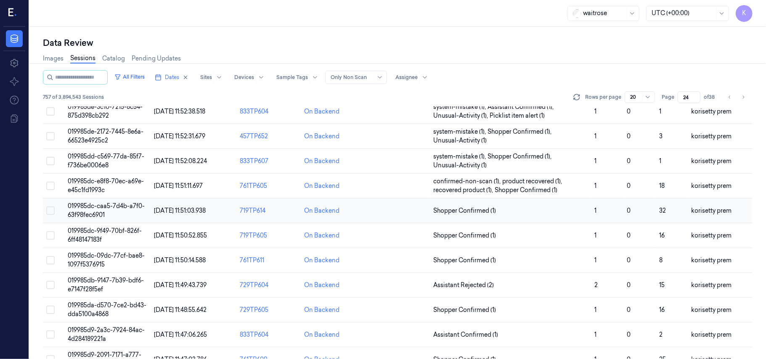
click at [115, 209] on span "019985dc-caa5-7d4b-a7f0-63f98fec6901" at bounding box center [106, 210] width 77 height 16
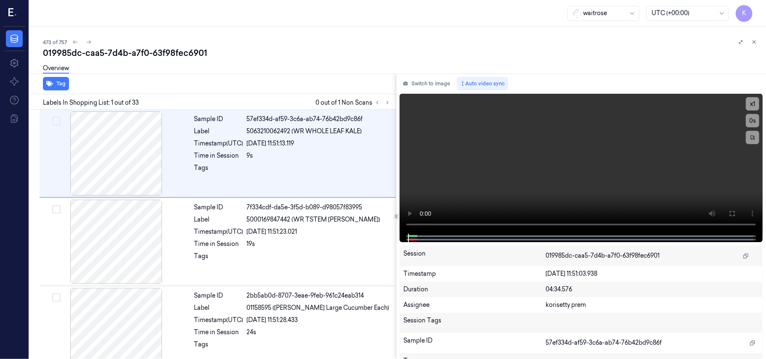
click at [325, 48] on div "019985dc-caa5-7d4b-a7f0-63f98fec6901" at bounding box center [401, 53] width 716 height 12
click at [387, 103] on icon at bounding box center [388, 103] width 6 height 6
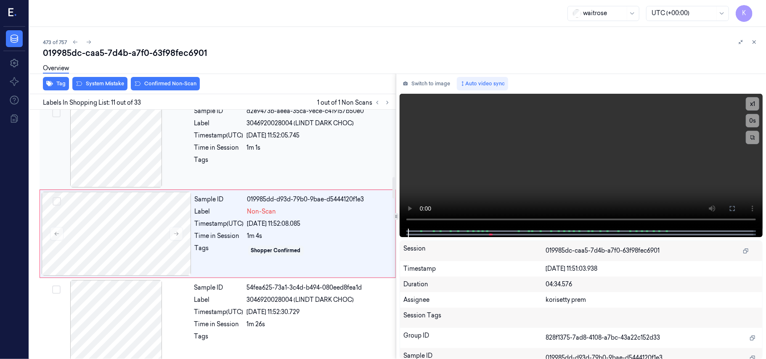
scroll to position [805, 0]
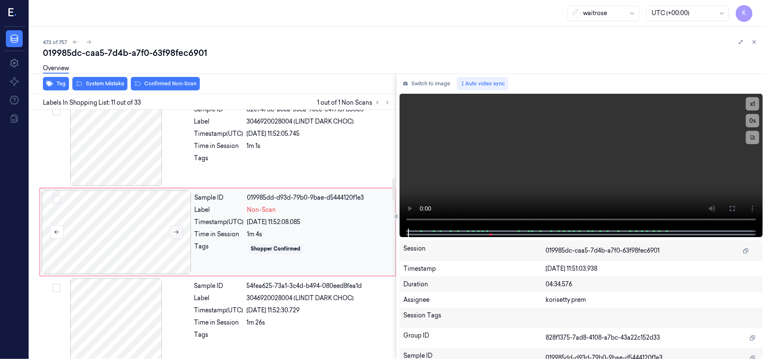
click at [177, 235] on icon at bounding box center [176, 232] width 6 height 6
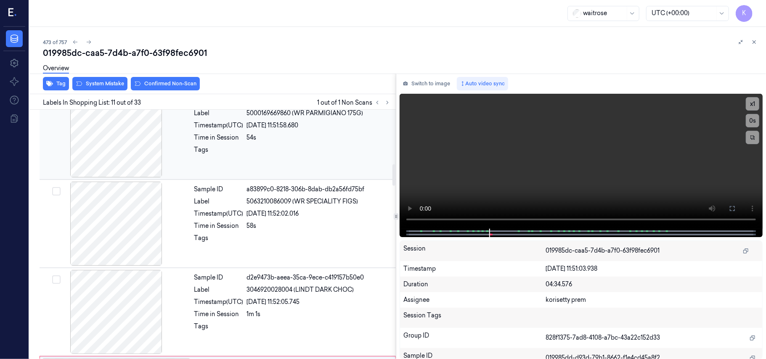
click at [298, 146] on div "Sample ID 191141da-f360-3b13-a9e9-a4498ba91e75 Label 5000169669860 (WR PARMIGIA…" at bounding box center [292, 135] width 203 height 84
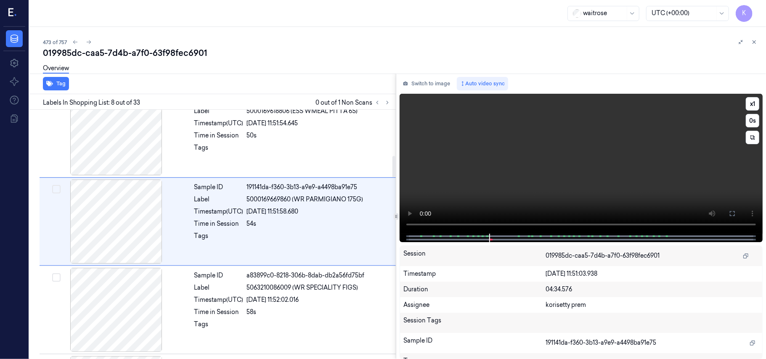
scroll to position [539, 0]
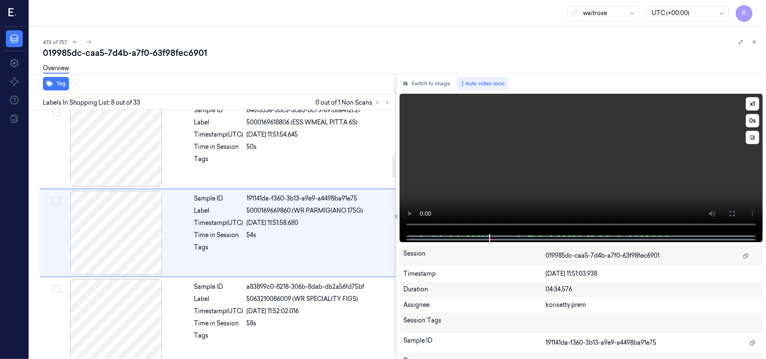
click at [650, 159] on video at bounding box center [581, 164] width 363 height 140
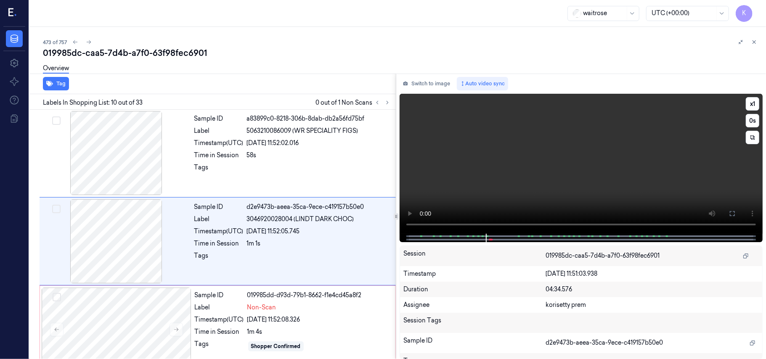
scroll to position [716, 0]
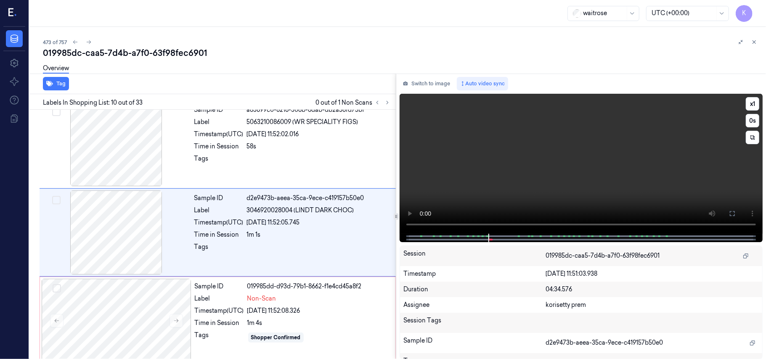
click at [542, 177] on video at bounding box center [581, 164] width 363 height 140
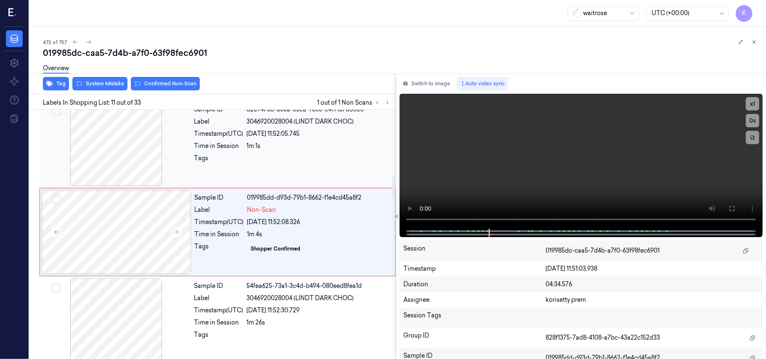
scroll to position [749, 0]
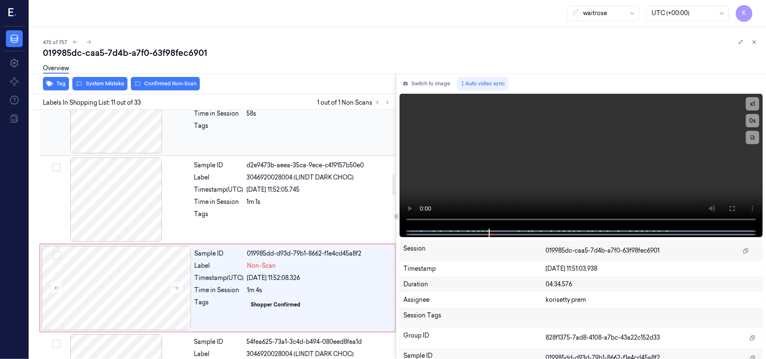
click at [268, 123] on div at bounding box center [319, 128] width 144 height 13
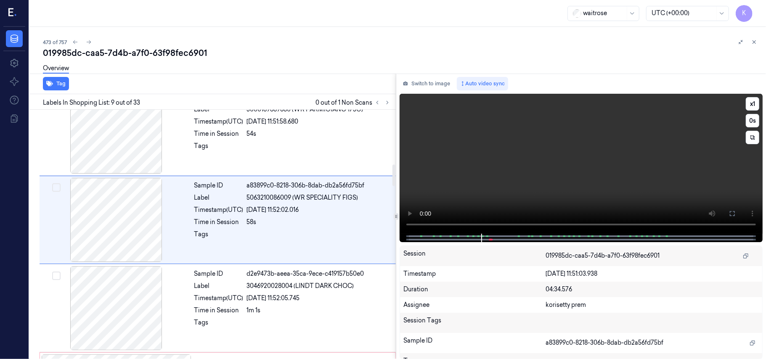
scroll to position [628, 0]
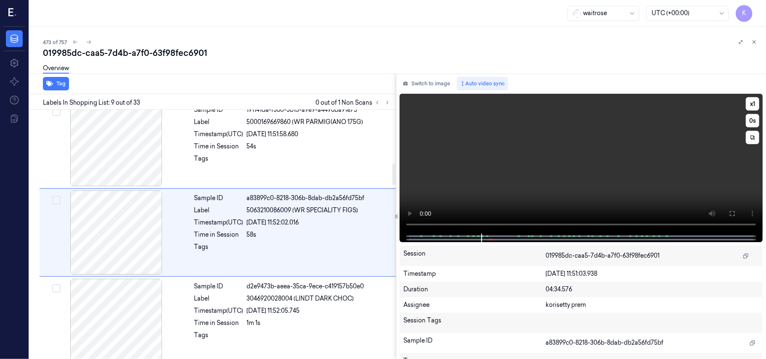
click at [616, 146] on video at bounding box center [581, 164] width 363 height 140
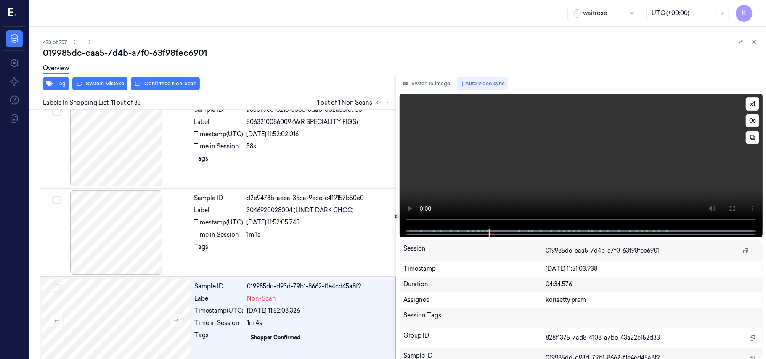
scroll to position [805, 0]
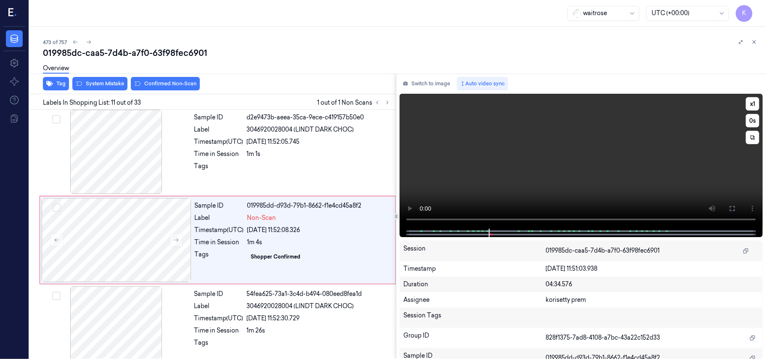
click at [513, 178] on video at bounding box center [581, 161] width 363 height 135
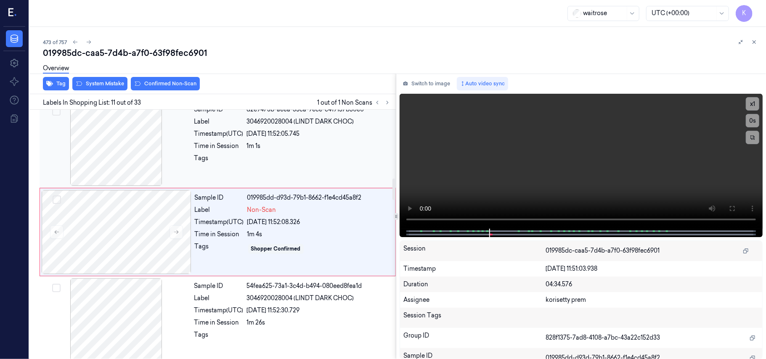
click at [293, 182] on div "Sample ID d2e9473b-aeea-35ca-9ece-c419157b50e0 Label 3046920028004 (LINDT DARK …" at bounding box center [292, 144] width 203 height 84
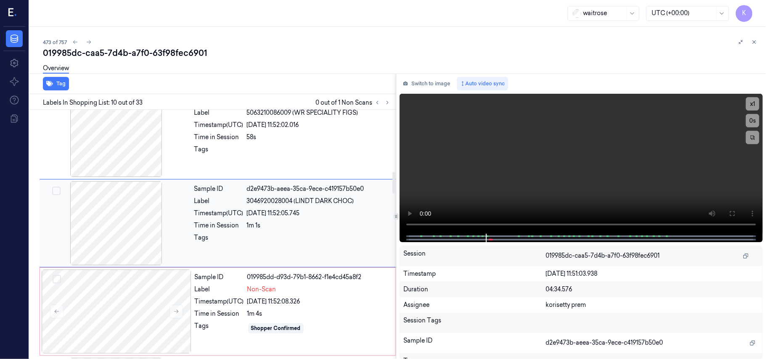
scroll to position [716, 0]
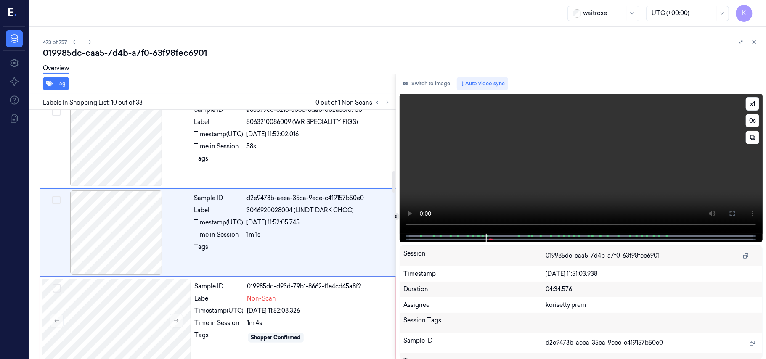
click at [531, 158] on video at bounding box center [581, 164] width 363 height 140
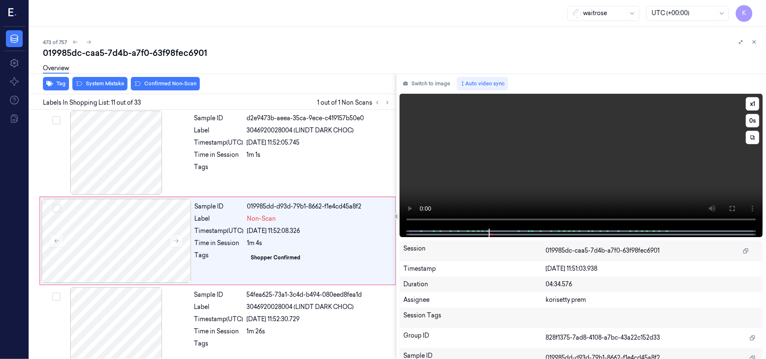
scroll to position [805, 0]
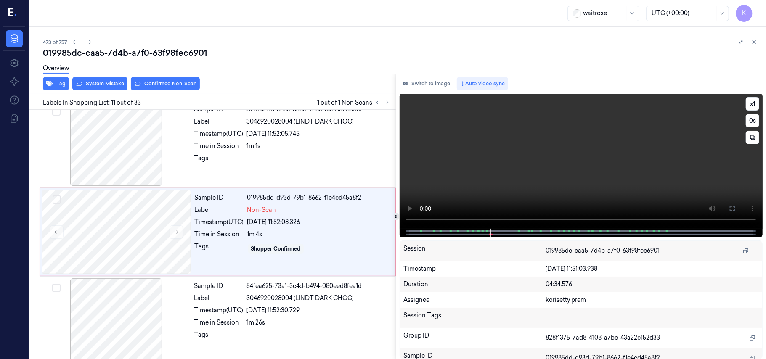
click at [600, 143] on video at bounding box center [581, 161] width 363 height 135
click at [147, 145] on div at bounding box center [116, 144] width 150 height 84
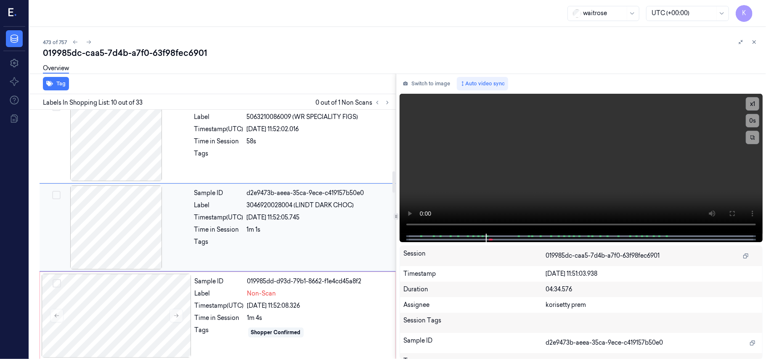
scroll to position [716, 0]
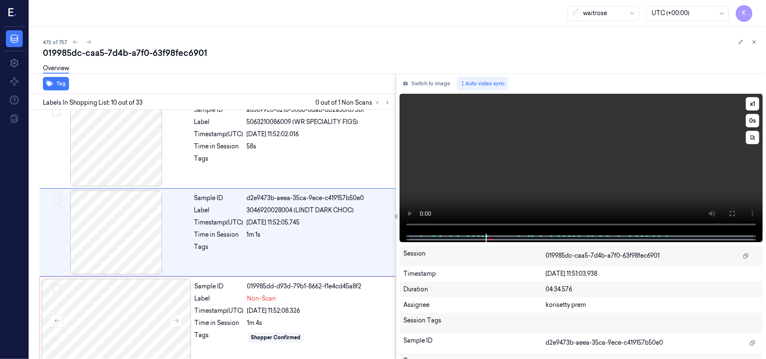
click at [479, 142] on video at bounding box center [581, 164] width 363 height 140
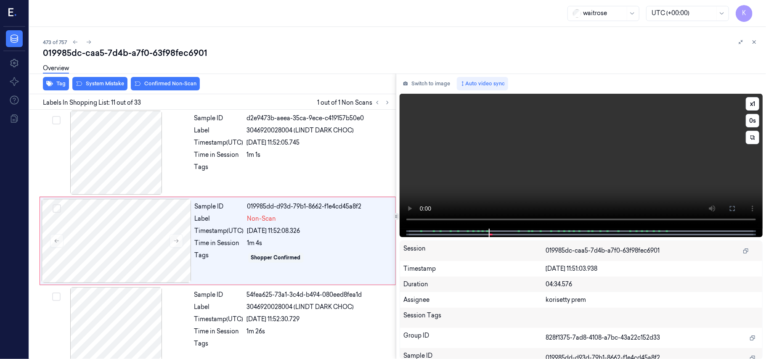
scroll to position [805, 0]
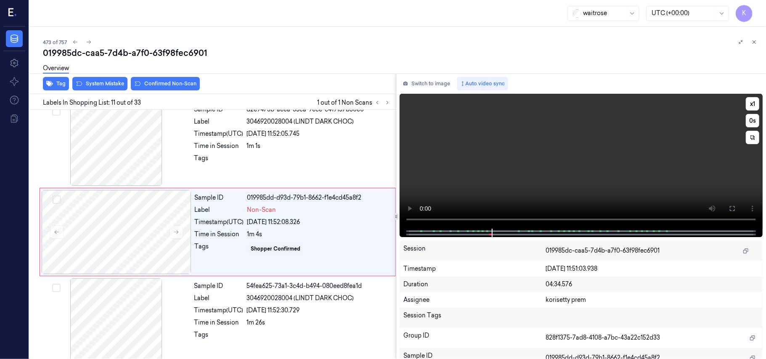
click at [574, 140] on video at bounding box center [581, 161] width 363 height 135
click at [123, 233] on div at bounding box center [117, 232] width 150 height 84
click at [477, 142] on video at bounding box center [581, 161] width 363 height 135
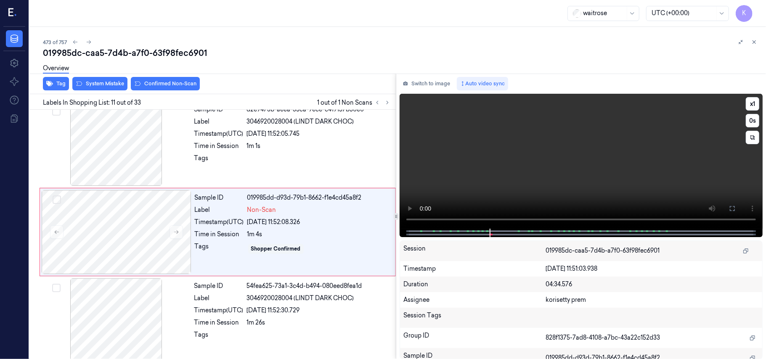
click at [477, 142] on video at bounding box center [581, 161] width 363 height 135
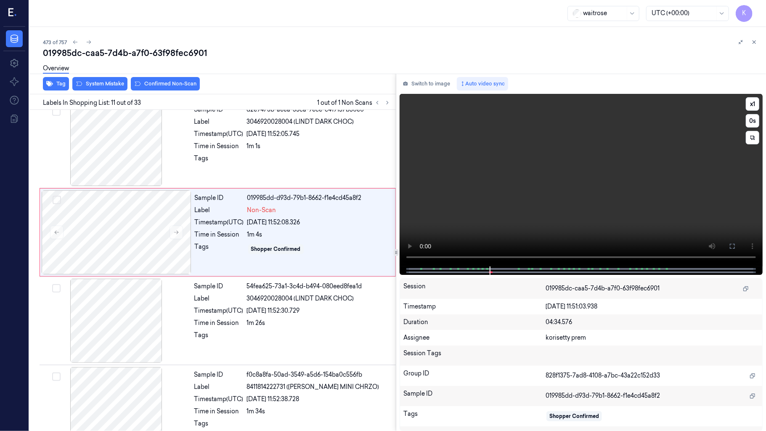
click at [475, 214] on video at bounding box center [581, 180] width 363 height 172
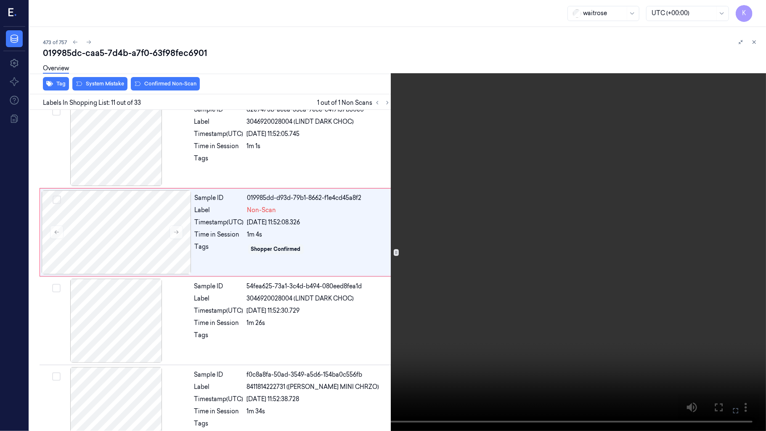
click at [475, 214] on video at bounding box center [383, 215] width 766 height 431
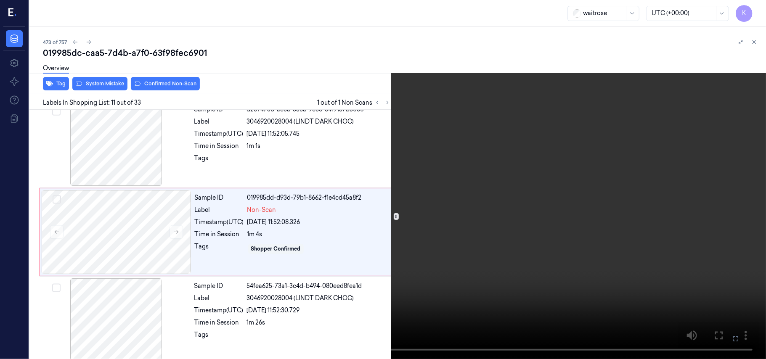
scroll to position [769, 0]
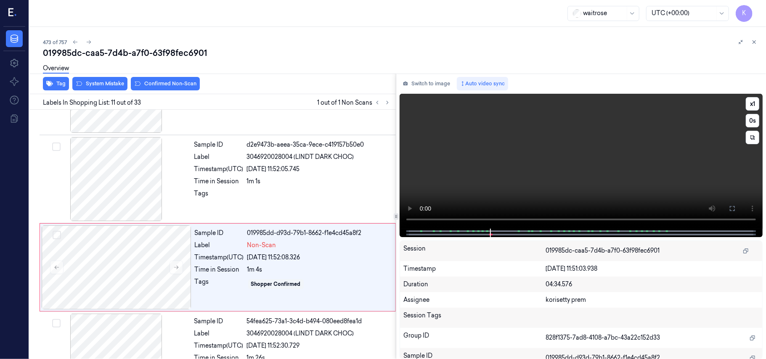
click at [475, 166] on video at bounding box center [581, 161] width 363 height 135
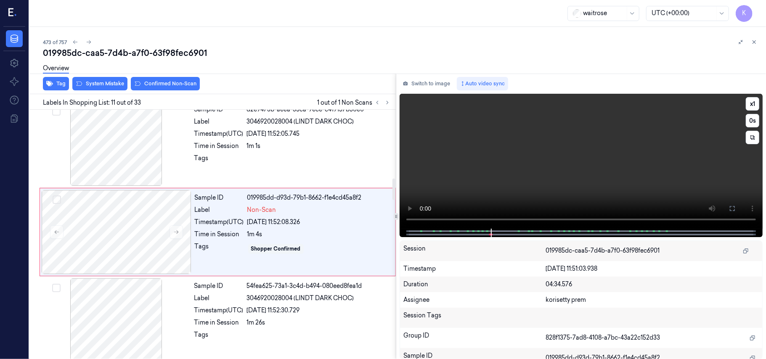
click at [584, 123] on video at bounding box center [581, 161] width 363 height 135
click at [573, 167] on video at bounding box center [581, 161] width 363 height 135
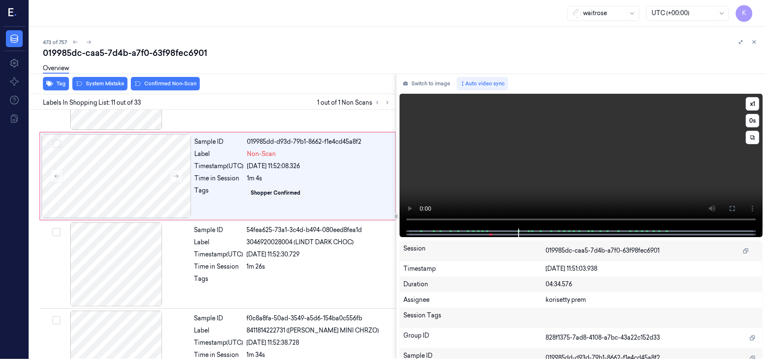
click at [485, 135] on video at bounding box center [581, 161] width 363 height 135
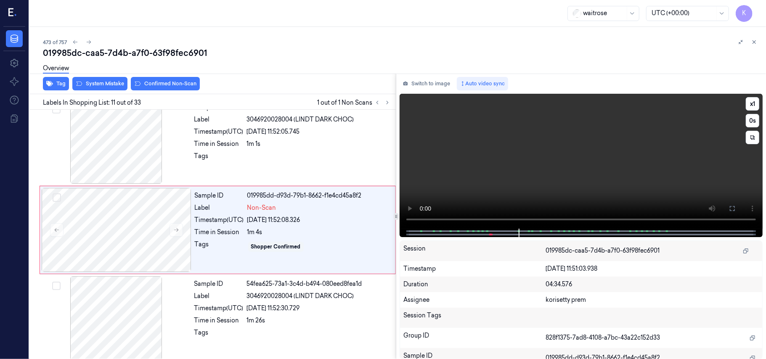
scroll to position [805, 0]
click at [590, 150] on video at bounding box center [581, 161] width 363 height 135
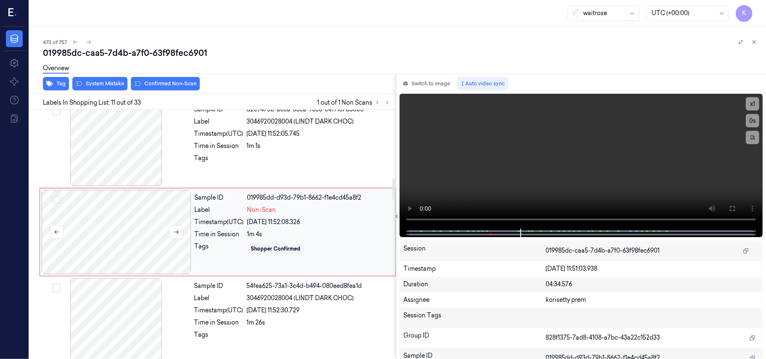
click at [183, 225] on div at bounding box center [117, 232] width 150 height 84
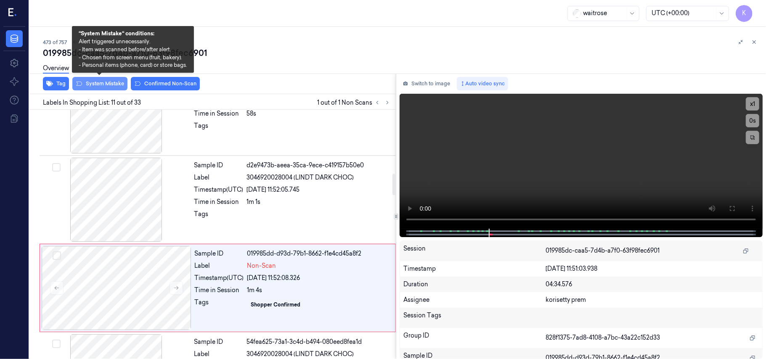
click at [117, 85] on button "System Mistake" at bounding box center [99, 83] width 55 height 13
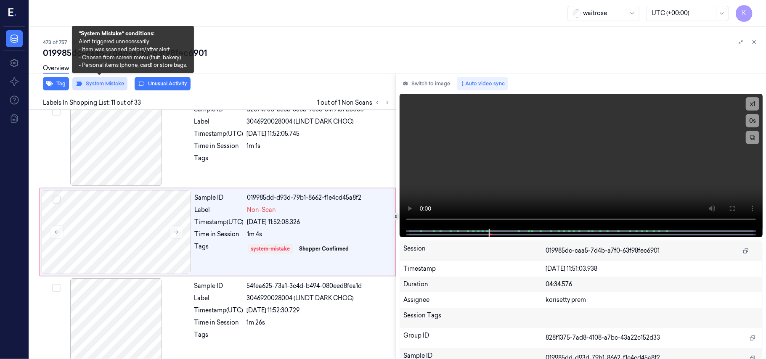
click at [117, 85] on button "System Mistake" at bounding box center [99, 83] width 55 height 13
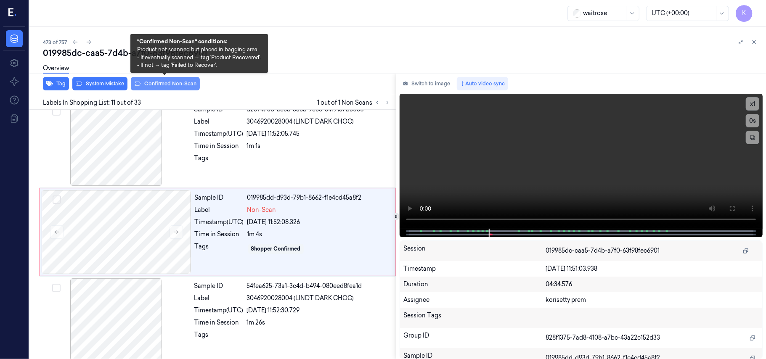
click at [162, 86] on button "Confirmed Non-Scan" at bounding box center [165, 83] width 69 height 13
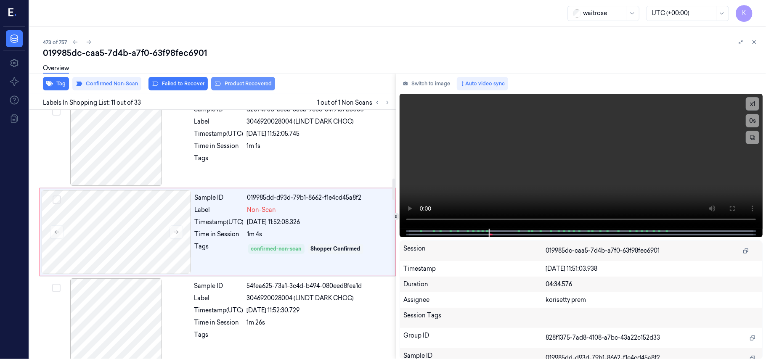
click at [236, 82] on button "Product Recovered" at bounding box center [243, 83] width 64 height 13
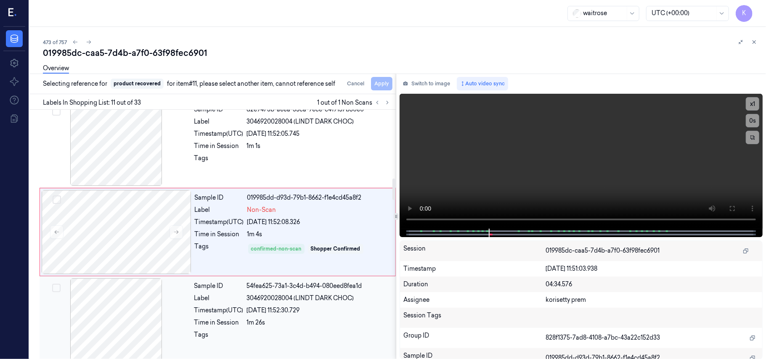
click at [278, 290] on div "54fea625-73a1-3c4d-b494-080eed8fea1d" at bounding box center [319, 286] width 144 height 9
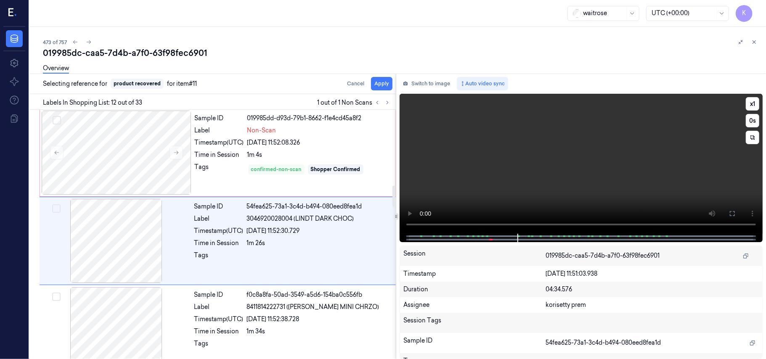
scroll to position [894, 0]
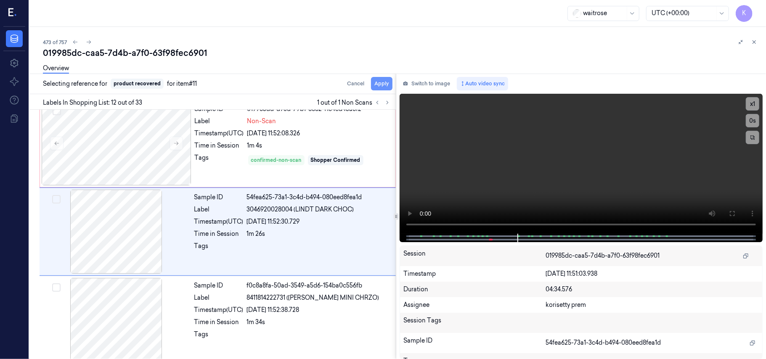
click at [382, 86] on button "Apply" at bounding box center [381, 83] width 21 height 13
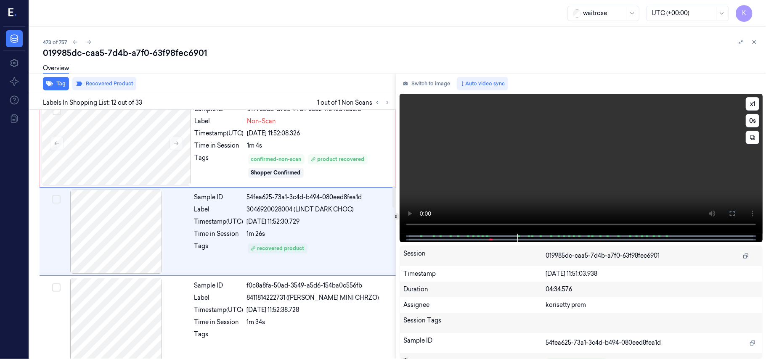
click at [524, 172] on video at bounding box center [581, 164] width 363 height 140
click at [334, 234] on div "1m 26s" at bounding box center [319, 234] width 144 height 9
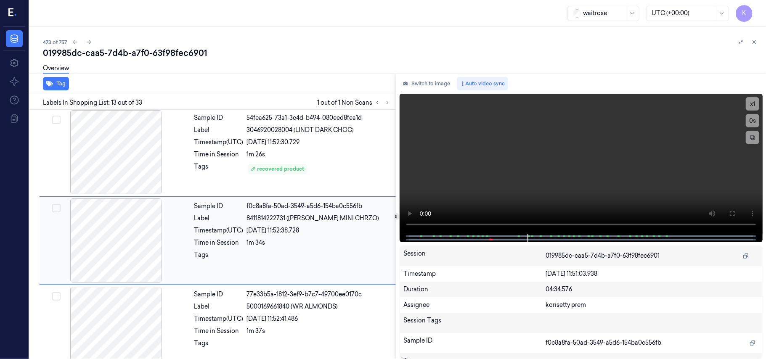
scroll to position [982, 0]
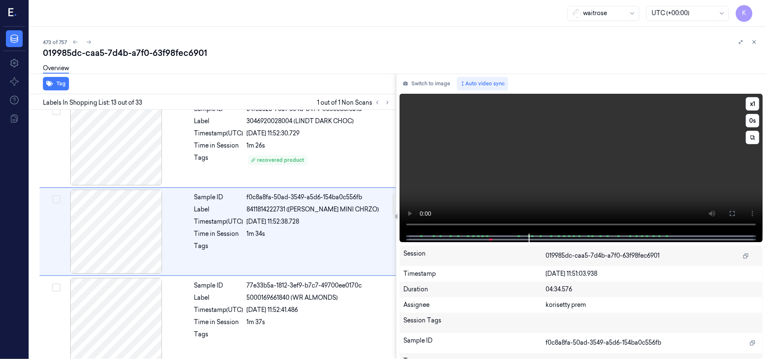
click at [576, 172] on video at bounding box center [581, 164] width 363 height 140
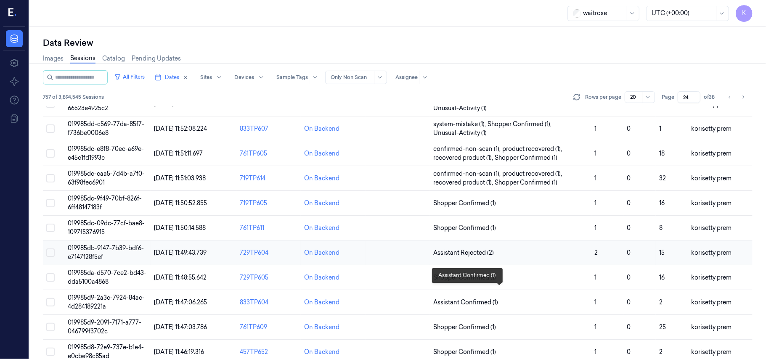
scroll to position [271, 0]
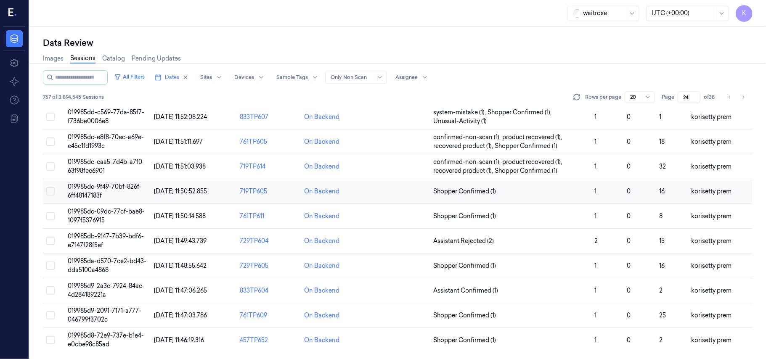
click at [143, 194] on td "019985dc-9f49-70bf-826f-6ff48147183f" at bounding box center [107, 191] width 86 height 25
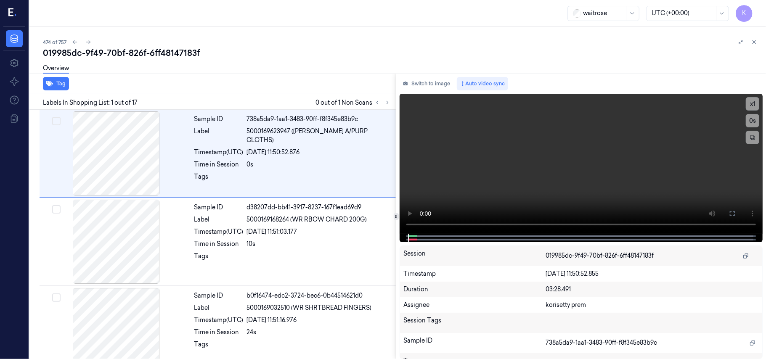
click at [384, 47] on div "019985dc-9f49-70bf-826f-6ff48147183f" at bounding box center [401, 53] width 716 height 12
click at [387, 103] on icon at bounding box center [388, 102] width 2 height 3
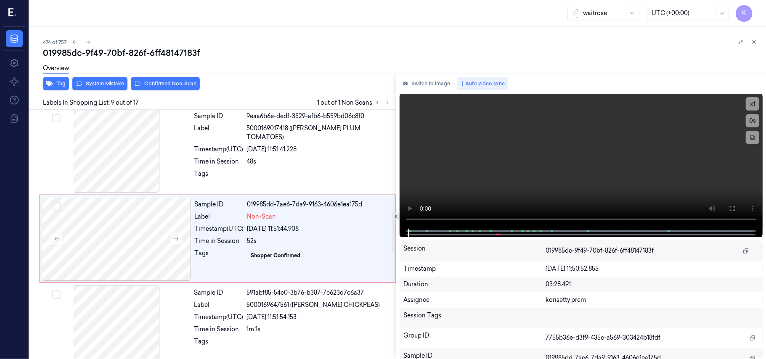
scroll to position [628, 0]
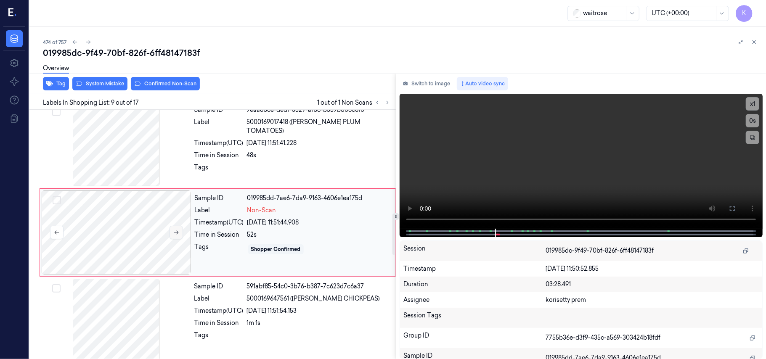
click at [176, 236] on icon at bounding box center [176, 233] width 6 height 6
click at [299, 127] on span "5000169017418 (WR ESS PLUM TOMATOES)" at bounding box center [319, 127] width 144 height 18
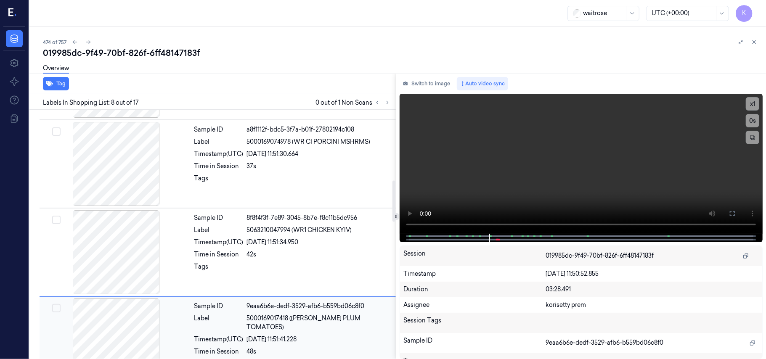
scroll to position [427, 0]
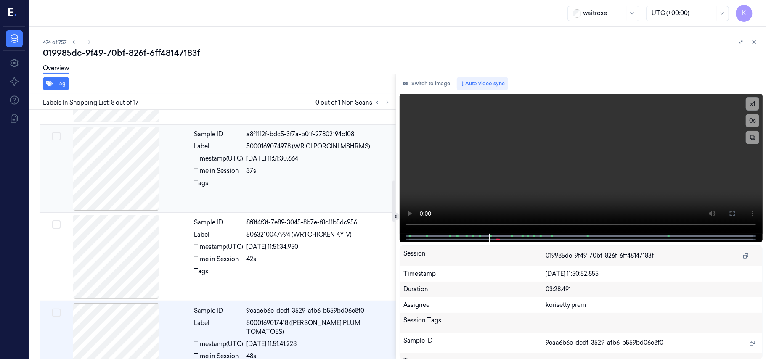
click at [233, 147] on div "Label" at bounding box center [218, 146] width 49 height 9
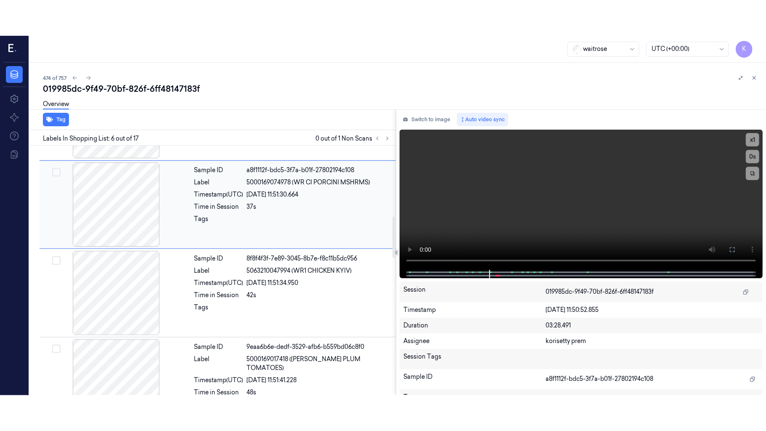
scroll to position [362, 0]
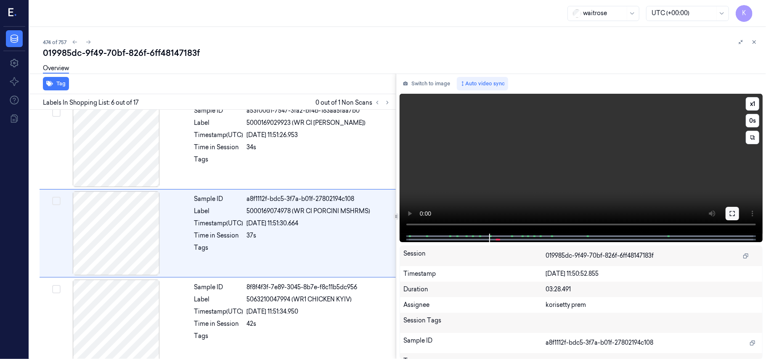
click at [735, 212] on icon at bounding box center [732, 213] width 5 height 5
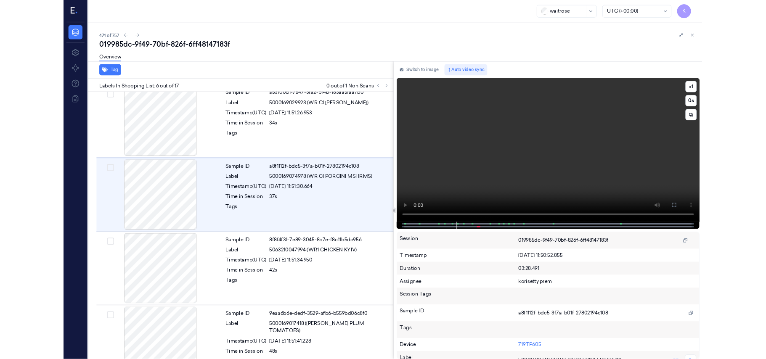
scroll to position [326, 0]
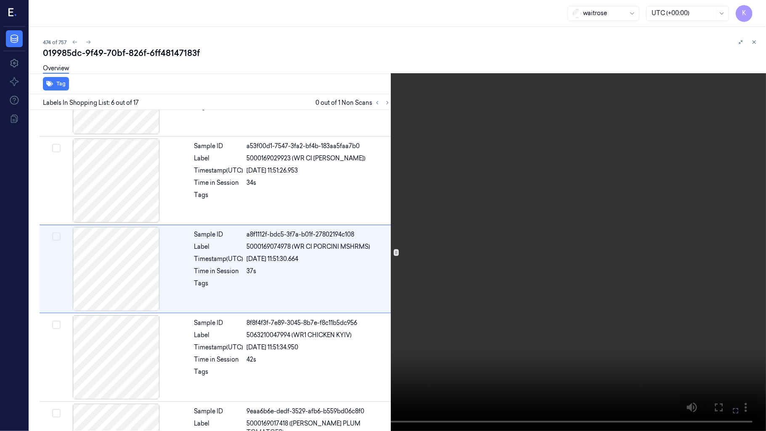
click at [481, 233] on video at bounding box center [383, 215] width 766 height 431
click at [0, 0] on icon at bounding box center [0, 0] width 0 height 0
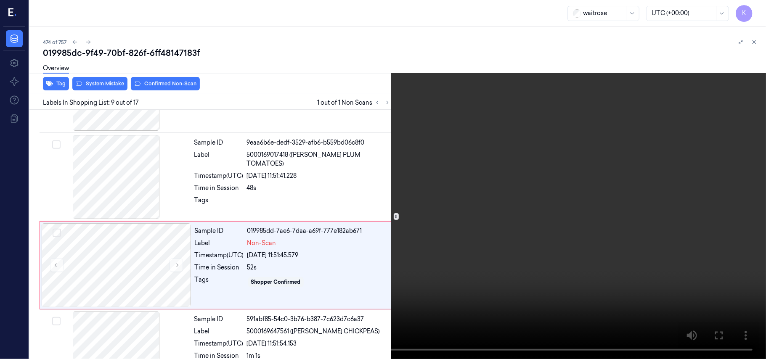
scroll to position [628, 0]
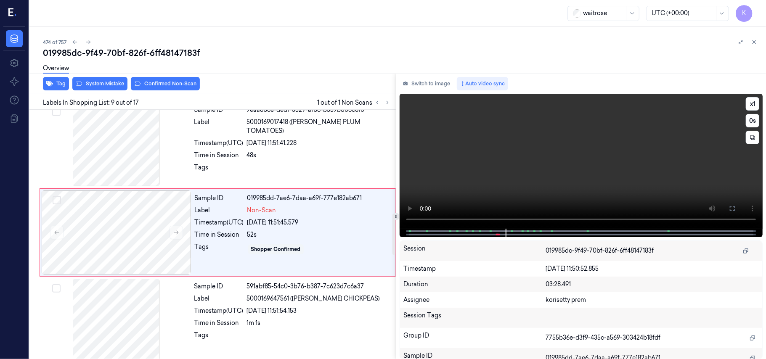
click at [621, 185] on video at bounding box center [581, 161] width 363 height 135
click at [256, 230] on div "Sample ID 019985dd-7ae6-7daa-a69f-777e182ab671 Label Non-Scan Timestamp (UTC) 2…" at bounding box center [292, 233] width 202 height 84
click at [645, 170] on video at bounding box center [581, 161] width 363 height 135
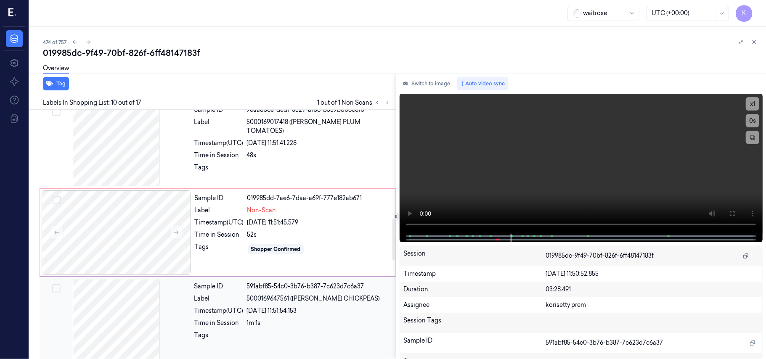
scroll to position [716, 0]
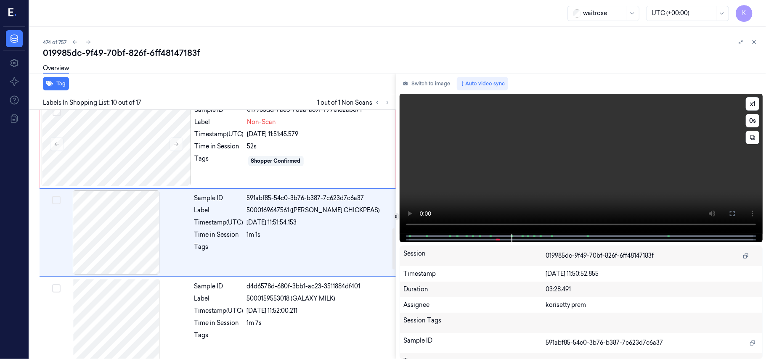
click at [529, 139] on video at bounding box center [581, 164] width 363 height 140
click at [223, 141] on div "Sample ID 019985dd-7ae6-7daa-a69f-777e182ab671 Label Non-Scan Timestamp (UTC) 2…" at bounding box center [292, 144] width 202 height 84
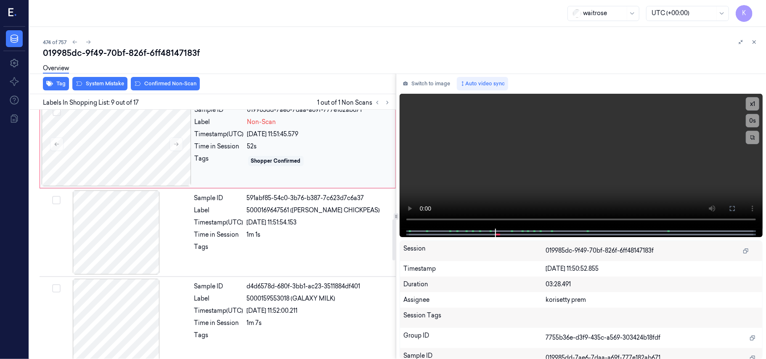
scroll to position [628, 0]
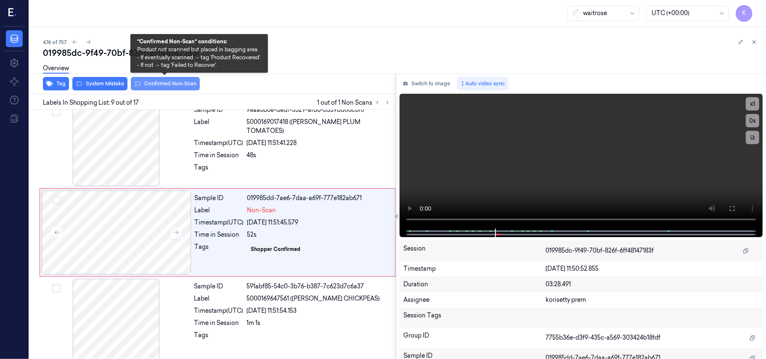
click at [154, 85] on button "Confirmed Non-Scan" at bounding box center [165, 83] width 69 height 13
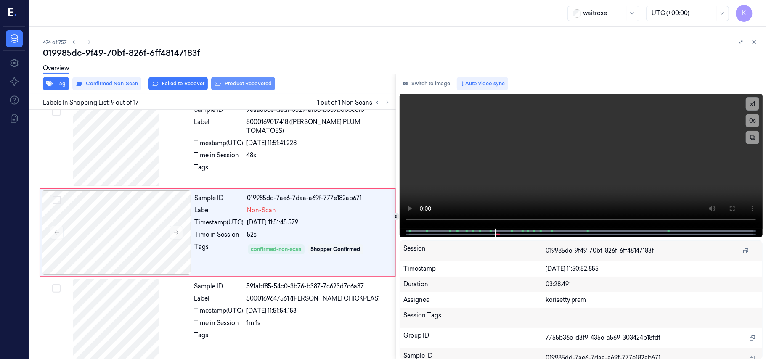
click at [238, 87] on button "Product Recovered" at bounding box center [243, 83] width 64 height 13
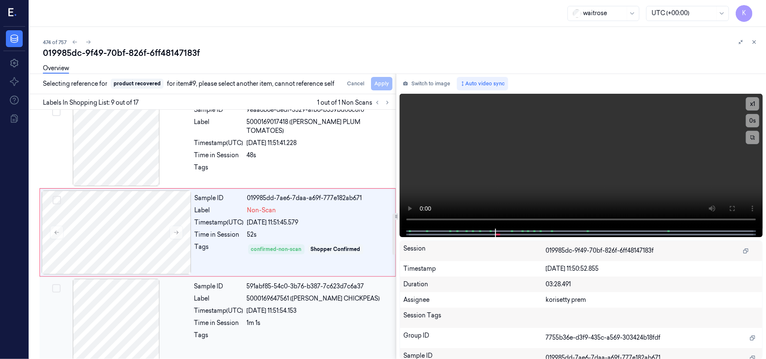
click at [267, 316] on div "26/09/2025 11:51:54.153" at bounding box center [319, 311] width 144 height 9
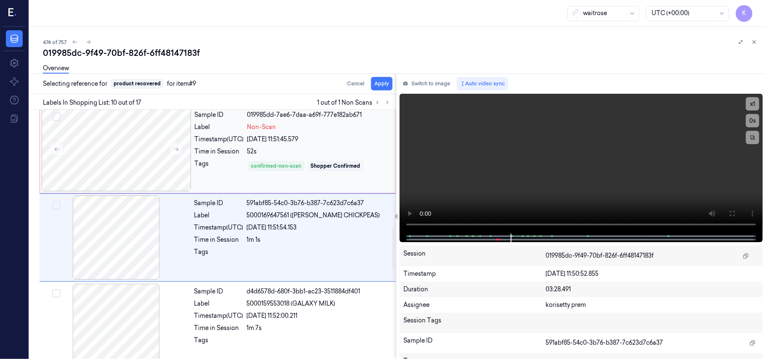
scroll to position [716, 0]
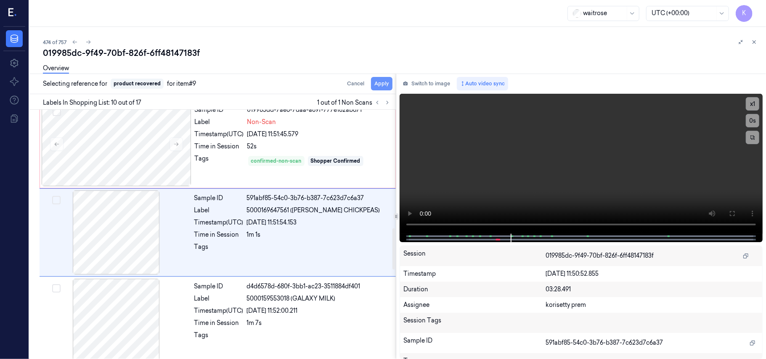
click at [385, 83] on button "Apply" at bounding box center [381, 83] width 21 height 13
click at [286, 161] on div "confirmed-non-scan" at bounding box center [276, 161] width 50 height 8
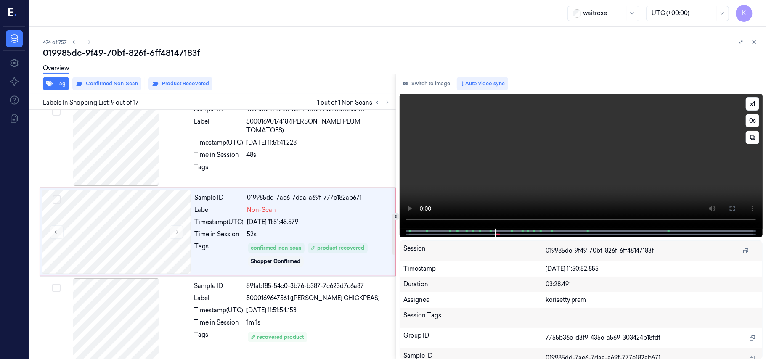
scroll to position [628, 0]
click at [571, 169] on video at bounding box center [581, 161] width 363 height 135
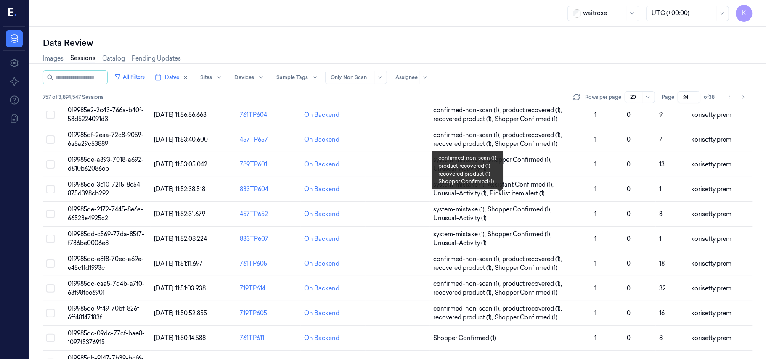
scroll to position [271, 0]
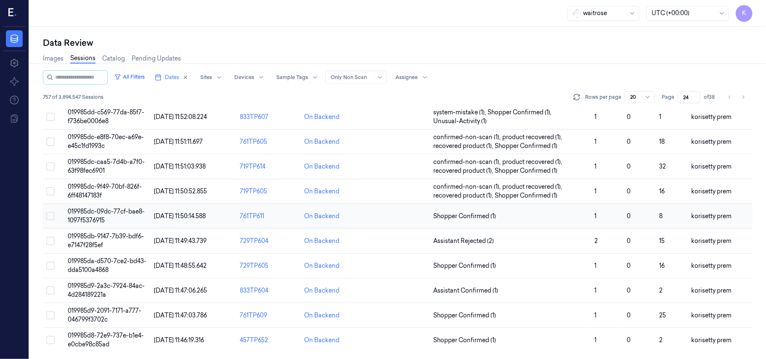
click at [117, 211] on span "019985dc-09dc-77cf-bae8-1097f5376915" at bounding box center [106, 216] width 77 height 16
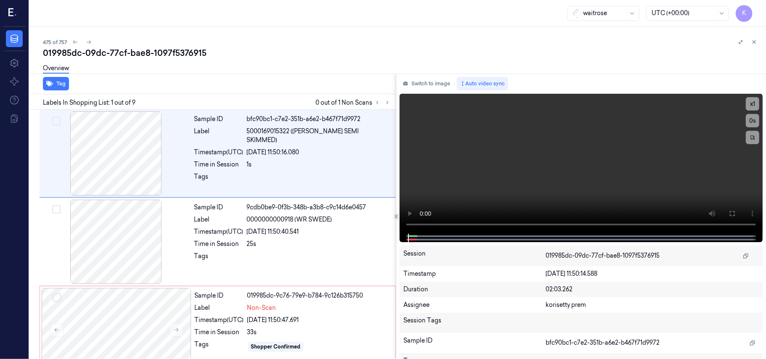
click at [292, 46] on div "475 of 757" at bounding box center [401, 42] width 716 height 10
click at [562, 168] on video at bounding box center [581, 164] width 363 height 140
click at [292, 252] on div at bounding box center [319, 258] width 144 height 13
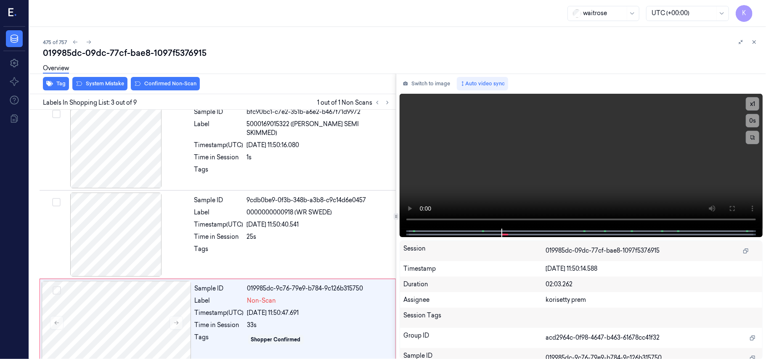
scroll to position [96, 0]
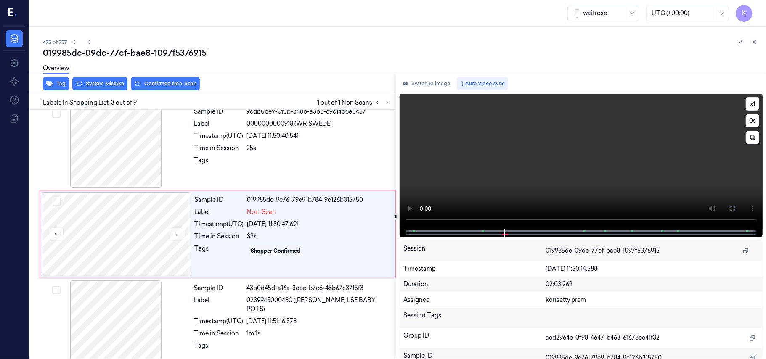
click at [505, 170] on video at bounding box center [581, 161] width 363 height 135
click at [539, 177] on video at bounding box center [581, 161] width 363 height 135
click at [487, 159] on video at bounding box center [581, 161] width 363 height 135
click at [208, 217] on div "Label" at bounding box center [219, 212] width 49 height 9
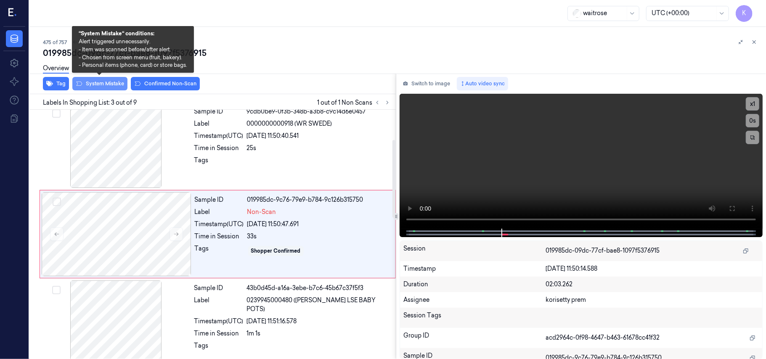
click at [109, 85] on button "System Mistake" at bounding box center [99, 83] width 55 height 13
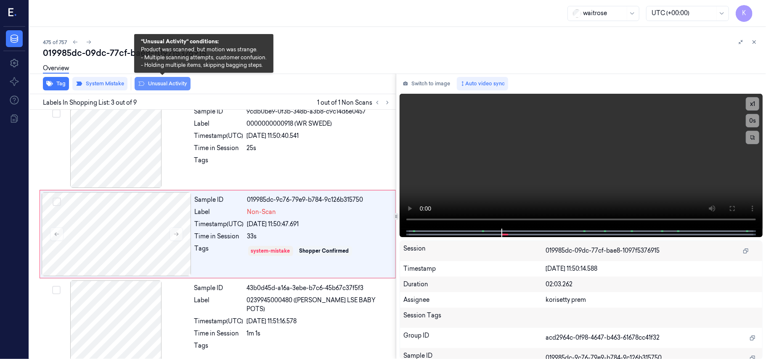
click at [155, 87] on button "Unusual Activity" at bounding box center [163, 83] width 56 height 13
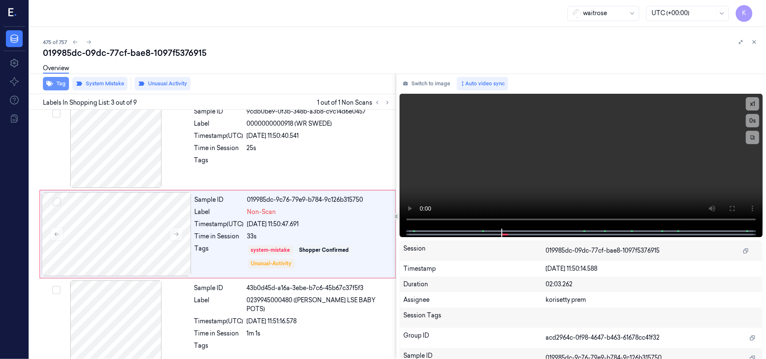
click at [57, 87] on button "Tag" at bounding box center [56, 83] width 26 height 13
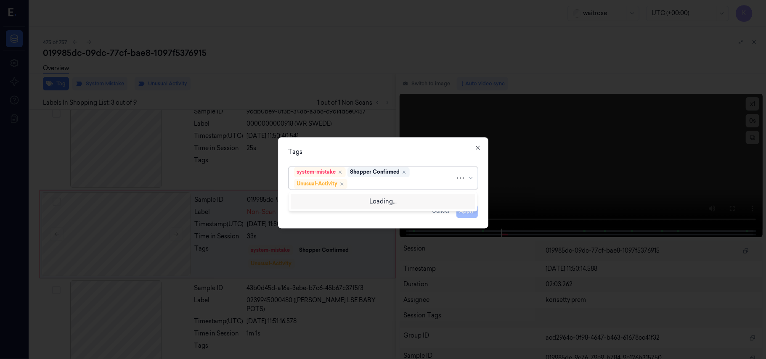
click at [403, 181] on div at bounding box center [402, 184] width 106 height 9
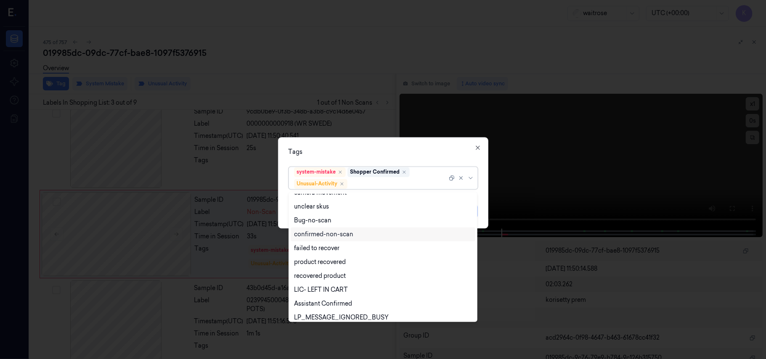
scroll to position [110, 0]
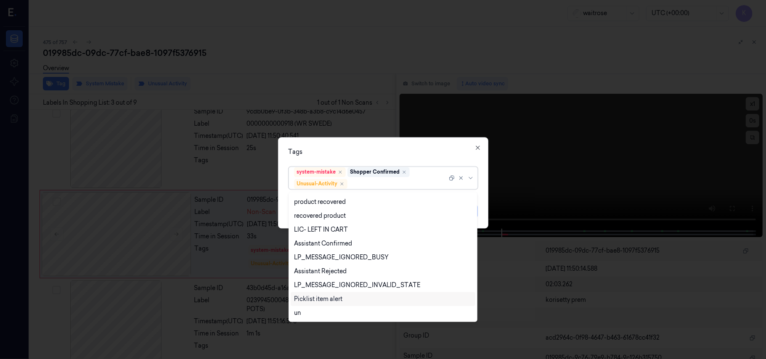
click at [340, 296] on div "Picklist item alert" at bounding box center [318, 299] width 48 height 9
click at [399, 151] on div "Tags" at bounding box center [383, 152] width 189 height 9
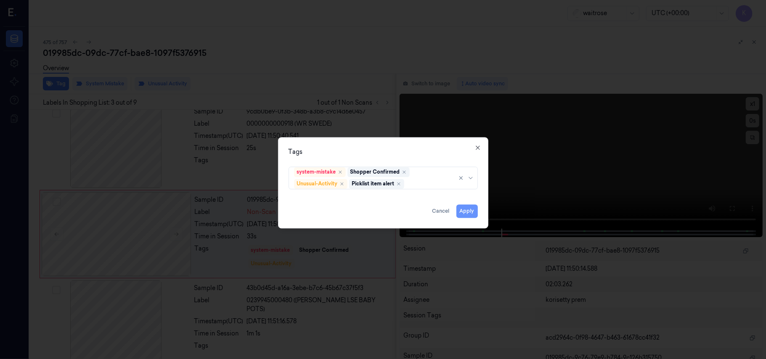
click at [470, 216] on button "Apply" at bounding box center [466, 211] width 21 height 13
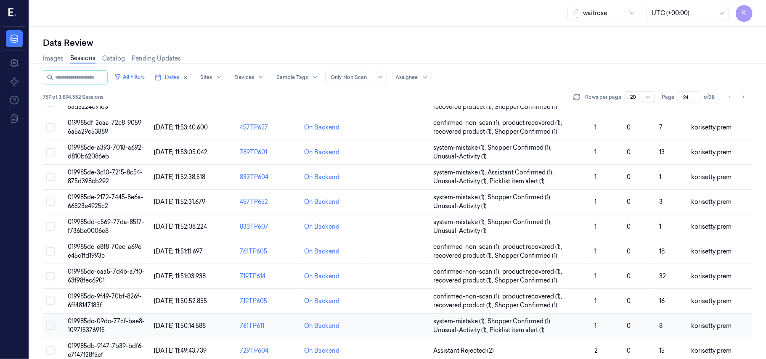
scroll to position [271, 0]
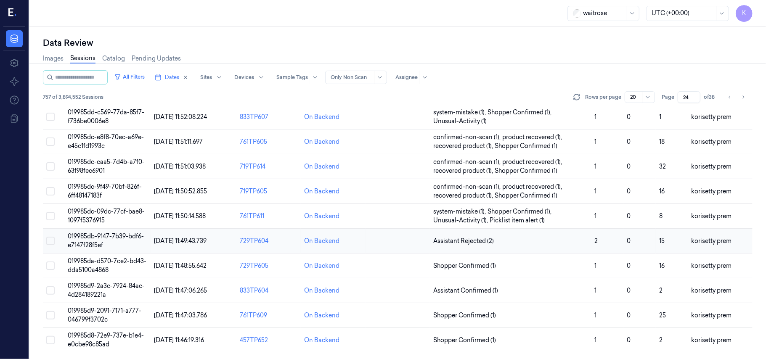
click at [98, 238] on span "019985db-9147-7b39-bdf6-e7147f28f5ef" at bounding box center [106, 241] width 76 height 16
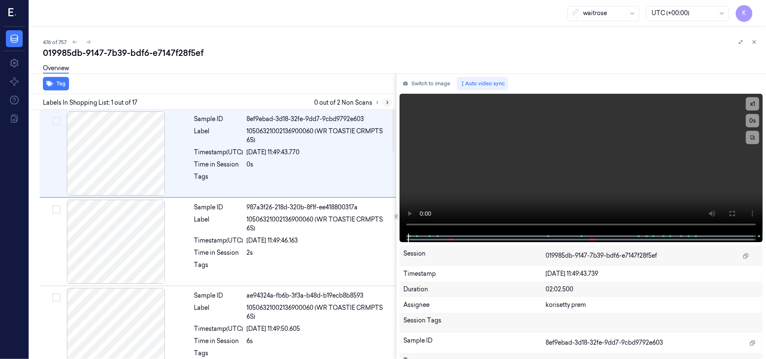
click at [387, 107] on button at bounding box center [387, 103] width 10 height 10
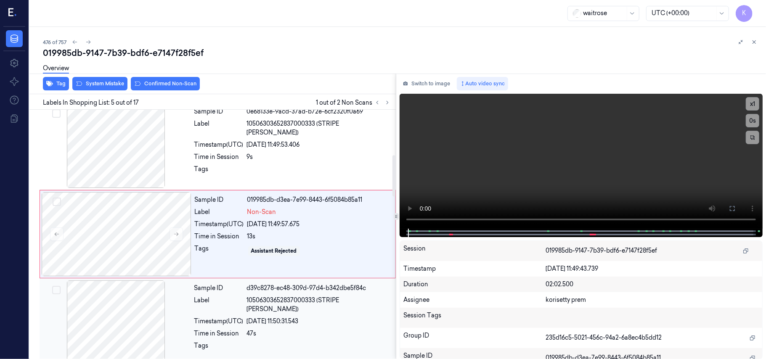
scroll to position [273, 0]
click at [506, 142] on video at bounding box center [581, 161] width 363 height 135
click at [604, 162] on video at bounding box center [581, 161] width 363 height 135
click at [224, 170] on div "Sample ID 0e68133e-9acd-37ad-b72e-6cf2320f0a69 Label 10506303652837000333 (STRI…" at bounding box center [292, 145] width 203 height 84
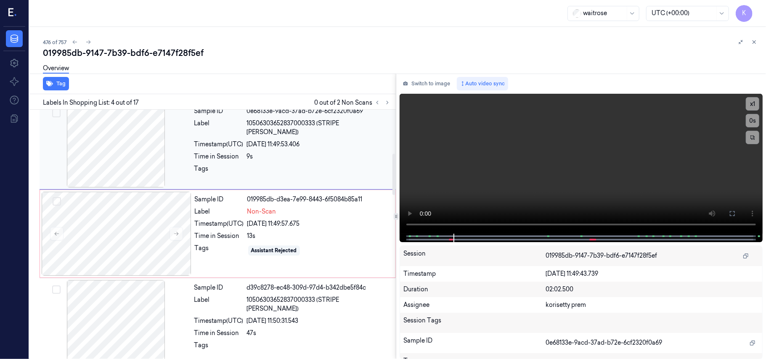
scroll to position [184, 0]
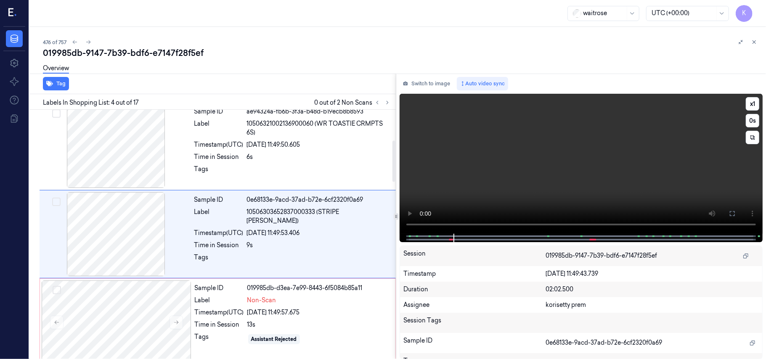
click at [592, 182] on video at bounding box center [581, 164] width 363 height 140
click at [542, 199] on video at bounding box center [581, 164] width 363 height 140
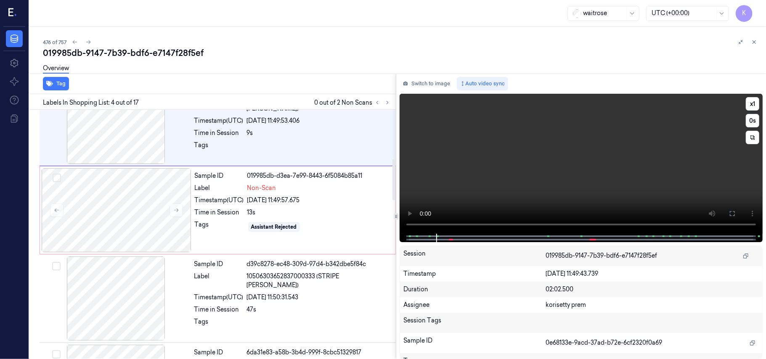
click at [562, 182] on video at bounding box center [581, 164] width 363 height 140
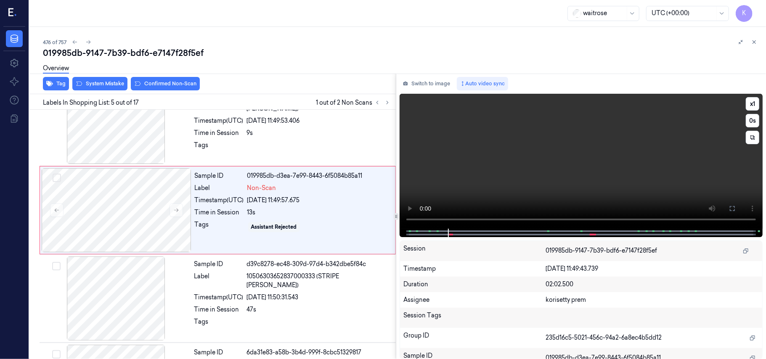
scroll to position [273, 0]
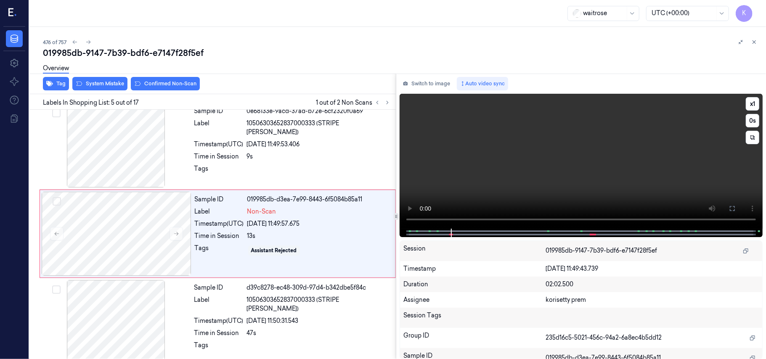
click at [587, 183] on video at bounding box center [581, 161] width 363 height 135
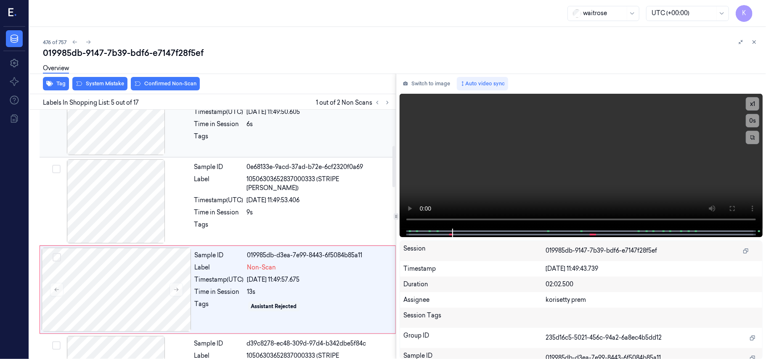
click at [286, 145] on div at bounding box center [319, 138] width 144 height 13
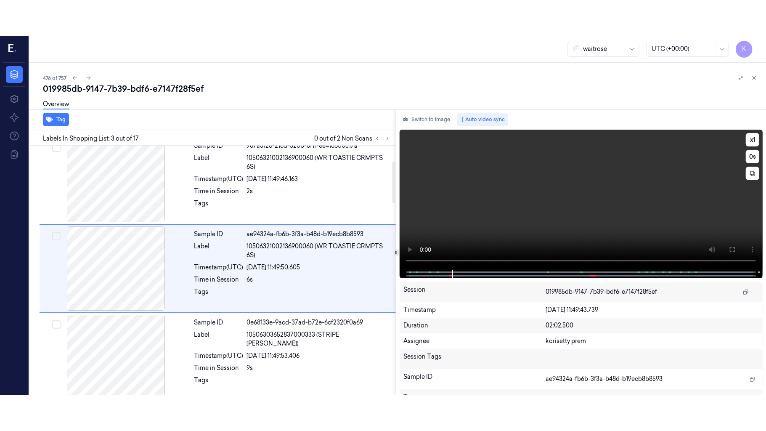
scroll to position [96, 0]
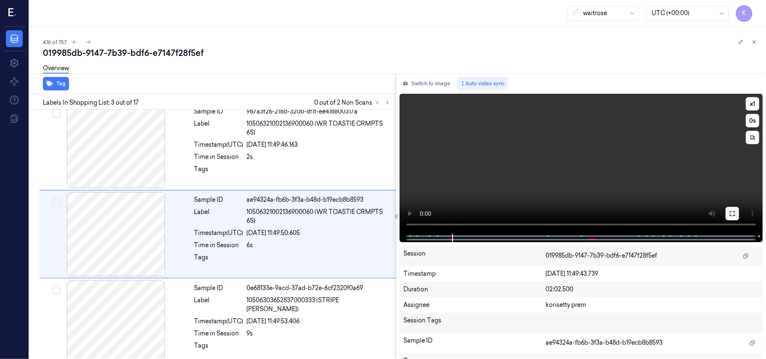
click at [737, 216] on button at bounding box center [732, 213] width 13 height 13
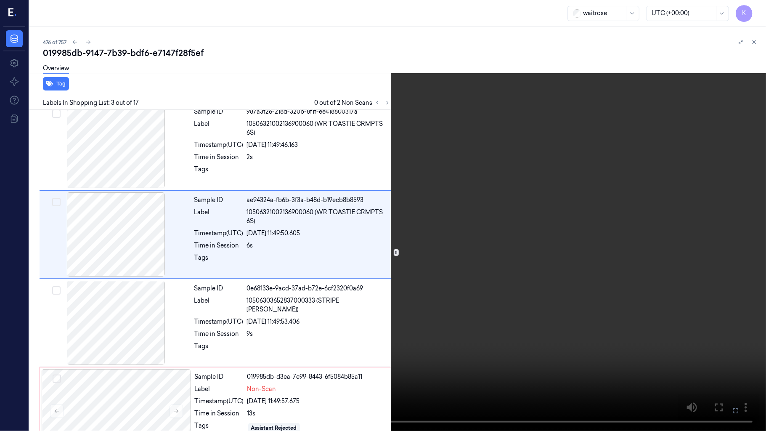
click at [505, 259] on video at bounding box center [383, 215] width 766 height 431
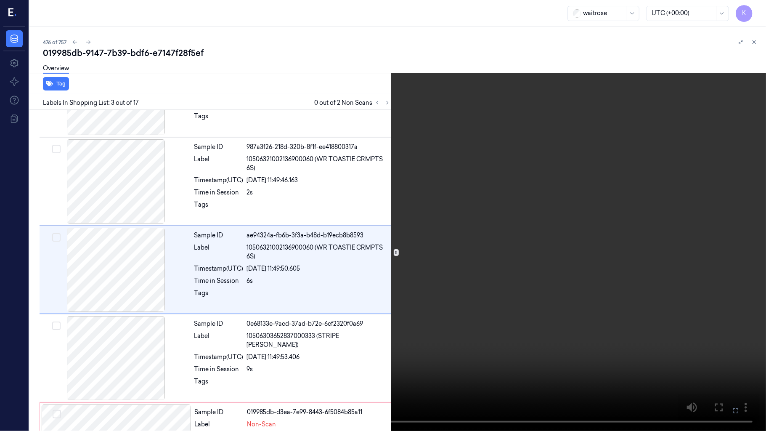
click at [453, 284] on video at bounding box center [383, 215] width 766 height 431
click at [544, 268] on video at bounding box center [383, 215] width 766 height 431
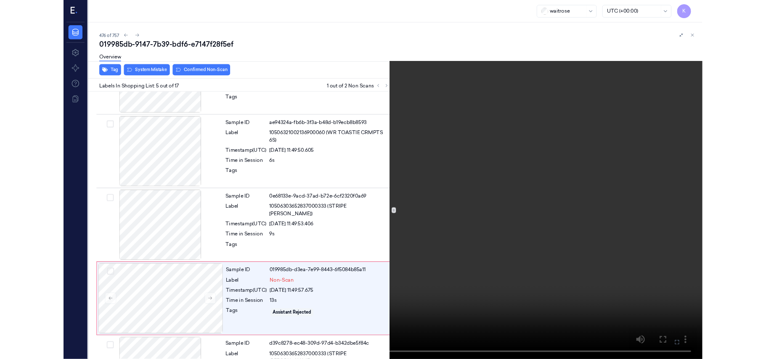
scroll to position [238, 0]
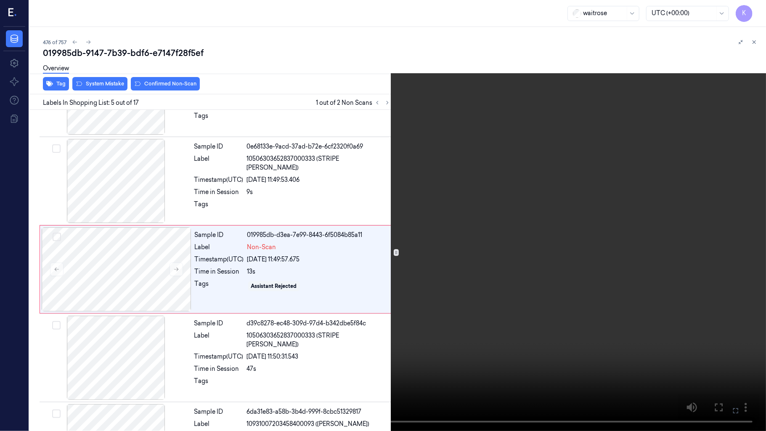
click at [0, 0] on icon at bounding box center [0, 0] width 0 height 0
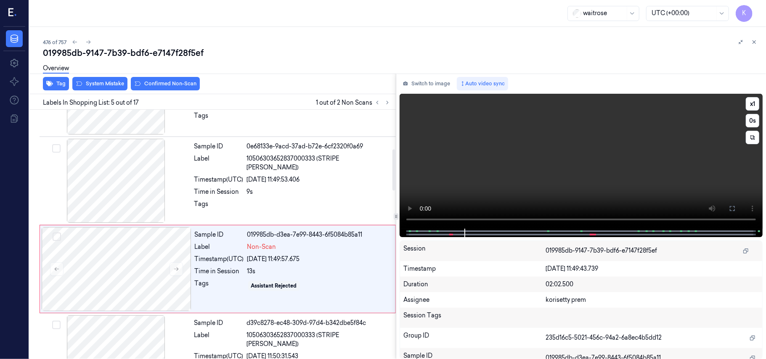
click at [568, 151] on video at bounding box center [581, 161] width 363 height 135
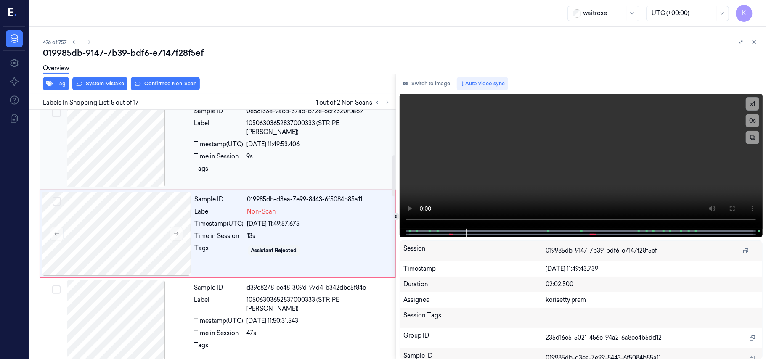
click at [294, 152] on div "9s" at bounding box center [319, 156] width 144 height 9
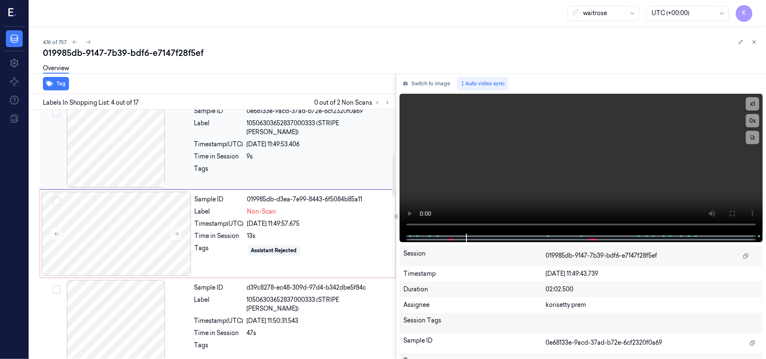
scroll to position [184, 0]
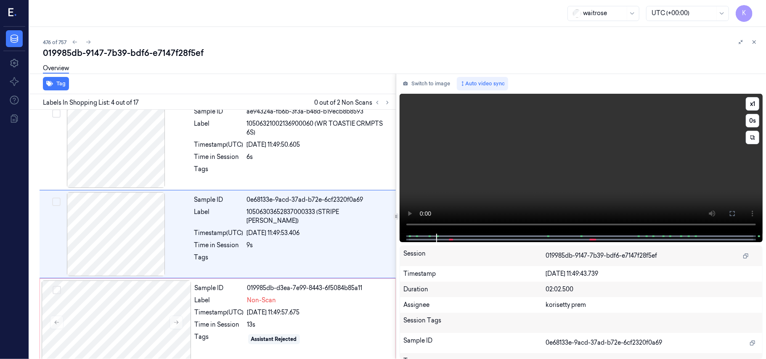
click at [635, 175] on video at bounding box center [581, 164] width 363 height 140
click at [268, 145] on div "26/09/2025 11:49:50.605" at bounding box center [319, 145] width 144 height 9
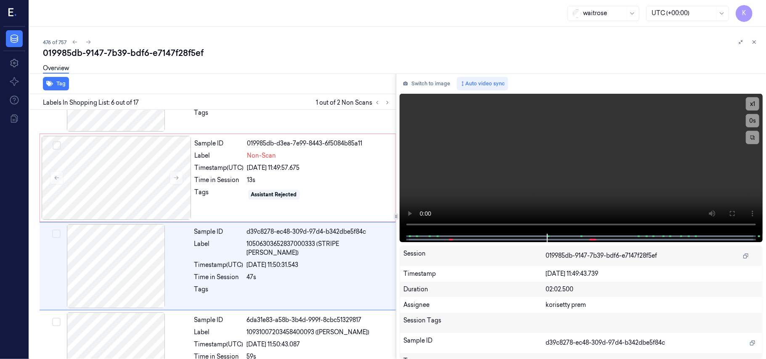
scroll to position [362, 0]
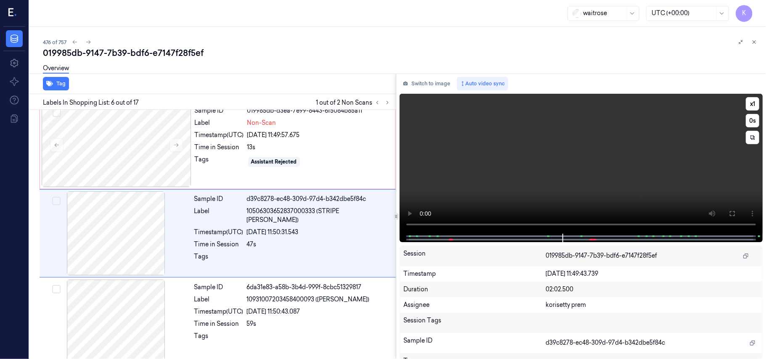
click at [557, 178] on video at bounding box center [581, 164] width 363 height 140
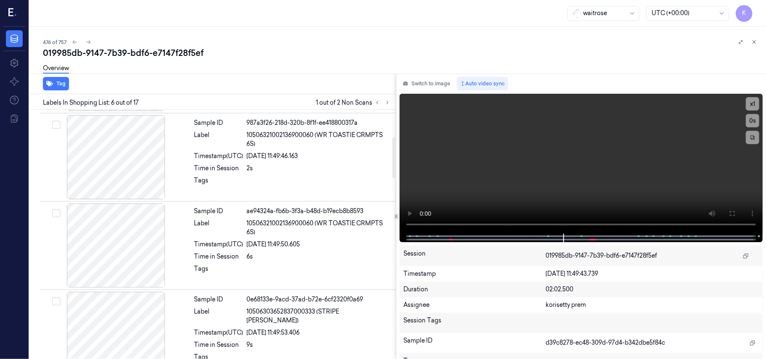
scroll to position [81, 0]
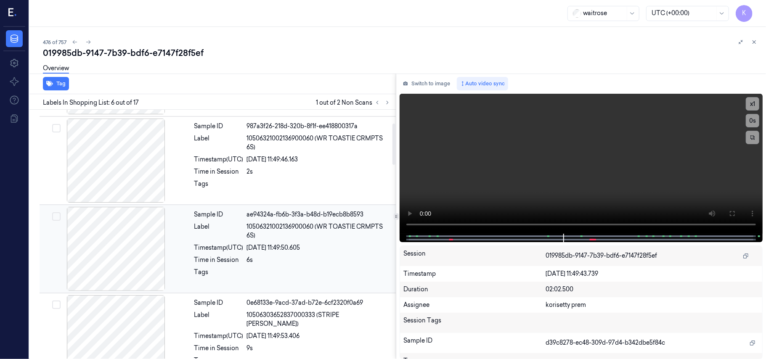
click at [280, 258] on div "6s" at bounding box center [319, 260] width 144 height 9
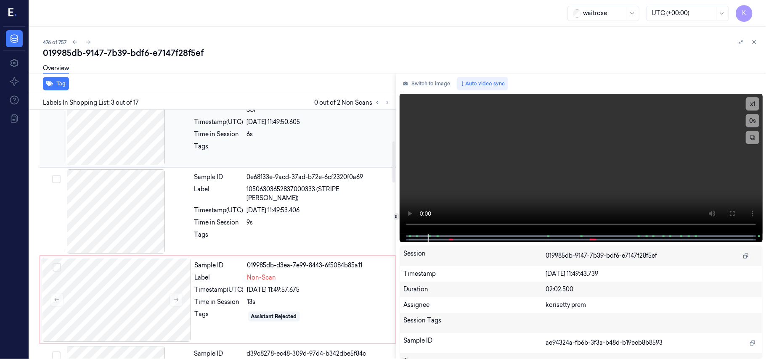
scroll to position [208, 0]
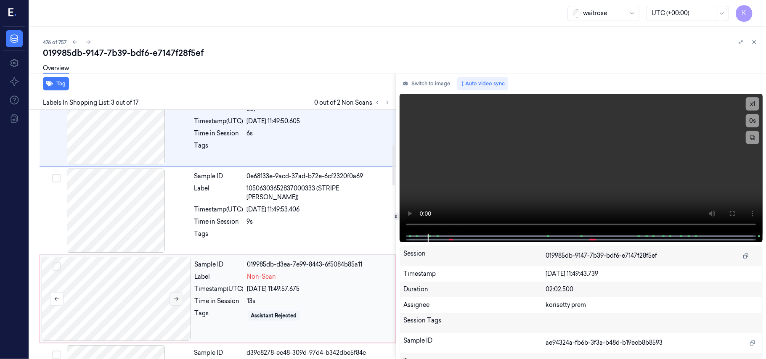
click at [180, 302] on button at bounding box center [176, 298] width 13 height 13
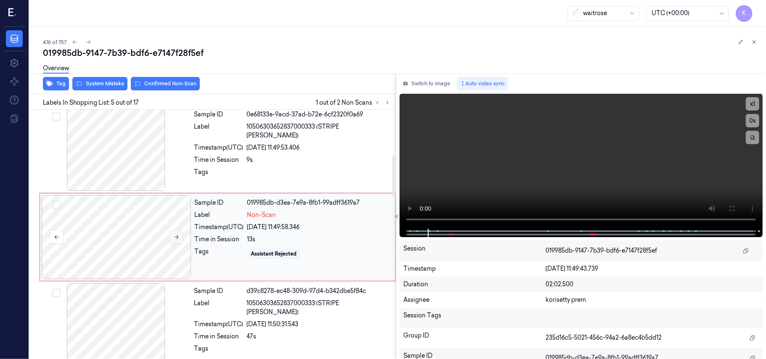
scroll to position [273, 0]
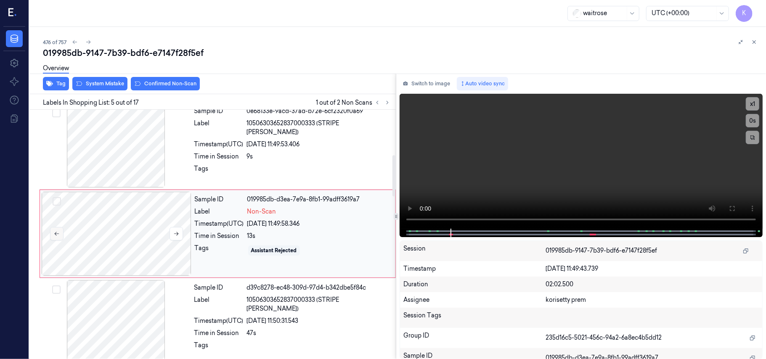
click at [60, 233] on button at bounding box center [56, 233] width 13 height 13
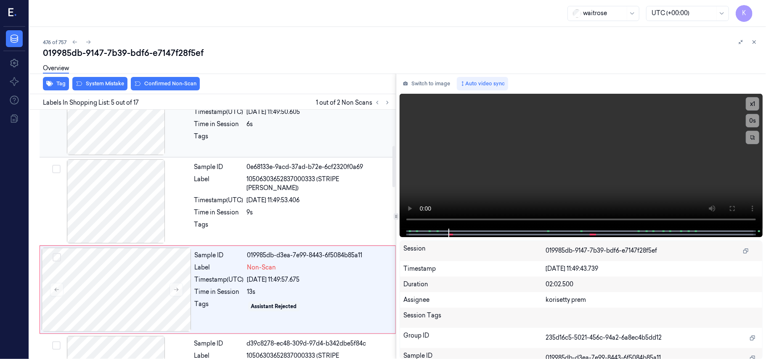
click at [162, 135] on div at bounding box center [116, 113] width 150 height 84
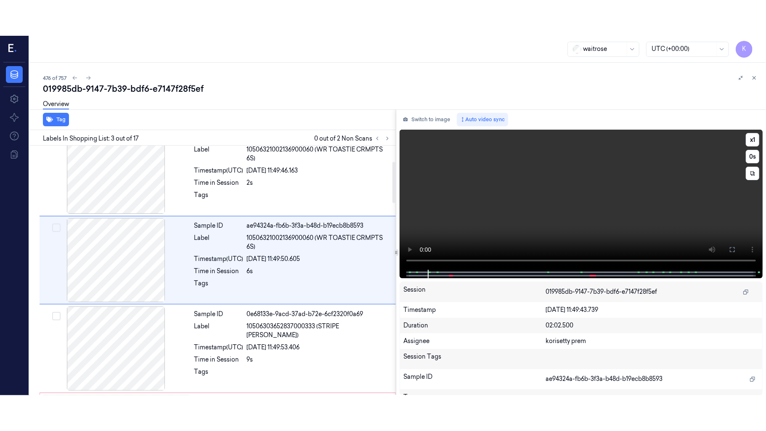
scroll to position [96, 0]
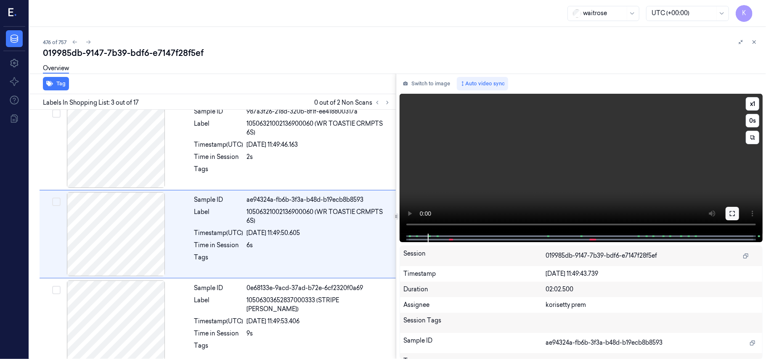
click at [728, 218] on button at bounding box center [732, 213] width 13 height 13
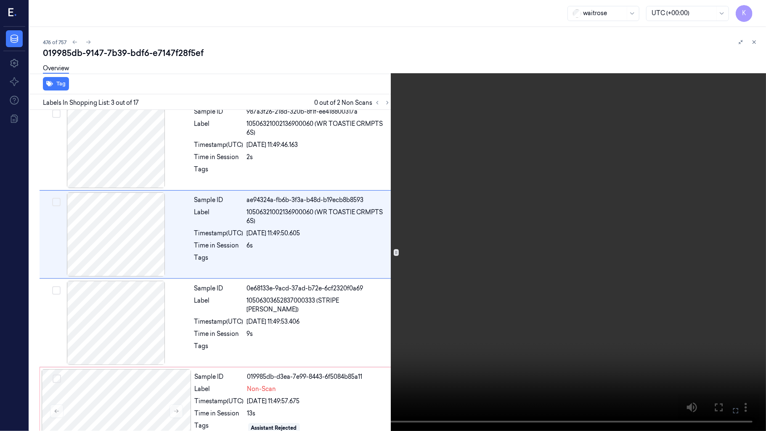
click at [345, 279] on video at bounding box center [383, 215] width 766 height 431
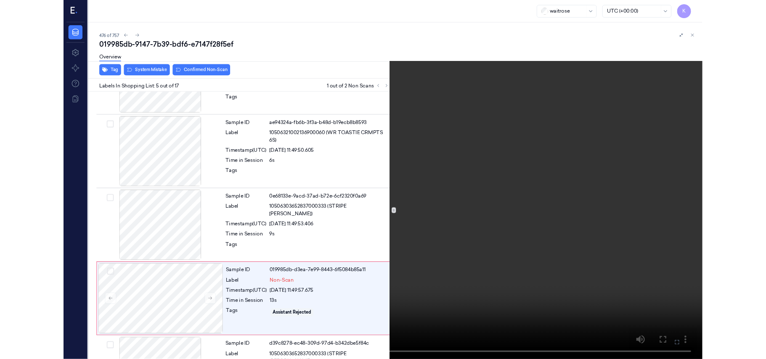
scroll to position [238, 0]
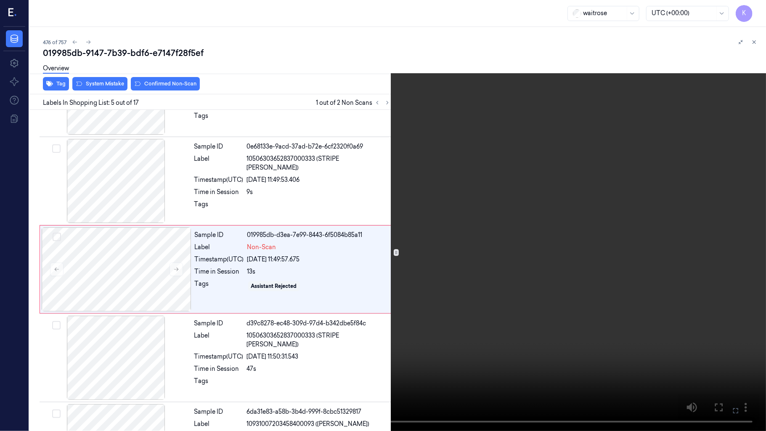
click at [0, 0] on icon at bounding box center [0, 0] width 0 height 0
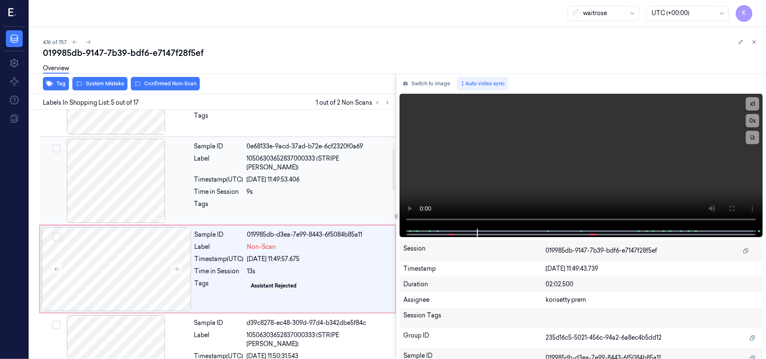
click at [215, 188] on div "Time in Session" at bounding box center [218, 192] width 49 height 9
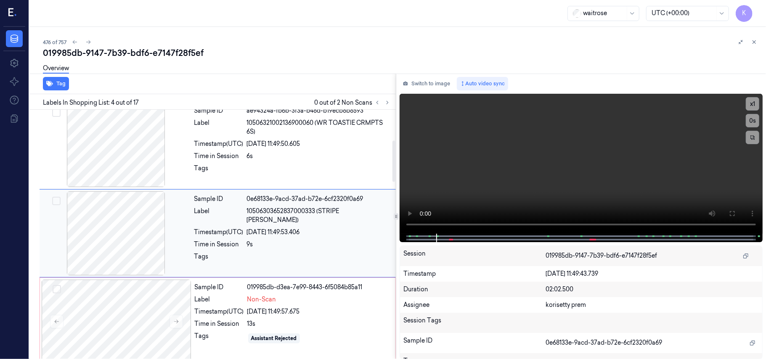
scroll to position [184, 0]
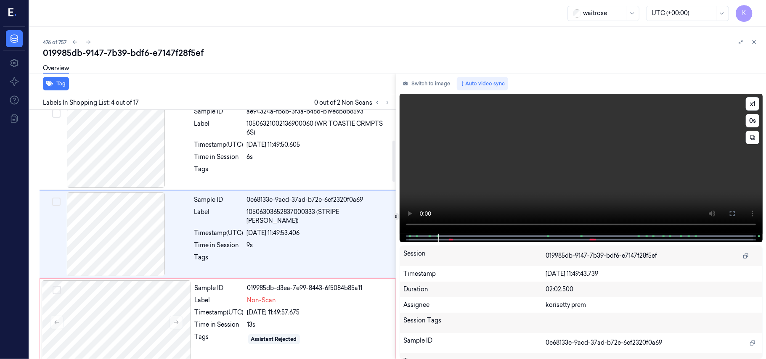
click at [552, 186] on video at bounding box center [581, 164] width 363 height 140
click at [581, 187] on video at bounding box center [581, 164] width 363 height 140
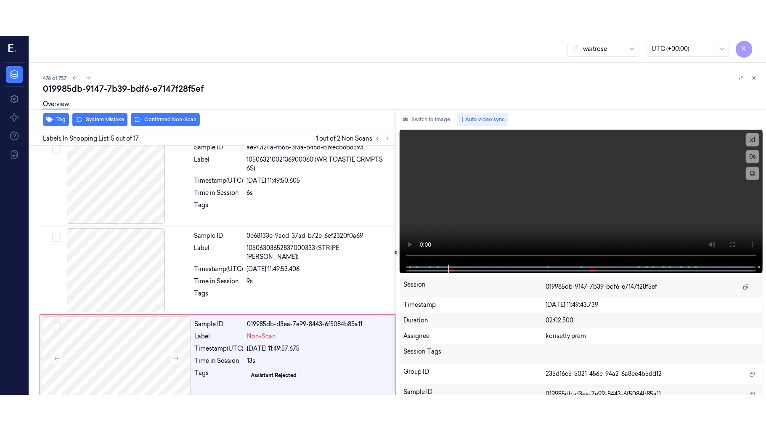
scroll to position [273, 0]
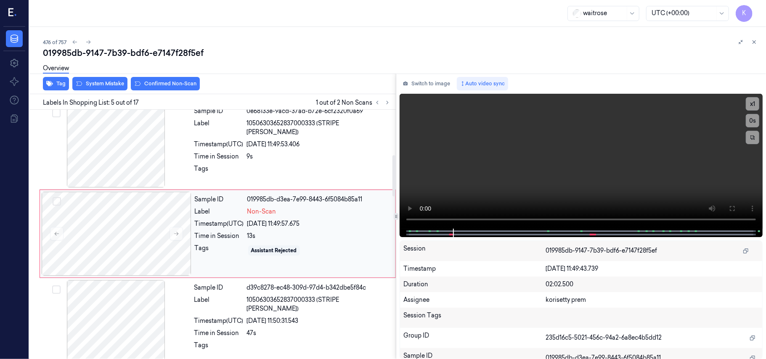
click at [249, 236] on div "13s" at bounding box center [318, 236] width 143 height 9
click at [265, 239] on div "13s" at bounding box center [318, 236] width 143 height 9
click at [559, 163] on video at bounding box center [581, 161] width 363 height 135
click at [734, 207] on icon at bounding box center [732, 208] width 7 height 7
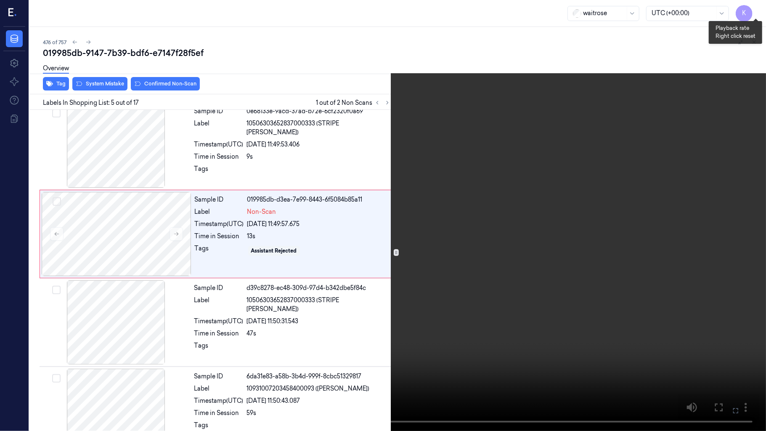
click at [757, 8] on button "x 1" at bounding box center [755, 9] width 13 height 13
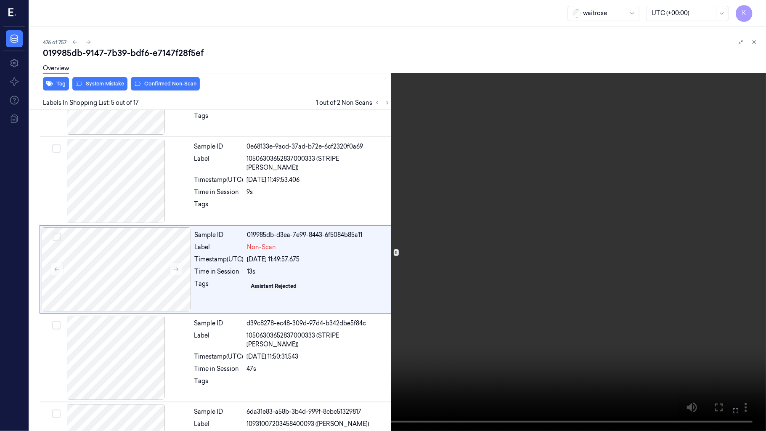
click at [396, 303] on video at bounding box center [383, 215] width 766 height 431
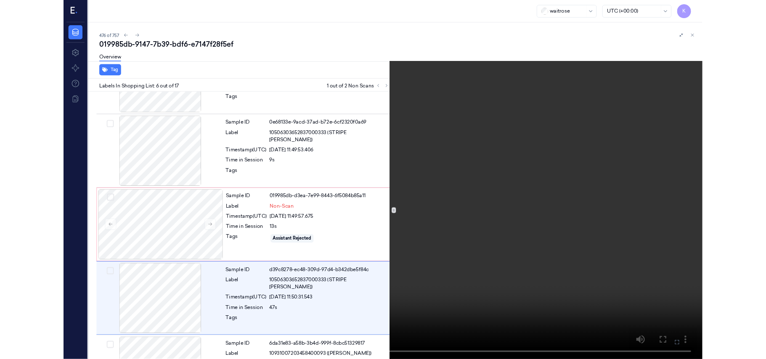
scroll to position [326, 0]
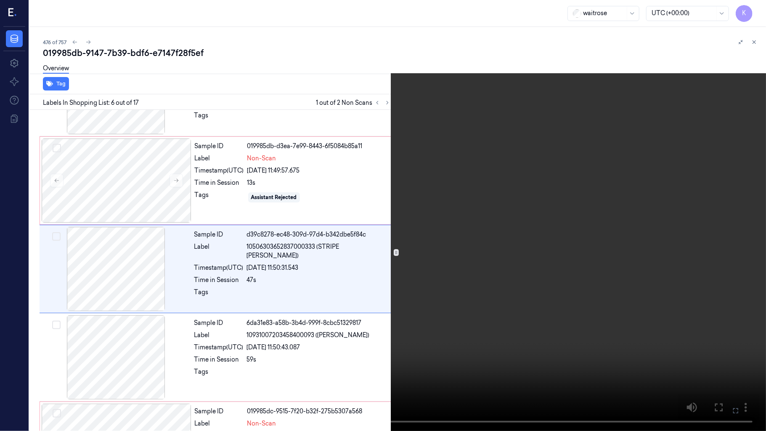
click at [263, 305] on video at bounding box center [383, 215] width 766 height 431
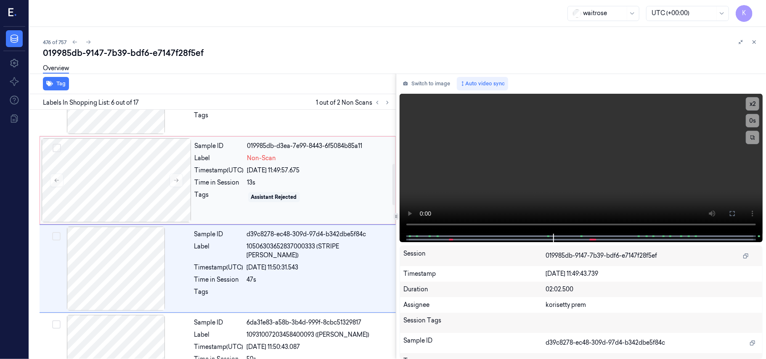
click at [289, 174] on div "26/09/2025 11:49:57.675" at bounding box center [318, 170] width 143 height 9
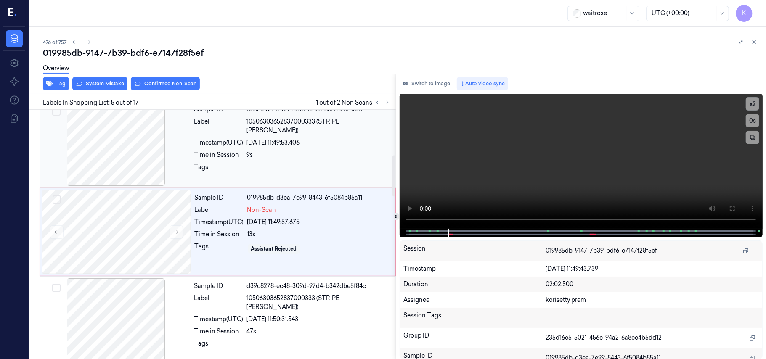
scroll to position [273, 0]
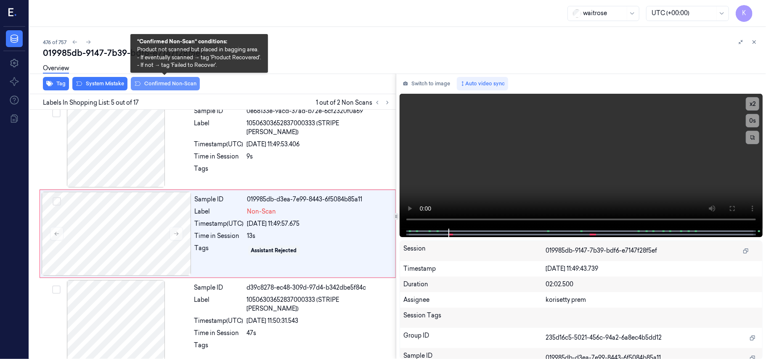
click at [157, 81] on button "Confirmed Non-Scan" at bounding box center [165, 83] width 69 height 13
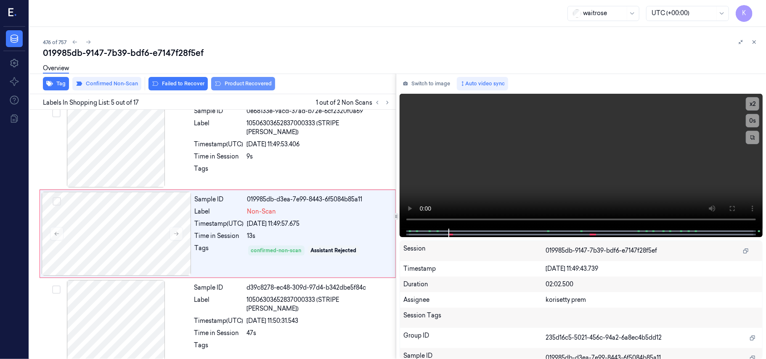
click at [236, 85] on button "Product Recovered" at bounding box center [243, 83] width 64 height 13
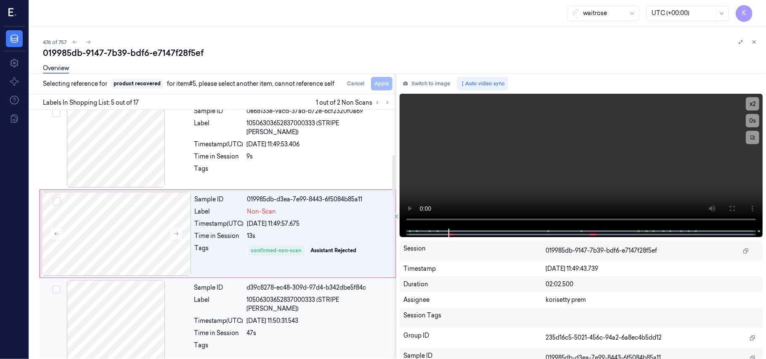
click at [275, 317] on div "26/09/2025 11:50:31.543" at bounding box center [319, 321] width 144 height 9
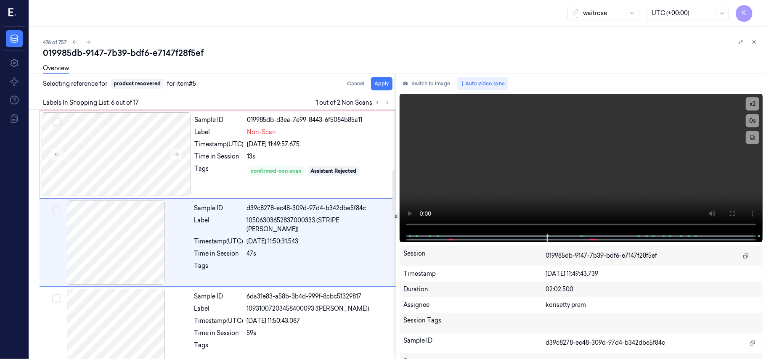
scroll to position [362, 0]
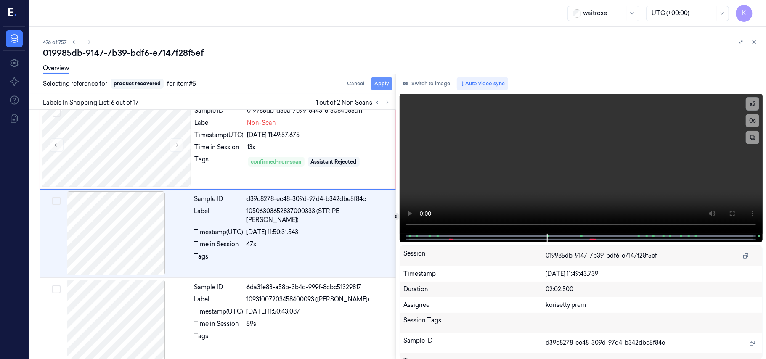
click at [388, 81] on button "Apply" at bounding box center [381, 83] width 21 height 13
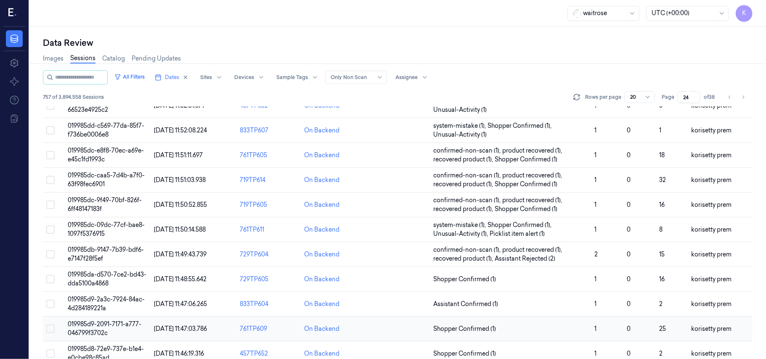
scroll to position [271, 0]
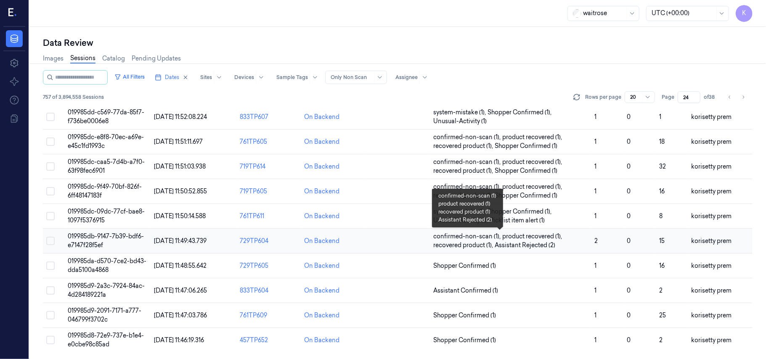
click at [525, 241] on span "Assistant Rejected (2)" at bounding box center [525, 245] width 61 height 9
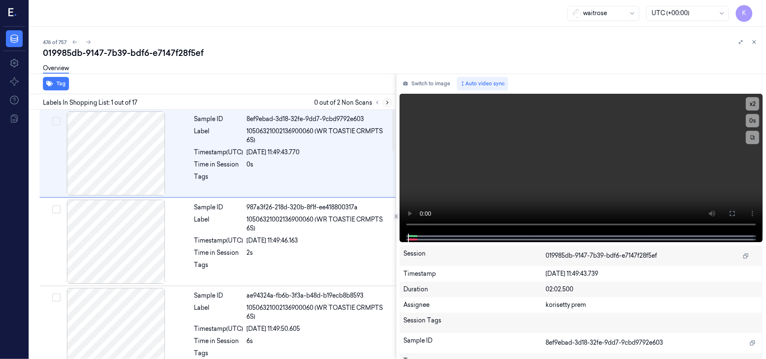
click at [387, 101] on icon at bounding box center [388, 102] width 2 height 3
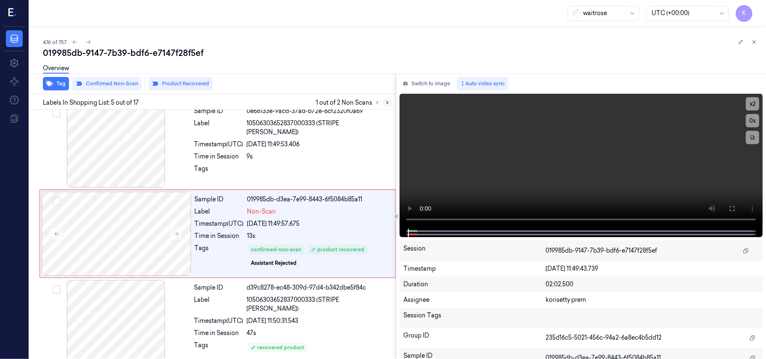
click at [387, 101] on icon at bounding box center [388, 102] width 2 height 3
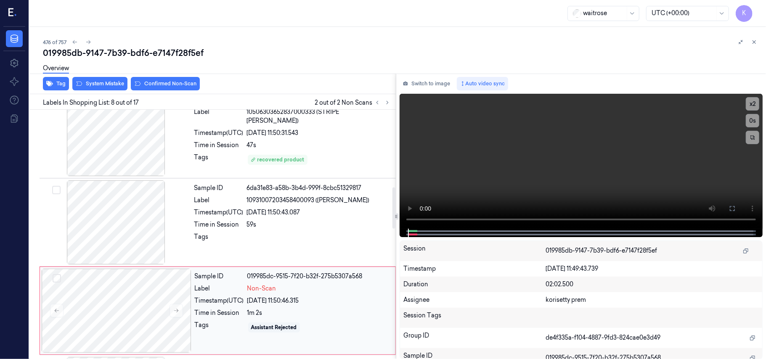
scroll to position [427, 0]
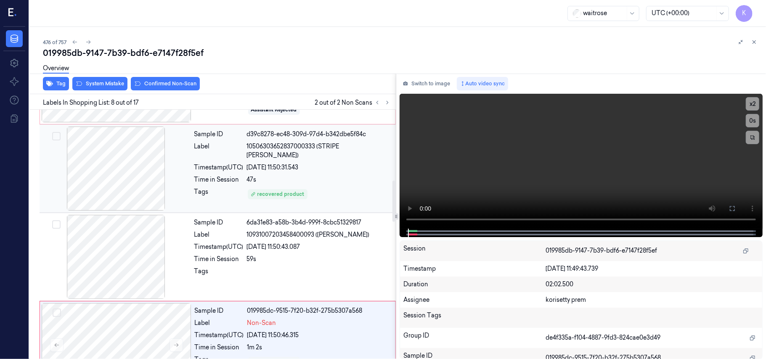
click at [332, 175] on div "47s" at bounding box center [319, 179] width 144 height 9
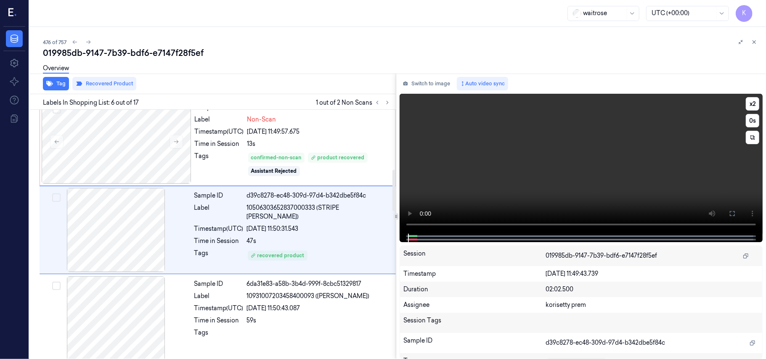
scroll to position [362, 0]
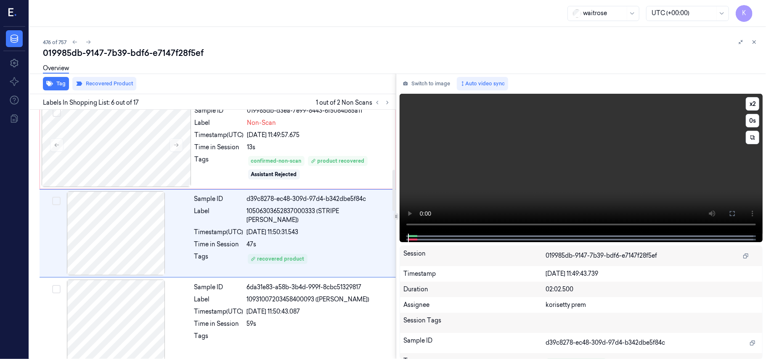
click at [467, 169] on video at bounding box center [581, 164] width 363 height 140
click at [754, 105] on button "x 2" at bounding box center [752, 103] width 13 height 13
click at [754, 105] on button "x 4" at bounding box center [752, 103] width 13 height 13
click at [561, 157] on video at bounding box center [581, 164] width 363 height 140
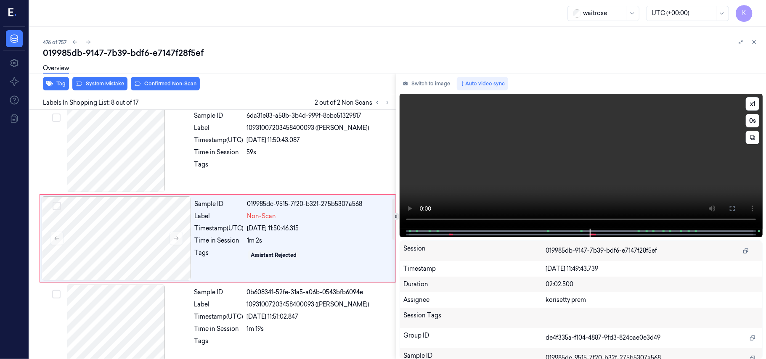
scroll to position [539, 0]
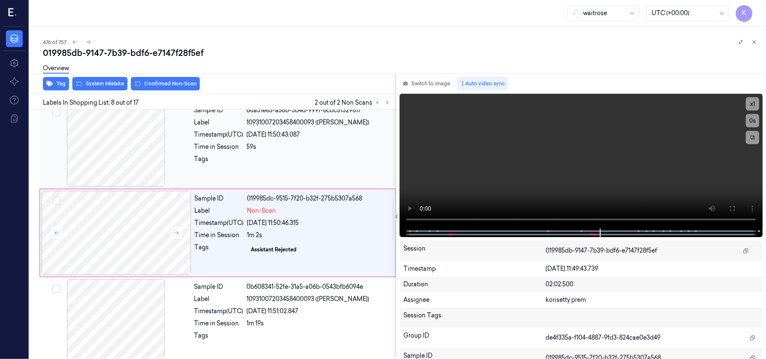
click at [283, 163] on div at bounding box center [319, 161] width 144 height 13
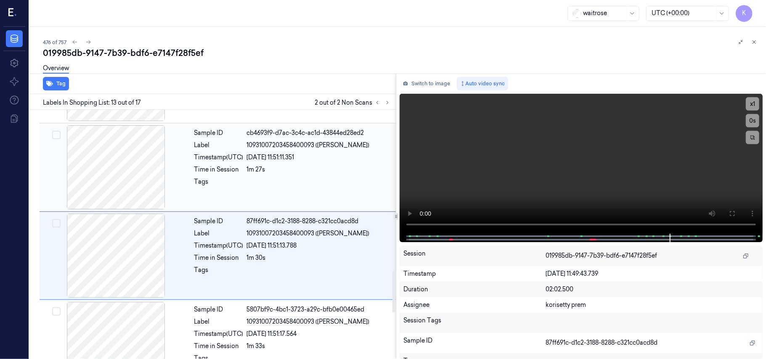
scroll to position [982, 0]
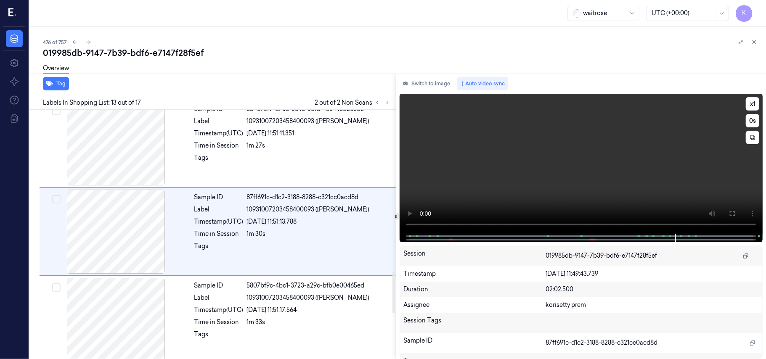
click at [606, 160] on video at bounding box center [581, 164] width 363 height 140
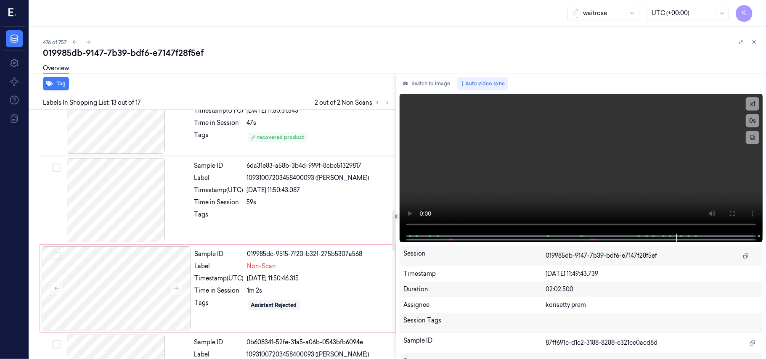
scroll to position [477, 0]
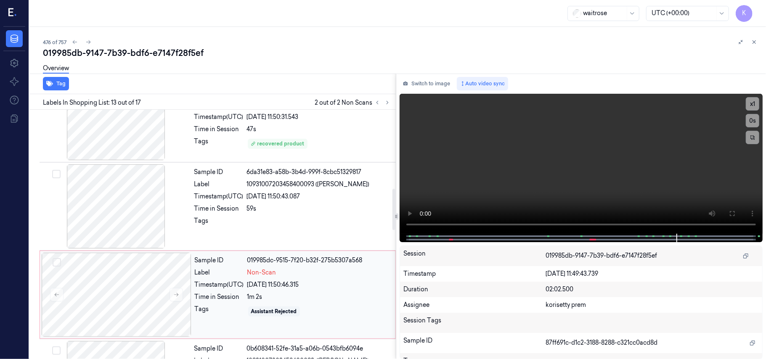
click at [271, 275] on span "Non-Scan" at bounding box center [261, 272] width 29 height 9
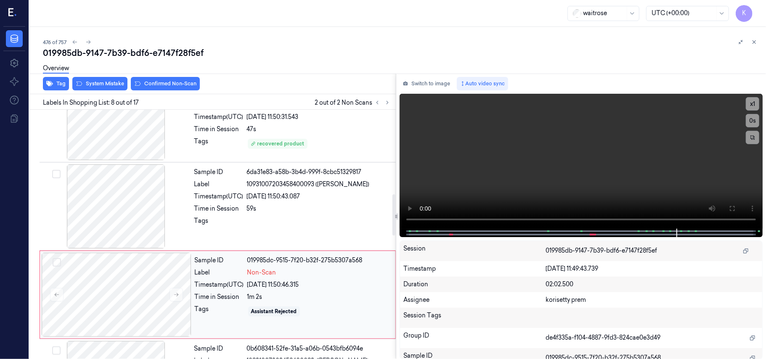
scroll to position [539, 0]
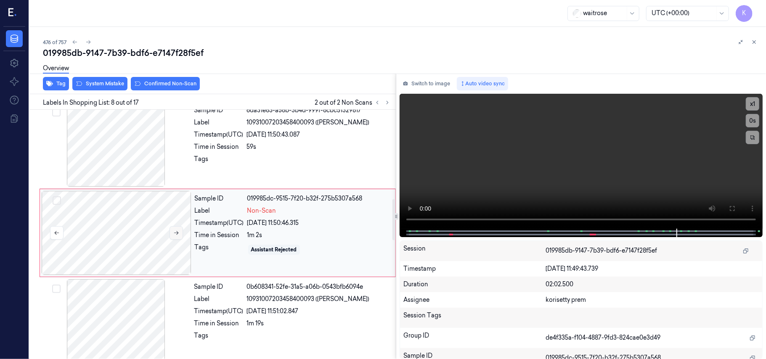
click at [177, 240] on button at bounding box center [176, 232] width 13 height 13
click at [162, 136] on div at bounding box center [116, 145] width 150 height 84
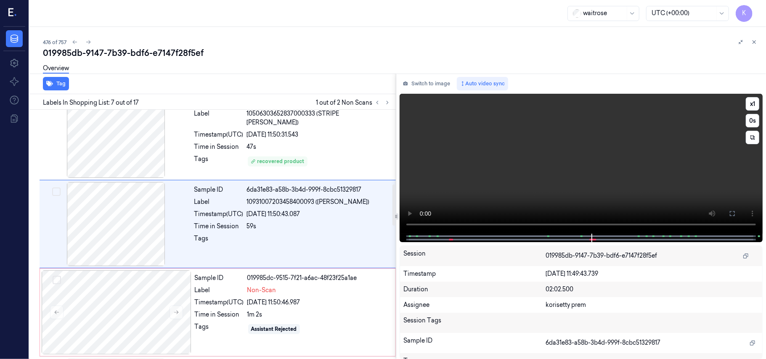
scroll to position [450, 0]
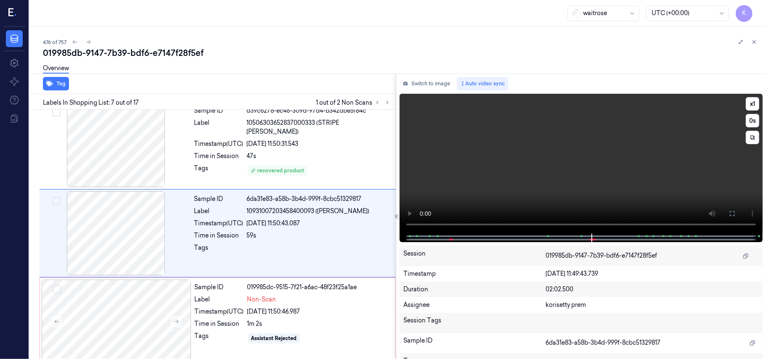
click at [610, 167] on video at bounding box center [581, 164] width 363 height 140
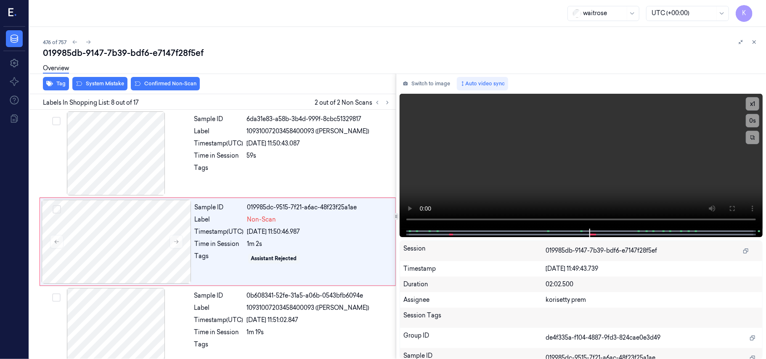
scroll to position [539, 0]
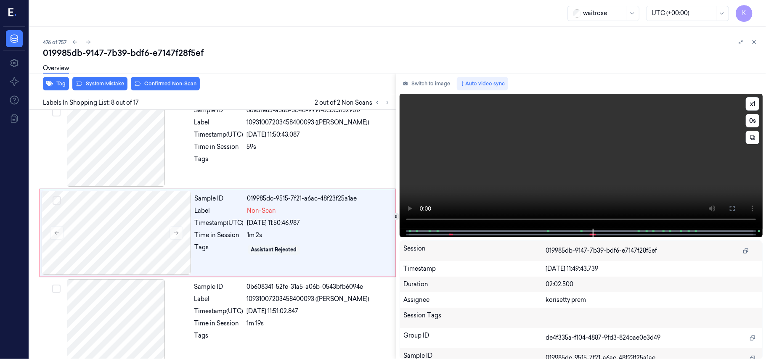
click at [535, 170] on video at bounding box center [581, 161] width 363 height 135
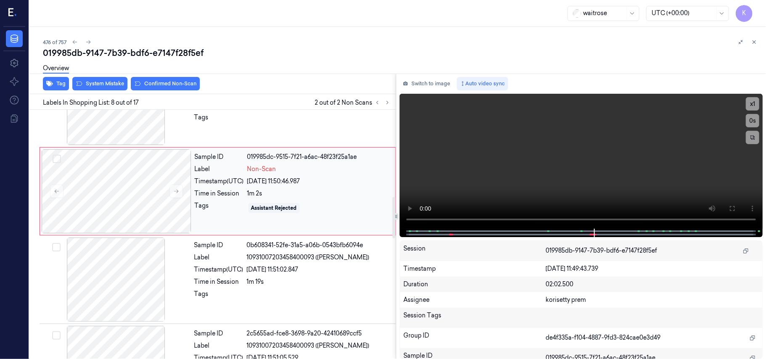
scroll to position [595, 0]
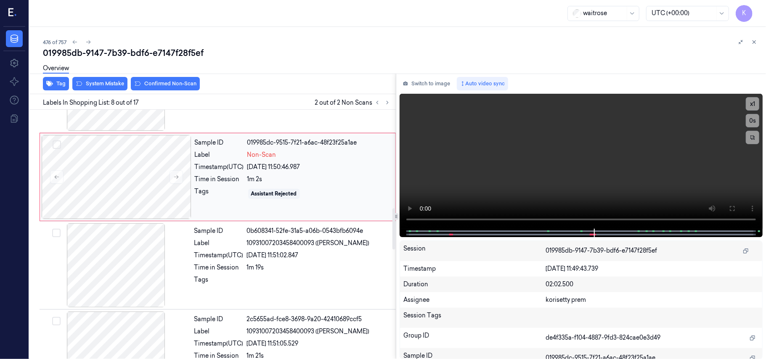
click at [265, 165] on div "26/09/2025 11:50:46.987" at bounding box center [318, 167] width 143 height 9
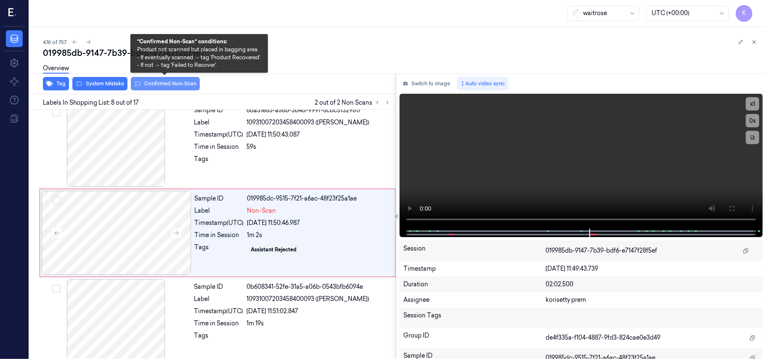
click at [158, 82] on button "Confirmed Non-Scan" at bounding box center [165, 83] width 69 height 13
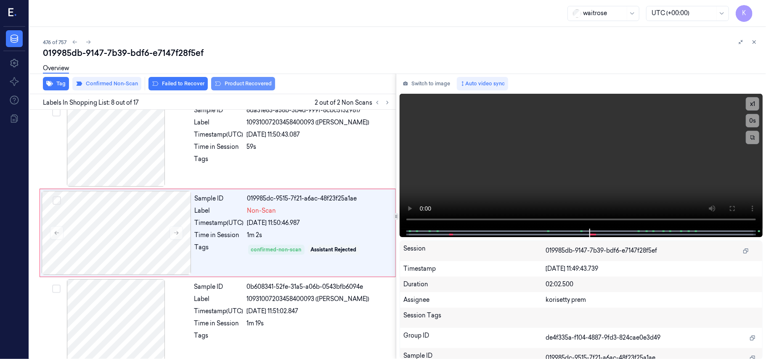
click at [238, 85] on button "Product Recovered" at bounding box center [243, 83] width 64 height 13
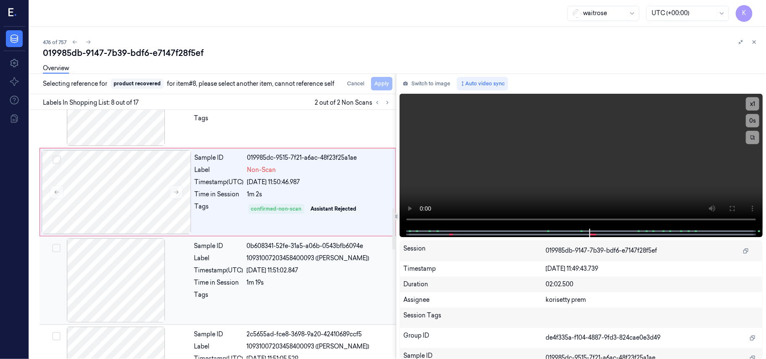
scroll to position [595, 0]
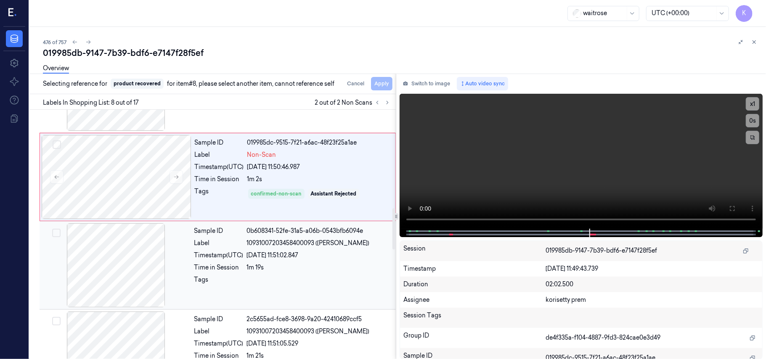
click at [314, 252] on div "Sample ID 0b608341-52fe-31a5-a06b-0543bfb6094e Label 10931007203458400093 (TIMT…" at bounding box center [292, 265] width 203 height 84
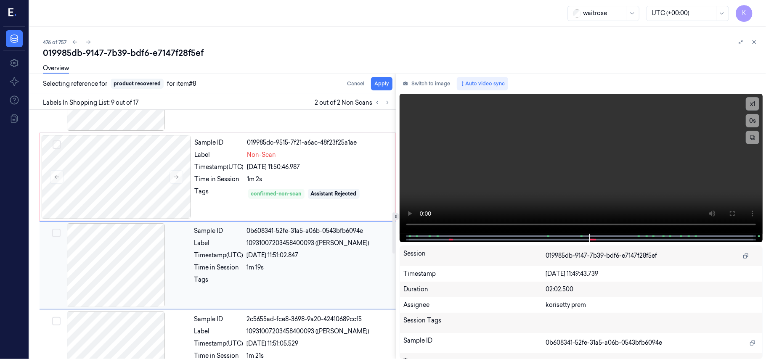
scroll to position [628, 0]
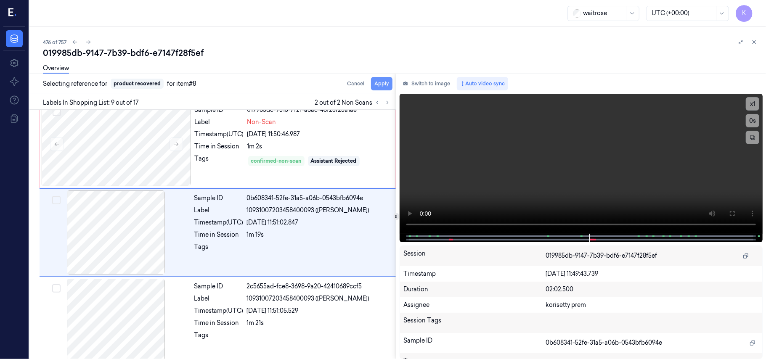
click at [382, 84] on button "Apply" at bounding box center [381, 83] width 21 height 13
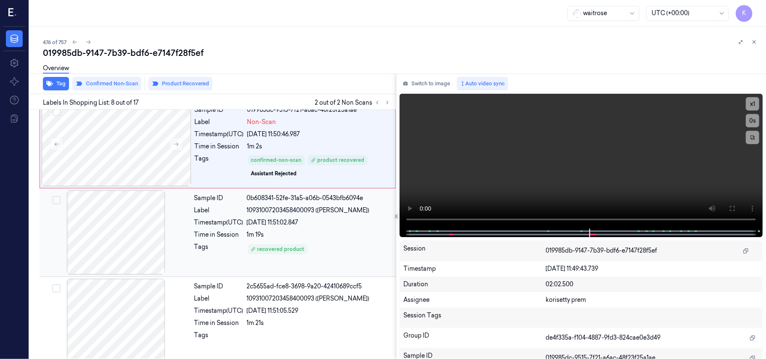
scroll to position [596, 0]
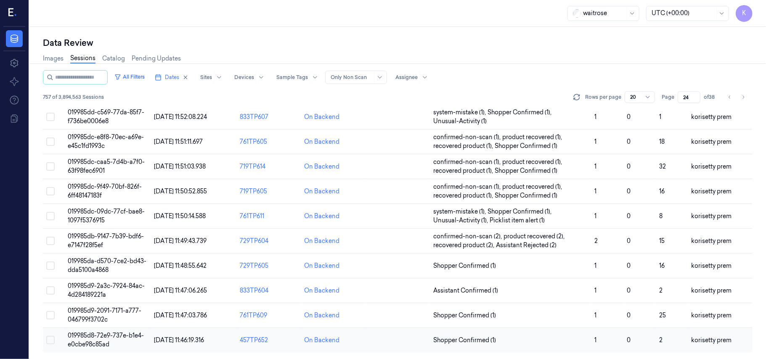
scroll to position [271, 0]
click at [93, 265] on td "019985da-d570-7ce2-bd43-dda5100a4868" at bounding box center [107, 266] width 86 height 25
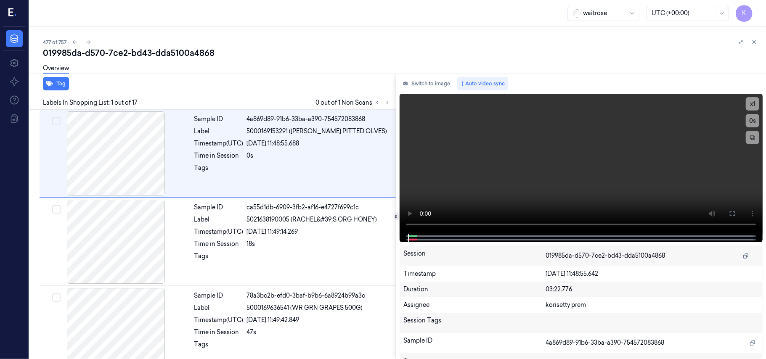
click at [238, 46] on div "477 of 757" at bounding box center [401, 42] width 716 height 10
click at [386, 103] on icon at bounding box center [388, 103] width 6 height 6
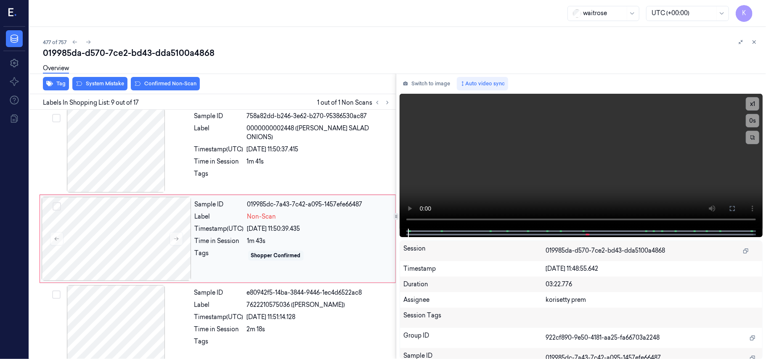
scroll to position [628, 0]
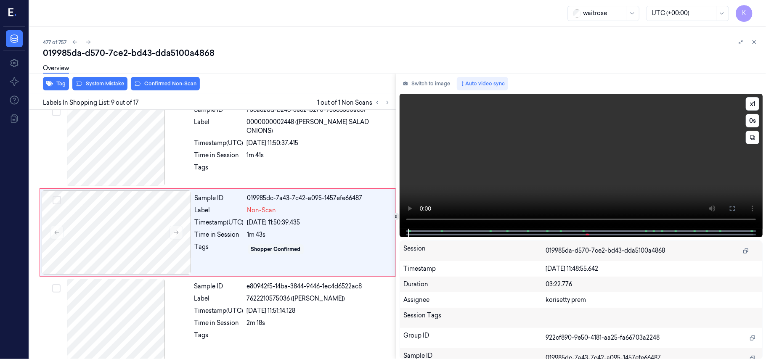
click at [545, 164] on video at bounding box center [581, 161] width 363 height 135
click at [586, 170] on video at bounding box center [581, 161] width 363 height 135
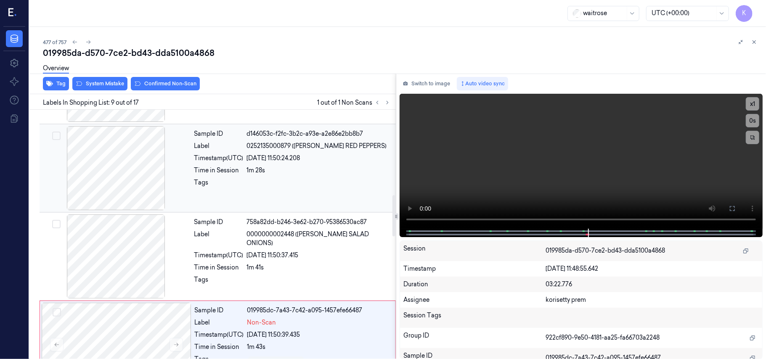
click at [302, 154] on div "Sample ID d146053c-f2fc-3b2c-a93e-a2e86e2bb8b7 Label 0252135000879 (WR ESS RED …" at bounding box center [292, 168] width 203 height 84
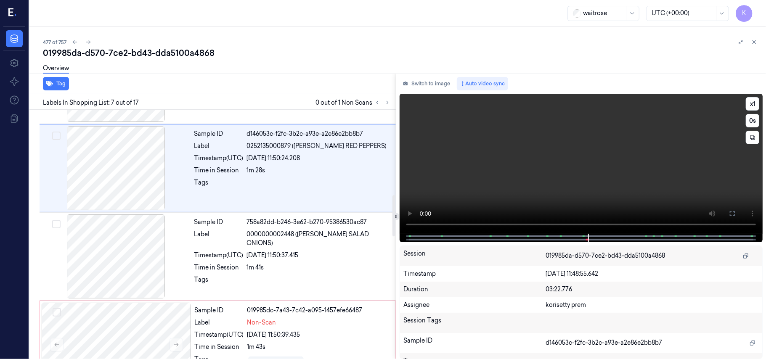
scroll to position [450, 0]
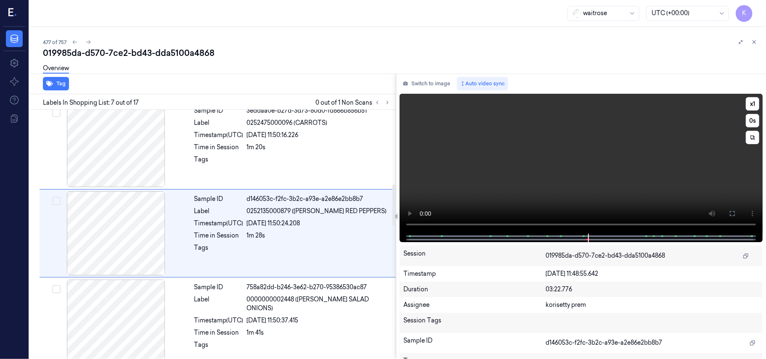
click at [490, 164] on video at bounding box center [581, 164] width 363 height 140
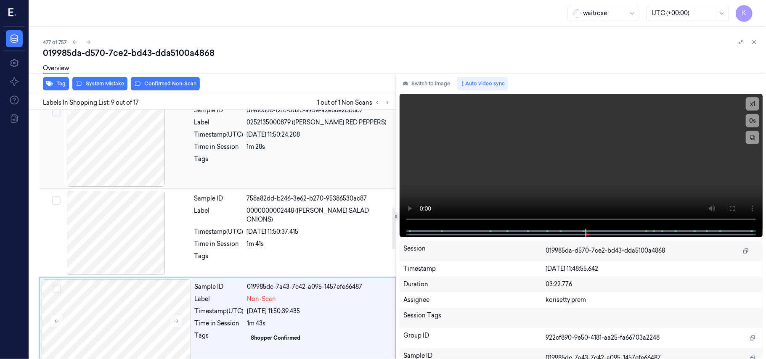
scroll to position [628, 0]
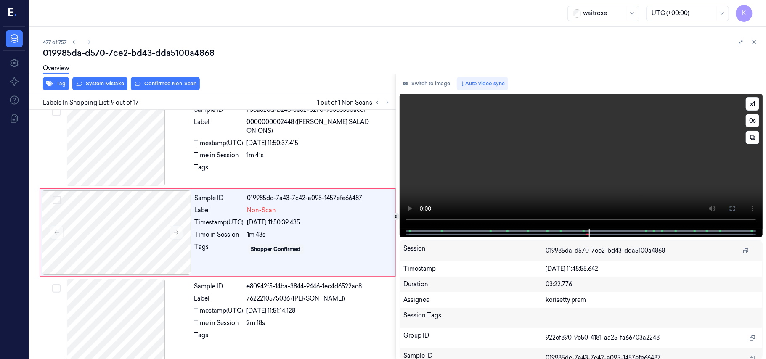
click at [594, 172] on video at bounding box center [581, 161] width 363 height 135
click at [281, 227] on div "26/09/2025 11:50:39.435" at bounding box center [318, 222] width 143 height 9
click at [568, 146] on video at bounding box center [581, 161] width 363 height 135
click at [576, 157] on video at bounding box center [581, 161] width 363 height 135
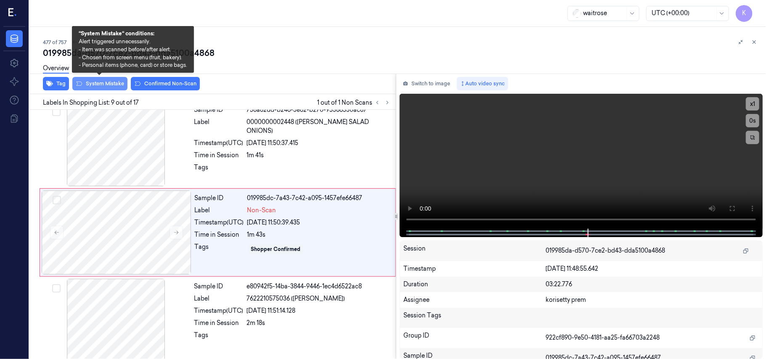
click at [113, 85] on button "System Mistake" at bounding box center [99, 83] width 55 height 13
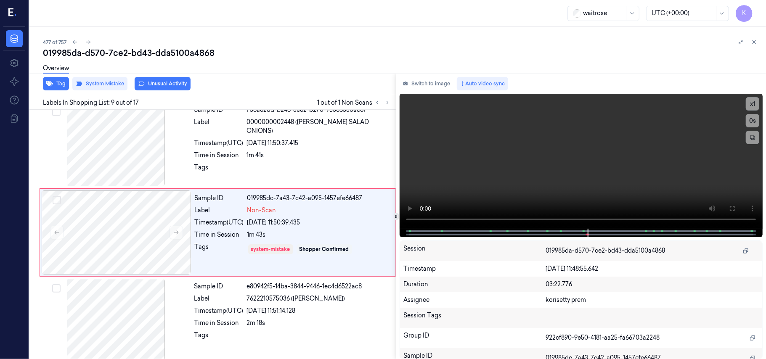
click at [168, 82] on button "Unusual Activity" at bounding box center [163, 83] width 56 height 13
click at [48, 83] on icon "button" at bounding box center [49, 83] width 7 height 5
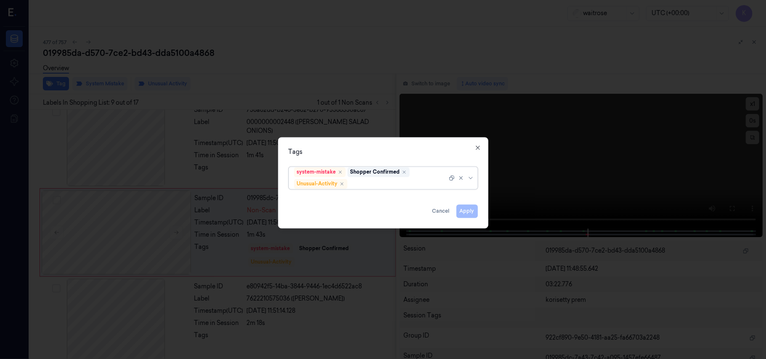
click at [383, 184] on div at bounding box center [398, 184] width 98 height 9
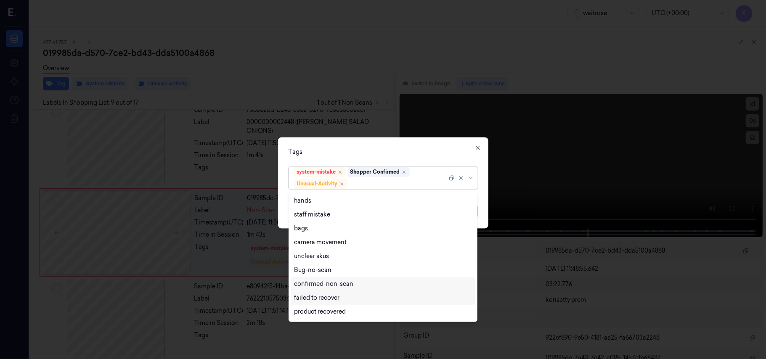
scroll to position [110, 0]
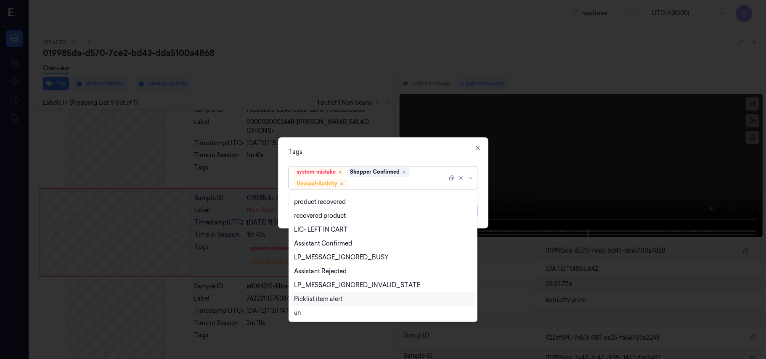
click at [332, 303] on div "Picklist item alert" at bounding box center [318, 299] width 48 height 9
click at [399, 157] on div "Tags option Picklist item alert, selected. 20 results available. Use Up and Dow…" at bounding box center [383, 183] width 210 height 91
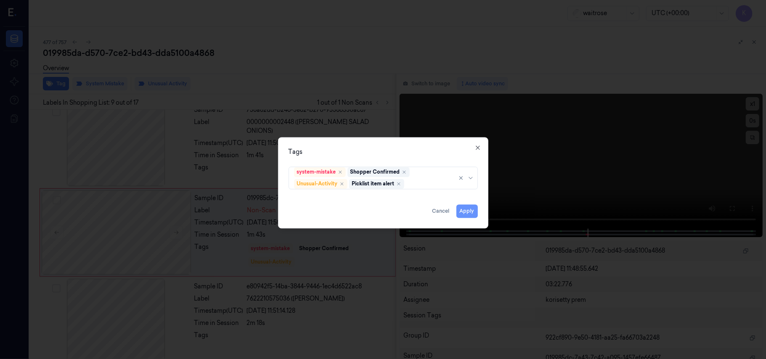
click at [460, 212] on button "Apply" at bounding box center [466, 211] width 21 height 13
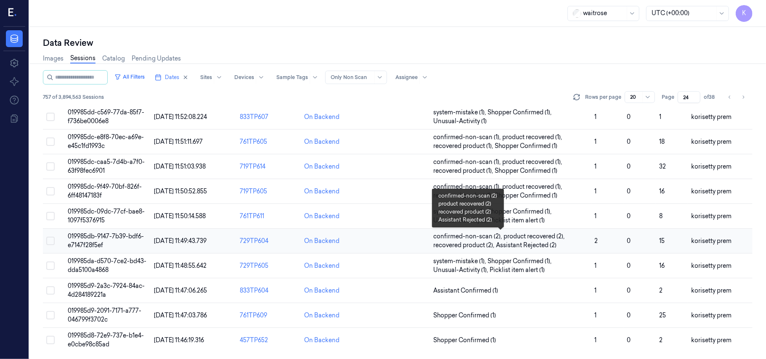
scroll to position [271, 0]
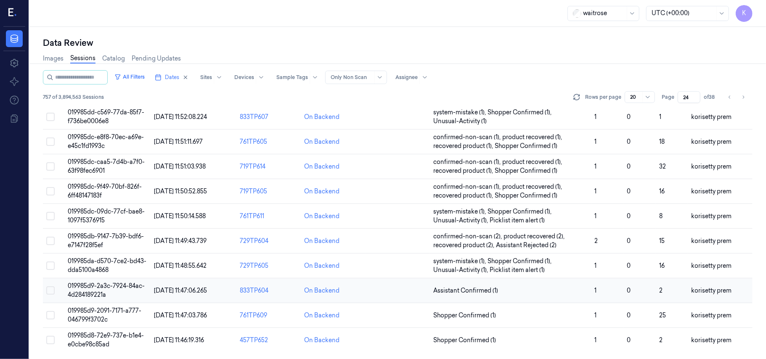
click at [126, 293] on td "019985d9-2a3c-7924-84ac-4d284189221a" at bounding box center [107, 291] width 86 height 25
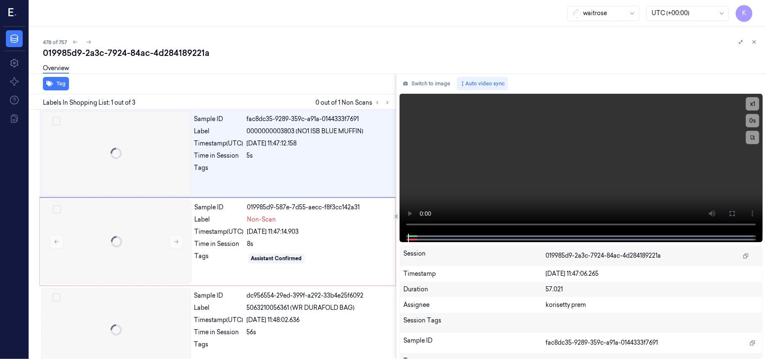
click at [319, 58] on div "019985d9-2a3c-7924-84ac-4d284189221a" at bounding box center [401, 53] width 716 height 12
click at [95, 151] on div at bounding box center [116, 153] width 150 height 84
click at [564, 168] on video at bounding box center [581, 164] width 363 height 140
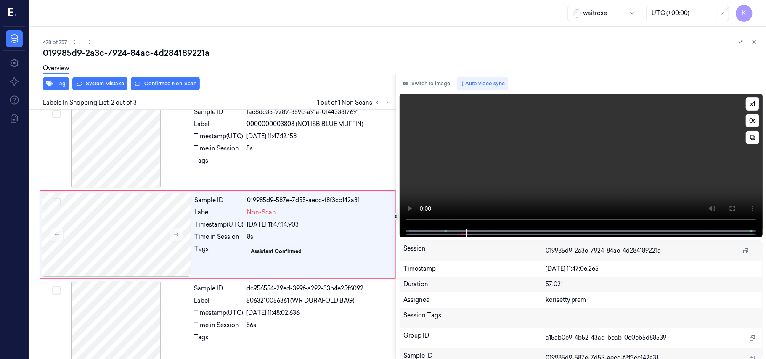
click at [510, 137] on video at bounding box center [581, 161] width 363 height 135
click at [264, 236] on div "8s" at bounding box center [318, 237] width 143 height 9
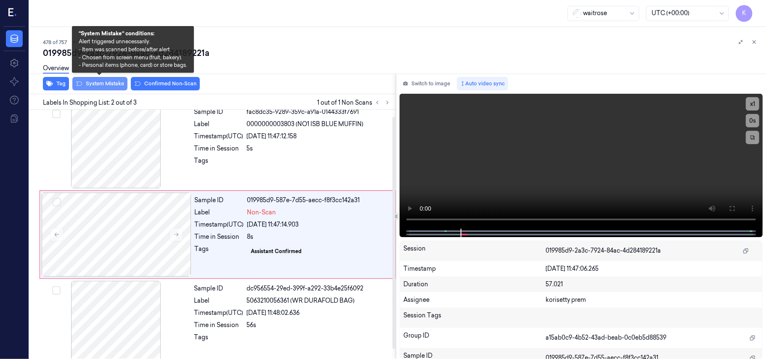
click at [116, 86] on button "System Mistake" at bounding box center [99, 83] width 55 height 13
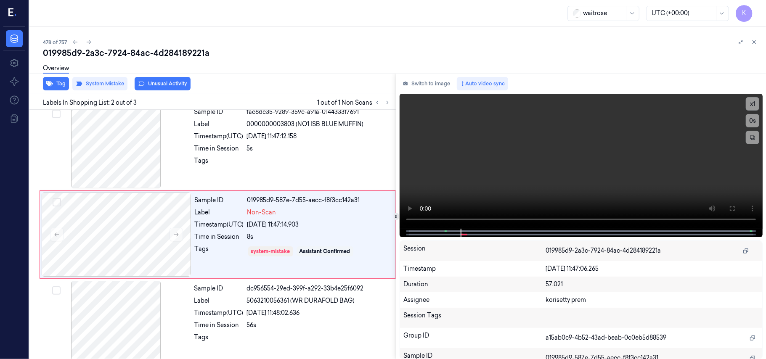
click at [166, 85] on button "Unusual Activity" at bounding box center [163, 83] width 56 height 13
click at [52, 84] on icon "button" at bounding box center [49, 83] width 7 height 5
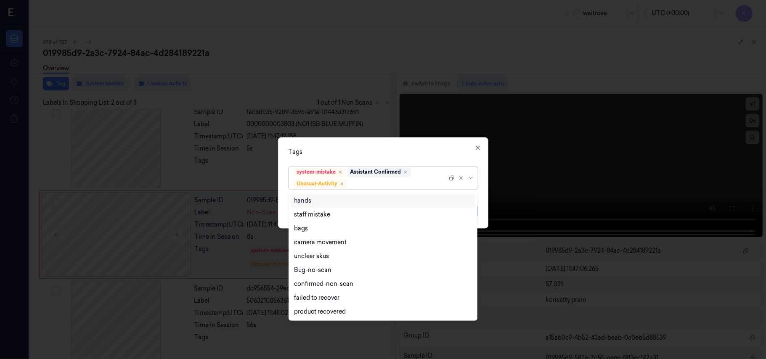
click at [350, 188] on input "text" at bounding box center [349, 184] width 1 height 9
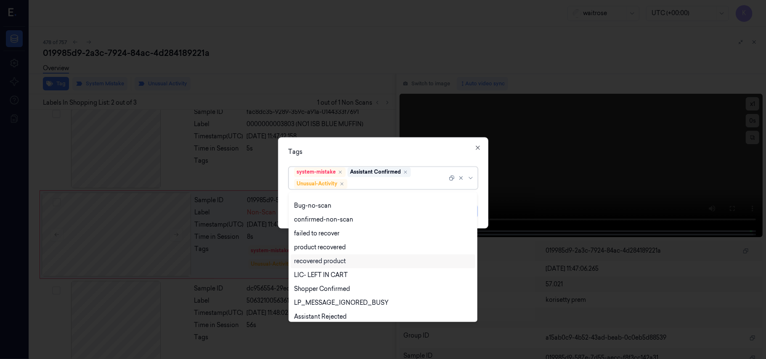
scroll to position [110, 0]
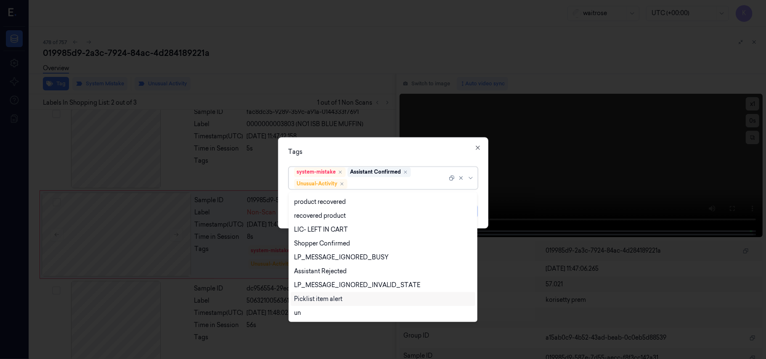
click at [332, 298] on div "Picklist item alert" at bounding box center [318, 299] width 48 height 9
click at [398, 148] on div "Tags" at bounding box center [383, 152] width 189 height 9
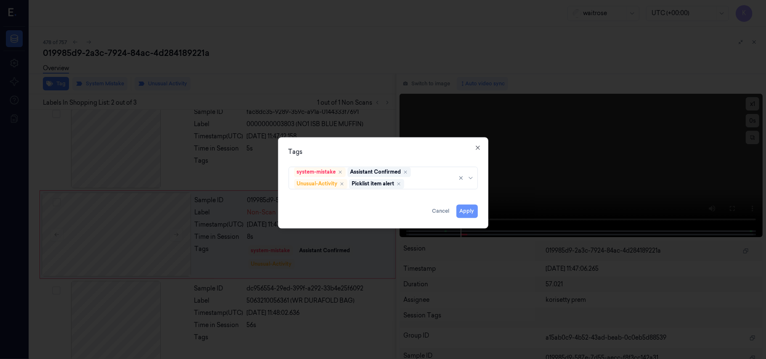
click at [468, 218] on button "Apply" at bounding box center [466, 211] width 21 height 13
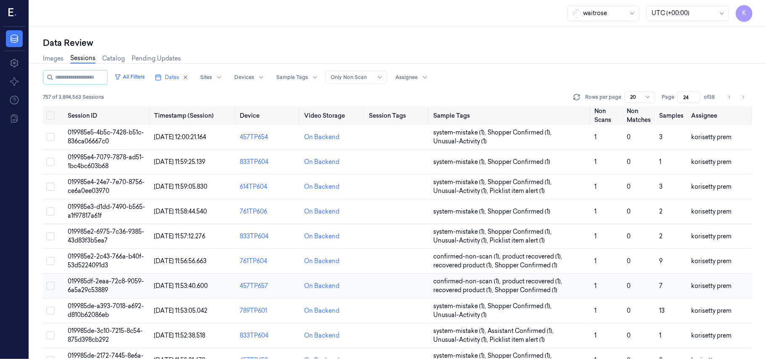
scroll to position [271, 0]
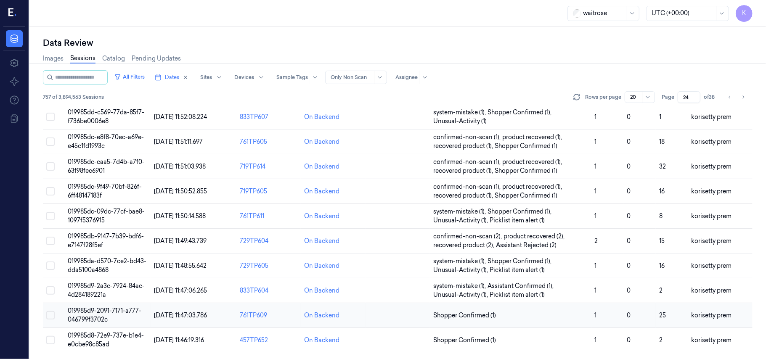
click at [103, 316] on span "019985d9-2091-7171-a777-046799f3702c" at bounding box center [105, 315] width 74 height 16
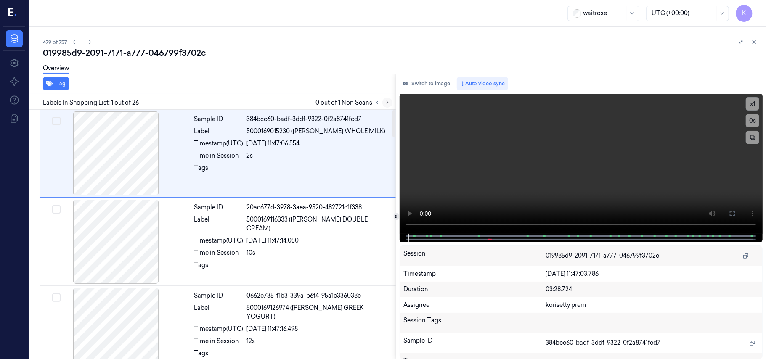
click at [388, 103] on icon at bounding box center [388, 102] width 2 height 3
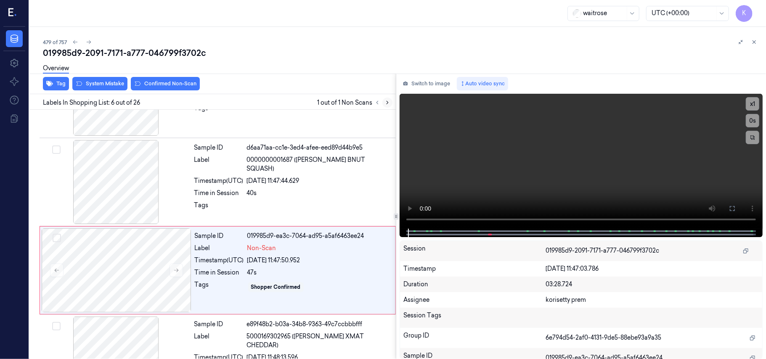
scroll to position [362, 0]
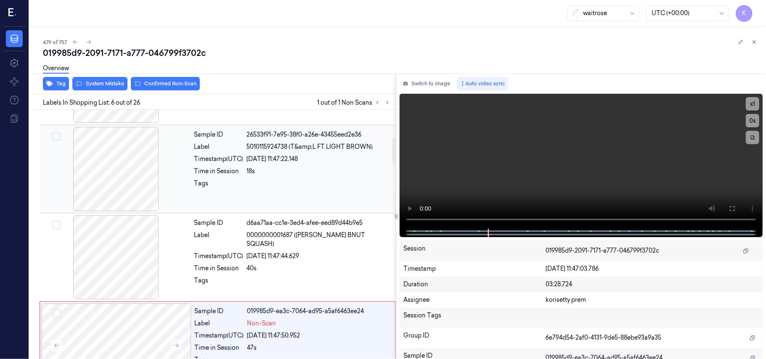
click at [342, 161] on div "26/09/2025 11:47:22.148" at bounding box center [319, 159] width 144 height 9
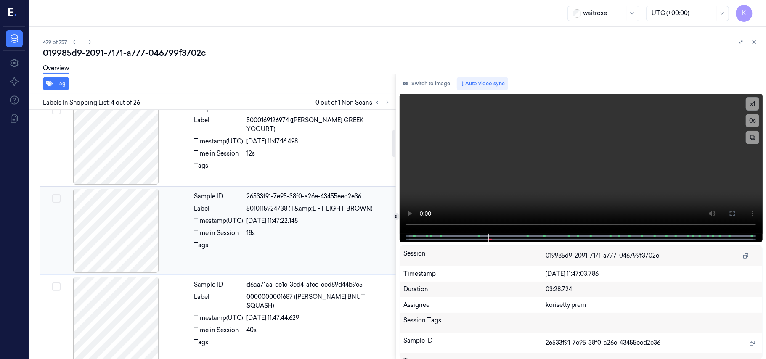
scroll to position [184, 0]
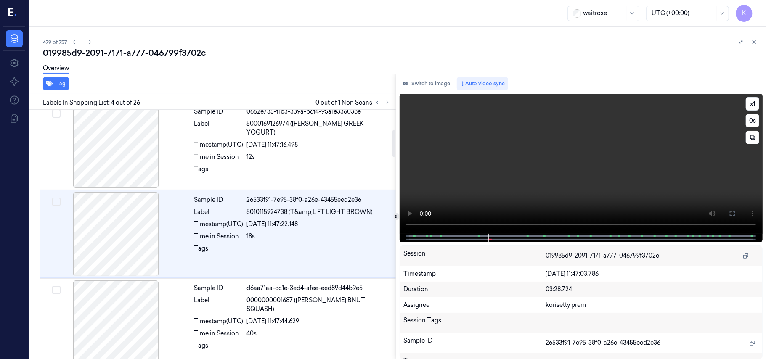
click at [561, 152] on video at bounding box center [581, 164] width 363 height 140
click at [612, 106] on video at bounding box center [581, 164] width 363 height 140
click at [510, 132] on video at bounding box center [581, 164] width 363 height 140
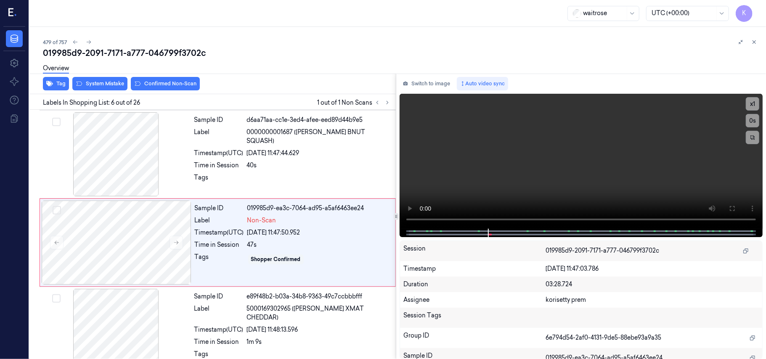
scroll to position [362, 0]
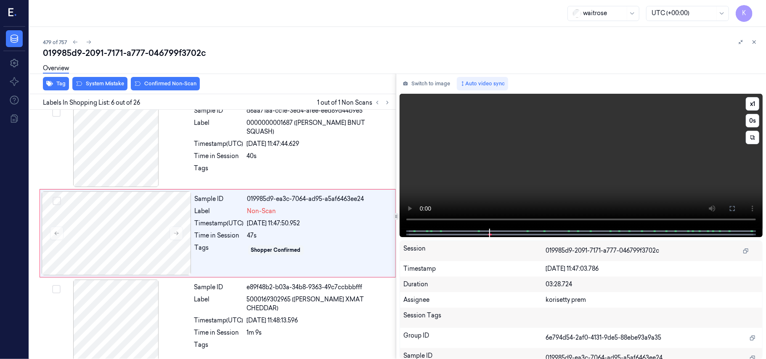
click at [539, 191] on video at bounding box center [581, 161] width 363 height 135
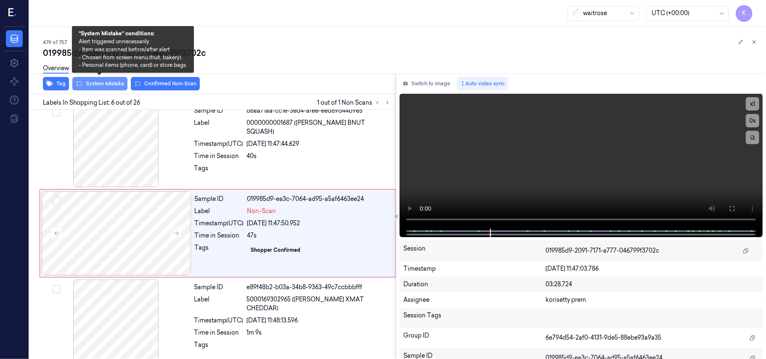
click at [102, 85] on button "System Mistake" at bounding box center [99, 83] width 55 height 13
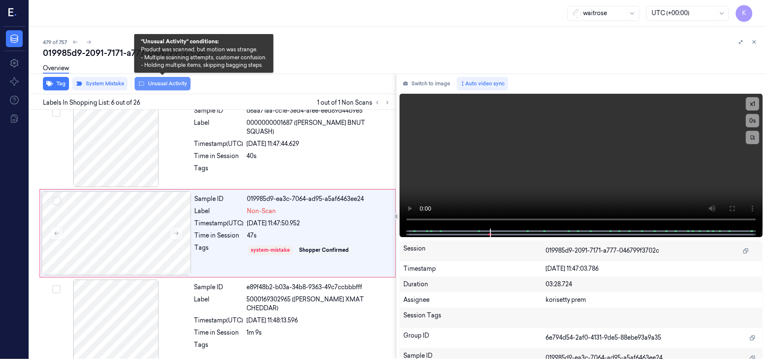
click at [180, 85] on button "Unusual Activity" at bounding box center [163, 83] width 56 height 13
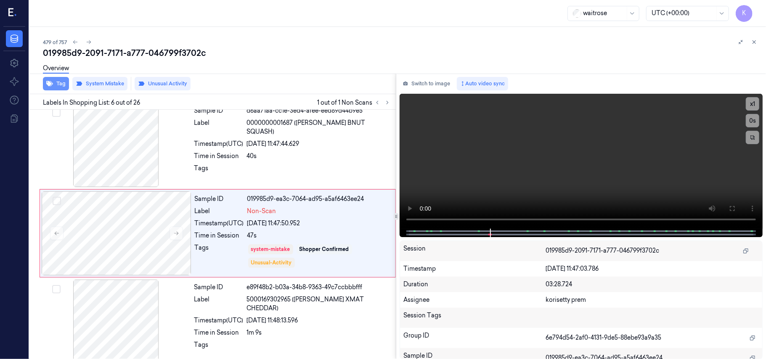
click at [61, 85] on button "Tag" at bounding box center [56, 83] width 26 height 13
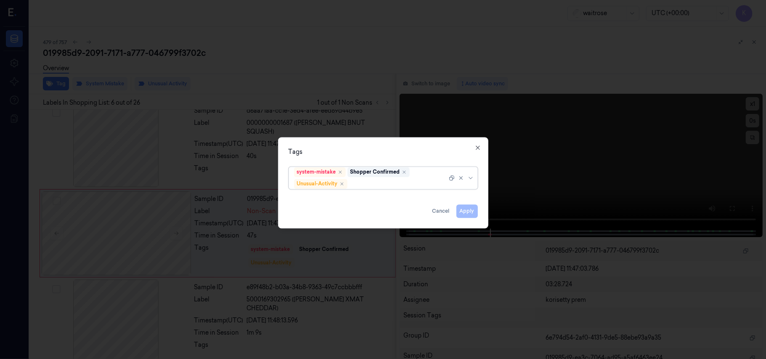
click at [362, 184] on div at bounding box center [398, 184] width 98 height 9
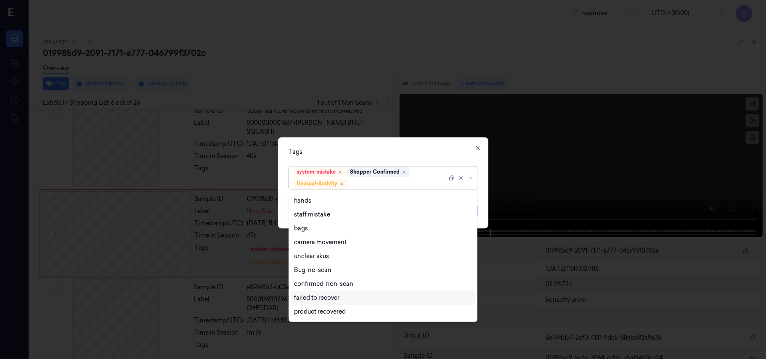
scroll to position [110, 0]
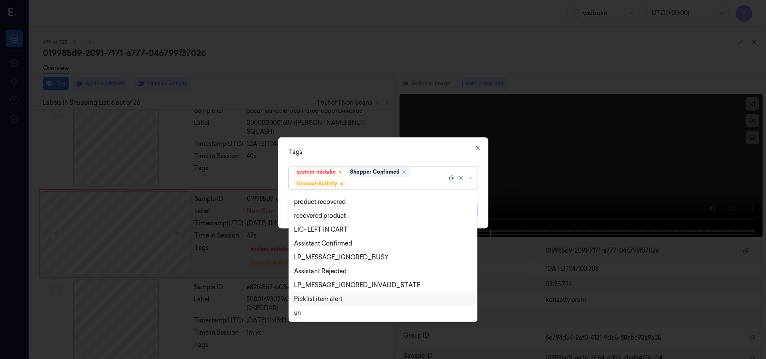
click at [340, 300] on div "Picklist item alert" at bounding box center [318, 299] width 48 height 9
click at [395, 144] on div "Tags option Picklist item alert, selected. 20 results available. Use Up and Dow…" at bounding box center [383, 183] width 210 height 91
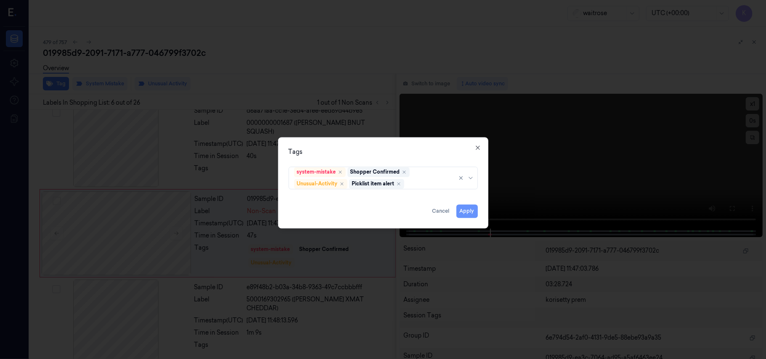
click at [464, 210] on button "Apply" at bounding box center [466, 211] width 21 height 13
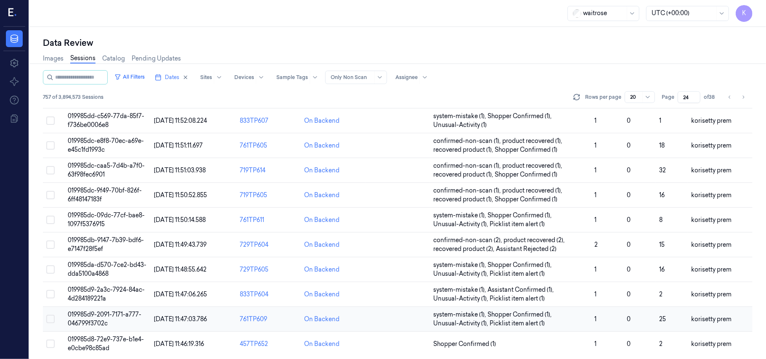
scroll to position [271, 0]
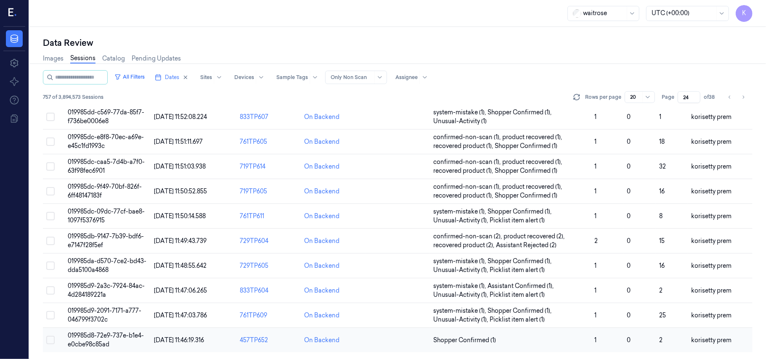
click at [115, 337] on span "019985d8-72e9-737e-b1e4-e0cbe98c85ad" at bounding box center [106, 340] width 76 height 16
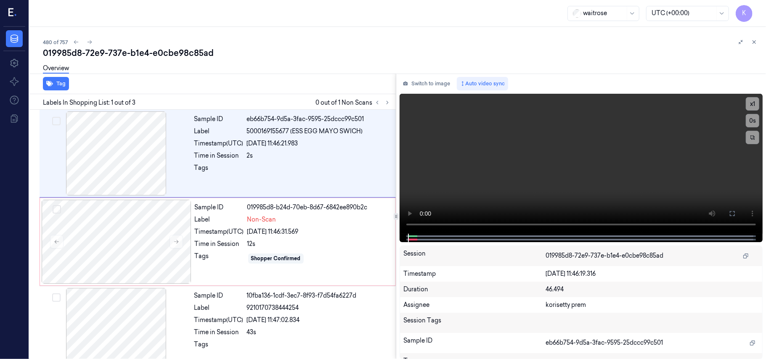
click at [359, 48] on div "019985d8-72e9-737e-b1e4-e0cbe98c85ad" at bounding box center [401, 53] width 716 height 12
click at [549, 163] on video at bounding box center [581, 164] width 363 height 140
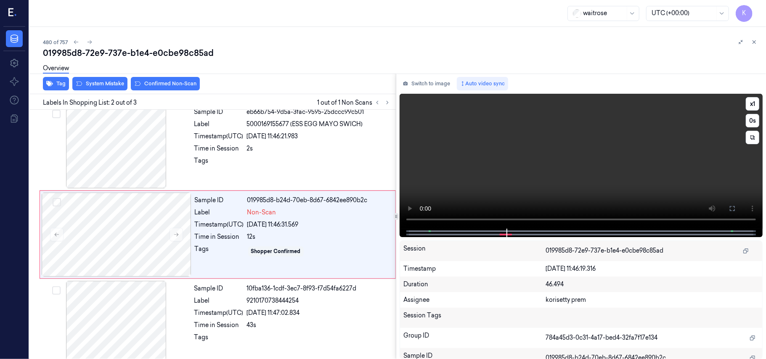
click at [566, 170] on video at bounding box center [581, 161] width 363 height 135
click at [342, 219] on div "Sample ID 019985d8-b24d-70eb-8d67-6842ee890b2c Label Non-Scan Timestamp (UTC) 2…" at bounding box center [292, 235] width 202 height 84
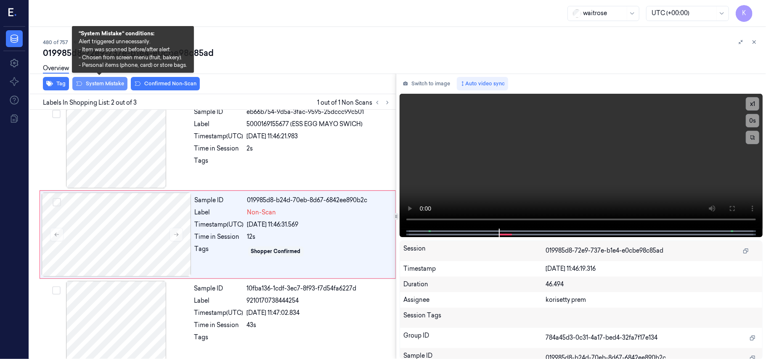
click at [119, 87] on button "System Mistake" at bounding box center [99, 83] width 55 height 13
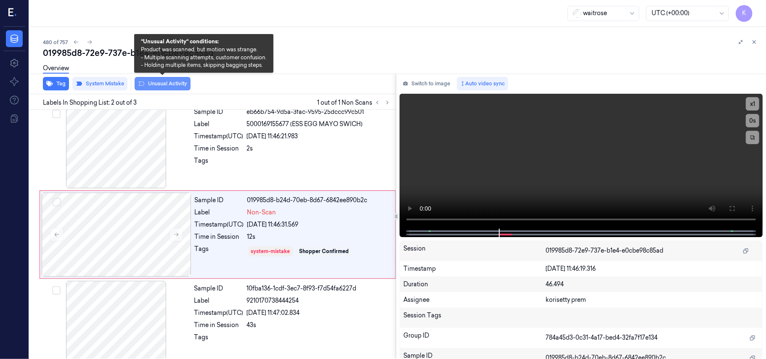
click at [161, 88] on button "Unusual Activity" at bounding box center [163, 83] width 56 height 13
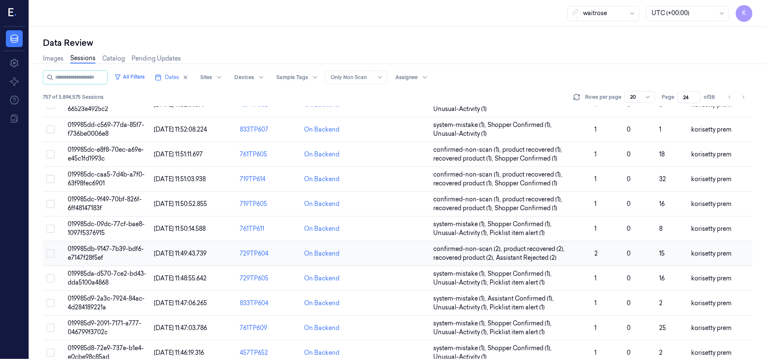
scroll to position [271, 0]
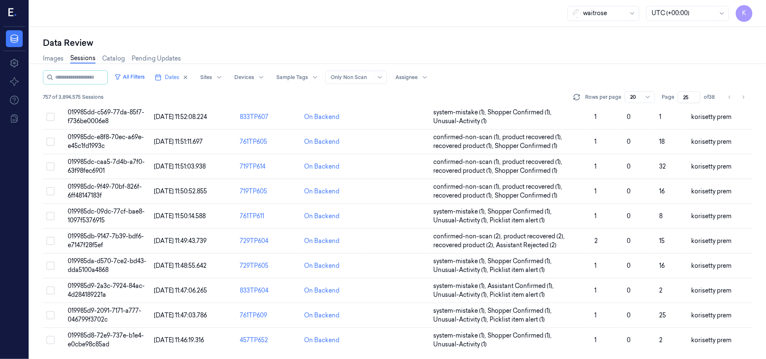
click at [694, 93] on input "25" at bounding box center [689, 97] width 23 height 12
click at [694, 93] on input "26" at bounding box center [689, 97] width 23 height 12
click at [694, 93] on input "27" at bounding box center [689, 97] width 23 height 12
click at [694, 93] on input "28" at bounding box center [689, 97] width 23 height 12
click at [694, 93] on input "29" at bounding box center [689, 97] width 23 height 12
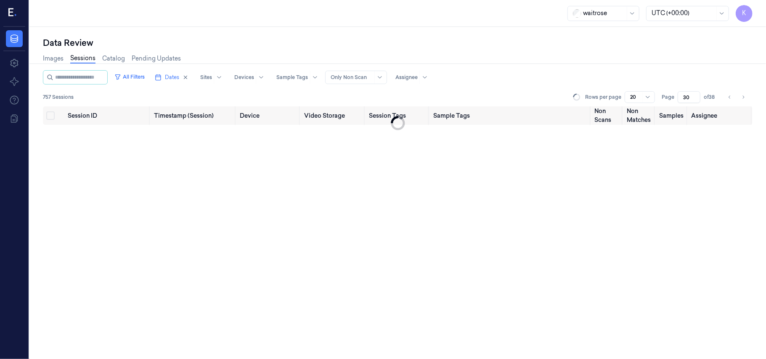
click at [694, 93] on input "30" at bounding box center [689, 97] width 23 height 12
click at [694, 93] on input "31" at bounding box center [689, 97] width 23 height 12
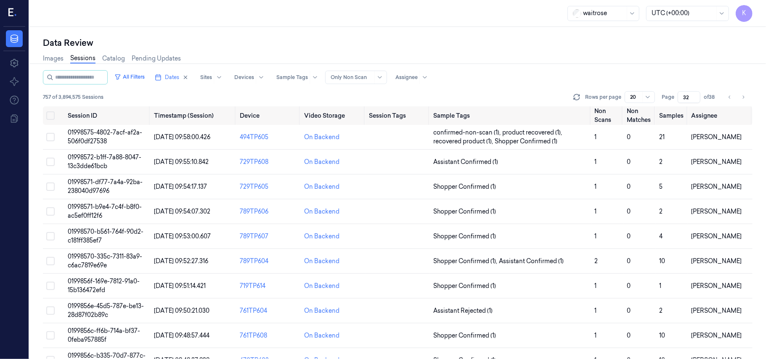
type input "32"
click at [694, 93] on input "32" at bounding box center [689, 97] width 23 height 12
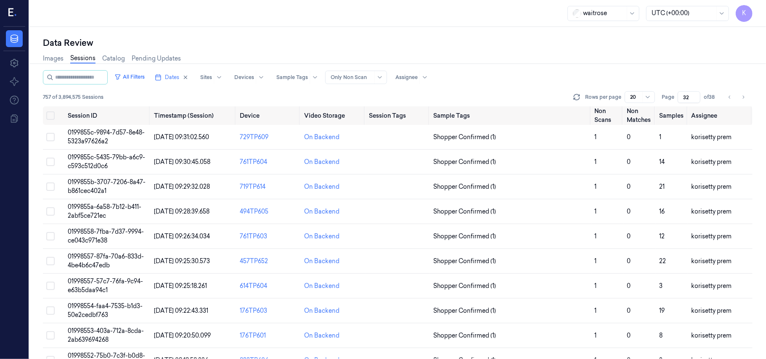
click at [432, 38] on div "Data Review" at bounding box center [398, 43] width 710 height 12
click at [126, 130] on span "0199855c-9894-7d57-8e48-5323a97626a2" at bounding box center [106, 137] width 77 height 16
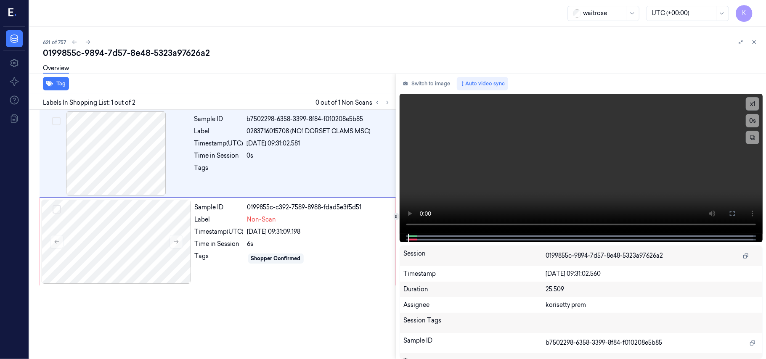
click at [338, 61] on div "Overview" at bounding box center [401, 69] width 716 height 21
click at [537, 148] on video at bounding box center [581, 164] width 363 height 140
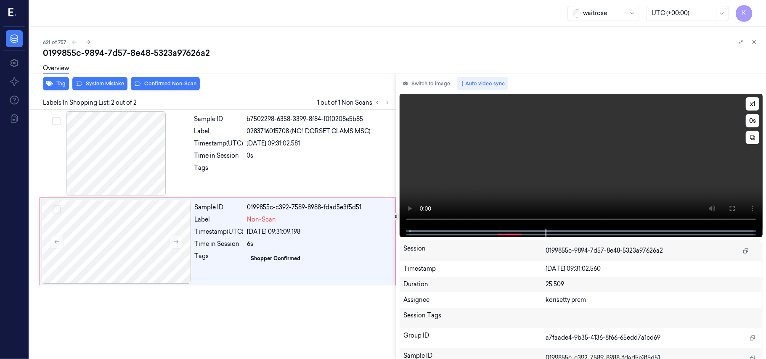
click at [551, 147] on video at bounding box center [581, 161] width 363 height 135
click at [174, 243] on icon at bounding box center [176, 242] width 6 height 6
click at [176, 241] on icon at bounding box center [176, 242] width 6 height 6
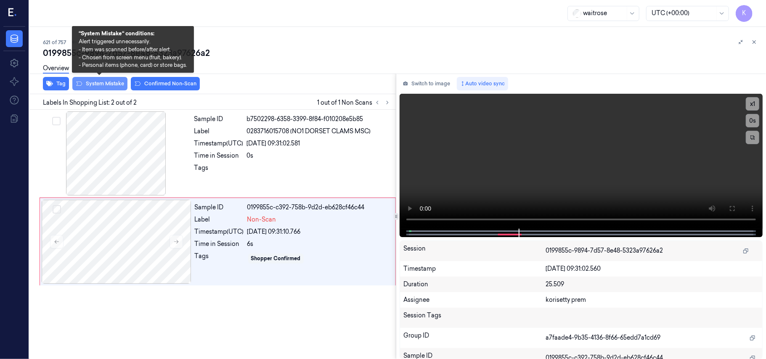
click at [106, 82] on button "System Mistake" at bounding box center [99, 83] width 55 height 13
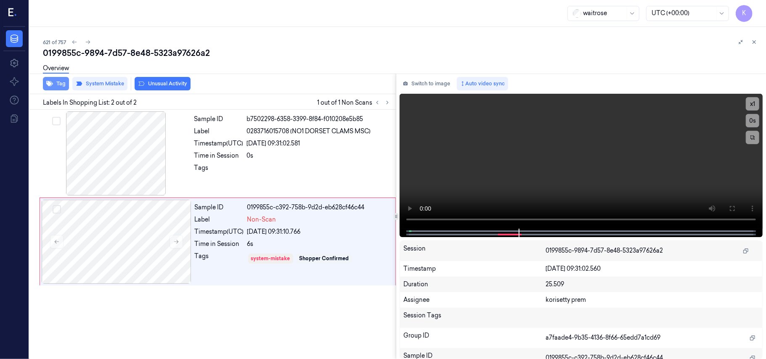
click at [55, 80] on button "Tag" at bounding box center [56, 83] width 26 height 13
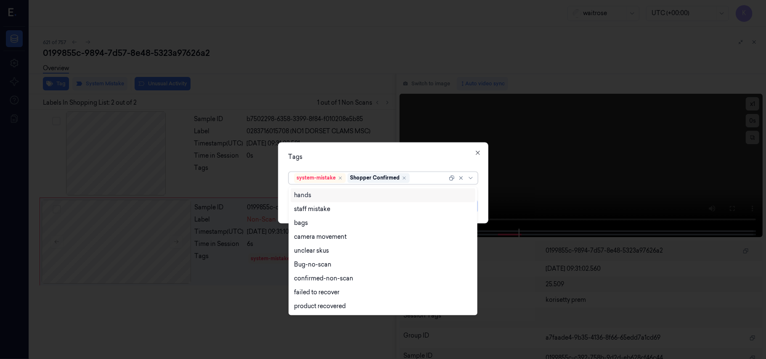
click at [417, 179] on div at bounding box center [429, 178] width 36 height 9
click at [322, 225] on div "bags" at bounding box center [383, 223] width 178 height 9
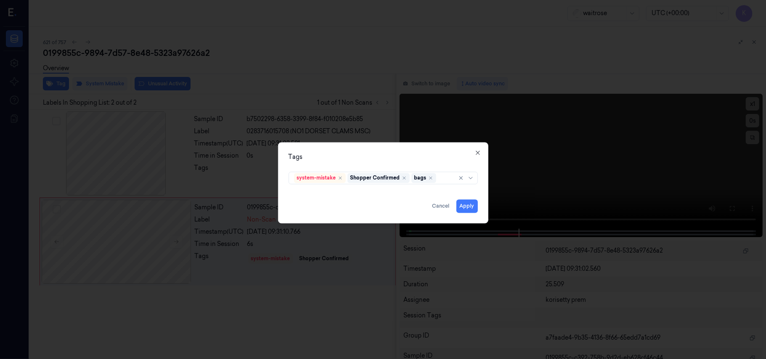
click at [386, 145] on div "Tags system-mistake Shopper Confirmed bags Apply Cancel Close" at bounding box center [383, 183] width 210 height 81
click at [468, 206] on button "Apply" at bounding box center [466, 206] width 21 height 13
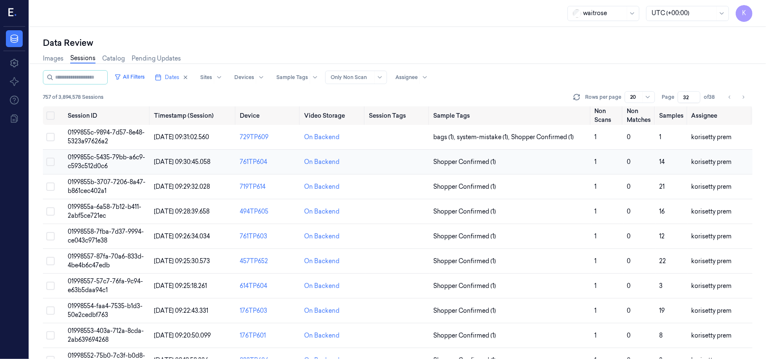
click at [105, 157] on span "0199855c-5435-79bb-a6c9-c593c512d0c6" at bounding box center [106, 162] width 77 height 16
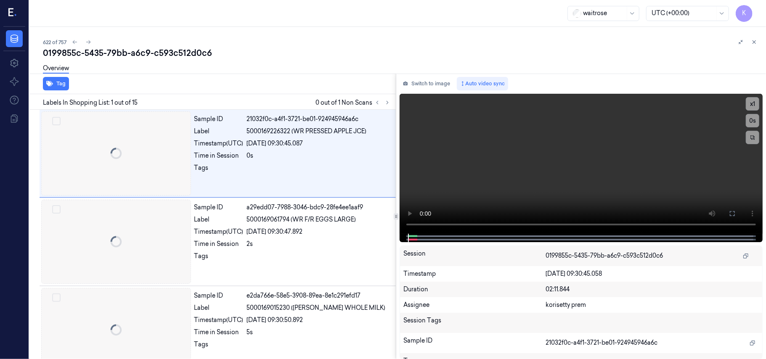
click at [289, 53] on div "0199855c-5435-79bb-a6c9-c593c512d0c6" at bounding box center [401, 53] width 716 height 12
click at [389, 103] on icon at bounding box center [388, 103] width 6 height 6
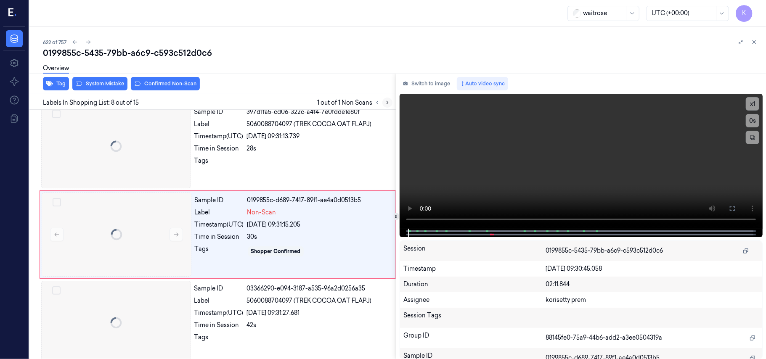
scroll to position [539, 0]
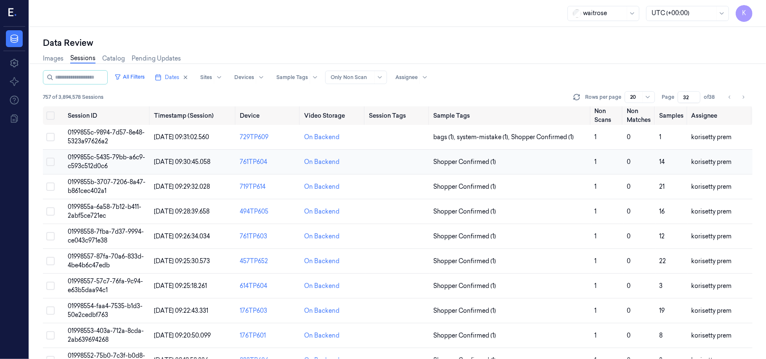
click at [92, 162] on td "0199855c-5435-79bb-a6c9-c593c512d0c6" at bounding box center [107, 162] width 86 height 25
click at [87, 162] on span "0199855c-5435-79bb-a6c9-c593c512d0c6" at bounding box center [106, 162] width 77 height 16
click at [496, 86] on div "All Filters Dates Sites Devices Sample Tags Alert Type Only Non Scan Assignee 7…" at bounding box center [398, 88] width 710 height 36
click at [106, 164] on span "0199855c-5435-79bb-a6c9-c593c512d0c6" at bounding box center [106, 162] width 77 height 16
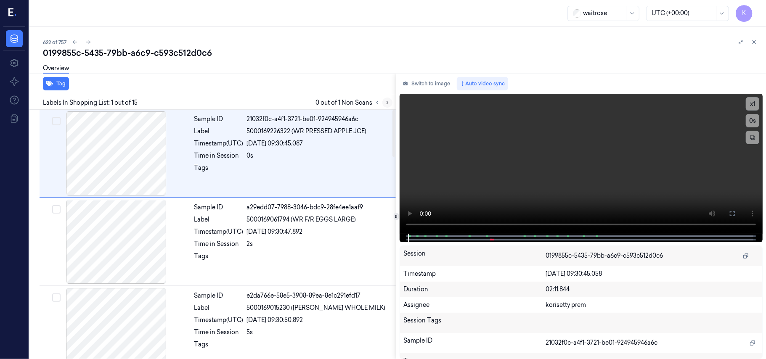
click at [391, 103] on button at bounding box center [387, 103] width 10 height 10
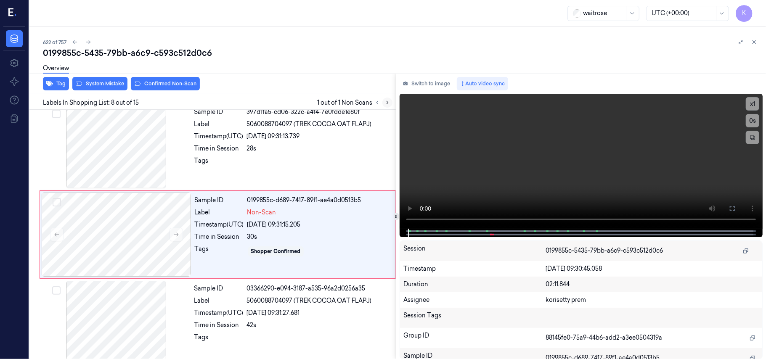
scroll to position [539, 0]
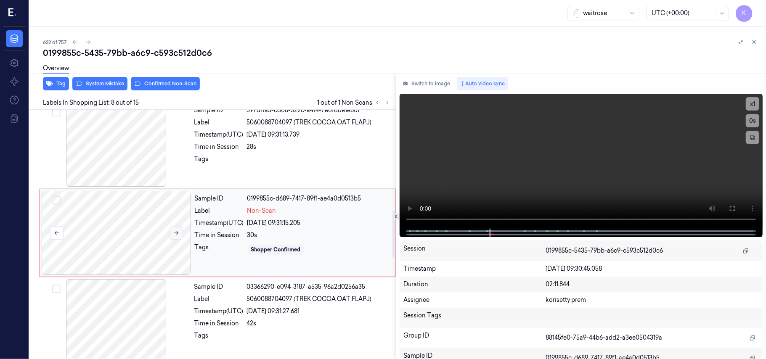
click at [175, 236] on icon at bounding box center [176, 233] width 6 height 6
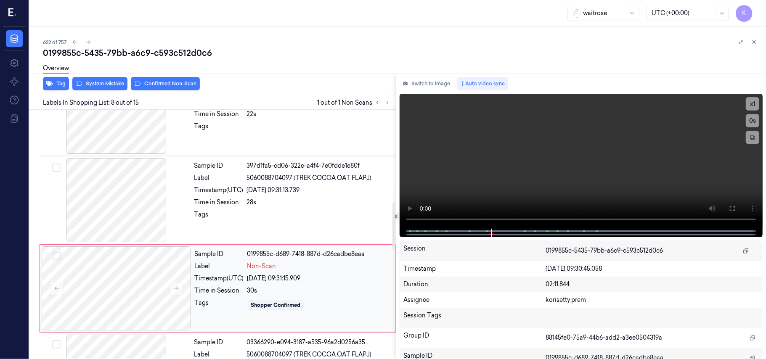
scroll to position [483, 0]
click at [329, 181] on span "5060088704097 (TREK COCOA OAT FLAPJ)" at bounding box center [309, 178] width 125 height 9
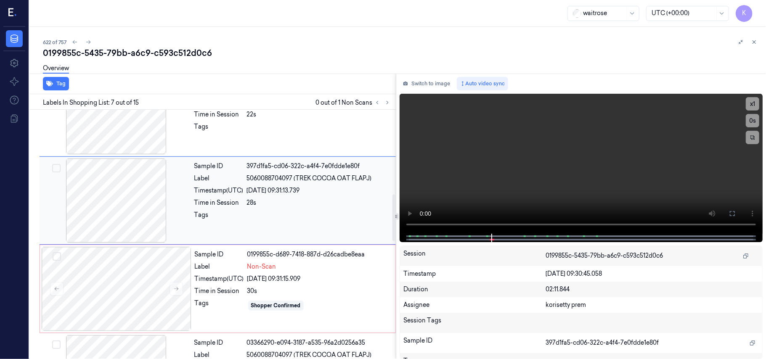
scroll to position [450, 0]
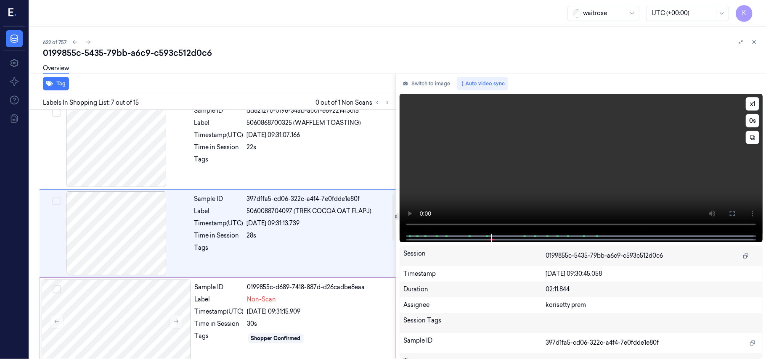
click at [682, 166] on video at bounding box center [581, 164] width 363 height 140
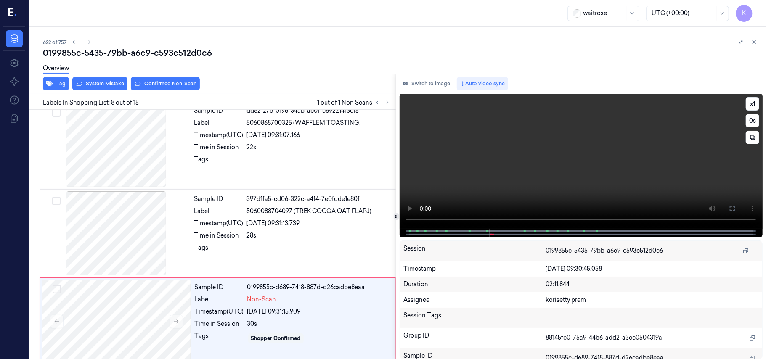
scroll to position [539, 0]
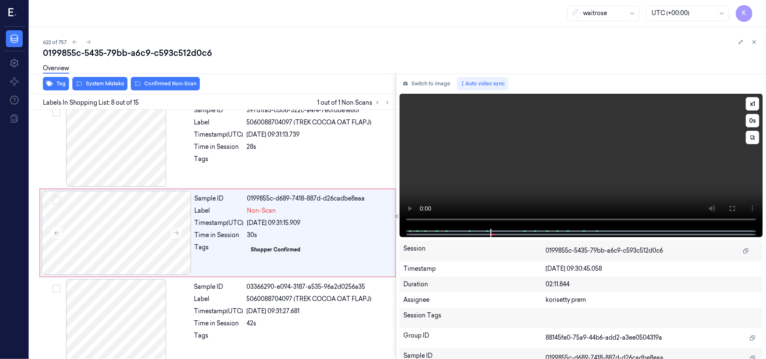
click at [629, 164] on video at bounding box center [581, 161] width 363 height 135
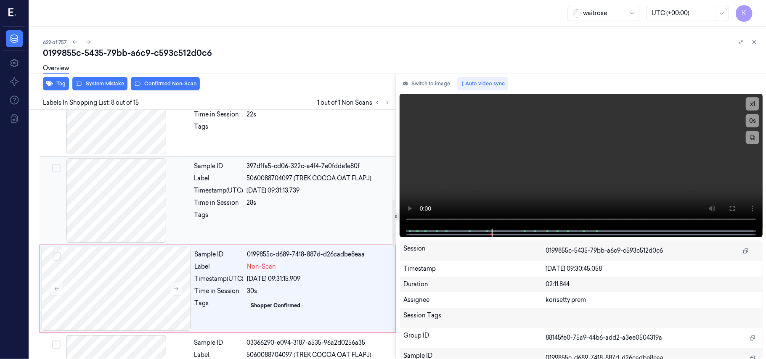
scroll to position [427, 0]
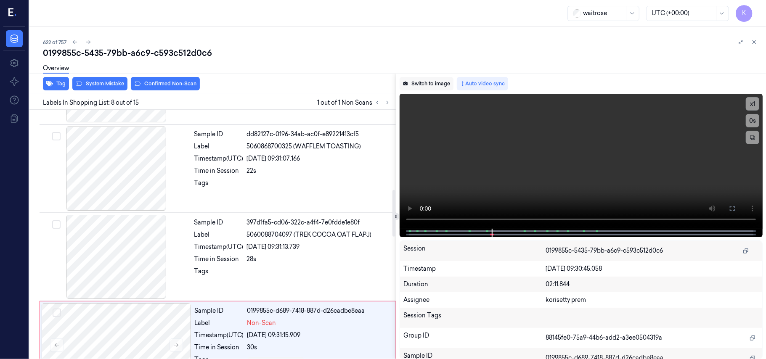
click at [419, 80] on button "Switch to image" at bounding box center [427, 83] width 54 height 13
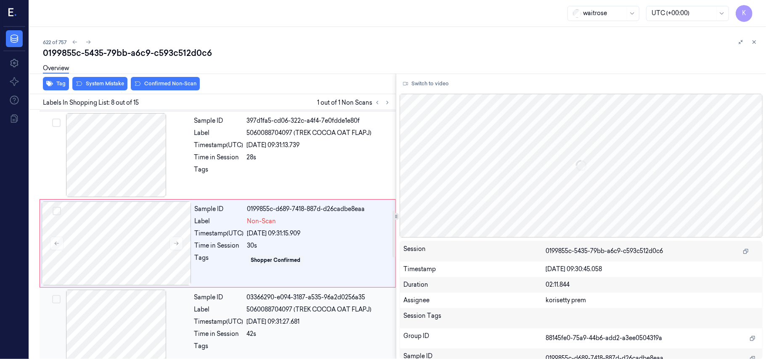
scroll to position [539, 0]
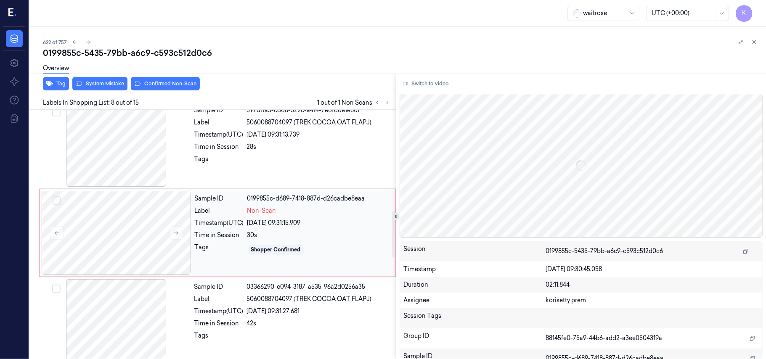
click at [281, 231] on div "Sample ID 0199855c-d689-7418-887d-d26cadbe8eaa Label Non-Scan Timestamp (UTC) […" at bounding box center [292, 233] width 202 height 84
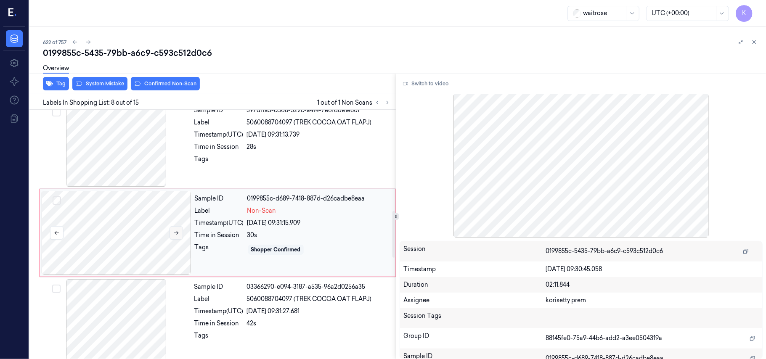
click at [173, 234] on icon at bounding box center [176, 233] width 6 height 6
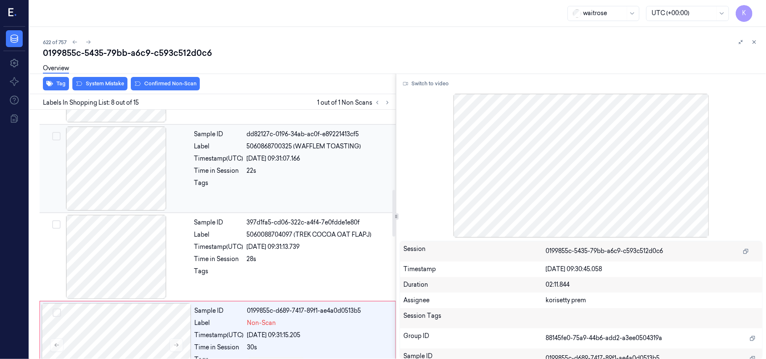
click at [307, 148] on span "5060868700325 (WAFFLEM TOASTING)" at bounding box center [304, 146] width 114 height 9
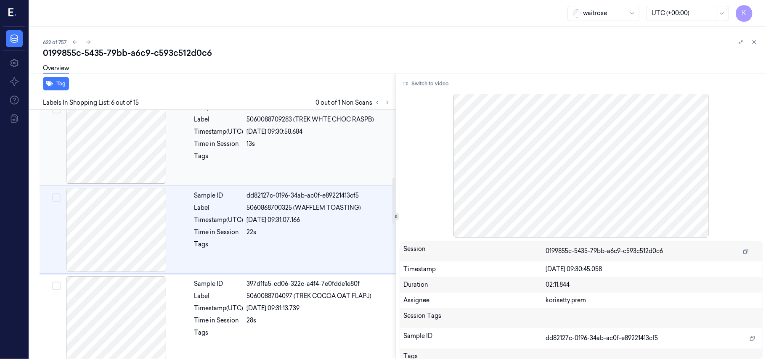
scroll to position [362, 0]
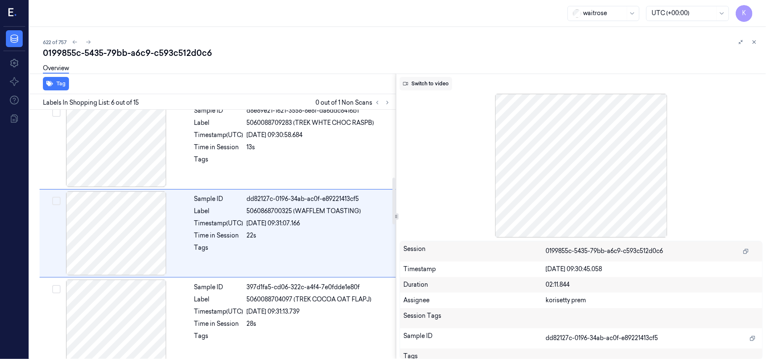
click at [430, 86] on button "Switch to video" at bounding box center [426, 83] width 53 height 13
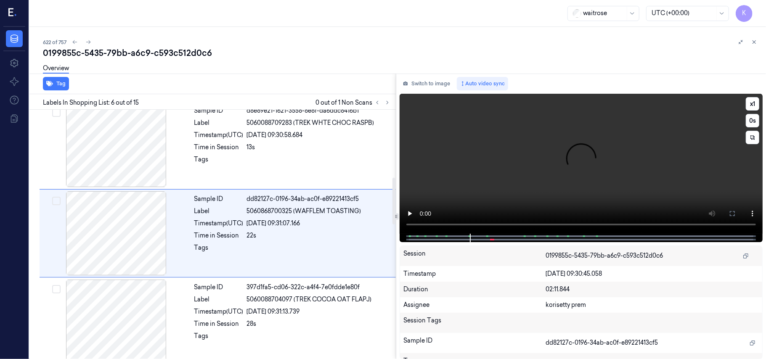
click at [561, 167] on video at bounding box center [581, 164] width 363 height 140
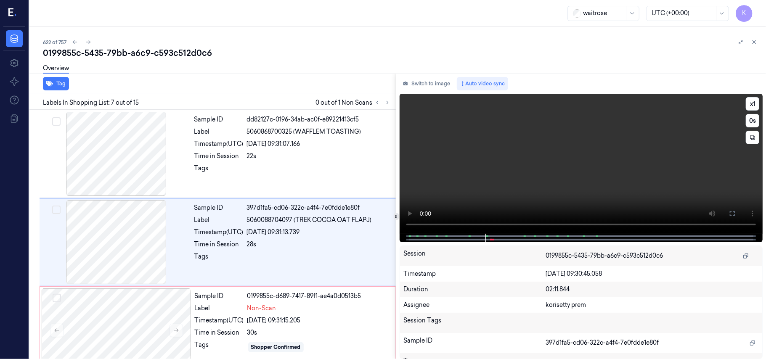
scroll to position [450, 0]
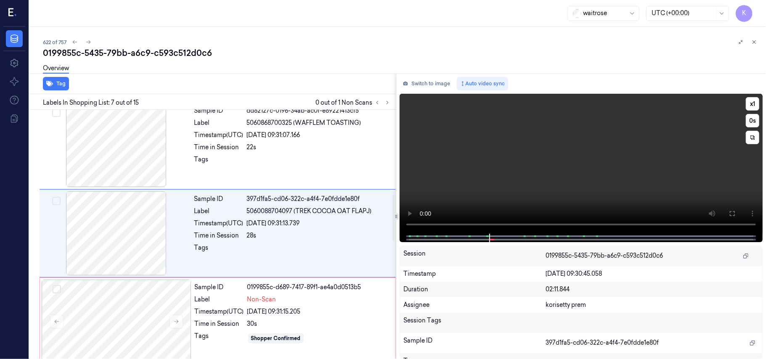
click at [575, 159] on video at bounding box center [581, 164] width 363 height 140
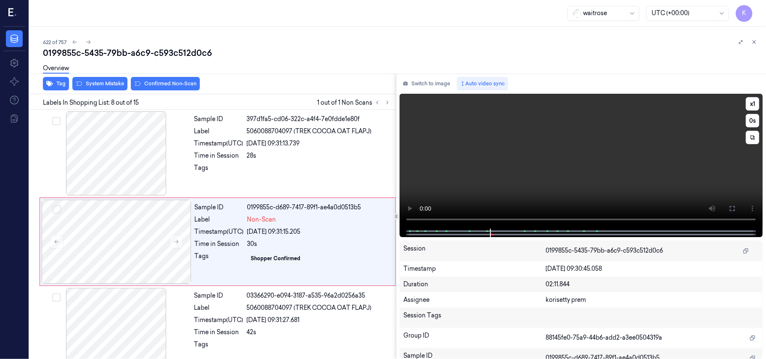
scroll to position [539, 0]
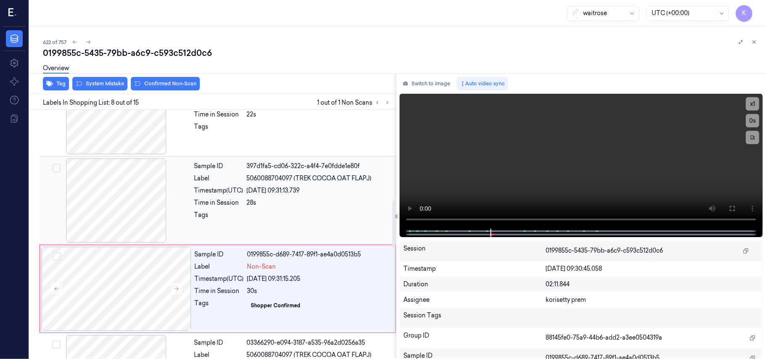
click at [276, 180] on span "5060088704097 (TREK COCOA OAT FLAPJ)" at bounding box center [309, 178] width 125 height 9
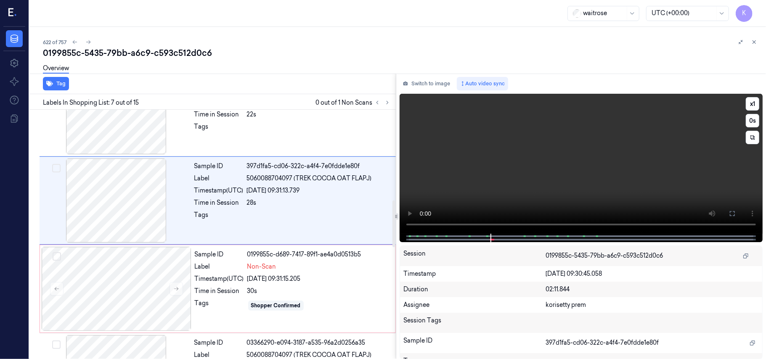
scroll to position [450, 0]
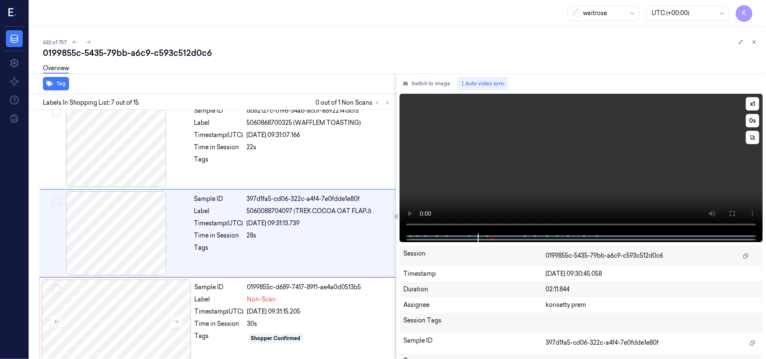
click at [630, 163] on video at bounding box center [581, 164] width 363 height 140
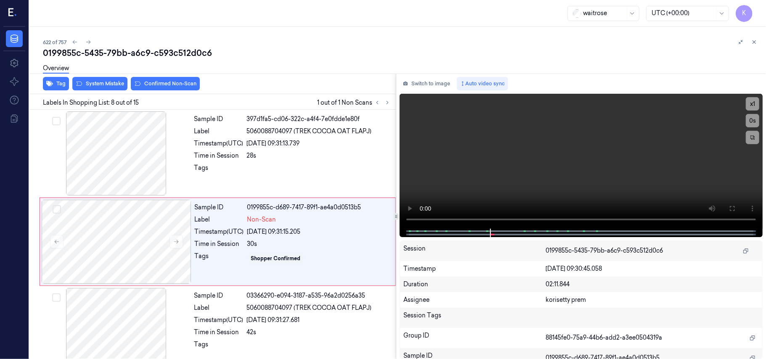
scroll to position [539, 0]
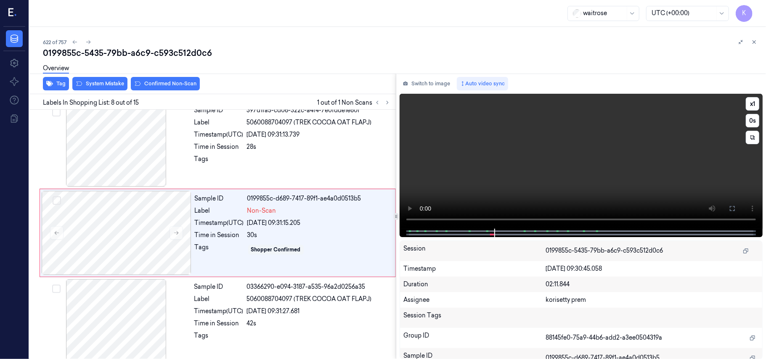
click at [519, 162] on video at bounding box center [581, 161] width 363 height 135
click at [268, 137] on div "[DATE] 09:31:13.739" at bounding box center [319, 134] width 144 height 9
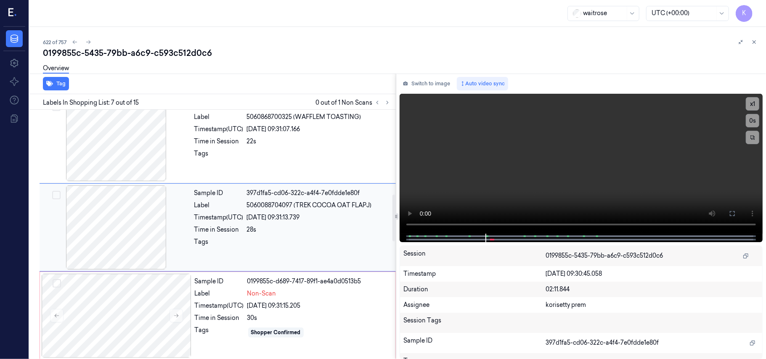
scroll to position [450, 0]
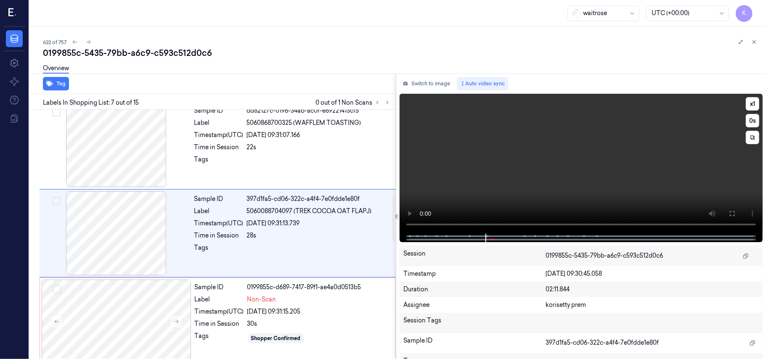
click at [589, 151] on video at bounding box center [581, 164] width 363 height 140
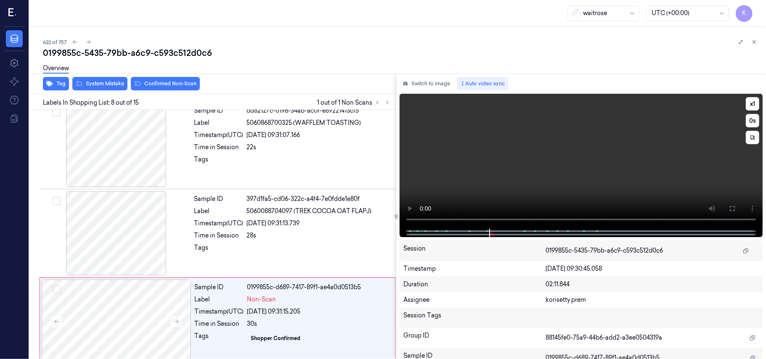
scroll to position [539, 0]
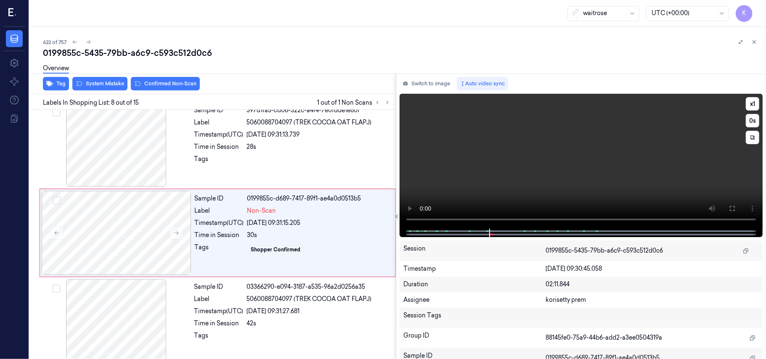
click at [558, 186] on video at bounding box center [581, 161] width 363 height 135
click at [270, 244] on div "Sample ID 0199855c-d689-7417-89f1-ae4a0d0513b5 Label Non-Scan Timestamp (UTC) […" at bounding box center [292, 233] width 202 height 84
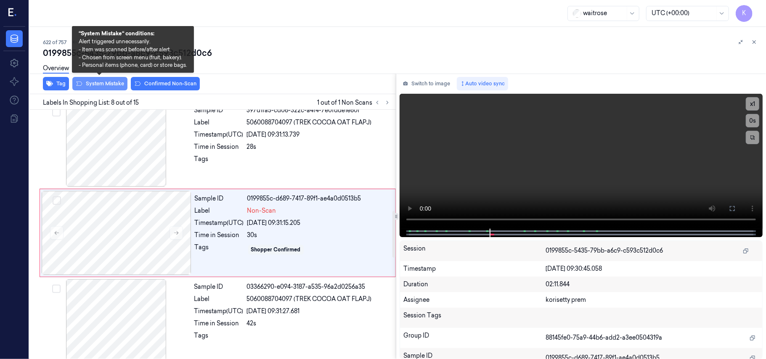
click at [114, 90] on button "System Mistake" at bounding box center [99, 83] width 55 height 13
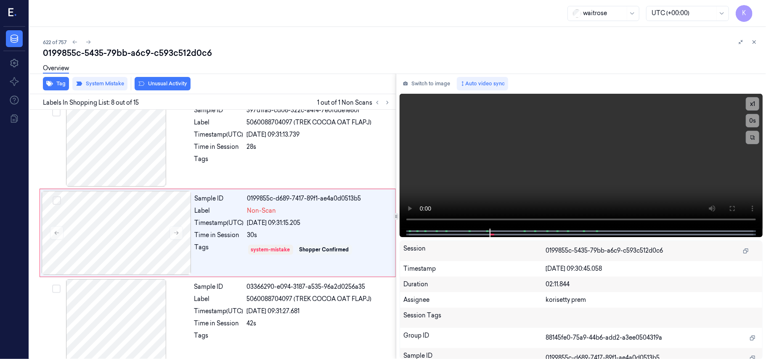
click at [161, 84] on button "Unusual Activity" at bounding box center [163, 83] width 56 height 13
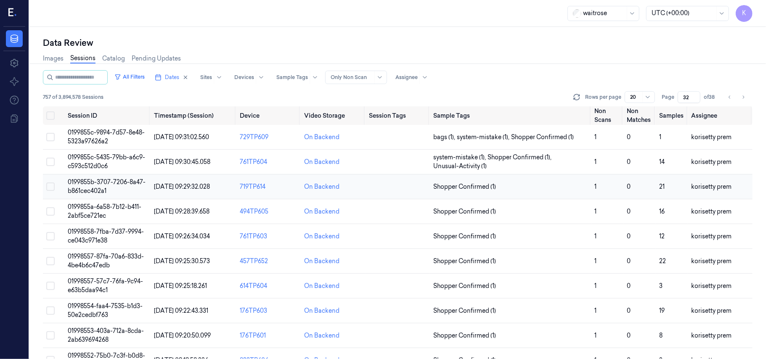
click at [116, 188] on td "0199855b-3707-7206-8a47-b861cec402a1" at bounding box center [107, 187] width 86 height 25
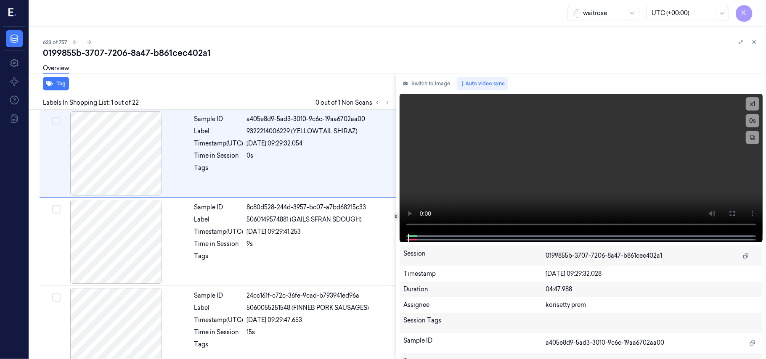
click at [295, 49] on div "0199855b-3707-7206-8a47-b861cec402a1" at bounding box center [401, 53] width 716 height 12
click at [387, 98] on button at bounding box center [387, 103] width 10 height 10
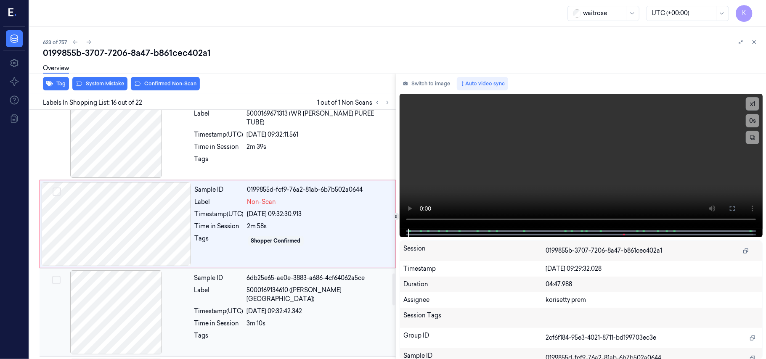
scroll to position [1248, 0]
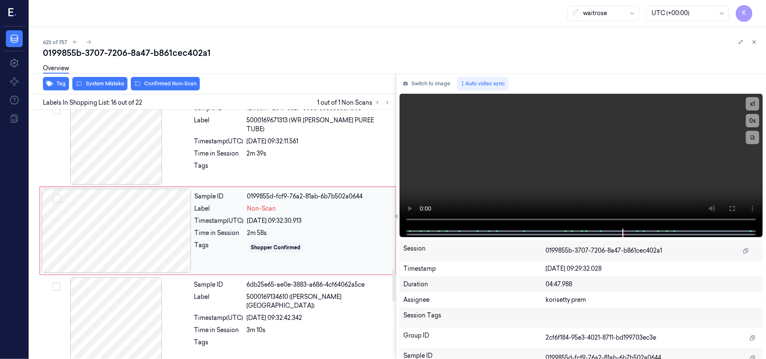
click at [164, 241] on div at bounding box center [117, 231] width 150 height 84
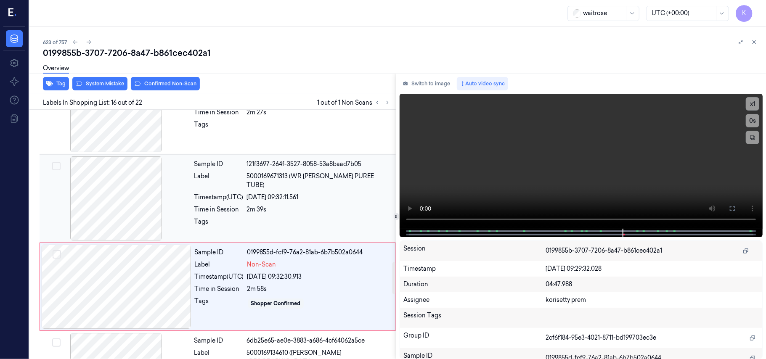
click at [295, 206] on div "2m 39s" at bounding box center [319, 209] width 144 height 9
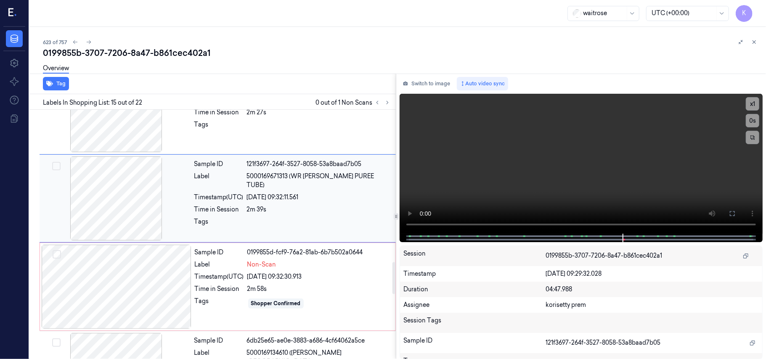
scroll to position [1159, 0]
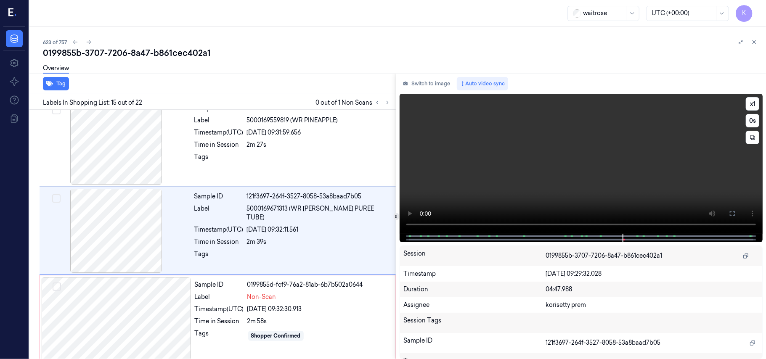
click at [593, 149] on video at bounding box center [581, 164] width 363 height 140
click at [628, 135] on video at bounding box center [581, 164] width 363 height 140
click at [265, 243] on div "Sample ID 121f3697-264f-3527-8058-53a8baad7b05 Label 5000169671313 (WR [PERSON_…" at bounding box center [292, 231] width 203 height 84
click at [639, 177] on video at bounding box center [581, 164] width 363 height 140
click at [580, 148] on video at bounding box center [581, 164] width 363 height 140
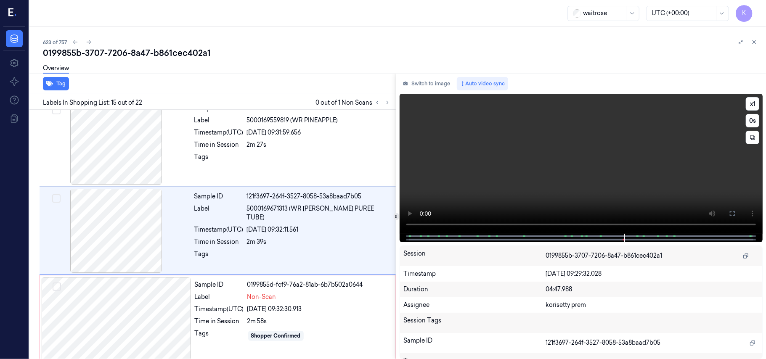
click at [596, 164] on video at bounding box center [581, 164] width 363 height 140
click at [246, 325] on div "Time in Session 2m 58s" at bounding box center [293, 321] width 196 height 9
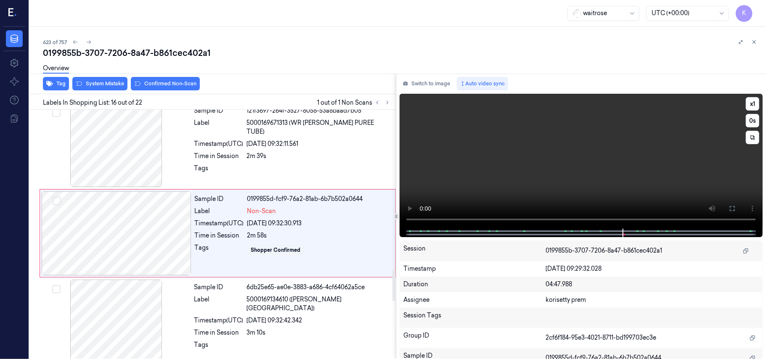
scroll to position [1248, 0]
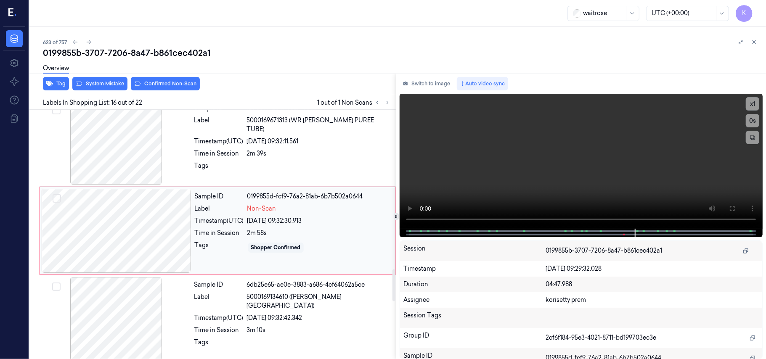
click at [320, 229] on div "Sample ID 0199855d-fcf9-76a2-81ab-6b7b502a0644 Label Non-Scan Timestamp (UTC) […" at bounding box center [292, 231] width 202 height 84
click at [623, 164] on video at bounding box center [581, 161] width 363 height 135
click at [542, 174] on video at bounding box center [581, 161] width 363 height 135
click at [230, 138] on div "Timestamp (UTC)" at bounding box center [218, 141] width 49 height 9
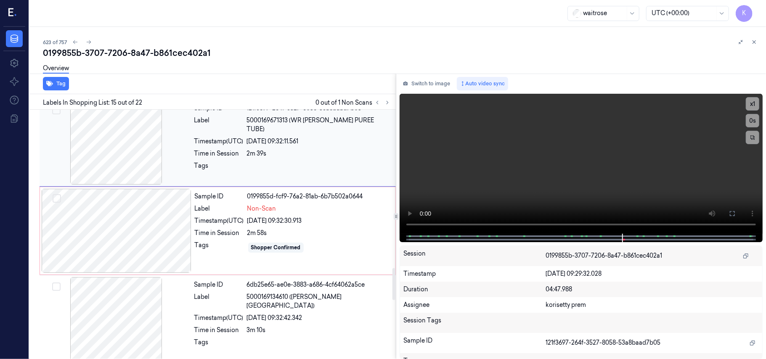
scroll to position [1159, 0]
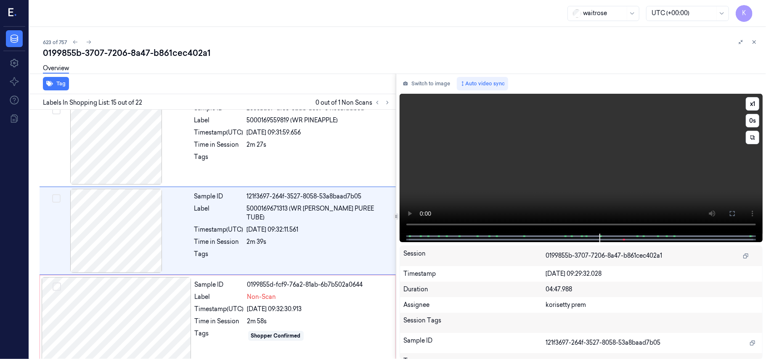
click at [631, 167] on video at bounding box center [581, 164] width 363 height 140
click at [289, 314] on div "[DATE] 09:32:30.913" at bounding box center [318, 309] width 143 height 9
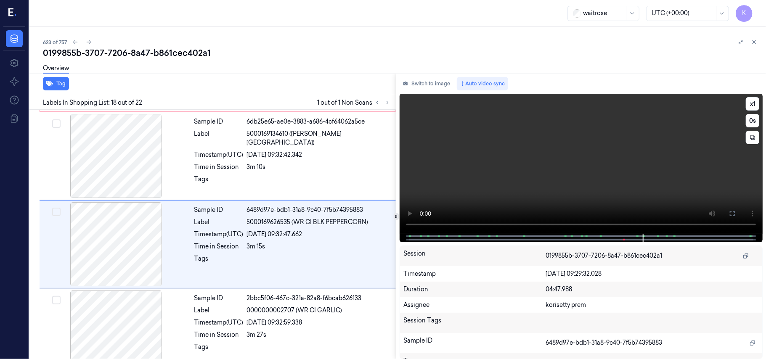
scroll to position [1425, 0]
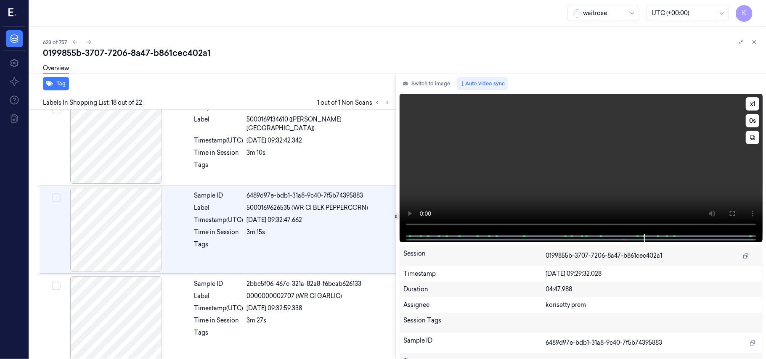
click at [561, 136] on video at bounding box center [581, 164] width 363 height 140
click at [364, 123] on span "5000169134610 ([PERSON_NAME][GEOGRAPHIC_DATA])" at bounding box center [319, 124] width 144 height 18
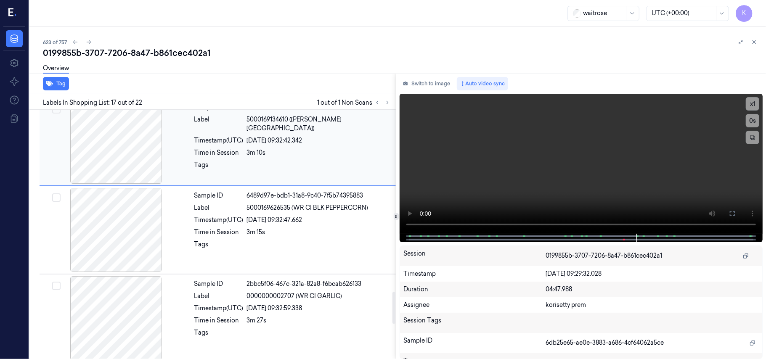
scroll to position [1337, 0]
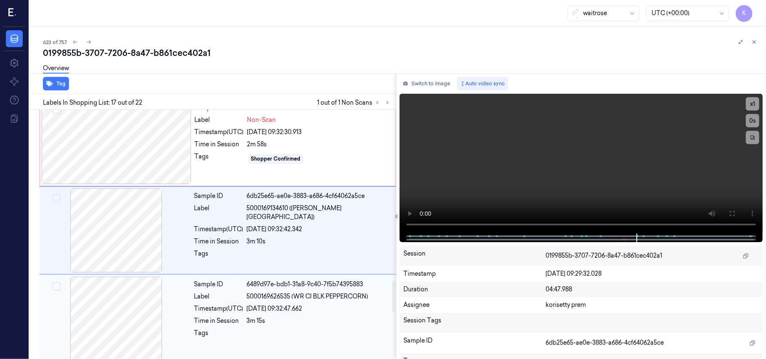
click at [258, 301] on span "5000169626535 (WR CI BLK PEPPERCORN)" at bounding box center [308, 296] width 122 height 9
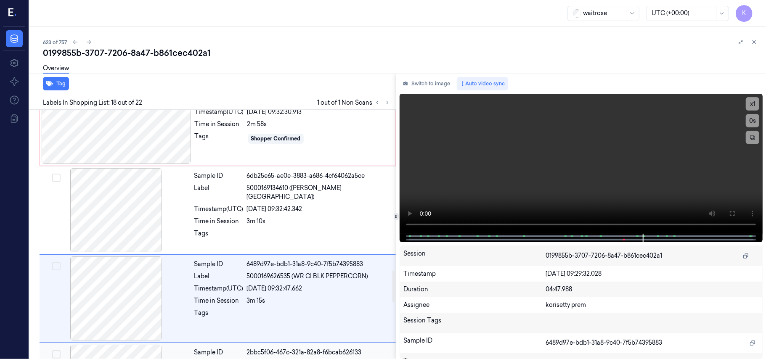
scroll to position [1257, 0]
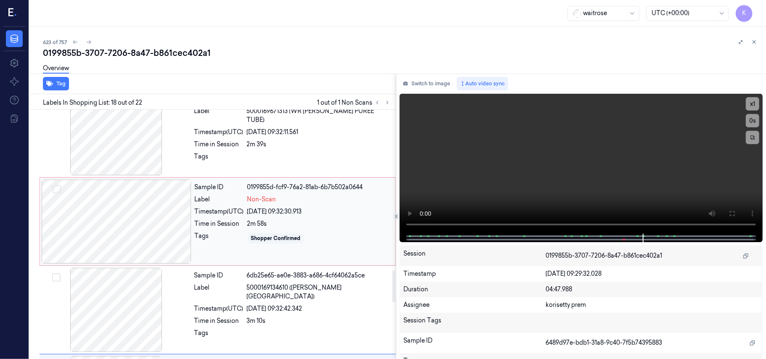
click at [270, 213] on div "[DATE] 09:32:30.913" at bounding box center [318, 211] width 143 height 9
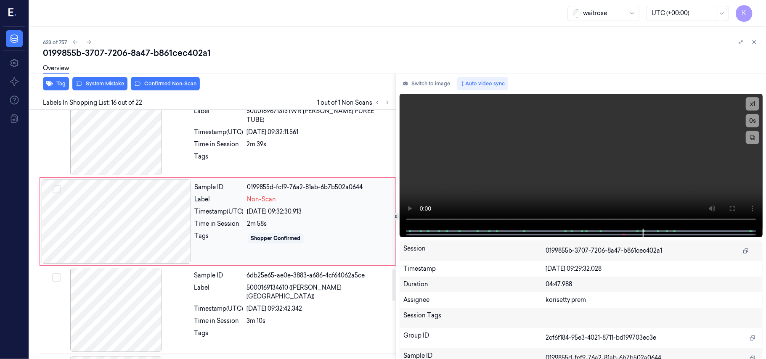
scroll to position [1248, 0]
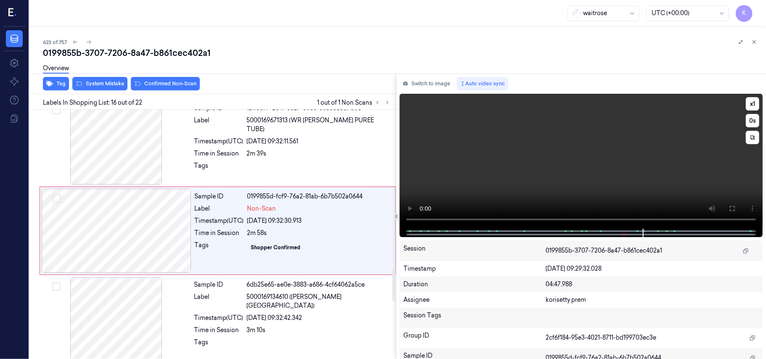
click at [548, 123] on video at bounding box center [581, 161] width 363 height 135
click at [508, 162] on video at bounding box center [581, 161] width 363 height 135
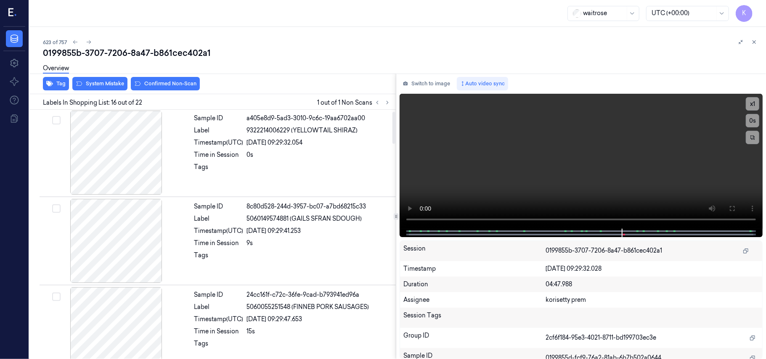
scroll to position [0, 0]
click at [325, 142] on div "[DATE] 09:29:32.054" at bounding box center [319, 143] width 144 height 9
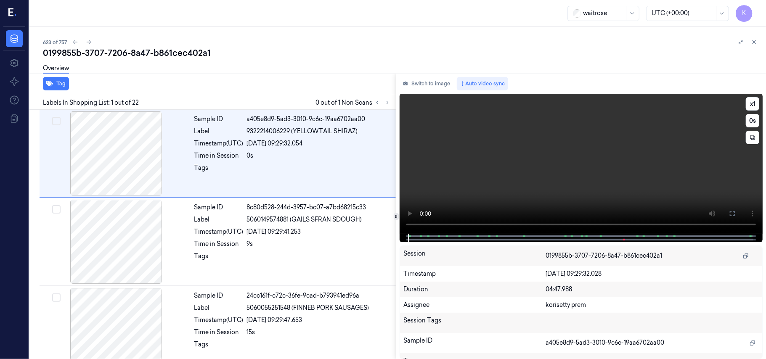
click at [546, 157] on video at bounding box center [581, 164] width 363 height 140
click at [749, 100] on button "x 1" at bounding box center [752, 103] width 13 height 13
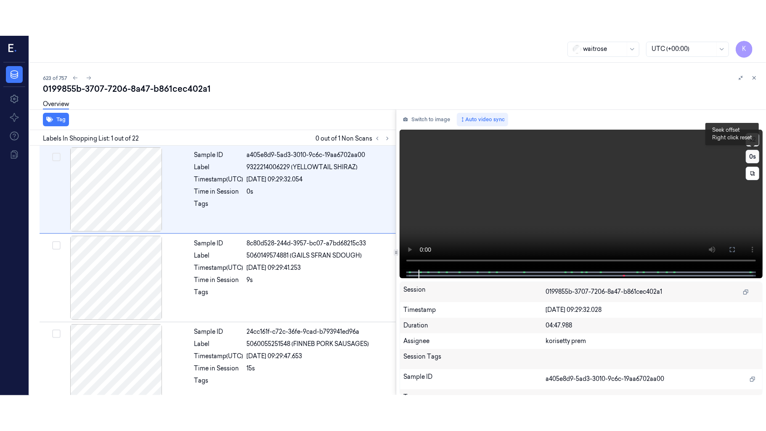
scroll to position [7, 0]
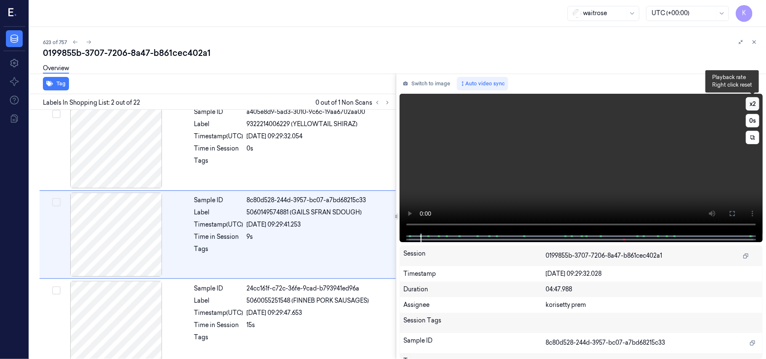
click at [752, 105] on button "x 2" at bounding box center [752, 103] width 13 height 13
click at [731, 209] on button at bounding box center [732, 213] width 13 height 13
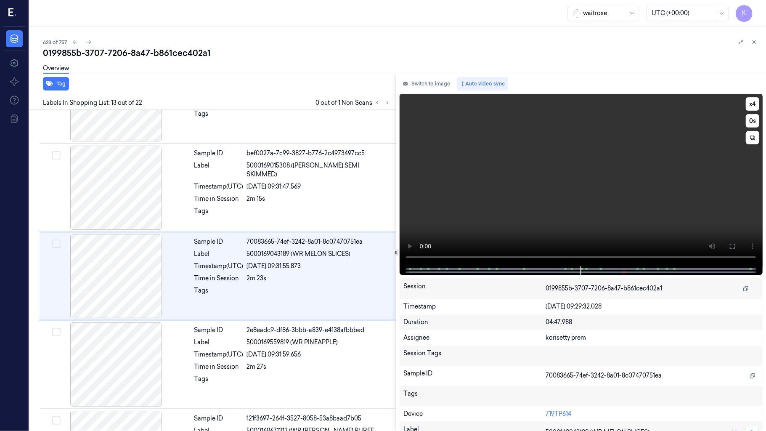
scroll to position [947, 0]
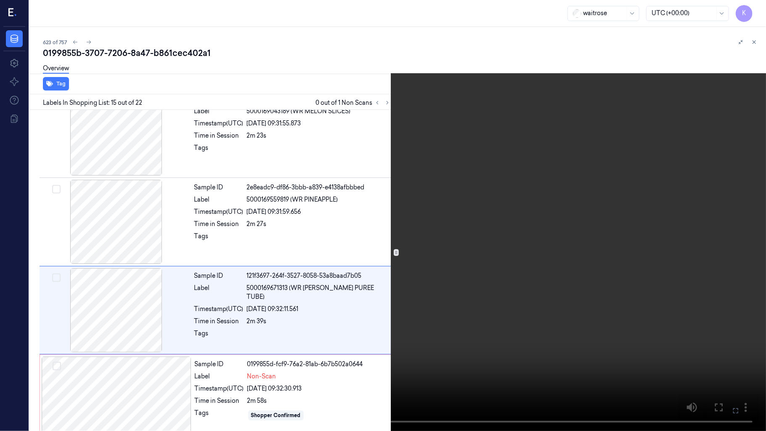
click at [559, 231] on video at bounding box center [383, 215] width 766 height 431
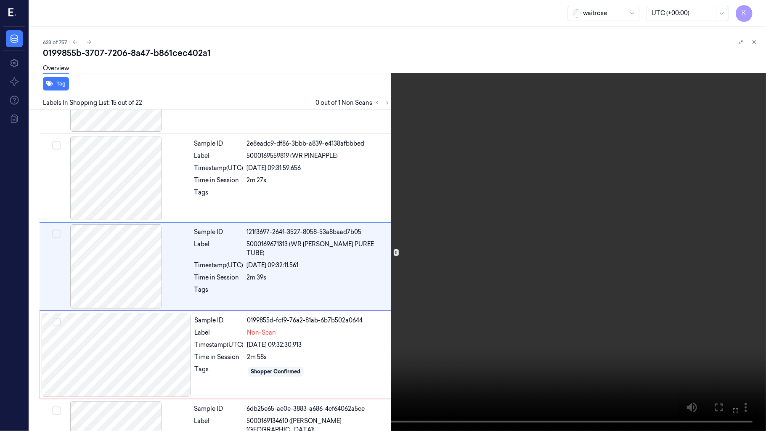
click at [448, 268] on video at bounding box center [383, 215] width 766 height 431
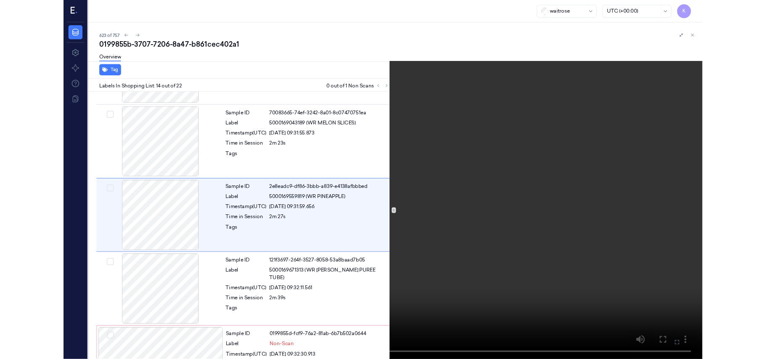
scroll to position [1035, 0]
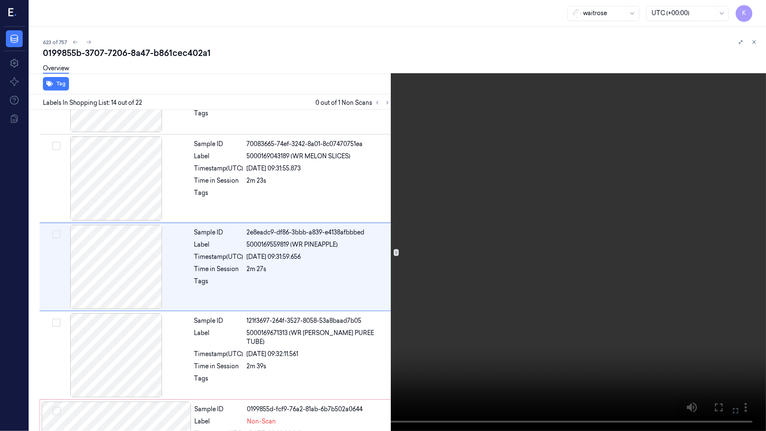
click at [0, 0] on icon at bounding box center [0, 0] width 0 height 0
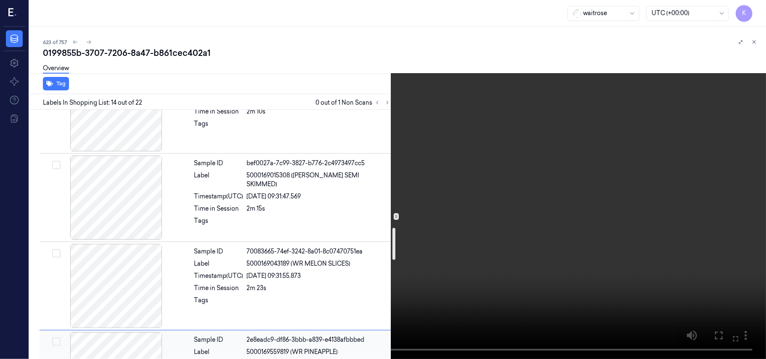
scroll to position [923, 0]
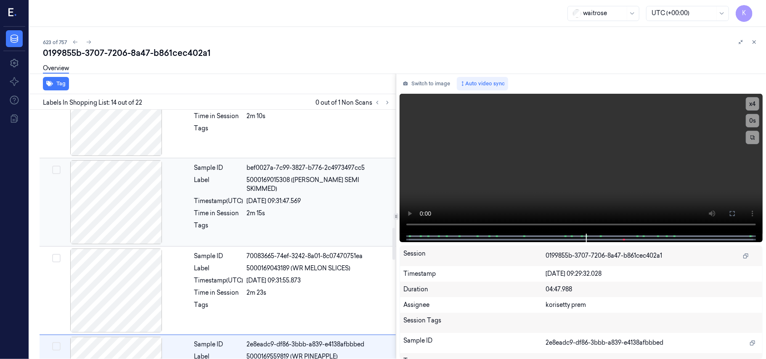
click at [268, 197] on div "[DATE] 09:31:47.569" at bounding box center [319, 201] width 144 height 9
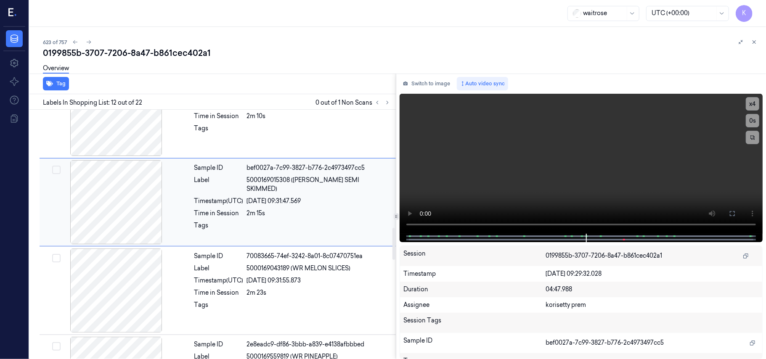
scroll to position [894, 0]
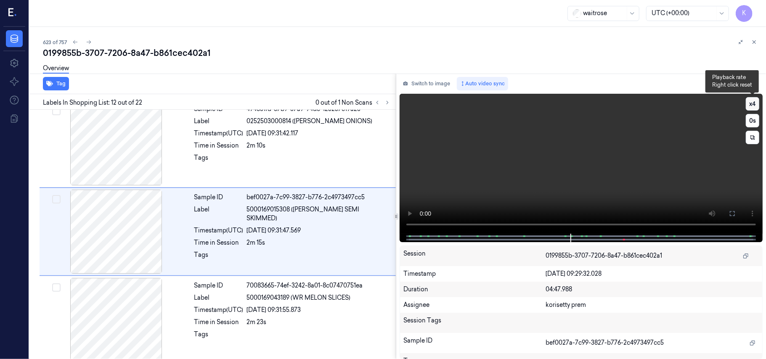
click at [751, 99] on button "x 4" at bounding box center [752, 103] width 13 height 13
click at [645, 157] on video at bounding box center [581, 164] width 363 height 140
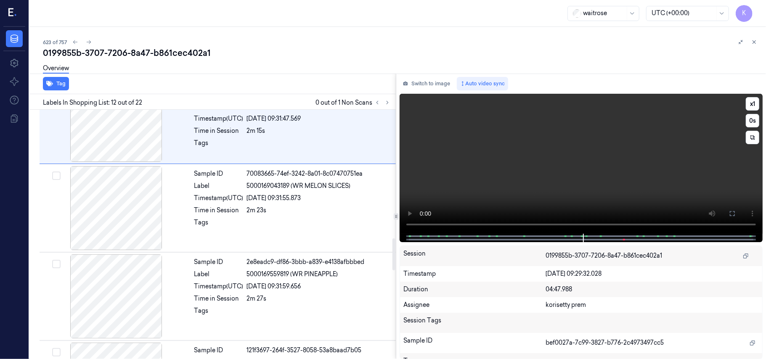
click at [552, 162] on video at bounding box center [581, 164] width 363 height 140
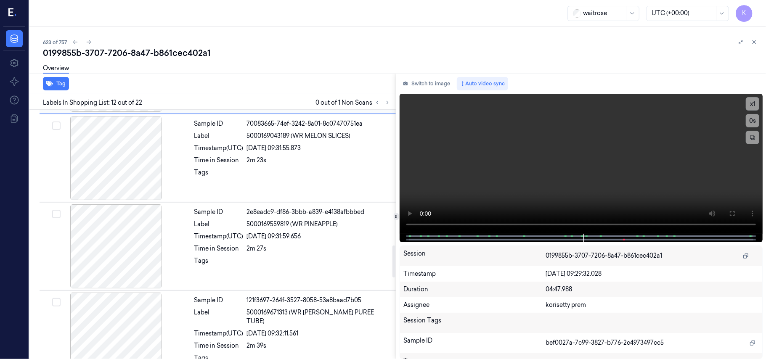
scroll to position [1062, 0]
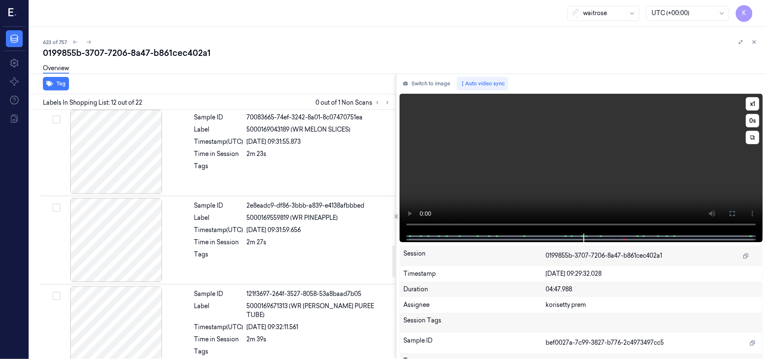
click at [581, 162] on video at bounding box center [581, 164] width 363 height 140
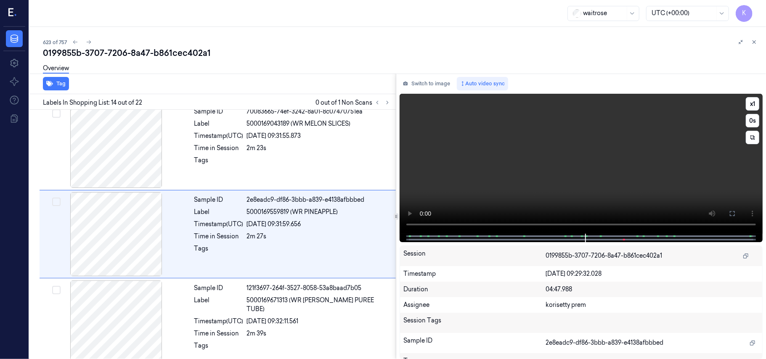
scroll to position [1071, 0]
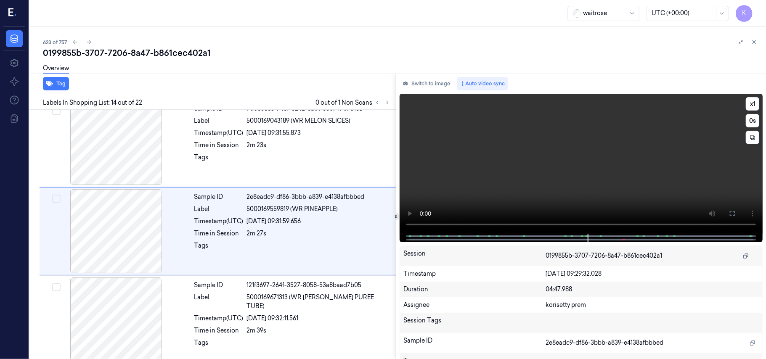
click at [581, 162] on video at bounding box center [581, 164] width 363 height 140
click at [427, 86] on button "Switch to image" at bounding box center [427, 83] width 54 height 13
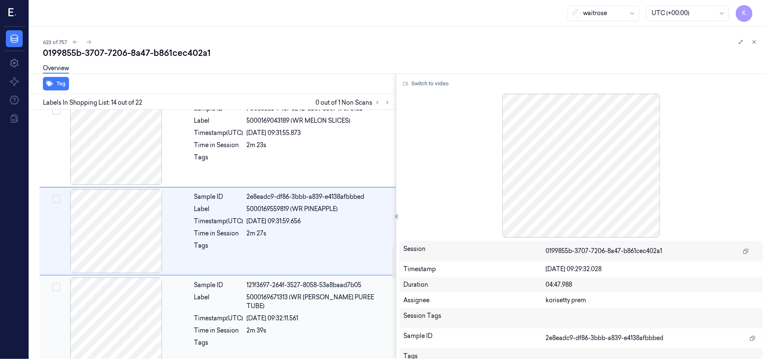
click at [268, 319] on div "Sample ID 121f3697-264f-3527-8058-53a8baad7b05 Label 5000169671313 (WR TOM PURE…" at bounding box center [292, 320] width 203 height 84
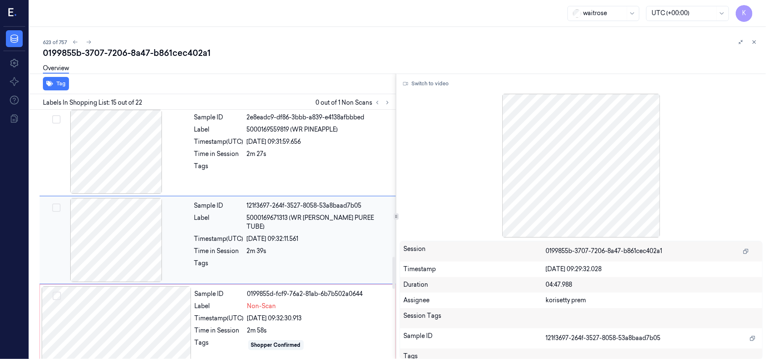
scroll to position [1159, 0]
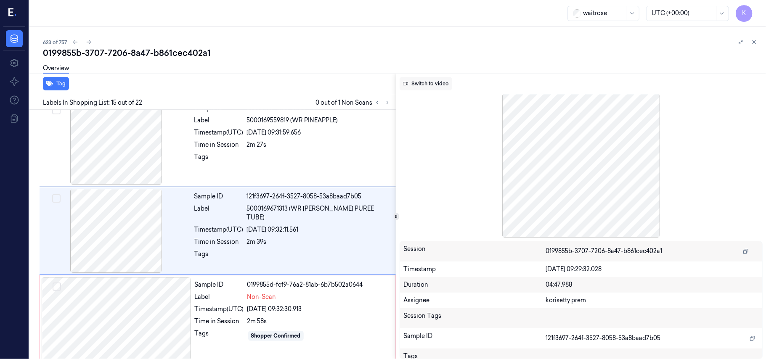
click at [436, 85] on button "Switch to video" at bounding box center [426, 83] width 53 height 13
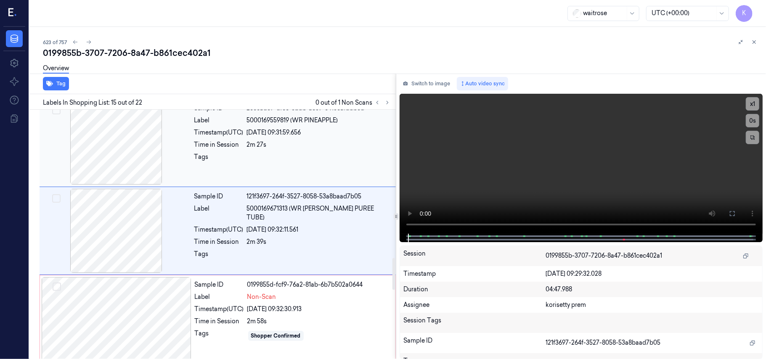
click at [289, 149] on div "2m 27s" at bounding box center [319, 145] width 144 height 9
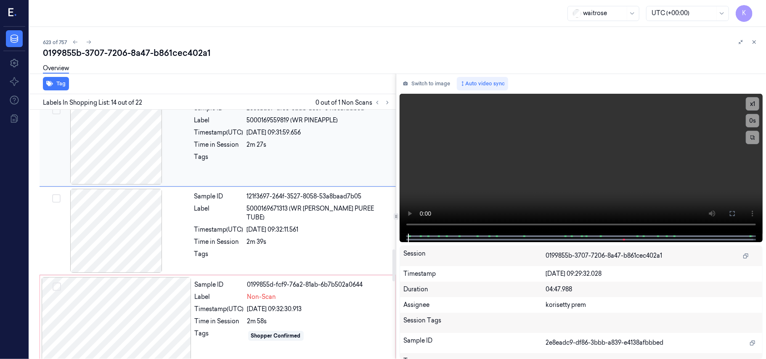
scroll to position [1071, 0]
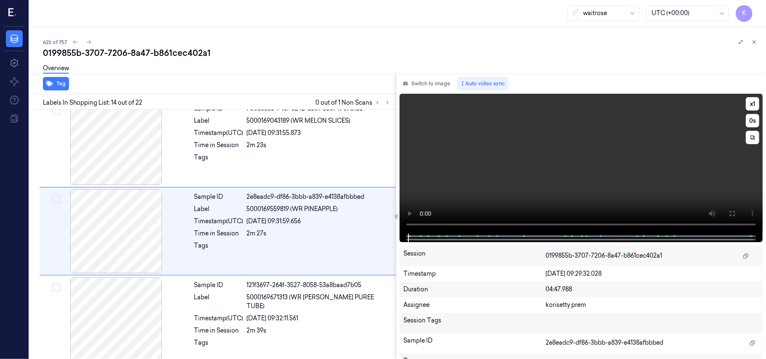
click at [581, 177] on video at bounding box center [581, 164] width 363 height 140
click at [502, 175] on video at bounding box center [581, 164] width 363 height 140
click at [478, 182] on video at bounding box center [581, 164] width 363 height 140
click at [591, 167] on video at bounding box center [581, 164] width 363 height 140
click at [594, 191] on video at bounding box center [581, 164] width 363 height 140
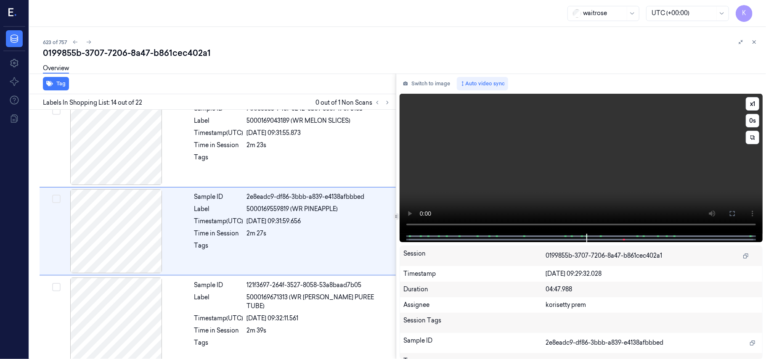
click at [609, 173] on video at bounding box center [581, 164] width 363 height 140
click at [312, 223] on div "26/09/2025 09:31:59.656" at bounding box center [319, 221] width 144 height 9
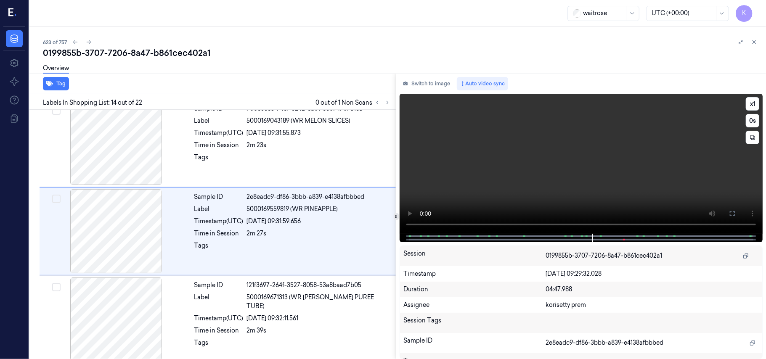
click at [592, 158] on video at bounding box center [581, 164] width 363 height 140
click at [295, 162] on div at bounding box center [319, 159] width 144 height 13
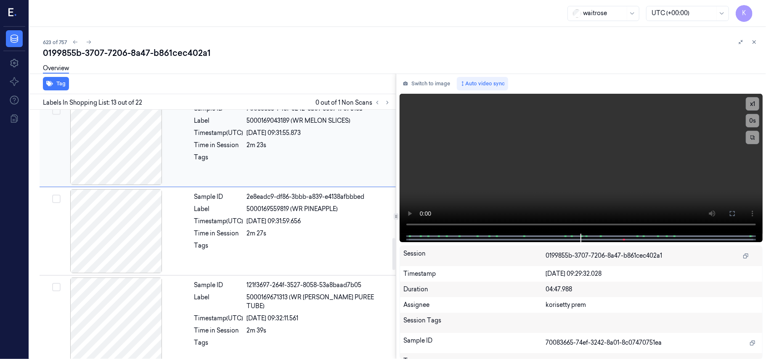
scroll to position [982, 0]
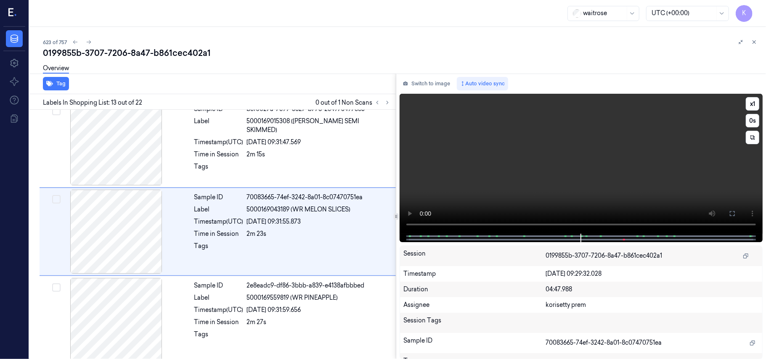
click at [614, 164] on video at bounding box center [581, 164] width 363 height 140
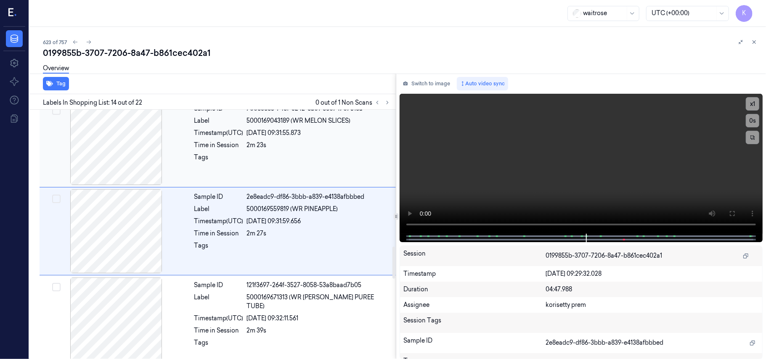
click at [297, 150] on div "2m 23s" at bounding box center [319, 145] width 144 height 9
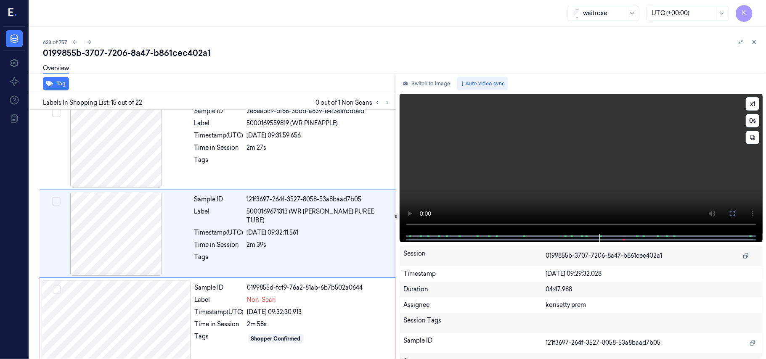
scroll to position [1159, 0]
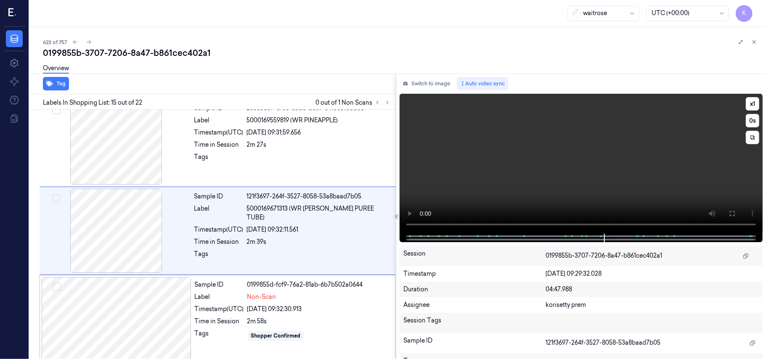
click at [556, 180] on video at bounding box center [581, 164] width 363 height 140
drag, startPoint x: 292, startPoint y: 212, endPoint x: 355, endPoint y: 215, distance: 63.6
click at [355, 215] on span "5000169671313 (WR TOM PUREE TUBE)" at bounding box center [319, 213] width 144 height 18
copy span "WR TOM PUREE TUBE"
click at [559, 184] on video at bounding box center [581, 164] width 363 height 140
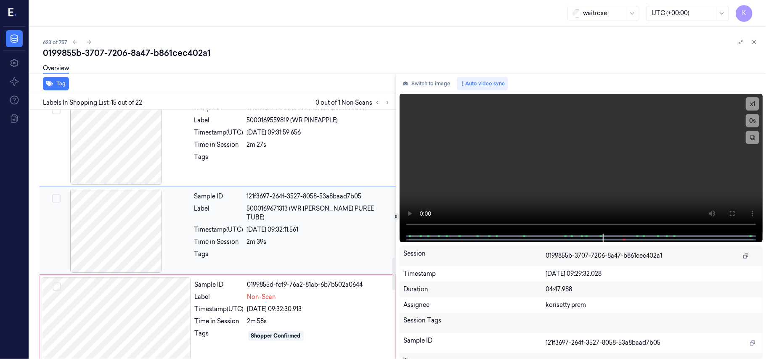
click at [328, 238] on div "2m 39s" at bounding box center [319, 242] width 144 height 9
click at [277, 229] on div "Sample ID 121f3697-264f-3527-8058-53a8baad7b05 Label 5000169671313 (WR TOM PURE…" at bounding box center [292, 231] width 203 height 84
click at [323, 225] on div "26/09/2025 09:32:11.561" at bounding box center [319, 229] width 144 height 9
click at [610, 163] on video at bounding box center [581, 164] width 363 height 140
click at [313, 214] on span "5000169671313 (WR TOM PUREE TUBE)" at bounding box center [319, 213] width 144 height 18
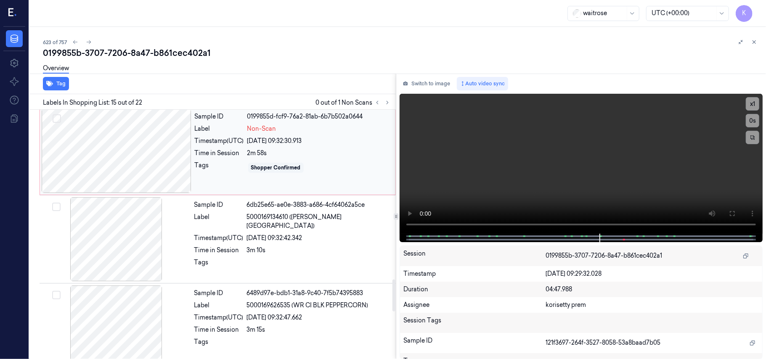
click at [269, 153] on div "2m 58s" at bounding box center [318, 153] width 143 height 9
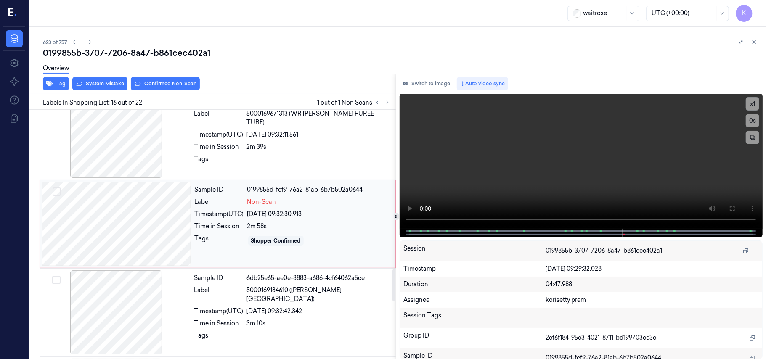
scroll to position [1248, 0]
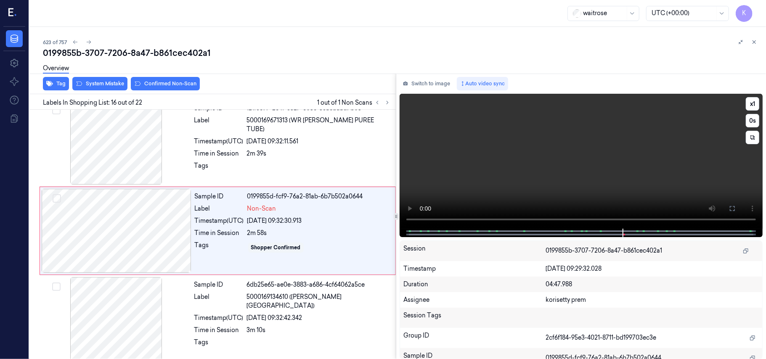
click at [625, 159] on video at bounding box center [581, 161] width 363 height 135
click at [77, 215] on div at bounding box center [117, 231] width 150 height 84
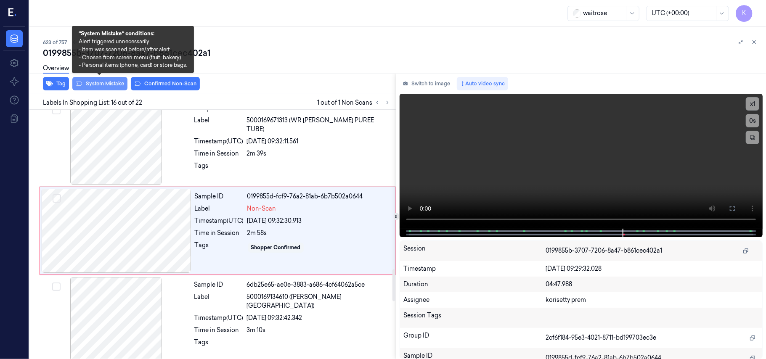
click at [109, 82] on button "System Mistake" at bounding box center [99, 83] width 55 height 13
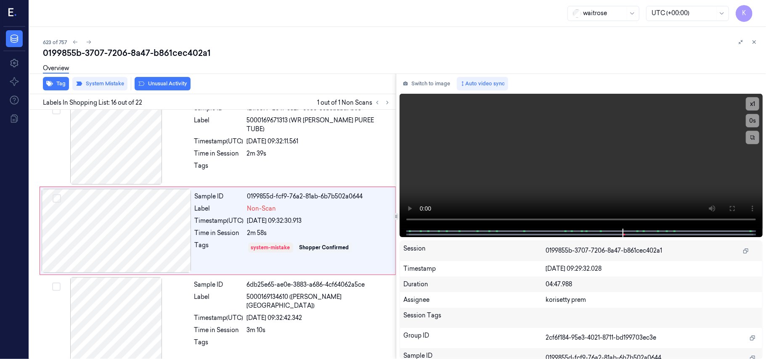
click at [159, 77] on div "Overview" at bounding box center [401, 69] width 716 height 21
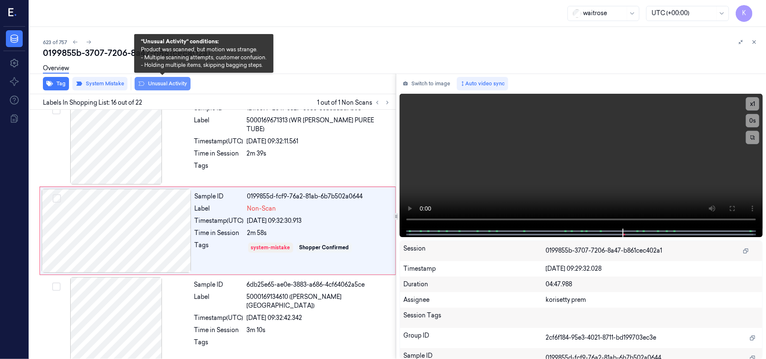
click at [161, 80] on button "Unusual Activity" at bounding box center [163, 83] width 56 height 13
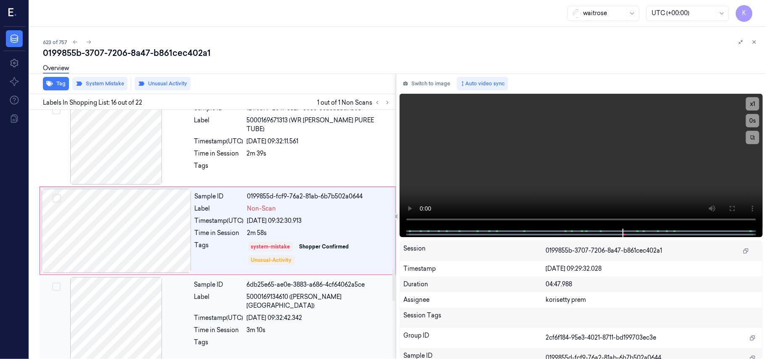
click at [305, 314] on div "26/09/2025 09:32:42.342" at bounding box center [319, 318] width 144 height 9
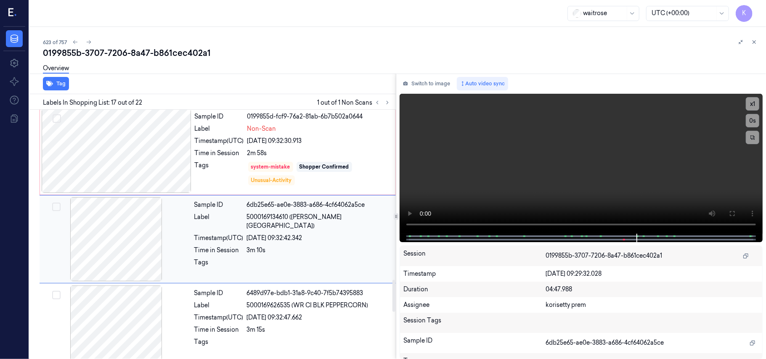
scroll to position [1337, 0]
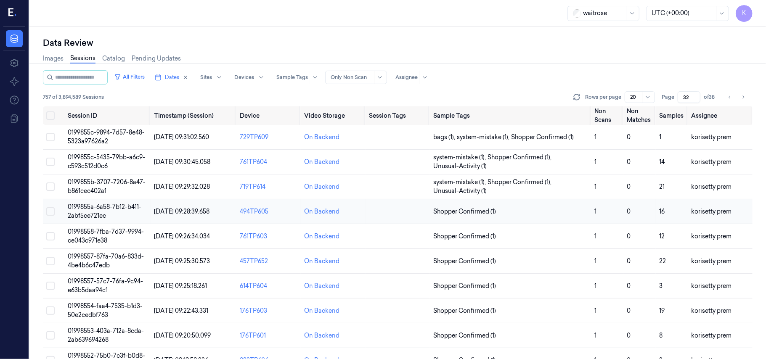
click at [81, 207] on span "0199855a-6a58-7b12-b411-2abf5ce721ec" at bounding box center [105, 211] width 74 height 16
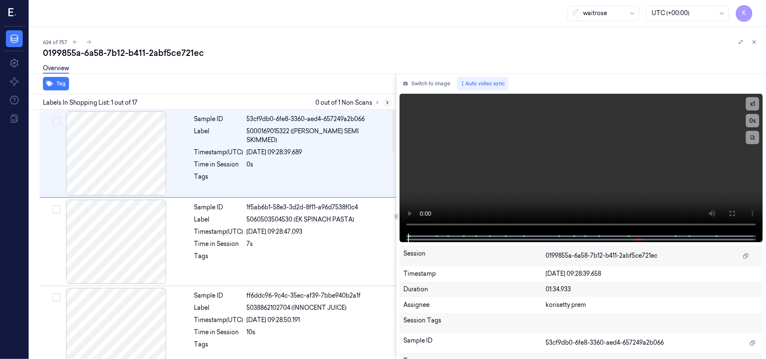
click at [386, 103] on icon at bounding box center [388, 103] width 6 height 6
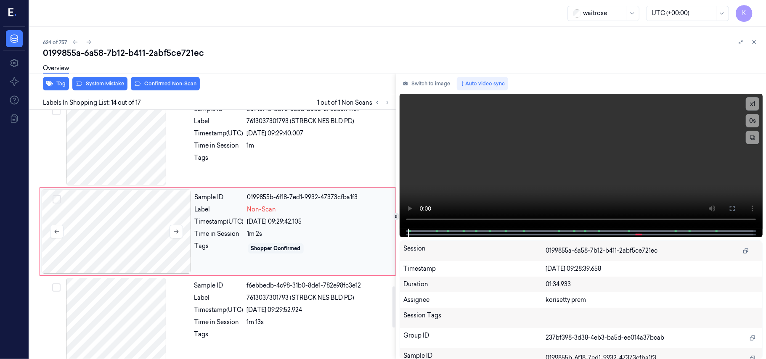
scroll to position [1071, 0]
click at [177, 234] on icon at bounding box center [176, 231] width 6 height 6
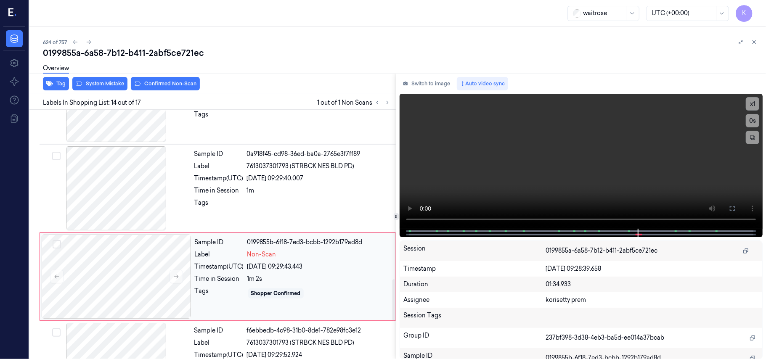
scroll to position [958, 0]
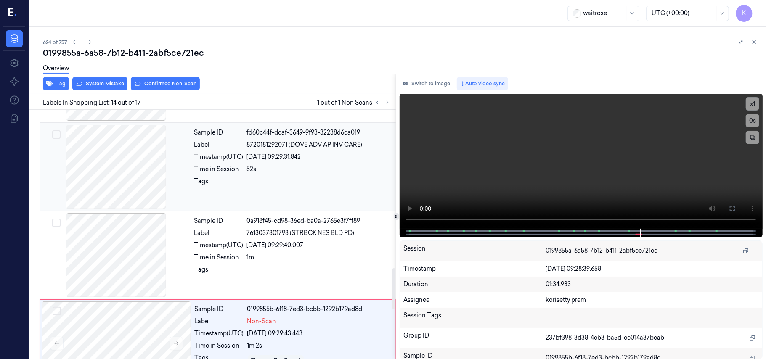
click at [310, 130] on div "Sample ID fd60c44f-dcaf-3649-9f93-32238d6ca019 Label 8720181292071 (DOVE ADV AP…" at bounding box center [292, 167] width 203 height 84
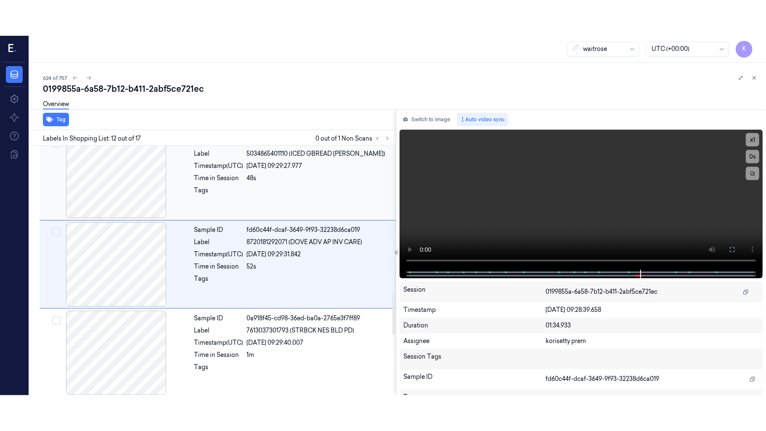
scroll to position [894, 0]
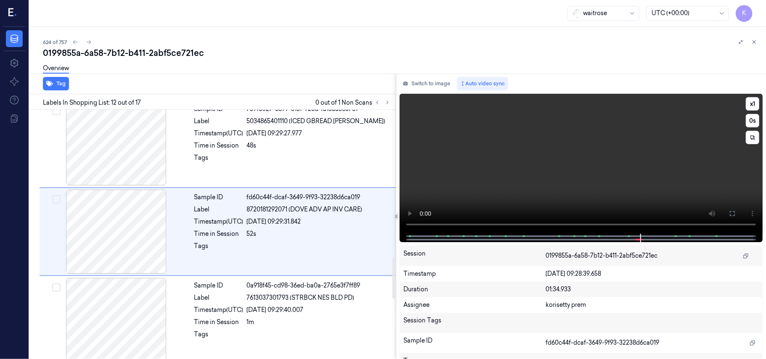
click at [695, 145] on video at bounding box center [581, 164] width 363 height 140
click at [734, 212] on icon at bounding box center [732, 213] width 7 height 7
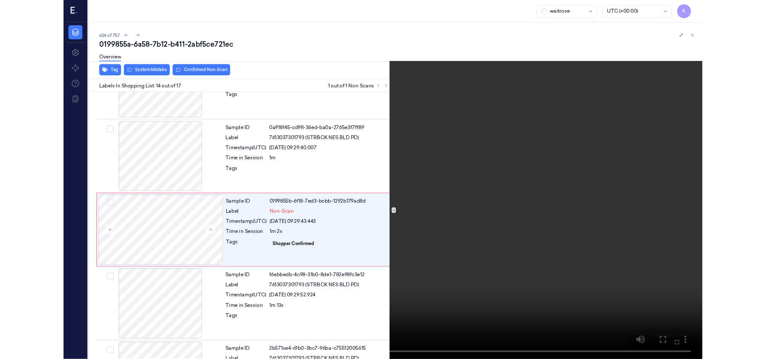
scroll to position [1035, 0]
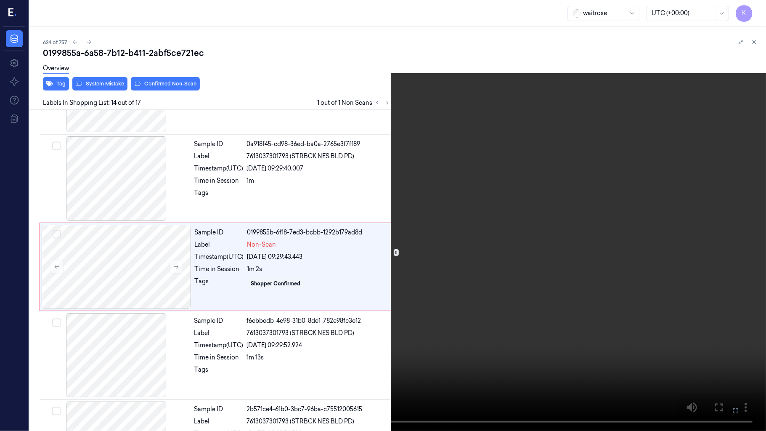
click at [572, 349] on video at bounding box center [383, 215] width 766 height 431
click at [0, 0] on icon at bounding box center [0, 0] width 0 height 0
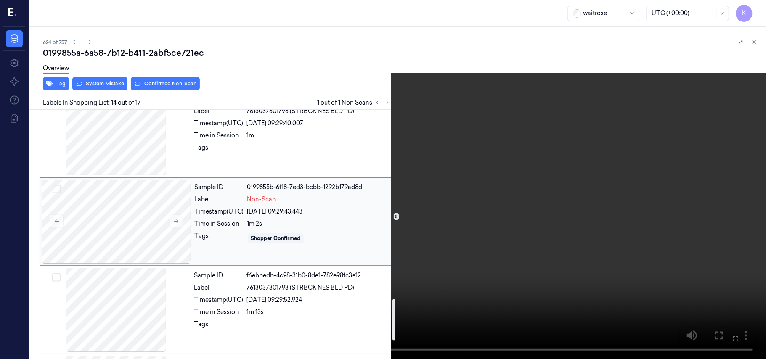
scroll to position [1148, 0]
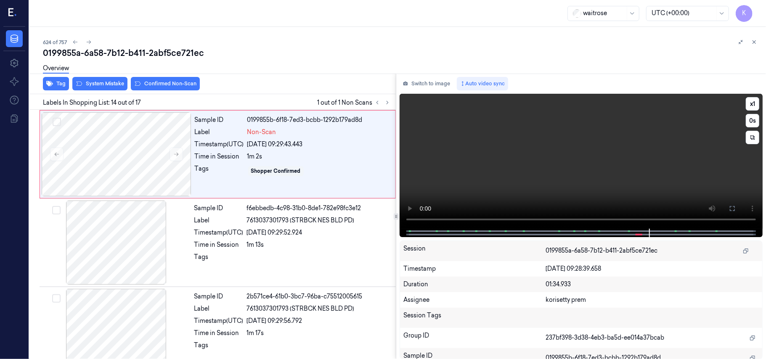
click at [583, 165] on video at bounding box center [581, 161] width 363 height 135
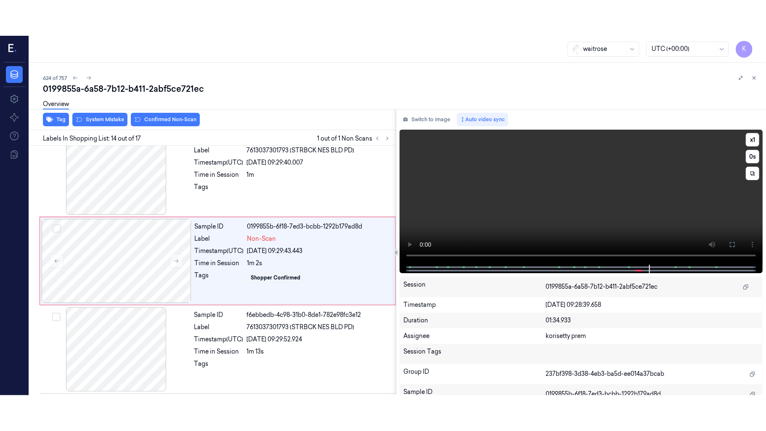
scroll to position [1071, 0]
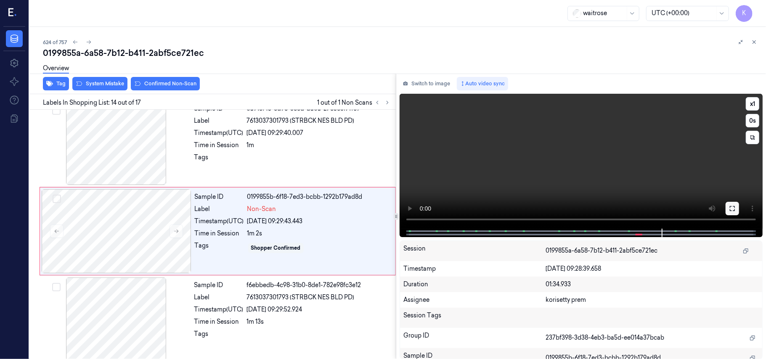
click at [734, 205] on icon at bounding box center [732, 208] width 7 height 7
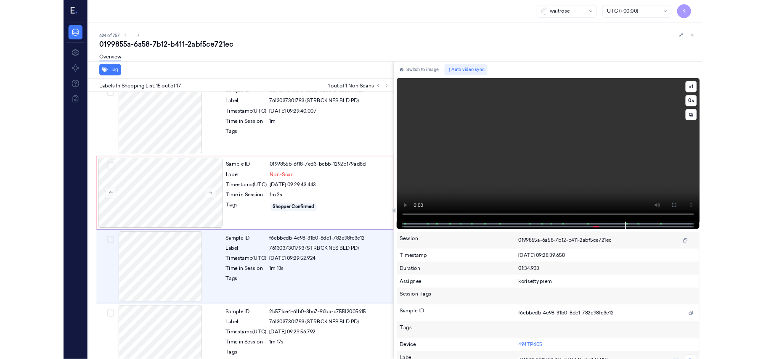
scroll to position [1124, 0]
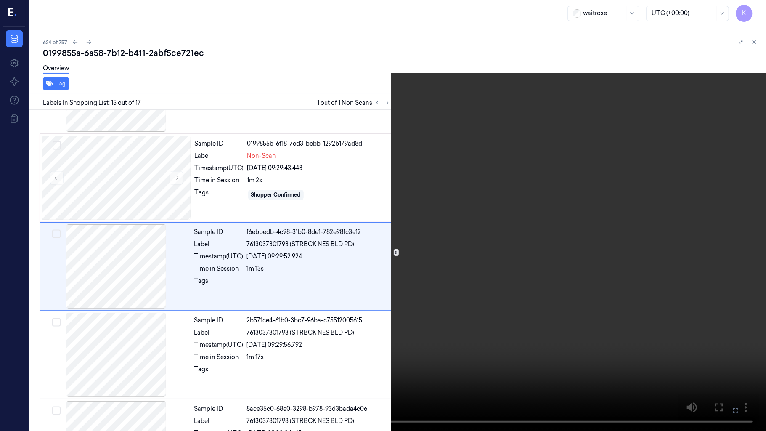
click at [605, 258] on video at bounding box center [383, 215] width 766 height 431
click at [0, 0] on button at bounding box center [0, 0] width 0 height 0
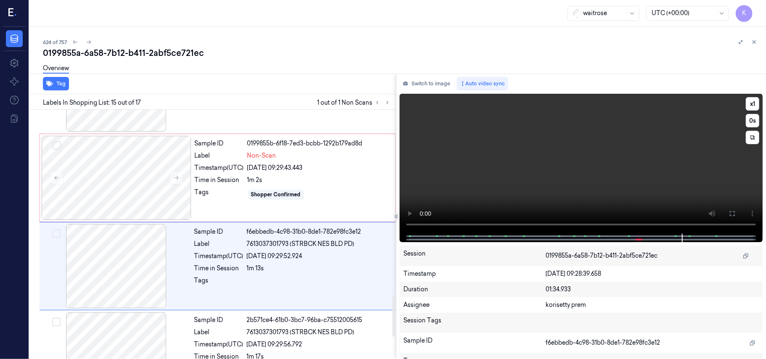
click at [492, 172] on video at bounding box center [581, 164] width 363 height 140
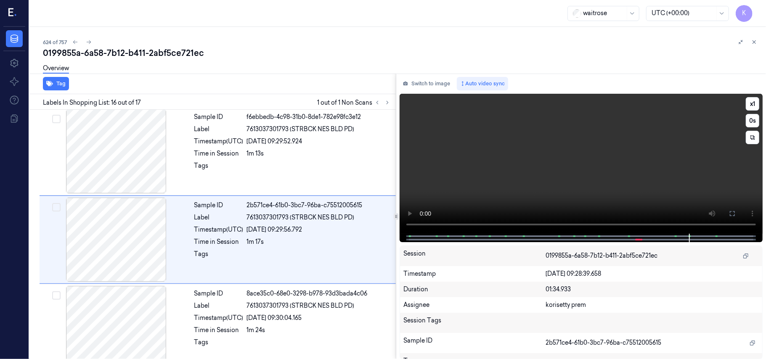
scroll to position [1248, 0]
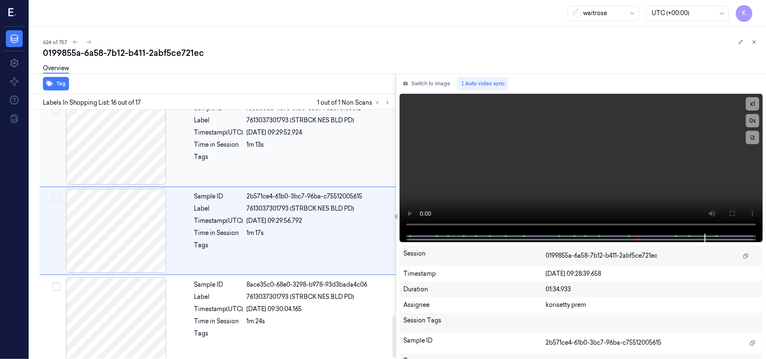
click at [307, 143] on div "Sample ID f6ebbedb-4c98-31b0-8de1-782e98fc3e12 Label 7613037301793 (STRBCK NES …" at bounding box center [292, 143] width 203 height 84
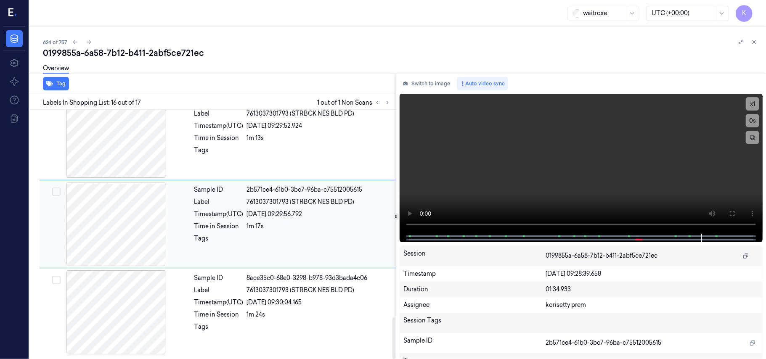
scroll to position [1259, 0]
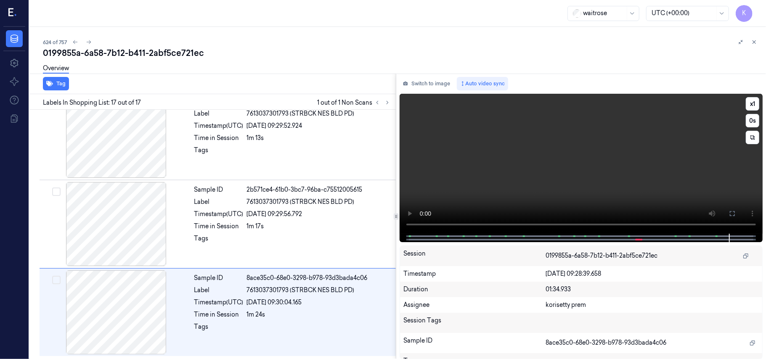
click at [597, 162] on video at bounding box center [581, 164] width 363 height 140
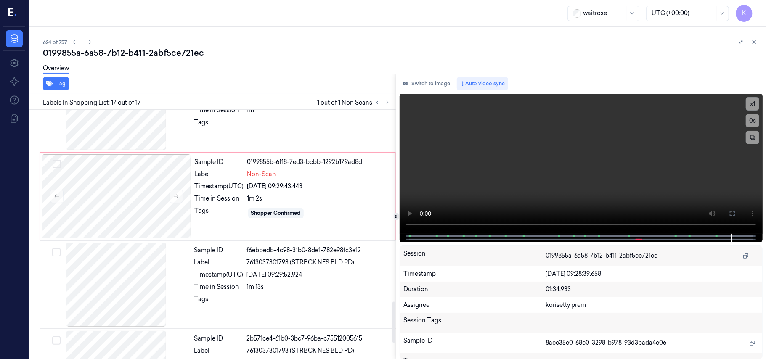
scroll to position [1091, 0]
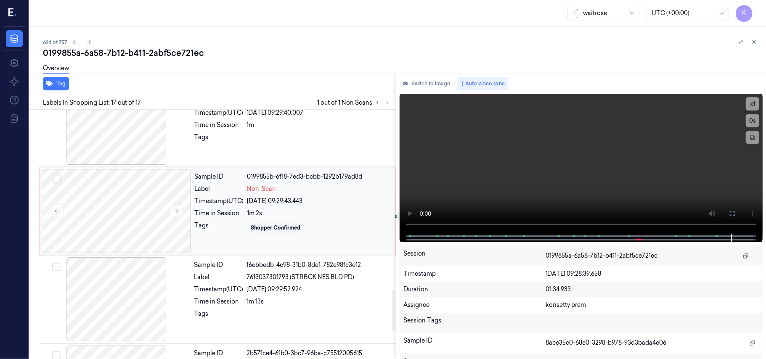
click at [270, 205] on div "26/09/2025 09:29:43.443" at bounding box center [318, 201] width 143 height 9
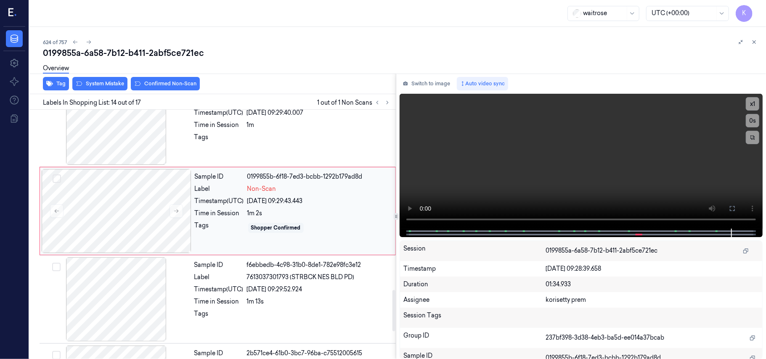
scroll to position [1071, 0]
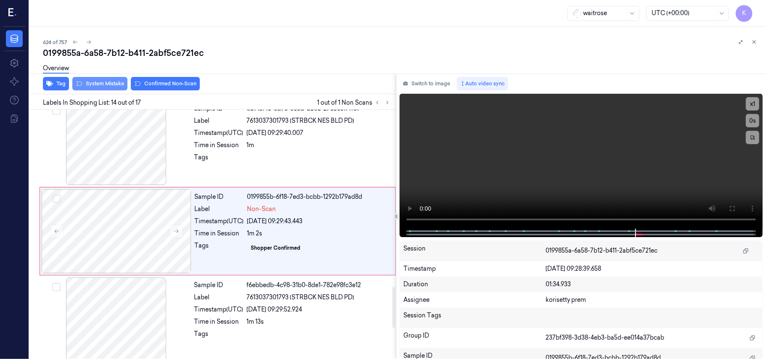
click at [103, 88] on button "System Mistake" at bounding box center [99, 83] width 55 height 13
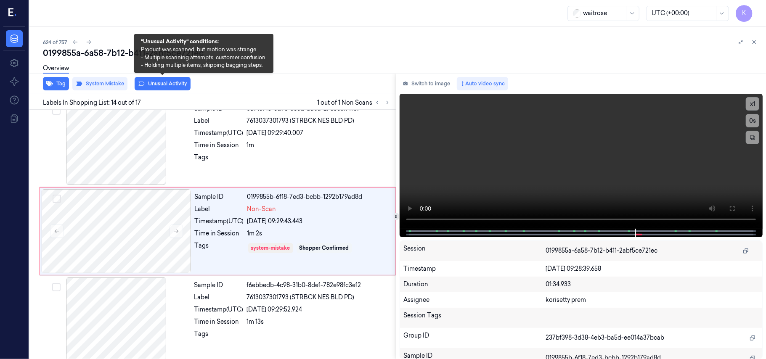
click at [156, 85] on button "Unusual Activity" at bounding box center [163, 83] width 56 height 13
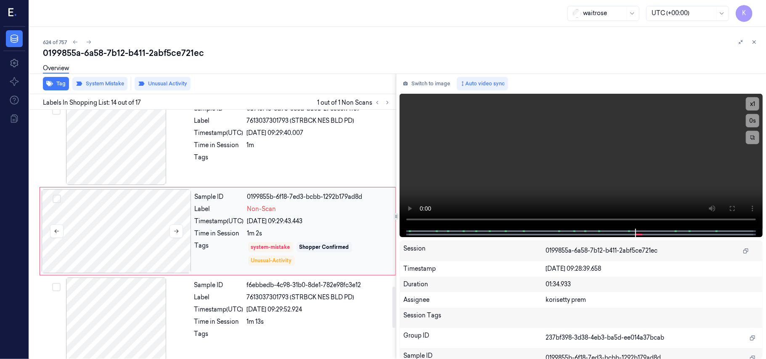
click at [140, 242] on div at bounding box center [117, 231] width 150 height 84
click at [525, 186] on video at bounding box center [581, 161] width 363 height 135
click at [529, 167] on video at bounding box center [581, 161] width 363 height 135
click at [270, 247] on div "system-mistake" at bounding box center [270, 248] width 39 height 8
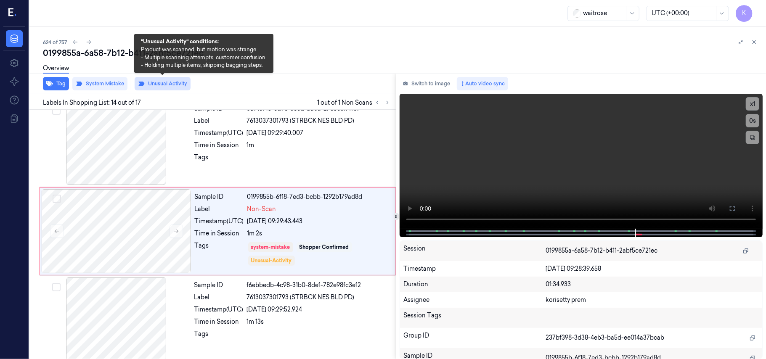
click at [163, 83] on button "Unusual Activity" at bounding box center [163, 83] width 56 height 13
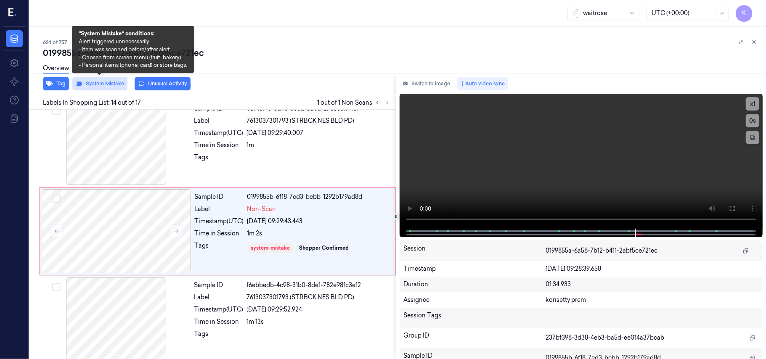
click at [101, 83] on button "System Mistake" at bounding box center [99, 83] width 55 height 13
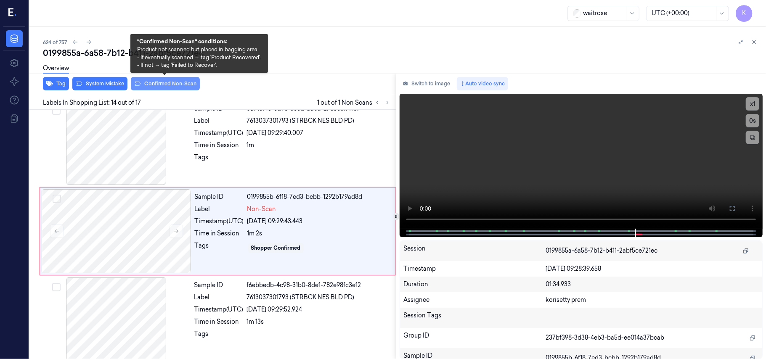
click at [172, 83] on button "Confirmed Non-Scan" at bounding box center [165, 83] width 69 height 13
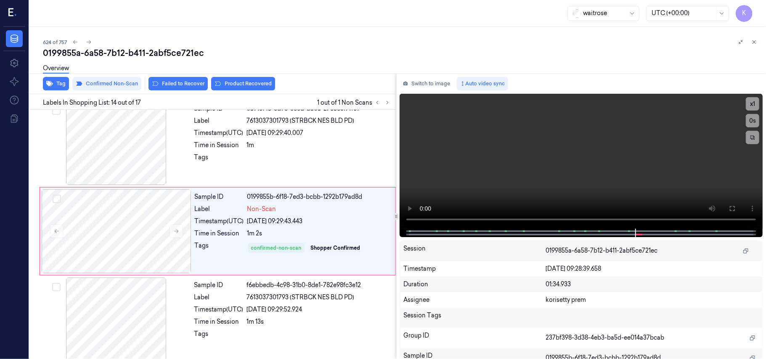
click at [248, 86] on button "Product Recovered" at bounding box center [243, 83] width 64 height 13
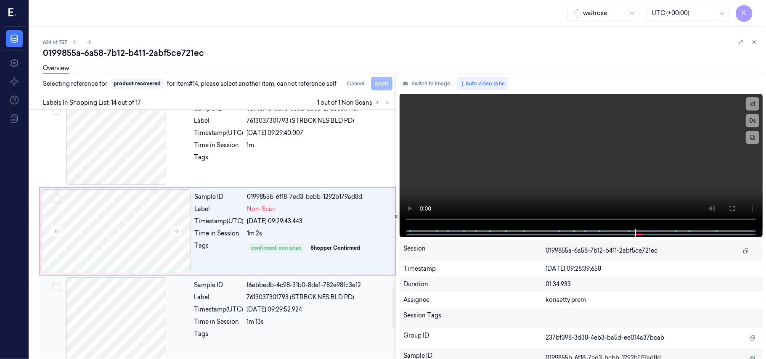
click at [302, 302] on span "7613037301793 (STRBCK NES BLD PD)" at bounding box center [301, 297] width 108 height 9
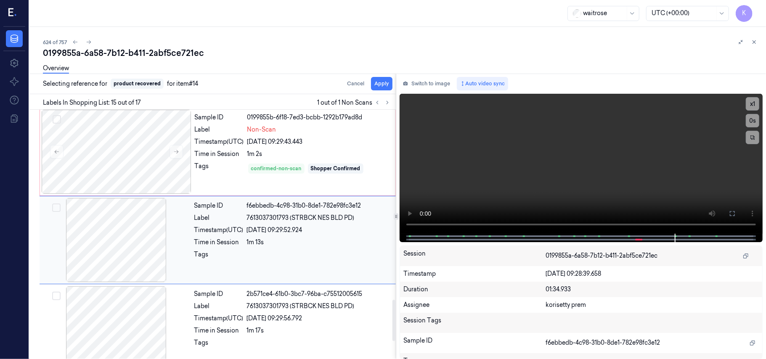
scroll to position [1159, 0]
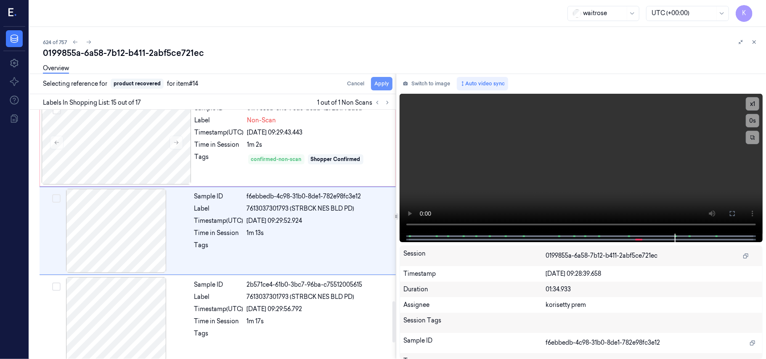
click at [376, 87] on button "Apply" at bounding box center [381, 83] width 21 height 13
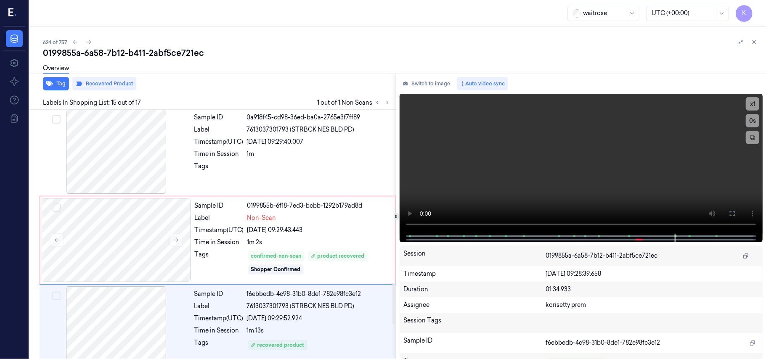
scroll to position [1047, 0]
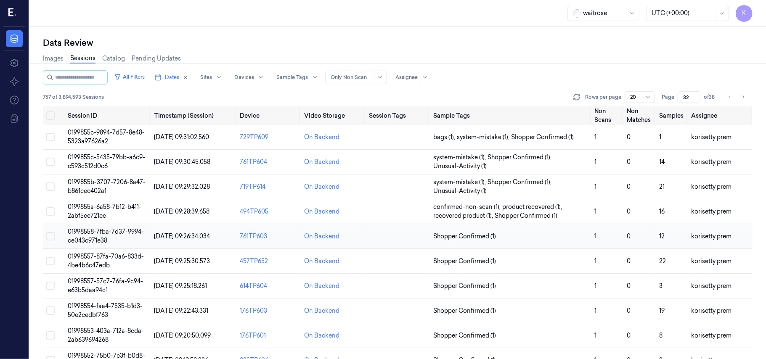
click at [108, 231] on span "01998558-7fba-7d37-9994-ce043c971e38" at bounding box center [106, 236] width 76 height 16
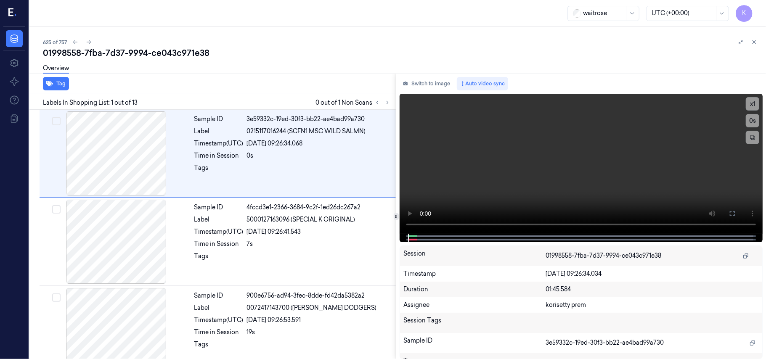
click at [339, 56] on div "01998558-7fba-7d37-9994-ce043c971e38" at bounding box center [401, 53] width 716 height 12
click at [386, 100] on icon at bounding box center [388, 103] width 6 height 6
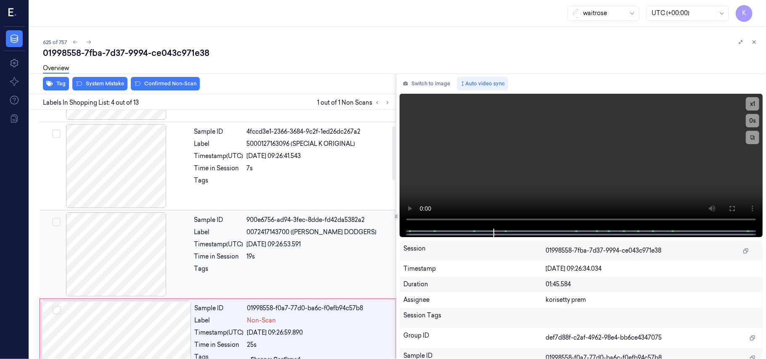
scroll to position [72, 0]
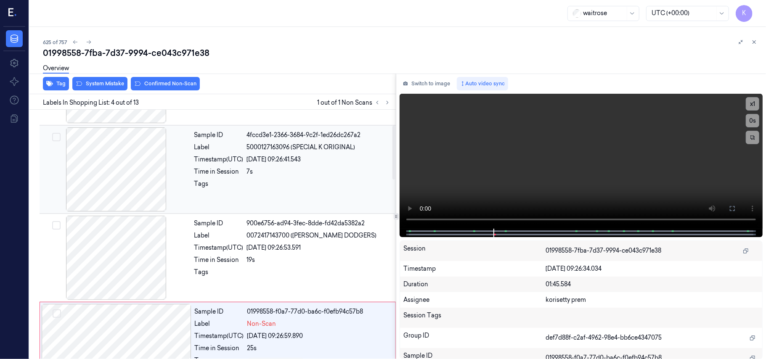
click at [265, 180] on div at bounding box center [319, 186] width 144 height 13
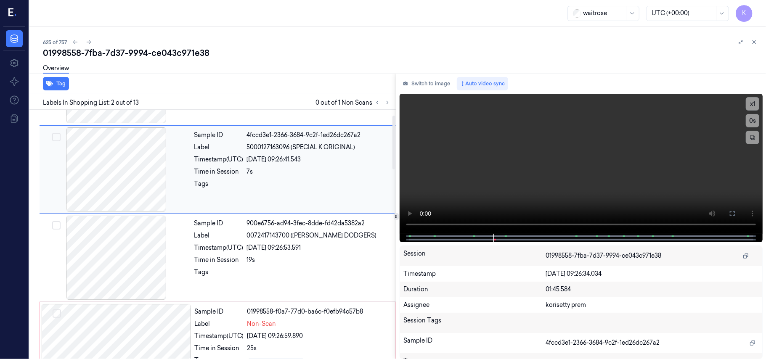
scroll to position [7, 0]
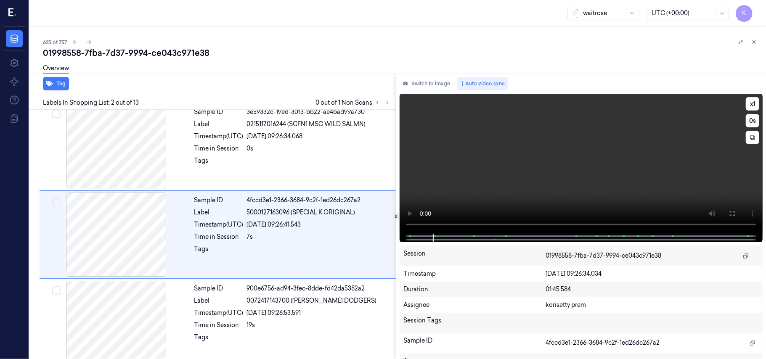
click at [504, 157] on video at bounding box center [581, 164] width 363 height 140
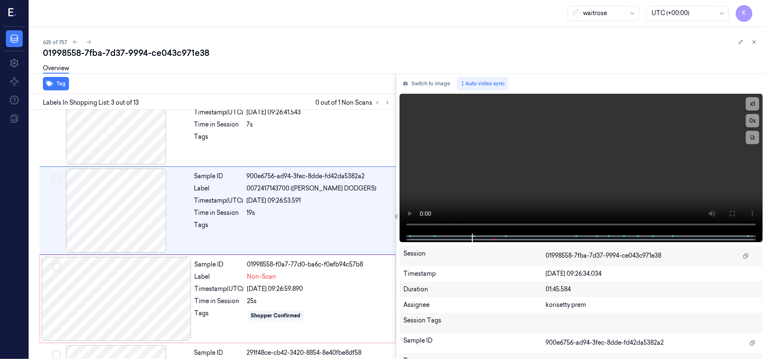
scroll to position [96, 0]
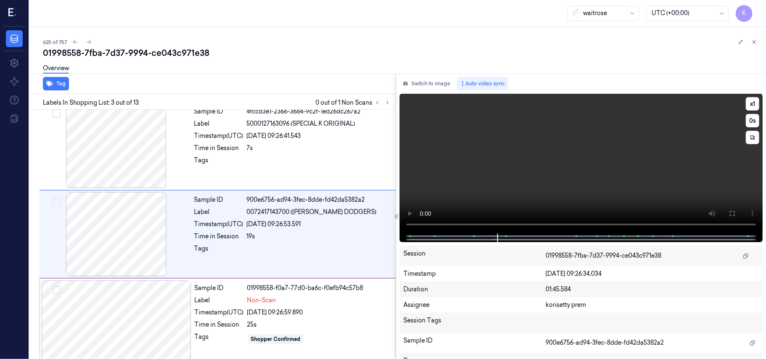
click at [509, 146] on video at bounding box center [581, 164] width 363 height 140
click at [305, 319] on div "Sample ID 01998558-f0a7-77d0-ba6c-f0efb94c57b8 Label Non-Scan Timestamp (UTC) 2…" at bounding box center [292, 323] width 202 height 84
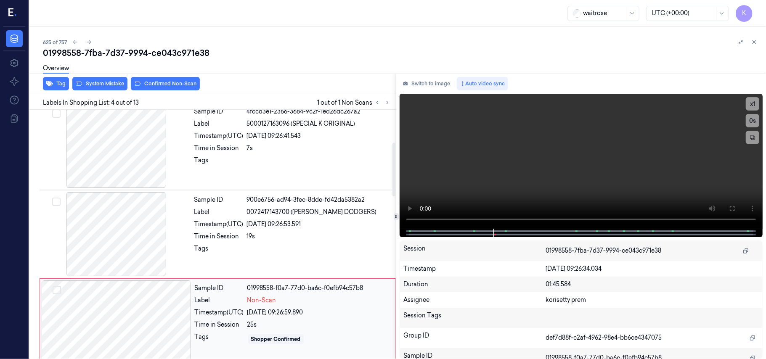
scroll to position [184, 0]
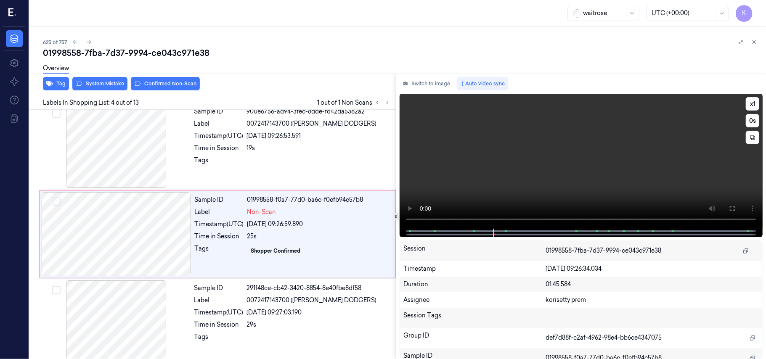
click at [598, 167] on video at bounding box center [581, 161] width 363 height 135
click at [262, 157] on div at bounding box center [319, 162] width 144 height 13
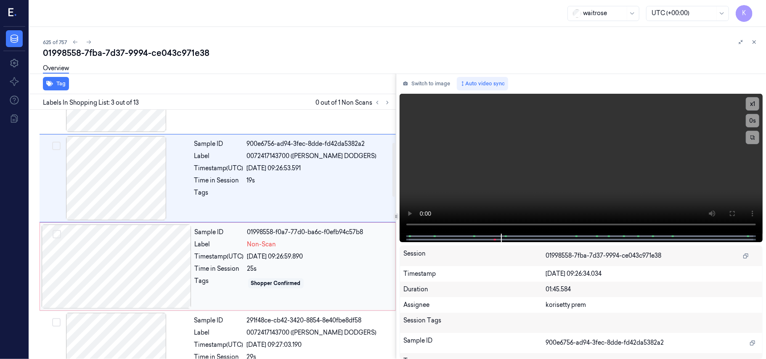
click at [289, 268] on div "25s" at bounding box center [318, 269] width 143 height 9
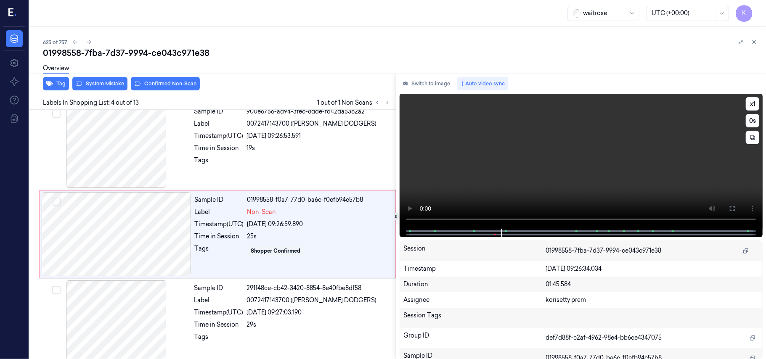
click at [470, 232] on div at bounding box center [580, 233] width 345 height 8
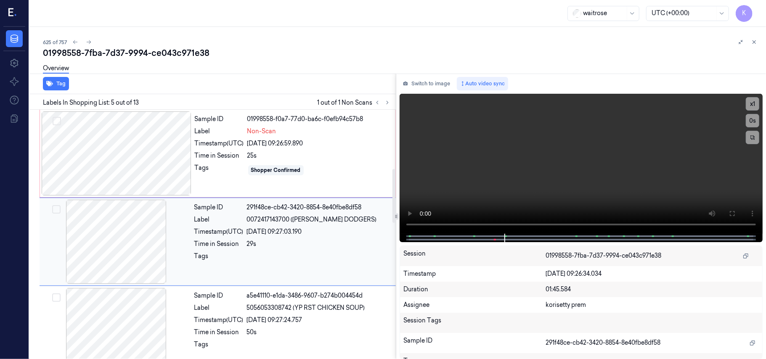
scroll to position [273, 0]
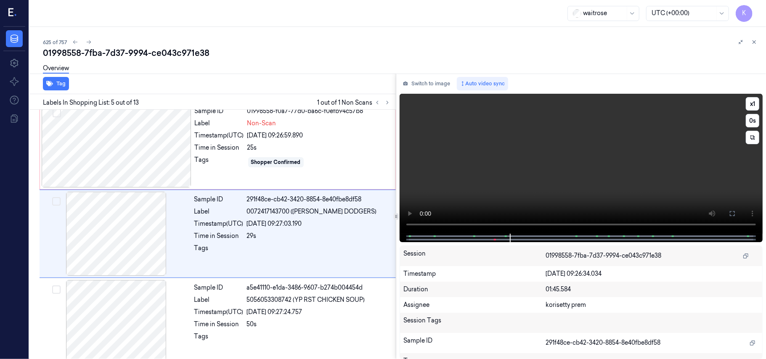
click at [610, 150] on video at bounding box center [581, 164] width 363 height 140
click at [229, 222] on div "Timestamp (UTC)" at bounding box center [218, 224] width 49 height 9
click at [226, 149] on div "Time in Session" at bounding box center [219, 147] width 49 height 9
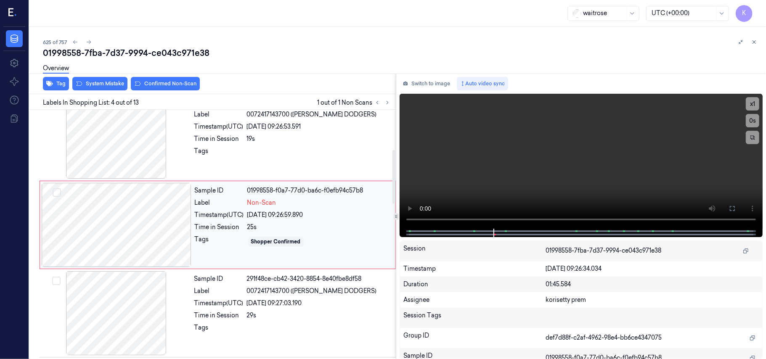
scroll to position [184, 0]
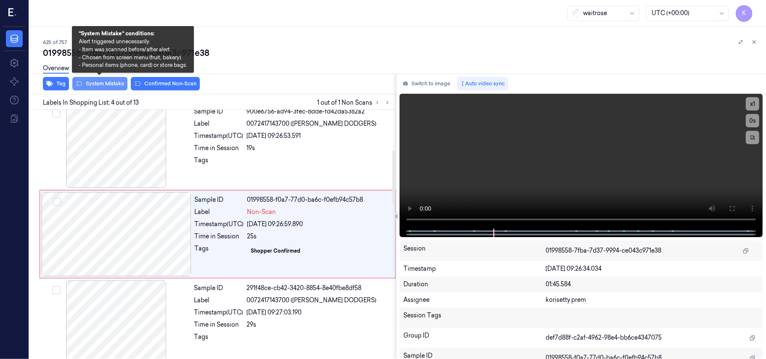
click at [95, 85] on button "System Mistake" at bounding box center [99, 83] width 55 height 13
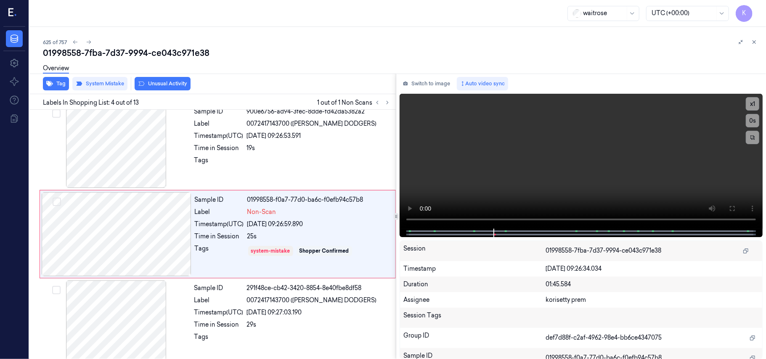
click at [175, 85] on button "Unusual Activity" at bounding box center [163, 83] width 56 height 13
click at [91, 239] on div at bounding box center [117, 234] width 150 height 84
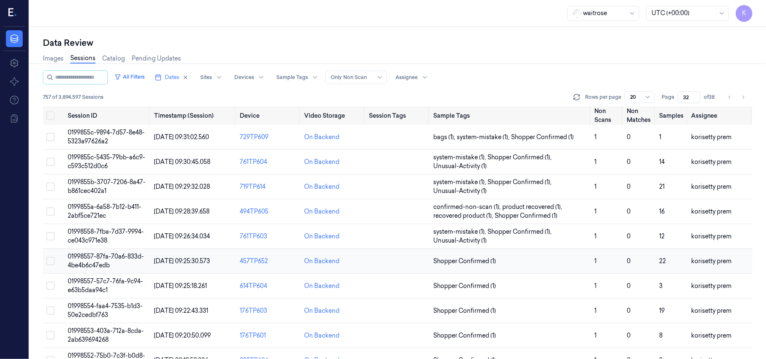
click at [86, 261] on td "01998557-87fa-70a6-833d-4be4b6c47edb" at bounding box center [107, 261] width 86 height 25
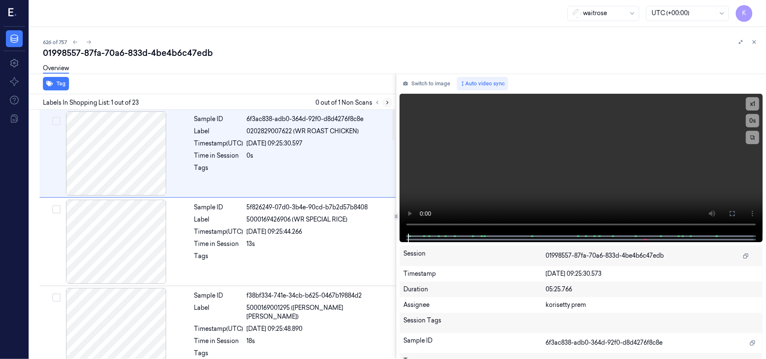
click at [386, 103] on icon at bounding box center [388, 103] width 6 height 6
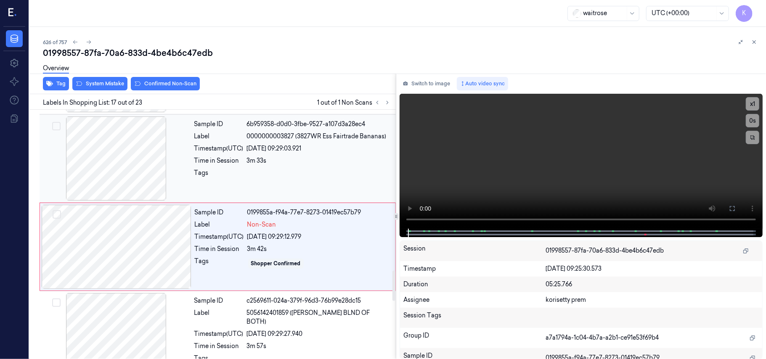
scroll to position [1337, 0]
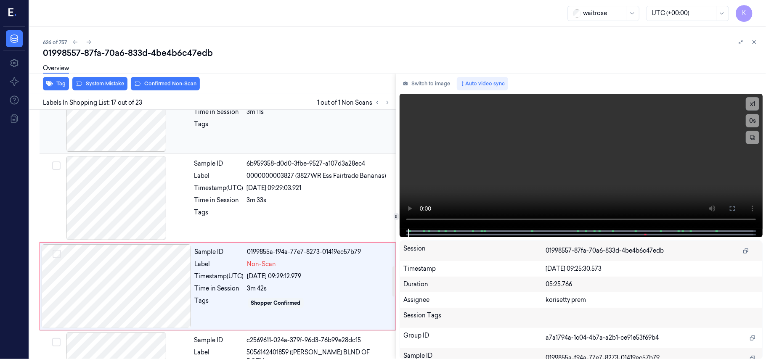
click at [305, 133] on div at bounding box center [319, 126] width 144 height 13
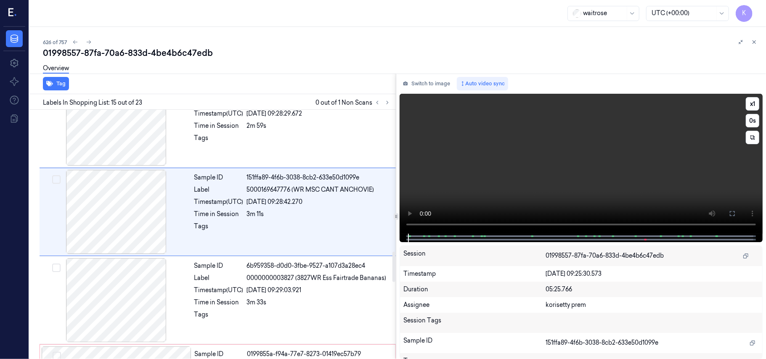
scroll to position [1159, 0]
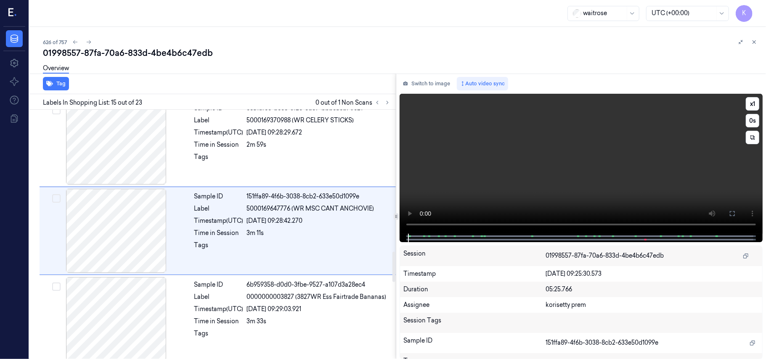
click at [443, 162] on video at bounding box center [581, 164] width 363 height 140
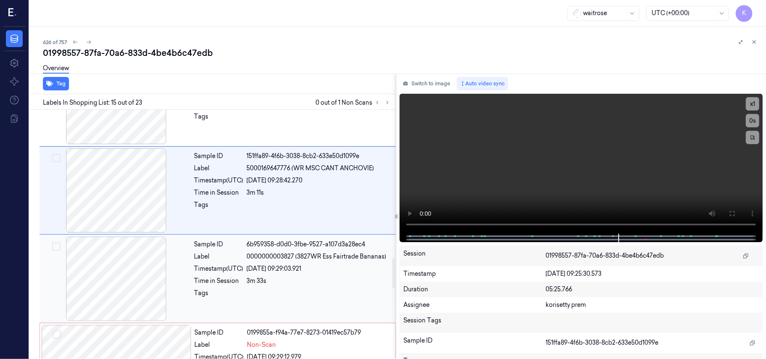
scroll to position [1215, 0]
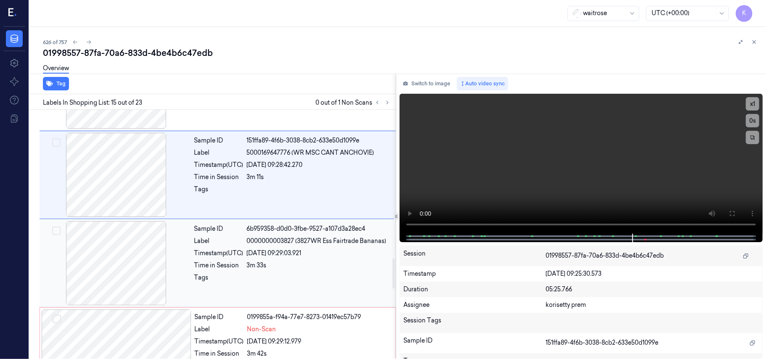
click at [295, 276] on div "Sample ID 6b959358-d0d0-3fbe-9527-a107d3a28ec4 Label 0000000003827 (3827WR Ess …" at bounding box center [292, 263] width 203 height 84
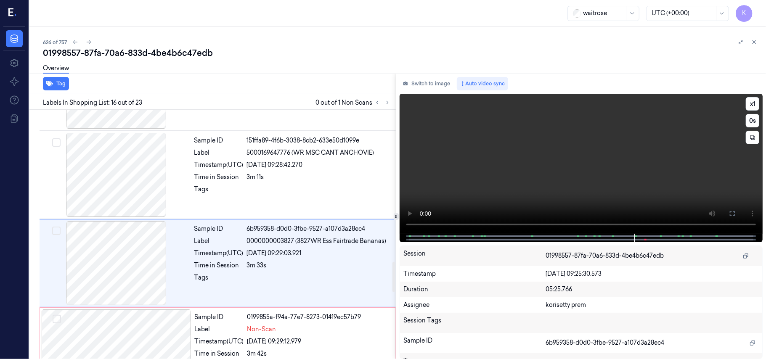
scroll to position [1248, 0]
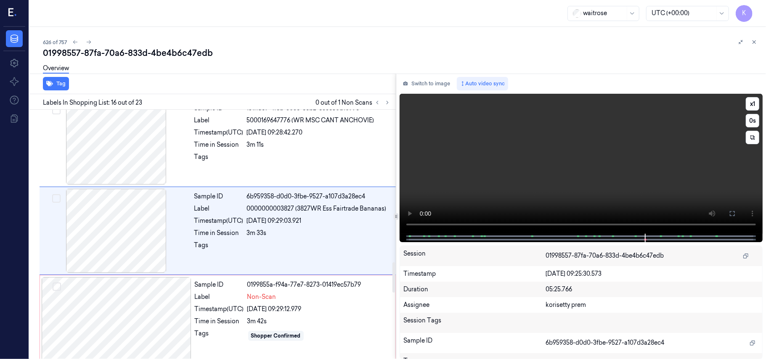
click at [510, 191] on video at bounding box center [581, 164] width 363 height 140
click at [231, 283] on div "Sample ID 0199855a-f94a-77e7-8273-01419ec57b79 Label Non-Scan Timestamp (UTC) 2…" at bounding box center [292, 319] width 202 height 84
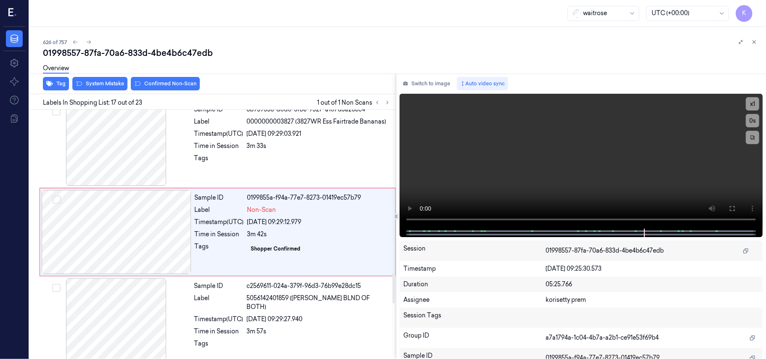
scroll to position [1337, 0]
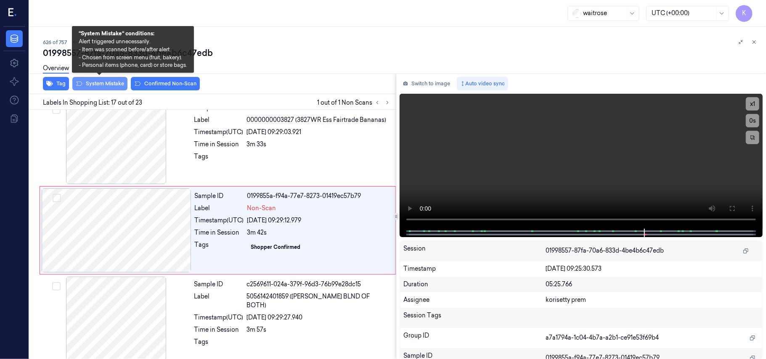
click at [115, 85] on button "System Mistake" at bounding box center [99, 83] width 55 height 13
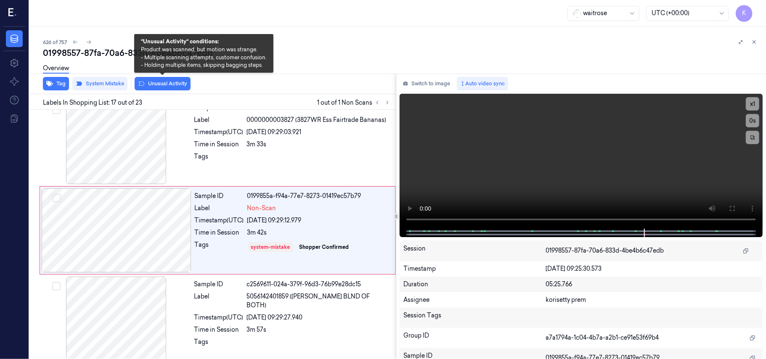
click at [159, 83] on button "Unusual Activity" at bounding box center [163, 83] width 56 height 13
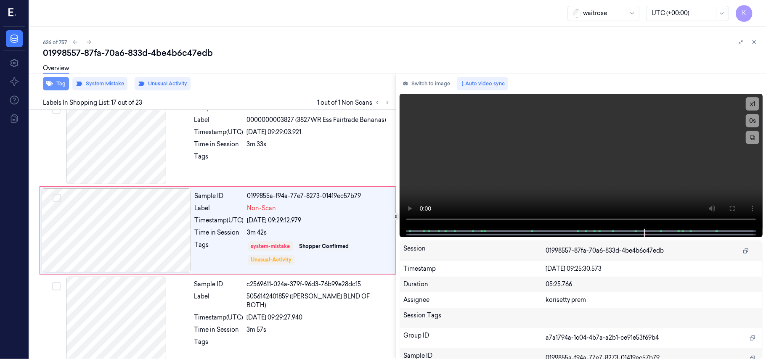
click at [63, 81] on button "Tag" at bounding box center [56, 83] width 26 height 13
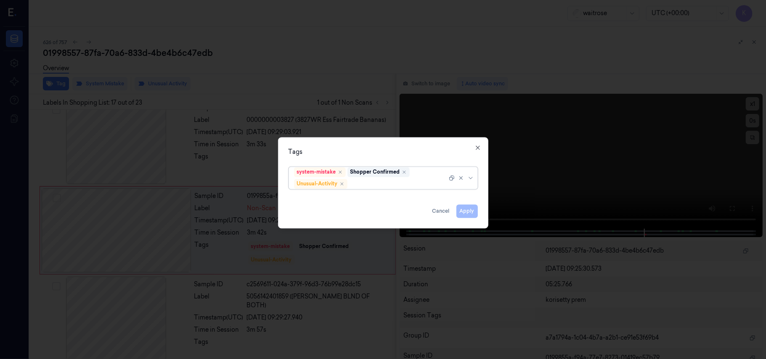
click at [378, 186] on div at bounding box center [398, 184] width 98 height 9
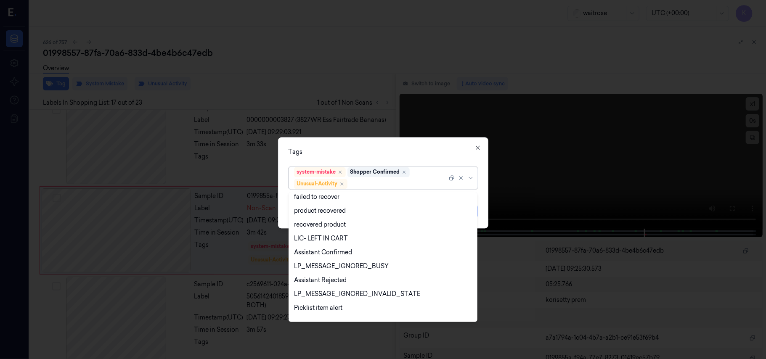
scroll to position [110, 0]
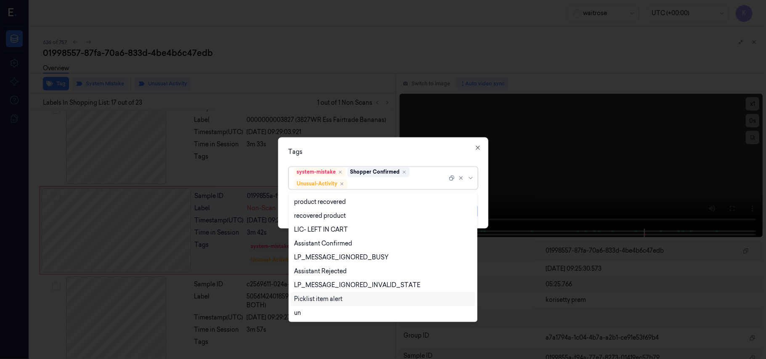
click at [326, 298] on div "Picklist item alert" at bounding box center [318, 299] width 48 height 9
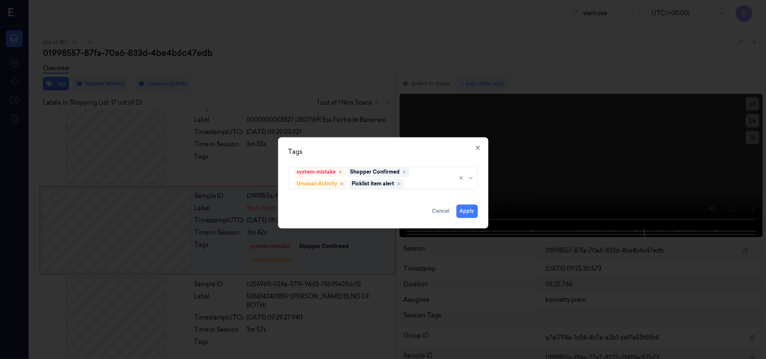
click at [408, 154] on div "Tags" at bounding box center [383, 152] width 189 height 9
click at [471, 215] on button "Apply" at bounding box center [466, 211] width 21 height 13
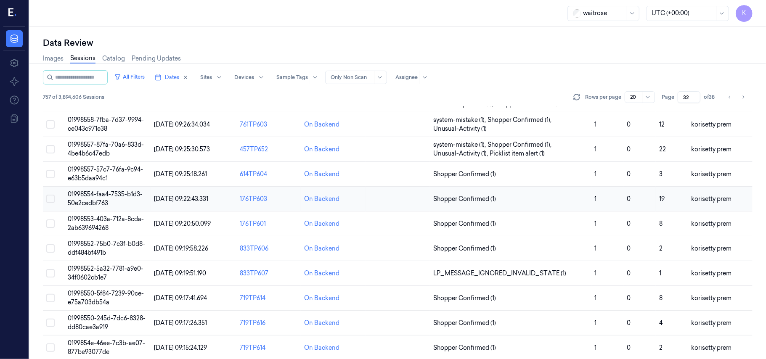
scroll to position [56, 0]
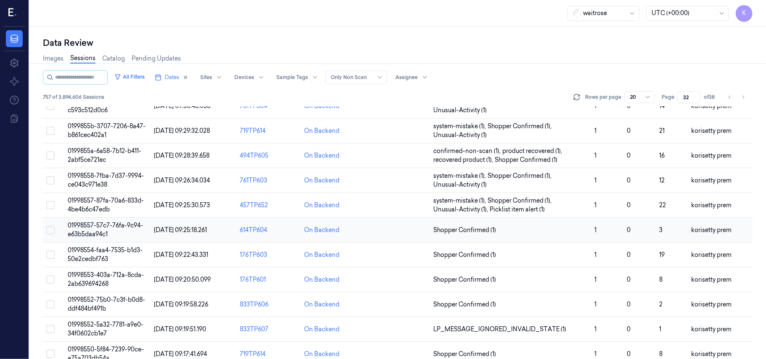
click at [106, 234] on span "01998557-57c7-76fa-9c94-e63b5daa94c1" at bounding box center [105, 230] width 75 height 16
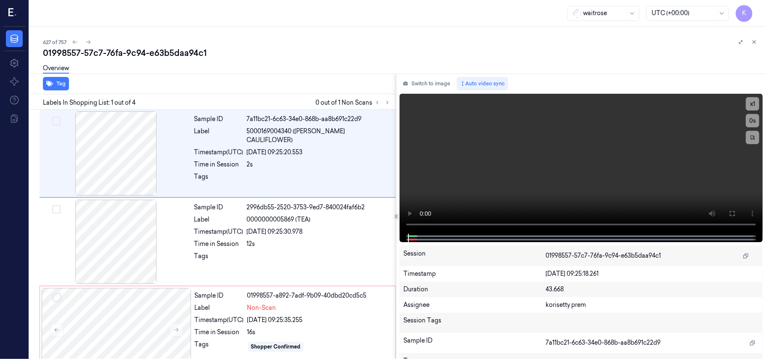
click at [220, 33] on div "627 of 757 01998557-57c7-76fa-9c94-e63b5daa94c1 Overview Tag Labels In Shopping…" at bounding box center [397, 193] width 737 height 332
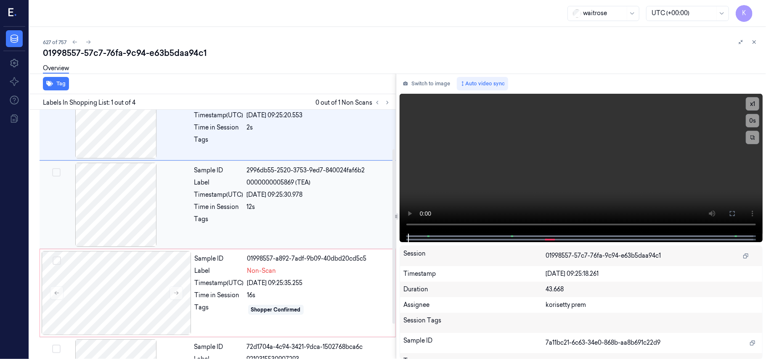
scroll to position [56, 0]
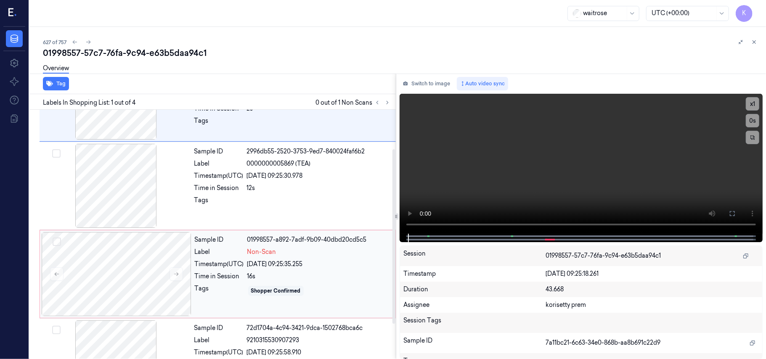
click at [308, 285] on div "Shopper Confirmed" at bounding box center [318, 290] width 143 height 13
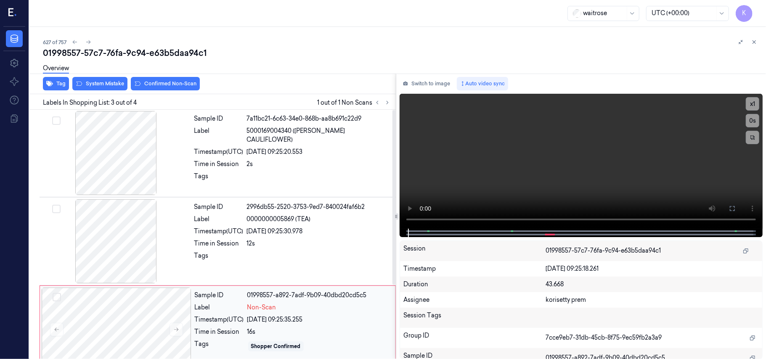
scroll to position [0, 0]
click at [276, 130] on span "5000169004340 (WR ESS CAULIFLOWER)" at bounding box center [319, 136] width 144 height 18
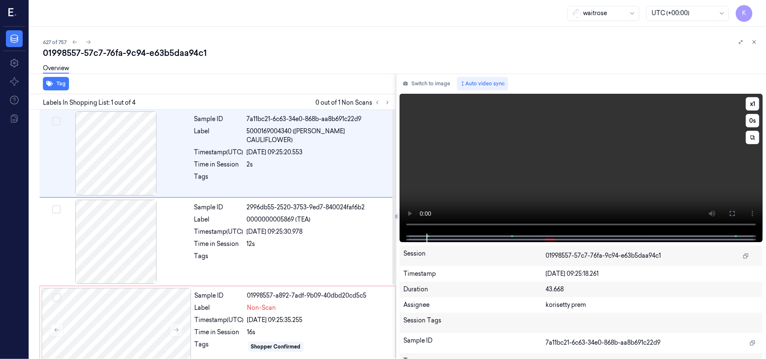
click at [598, 134] on video at bounding box center [581, 164] width 363 height 140
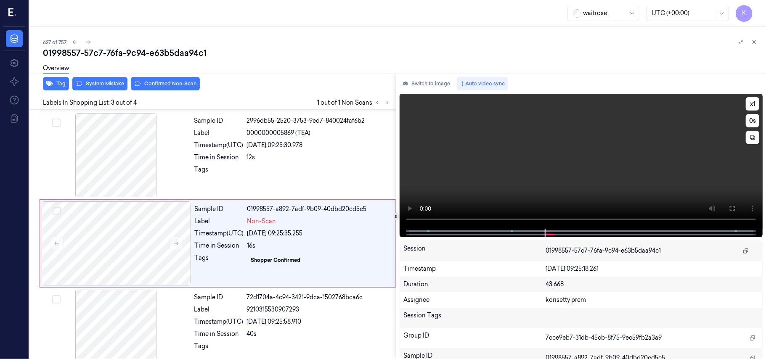
scroll to position [96, 0]
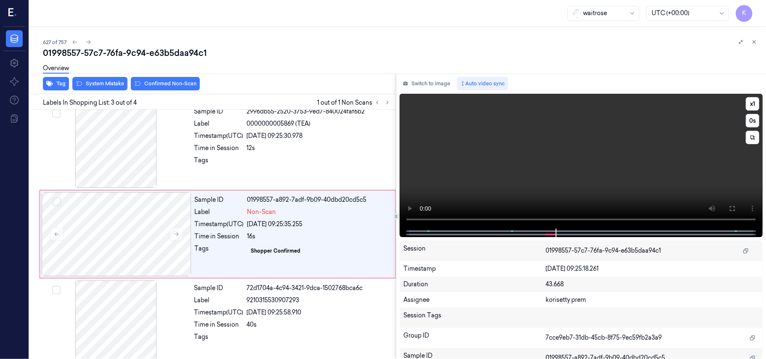
click at [446, 169] on video at bounding box center [581, 161] width 363 height 135
click at [267, 223] on div "26/09/2025 09:25:35.255" at bounding box center [318, 224] width 143 height 9
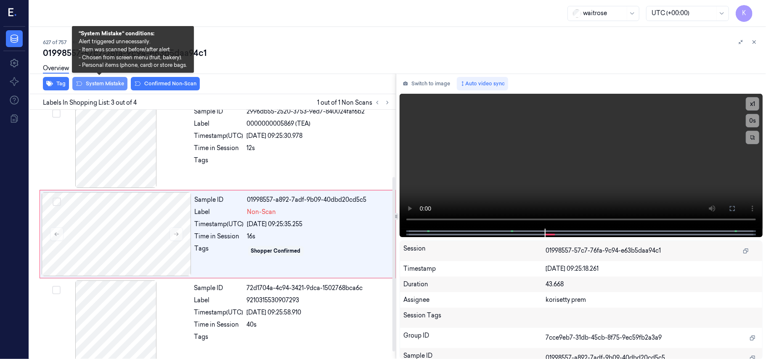
click at [93, 83] on button "System Mistake" at bounding box center [99, 83] width 55 height 13
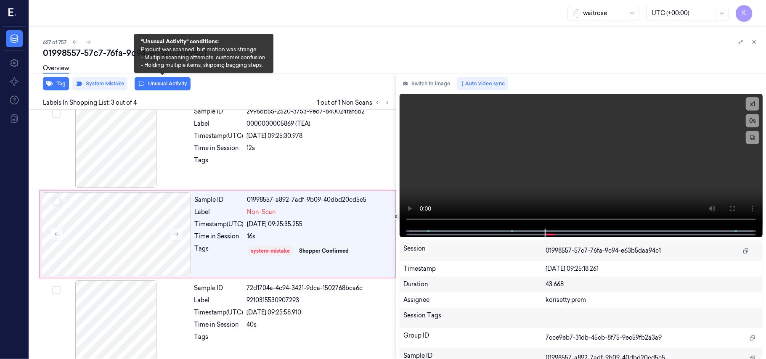
click at [151, 84] on button "Unusual Activity" at bounding box center [163, 83] width 56 height 13
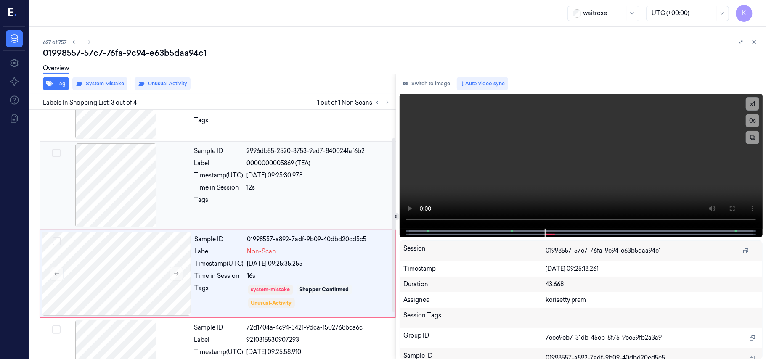
scroll to position [40, 0]
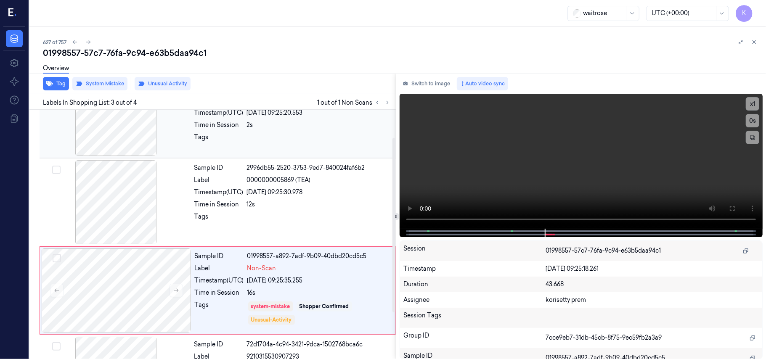
click at [261, 146] on div "Sample ID 7a11bc21-6c63-34e0-868b-aa8b691c22d9 Label 5000169004340 (WR ESS CAUL…" at bounding box center [292, 114] width 203 height 84
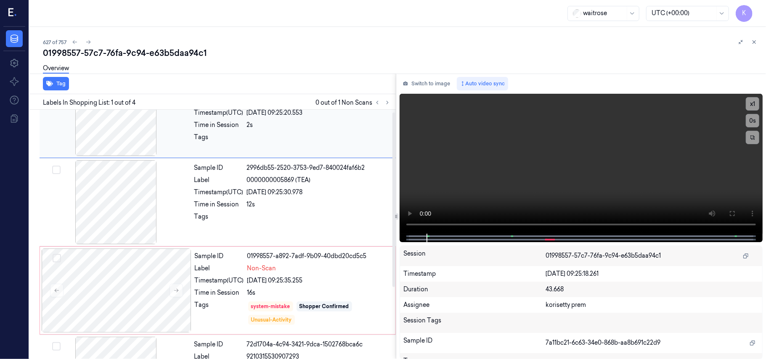
scroll to position [0, 0]
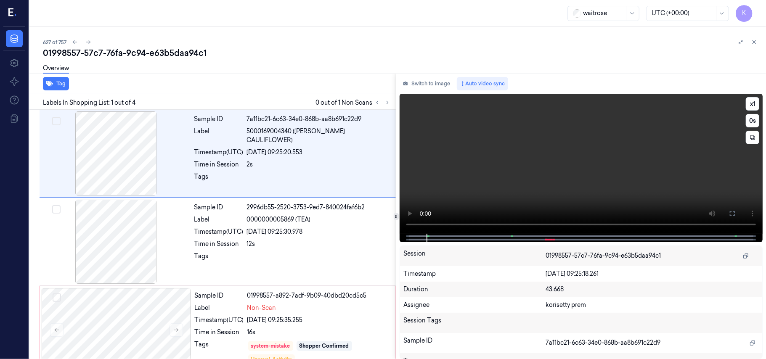
click at [637, 179] on video at bounding box center [581, 164] width 363 height 140
click at [561, 170] on video at bounding box center [581, 164] width 363 height 140
click at [235, 149] on div "Sample ID 7a11bc21-6c63-34e0-868b-aa8b691c22d9 Label 5000169004340 (WR ESS CAUL…" at bounding box center [292, 153] width 203 height 84
click at [733, 211] on icon at bounding box center [732, 213] width 5 height 5
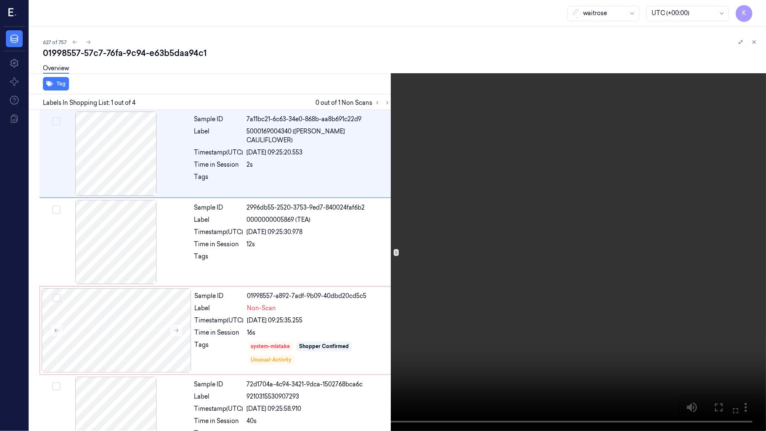
click at [454, 272] on video at bounding box center [383, 215] width 766 height 431
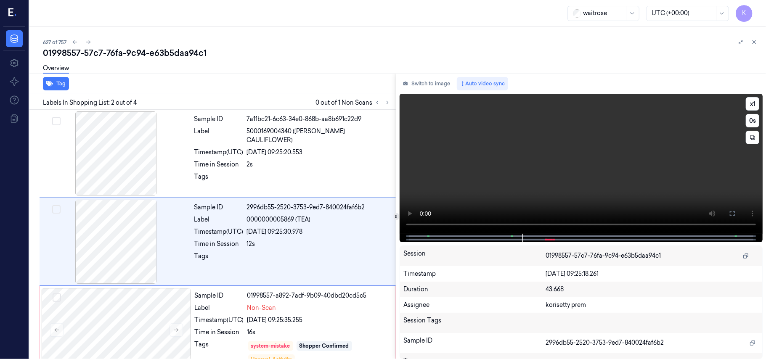
click at [611, 165] on video at bounding box center [581, 164] width 363 height 140
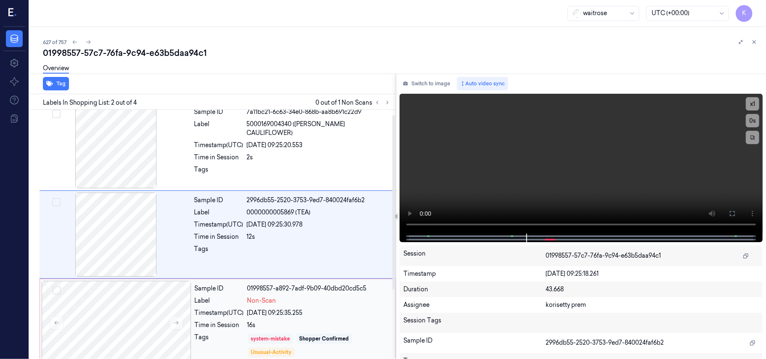
click at [253, 339] on div "system-mistake" at bounding box center [270, 339] width 39 height 8
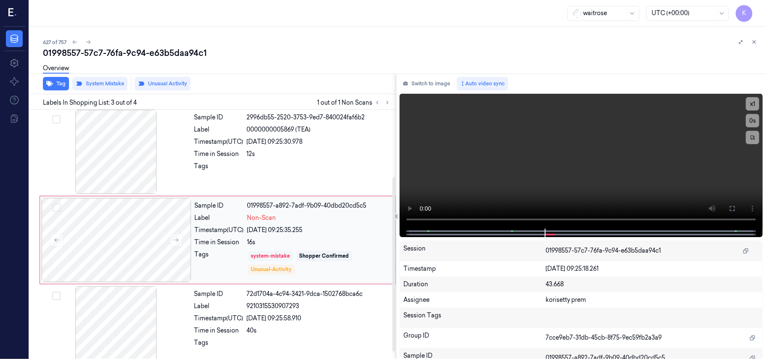
scroll to position [96, 0]
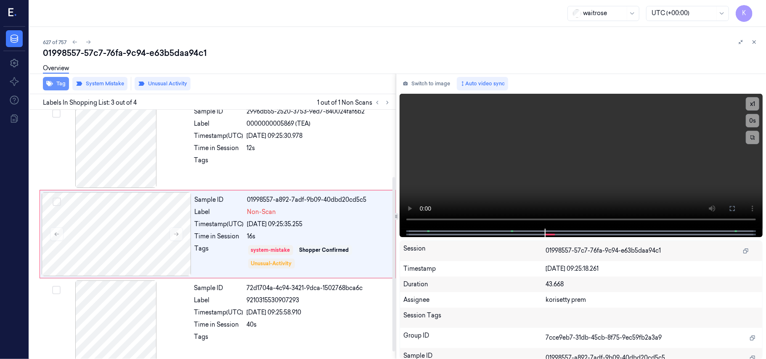
click at [48, 80] on icon "button" at bounding box center [49, 83] width 7 height 7
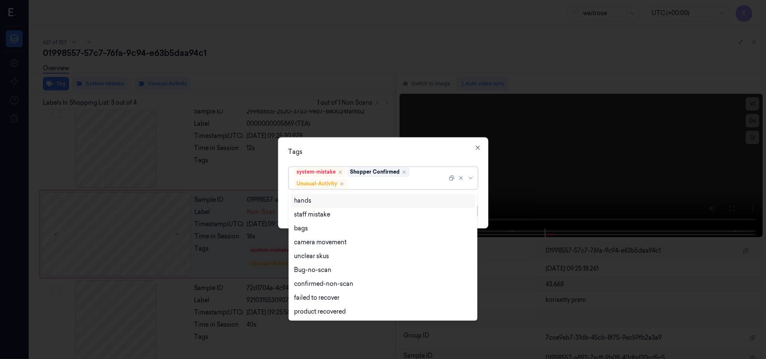
click at [376, 182] on div at bounding box center [398, 184] width 98 height 9
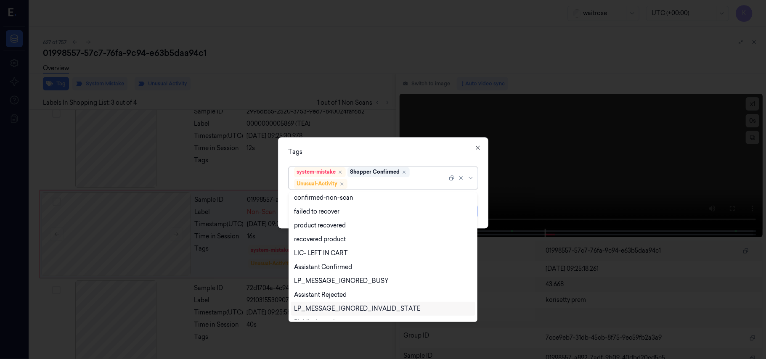
scroll to position [110, 0]
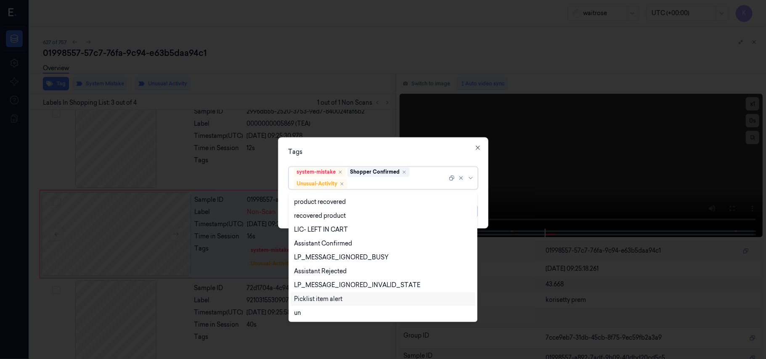
click at [337, 298] on div "Picklist item alert" at bounding box center [318, 299] width 48 height 9
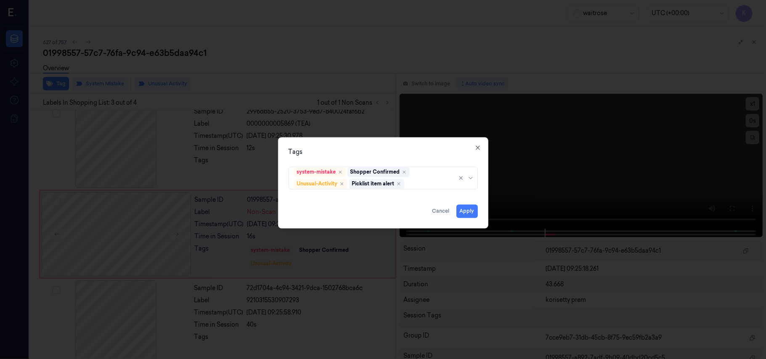
click at [409, 152] on div "Tags" at bounding box center [383, 152] width 189 height 9
click at [471, 214] on button "Apply" at bounding box center [466, 211] width 21 height 13
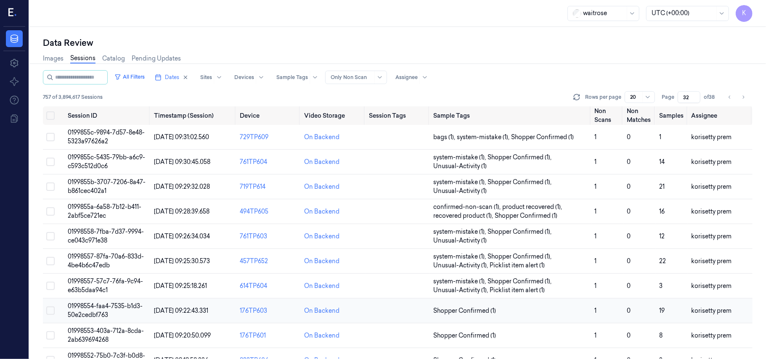
click at [123, 310] on span "01998554-faa4-7535-b1d3-50e2cedbf763" at bounding box center [105, 310] width 75 height 16
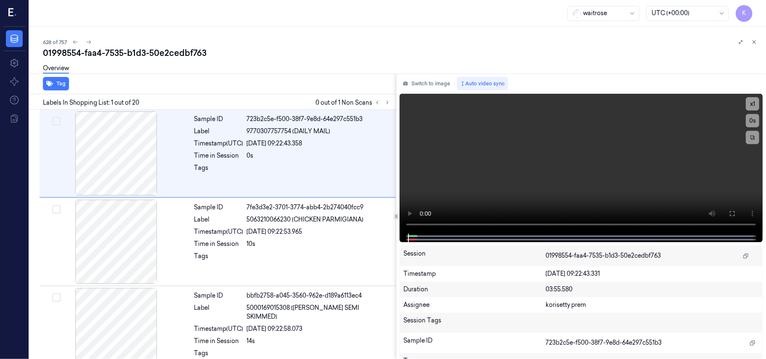
click at [243, 38] on div "628 of 757" at bounding box center [401, 42] width 716 height 10
click at [386, 101] on icon at bounding box center [388, 103] width 6 height 6
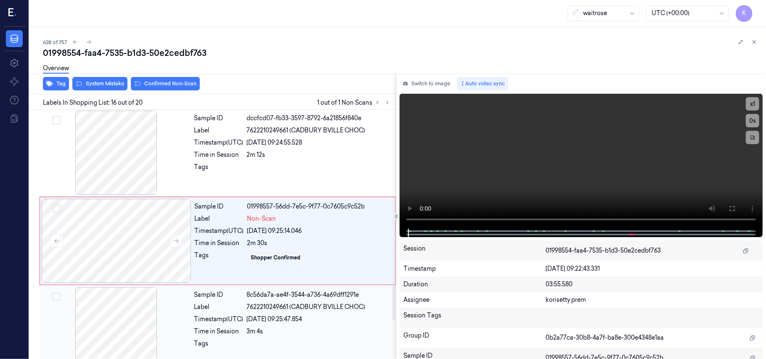
scroll to position [1248, 0]
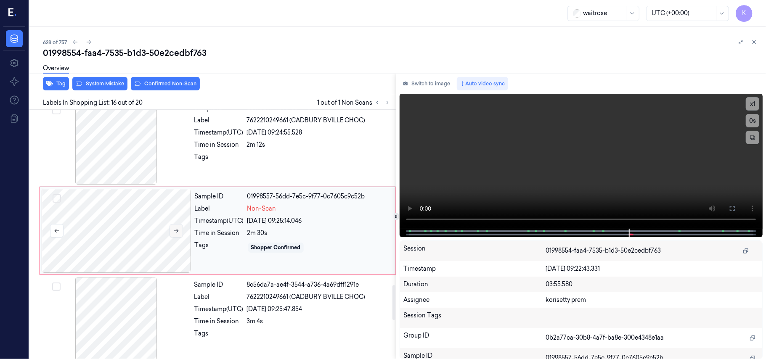
click at [175, 233] on icon at bounding box center [176, 231] width 5 height 4
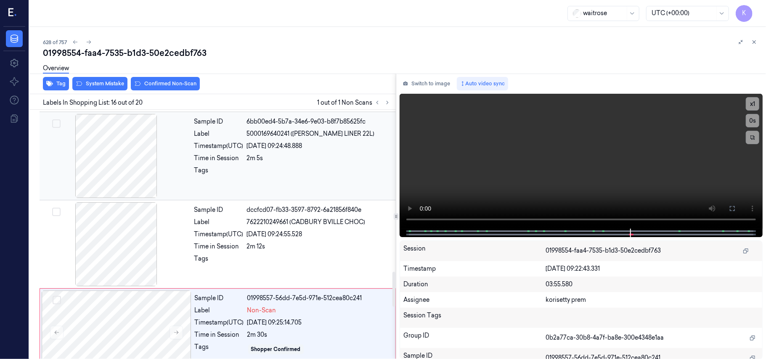
scroll to position [1136, 0]
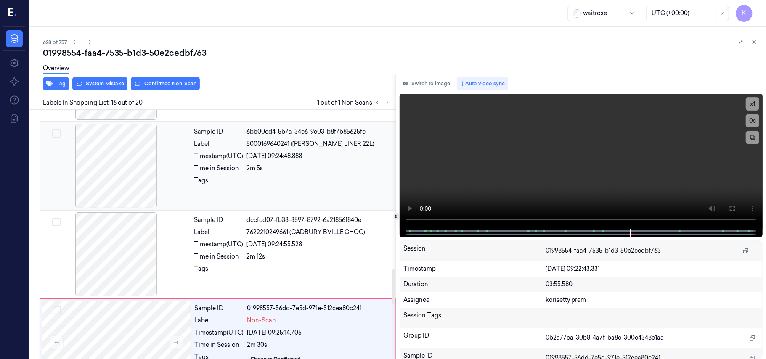
click at [312, 161] on div "26/09/2025 09:24:48.888" at bounding box center [319, 156] width 144 height 9
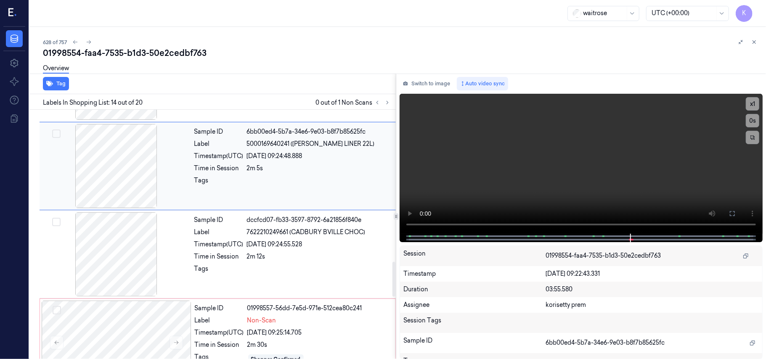
scroll to position [1071, 0]
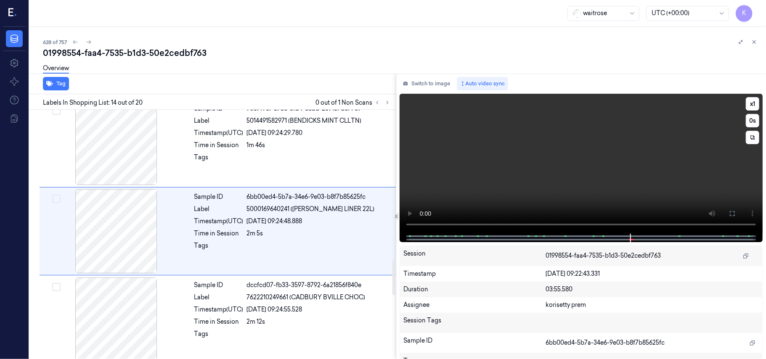
click at [635, 169] on video at bounding box center [581, 164] width 363 height 140
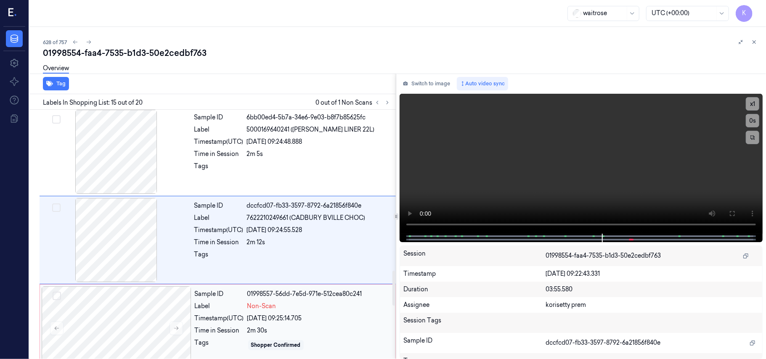
scroll to position [1159, 0]
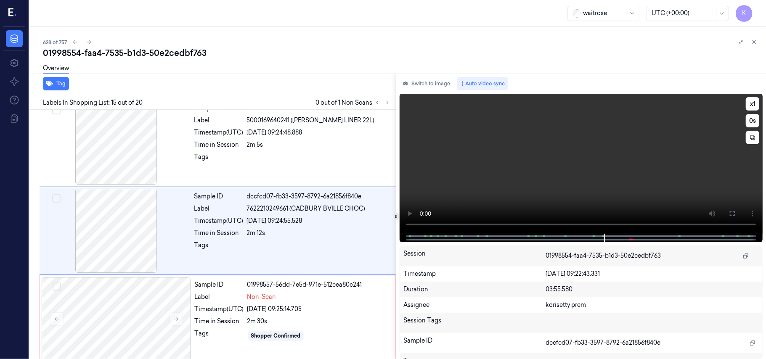
click at [468, 172] on video at bounding box center [581, 164] width 363 height 140
click at [623, 189] on video at bounding box center [581, 164] width 363 height 140
click at [260, 149] on div "2m 5s" at bounding box center [319, 145] width 144 height 9
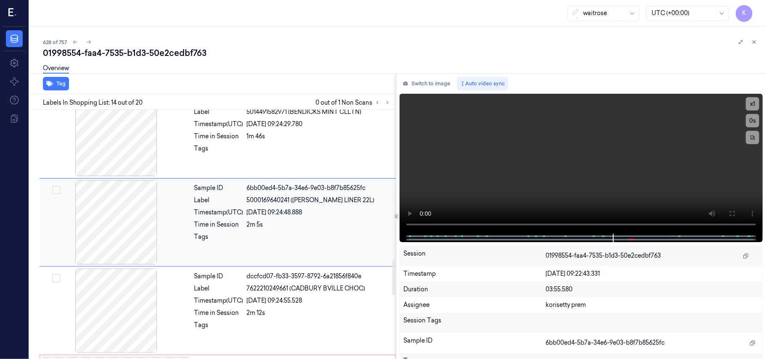
scroll to position [1071, 0]
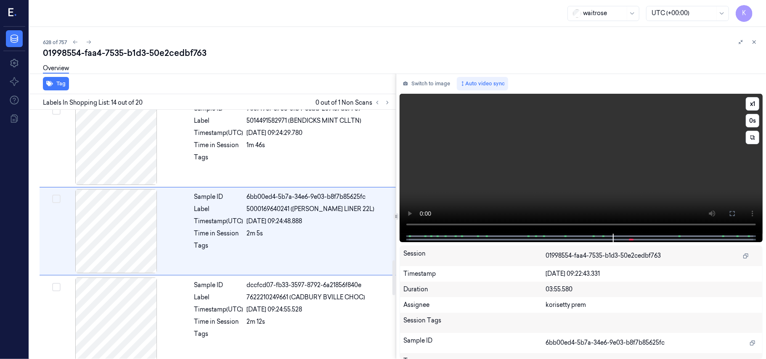
click at [532, 157] on video at bounding box center [581, 164] width 363 height 140
click at [497, 168] on video at bounding box center [581, 164] width 363 height 140
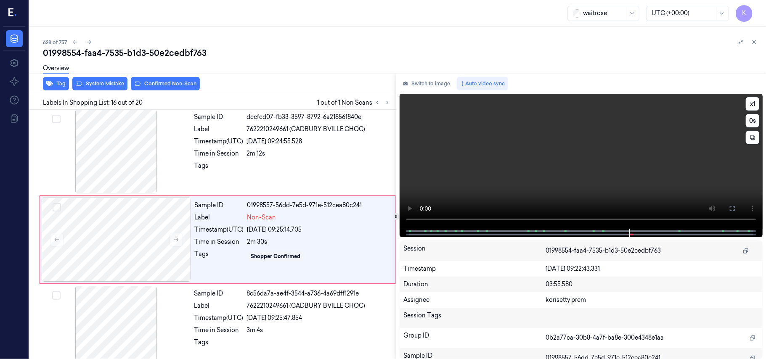
scroll to position [1248, 0]
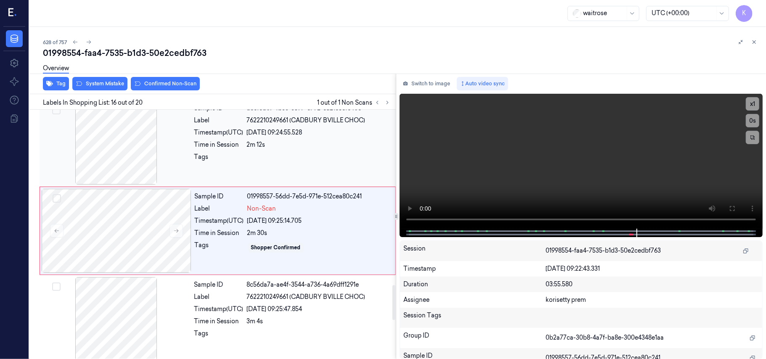
click at [292, 161] on div at bounding box center [319, 159] width 144 height 13
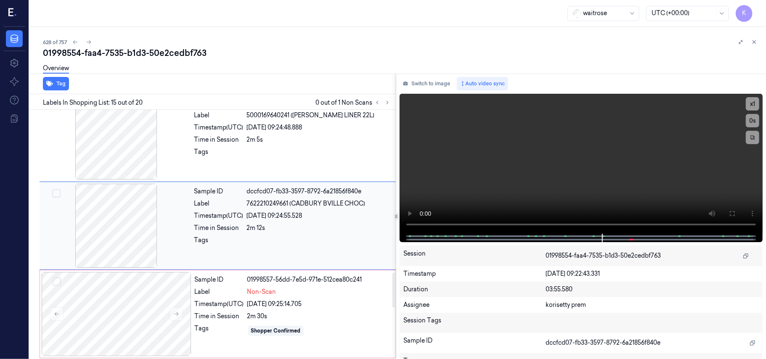
scroll to position [1159, 0]
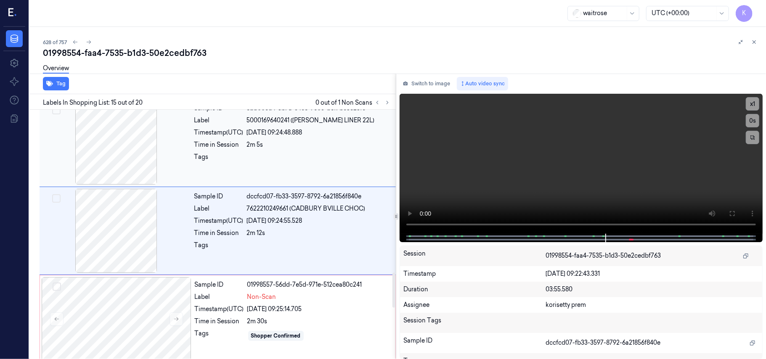
click at [251, 162] on div at bounding box center [319, 159] width 144 height 13
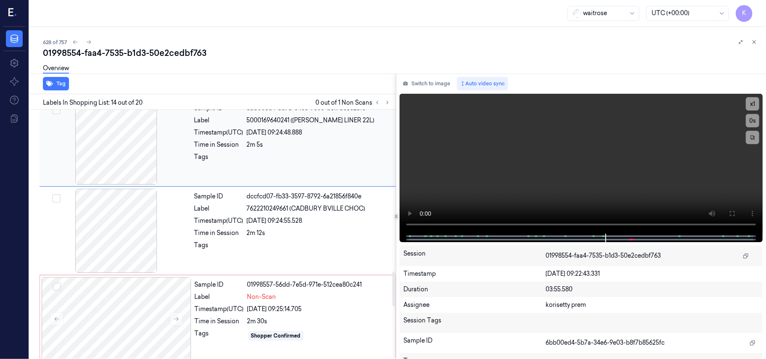
scroll to position [1071, 0]
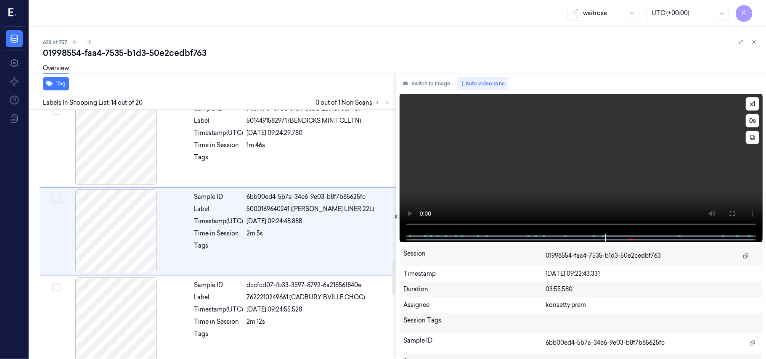
click at [591, 160] on video at bounding box center [581, 164] width 363 height 140
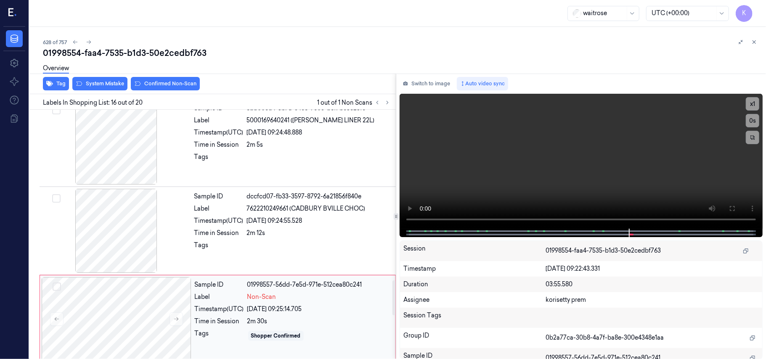
scroll to position [1248, 0]
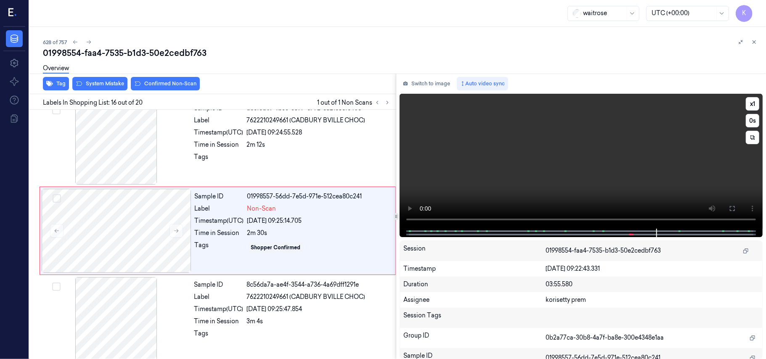
click at [553, 148] on video at bounding box center [581, 161] width 363 height 135
click at [280, 212] on div "Non-Scan" at bounding box center [318, 208] width 143 height 9
click at [556, 176] on video at bounding box center [581, 161] width 363 height 135
click at [608, 171] on video at bounding box center [581, 161] width 363 height 135
click at [583, 183] on video at bounding box center [581, 161] width 363 height 135
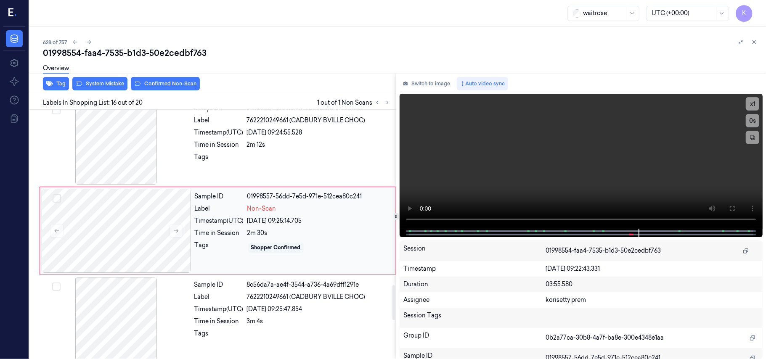
click at [266, 250] on div "Shopper Confirmed" at bounding box center [276, 248] width 50 height 8
click at [295, 225] on div "26/09/2025 09:25:14.705" at bounding box center [318, 221] width 143 height 9
click at [479, 145] on video at bounding box center [581, 161] width 363 height 135
click at [181, 233] on button at bounding box center [176, 230] width 13 height 13
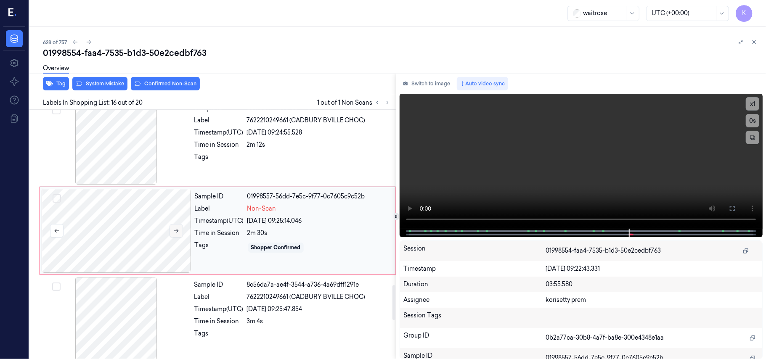
click at [181, 233] on button at bounding box center [176, 230] width 13 height 13
click at [83, 221] on div at bounding box center [117, 231] width 150 height 84
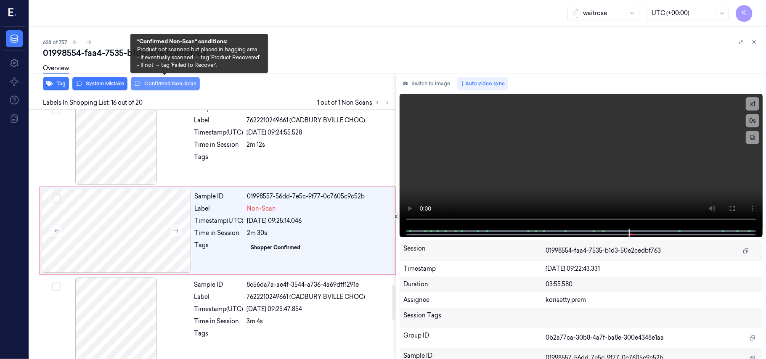
click at [166, 85] on button "Confirmed Non-Scan" at bounding box center [165, 83] width 69 height 13
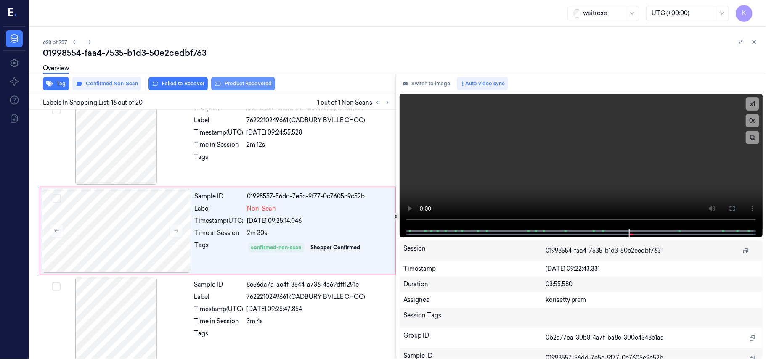
click at [232, 82] on button "Product Recovered" at bounding box center [243, 83] width 64 height 13
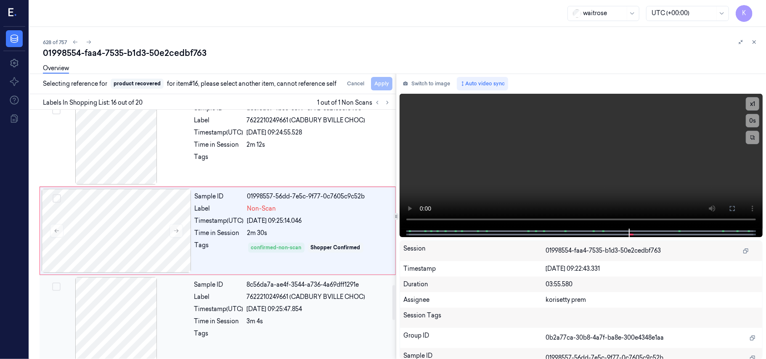
click at [177, 306] on div at bounding box center [116, 319] width 150 height 84
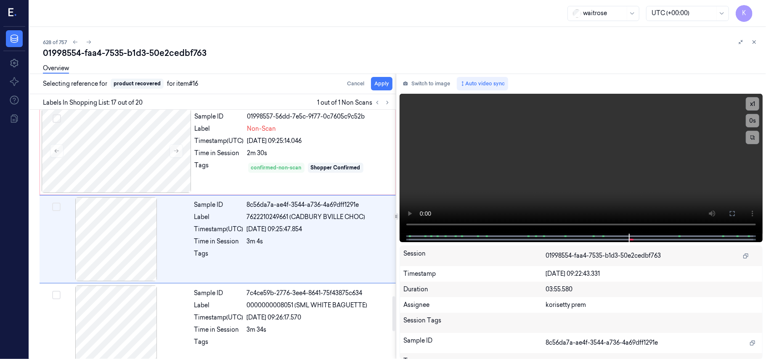
scroll to position [1337, 0]
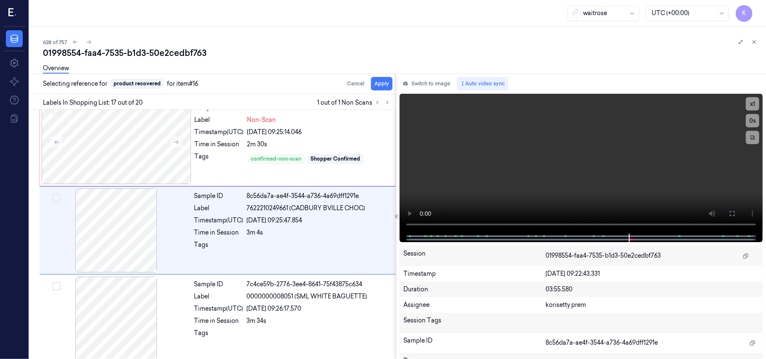
click at [384, 78] on div "Overview" at bounding box center [401, 69] width 716 height 21
click at [377, 87] on button "Apply" at bounding box center [381, 83] width 21 height 13
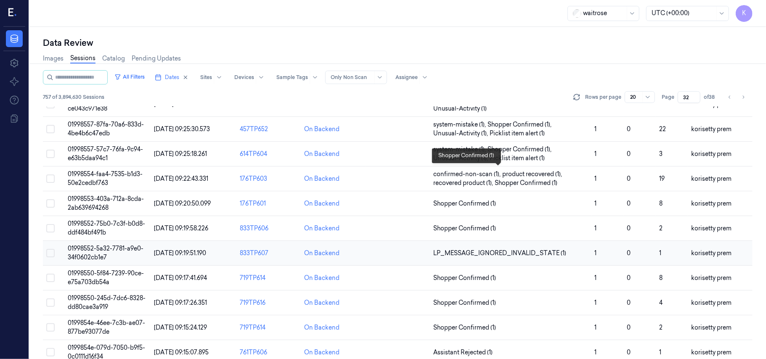
scroll to position [112, 0]
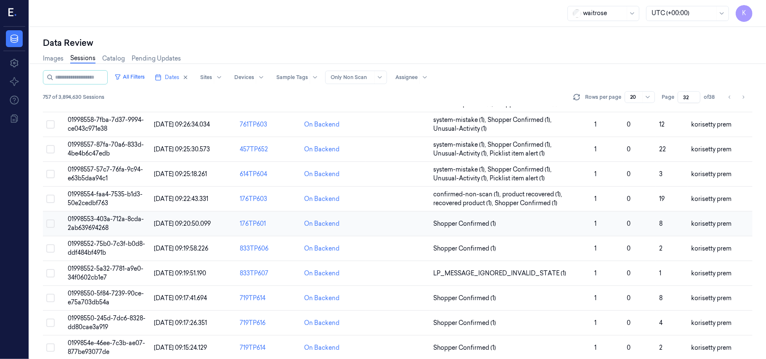
click at [116, 223] on span "01998553-403a-712a-8cda-2ab639694268" at bounding box center [106, 223] width 76 height 16
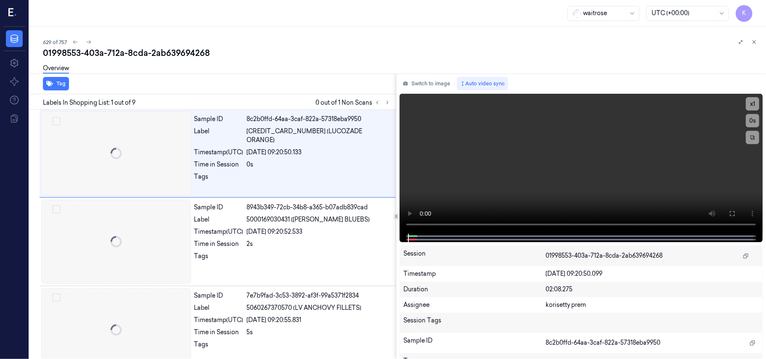
click at [329, 50] on div "01998553-403a-712a-8cda-2ab639694268" at bounding box center [401, 53] width 716 height 12
click at [387, 105] on icon at bounding box center [388, 103] width 6 height 6
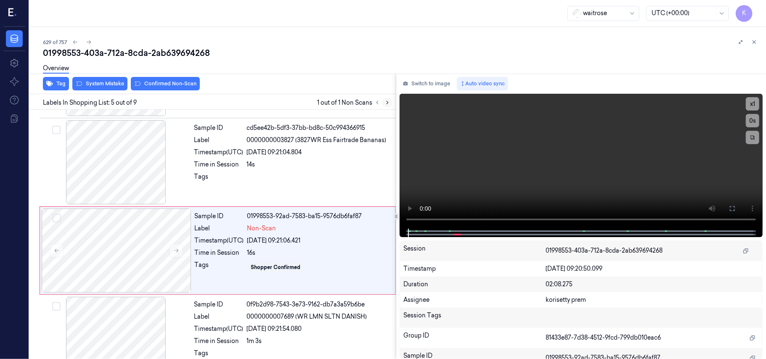
scroll to position [273, 0]
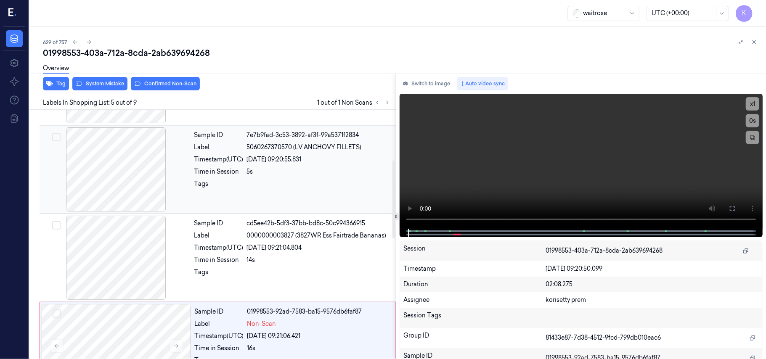
click at [265, 167] on div "Sample ID 7e7b9fad-3c53-3892-af3f-99a5371f2834 Label 5060267370570 (LV ANCHOVY …" at bounding box center [292, 169] width 203 height 84
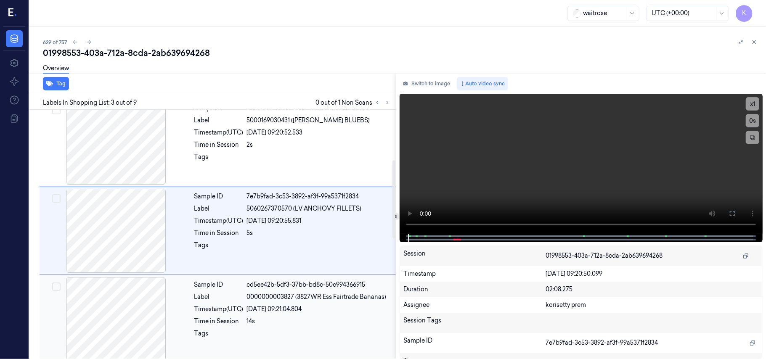
scroll to position [96, 0]
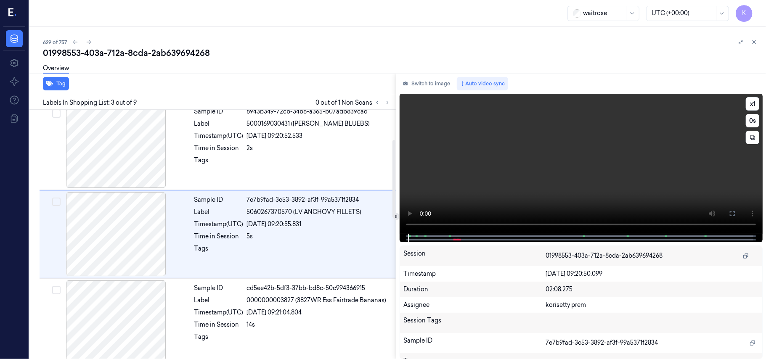
click at [500, 149] on video at bounding box center [581, 164] width 363 height 140
click at [501, 175] on video at bounding box center [581, 164] width 363 height 140
click at [552, 180] on video at bounding box center [581, 164] width 363 height 140
click at [279, 313] on div "26/09/2025 09:21:04.804" at bounding box center [319, 312] width 144 height 9
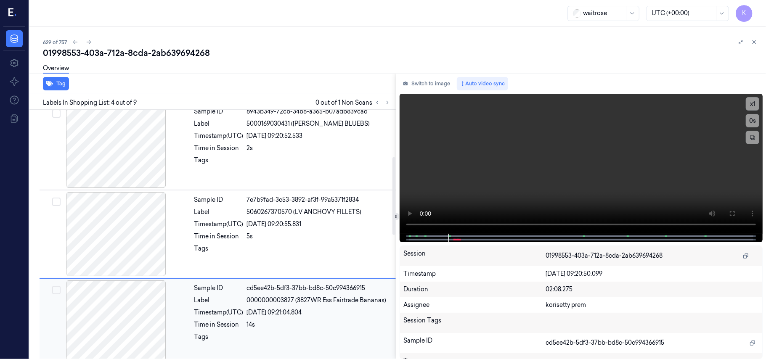
scroll to position [184, 0]
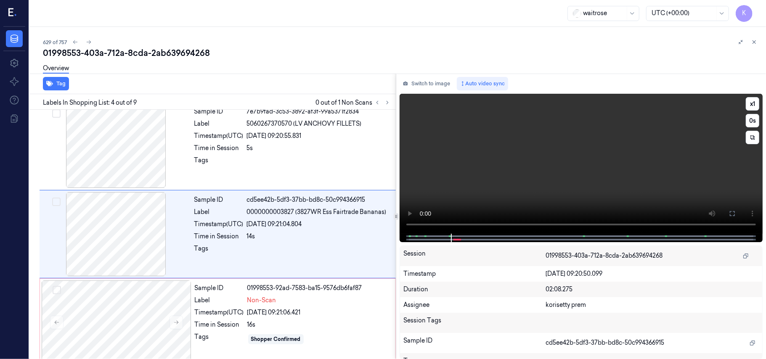
click at [477, 176] on video at bounding box center [581, 164] width 363 height 140
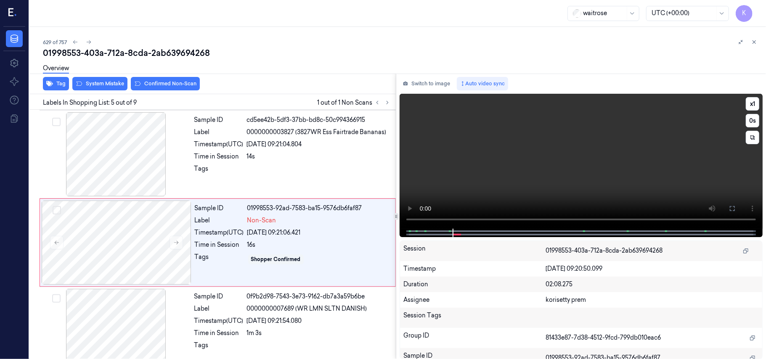
scroll to position [273, 0]
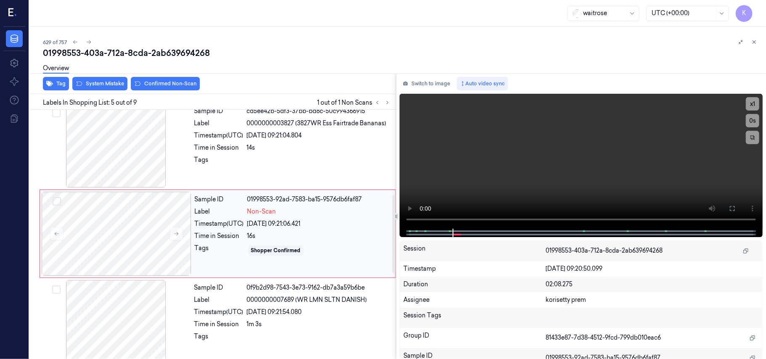
click at [202, 233] on div "Time in Session" at bounding box center [219, 236] width 49 height 9
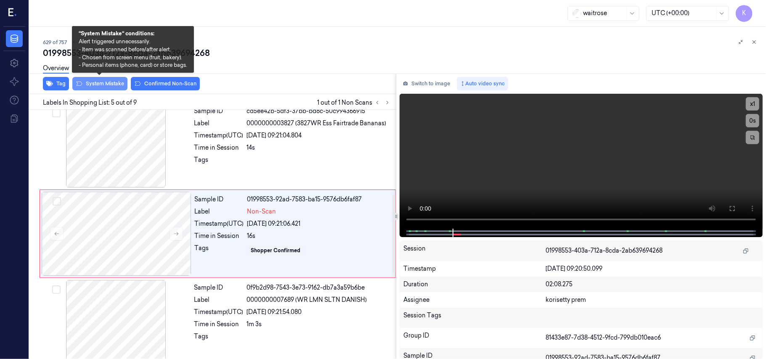
click at [103, 83] on button "System Mistake" at bounding box center [99, 83] width 55 height 13
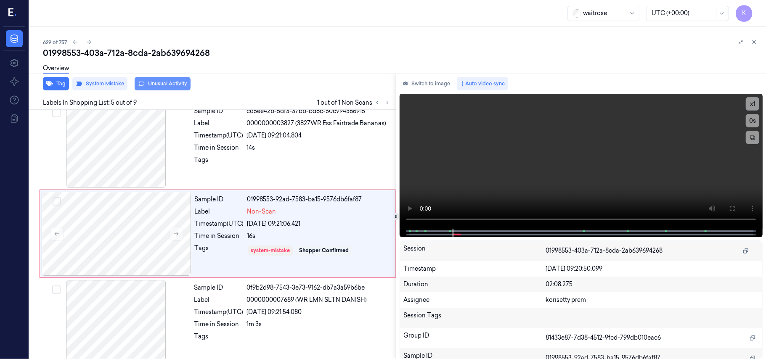
click at [173, 85] on button "Unusual Activity" at bounding box center [163, 83] width 56 height 13
click at [56, 84] on button "Tag" at bounding box center [56, 83] width 26 height 13
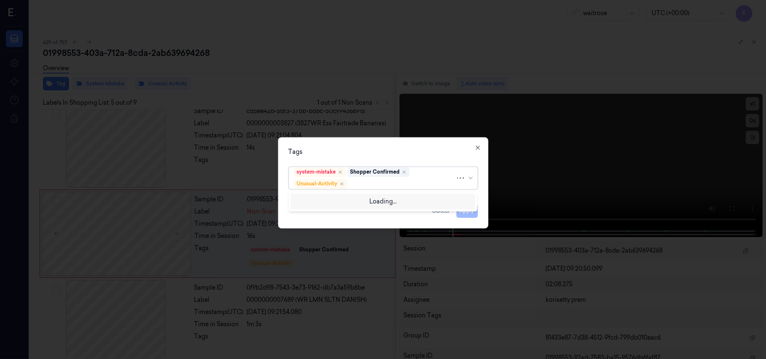
click at [386, 182] on div at bounding box center [402, 184] width 106 height 9
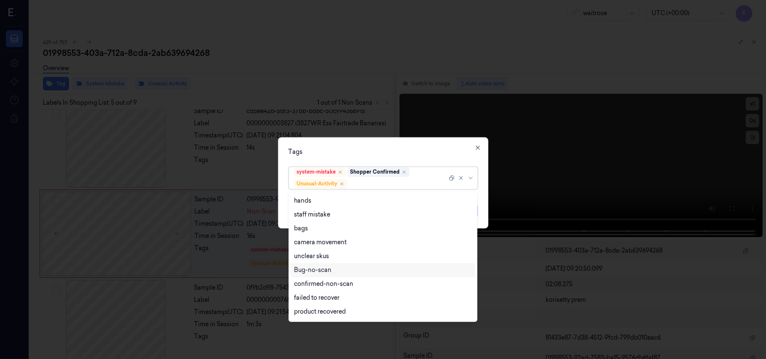
scroll to position [110, 0]
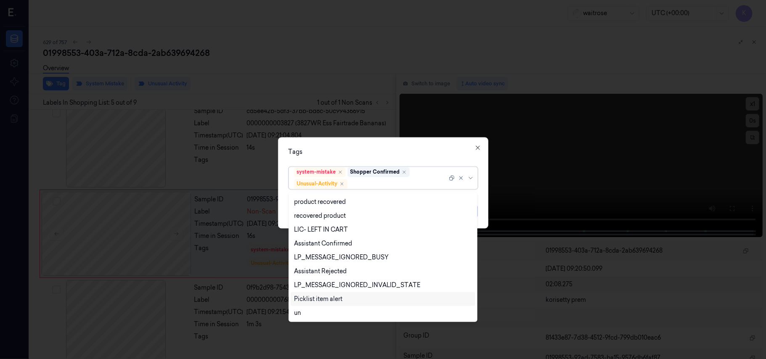
click at [332, 301] on div "Picklist item alert" at bounding box center [318, 299] width 48 height 9
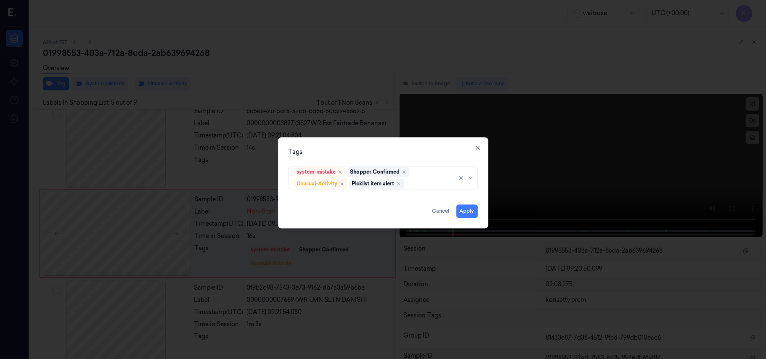
click at [448, 149] on div "Tags" at bounding box center [383, 152] width 189 height 9
click at [465, 215] on button "Apply" at bounding box center [466, 211] width 21 height 13
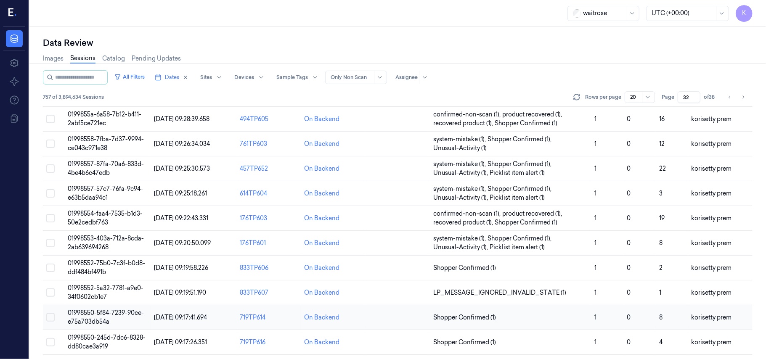
scroll to position [112, 0]
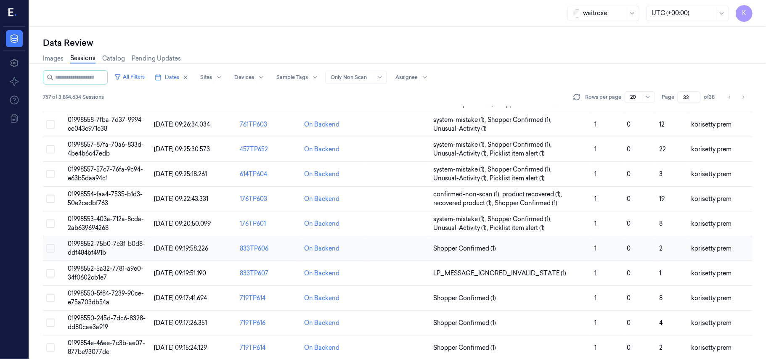
click at [106, 245] on span "01998552-75b0-7c3f-b0d8-ddf484bf491b" at bounding box center [106, 248] width 77 height 16
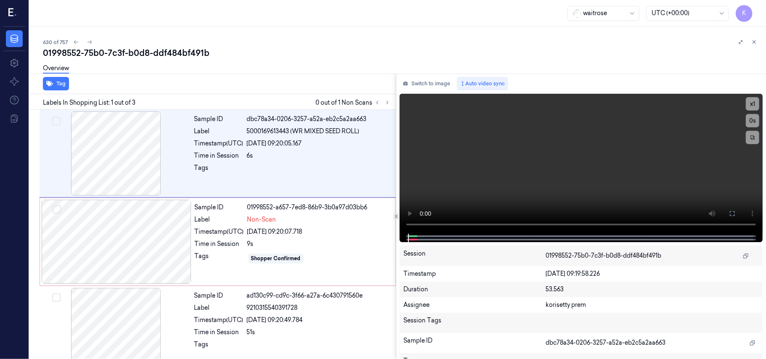
click at [321, 26] on div "waitrose UTC (+00:00) K" at bounding box center [397, 13] width 737 height 27
click at [123, 141] on div at bounding box center [116, 153] width 150 height 84
click at [569, 169] on video at bounding box center [581, 164] width 363 height 140
click at [511, 186] on video at bounding box center [581, 164] width 363 height 140
click at [512, 185] on video at bounding box center [581, 164] width 363 height 140
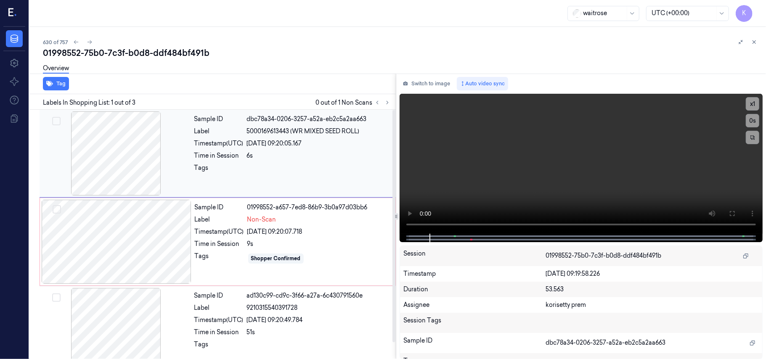
click at [295, 140] on div "26/09/2025 09:20:05.167" at bounding box center [319, 143] width 144 height 9
click at [562, 164] on video at bounding box center [581, 164] width 363 height 140
click at [534, 169] on video at bounding box center [581, 164] width 363 height 140
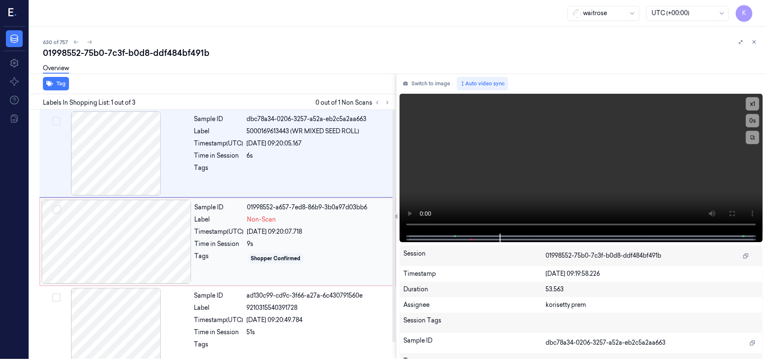
click at [257, 246] on div "9s" at bounding box center [318, 244] width 143 height 9
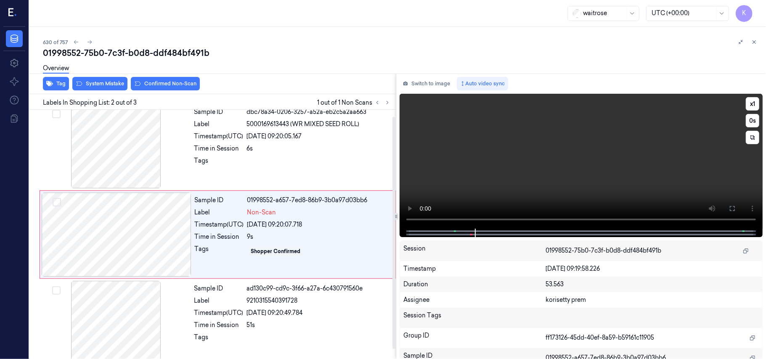
click at [626, 144] on video at bounding box center [581, 161] width 363 height 135
click at [300, 218] on div "Sample ID 01998552-a657-7ed8-86b9-3b0a97d03bb6 Label Non-Scan Timestamp (UTC) 2…" at bounding box center [292, 235] width 202 height 84
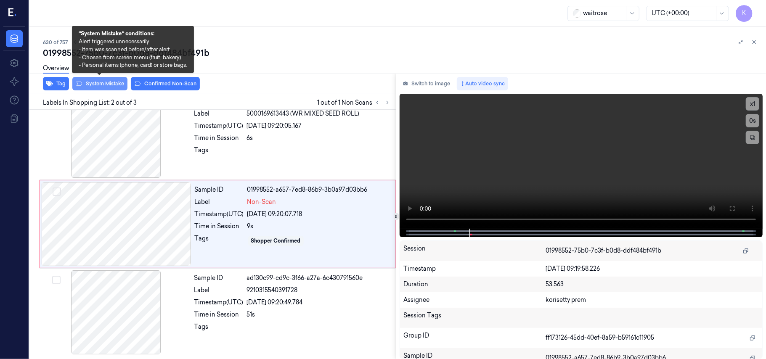
click at [105, 81] on button "System Mistake" at bounding box center [99, 83] width 55 height 13
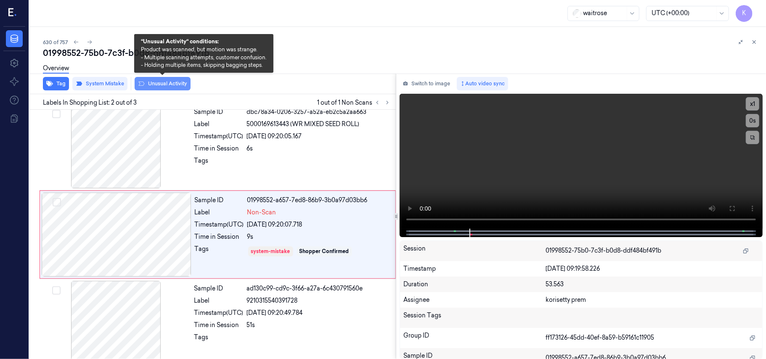
click at [160, 83] on button "Unusual Activity" at bounding box center [163, 83] width 56 height 13
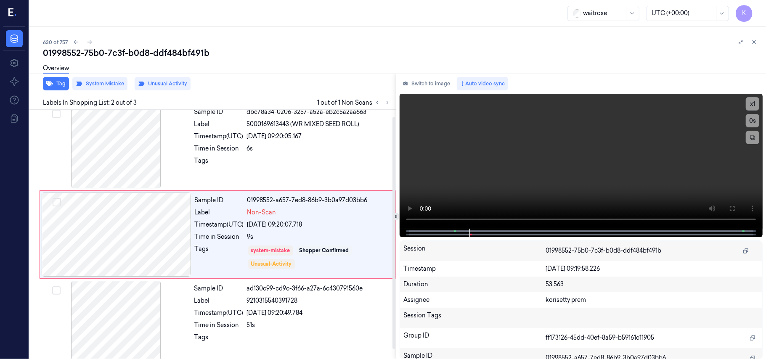
click at [42, 85] on div "Tag System Mistake Unusual Activity" at bounding box center [211, 84] width 370 height 21
click at [49, 82] on icon "button" at bounding box center [49, 83] width 7 height 5
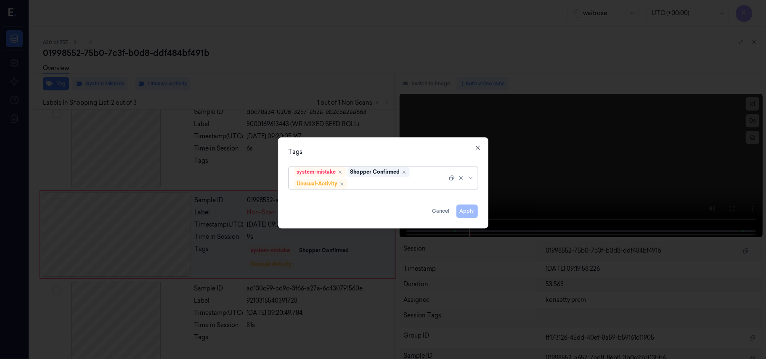
click at [371, 179] on div "system-mistake Shopper Confirmed Unusual-Activity" at bounding box center [370, 178] width 153 height 22
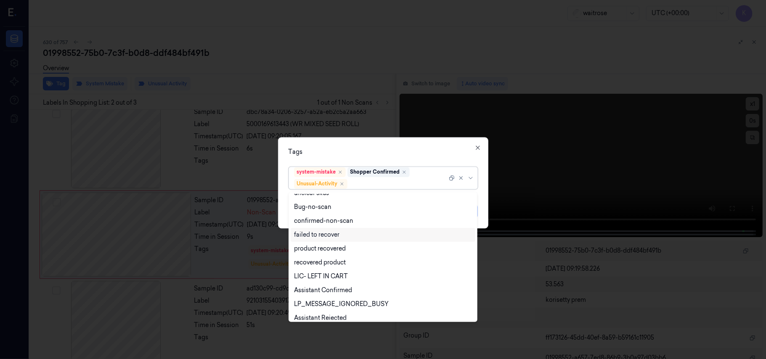
scroll to position [110, 0]
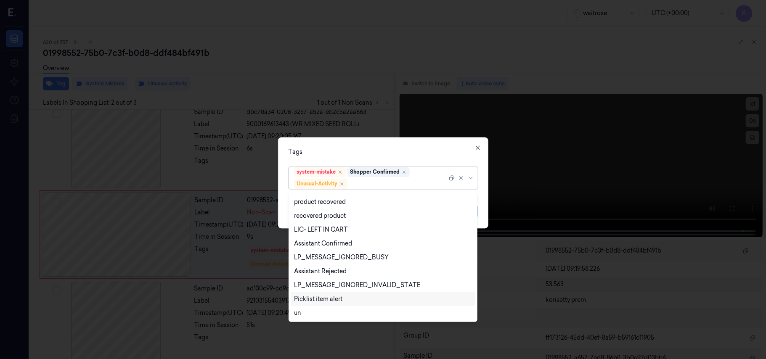
click at [323, 298] on div "Picklist item alert" at bounding box center [318, 299] width 48 height 9
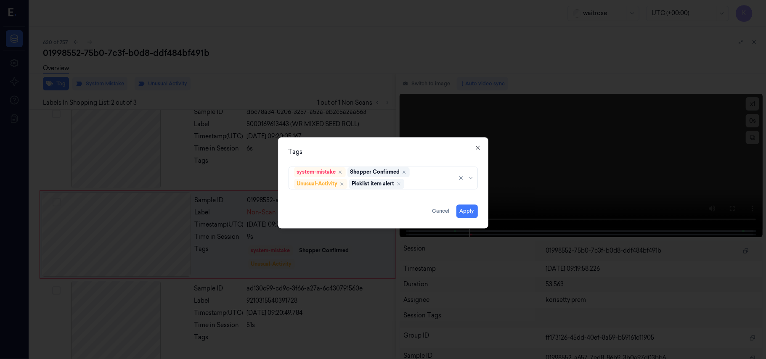
click at [426, 143] on div "Tags system-mistake Shopper Confirmed Unusual-Activity Picklist item alert Appl…" at bounding box center [383, 183] width 210 height 91
click at [473, 211] on button "Apply" at bounding box center [466, 211] width 21 height 13
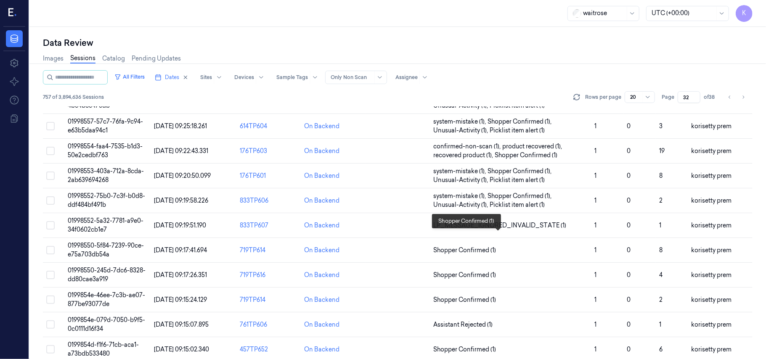
scroll to position [224, 0]
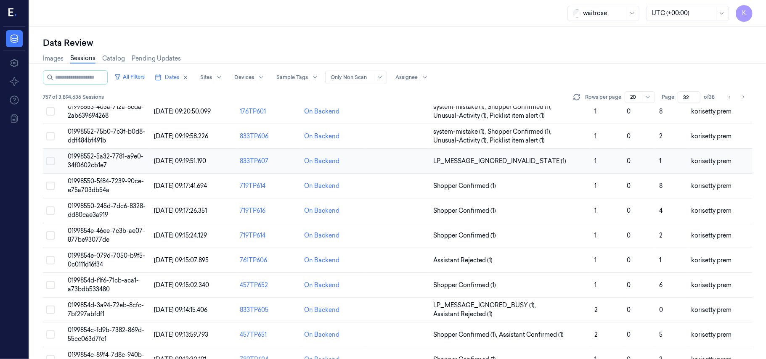
click at [124, 163] on td "01998552-5a32-7781-a9e0-34f0602cb1e7" at bounding box center [107, 161] width 86 height 25
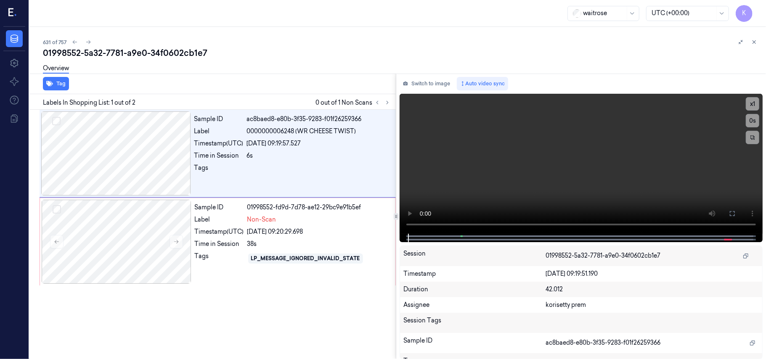
click at [354, 36] on div "631 of 757 01998552-5a32-7781-a9e0-34f0602cb1e7 Overview Tag Labels In Shopping…" at bounding box center [397, 193] width 737 height 332
click at [508, 172] on video at bounding box center [581, 164] width 363 height 140
click at [611, 135] on video at bounding box center [581, 164] width 363 height 140
click at [544, 159] on video at bounding box center [581, 164] width 363 height 140
click at [286, 223] on div "Non-Scan" at bounding box center [318, 219] width 143 height 9
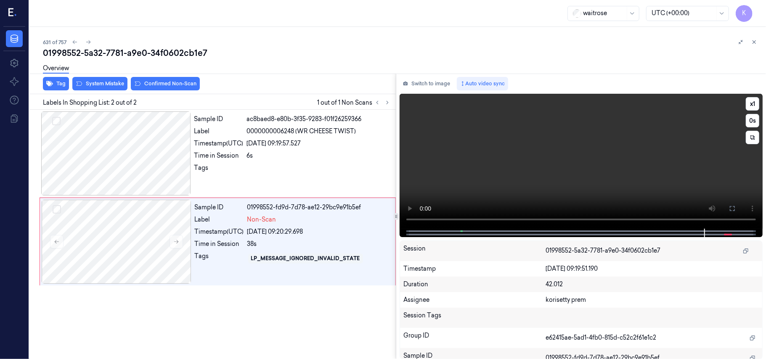
click at [613, 189] on video at bounding box center [581, 161] width 363 height 135
click at [255, 238] on div "Sample ID 01998552-fd9d-7d78-ae12-29bc9e91b5ef Label Non-Scan Timestamp (UTC) 2…" at bounding box center [292, 242] width 202 height 84
click at [554, 176] on video at bounding box center [581, 161] width 363 height 135
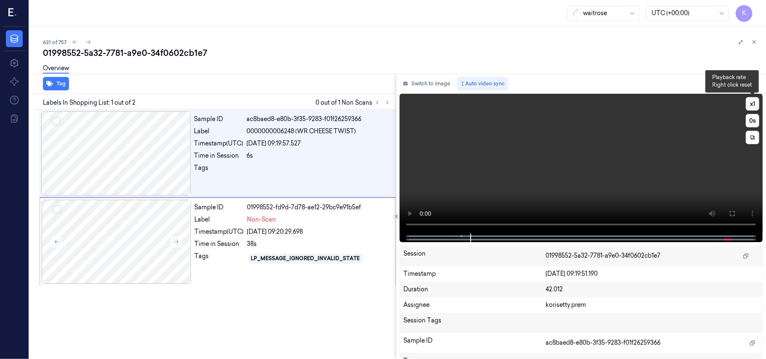
click at [756, 103] on button "x 1" at bounding box center [752, 103] width 13 height 13
click at [734, 214] on icon at bounding box center [732, 213] width 7 height 7
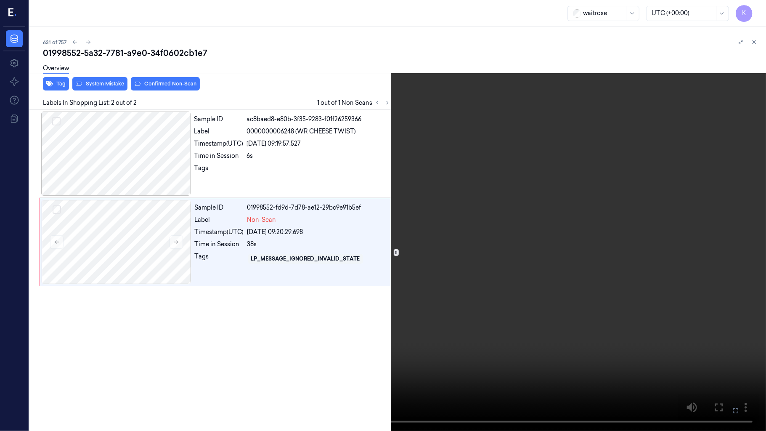
click at [283, 265] on video at bounding box center [383, 215] width 766 height 431
click at [0, 0] on icon at bounding box center [0, 0] width 0 height 0
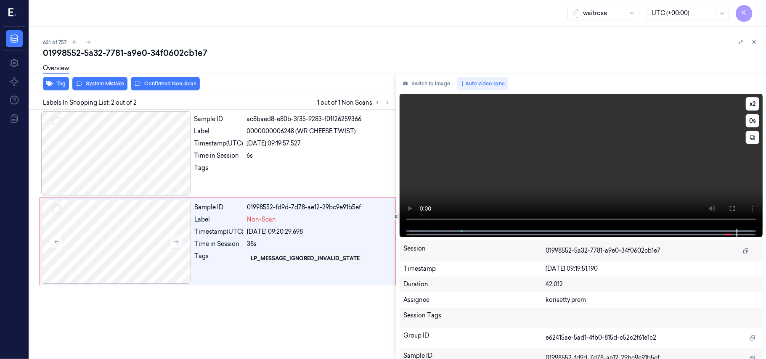
click at [549, 149] on video at bounding box center [581, 161] width 363 height 135
click at [586, 161] on video at bounding box center [581, 161] width 363 height 135
click at [645, 172] on video at bounding box center [581, 161] width 363 height 135
click at [731, 208] on icon at bounding box center [732, 208] width 7 height 7
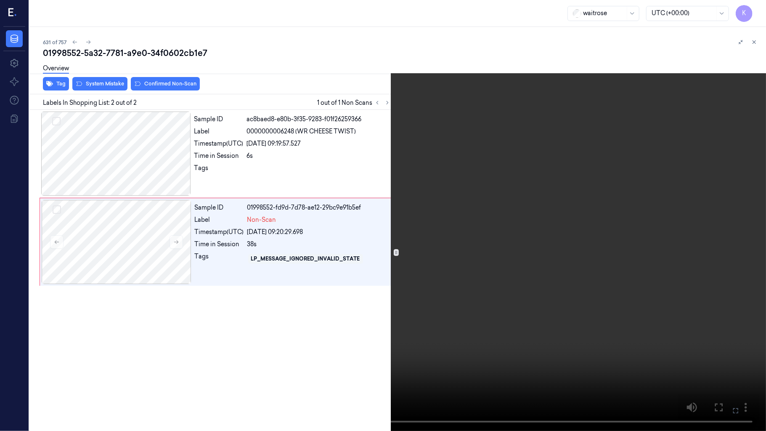
click at [573, 302] on video at bounding box center [383, 215] width 766 height 431
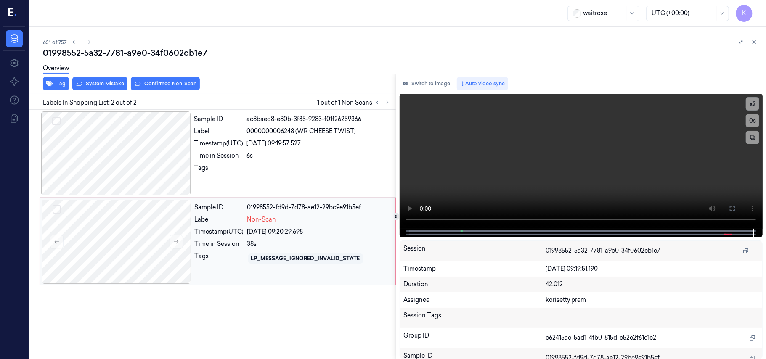
click at [231, 258] on div "Tags" at bounding box center [219, 258] width 49 height 13
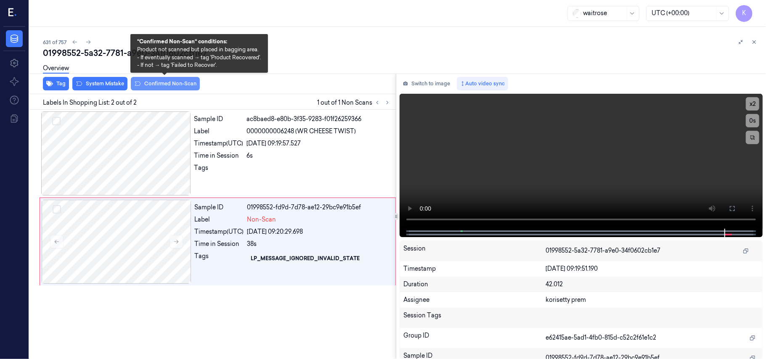
click at [186, 83] on button "Confirmed Non-Scan" at bounding box center [165, 83] width 69 height 13
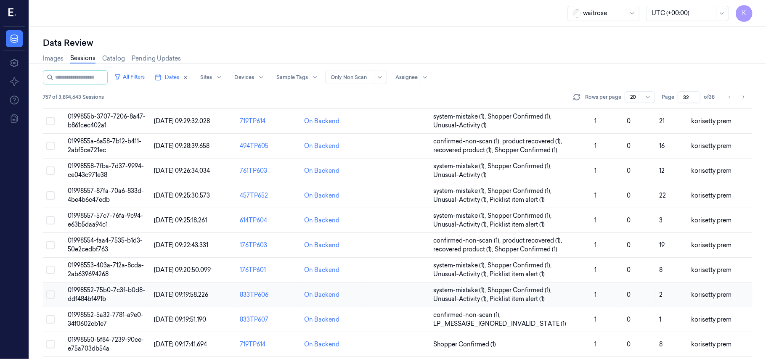
scroll to position [168, 0]
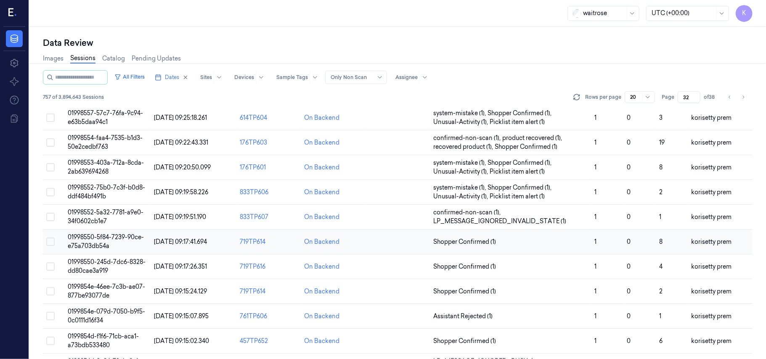
click at [106, 236] on span "01998550-5f84-7239-90ce-e75a703db54a" at bounding box center [106, 241] width 76 height 16
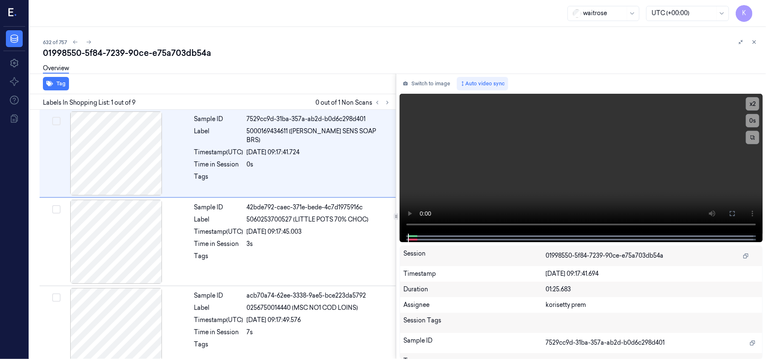
click at [263, 53] on div "01998550-5f84-7239-90ce-e75a703db54a" at bounding box center [401, 53] width 716 height 12
drag, startPoint x: 387, startPoint y: 105, endPoint x: 381, endPoint y: 113, distance: 10.2
click at [388, 105] on icon at bounding box center [388, 103] width 6 height 6
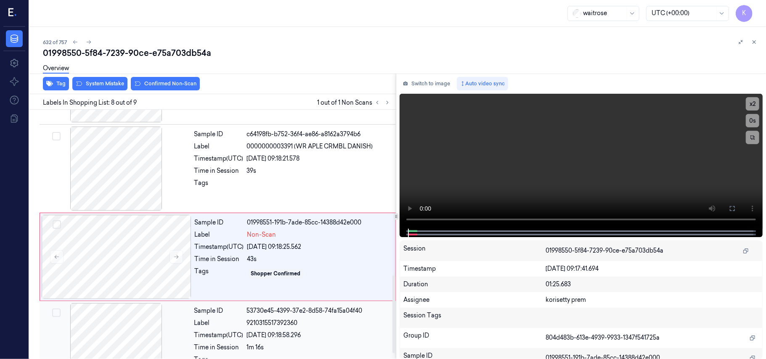
scroll to position [539, 0]
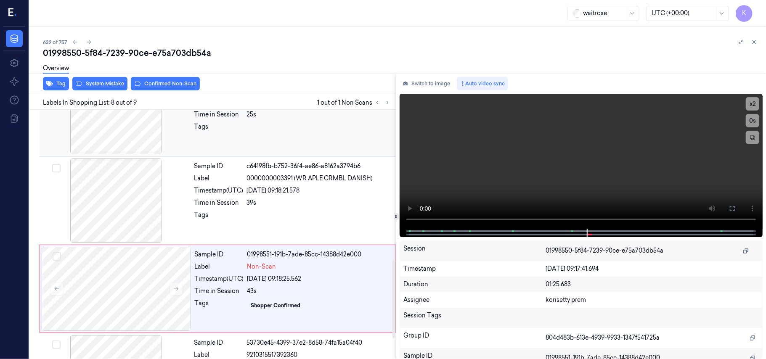
click at [223, 127] on div "Tags" at bounding box center [218, 128] width 49 height 13
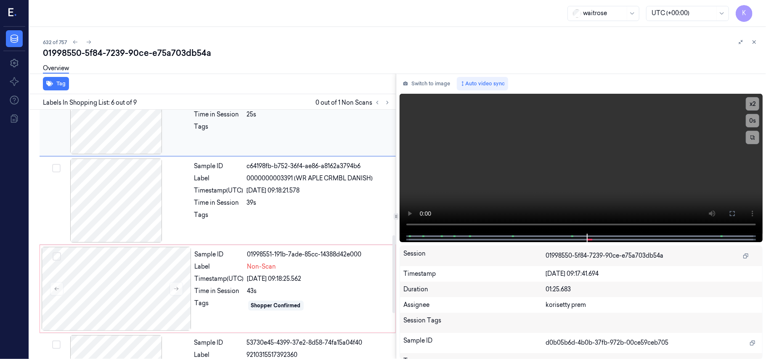
scroll to position [362, 0]
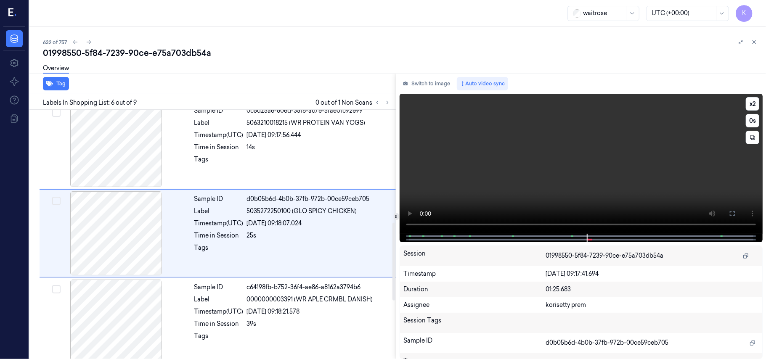
click at [671, 182] on video at bounding box center [581, 164] width 363 height 140
click at [286, 303] on span "0000000003391 (WR APLE CRMBL DANISH)" at bounding box center [310, 299] width 126 height 9
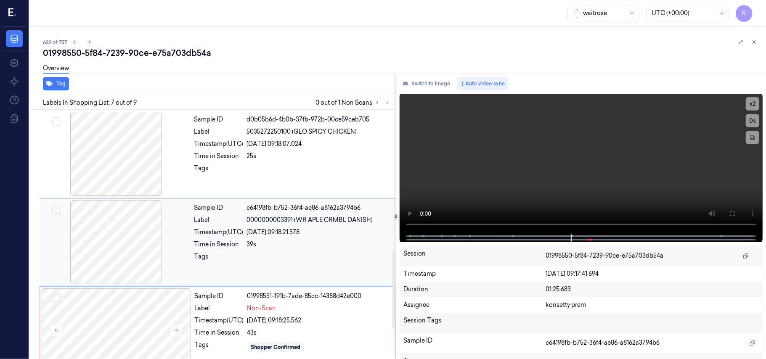
scroll to position [450, 0]
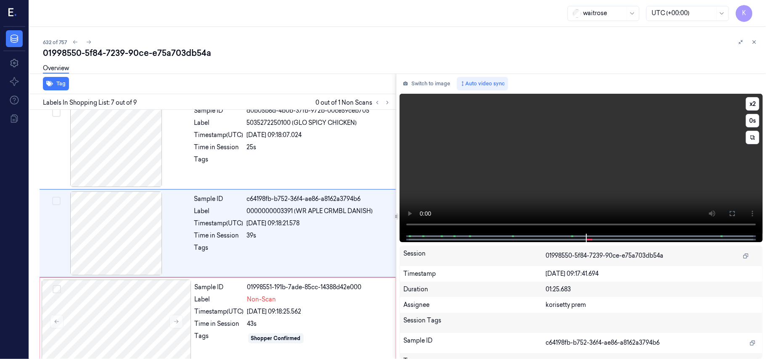
click at [602, 166] on video at bounding box center [581, 164] width 363 height 140
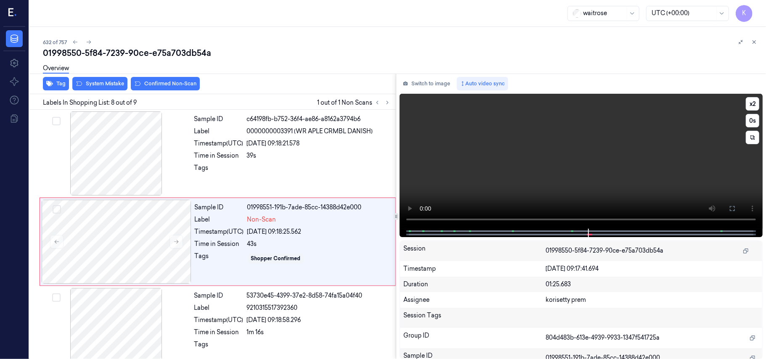
scroll to position [539, 0]
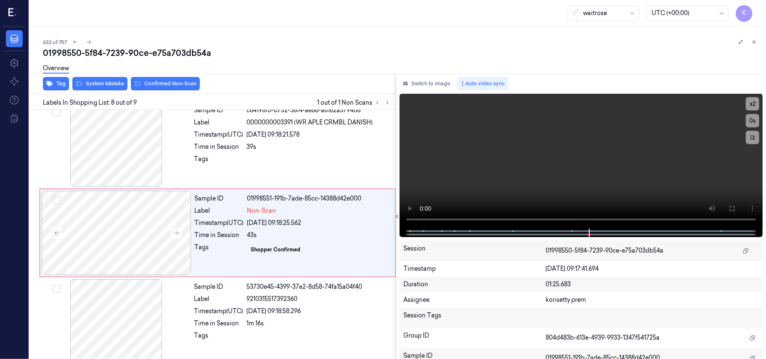
click at [85, 79] on div "Overview" at bounding box center [401, 69] width 716 height 21
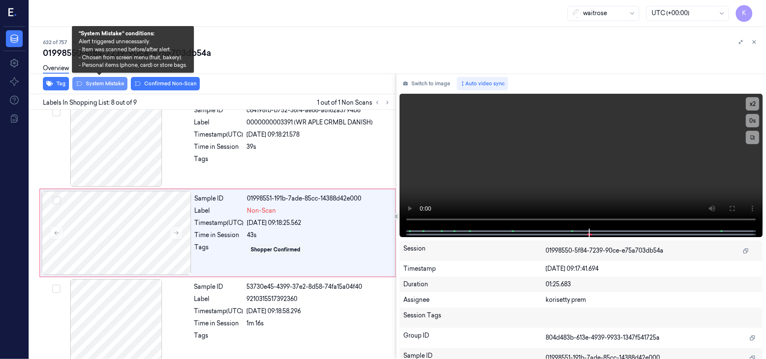
click at [86, 85] on button "System Mistake" at bounding box center [99, 83] width 55 height 13
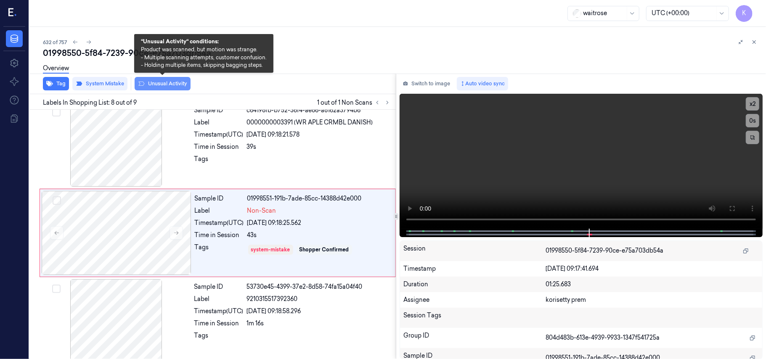
click at [162, 86] on button "Unusual Activity" at bounding box center [163, 83] width 56 height 13
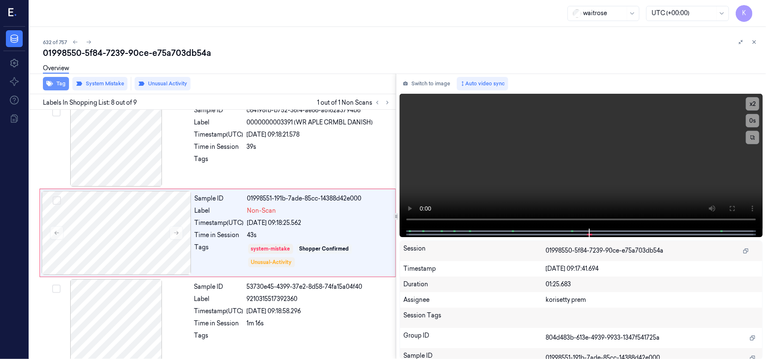
click at [57, 87] on button "Tag" at bounding box center [56, 83] width 26 height 13
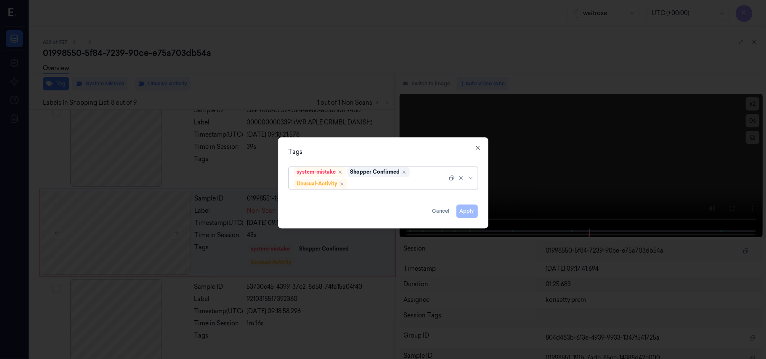
click at [388, 183] on div at bounding box center [398, 184] width 98 height 9
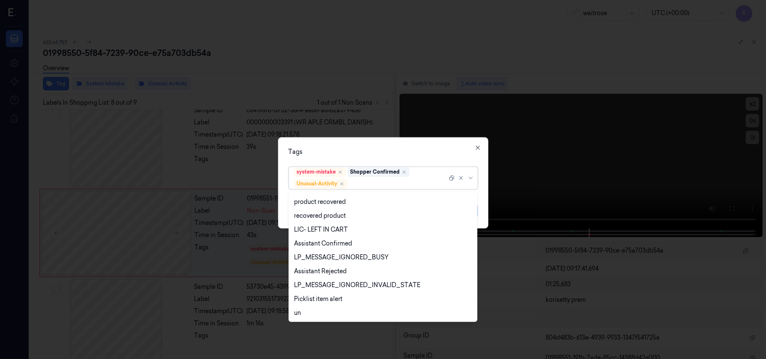
scroll to position [165, 0]
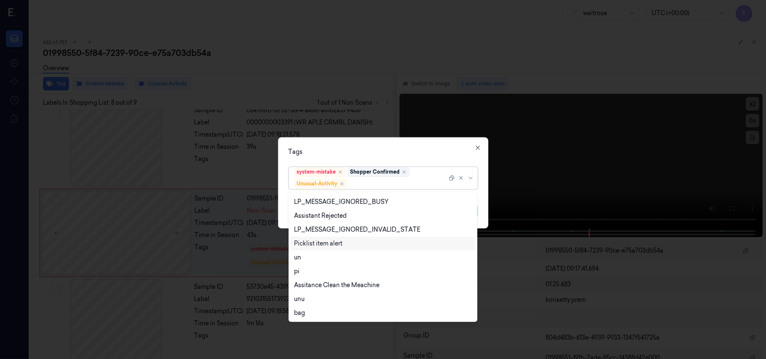
click at [336, 243] on div "Picklist item alert" at bounding box center [318, 243] width 48 height 9
click at [416, 148] on div "Tags" at bounding box center [383, 152] width 189 height 9
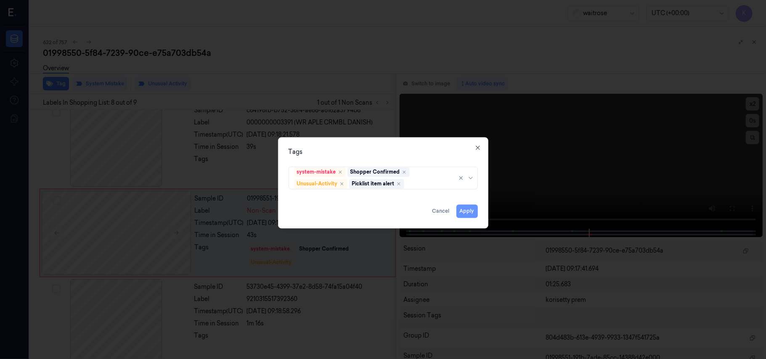
click at [472, 214] on button "Apply" at bounding box center [466, 211] width 21 height 13
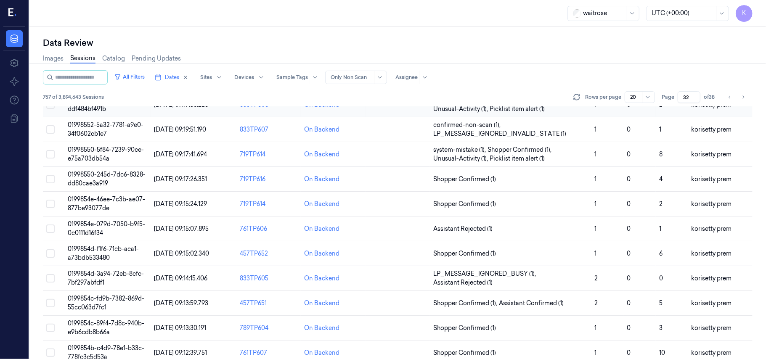
scroll to position [271, 0]
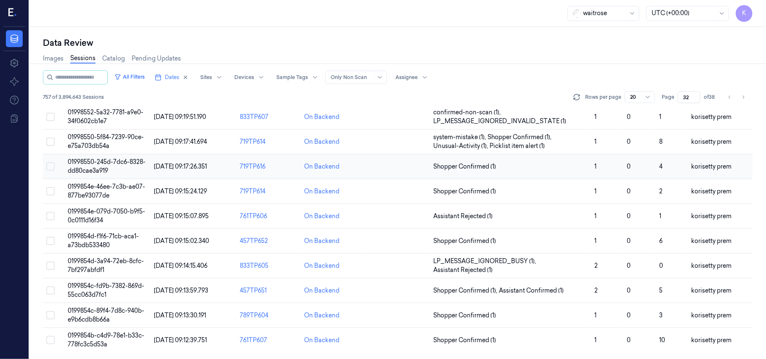
click at [99, 167] on span "01998550-245d-7dc6-8328-dd80cae3a919" at bounding box center [107, 166] width 78 height 16
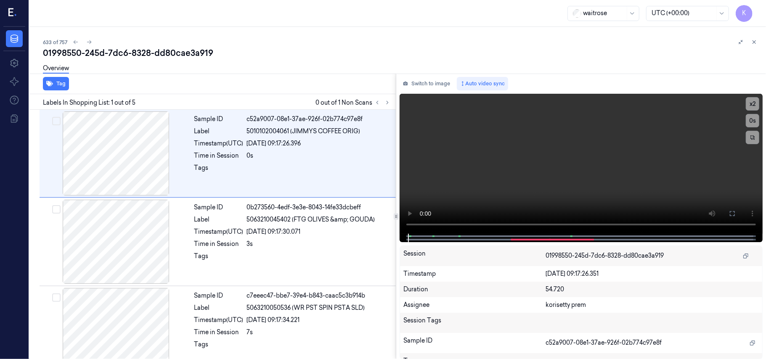
click at [312, 52] on div "01998550-245d-7dc6-8328-dd80cae3a919" at bounding box center [401, 53] width 716 height 12
click at [390, 106] on button at bounding box center [387, 103] width 10 height 10
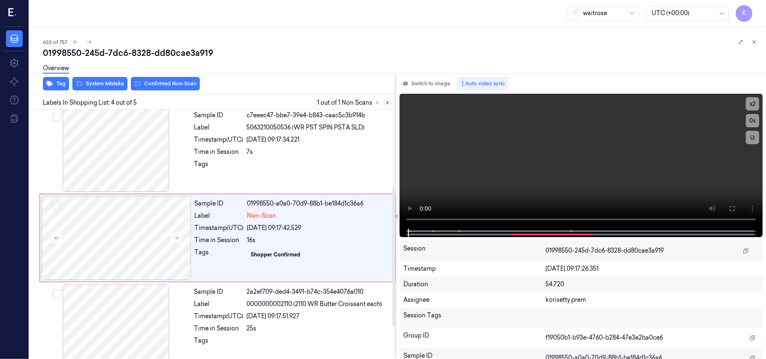
scroll to position [184, 0]
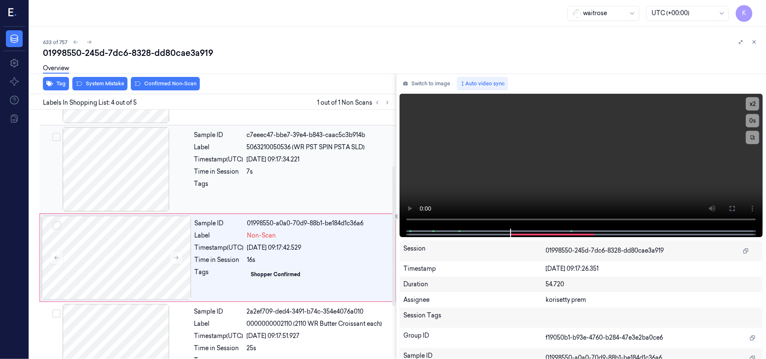
click at [295, 179] on div "Sample ID c7eeec47-bbe7-39e4-b843-caac5c3b914b Label 5063210050536 (WR PST SPIN…" at bounding box center [292, 169] width 203 height 84
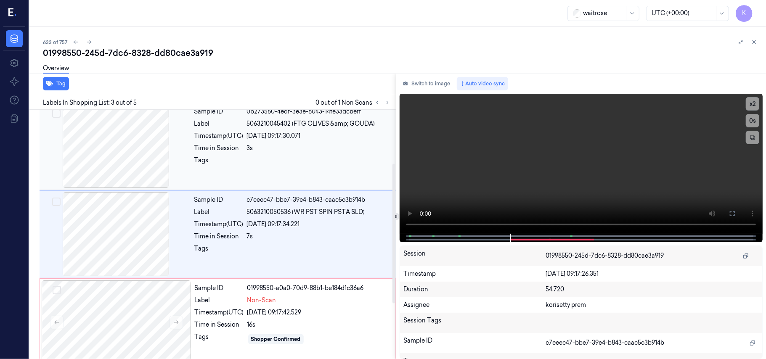
click at [345, 131] on div "Sample ID 0b273560-4edf-3e3e-8043-14fe33dcbeff Label 5063210045402 (FTG OLIVES …" at bounding box center [292, 146] width 203 height 84
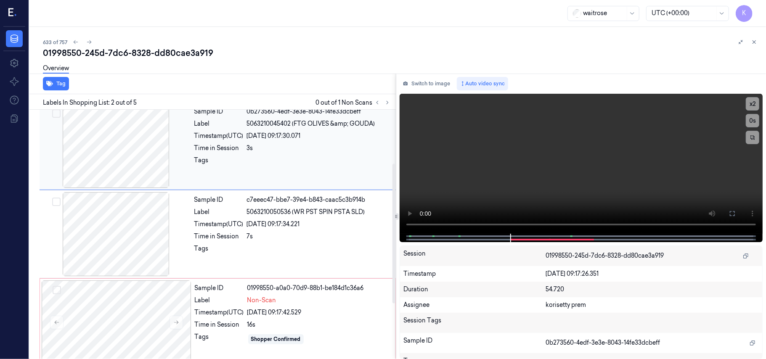
scroll to position [7, 0]
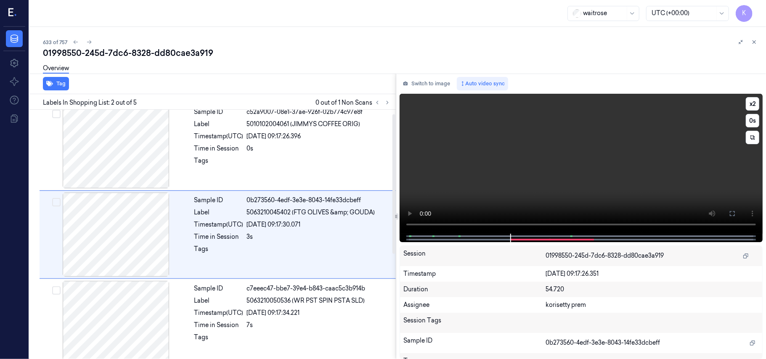
click at [680, 151] on video at bounding box center [581, 164] width 363 height 140
click at [605, 177] on video at bounding box center [581, 164] width 363 height 140
click at [579, 162] on video at bounding box center [581, 164] width 363 height 140
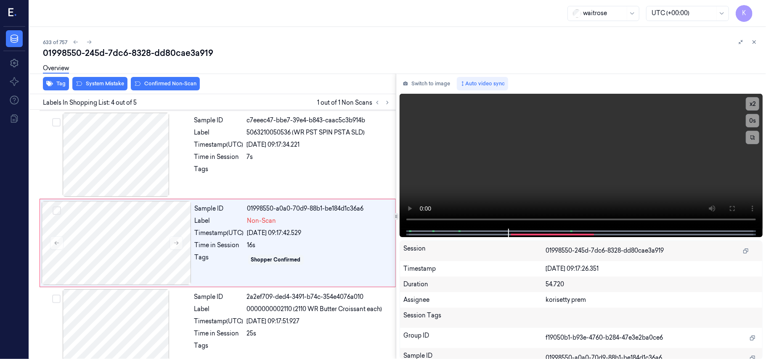
scroll to position [184, 0]
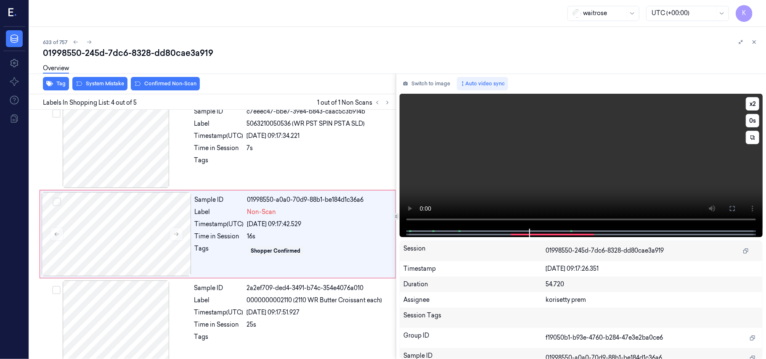
click at [552, 170] on video at bounding box center [581, 161] width 363 height 135
click at [534, 170] on video at bounding box center [581, 161] width 363 height 135
click at [297, 165] on div at bounding box center [319, 162] width 144 height 13
click at [235, 244] on div "Sample ID 01998550-a0a0-70d9-88b1-be184d1c36a6 Label Non-Scan Timestamp (UTC) 2…" at bounding box center [292, 234] width 202 height 84
click at [171, 236] on button at bounding box center [176, 234] width 13 height 13
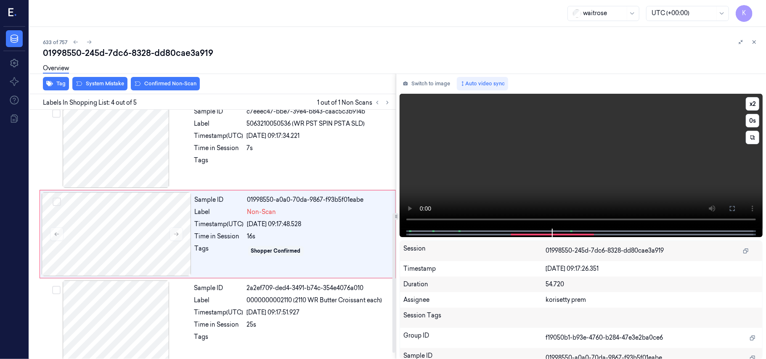
click at [589, 167] on video at bounding box center [581, 161] width 363 height 135
click at [175, 236] on icon at bounding box center [176, 234] width 6 height 6
click at [562, 145] on video at bounding box center [581, 161] width 363 height 135
click at [543, 167] on video at bounding box center [581, 161] width 363 height 135
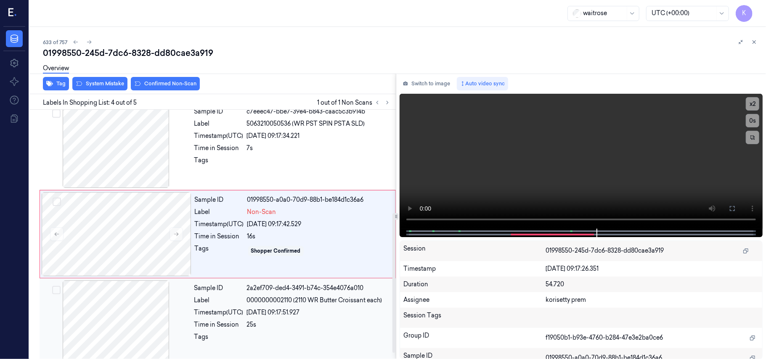
click at [310, 315] on div "26/09/2025 09:17:51.927" at bounding box center [319, 312] width 144 height 9
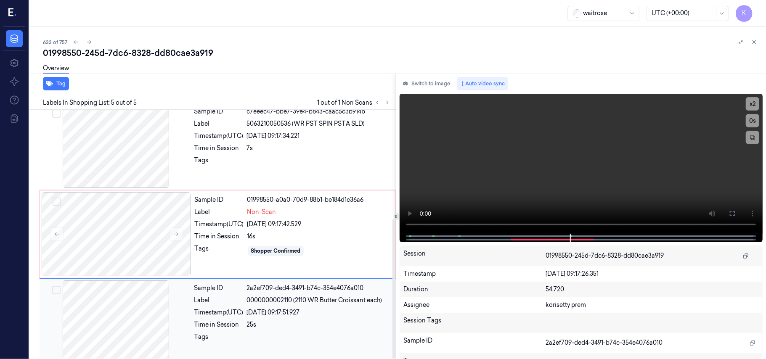
scroll to position [196, 0]
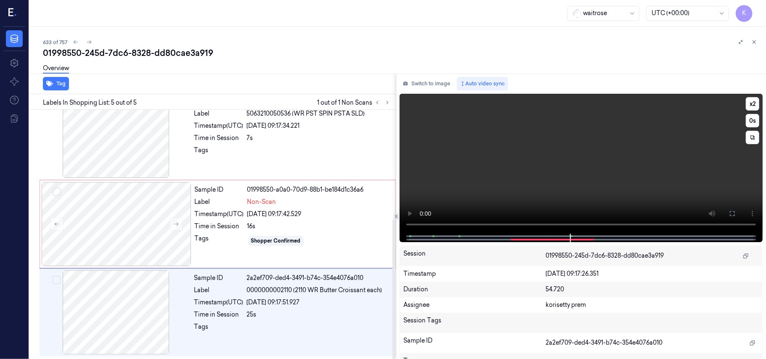
click at [544, 184] on video at bounding box center [581, 164] width 363 height 140
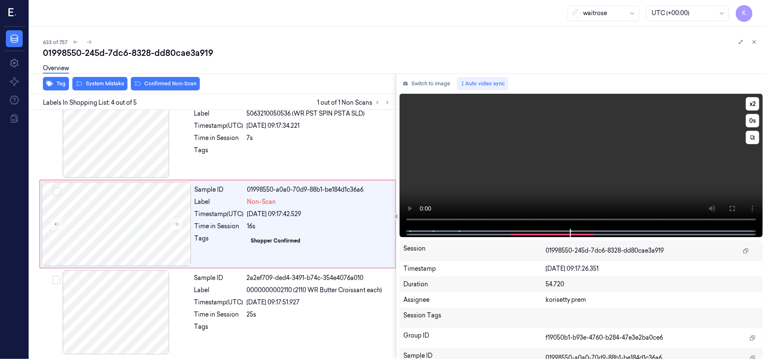
scroll to position [184, 0]
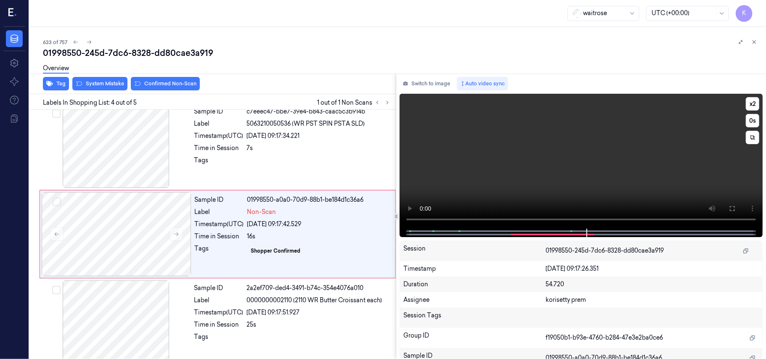
click at [485, 170] on video at bounding box center [581, 161] width 363 height 135
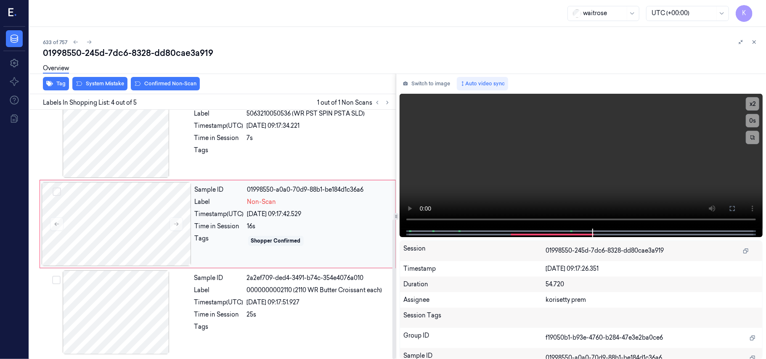
click at [231, 226] on div "Time in Session" at bounding box center [219, 226] width 49 height 9
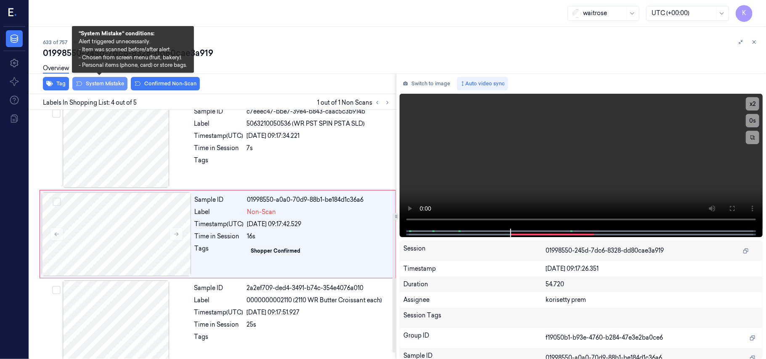
click at [98, 85] on button "System Mistake" at bounding box center [99, 83] width 55 height 13
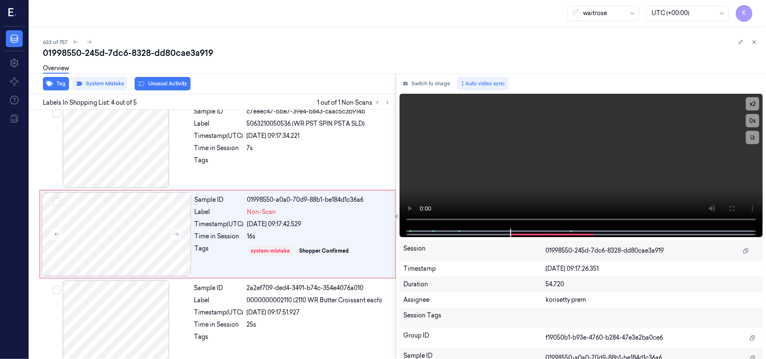
click at [155, 85] on button "Unusual Activity" at bounding box center [163, 83] width 56 height 13
click at [59, 86] on button "Tag" at bounding box center [56, 83] width 26 height 13
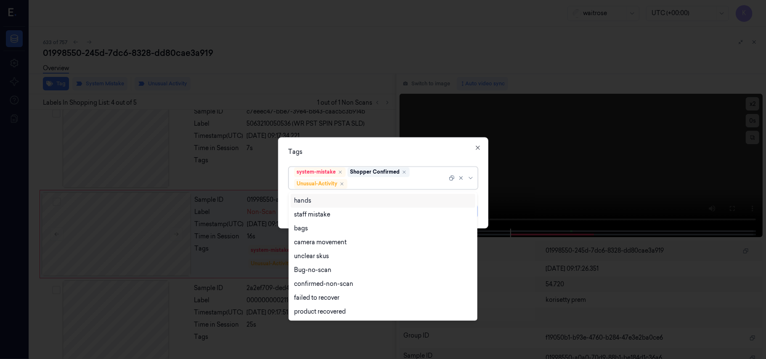
click at [427, 182] on div at bounding box center [398, 184] width 98 height 9
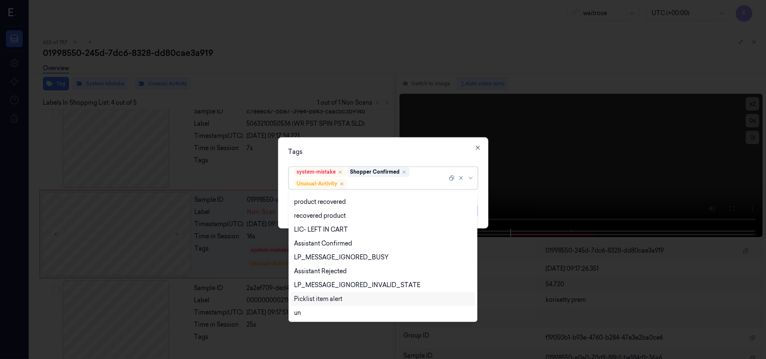
click at [314, 296] on div "Picklist item alert" at bounding box center [318, 299] width 48 height 9
click at [379, 143] on div "Tags option Picklist item alert, selected. 20 results available. Use Up and Dow…" at bounding box center [383, 183] width 210 height 91
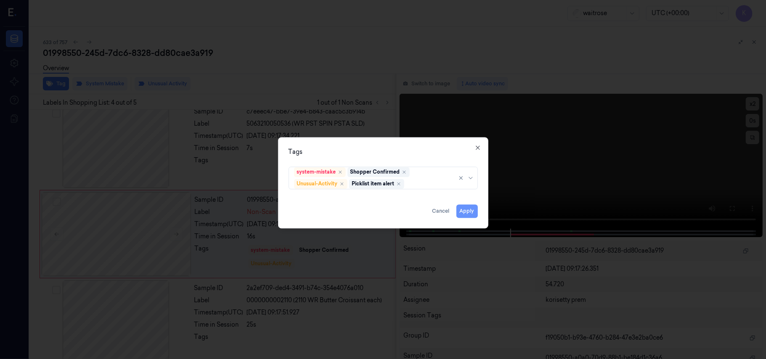
click at [462, 216] on button "Apply" at bounding box center [466, 211] width 21 height 13
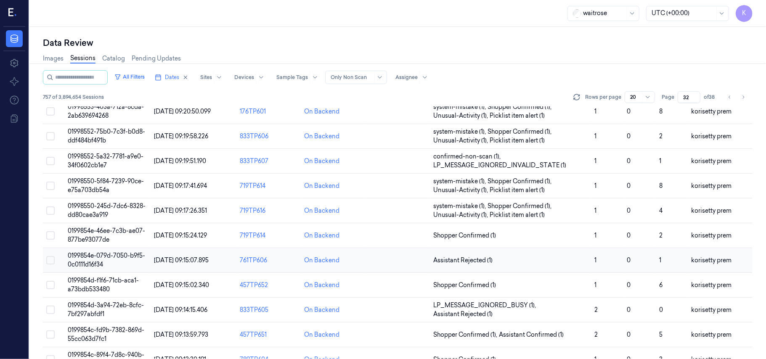
scroll to position [271, 0]
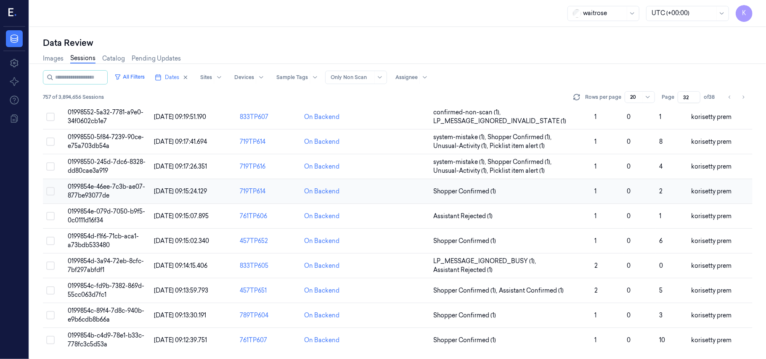
click at [78, 187] on span "0199854e-46ee-7c3b-ae07-877be93077de" at bounding box center [106, 191] width 77 height 16
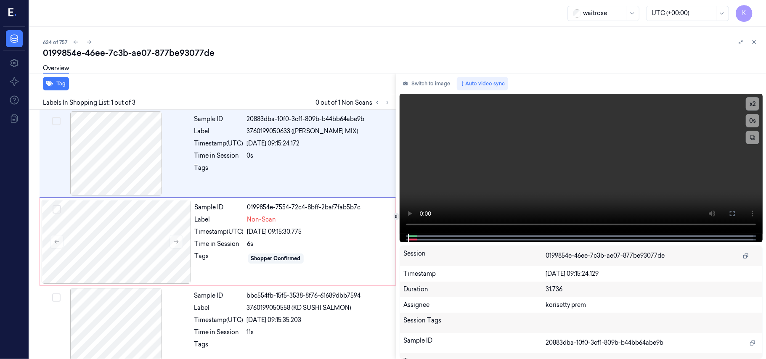
click at [357, 40] on div "634 of 757" at bounding box center [401, 42] width 716 height 10
click at [589, 139] on video at bounding box center [581, 164] width 363 height 140
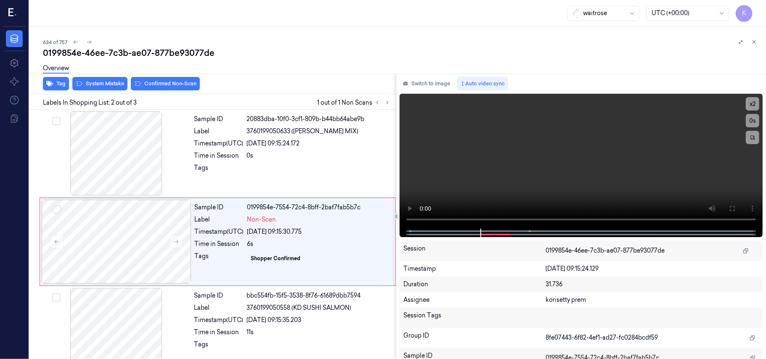
scroll to position [7, 0]
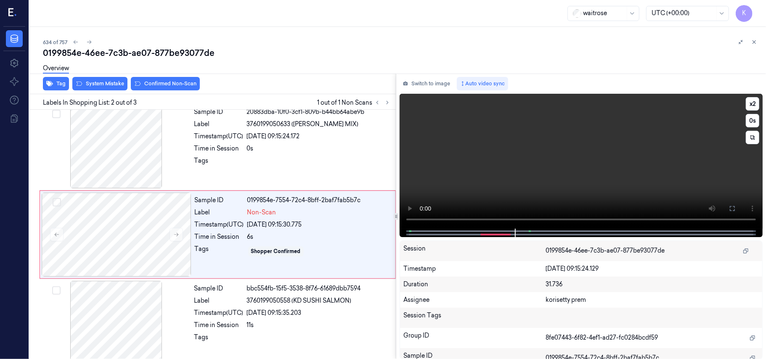
click at [582, 167] on video at bounding box center [581, 161] width 363 height 135
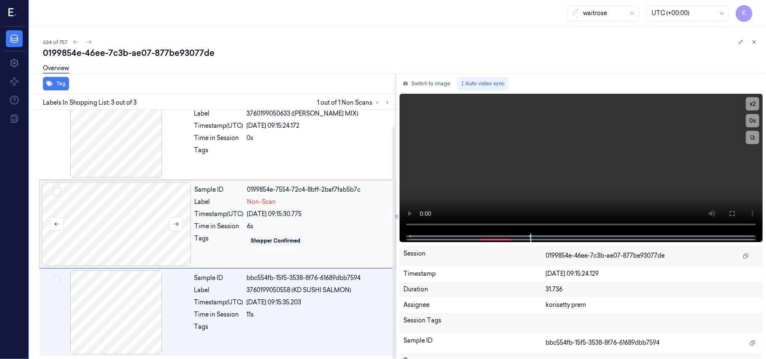
click at [119, 233] on div at bounding box center [117, 224] width 150 height 84
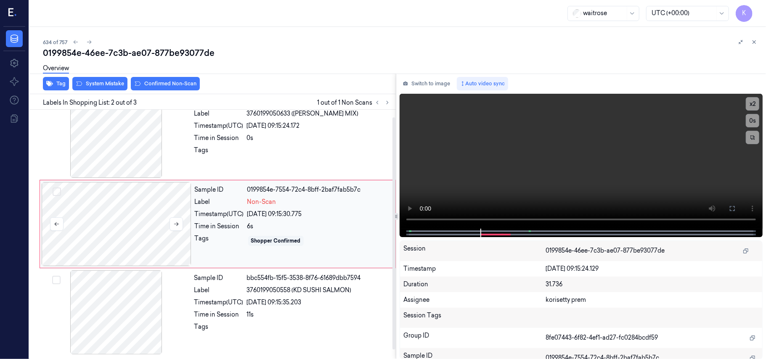
scroll to position [7, 0]
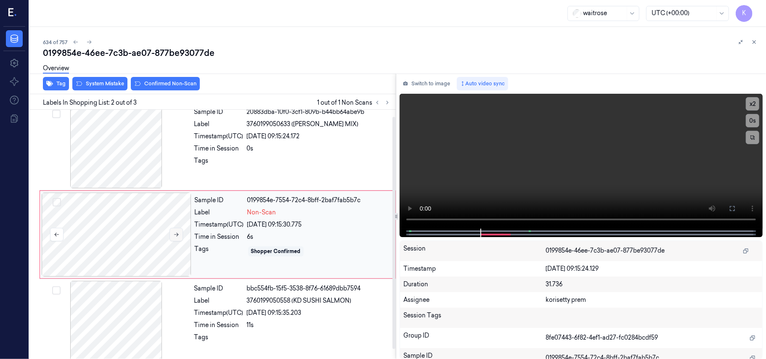
click at [174, 236] on icon at bounding box center [176, 235] width 6 height 6
click at [443, 82] on button "Switch to image" at bounding box center [427, 83] width 54 height 13
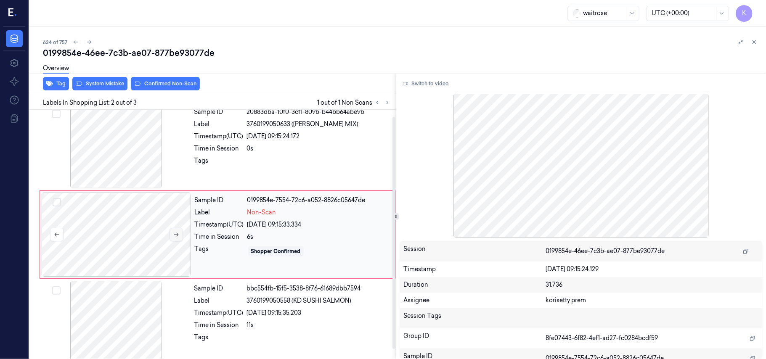
click at [172, 236] on button at bounding box center [176, 234] width 13 height 13
click at [149, 257] on div at bounding box center [117, 235] width 150 height 84
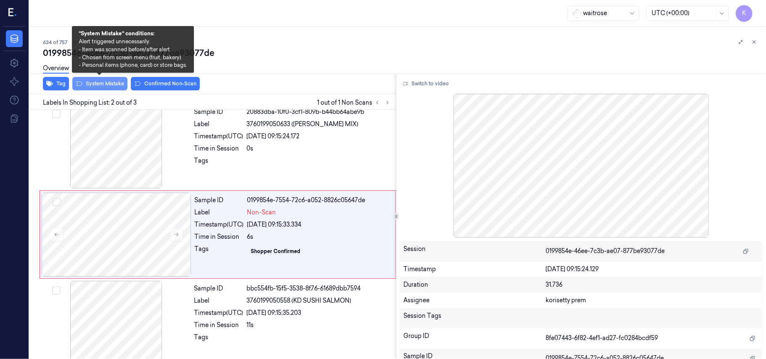
click at [104, 87] on button "System Mistake" at bounding box center [99, 83] width 55 height 13
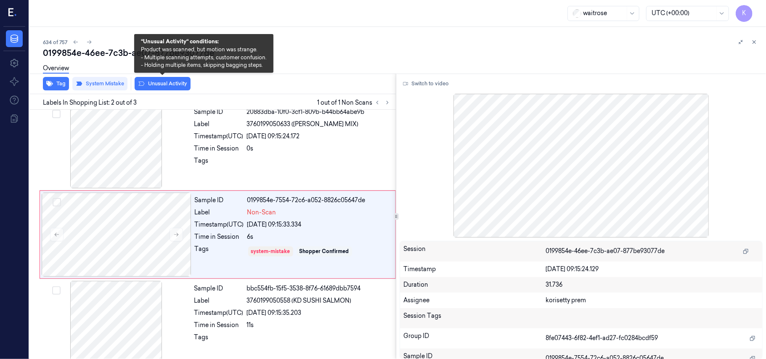
click at [159, 85] on button "Unusual Activity" at bounding box center [163, 83] width 56 height 13
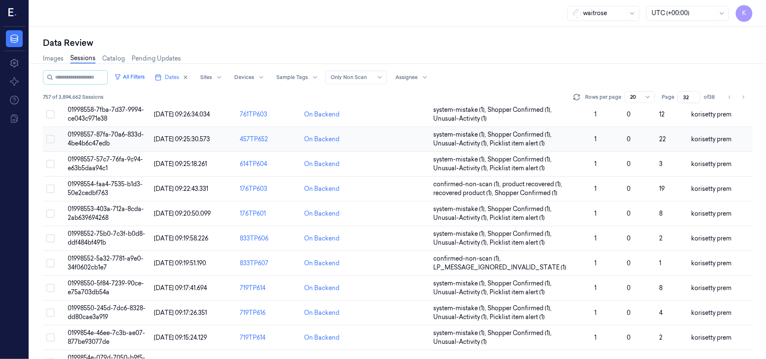
scroll to position [271, 0]
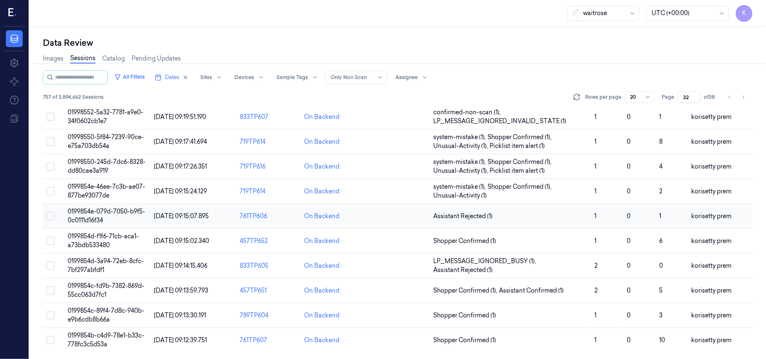
click at [110, 212] on span "0199854e-079d-7050-b9f5-0c0111d16f34" at bounding box center [106, 216] width 77 height 16
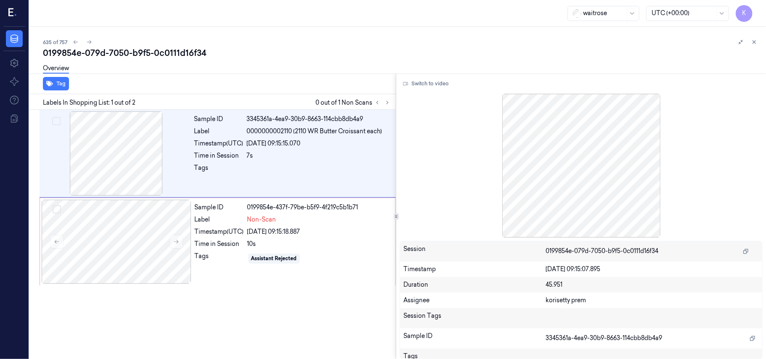
click at [281, 54] on div "0199854e-079d-7050-b9f5-0c0111d16f34" at bounding box center [401, 53] width 716 height 12
click at [105, 136] on div at bounding box center [116, 153] width 150 height 84
click at [427, 78] on button "Switch to video" at bounding box center [426, 83] width 53 height 13
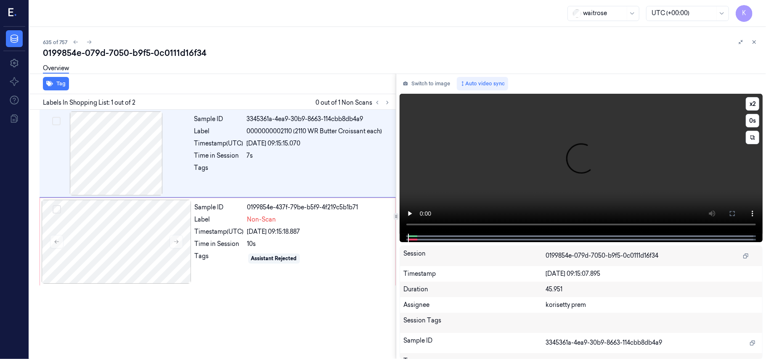
click at [473, 175] on video at bounding box center [581, 164] width 363 height 140
click at [564, 165] on video at bounding box center [581, 164] width 363 height 140
click at [415, 234] on div at bounding box center [580, 238] width 345 height 8
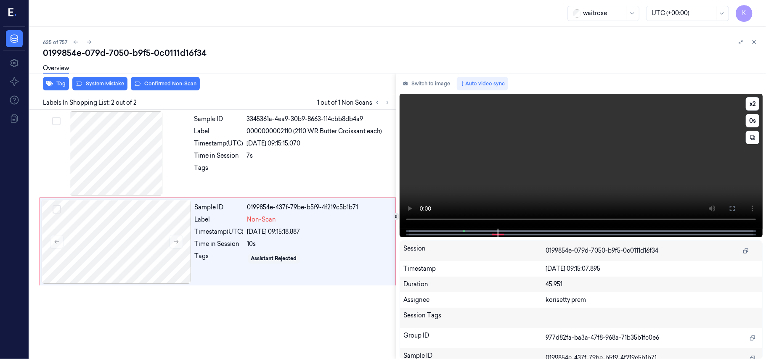
click at [504, 159] on video at bounding box center [581, 161] width 363 height 135
click at [257, 243] on div "10s" at bounding box center [318, 244] width 143 height 9
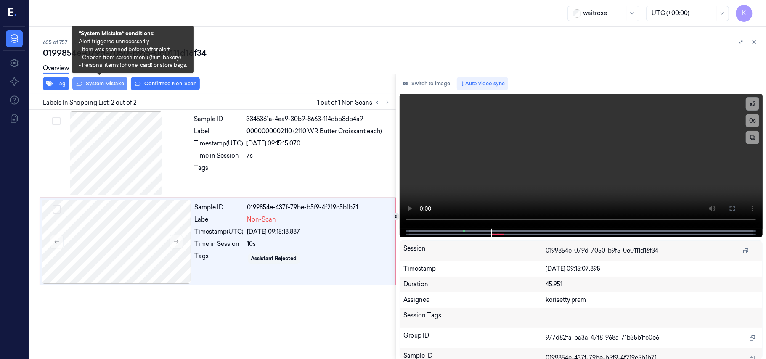
click at [113, 84] on button "System Mistake" at bounding box center [99, 83] width 55 height 13
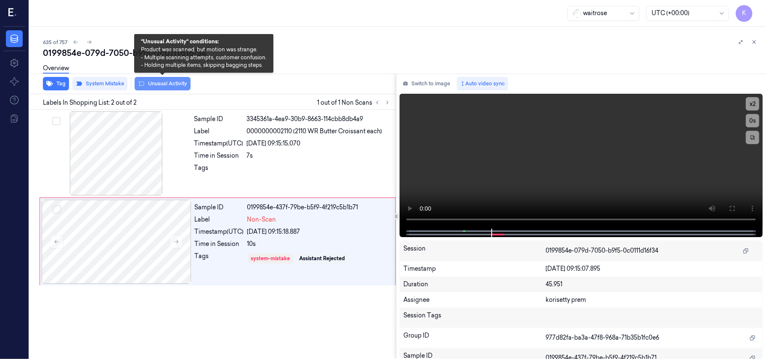
click at [152, 87] on button "Unusual Activity" at bounding box center [163, 83] width 56 height 13
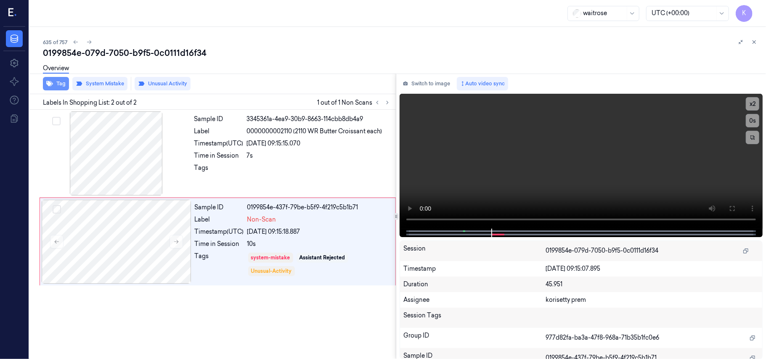
click at [61, 82] on button "Tag" at bounding box center [56, 83] width 26 height 13
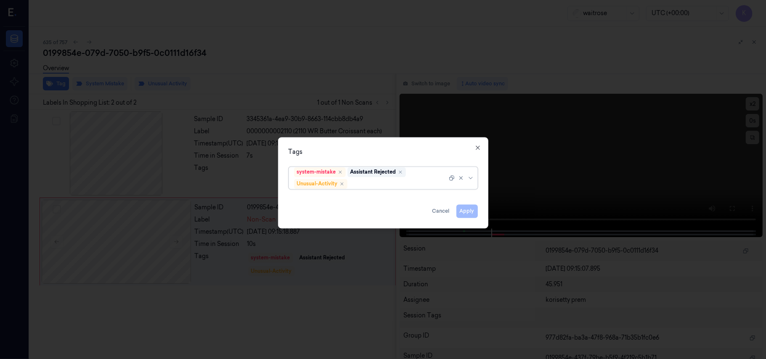
click at [367, 186] on div at bounding box center [398, 184] width 98 height 9
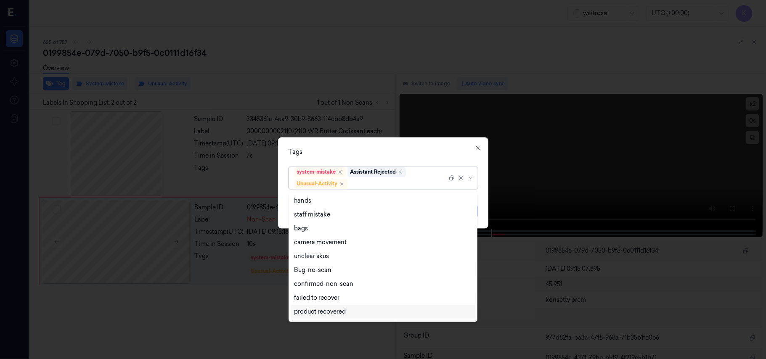
scroll to position [110, 0]
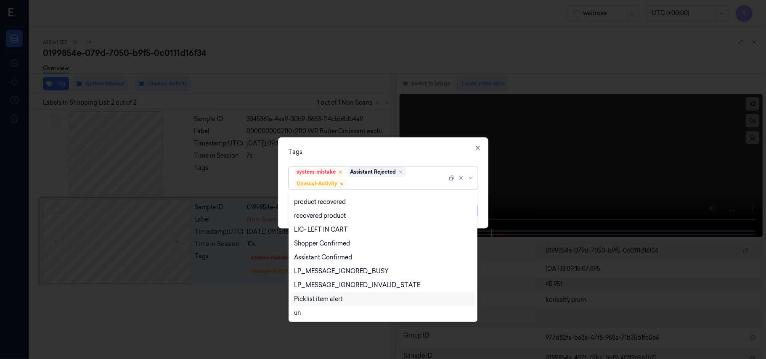
click at [329, 299] on div "Picklist item alert" at bounding box center [318, 299] width 48 height 9
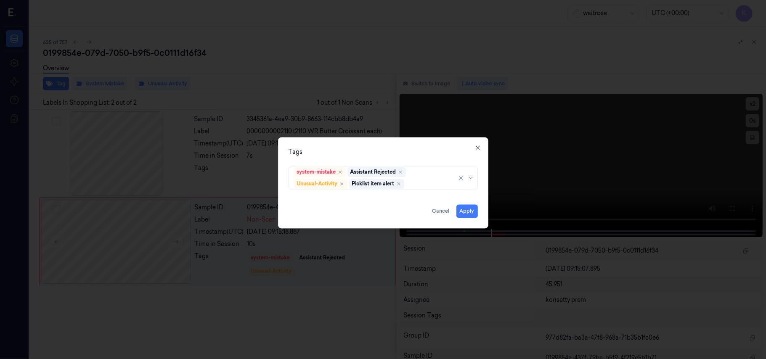
click at [377, 157] on div "Tags system-mistake Assistant Rejected Unusual-Activity Picklist item alert App…" at bounding box center [383, 183] width 210 height 91
click at [468, 209] on button "Apply" at bounding box center [466, 211] width 21 height 13
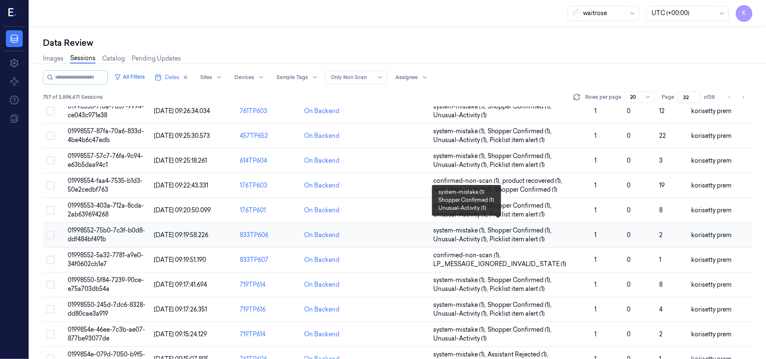
scroll to position [271, 0]
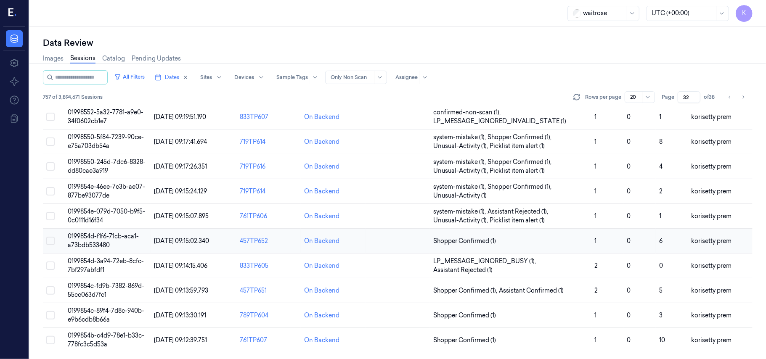
click at [102, 237] on span "0199854d-f1f6-71cb-aca1-a73bdb533480" at bounding box center [103, 241] width 71 height 16
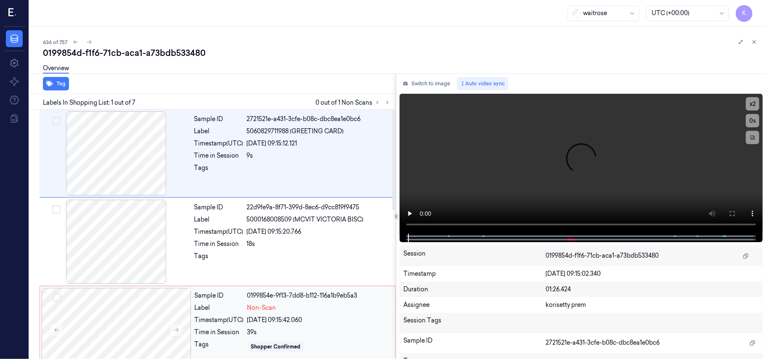
scroll to position [56, 0]
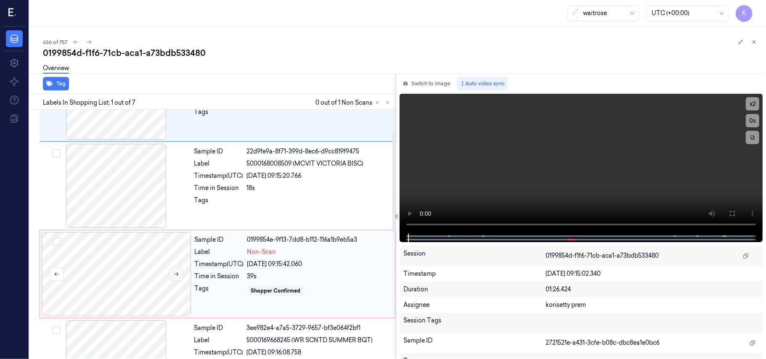
click at [172, 278] on button at bounding box center [176, 274] width 13 height 13
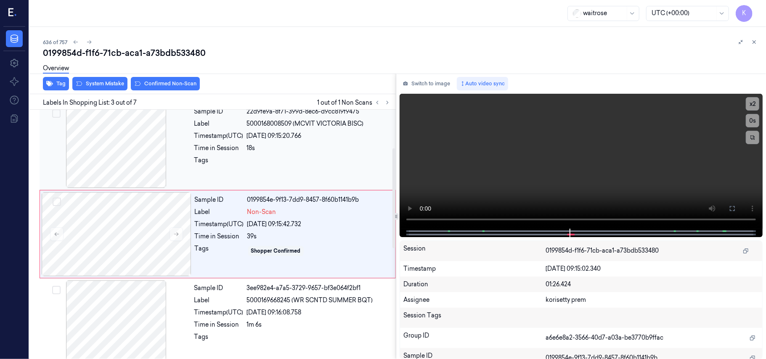
scroll to position [0, 0]
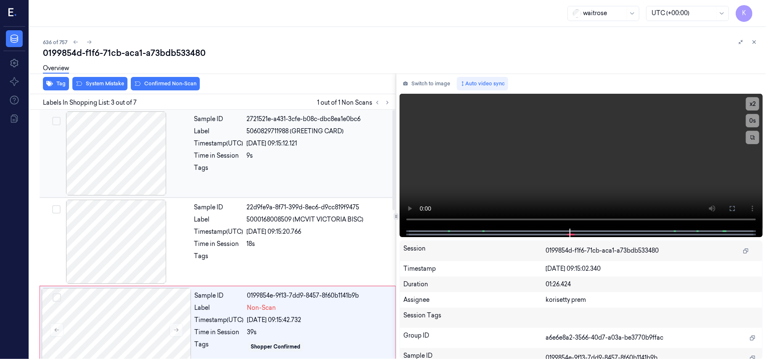
click at [287, 172] on div at bounding box center [319, 170] width 144 height 13
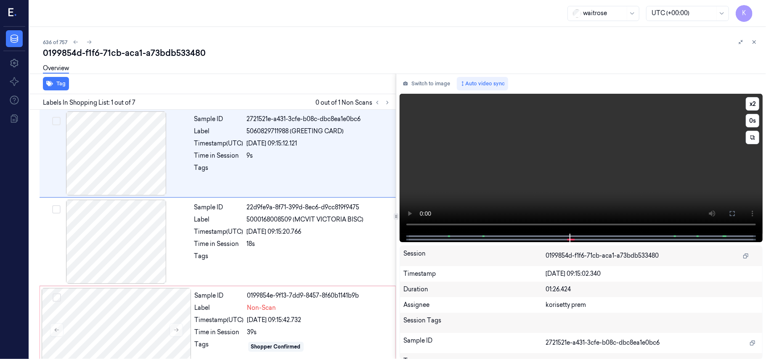
click at [600, 167] on video at bounding box center [581, 164] width 363 height 140
click at [749, 104] on button "x 2" at bounding box center [752, 103] width 13 height 13
click at [749, 104] on button "x 4" at bounding box center [752, 103] width 13 height 13
click at [294, 228] on div "26/09/2025 09:15:20.766" at bounding box center [319, 232] width 144 height 9
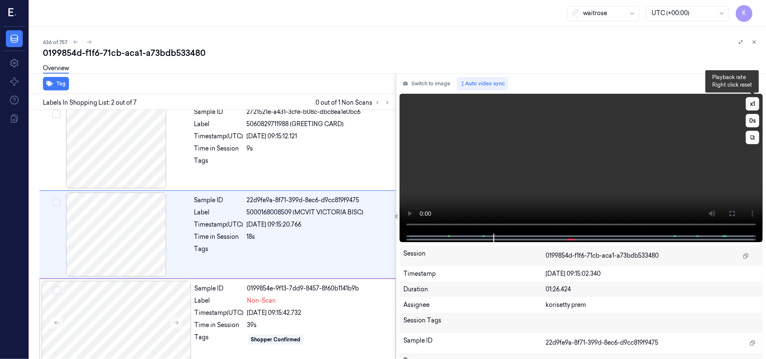
click at [753, 103] on button "x 1" at bounding box center [752, 103] width 13 height 13
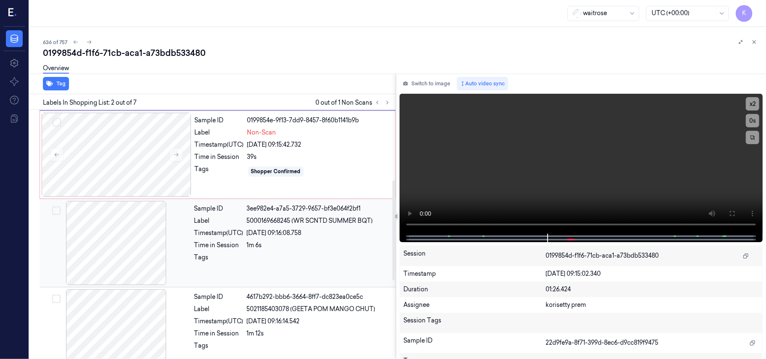
scroll to position [119, 0]
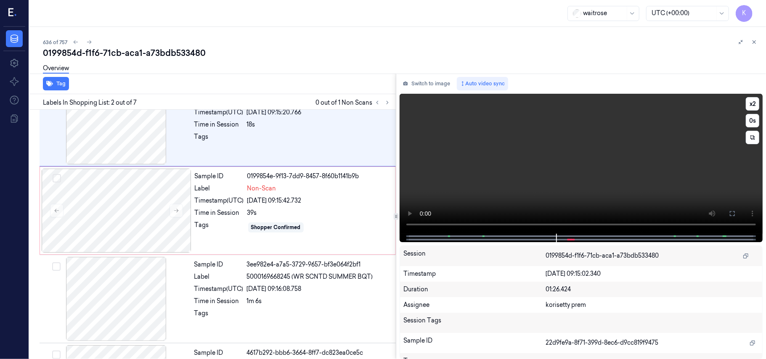
click at [628, 149] on video at bounding box center [581, 164] width 363 height 140
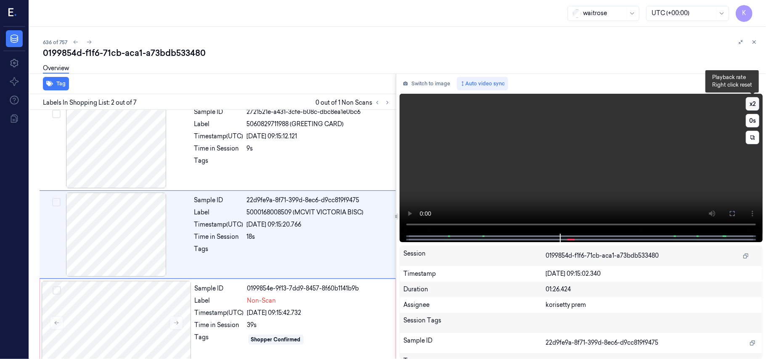
click at [753, 105] on button "x 2" at bounding box center [752, 103] width 13 height 13
click at [753, 105] on button "x 4" at bounding box center [752, 103] width 13 height 13
click at [610, 166] on video at bounding box center [581, 164] width 363 height 140
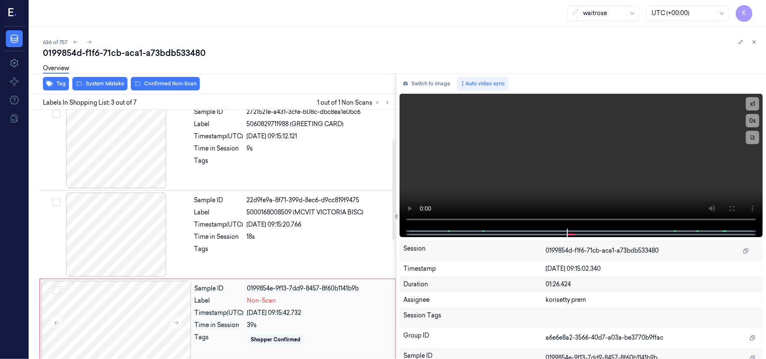
scroll to position [96, 0]
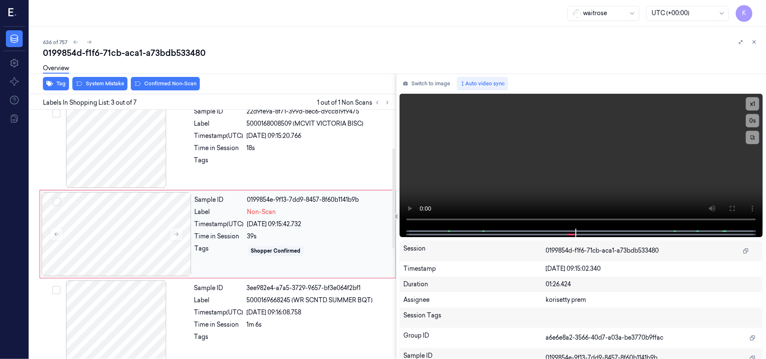
click at [288, 227] on div "26/09/2025 09:15:42.732" at bounding box center [318, 224] width 143 height 9
click at [490, 177] on video at bounding box center [581, 161] width 363 height 135
click at [232, 218] on div "Sample ID 0199854e-9f13-7dd9-8457-8f60b1141b9b Label Non-Scan Timestamp (UTC) 2…" at bounding box center [292, 234] width 202 height 84
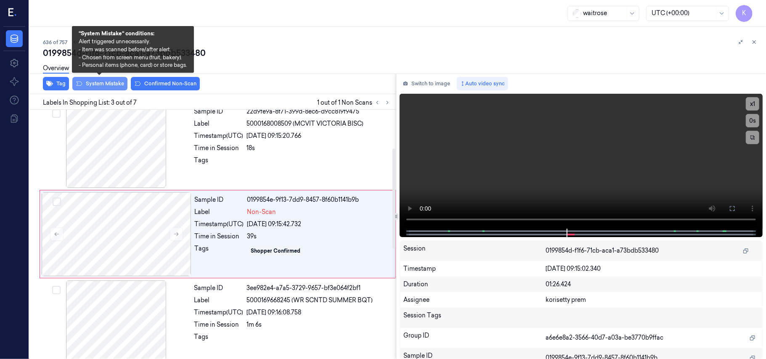
click at [107, 82] on button "System Mistake" at bounding box center [99, 83] width 55 height 13
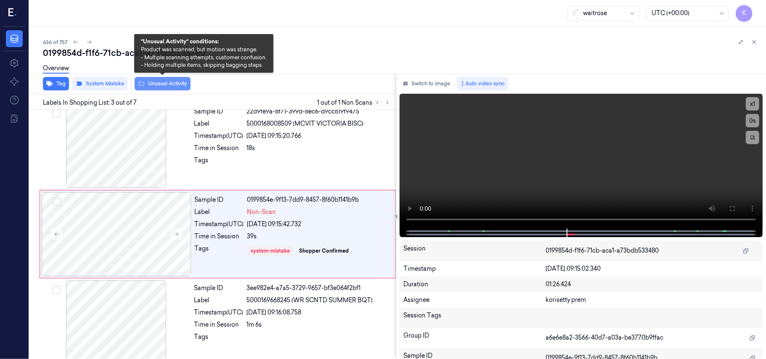
click at [149, 85] on button "Unusual Activity" at bounding box center [163, 83] width 56 height 13
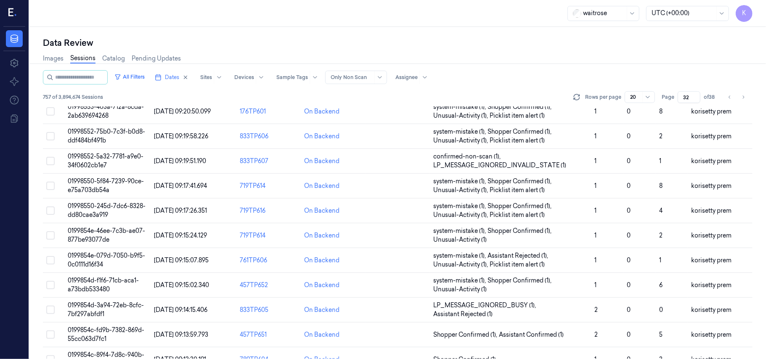
scroll to position [271, 0]
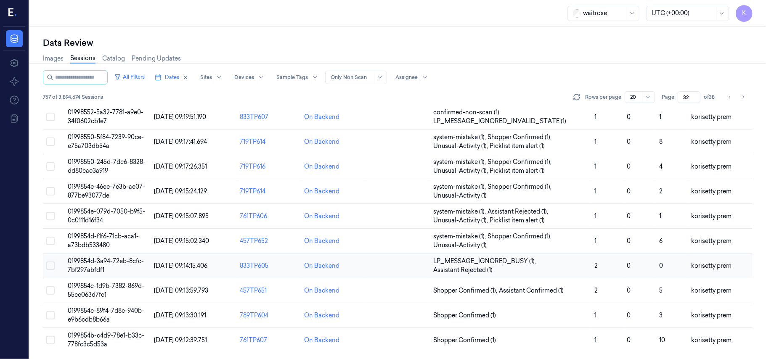
click at [80, 264] on span "0199854d-3a94-72eb-8cfc-7bf297abfdf1" at bounding box center [106, 265] width 76 height 16
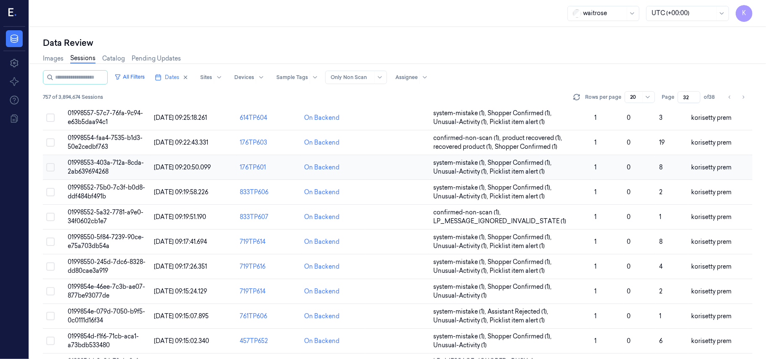
scroll to position [271, 0]
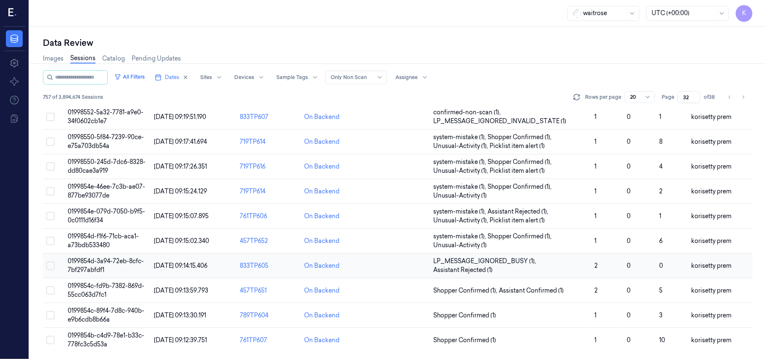
click at [90, 261] on span "0199854d-3a94-72eb-8cfc-7bf297abfdf1" at bounding box center [106, 265] width 76 height 16
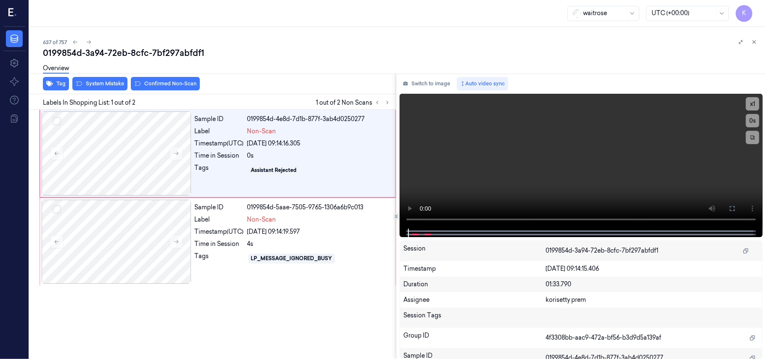
click at [310, 61] on div "Overview" at bounding box center [401, 69] width 716 height 21
click at [543, 157] on video at bounding box center [581, 161] width 363 height 135
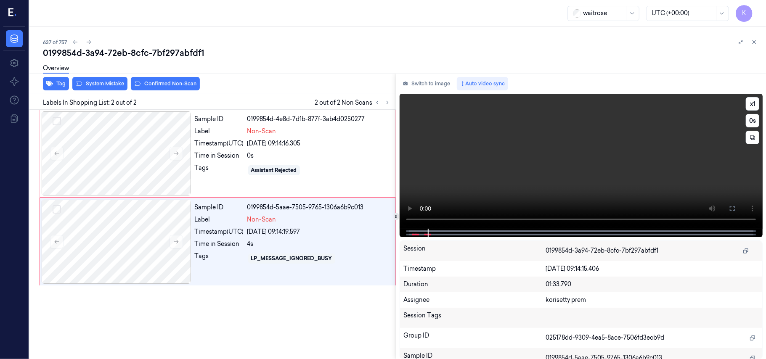
click at [514, 142] on video at bounding box center [581, 161] width 363 height 135
click at [728, 204] on button at bounding box center [732, 208] width 13 height 13
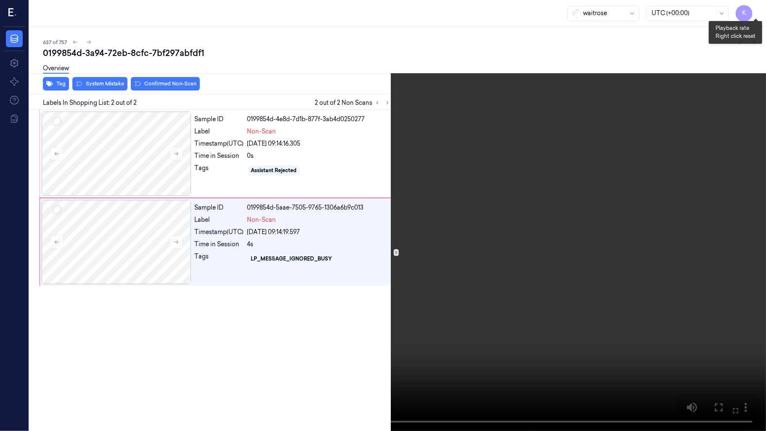
click at [756, 4] on button "x 1" at bounding box center [755, 9] width 13 height 13
click at [563, 173] on video at bounding box center [383, 215] width 766 height 431
click at [0, 0] on icon at bounding box center [0, 0] width 0 height 0
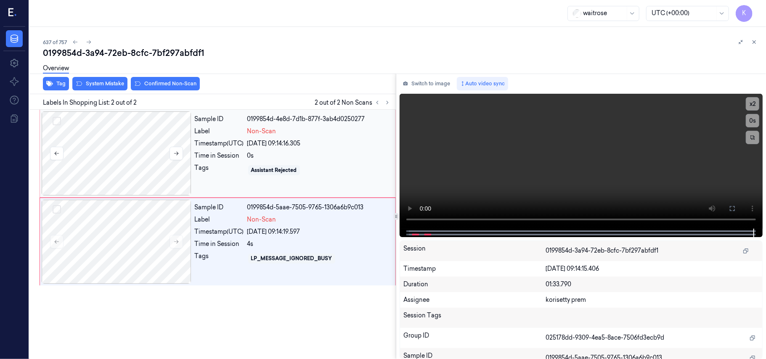
click at [148, 162] on div at bounding box center [117, 153] width 150 height 84
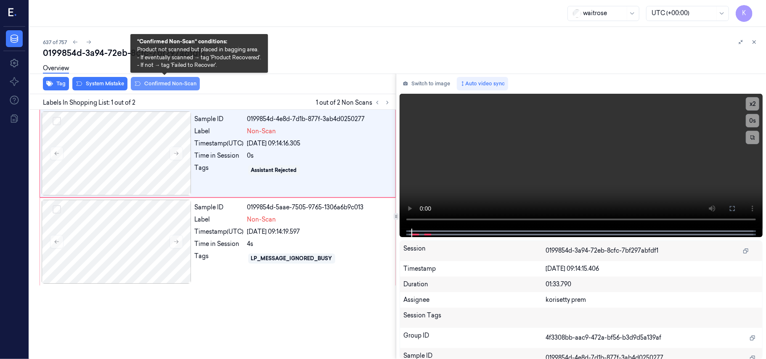
click at [157, 88] on button "Confirmed Non-Scan" at bounding box center [165, 83] width 69 height 13
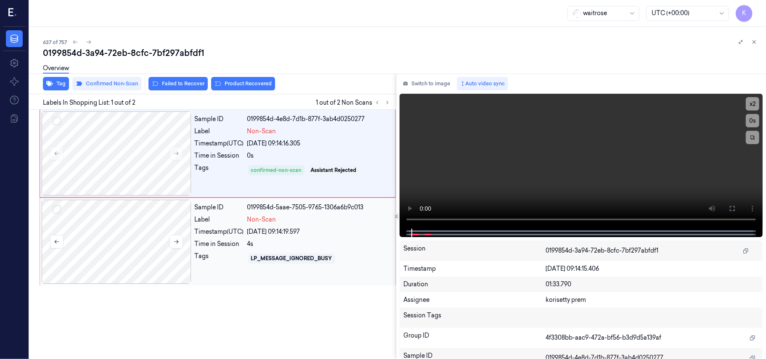
click at [141, 248] on div at bounding box center [117, 242] width 150 height 84
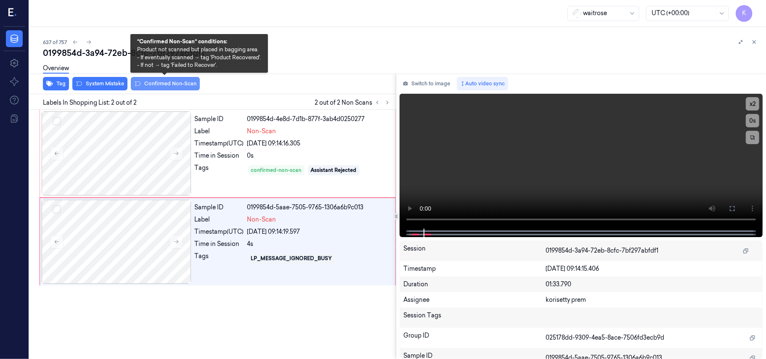
click at [155, 83] on button "Confirmed Non-Scan" at bounding box center [165, 83] width 69 height 13
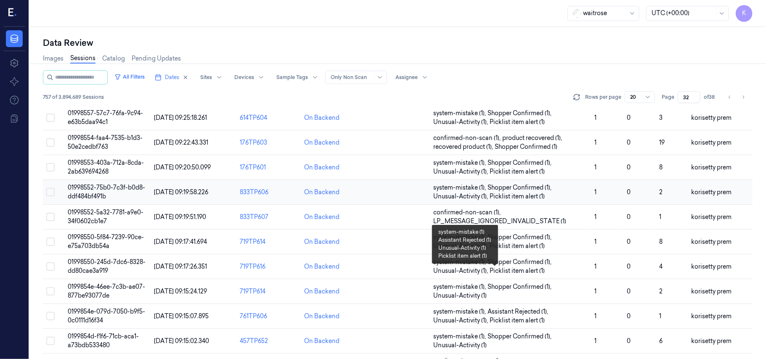
scroll to position [280, 0]
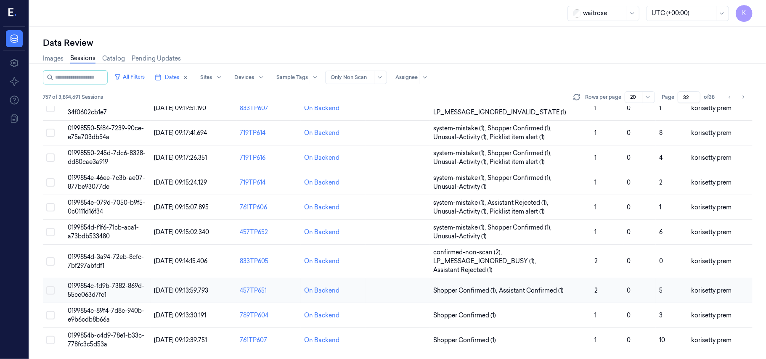
click at [85, 290] on td "0199854c-fd9b-7382-869d-55cc063d7fc1" at bounding box center [107, 291] width 86 height 25
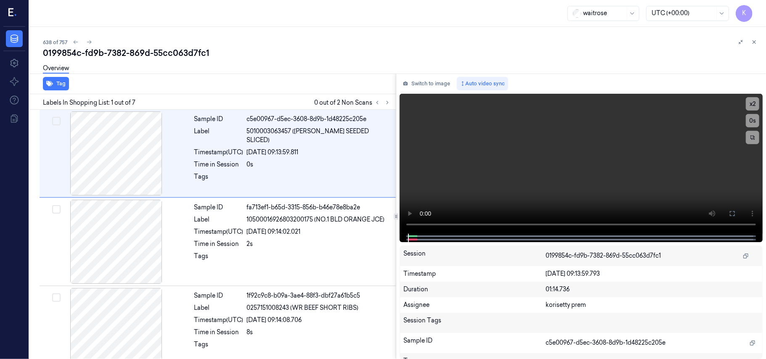
click at [288, 59] on div "Overview" at bounding box center [401, 69] width 716 height 21
click at [387, 106] on button at bounding box center [387, 103] width 10 height 10
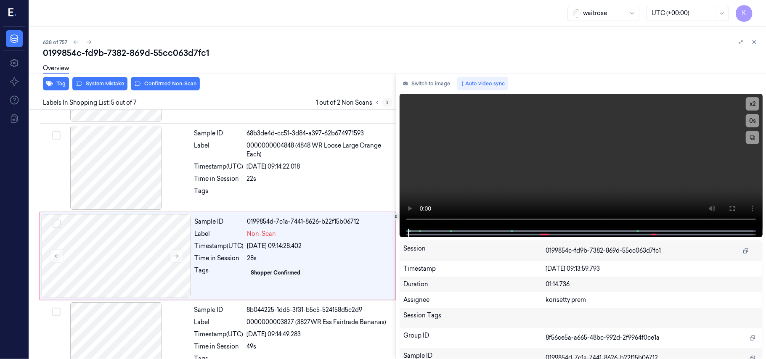
scroll to position [273, 0]
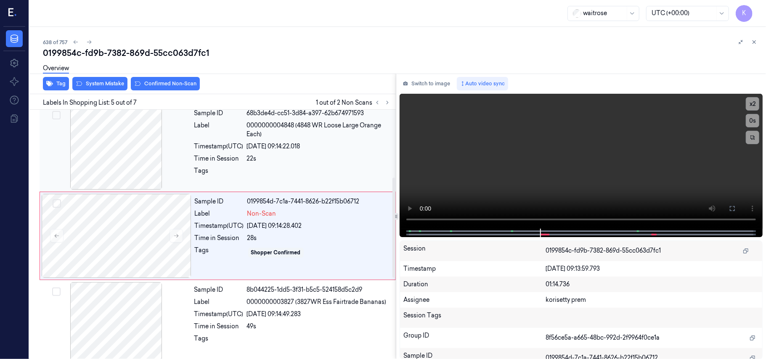
click at [312, 180] on div "Sample ID 68b3de4d-cc51-3d84-a397-62b674971593 Label 0000000004848 (4848 WR Loo…" at bounding box center [292, 148] width 203 height 84
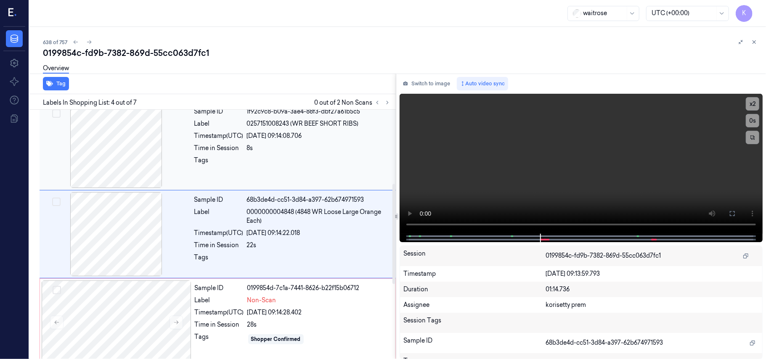
click at [317, 162] on div at bounding box center [319, 162] width 144 height 13
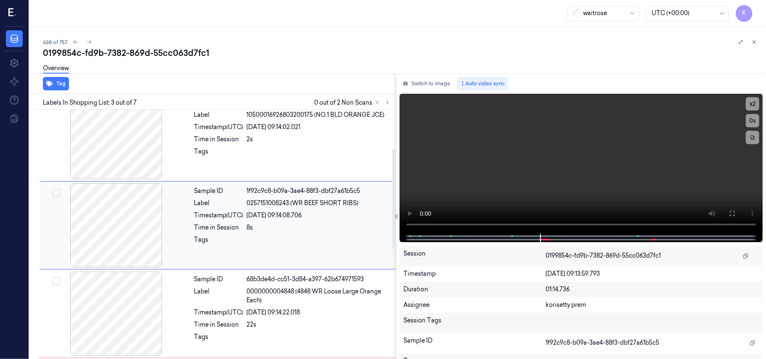
scroll to position [96, 0]
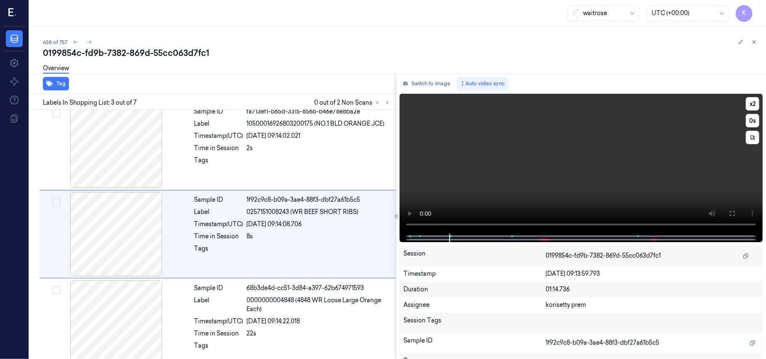
click at [536, 174] on video at bounding box center [581, 164] width 363 height 140
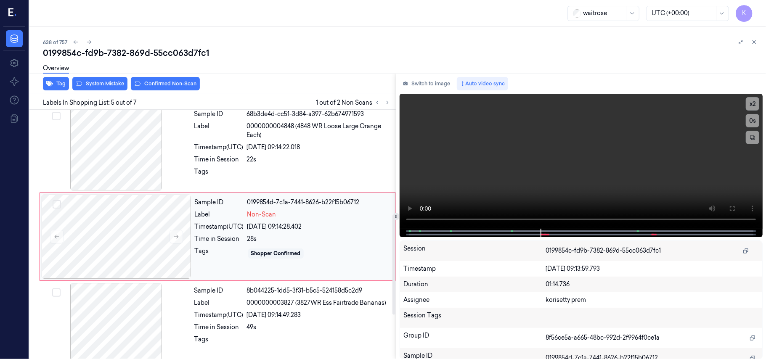
scroll to position [273, 0]
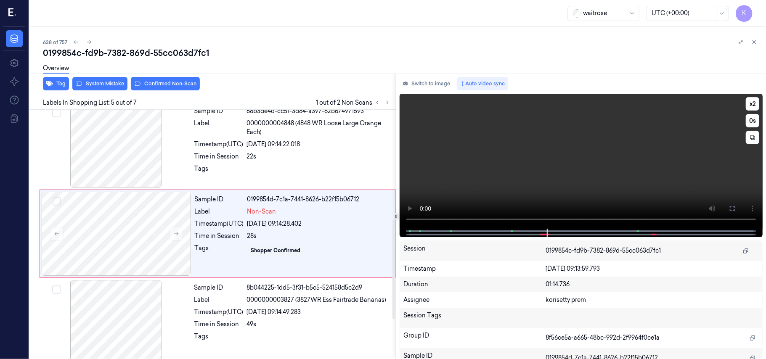
click at [560, 165] on video at bounding box center [581, 161] width 363 height 135
click at [209, 231] on div "Sample ID 0199854d-7c1a-7441-8626-b22f15b06712 Label Non-Scan Timestamp (UTC) 2…" at bounding box center [292, 234] width 202 height 84
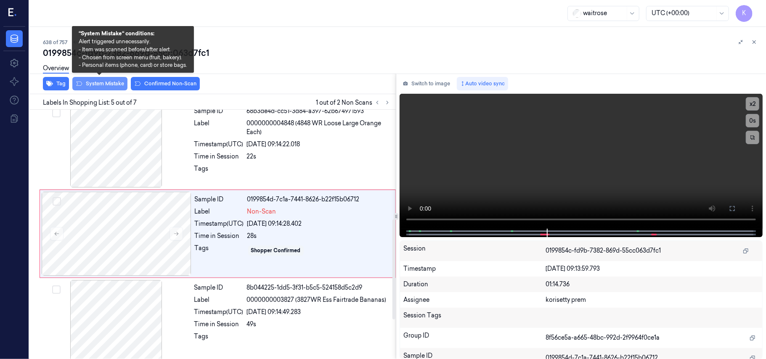
click at [111, 84] on button "System Mistake" at bounding box center [99, 83] width 55 height 13
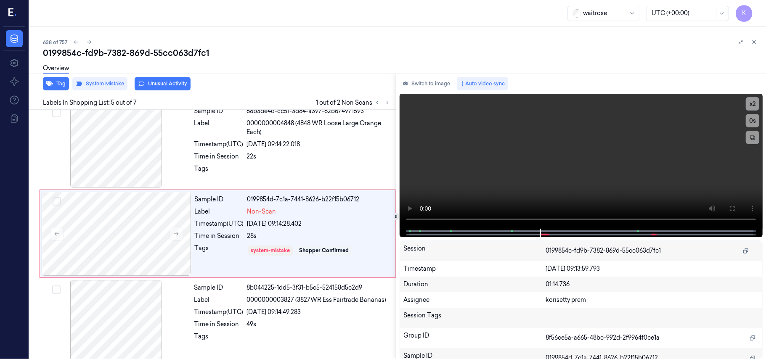
click at [165, 84] on button "Unusual Activity" at bounding box center [163, 83] width 56 height 13
click at [62, 85] on button "Tag" at bounding box center [56, 83] width 26 height 13
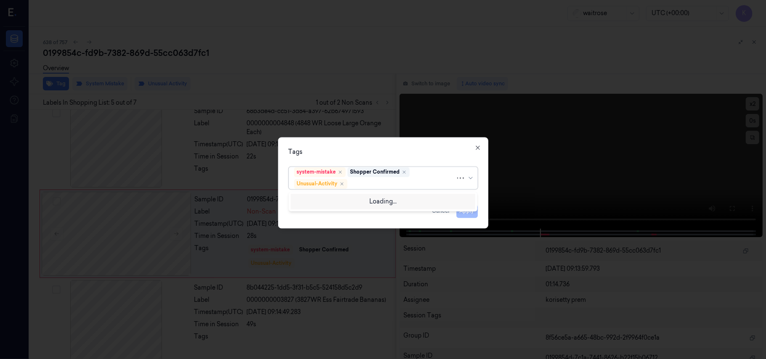
click at [408, 183] on div at bounding box center [402, 184] width 106 height 9
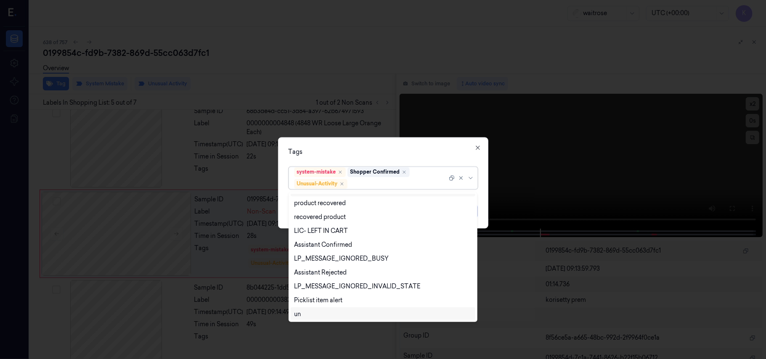
scroll to position [110, 0]
click at [328, 296] on div "Picklist item alert" at bounding box center [318, 299] width 48 height 9
click at [433, 149] on div "Tags" at bounding box center [383, 152] width 189 height 9
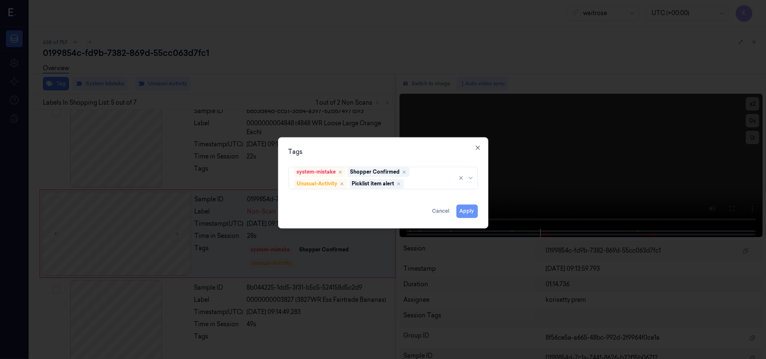
click at [473, 211] on button "Apply" at bounding box center [466, 211] width 21 height 13
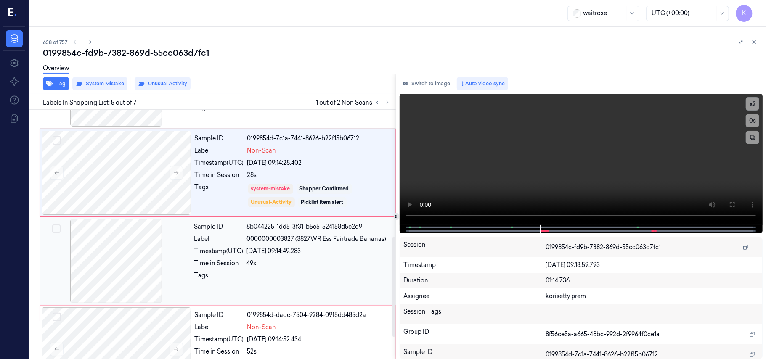
scroll to position [317, 0]
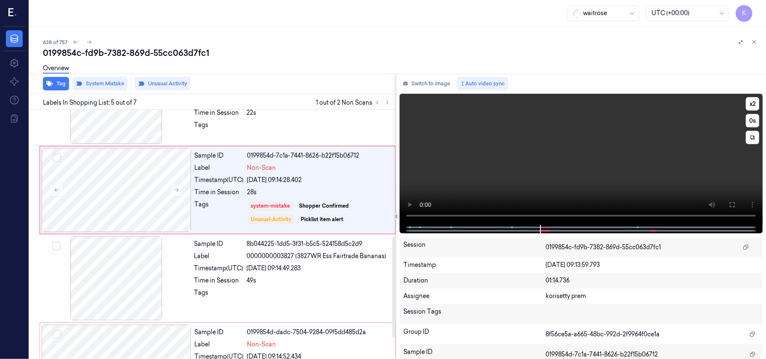
click at [510, 183] on video at bounding box center [581, 159] width 363 height 131
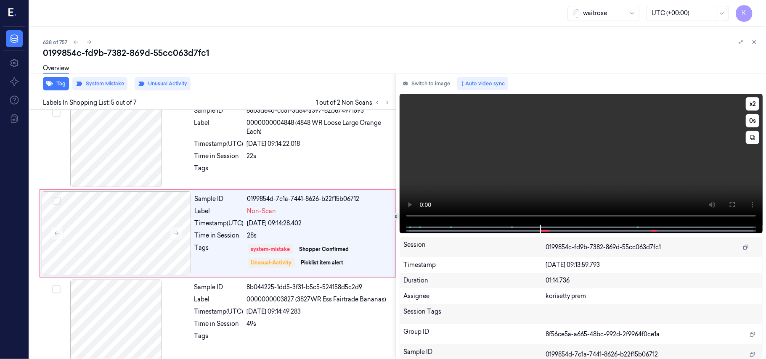
scroll to position [273, 0]
click at [590, 175] on video at bounding box center [581, 159] width 363 height 131
click at [756, 101] on button "x 2" at bounding box center [752, 103] width 13 height 13
click at [756, 101] on button "x 4" at bounding box center [752, 103] width 13 height 13
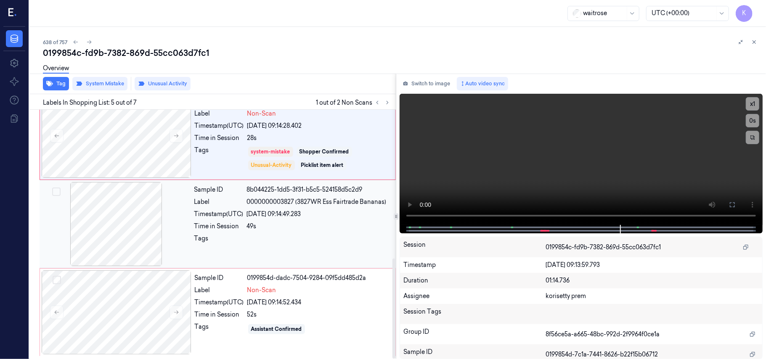
scroll to position [373, 0]
click at [525, 145] on video at bounding box center [581, 159] width 363 height 131
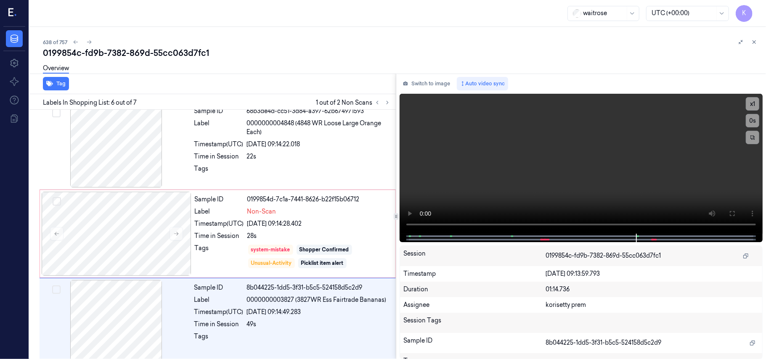
scroll to position [362, 0]
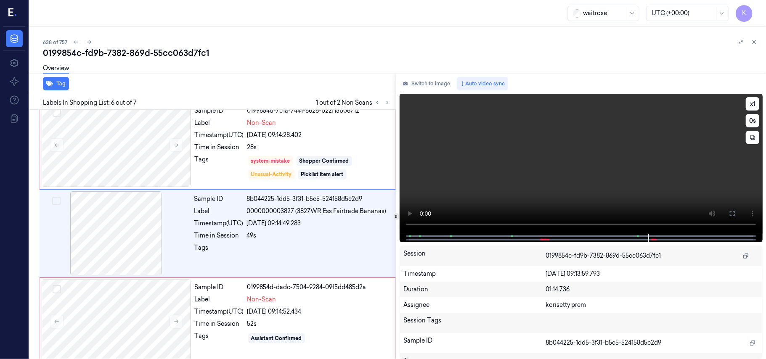
click at [587, 174] on video at bounding box center [581, 164] width 363 height 140
click at [312, 226] on div "26/09/2025 09:14:49.283" at bounding box center [319, 223] width 144 height 9
click at [568, 175] on video at bounding box center [581, 164] width 363 height 140
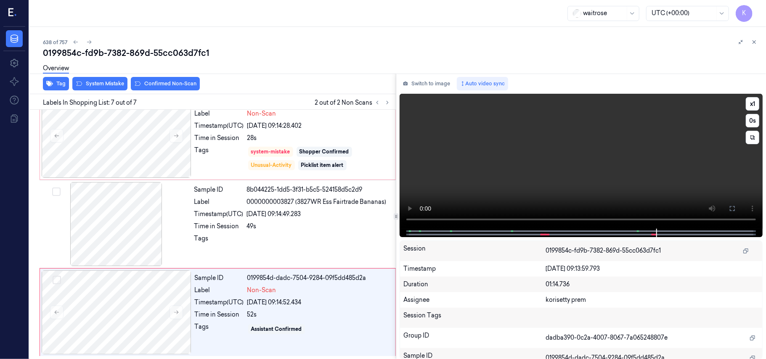
click at [525, 160] on video at bounding box center [581, 161] width 363 height 135
click at [220, 191] on div "Sample ID" at bounding box center [218, 190] width 49 height 9
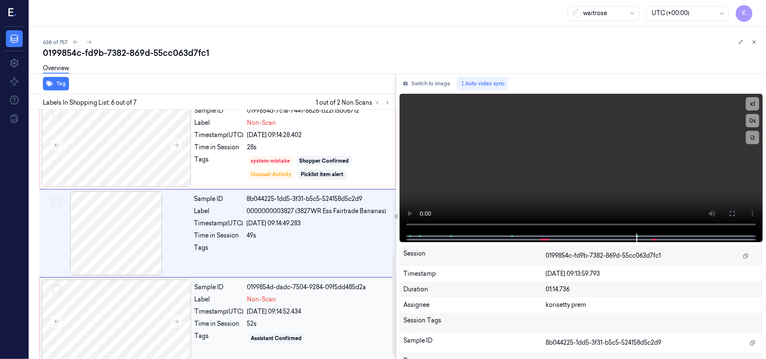
click at [268, 295] on div "Sample ID 0199854d-dadc-7504-9284-09f5dd485d2a Label Non-Scan Timestamp (UTC) 2…" at bounding box center [292, 322] width 202 height 84
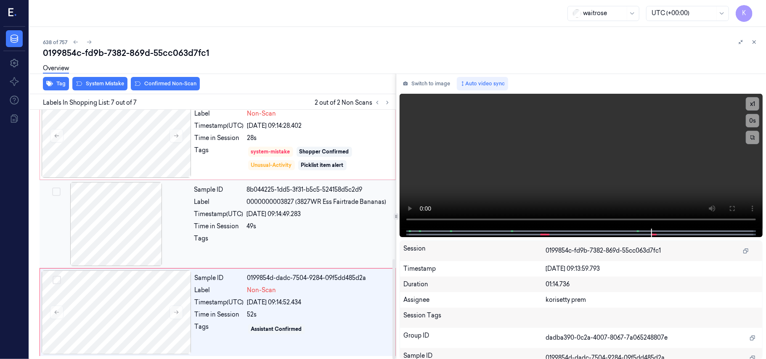
click at [304, 230] on div "49s" at bounding box center [319, 226] width 144 height 9
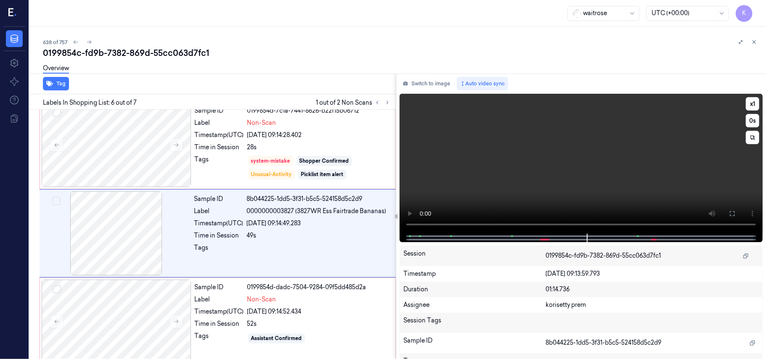
click at [630, 174] on video at bounding box center [581, 164] width 363 height 140
click at [181, 171] on div at bounding box center [117, 145] width 150 height 84
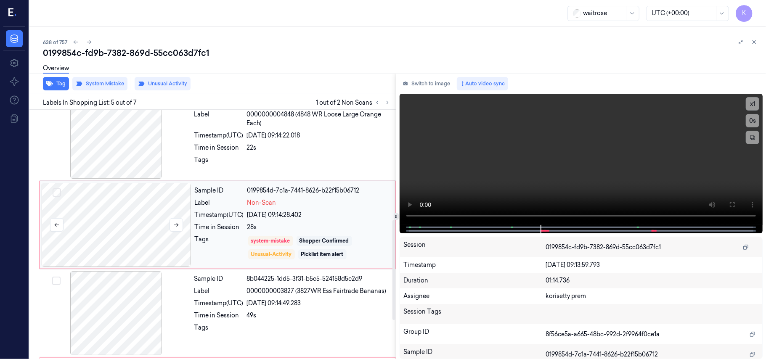
scroll to position [273, 0]
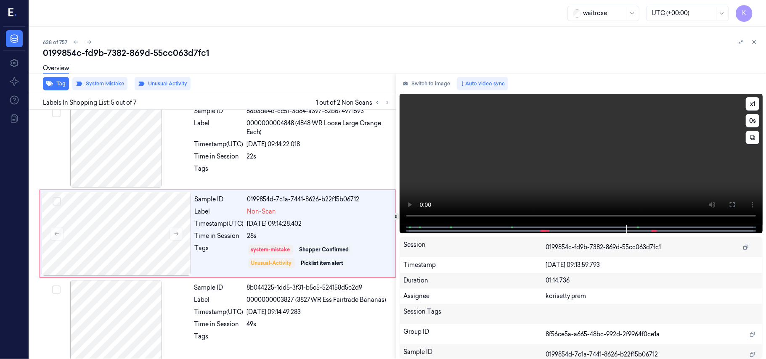
click at [544, 143] on video at bounding box center [581, 159] width 363 height 131
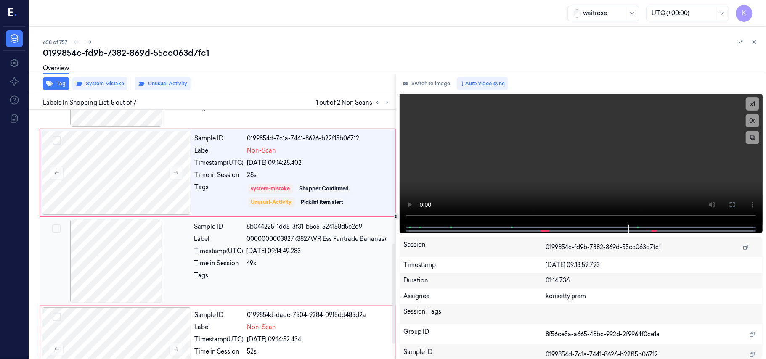
scroll to position [373, 0]
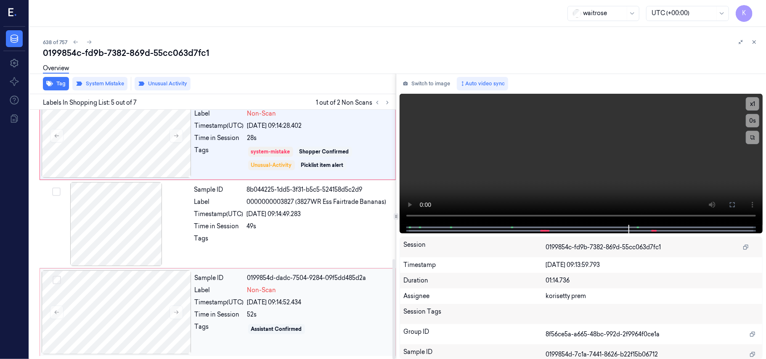
click at [271, 300] on div "26/09/2025 09:14:52.434" at bounding box center [318, 302] width 143 height 9
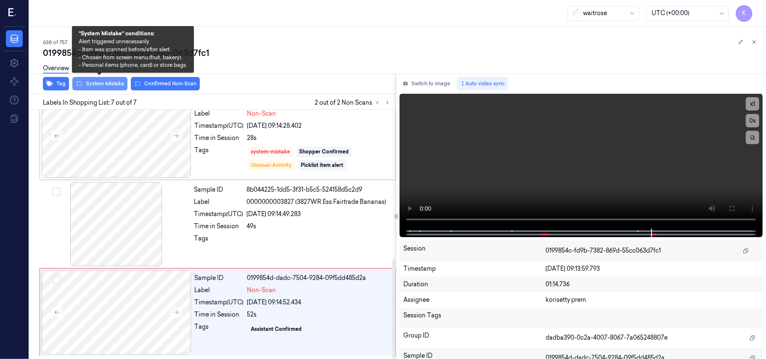
click at [110, 84] on button "System Mistake" at bounding box center [99, 83] width 55 height 13
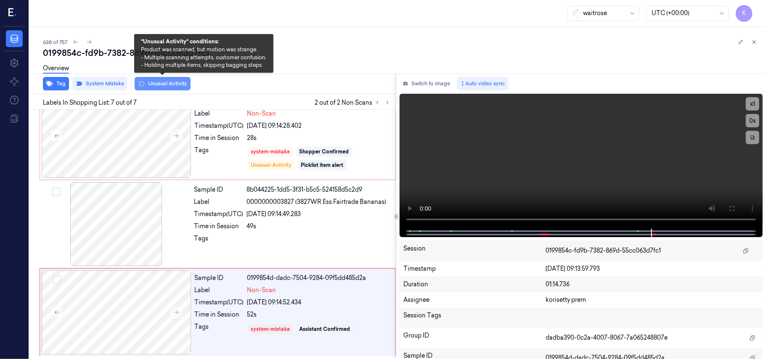
click at [165, 81] on button "Unusual Activity" at bounding box center [163, 83] width 56 height 13
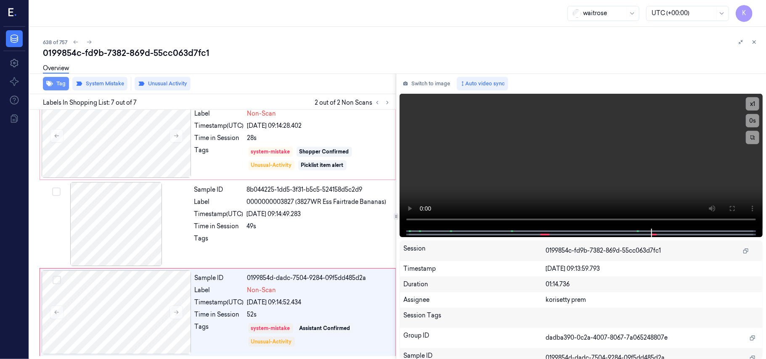
click at [52, 81] on icon "button" at bounding box center [49, 83] width 7 height 7
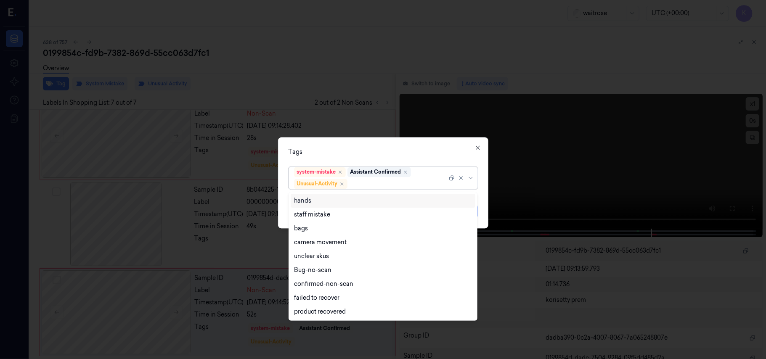
click at [366, 181] on div at bounding box center [398, 184] width 98 height 9
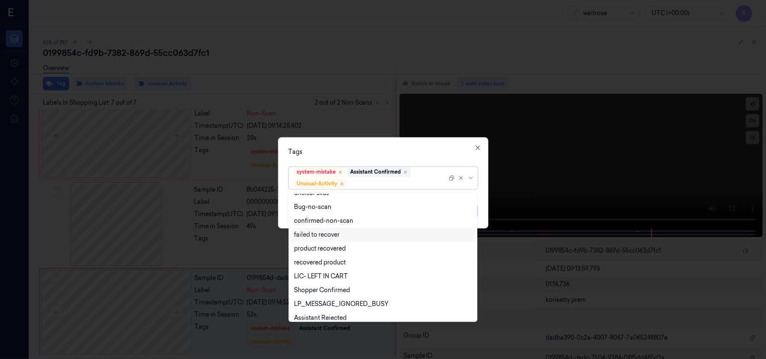
scroll to position [110, 0]
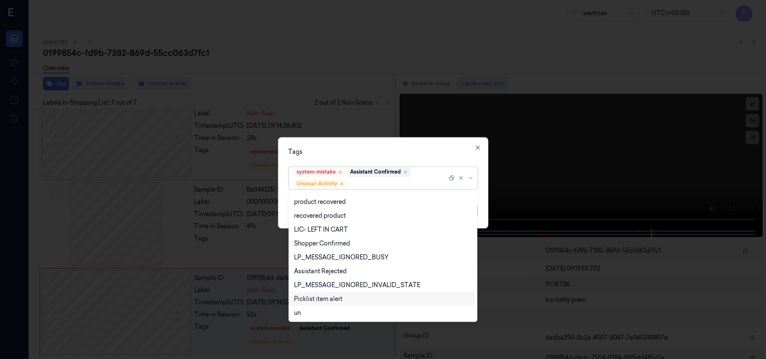
click at [330, 300] on div "Picklist item alert" at bounding box center [318, 299] width 48 height 9
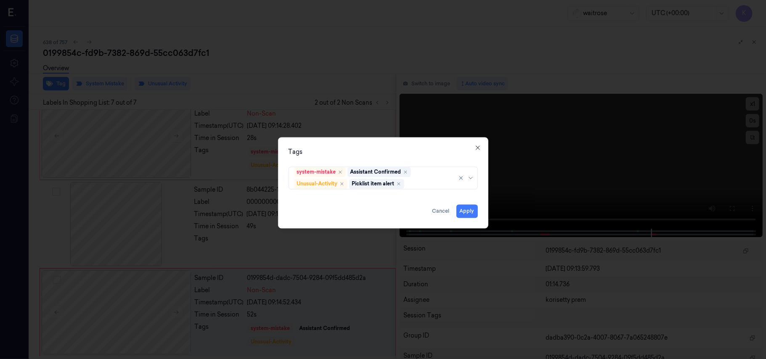
click at [429, 154] on div "Tags" at bounding box center [383, 152] width 189 height 9
click at [465, 212] on button "Apply" at bounding box center [466, 211] width 21 height 13
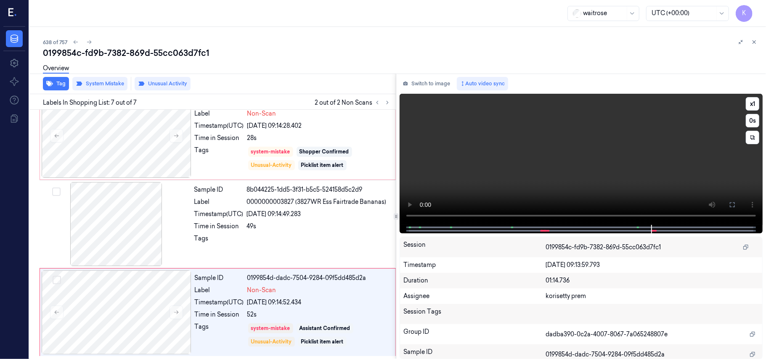
click at [574, 172] on video at bounding box center [581, 159] width 363 height 131
click at [634, 170] on video at bounding box center [581, 159] width 363 height 131
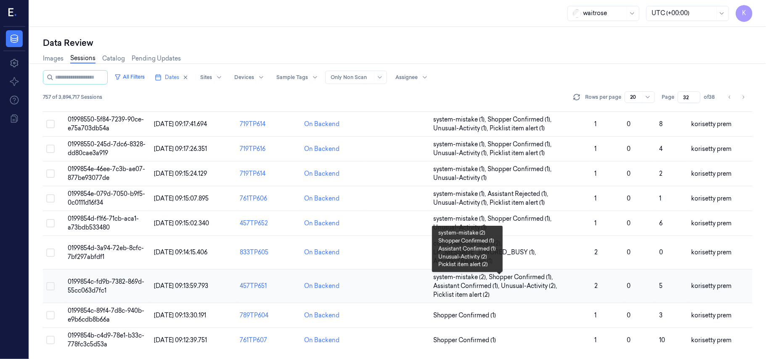
scroll to position [288, 0]
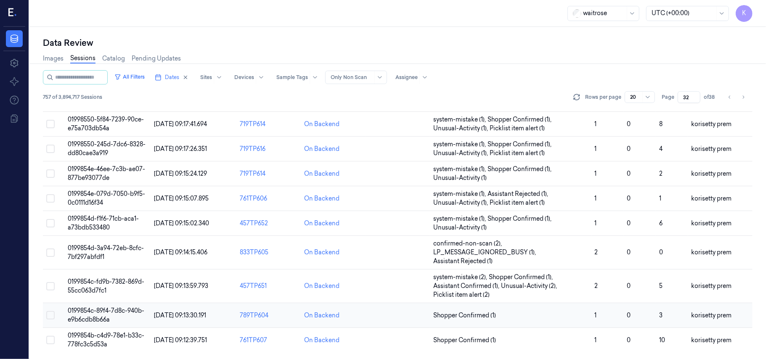
click at [122, 314] on span "0199854c-89f4-7d8c-940b-e9b6cdb8b66a" at bounding box center [106, 315] width 77 height 16
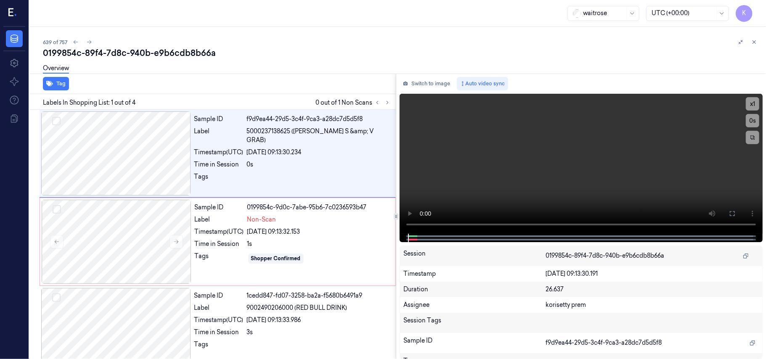
click at [255, 48] on div "0199854c-89f4-7d8c-940b-e9b6cdb8b66a" at bounding box center [401, 53] width 716 height 12
click at [653, 174] on video at bounding box center [581, 164] width 363 height 140
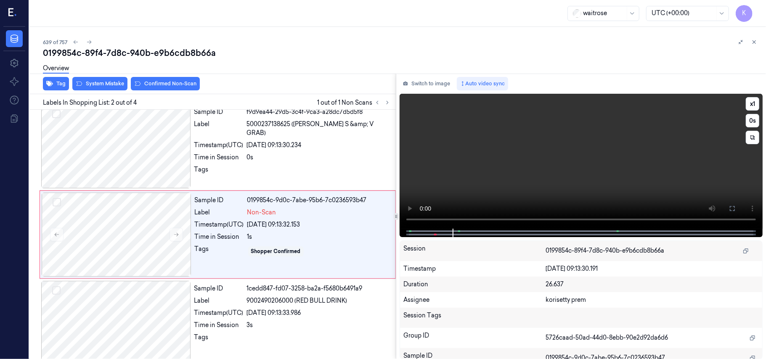
click at [573, 179] on video at bounding box center [581, 161] width 363 height 135
click at [601, 178] on video at bounding box center [581, 161] width 363 height 135
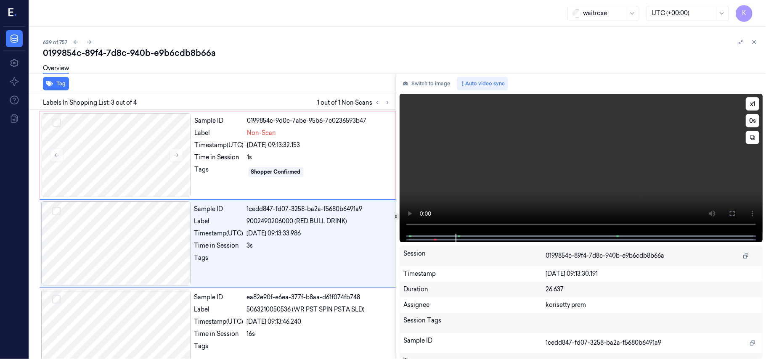
scroll to position [96, 0]
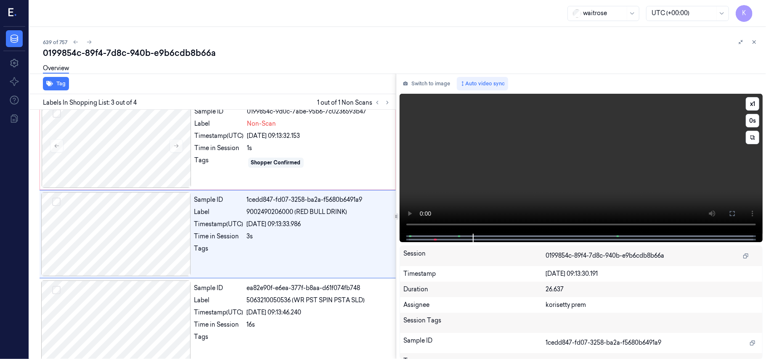
click at [579, 147] on video at bounding box center [581, 164] width 363 height 140
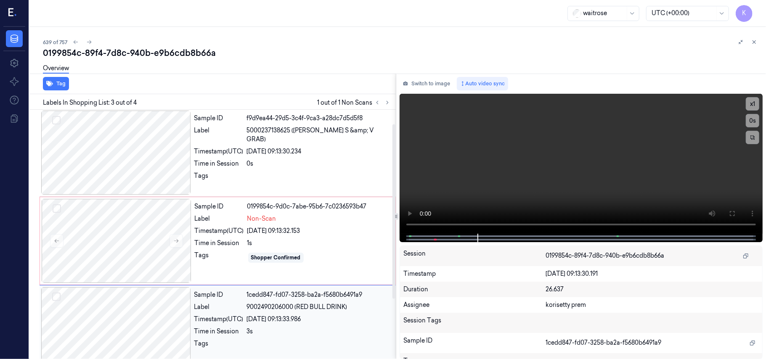
scroll to position [0, 0]
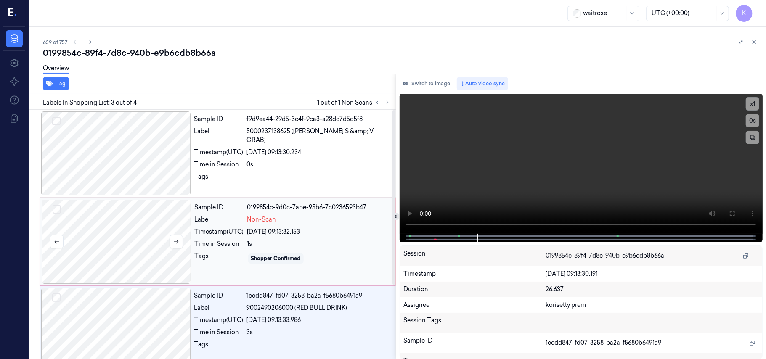
click at [130, 219] on div at bounding box center [117, 242] width 150 height 84
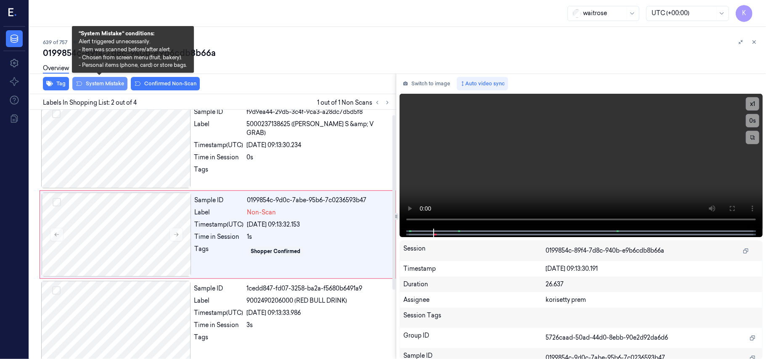
click at [106, 85] on button "System Mistake" at bounding box center [99, 83] width 55 height 13
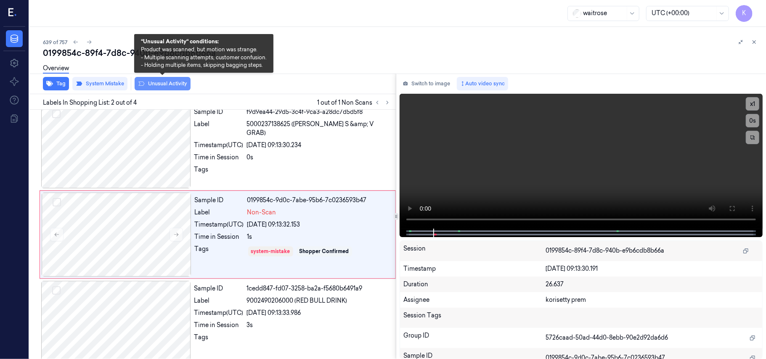
click at [181, 81] on button "Unusual Activity" at bounding box center [163, 83] width 56 height 13
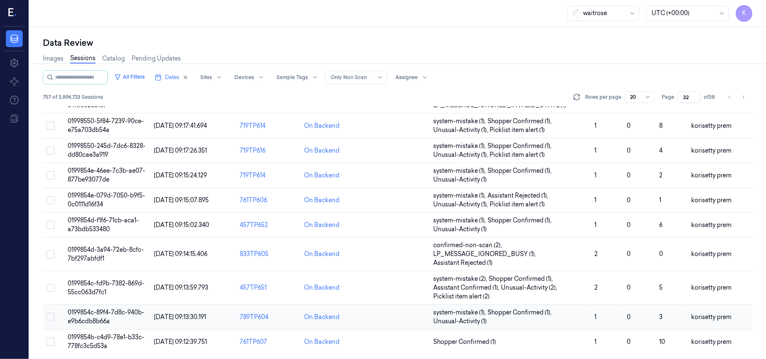
scroll to position [288, 0]
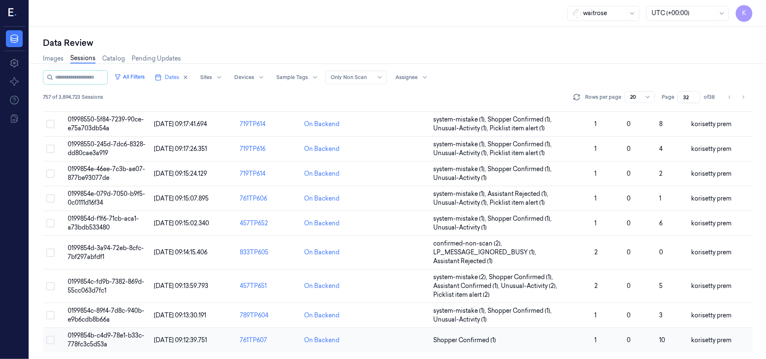
click at [103, 341] on span "0199854b-c4d9-78e1-b33c-778fc3c5d53a" at bounding box center [106, 340] width 77 height 16
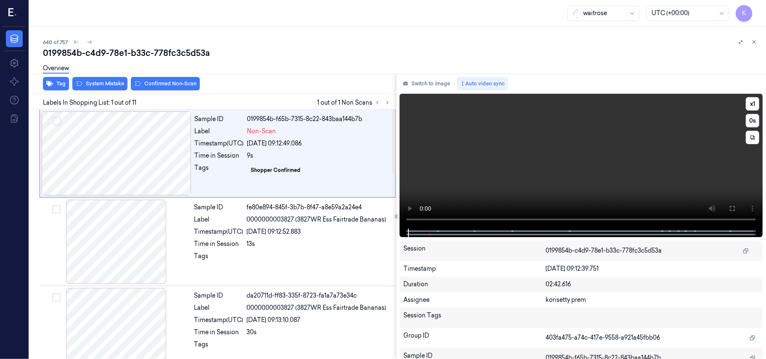
click at [515, 172] on video at bounding box center [581, 161] width 363 height 135
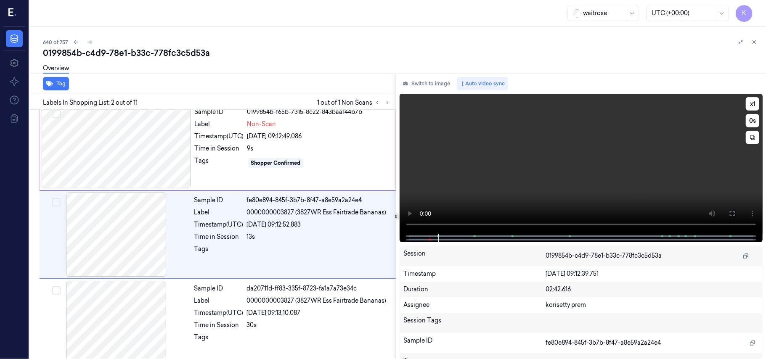
click at [527, 168] on video at bounding box center [581, 164] width 363 height 140
click at [513, 177] on video at bounding box center [581, 164] width 363 height 140
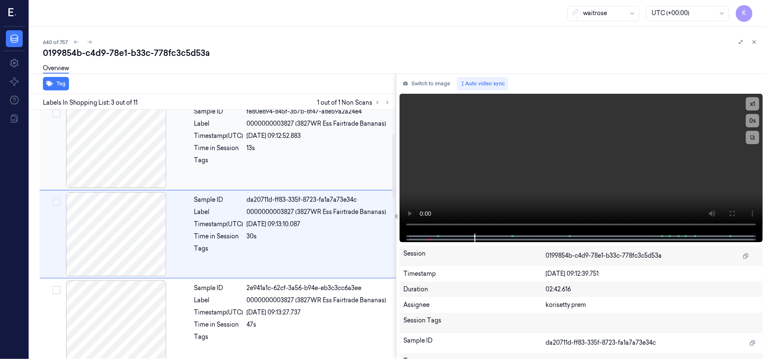
click at [292, 132] on div "26/09/2025 09:12:52.883" at bounding box center [319, 136] width 144 height 9
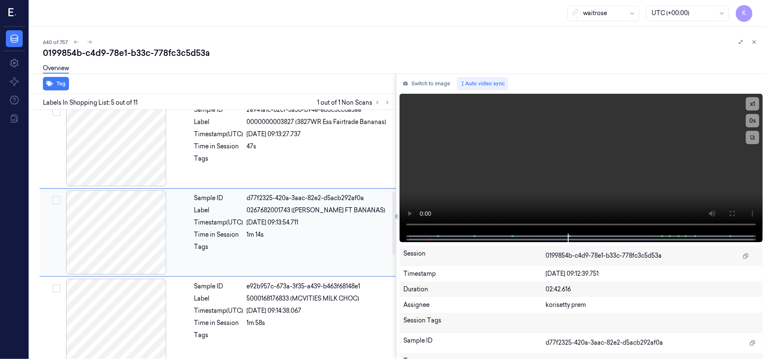
scroll to position [273, 0]
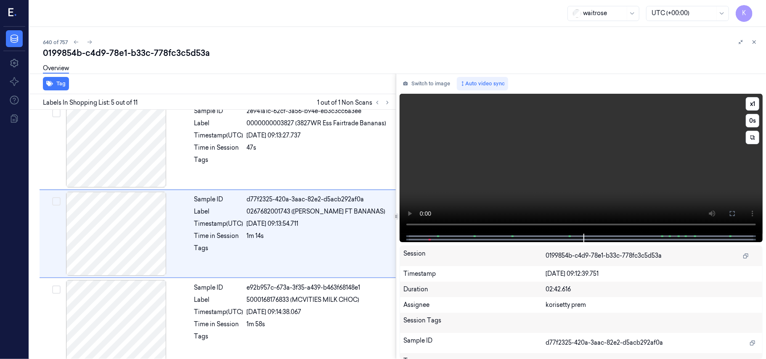
click at [598, 155] on video at bounding box center [581, 164] width 363 height 140
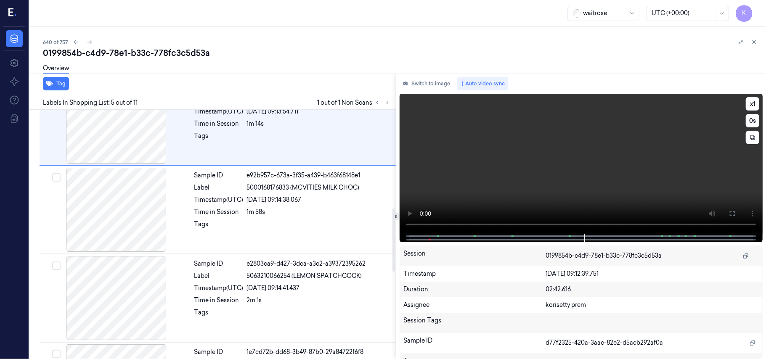
click at [490, 191] on video at bounding box center [581, 164] width 363 height 140
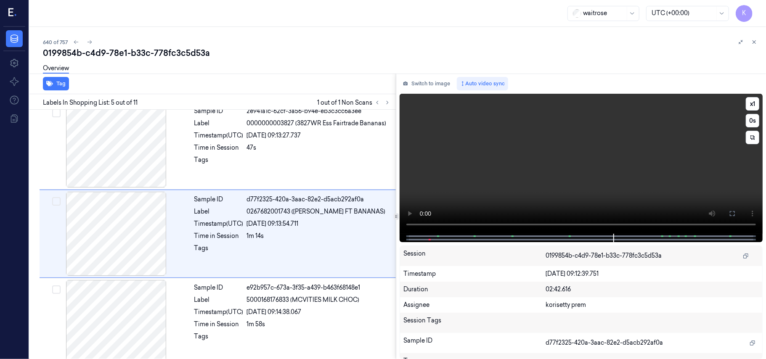
click at [596, 150] on video at bounding box center [581, 164] width 363 height 140
click at [588, 155] on video at bounding box center [581, 164] width 363 height 140
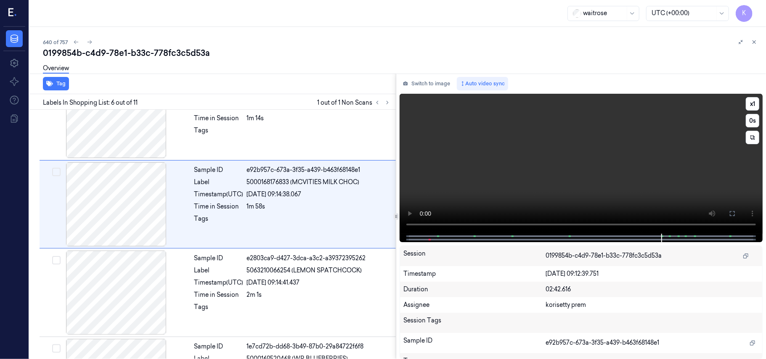
scroll to position [362, 0]
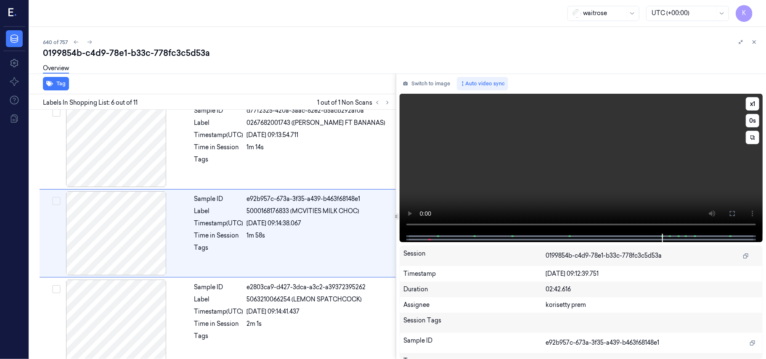
click at [656, 172] on video at bounding box center [581, 164] width 363 height 140
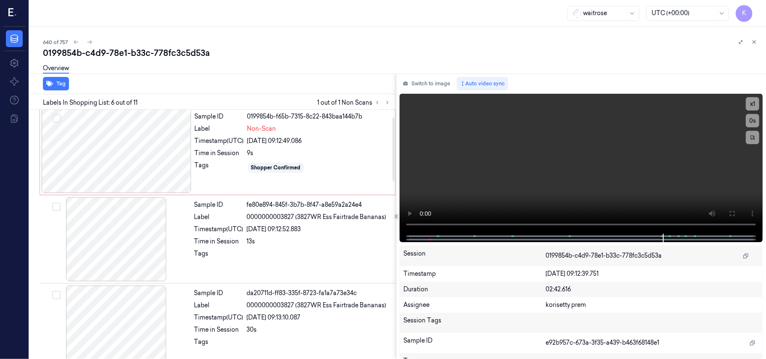
scroll to position [0, 0]
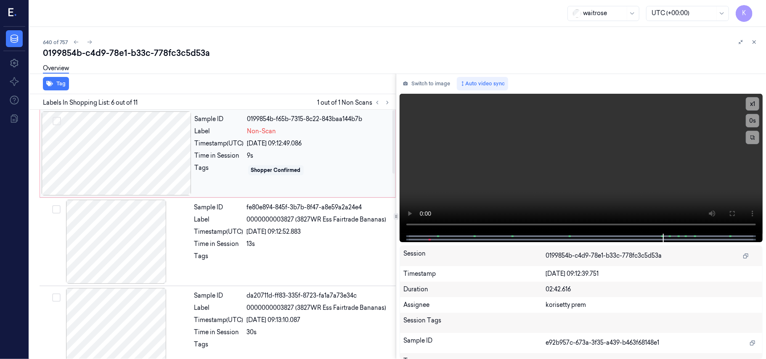
click at [275, 137] on div "Sample ID 0199854b-f65b-7315-8c22-843baa144b7b Label Non-Scan Timestamp (UTC) 2…" at bounding box center [292, 153] width 202 height 84
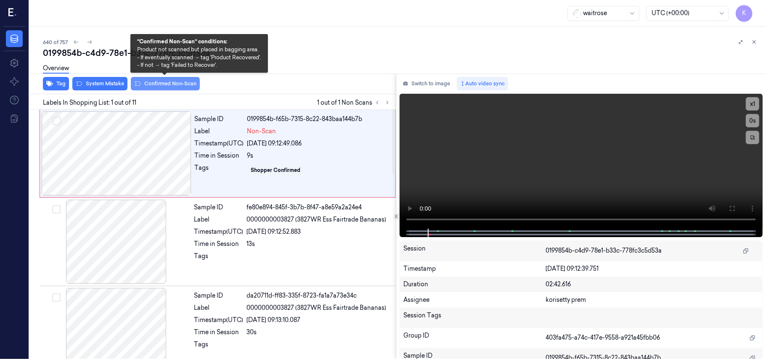
click at [163, 82] on button "Confirmed Non-Scan" at bounding box center [165, 83] width 69 height 13
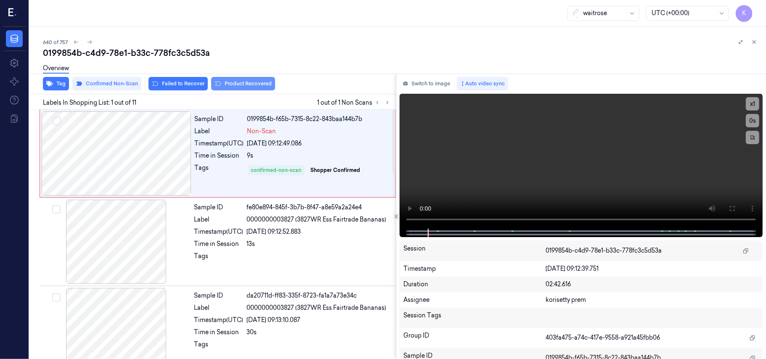
click at [253, 86] on button "Product Recovered" at bounding box center [243, 83] width 64 height 13
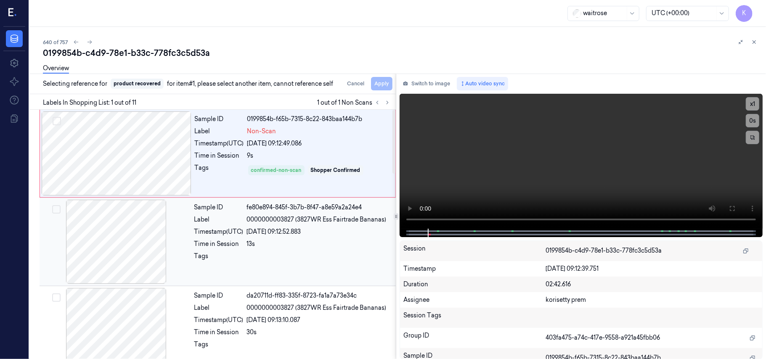
click at [145, 245] on div at bounding box center [116, 242] width 150 height 84
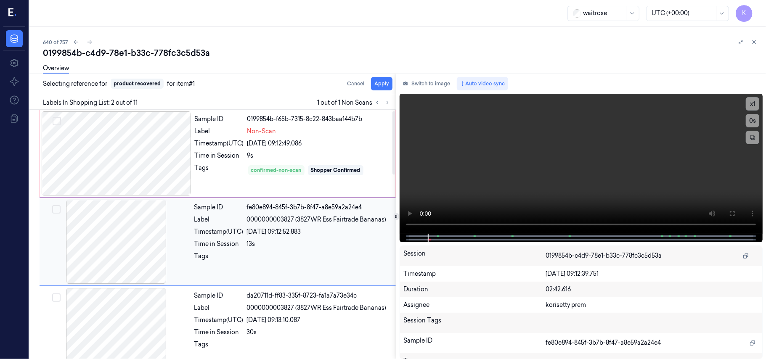
scroll to position [7, 0]
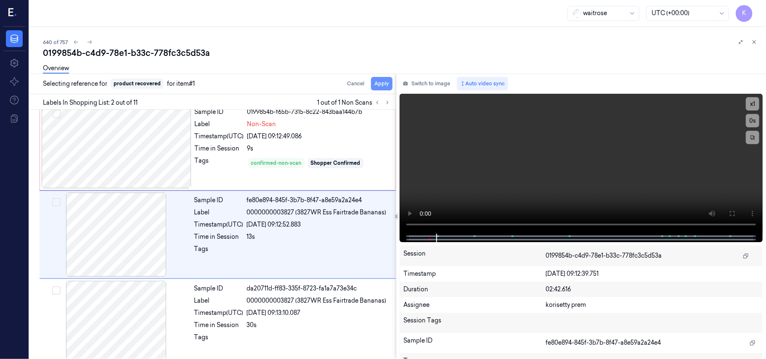
click at [382, 82] on button "Apply" at bounding box center [381, 83] width 21 height 13
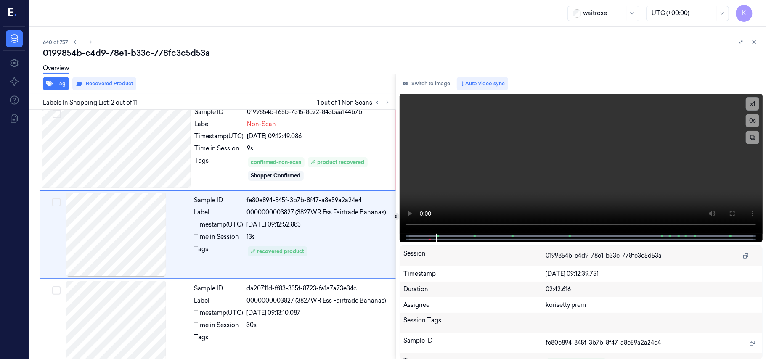
click at [249, 46] on div "640 of 757" at bounding box center [401, 42] width 716 height 10
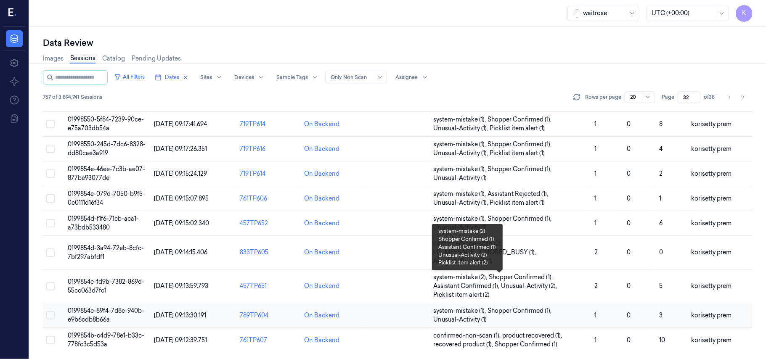
scroll to position [288, 0]
